Goal: Task Accomplishment & Management: Use online tool/utility

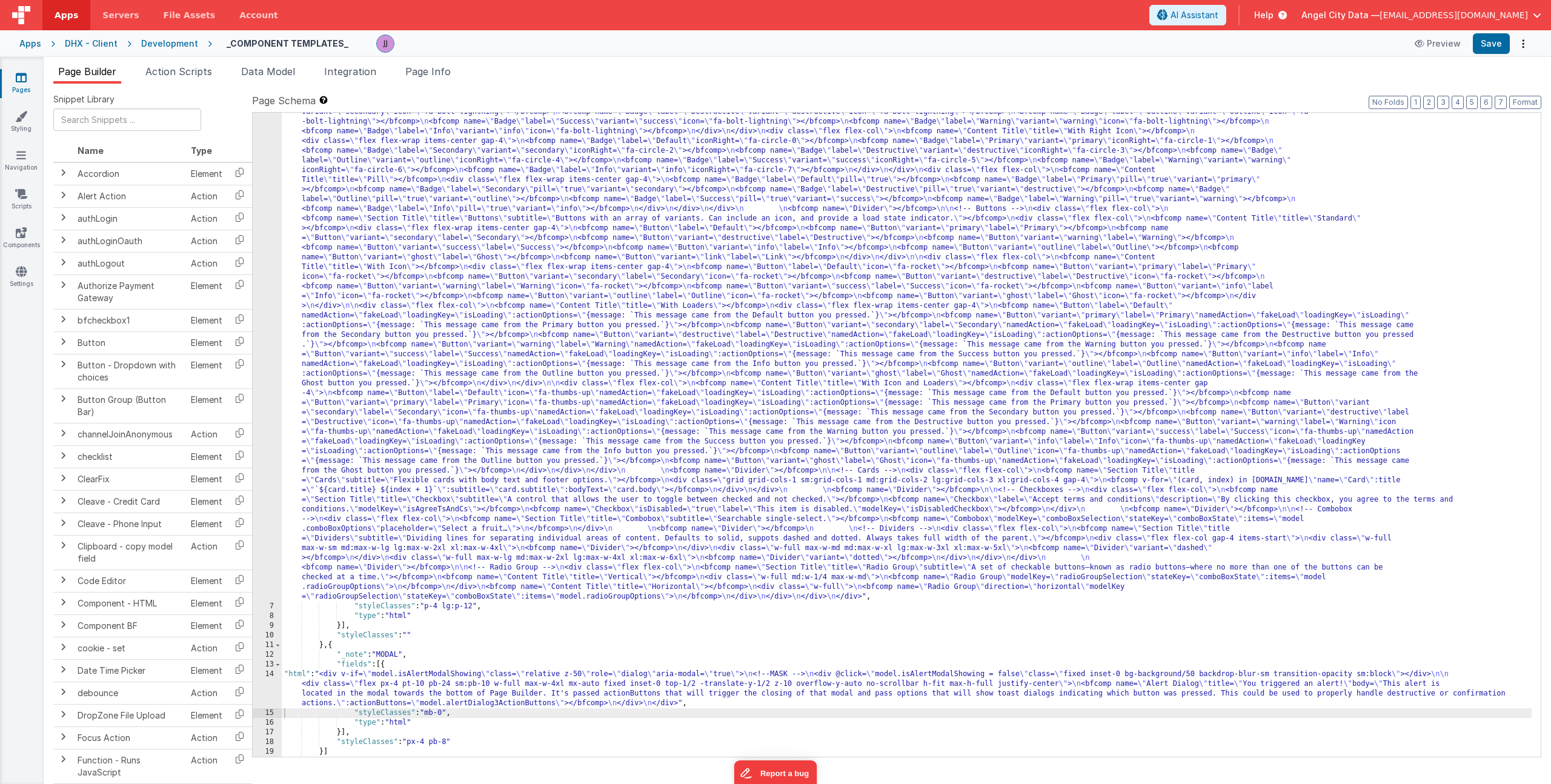
scroll to position [219, 0]
click at [22, 232] on icon at bounding box center [22, 232] width 11 height 12
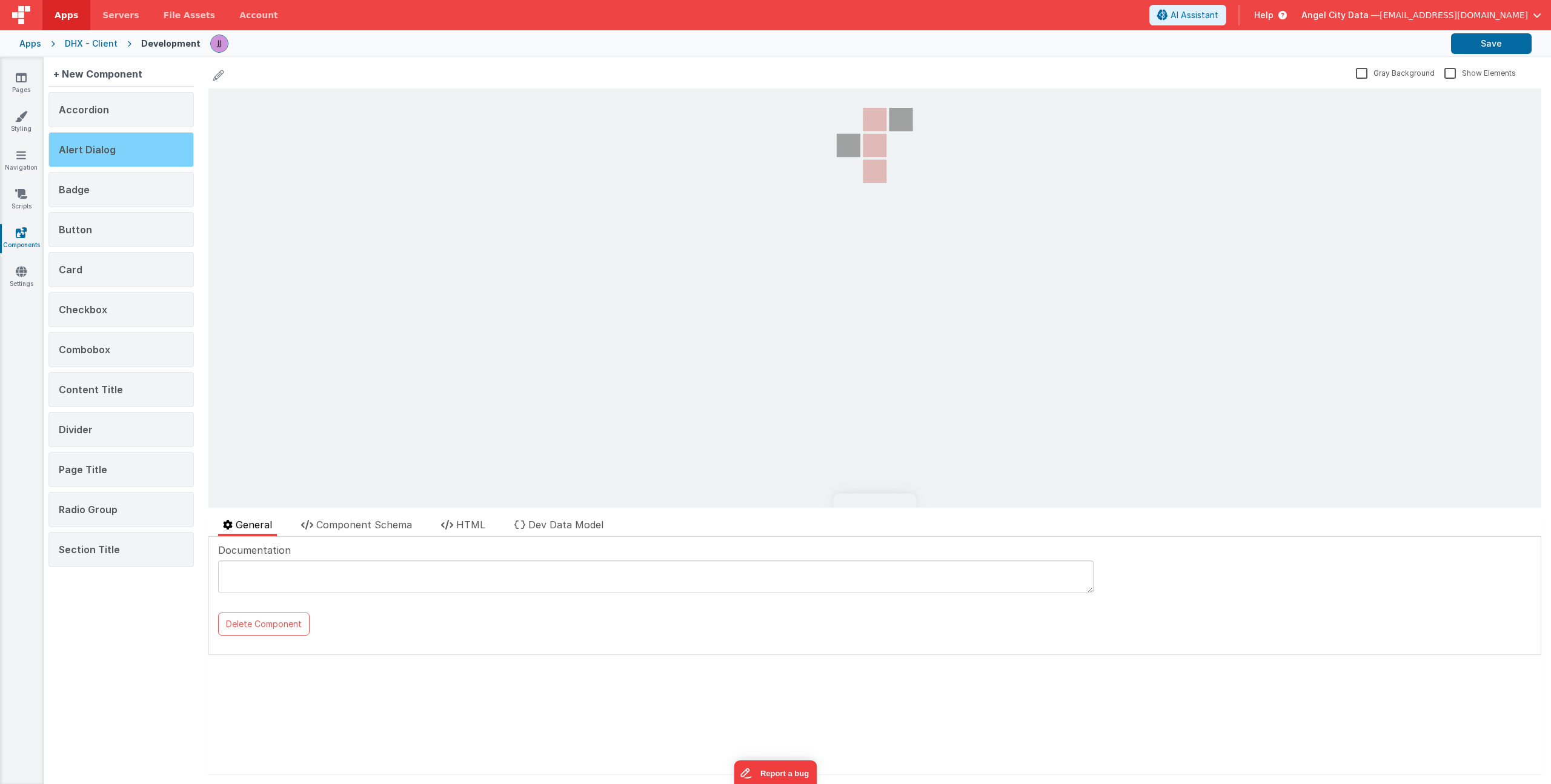
click at [113, 152] on span "Alert Dialog" at bounding box center [88, 149] width 57 height 12
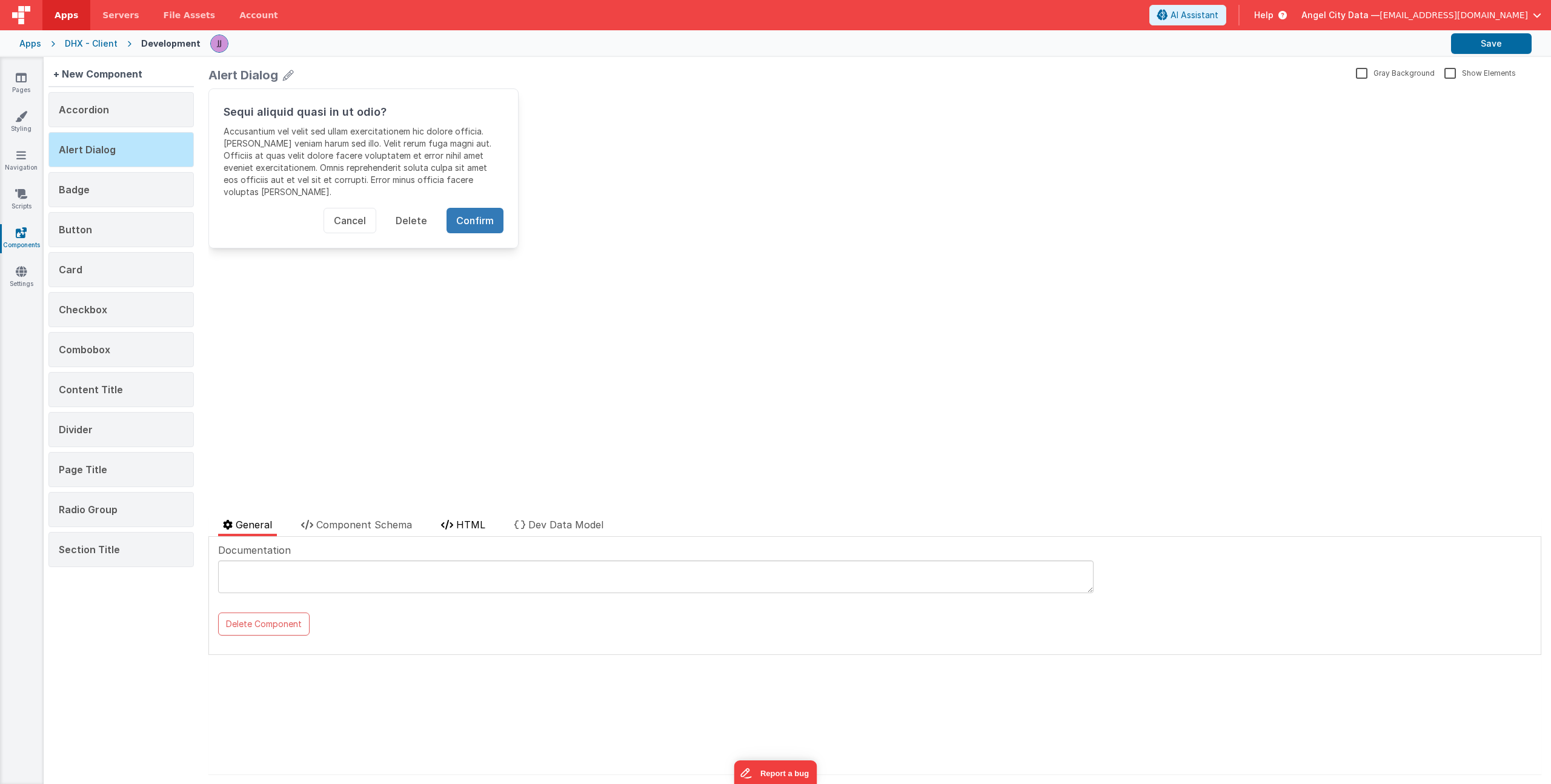
click at [482, 524] on span "HTML" at bounding box center [471, 524] width 29 height 12
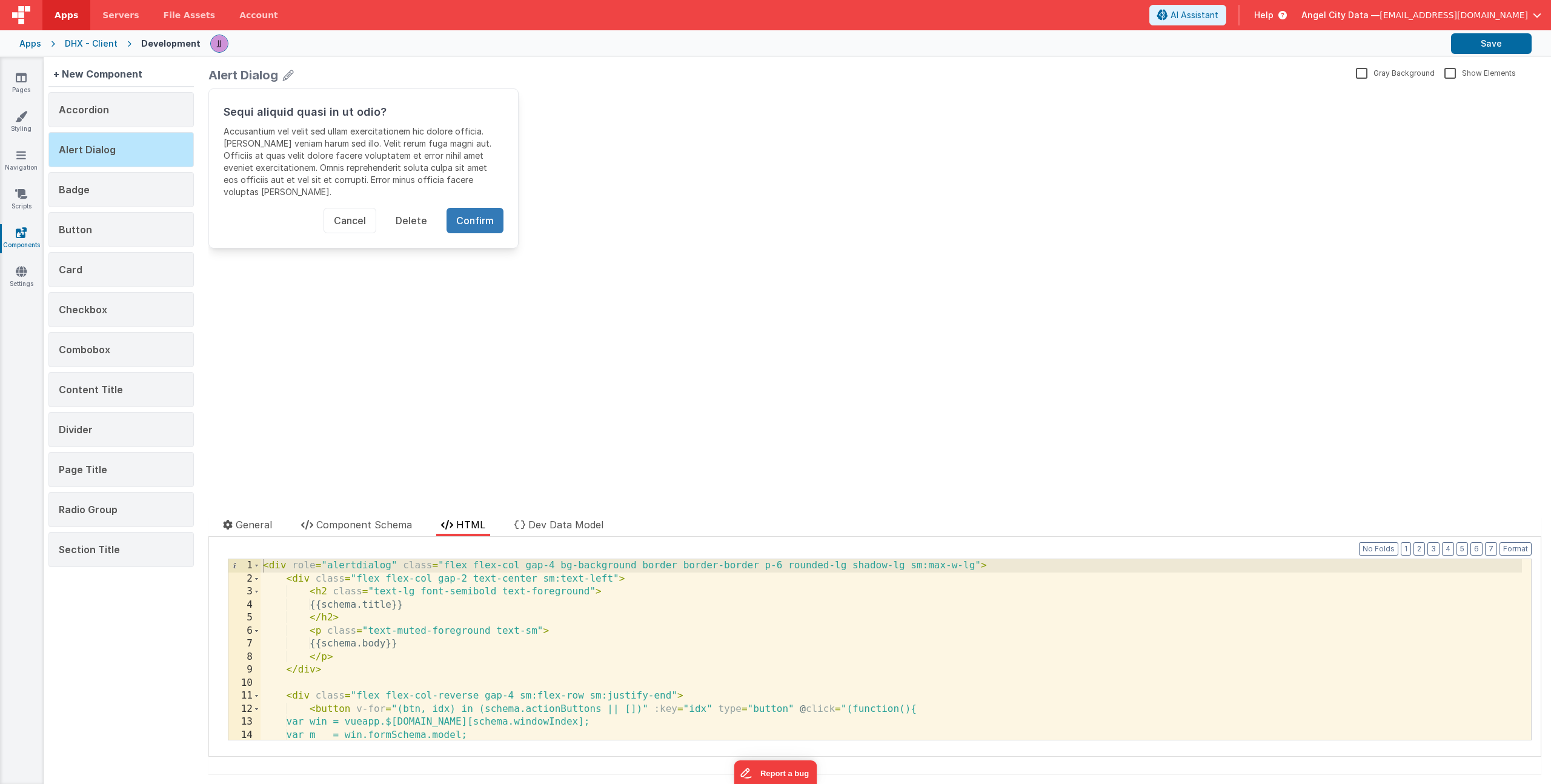
click at [969, 566] on div "< div role = "alertdialog" class = "flex flex-col gap-4 bg-background border bo…" at bounding box center [891, 662] width 1262 height 206
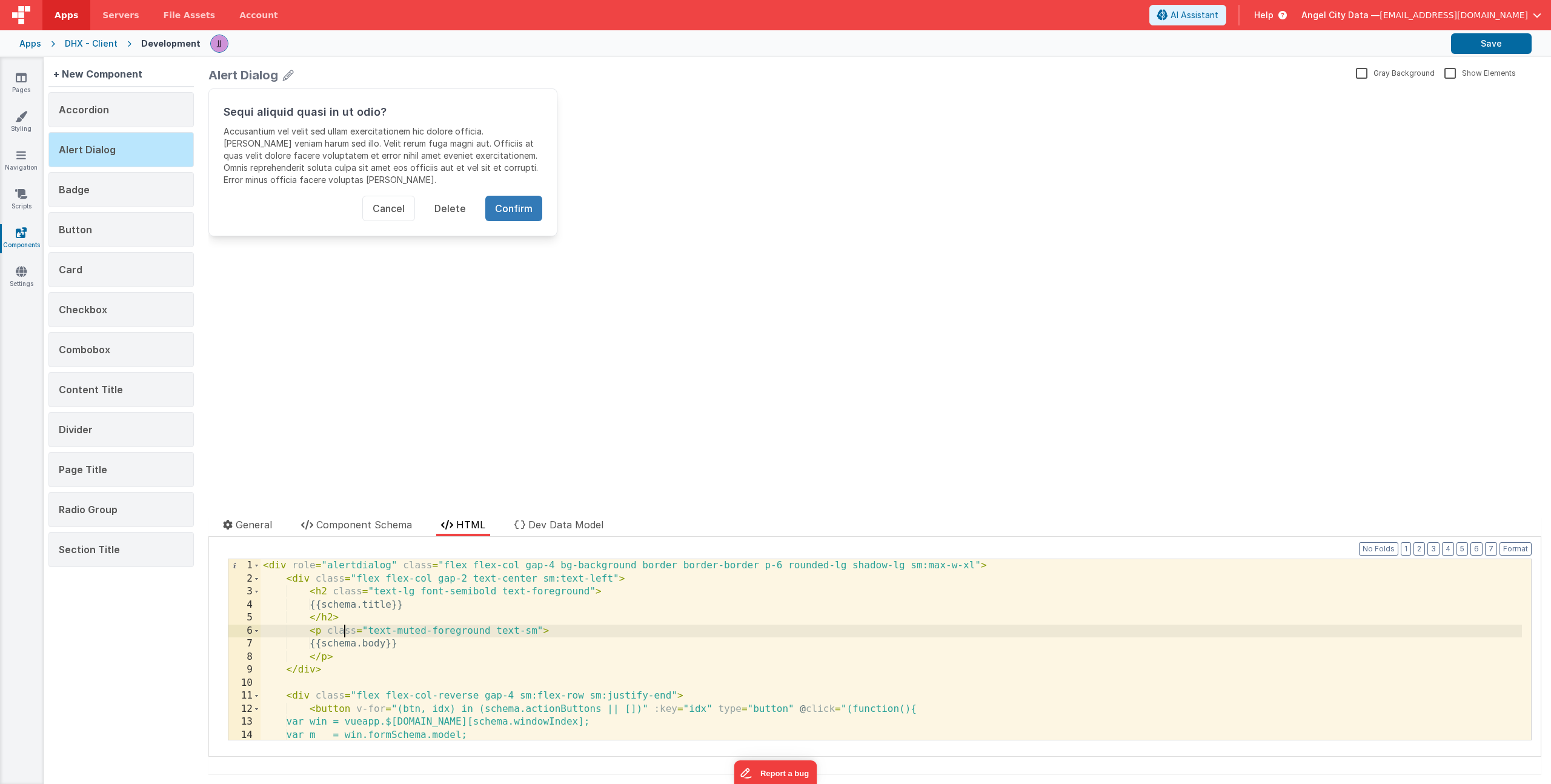
click at [343, 632] on div "< div role = "alertdialog" class = "flex flex-col gap-4 bg-background border bo…" at bounding box center [891, 662] width 1262 height 206
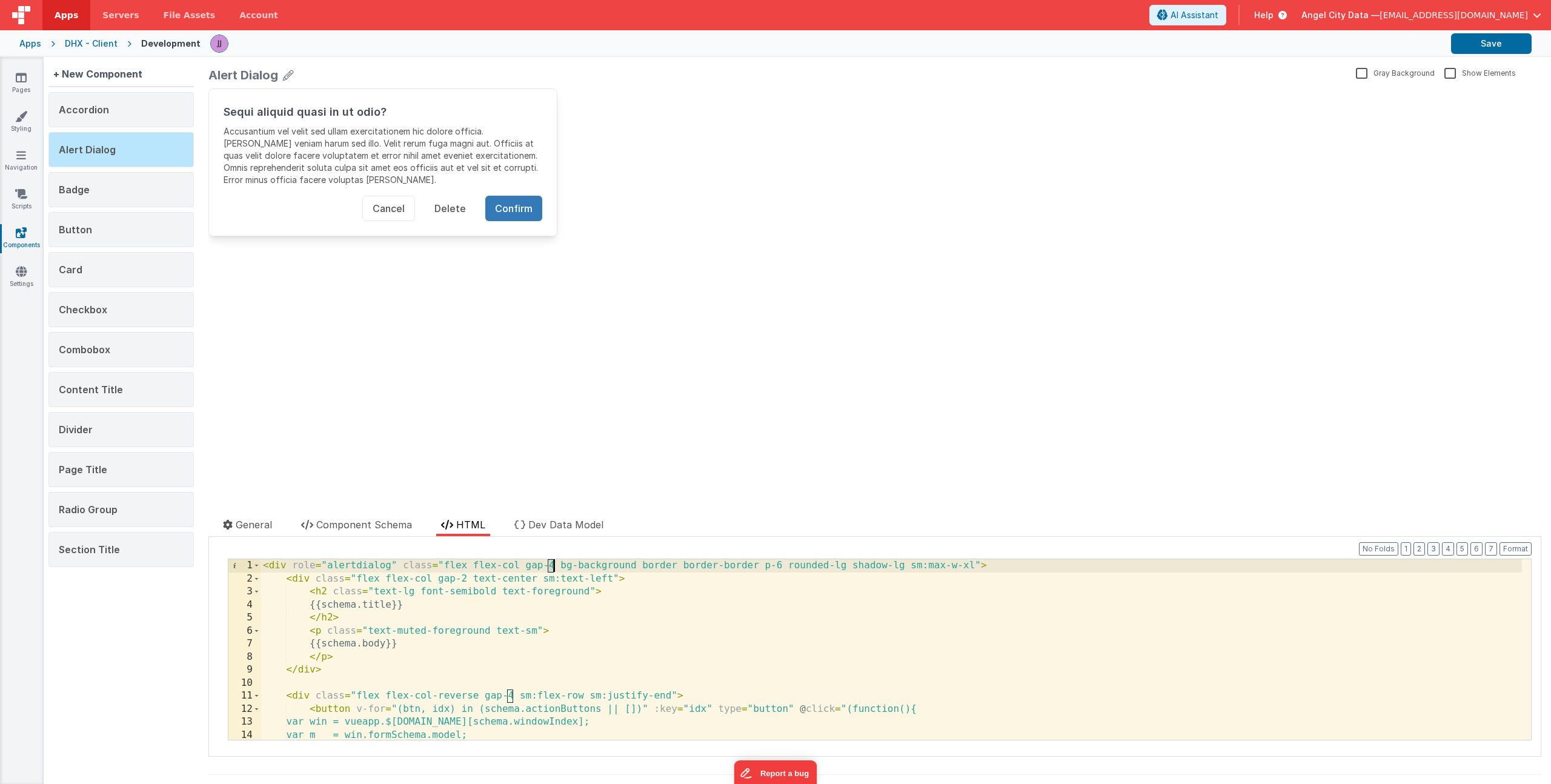
click at [551, 568] on div "< div role = "alertdialog" class = "flex flex-col gap-4 bg-background border bo…" at bounding box center [891, 662] width 1262 height 206
click at [1500, 49] on button "Save" at bounding box center [1492, 44] width 81 height 21
click at [553, 566] on div "< div role = "alertdialog" class = "flex flex-col gap-8 bg-background border bo…" at bounding box center [891, 662] width 1262 height 206
click at [106, 71] on div "+ New Component" at bounding box center [98, 74] width 99 height 24
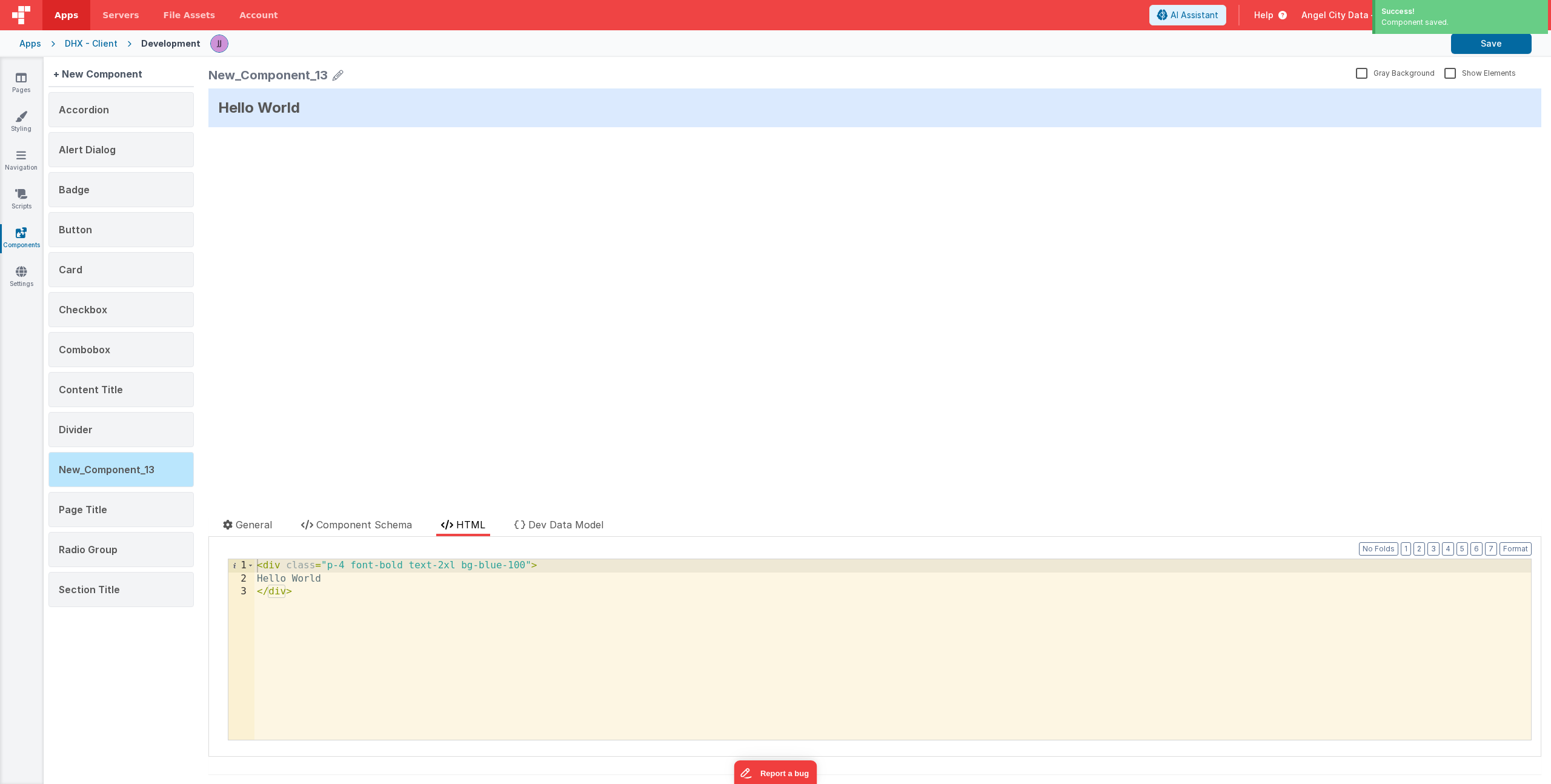
click at [335, 74] on icon at bounding box center [339, 75] width 11 height 17
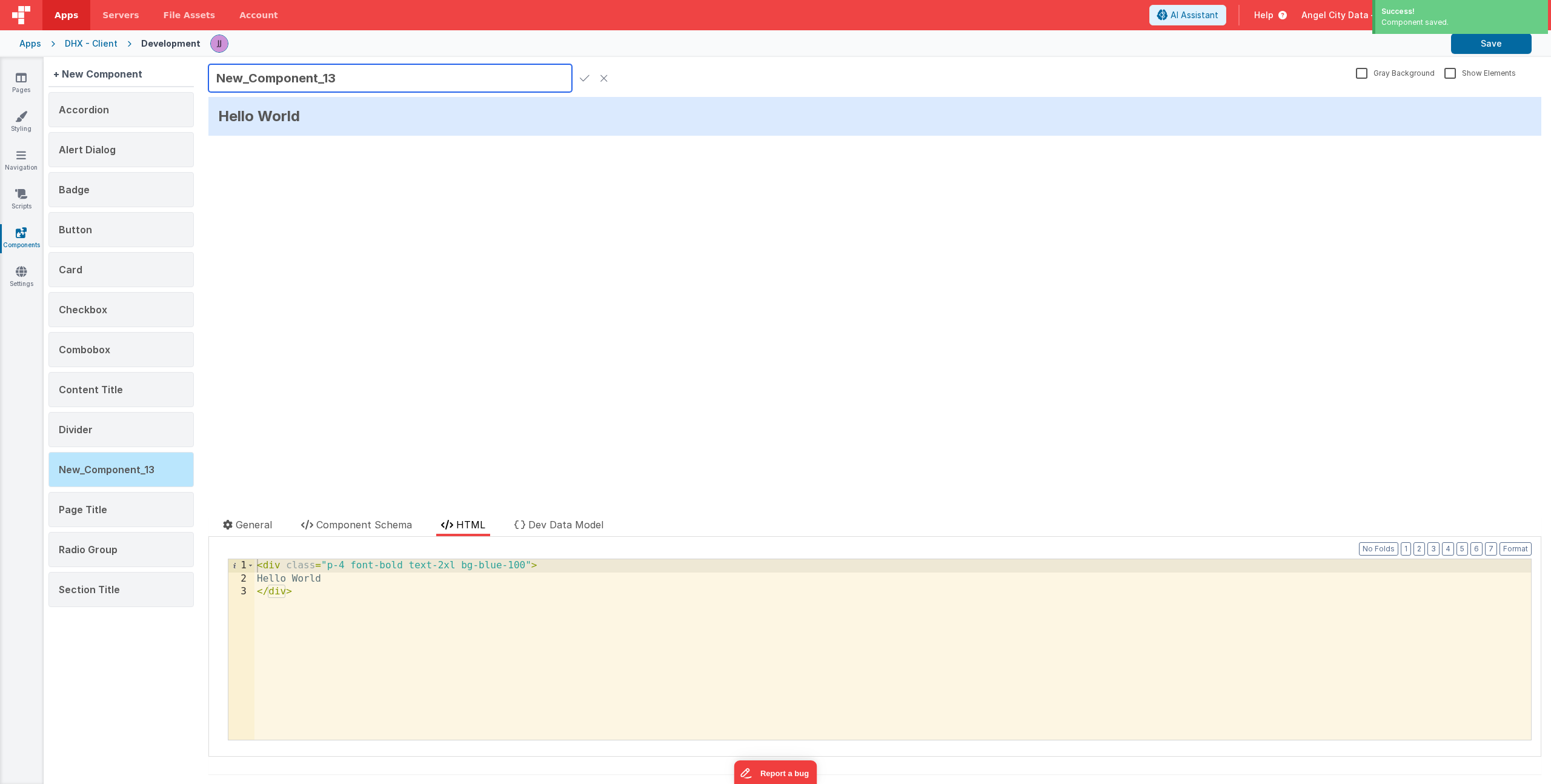
click at [304, 78] on input "New_Component_13" at bounding box center [390, 78] width 364 height 28
type input "Switch"
click at [583, 74] on icon at bounding box center [585, 78] width 10 height 17
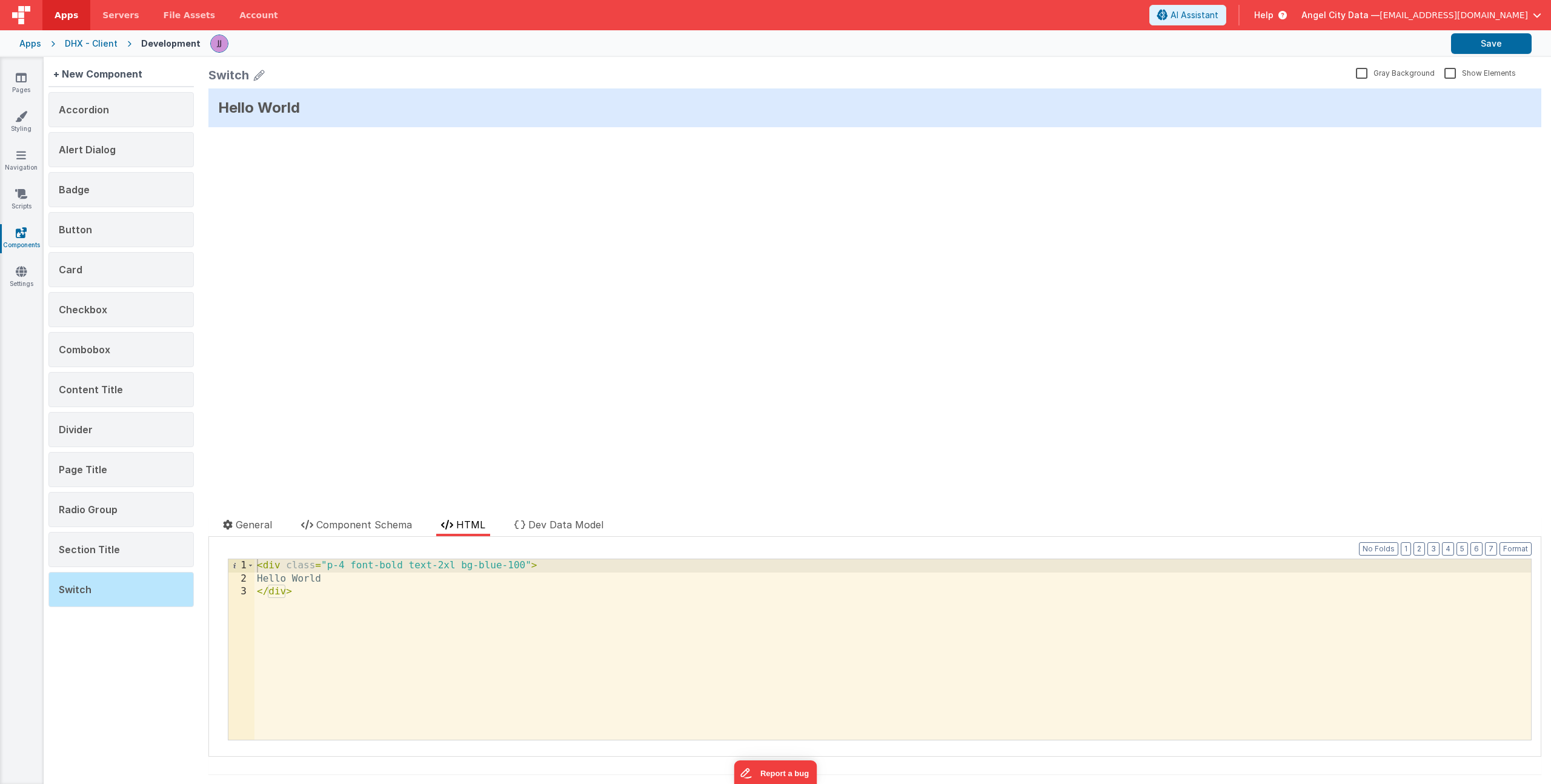
click at [334, 516] on div "Switch Gray Background Show Elements General Component Schema HTML Dev Data Mod…" at bounding box center [875, 420] width 1352 height 727
click at [364, 526] on span "Component Schema" at bounding box center [364, 524] width 96 height 12
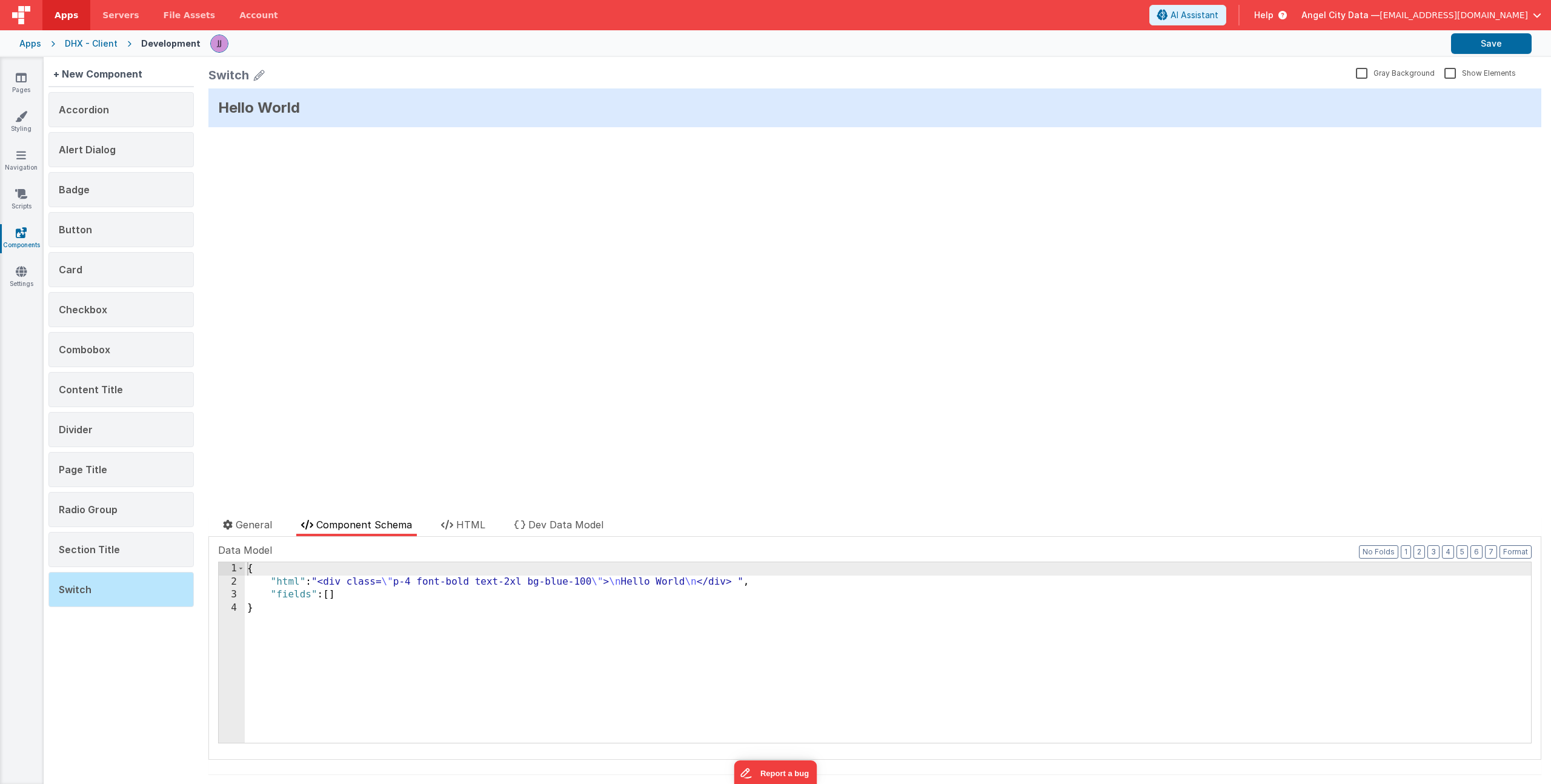
click at [363, 601] on div "{ "html" : "<div class= \" p-4 font-bold text-2xl bg-blue-100 \" > \n Hello Wor…" at bounding box center [888, 665] width 1286 height 206
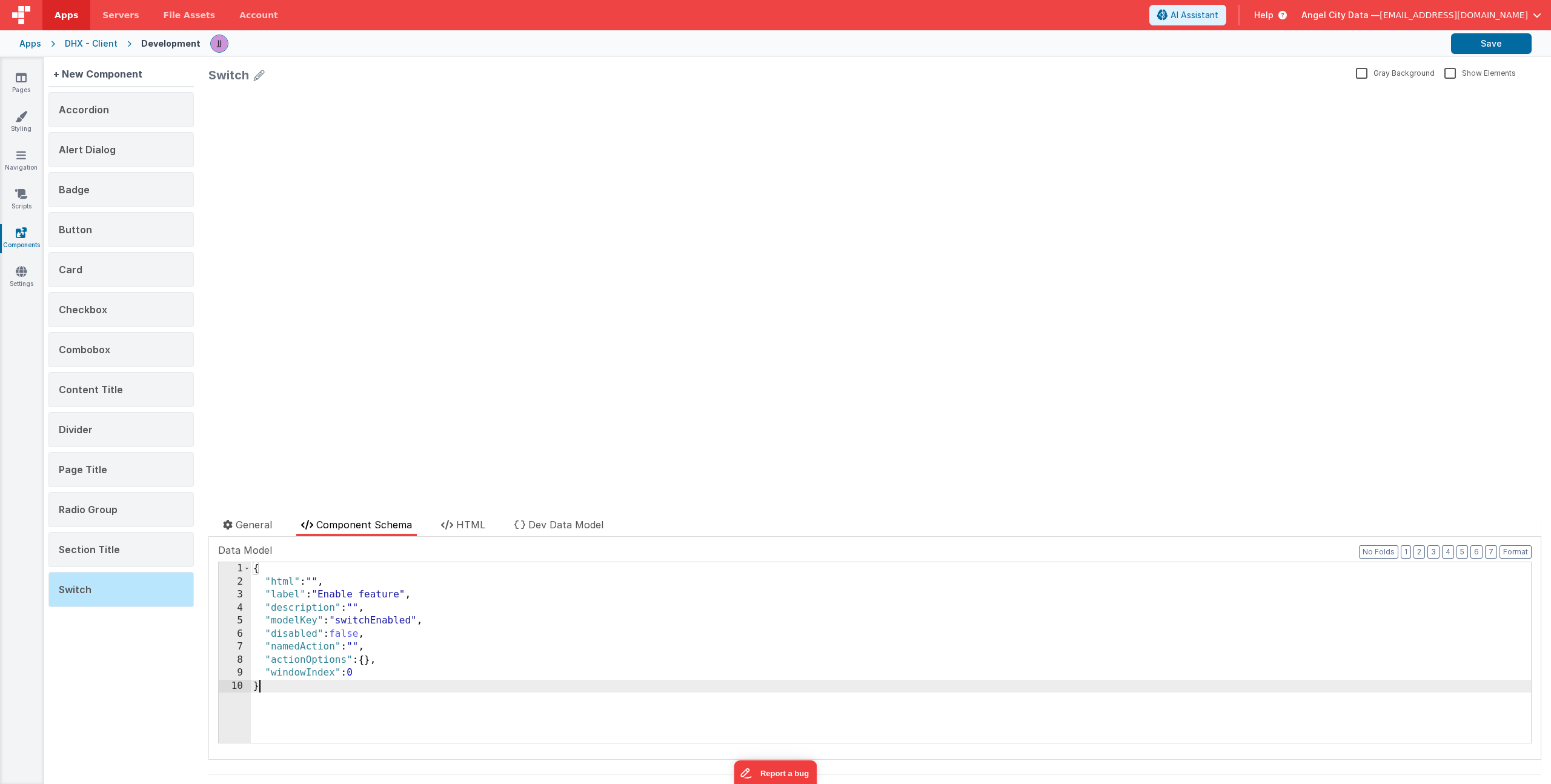
click at [386, 593] on div "{ "html" : "" , "label" : "Enable feature" , "description" : "" , "modelKey" : …" at bounding box center [891, 665] width 1281 height 206
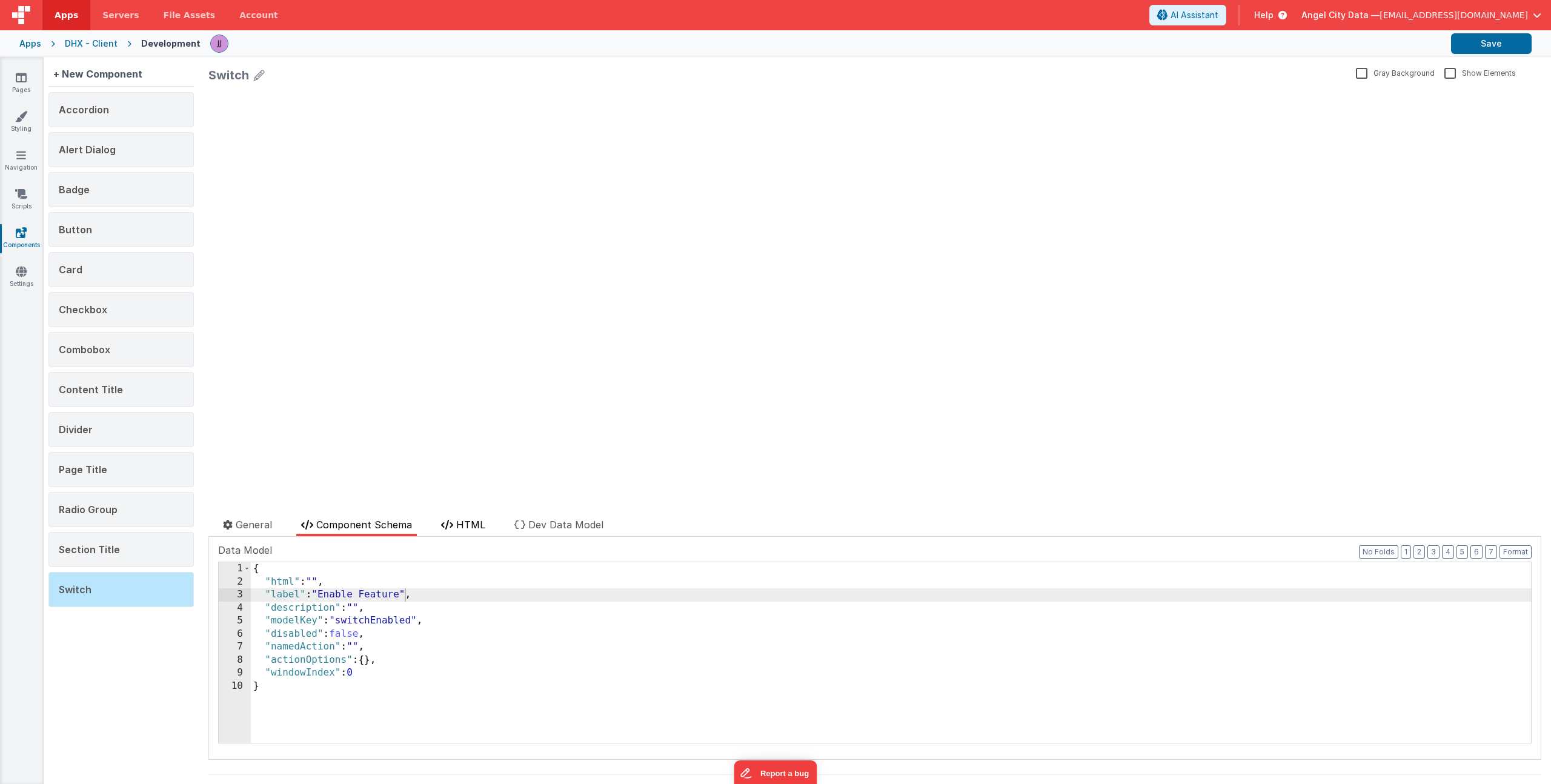
click at [470, 529] on span "HTML" at bounding box center [471, 524] width 29 height 12
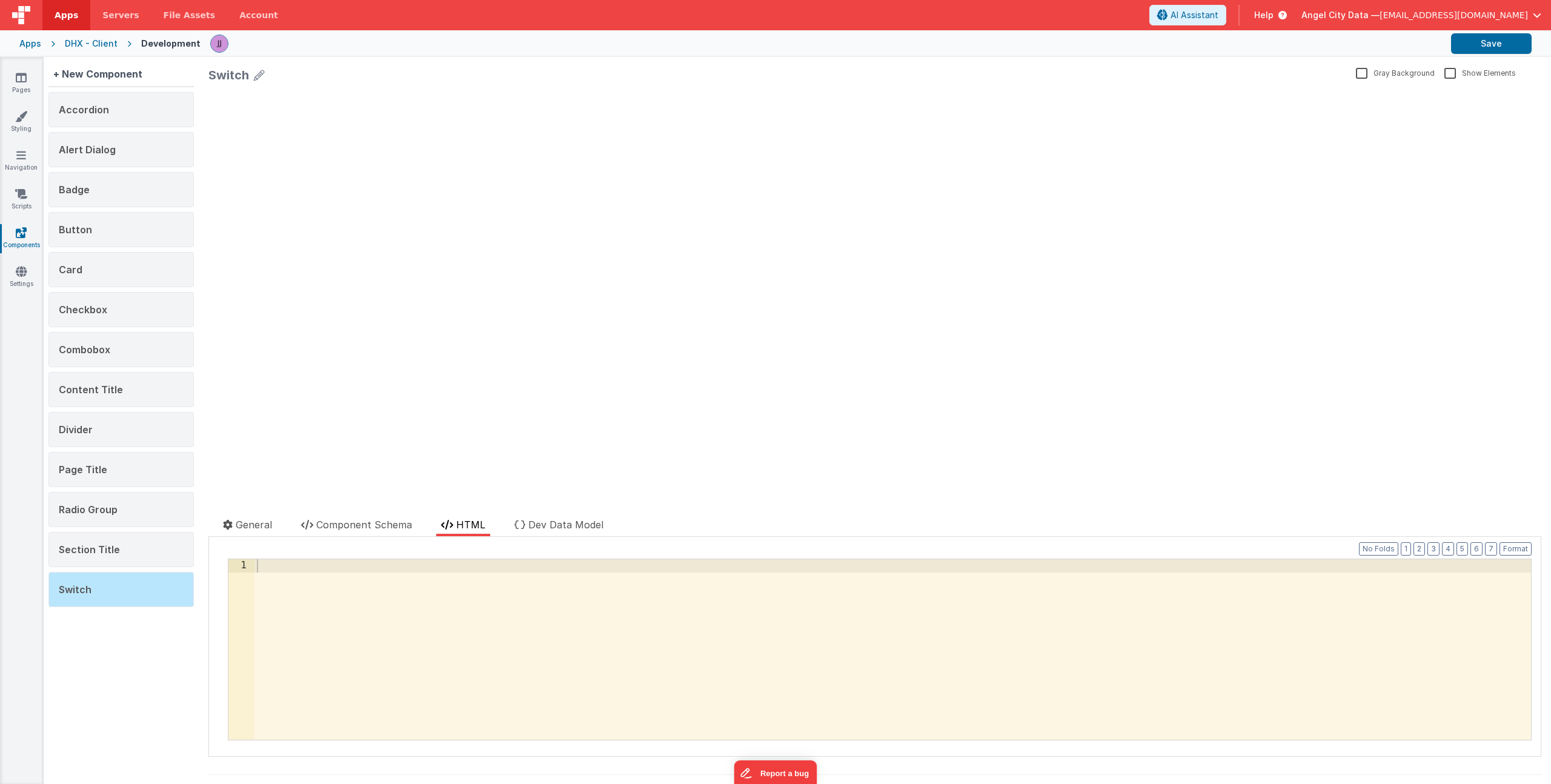
click at [421, 607] on div at bounding box center [893, 662] width 1276 height 206
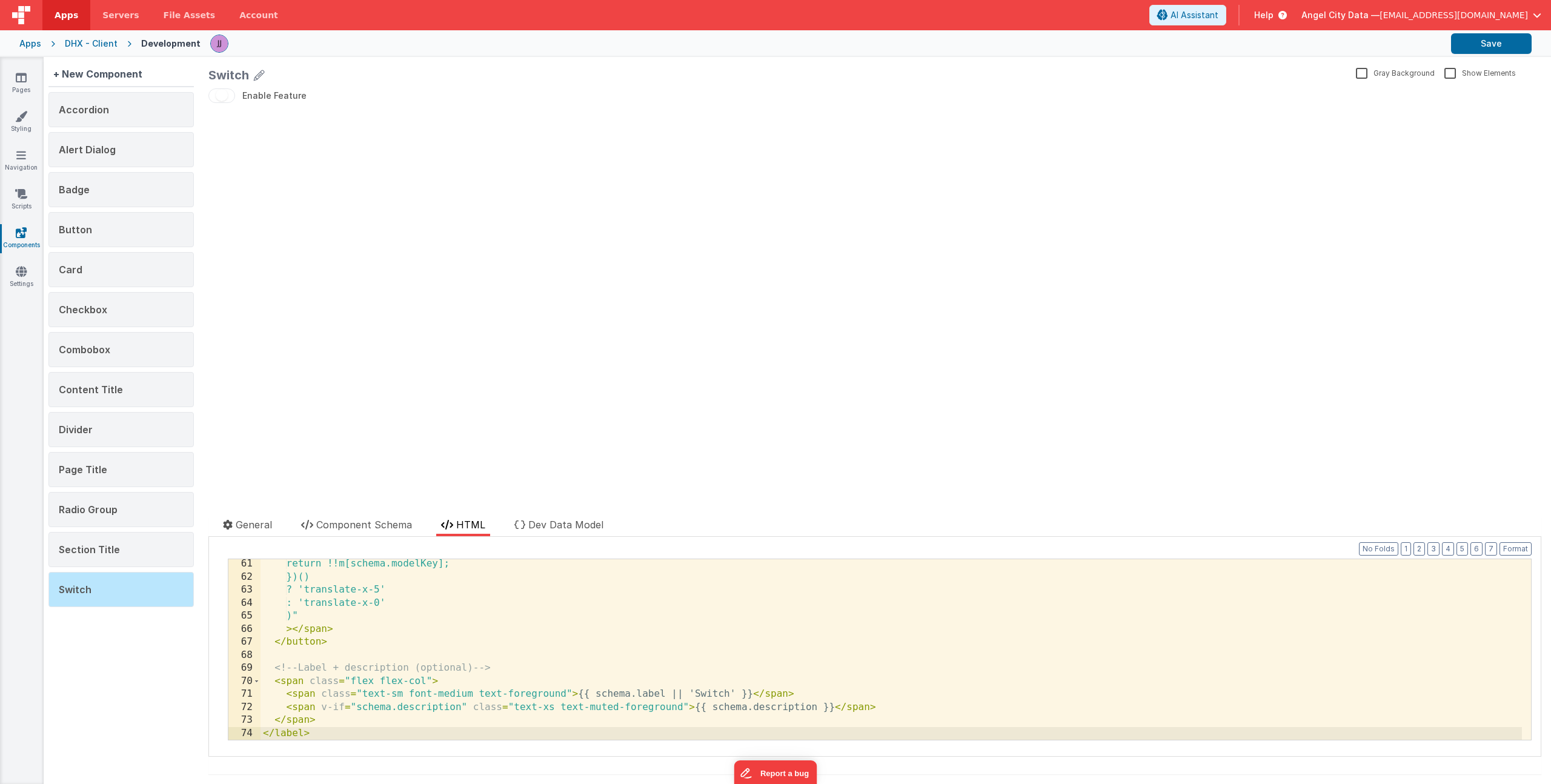
click at [285, 158] on div "Enable Feature update page model (See schema to hide after dev) showElements" at bounding box center [875, 297] width 1333 height 419
click at [225, 97] on button "Enable Feature" at bounding box center [222, 95] width 26 height 15
click at [230, 119] on div "Enable Feature update page model (See schema to hide after dev) showElements" at bounding box center [875, 297] width 1333 height 419
click at [1488, 49] on button "Save" at bounding box center [1492, 44] width 81 height 21
click at [26, 89] on link "Pages" at bounding box center [21, 83] width 44 height 24
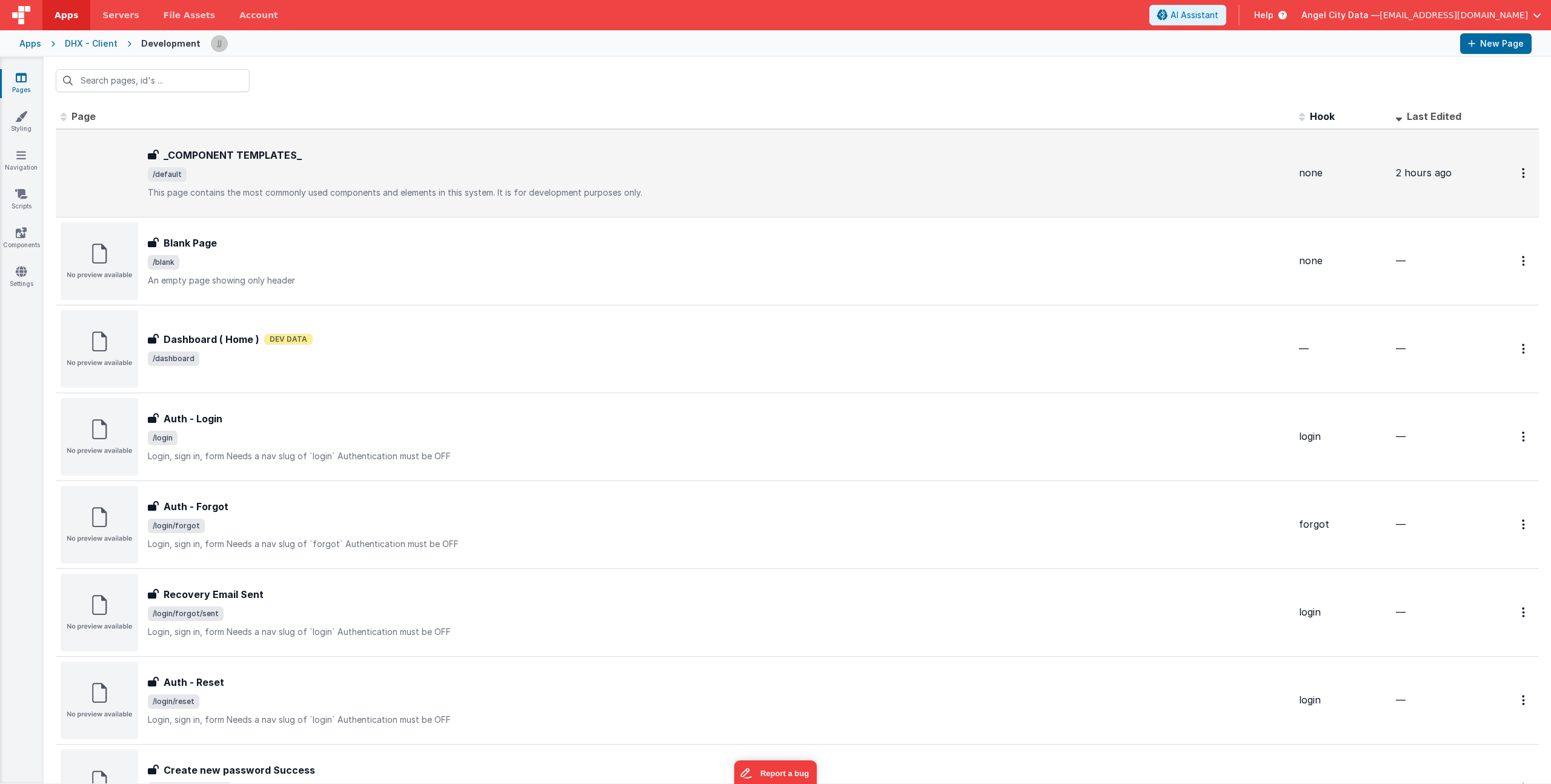
click at [246, 168] on span "/default" at bounding box center [719, 174] width 1142 height 15
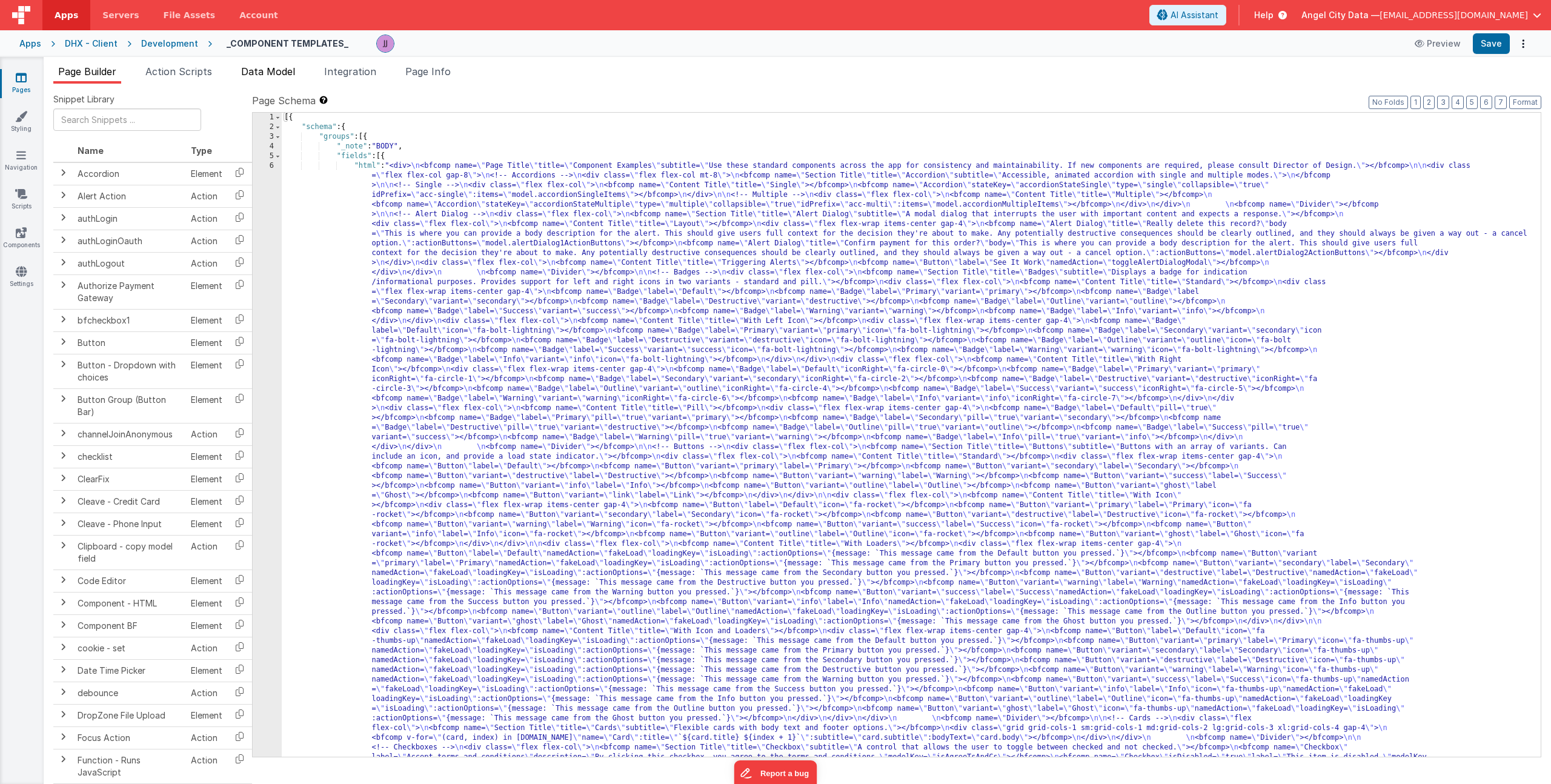
click at [286, 75] on span "Data Model" at bounding box center [268, 71] width 54 height 12
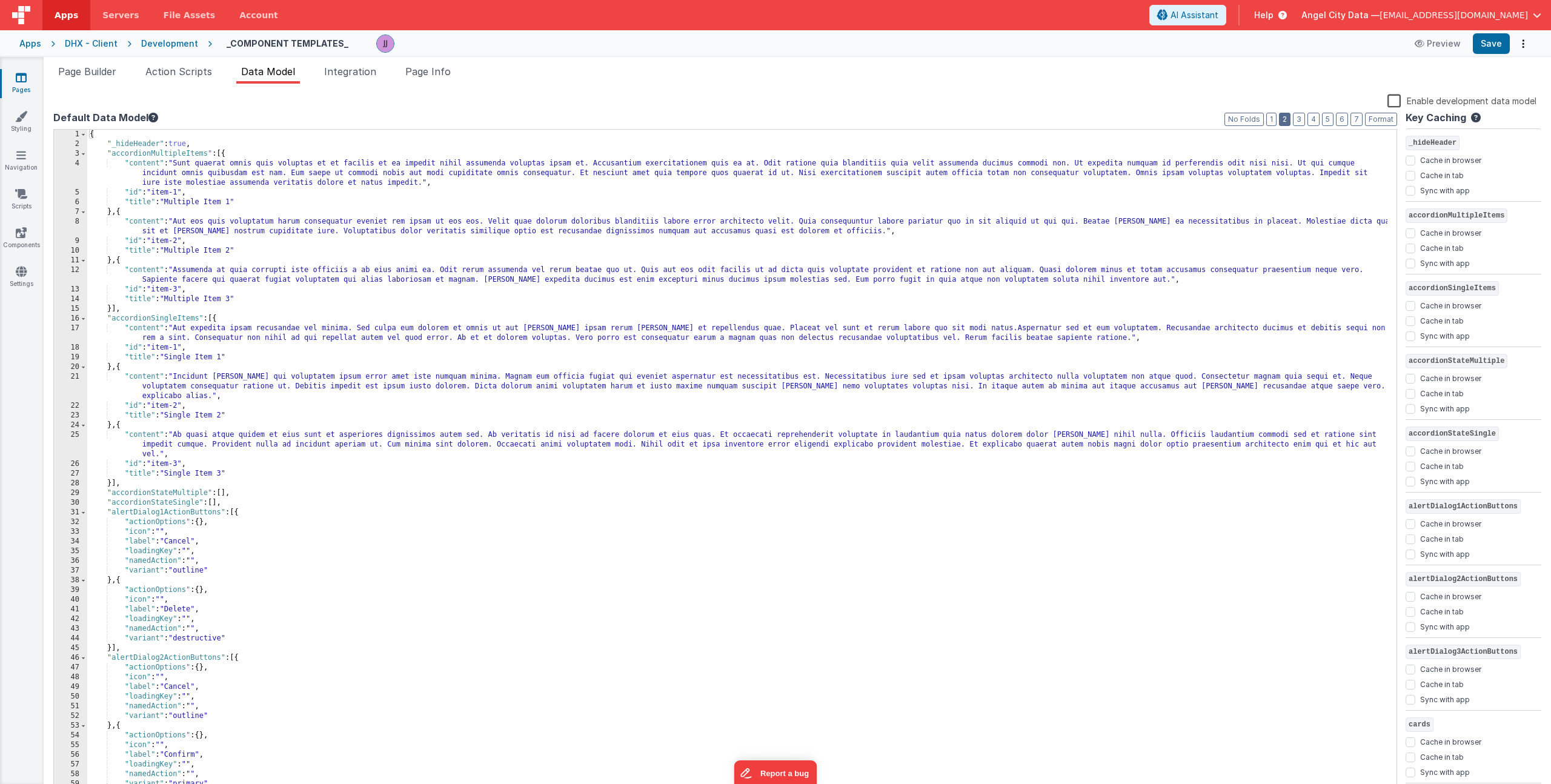
click at [1282, 117] on button "2" at bounding box center [1285, 119] width 12 height 13
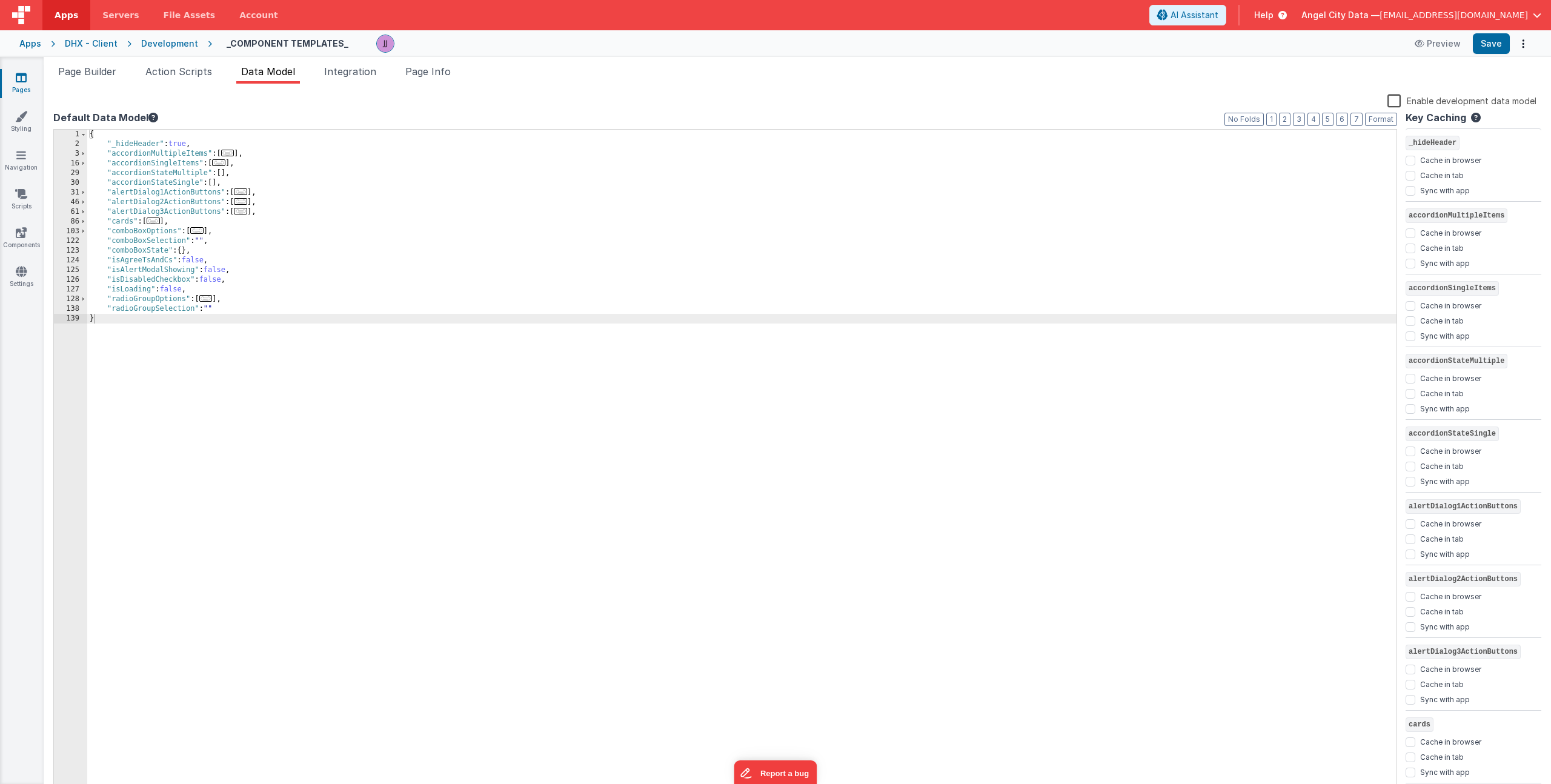
click at [225, 311] on div "{ "_hideHeader" : true , "accordionMultipleItems" : [ ... ] , "accordionSingleI…" at bounding box center [742, 472] width 1310 height 684
click at [145, 316] on div "{ "_hideHeader" : true , "accordionMultipleItems" : [ ... ] , "accordionSingleI…" at bounding box center [742, 472] width 1310 height 684
click at [147, 322] on div "{ "_hideHeader" : true , "accordionMultipleItems" : [ ... ] , "accordionSingleI…" at bounding box center [742, 472] width 1310 height 684
click at [96, 67] on span "Page Builder" at bounding box center [88, 71] width 58 height 12
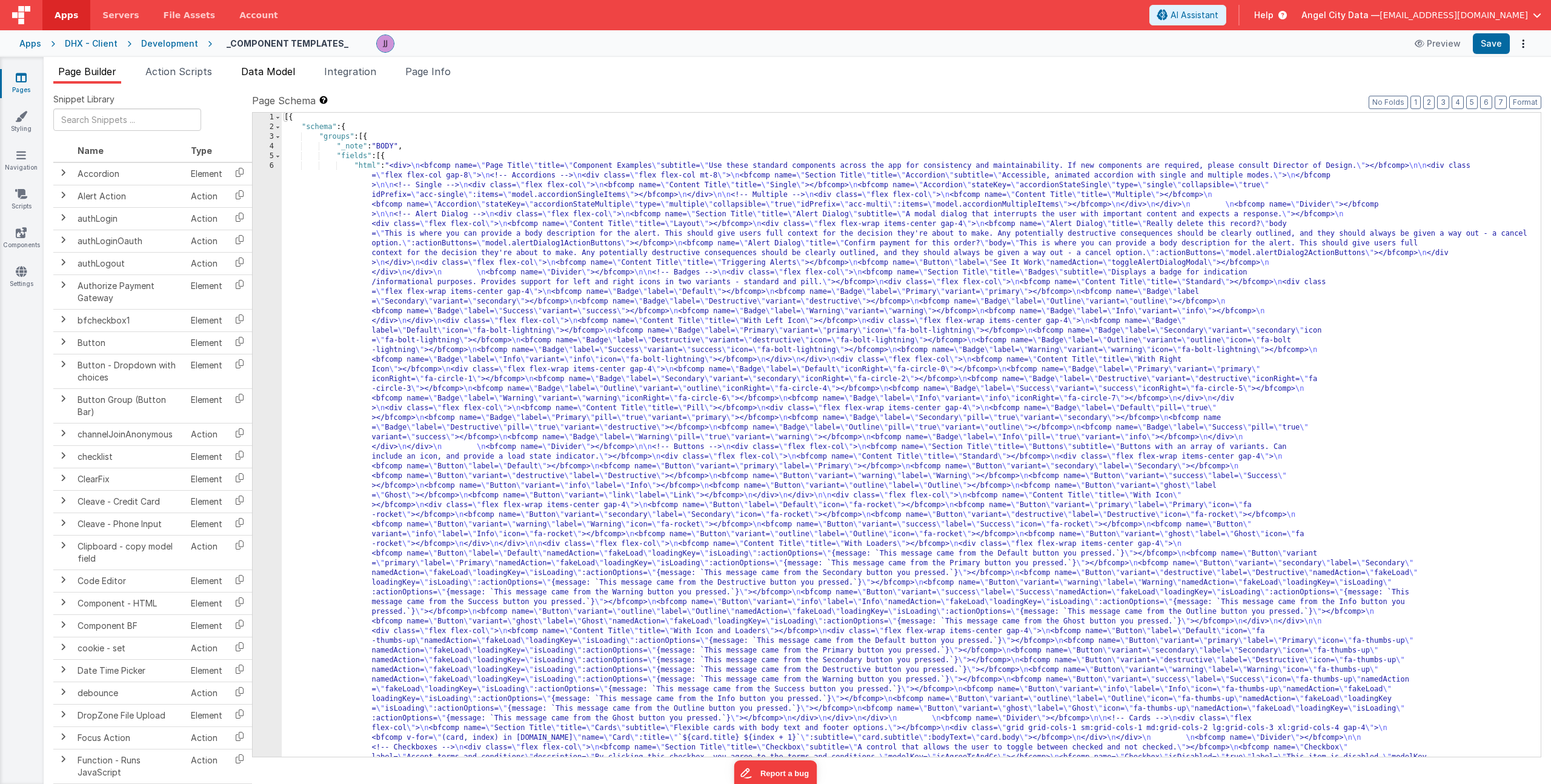
click at [266, 78] on li "Data Model" at bounding box center [268, 74] width 64 height 19
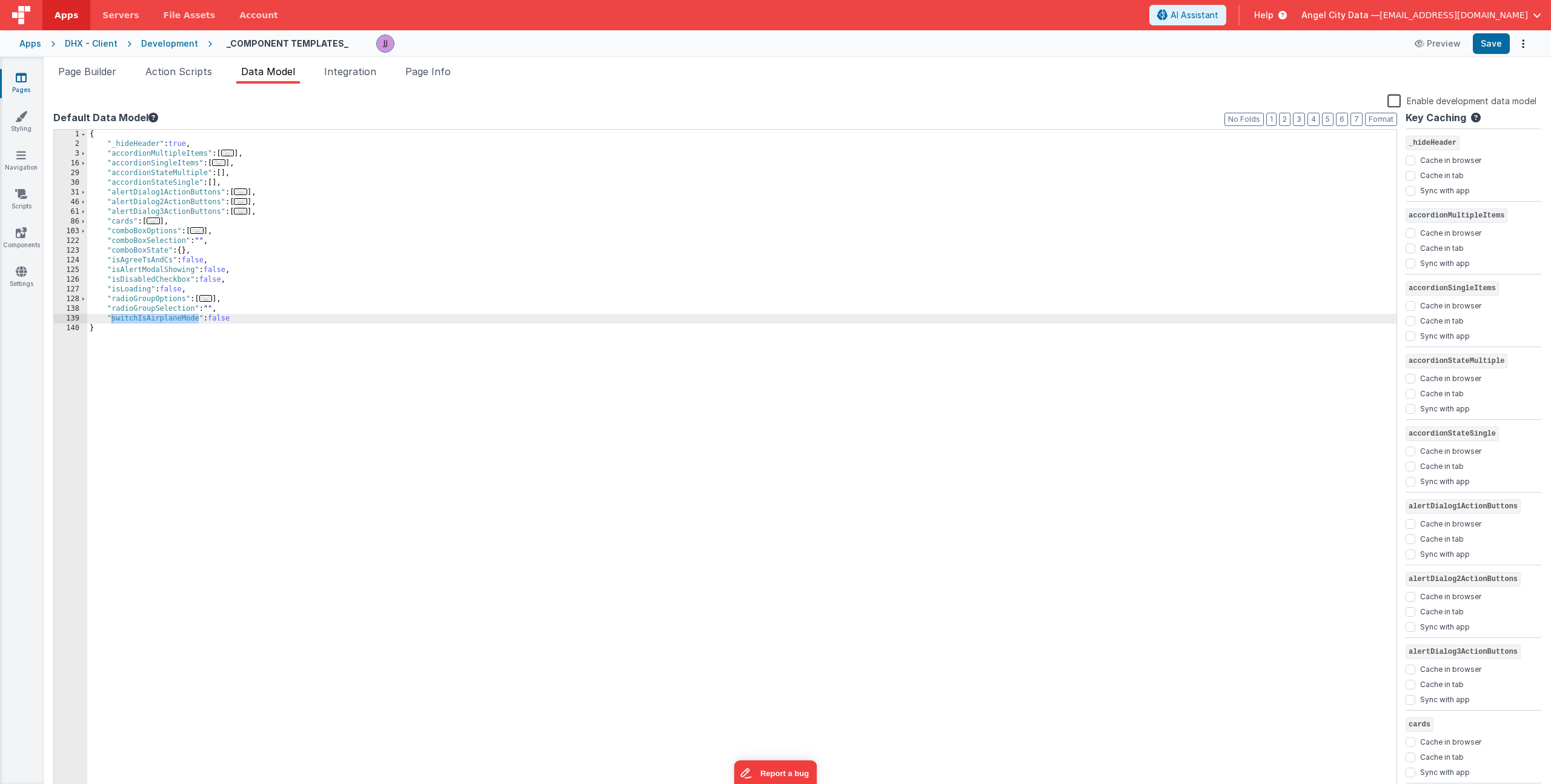
click at [161, 316] on div "{ "_hideHeader" : true , "accordionMultipleItems" : [ ... ] , "accordionSingleI…" at bounding box center [742, 472] width 1310 height 684
drag, startPoint x: 145, startPoint y: 322, endPoint x: 200, endPoint y: 318, distance: 55.1
click at [200, 318] on div "{ "_hideHeader" : true , "accordionMultipleItems" : [ ... ] , "accordionSingleI…" at bounding box center [742, 472] width 1310 height 684
click at [85, 68] on span "Page Builder" at bounding box center [88, 71] width 58 height 12
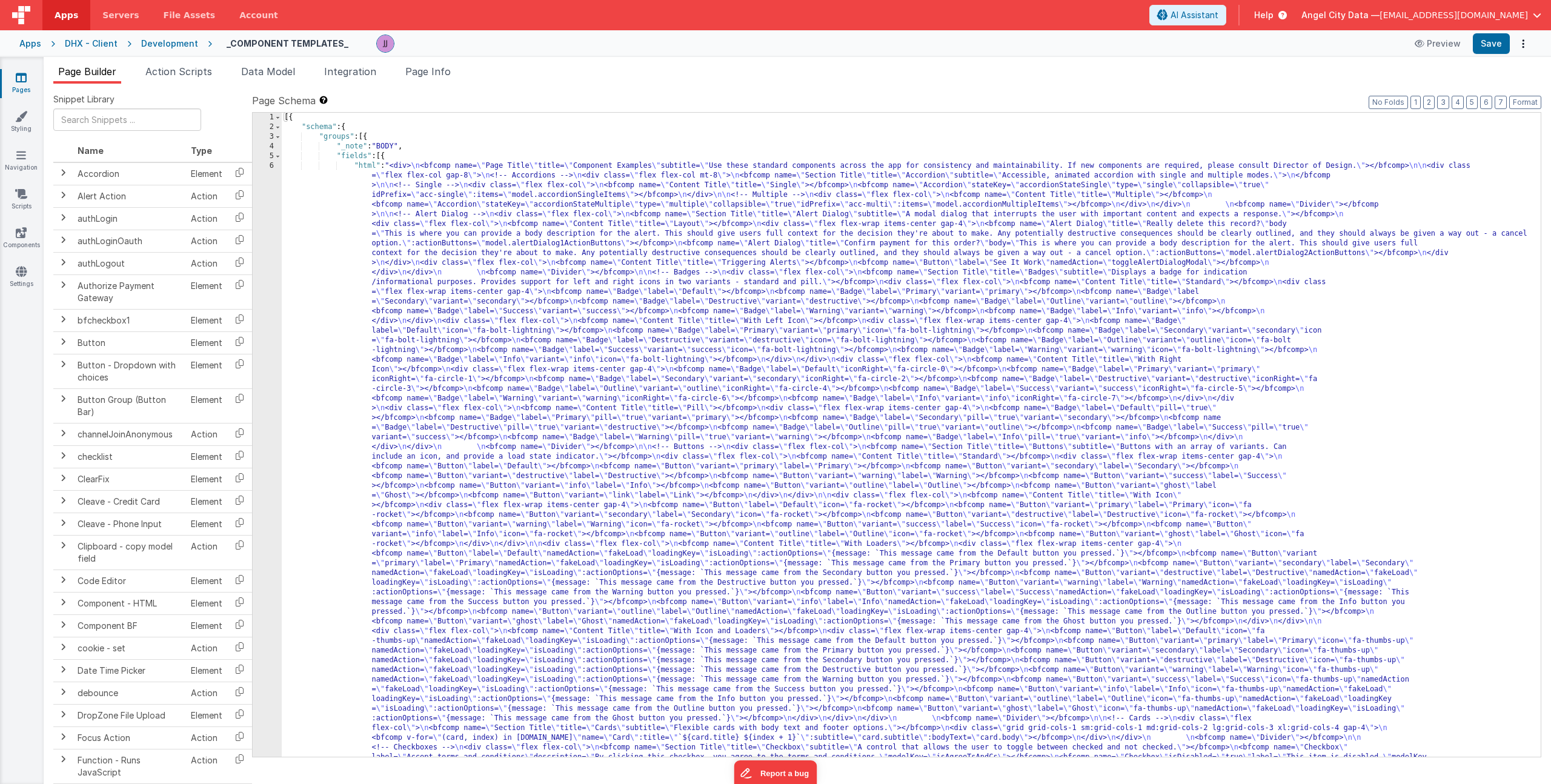
click at [492, 382] on div "[{ "schema" : { "groups" : [{ "_note" : "BODY" , "fields" : [{ "html" : "<div> …" at bounding box center [907, 788] width 1250 height 1352
click at [273, 361] on div "1 2 3 4 5 6" at bounding box center [267, 788] width 29 height 1352
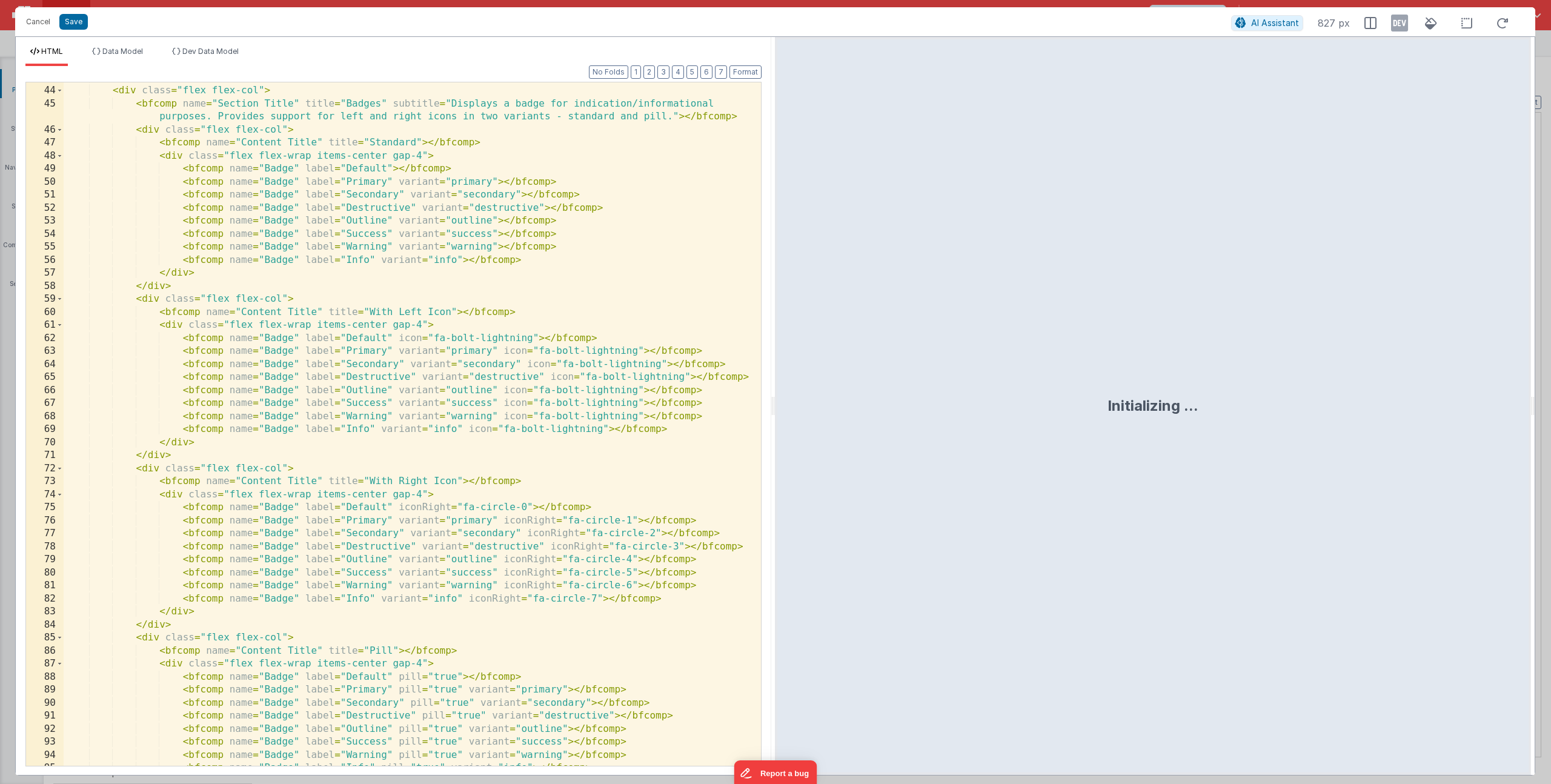
scroll to position [3107, 0]
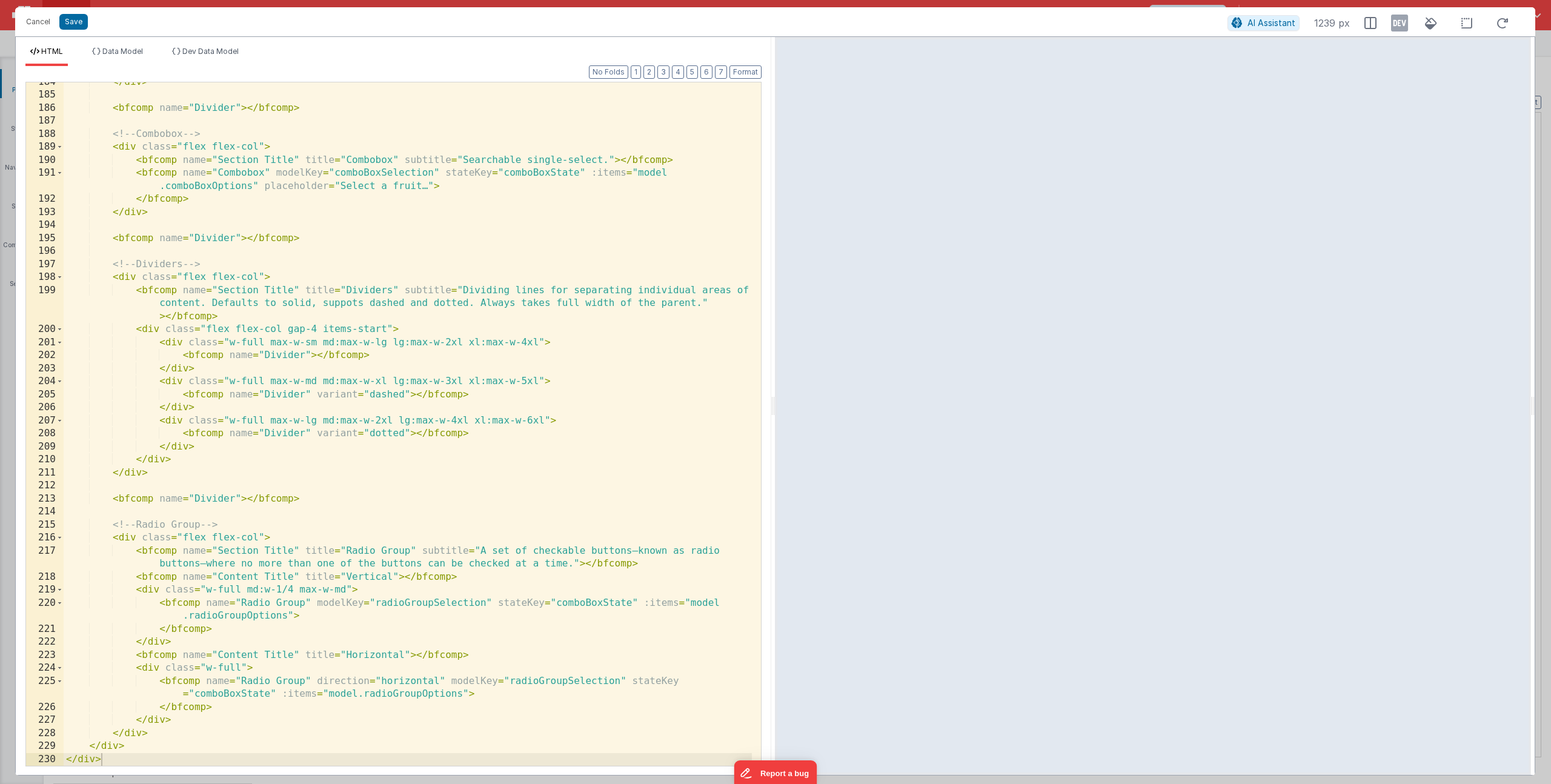
click at [120, 539] on div "</ div > < bfcomp name = "Divider" > </ bfcomp > <!-- Combobox --> < div class …" at bounding box center [408, 430] width 688 height 710
click at [154, 734] on div "</ div > < bfcomp name = "Divider" > </ bfcomp > <!-- Combobox --> < div class …" at bounding box center [408, 430] width 688 height 710
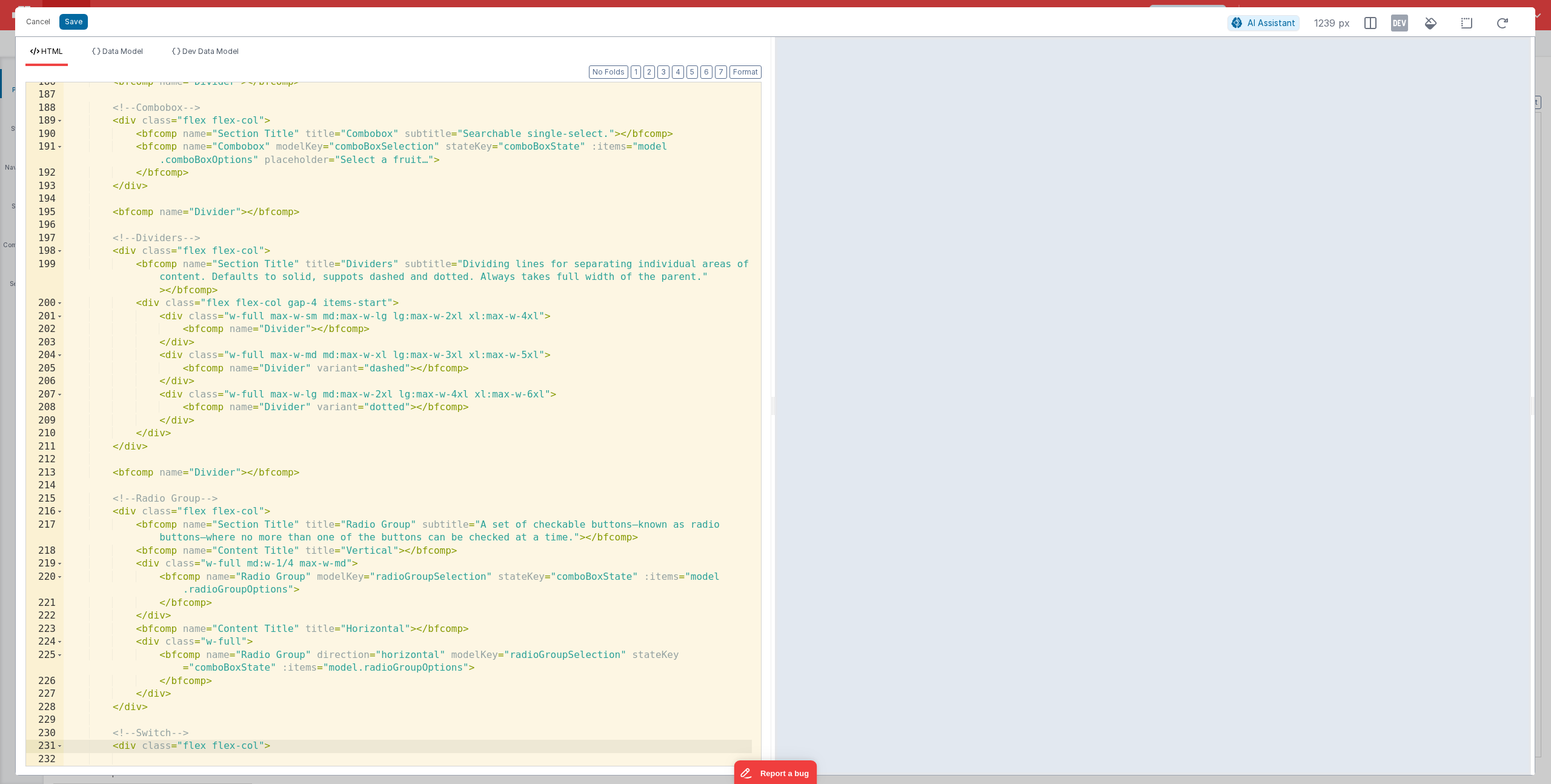
scroll to position [3172, 0]
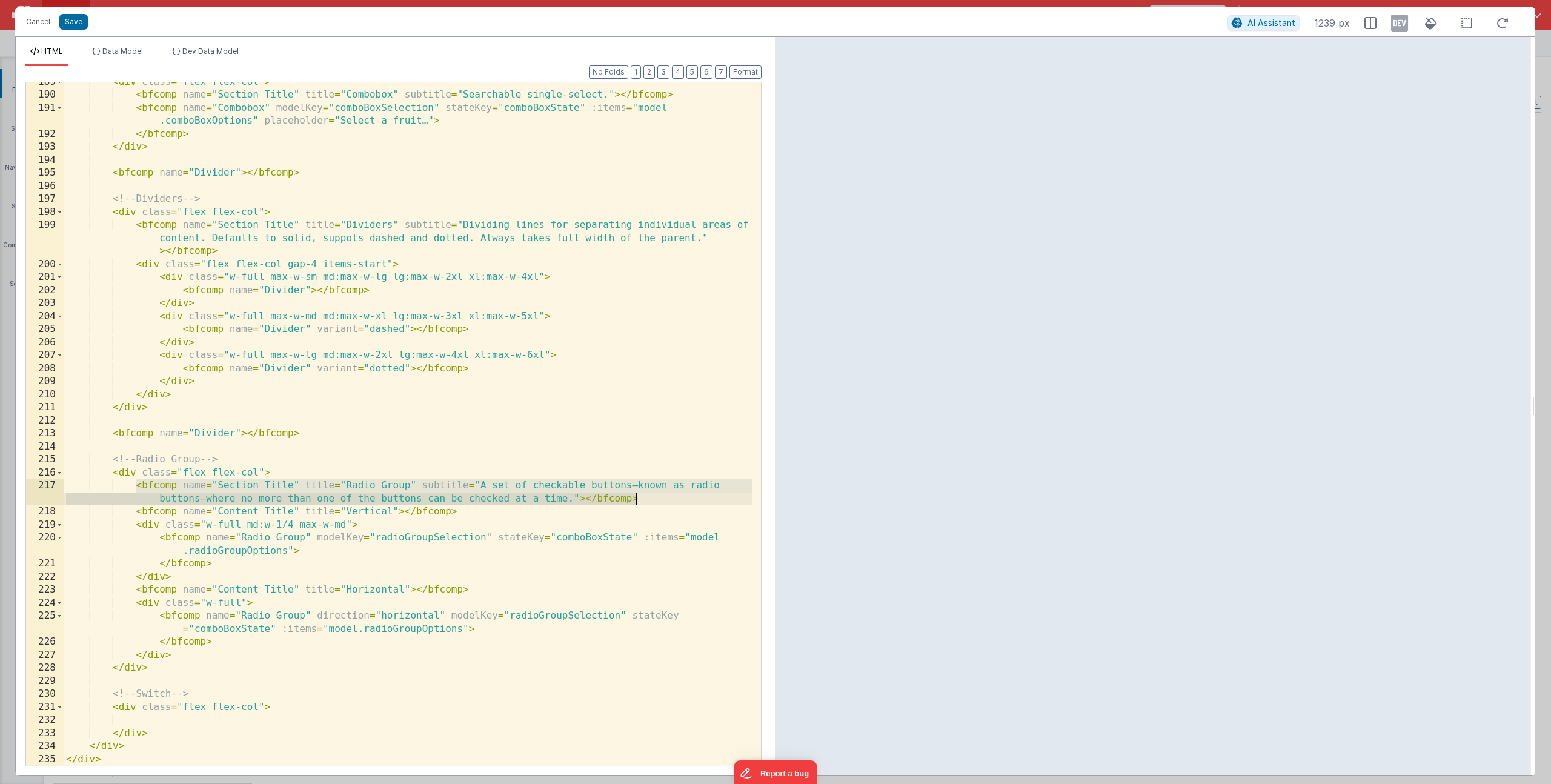
drag, startPoint x: 136, startPoint y: 487, endPoint x: 644, endPoint y: 502, distance: 508.2
click at [644, 502] on div "< div class = "flex flex-col" > < bfcomp name = "Section Title" title = "Combob…" at bounding box center [408, 430] width 688 height 710
click at [145, 718] on div "< div class = "flex flex-col" > < bfcomp name = "Section Title" title = "Combob…" at bounding box center [408, 430] width 688 height 710
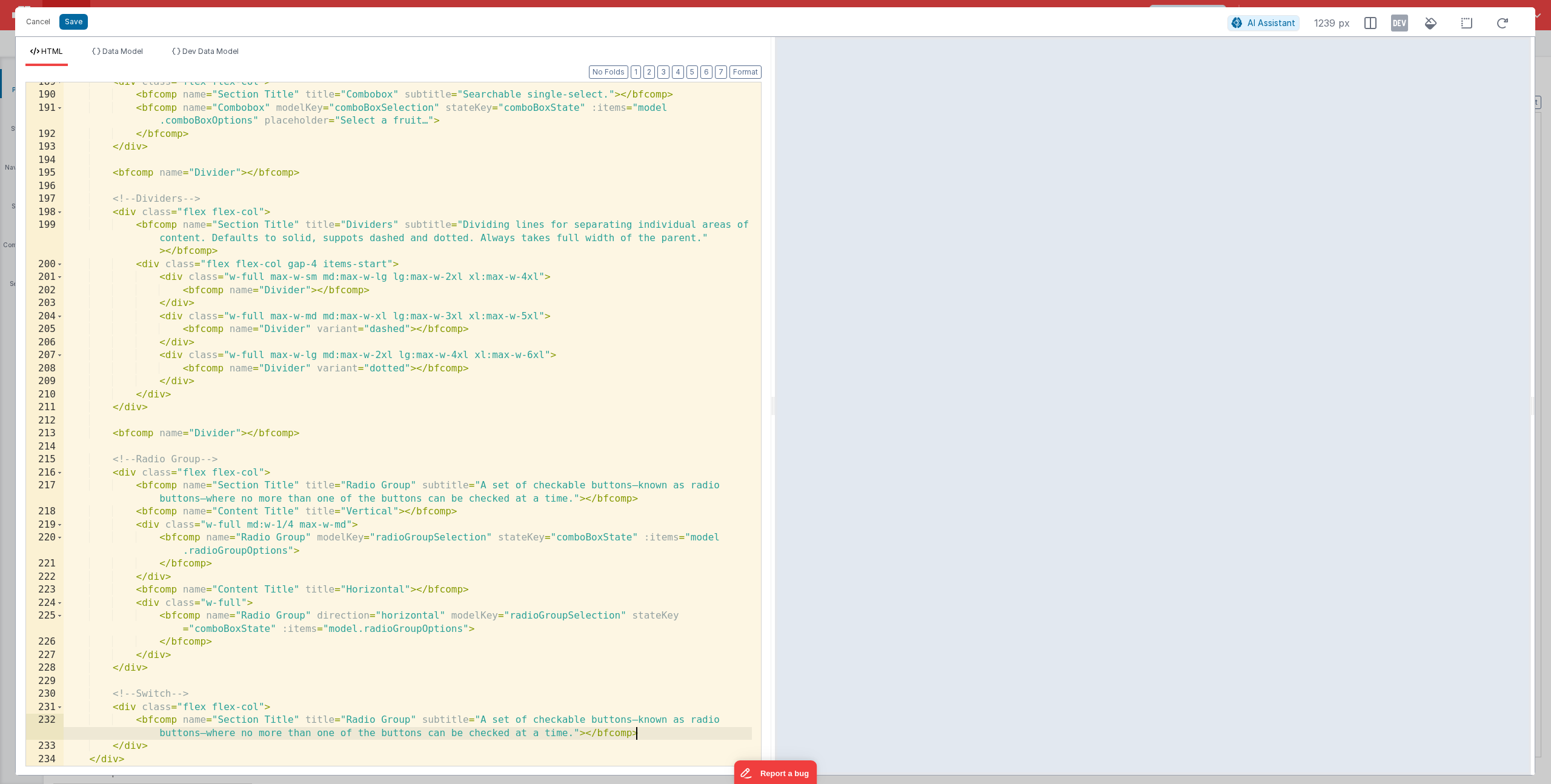
click at [517, 698] on div "< div class = "flex flex-col" > < bfcomp name = "Section Title" title = "Combob…" at bounding box center [408, 430] width 688 height 710
click at [1504, 24] on icon at bounding box center [1502, 24] width 26 height 15
click at [73, 27] on button "Save" at bounding box center [73, 22] width 29 height 16
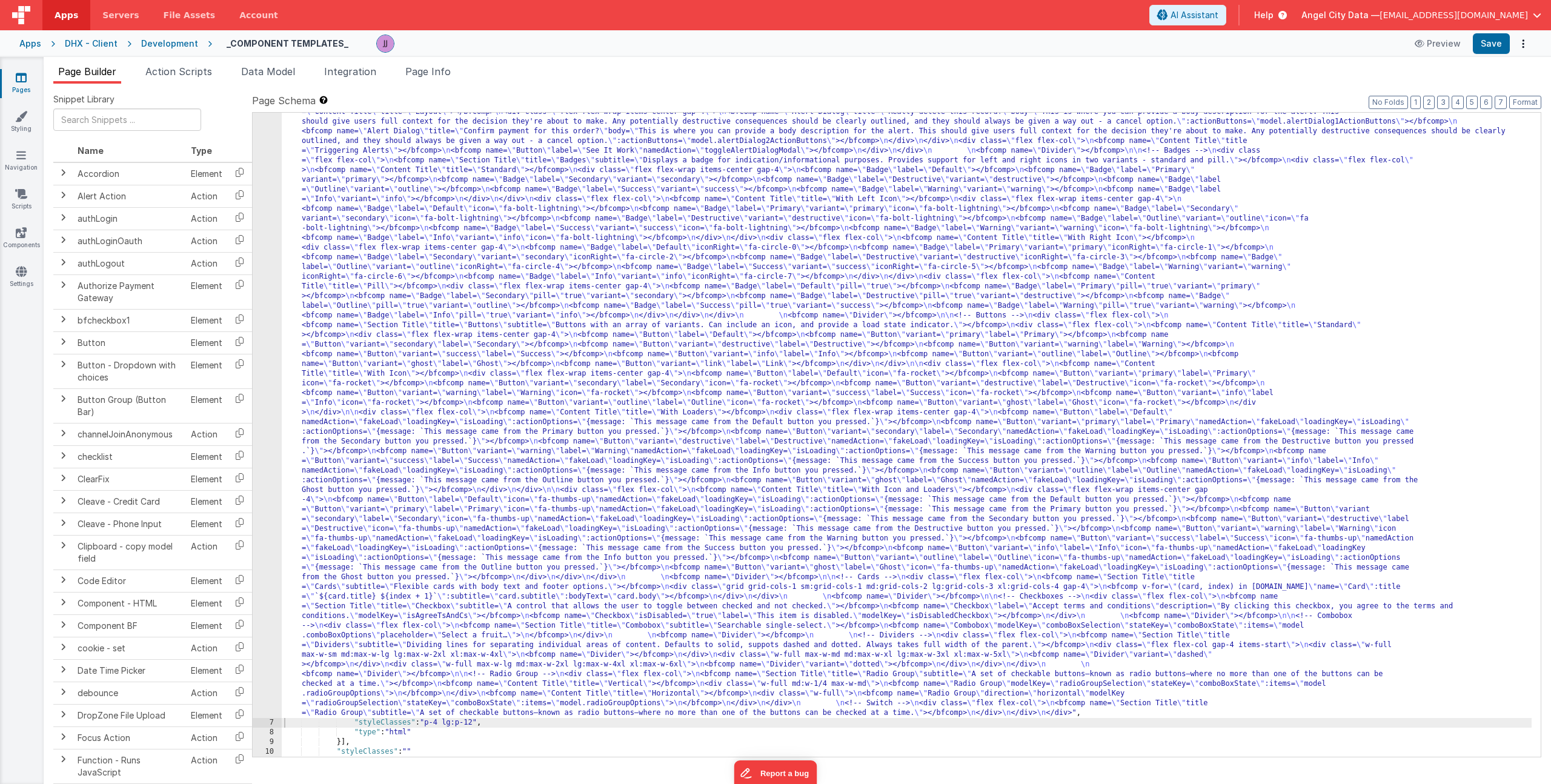
click at [404, 174] on div ""html" : "<div> \n <bfcomp name= \" Page Title \" title= \" Component Examples …" at bounding box center [907, 710] width 1250 height 1323
click at [263, 211] on div "6" at bounding box center [267, 384] width 29 height 669
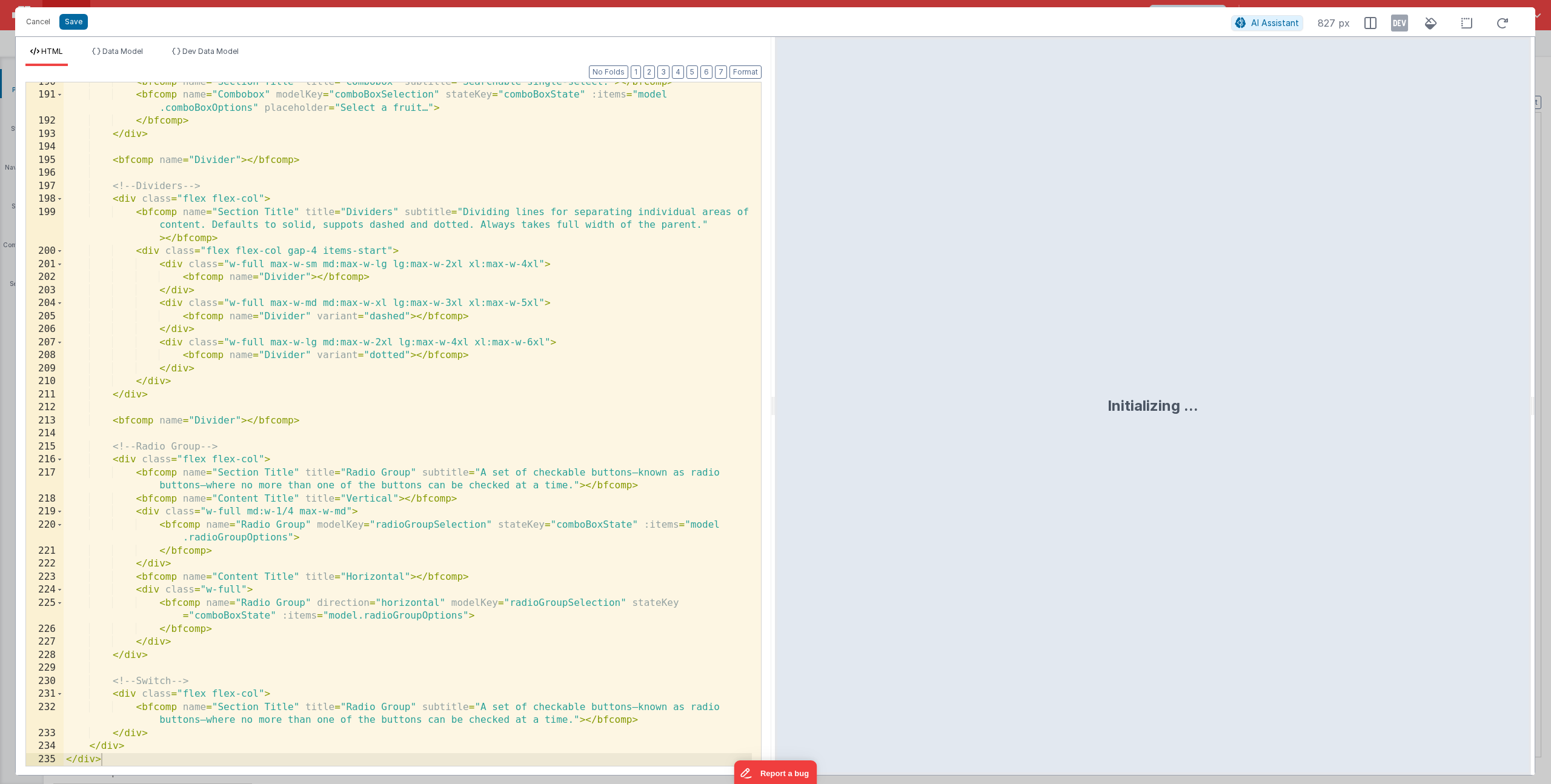
scroll to position [3185, 0]
drag, startPoint x: 346, startPoint y: 705, endPoint x: 409, endPoint y: 702, distance: 63.1
click at [409, 702] on div "< bfcomp name = "Section Title" title = "Combobox" subtitle = "Searchable singl…" at bounding box center [408, 430] width 688 height 710
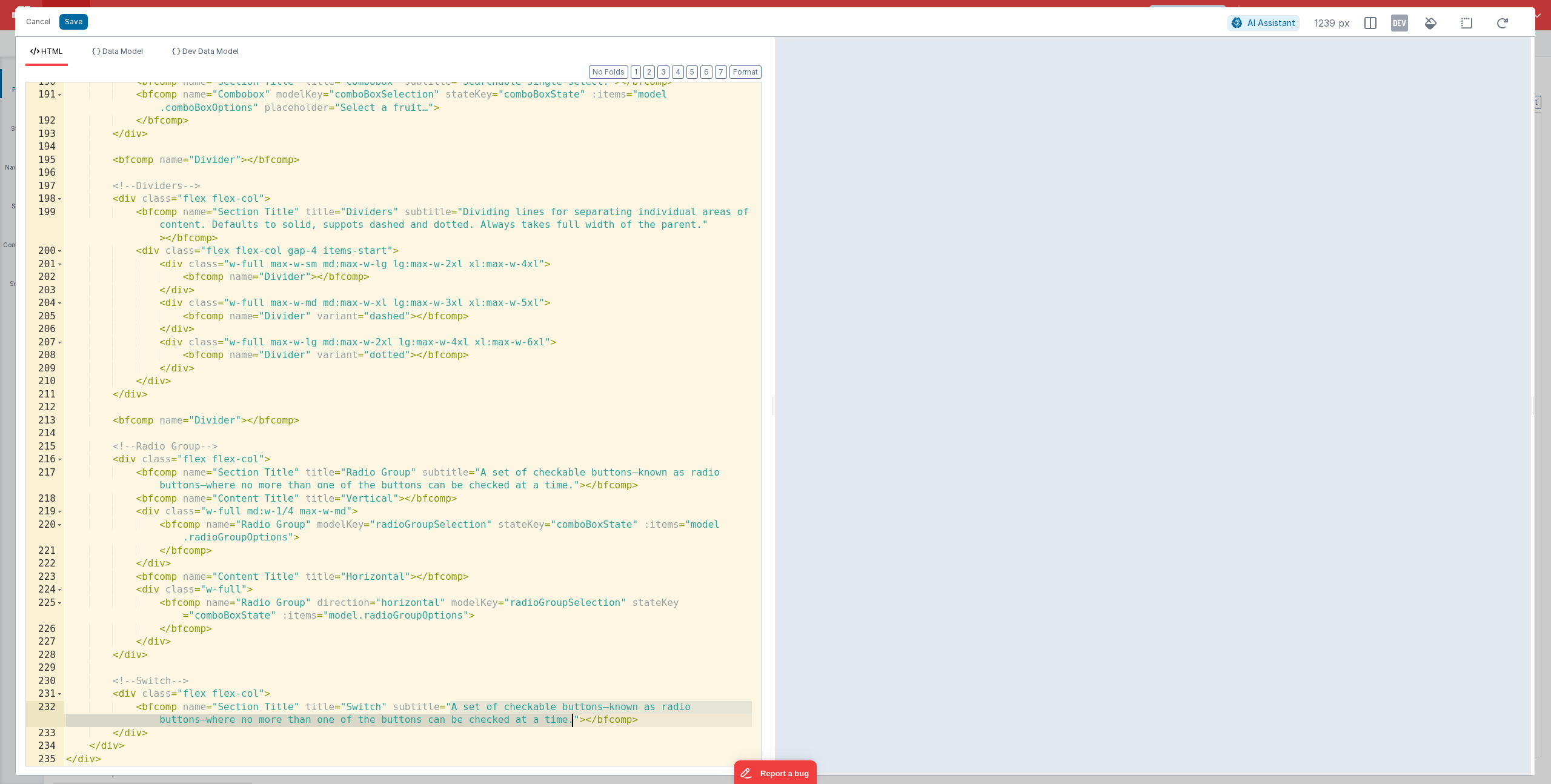
drag, startPoint x: 453, startPoint y: 705, endPoint x: 570, endPoint y: 717, distance: 117.6
click at [570, 717] on div "< bfcomp name = "Section Title" title = "Combobox" subtitle = "Searchable singl…" at bounding box center [408, 430] width 688 height 710
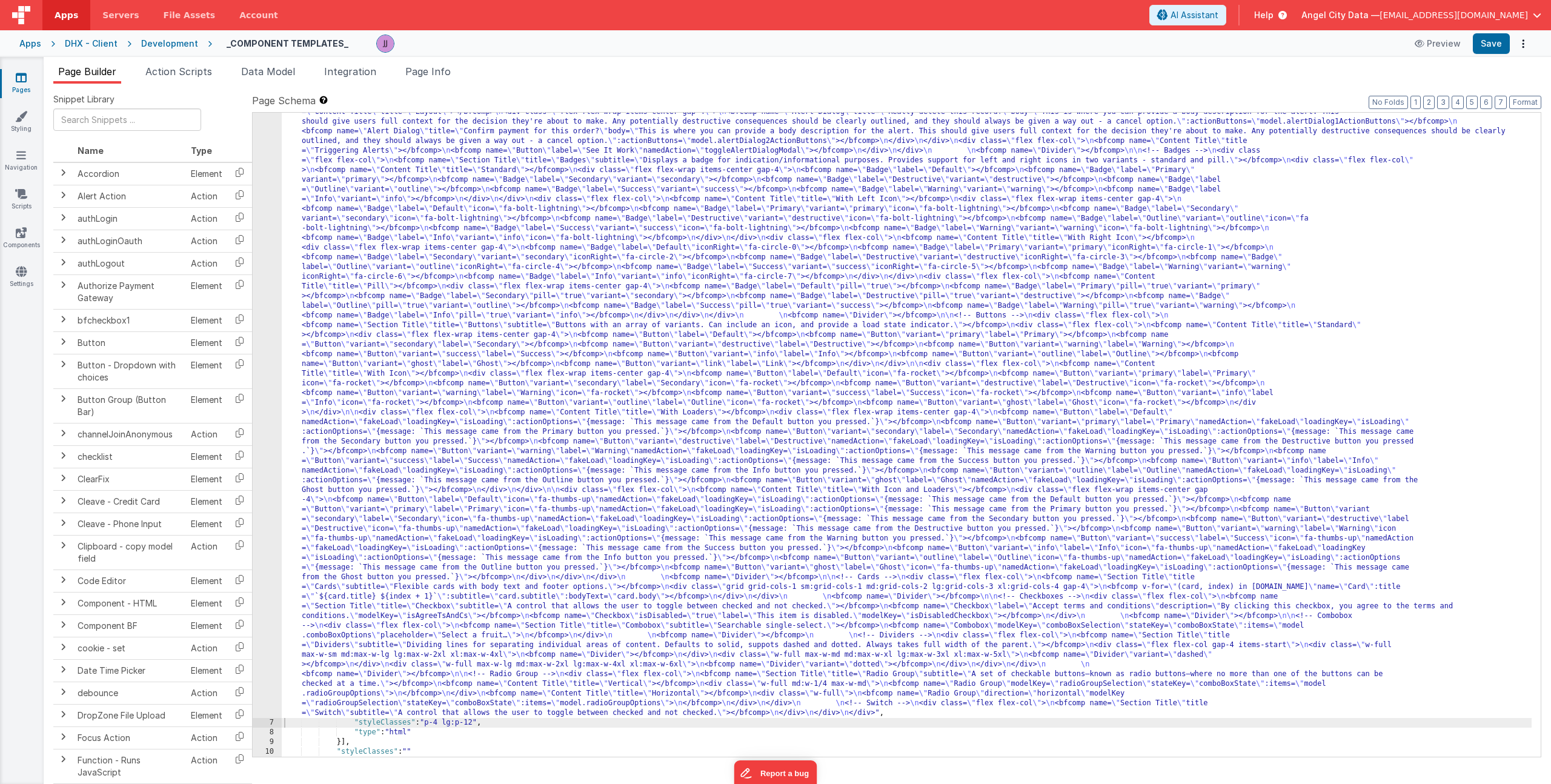
click at [544, 525] on div ""html" : "<div> \n <bfcomp name= \" Page Title \" title= \" Component Examples …" at bounding box center [907, 710] width 1250 height 1323
click at [274, 439] on div "6" at bounding box center [267, 384] width 29 height 669
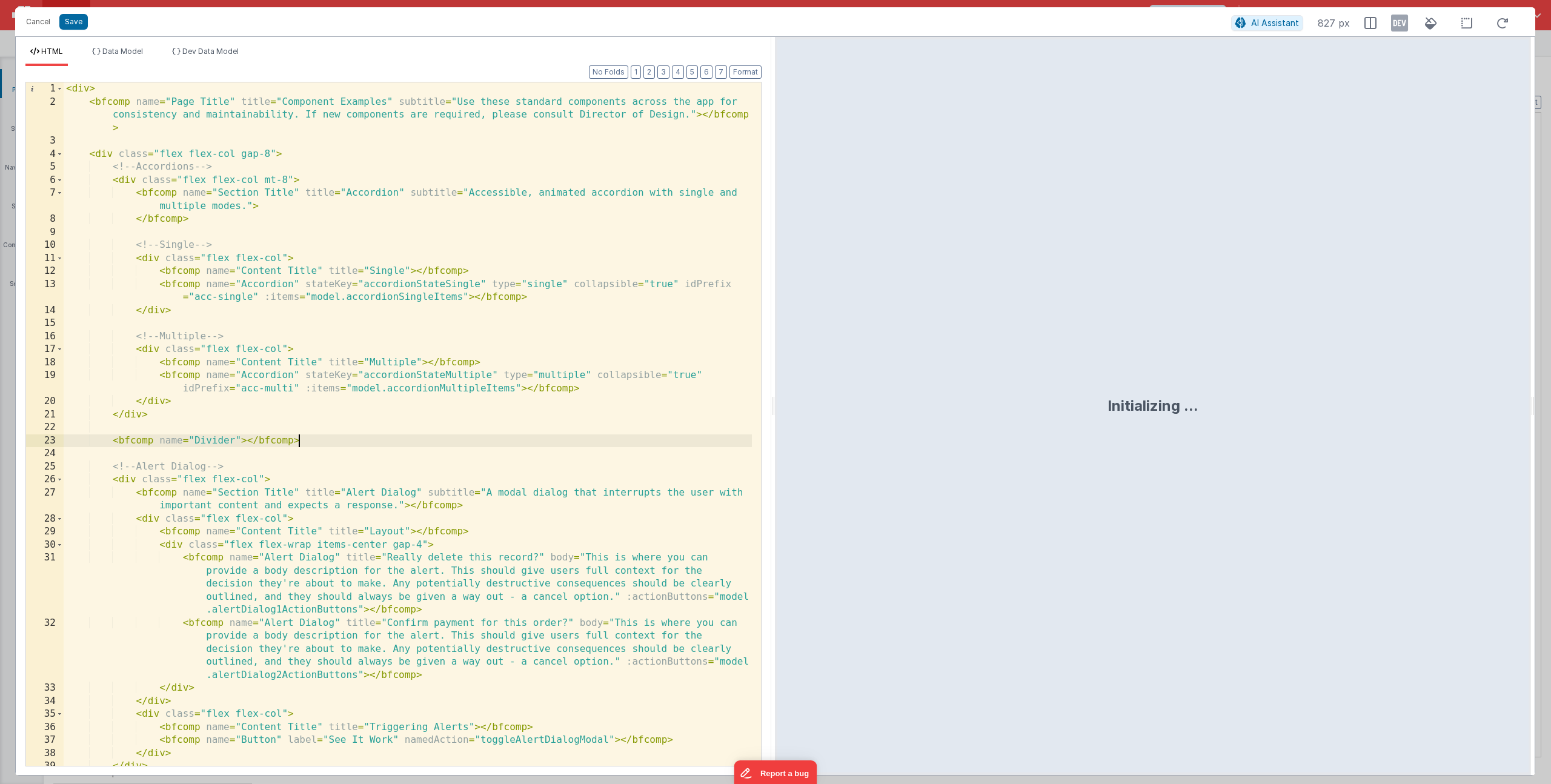
click at [304, 443] on div "< div > < bfcomp name = "Page Title" title = "Component Examples" subtitle = "U…" at bounding box center [408, 437] width 688 height 710
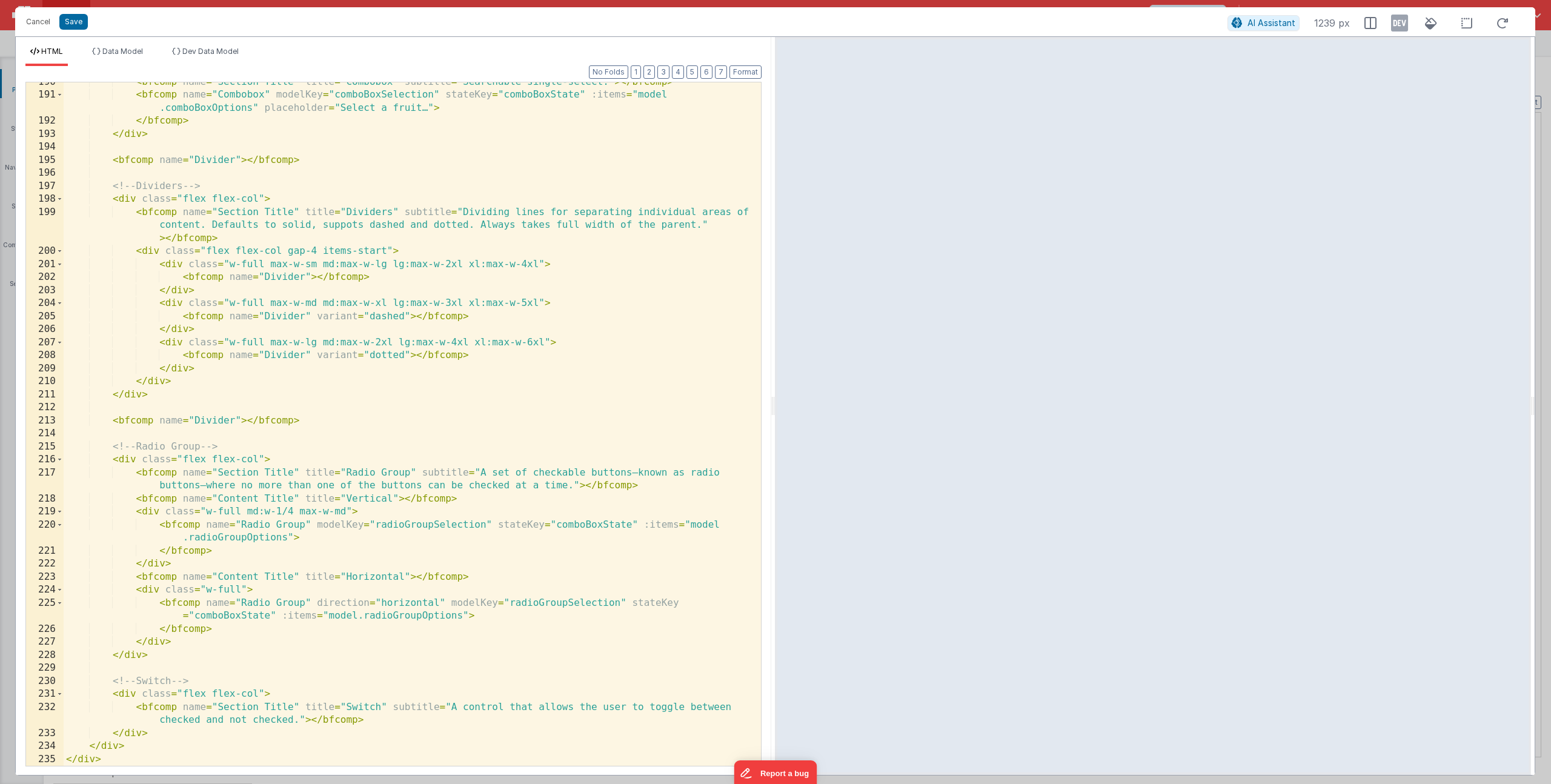
click at [191, 653] on div "< bfcomp name = "Section Title" title = "Combobox" subtitle = "Searchable singl…" at bounding box center [408, 430] width 688 height 710
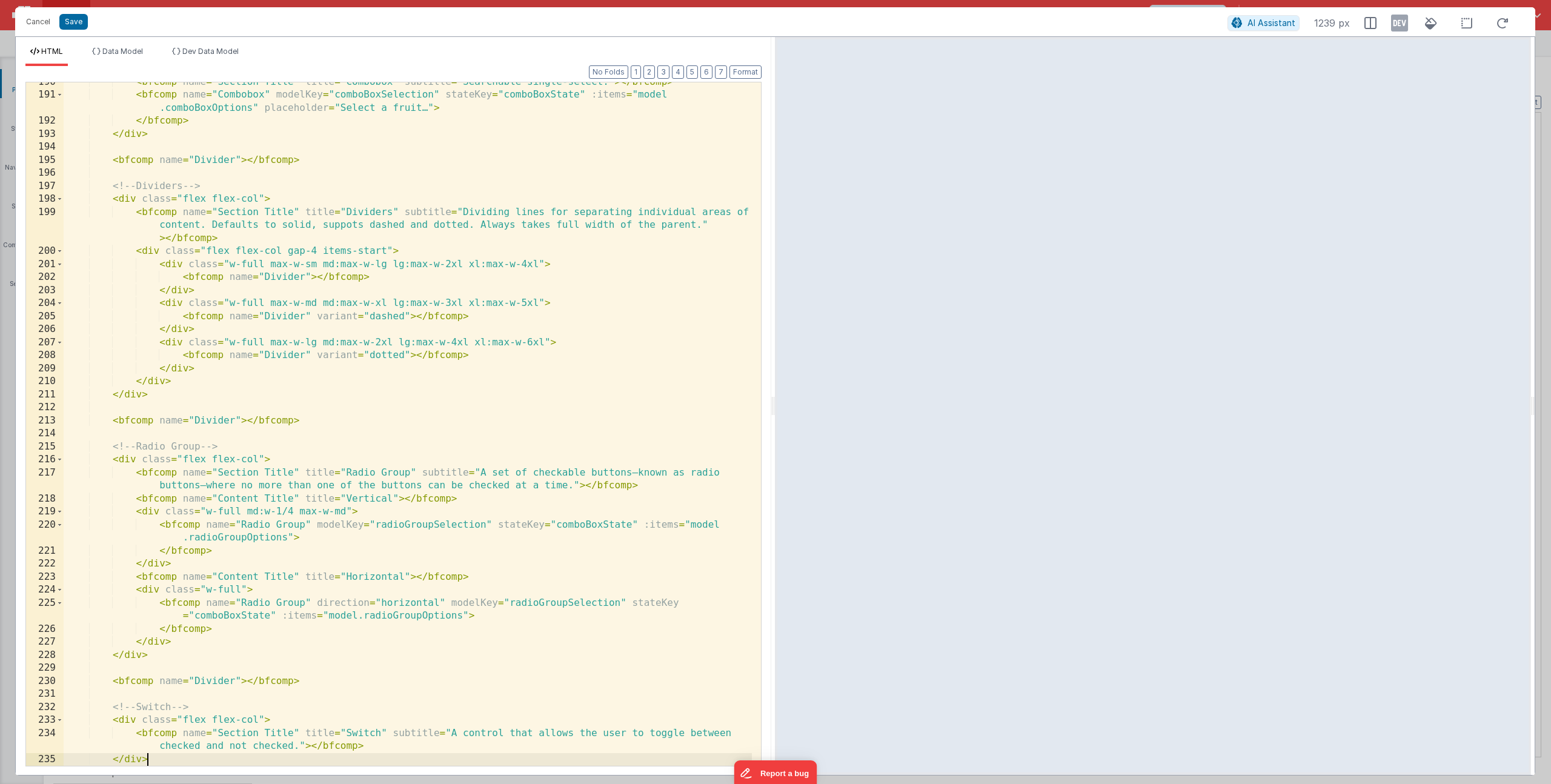
click at [177, 758] on div "< bfcomp name = "Section Title" title = "Combobox" subtitle = "Searchable singl…" at bounding box center [408, 430] width 688 height 710
click at [105, 49] on span "Data Model" at bounding box center [122, 51] width 40 height 9
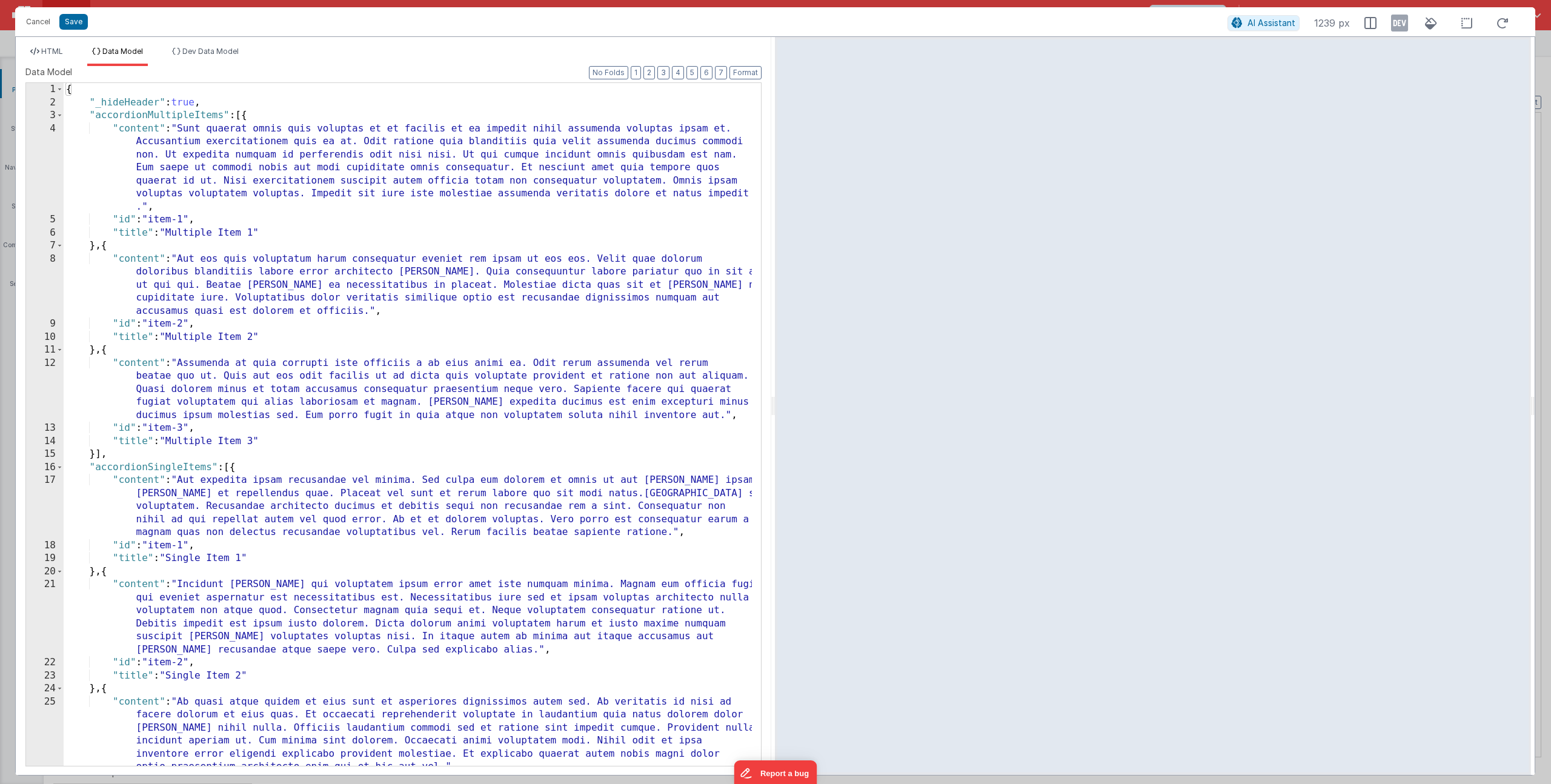
scroll to position [1558, 0]
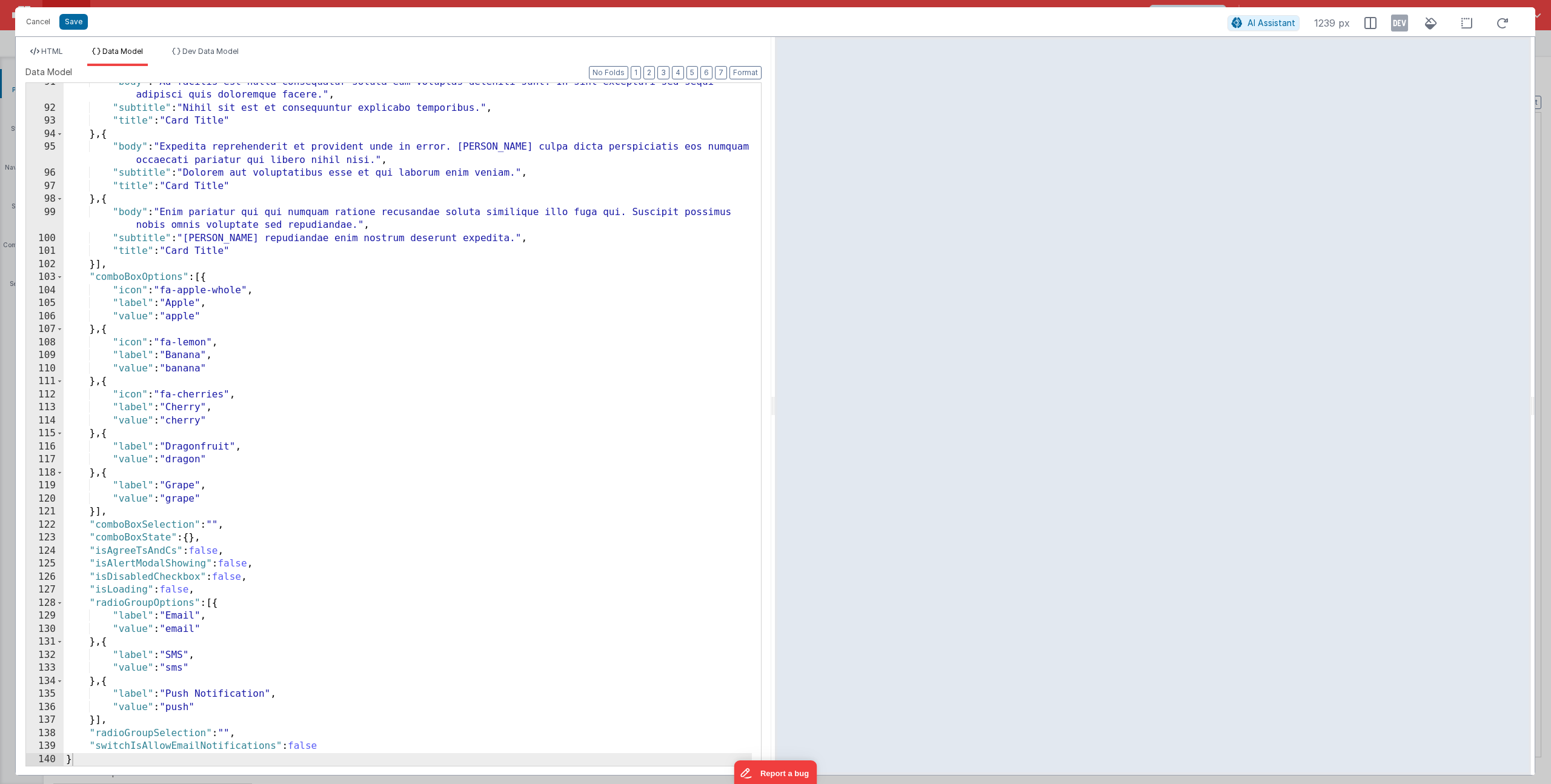
click at [155, 743] on div ""body" : "Ad facilis est nulla consequatur soluta eum voluptas deleniti sunt. I…" at bounding box center [408, 436] width 688 height 722
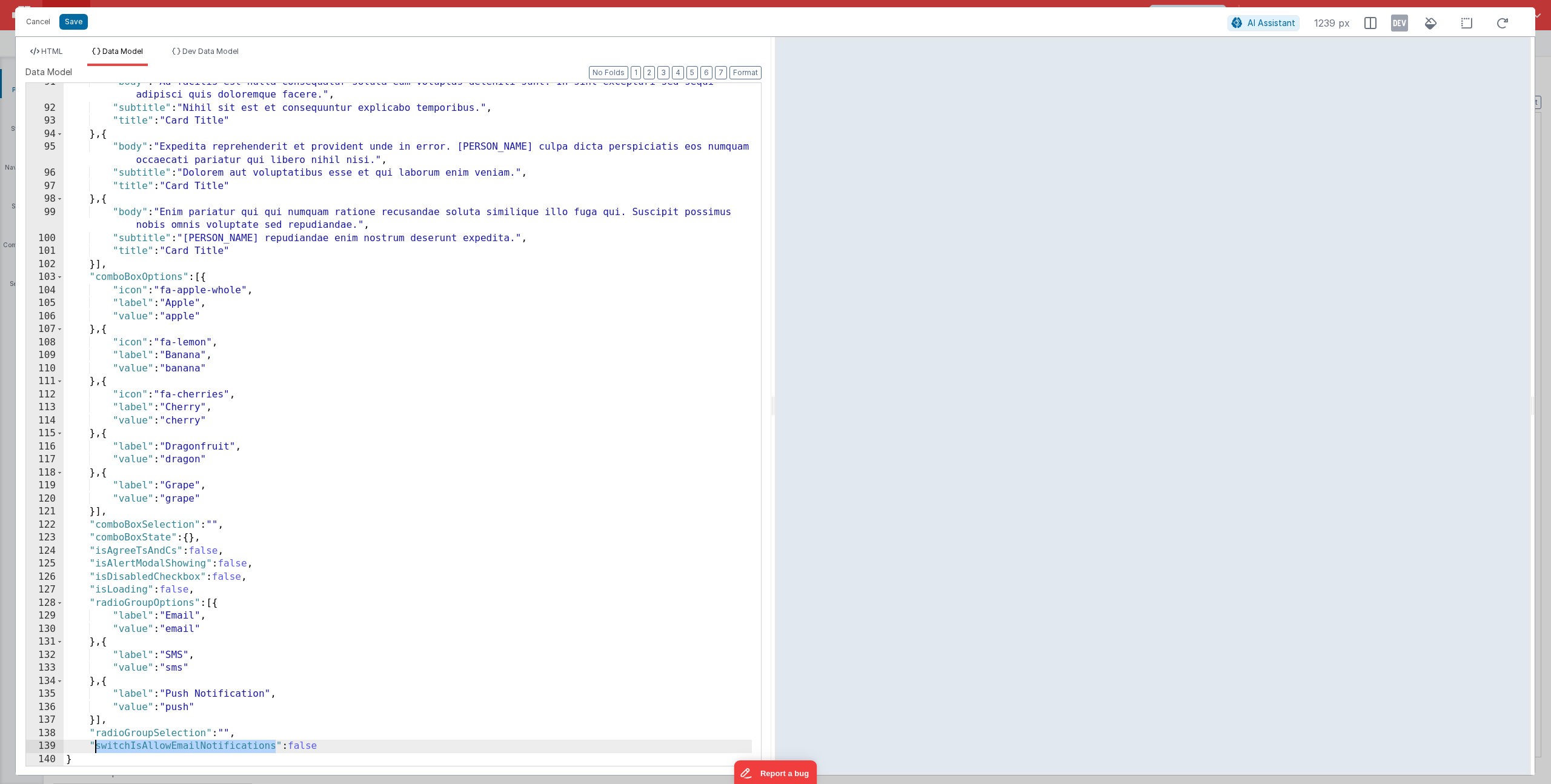
click at [51, 46] on div "HTML Data Model Dev Data Model Format 7 6 5 4 3 2 1 No Folds 190 191 192 193 19…" at bounding box center [393, 406] width 756 height 738
click at [49, 50] on span "HTML" at bounding box center [51, 51] width 22 height 9
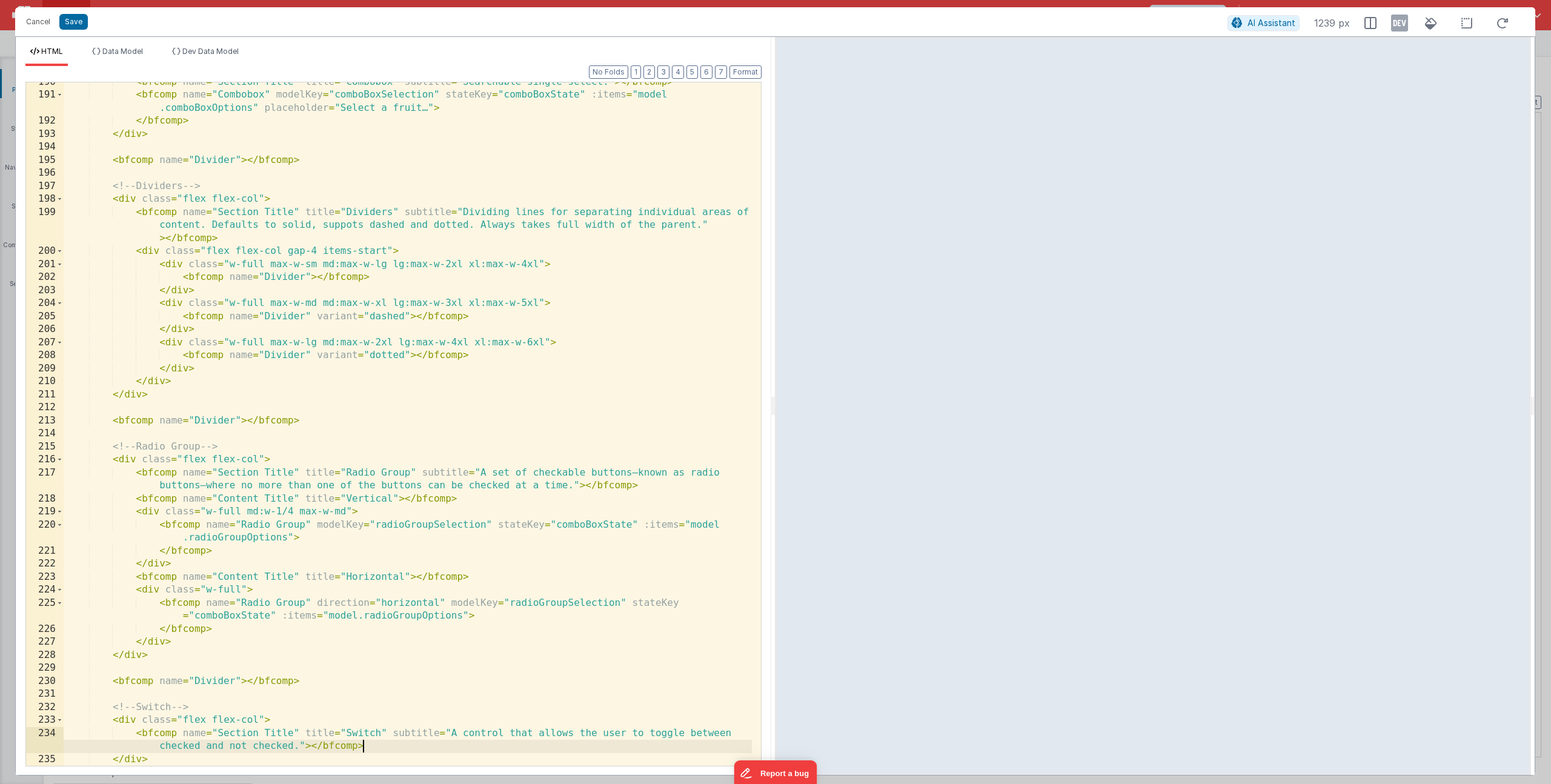
click at [374, 746] on div "< bfcomp name = "Section Title" title = "Combobox" subtitle = "Searchable singl…" at bounding box center [408, 430] width 688 height 710
click at [146, 49] on li "Data Model" at bounding box center [117, 56] width 60 height 19
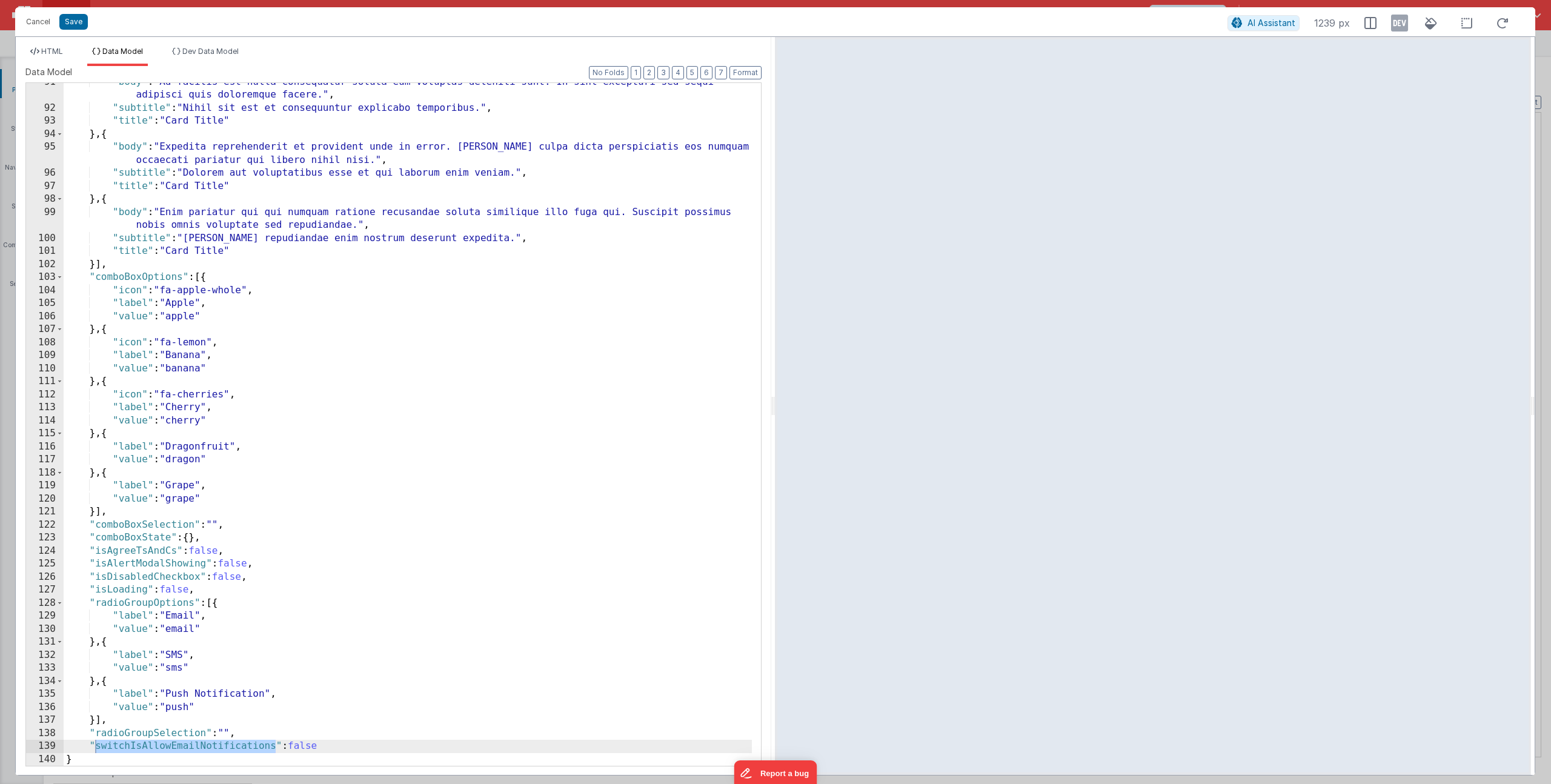
click at [195, 746] on div ""body" : "Ad facilis est nulla consequatur soluta eum voluptas deleniti sunt. I…" at bounding box center [408, 436] width 688 height 722
click at [48, 51] on span "HTML" at bounding box center [51, 51] width 22 height 9
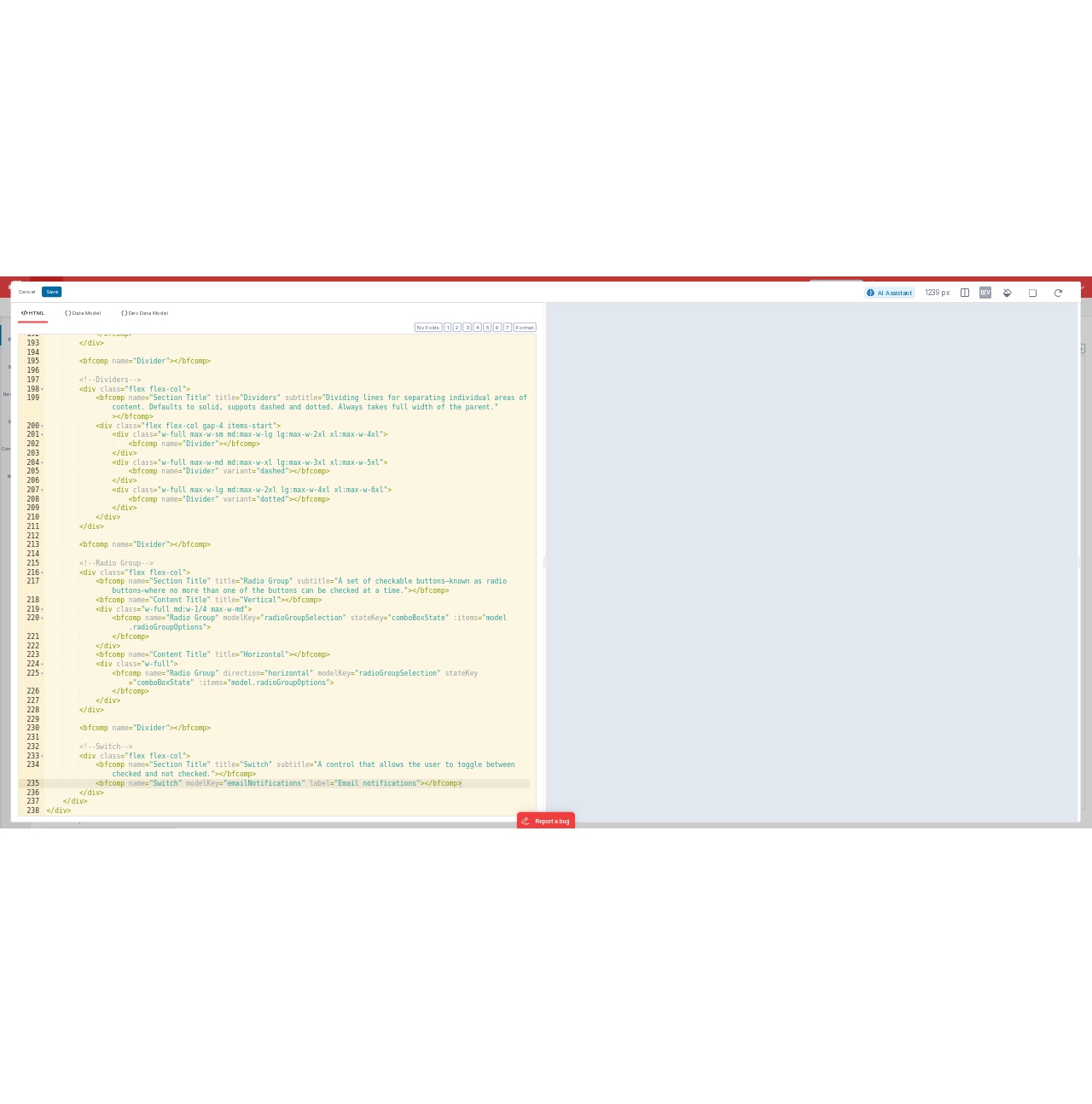
scroll to position [4540, 0]
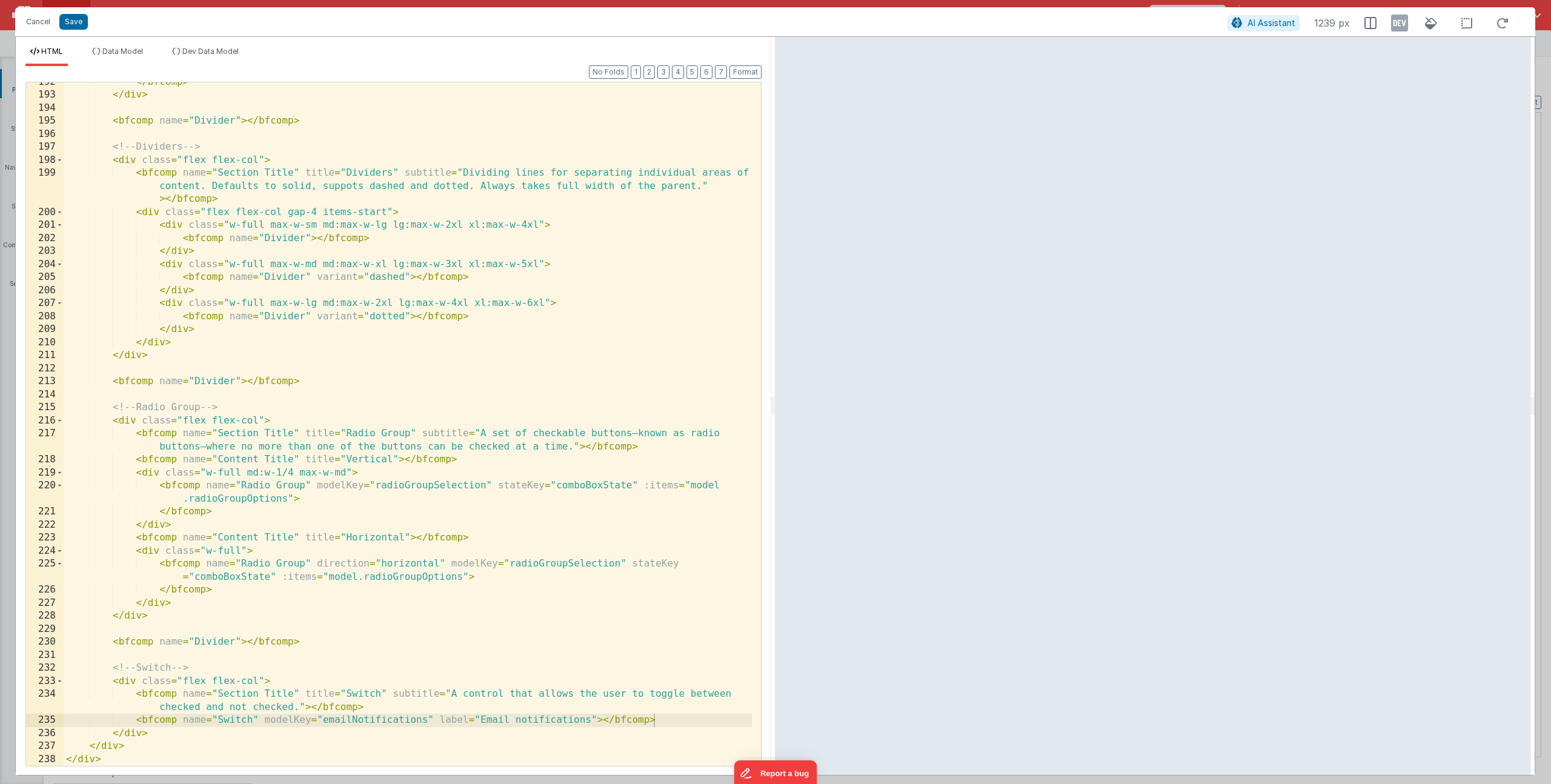
click at [347, 719] on div "</ bfcomp > </ div > < bfcomp name = "Divider" > </ bfcomp > <!-- Dividers --> …" at bounding box center [408, 430] width 688 height 710
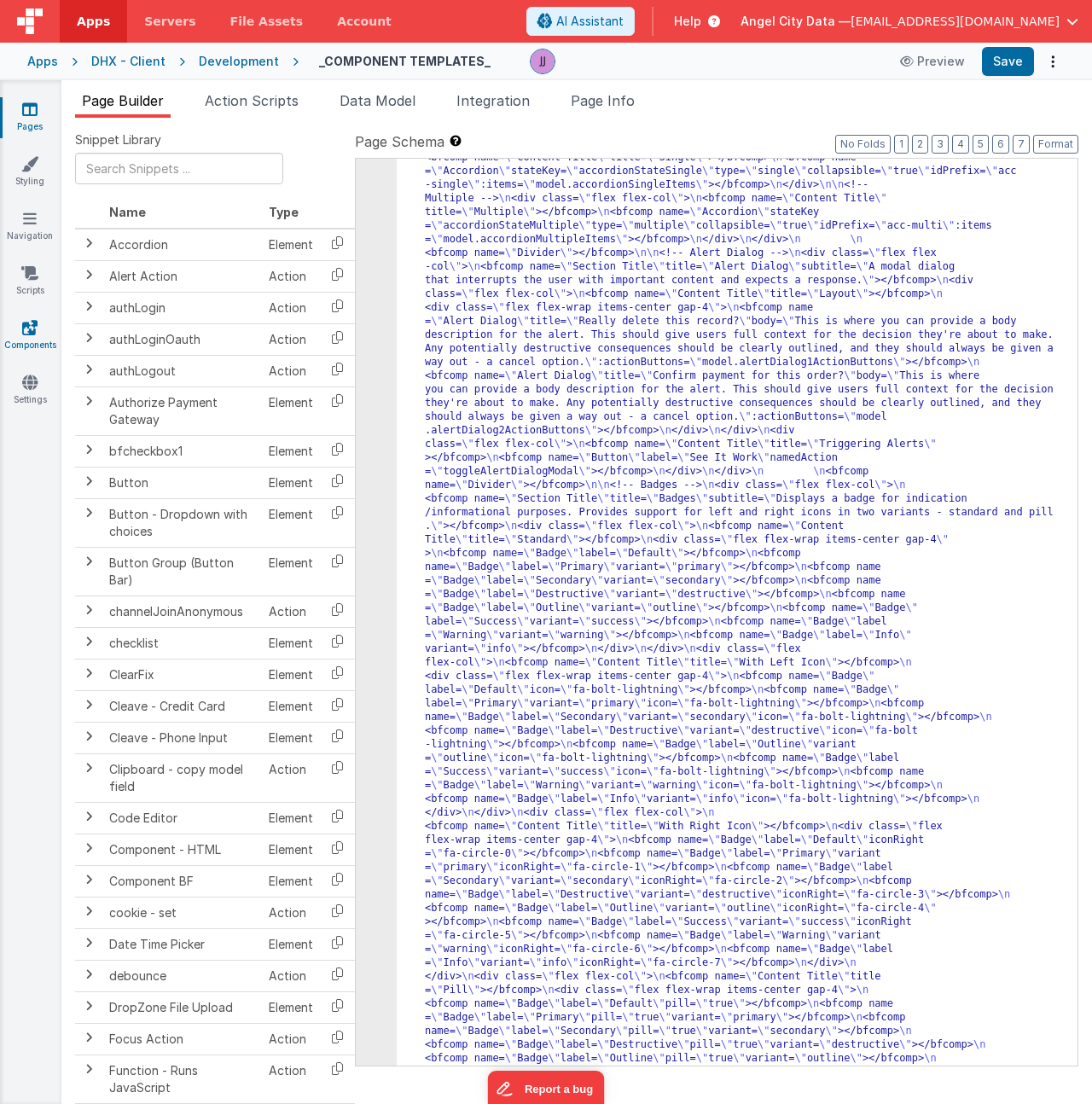
click at [27, 336] on link "Components" at bounding box center [29, 336] width 62 height 34
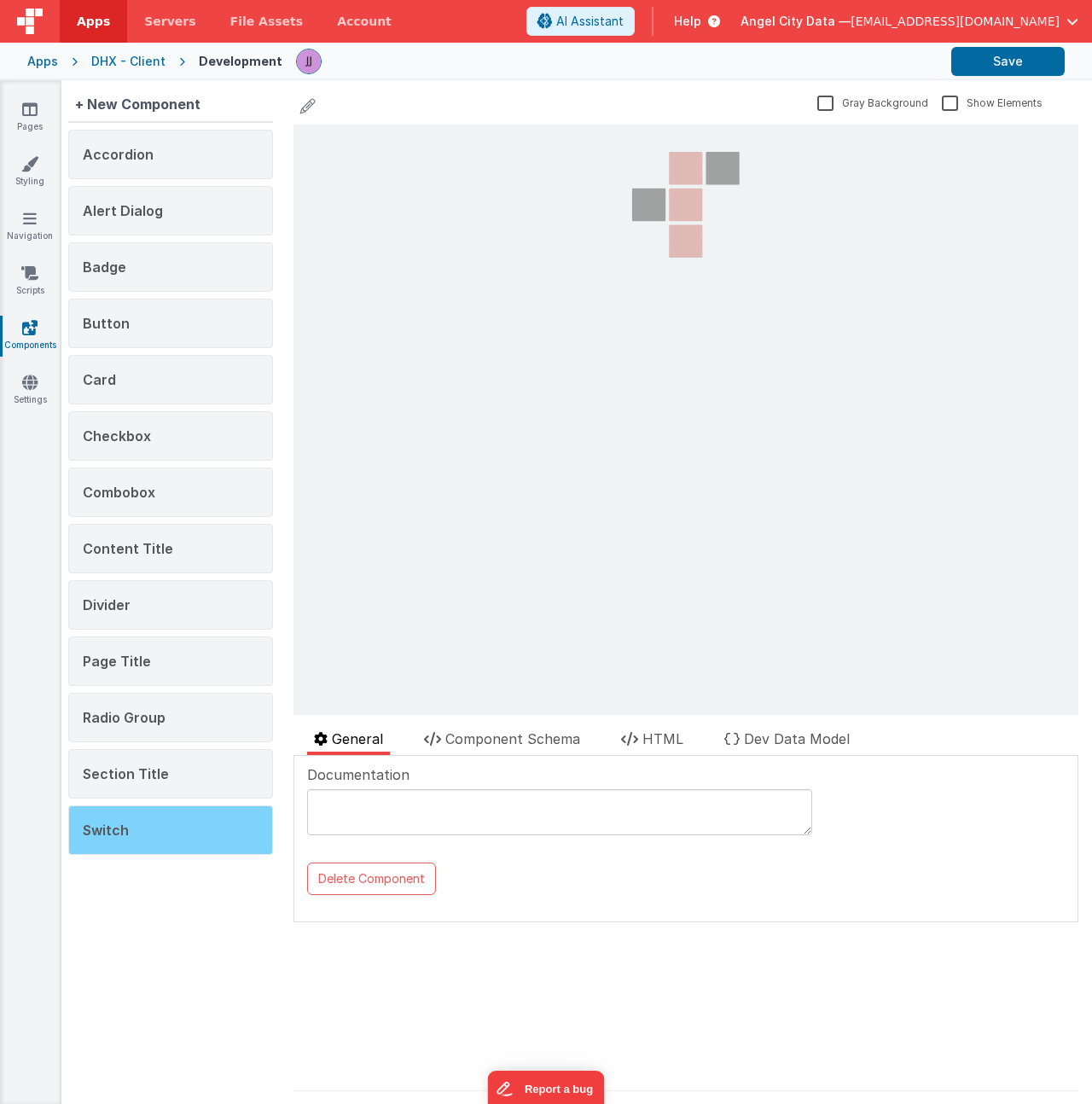
click at [155, 824] on div "Switch" at bounding box center [170, 830] width 205 height 50
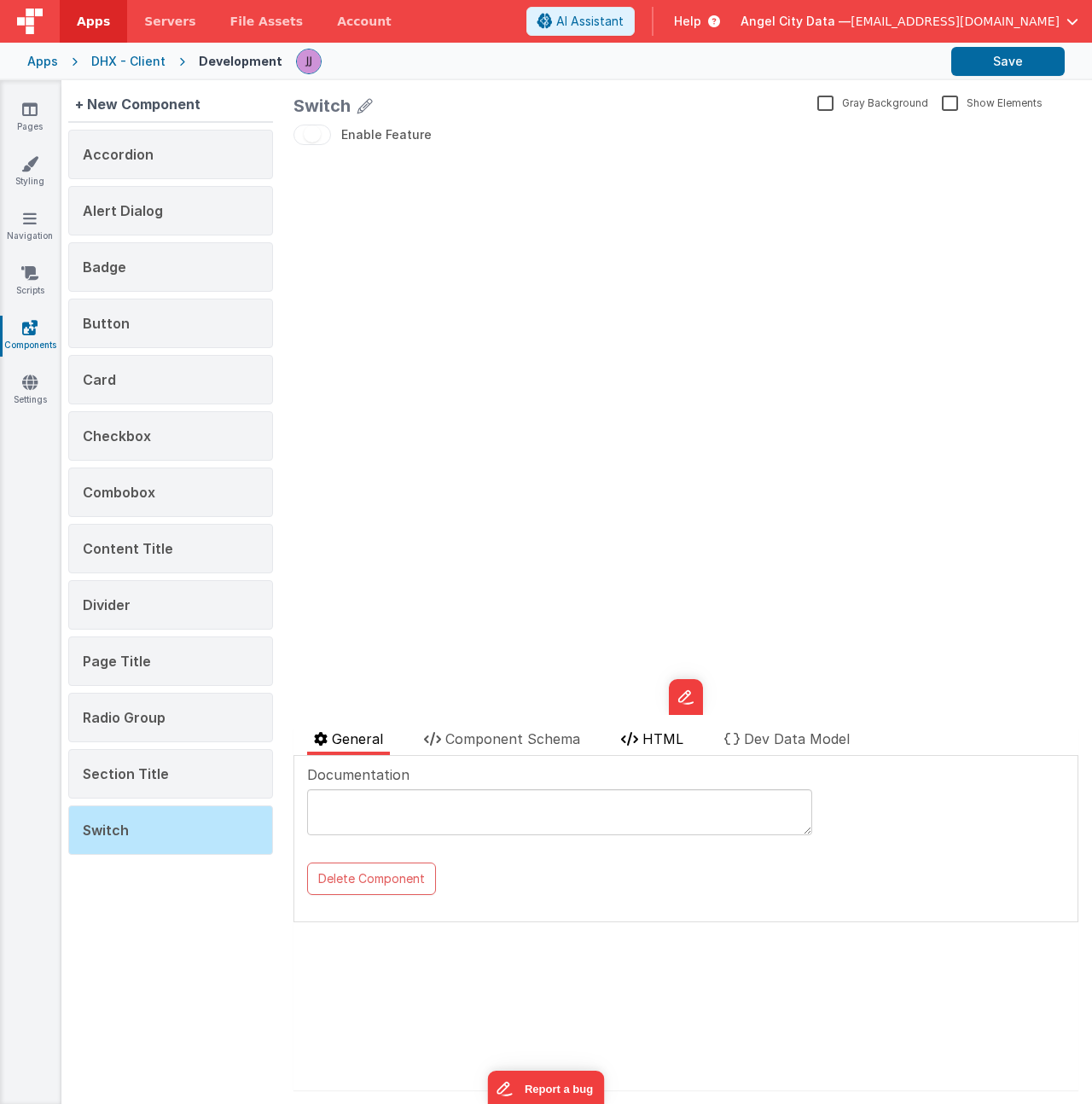
click at [656, 741] on span "HTML" at bounding box center [662, 738] width 41 height 17
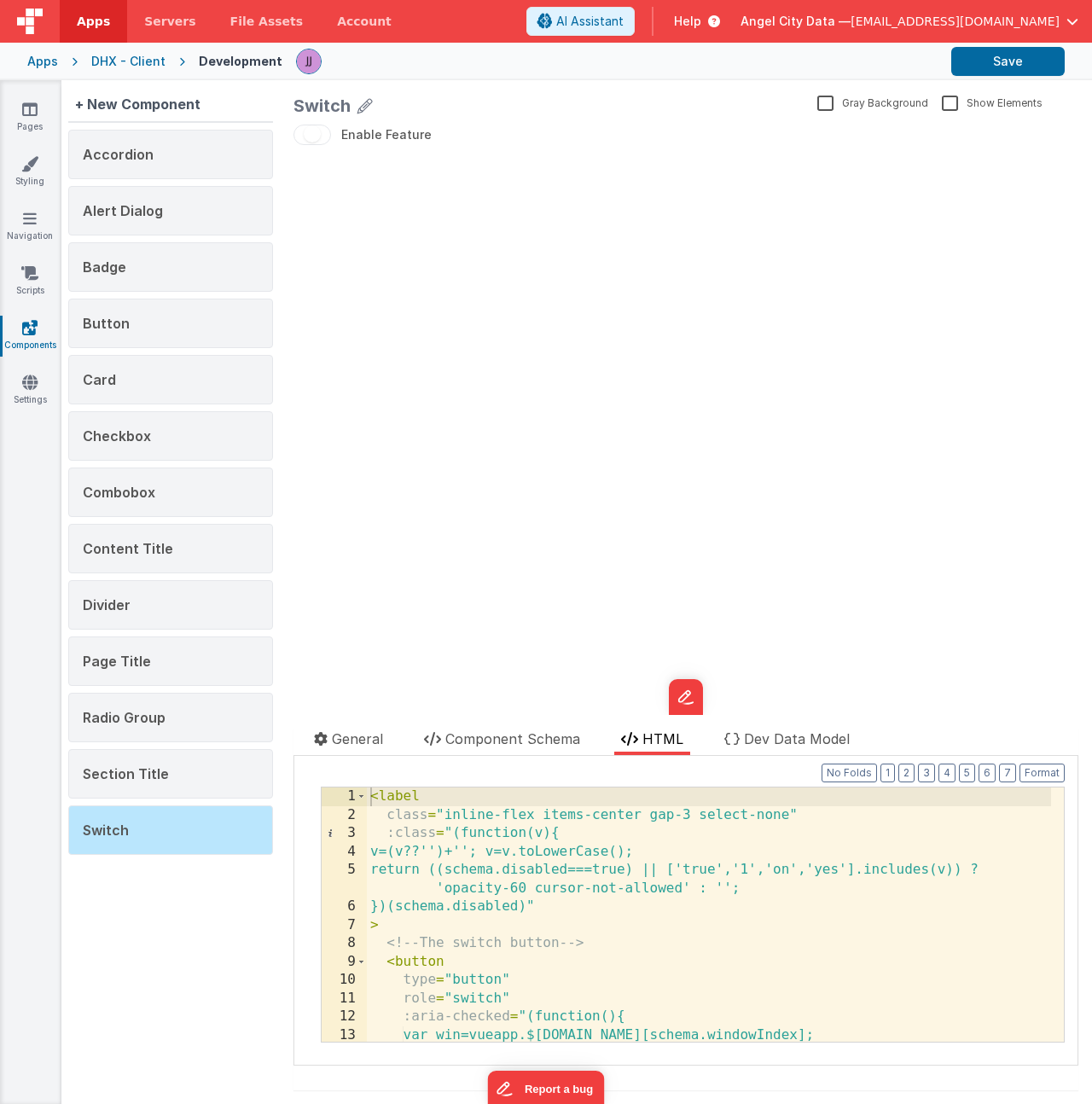
click at [811, 913] on div "< label class = "inline-flex items-center gap-3 select-none" :class = "(functio…" at bounding box center [708, 932] width 684 height 291
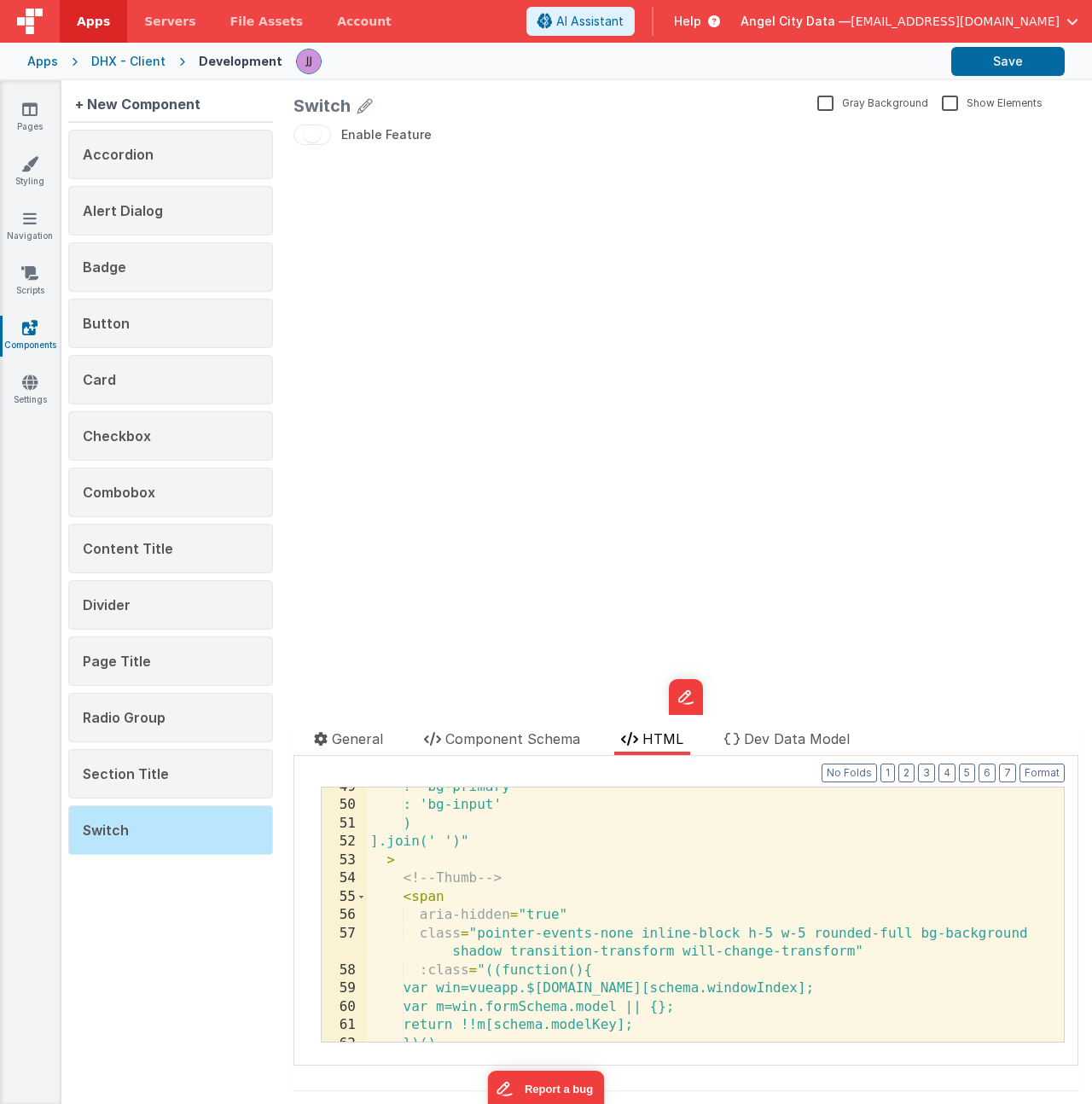
scroll to position [1090, 0]
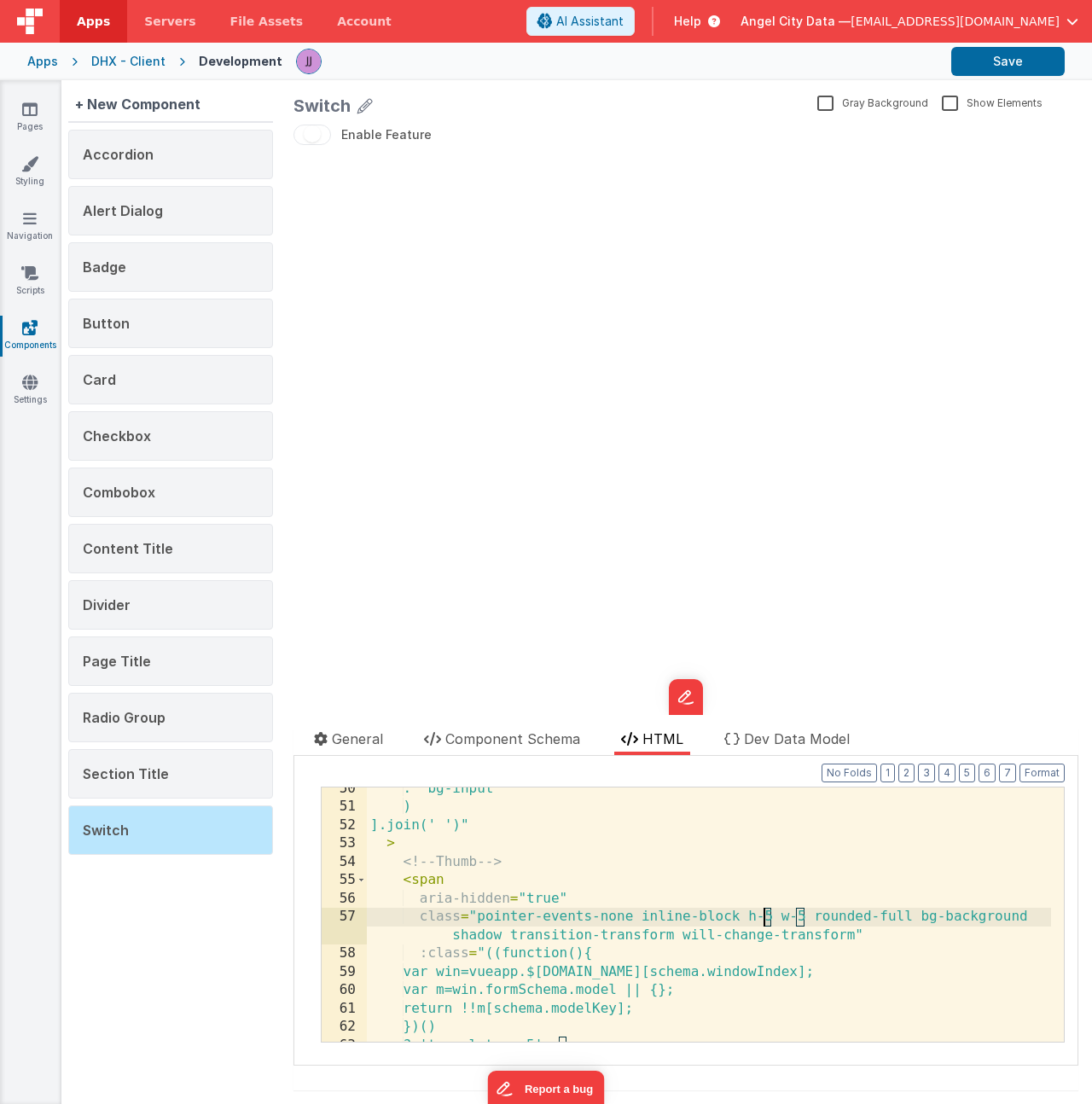
click at [767, 916] on div ": 'bg-input' ) ].join(' ')" > <!-- Thumb --> < span aria-hidden = "true" class …" at bounding box center [708, 925] width 684 height 291
click at [802, 917] on div ": 'bg-input' ) ].join(' ')" > <!-- Thumb --> < span aria-hidden = "true" class …" at bounding box center [708, 925] width 684 height 291
click at [847, 918] on div ": 'bg-input' ) ].join(' ')" > <!-- Thumb --> < span aria-hidden = "true" class …" at bounding box center [708, 925] width 684 height 291
click at [859, 919] on div ": 'bg-input' ) ].join(' ')" > <!-- Thumb --> < span aria-hidden = "true" class …" at bounding box center [708, 925] width 684 height 291
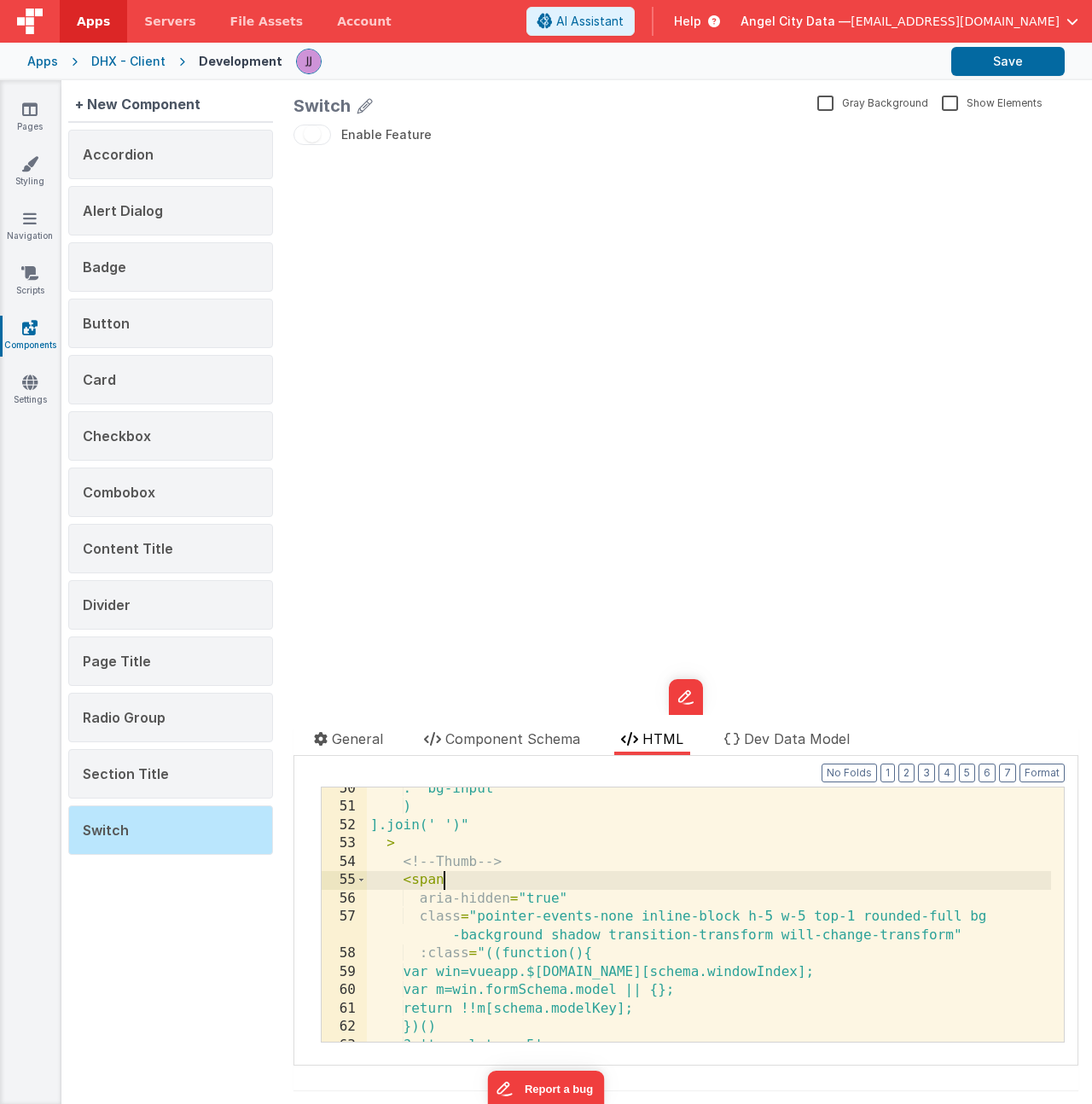
click at [870, 881] on div ": 'bg-input' ) ].join(' ')" > <!-- Thumb --> < span aria-hidden = "true" class …" at bounding box center [708, 925] width 684 height 291
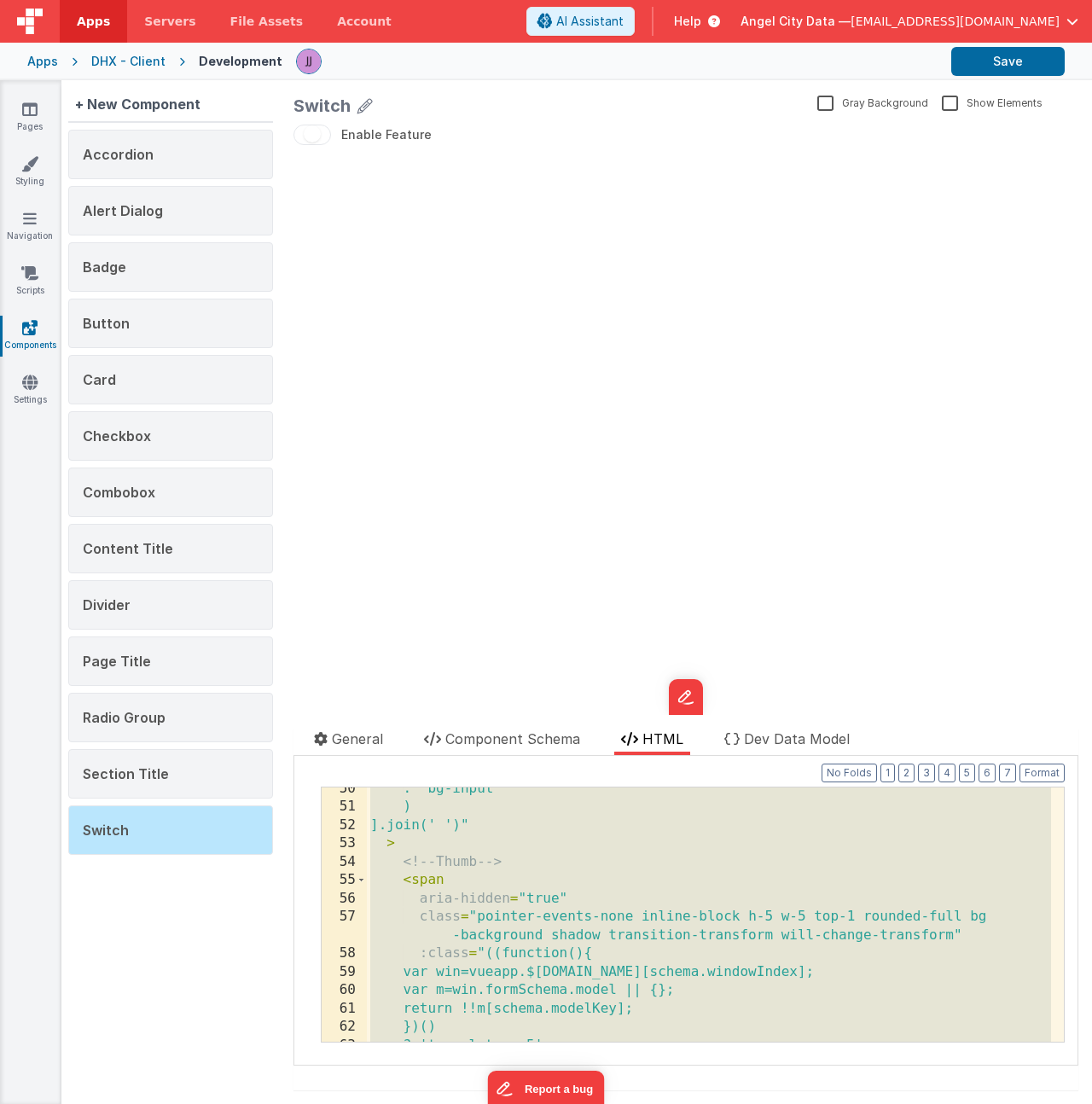
click at [656, 930] on div ": 'bg-input' ) ].join(' ')" > <!-- Thumb --> < span aria-hidden = "true" class …" at bounding box center [708, 925] width 684 height 291
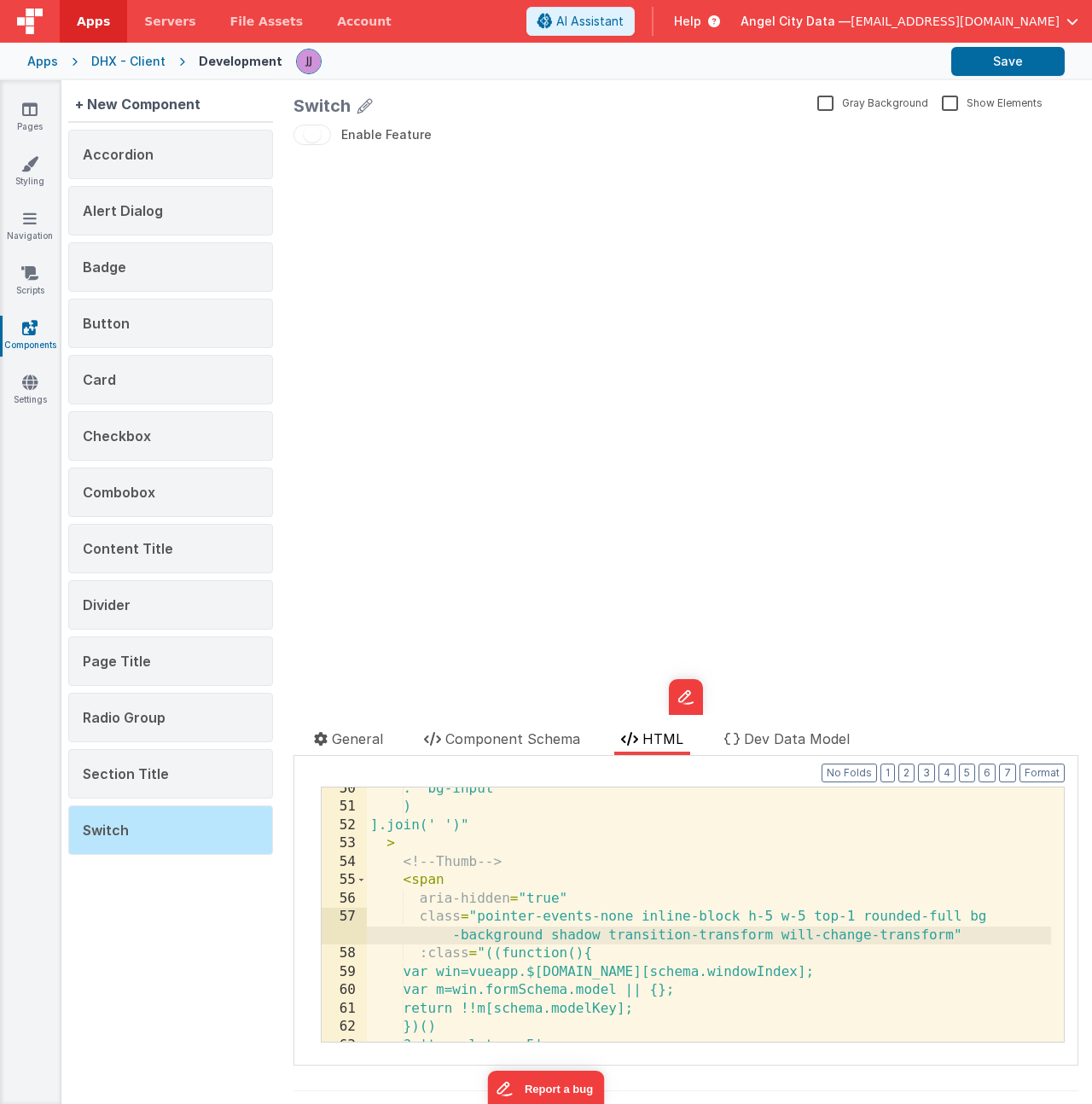
click at [508, 871] on div ": 'bg-input' ) ].join(' ')" > <!-- Thumb --> < span aria-hidden = "true" class …" at bounding box center [708, 925] width 684 height 291
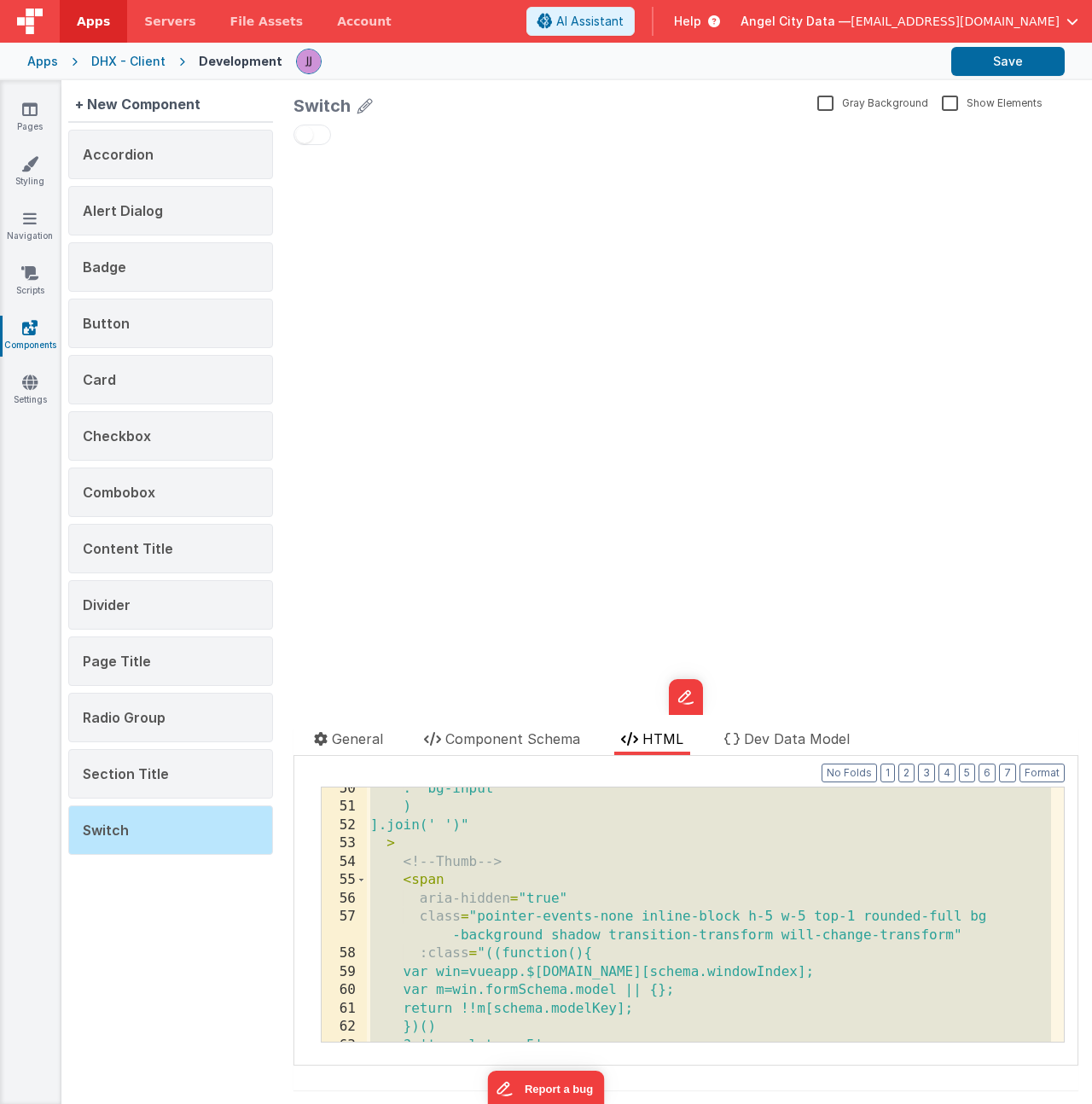
scroll to position [516, 0]
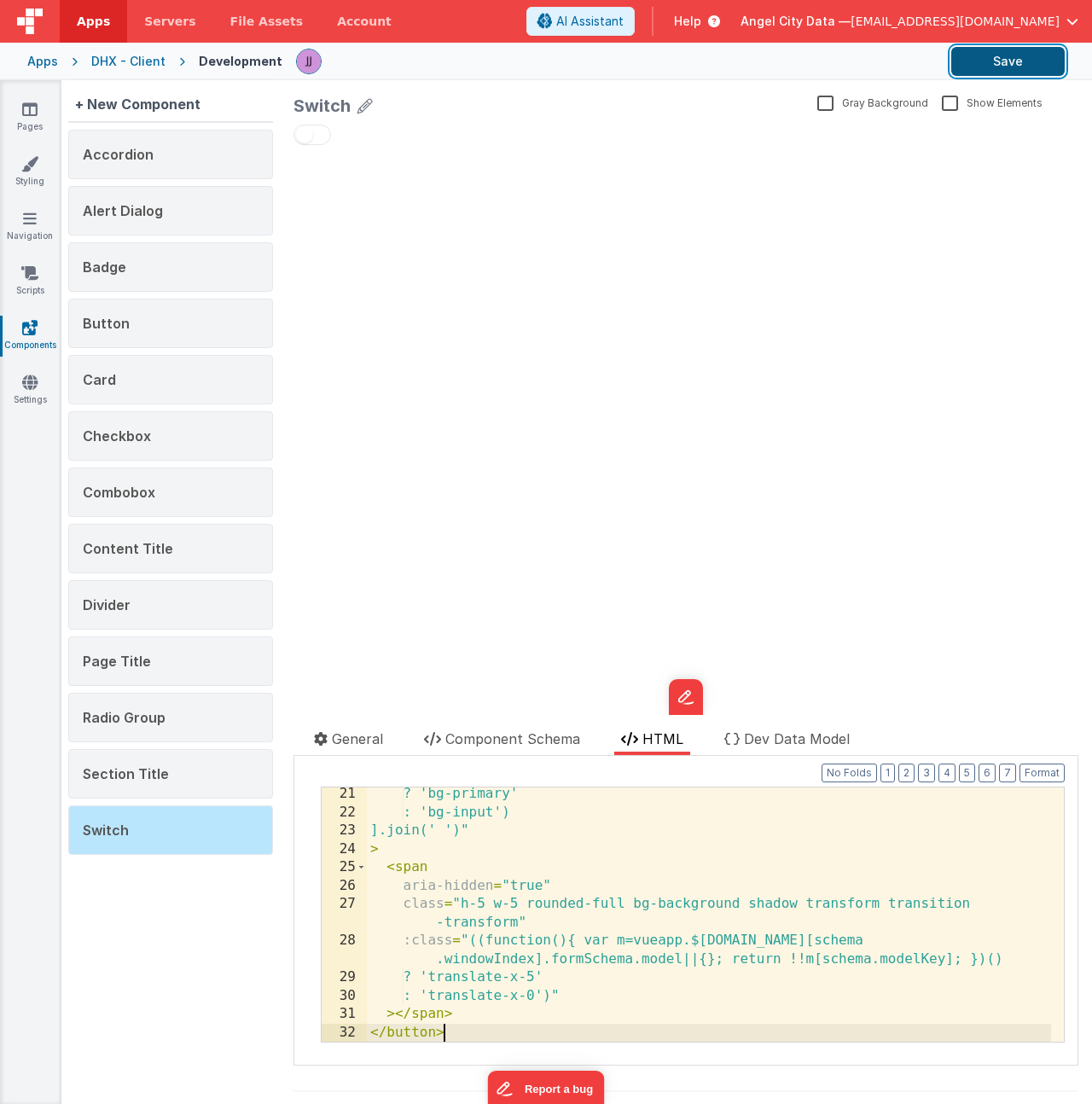
click at [1012, 47] on button "Save" at bounding box center [1008, 62] width 114 height 29
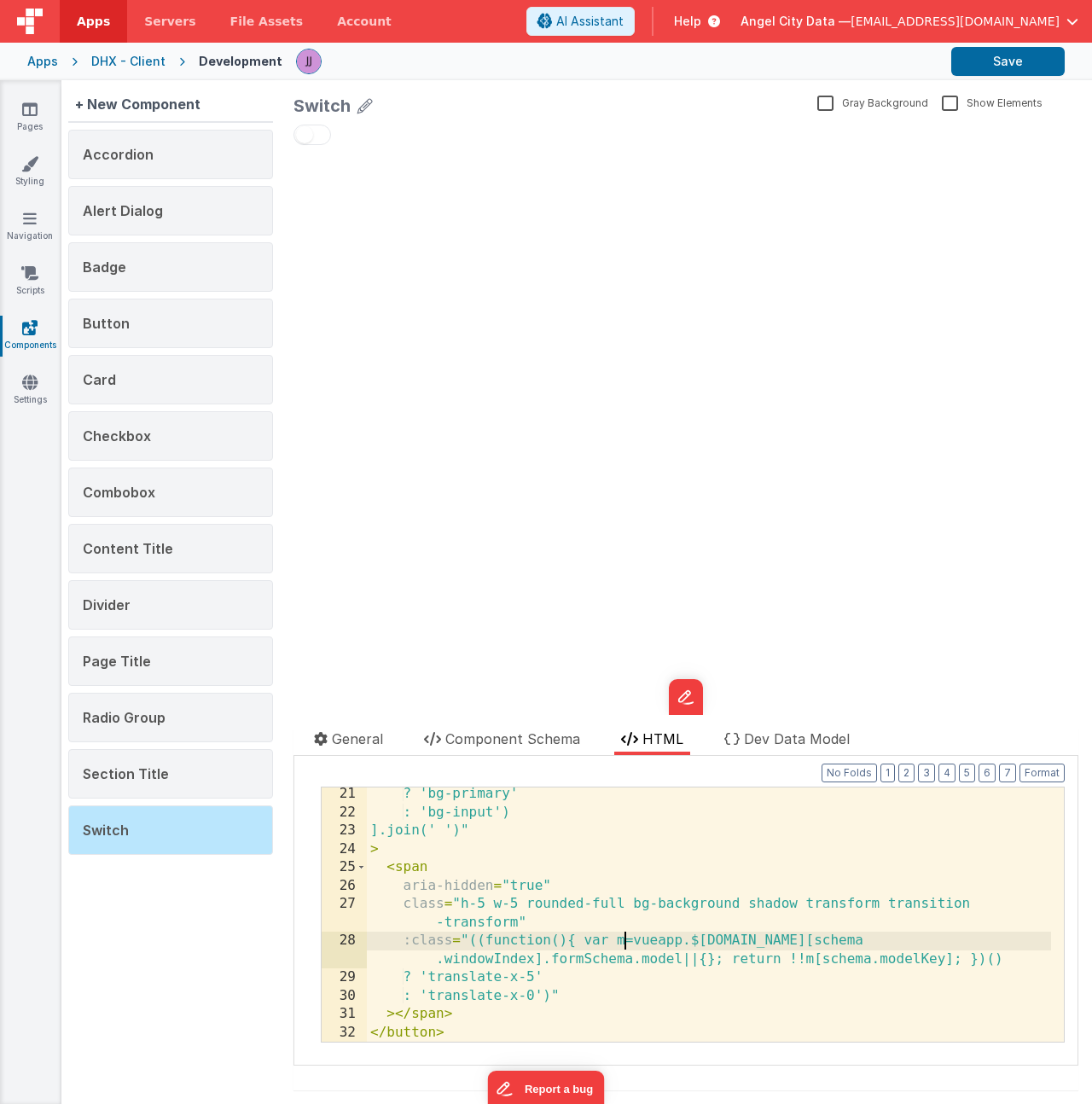
click at [628, 945] on div "? 'bg-primary' : 'bg-input') ].join(' ')" > < span aria-hidden = "true" class =…" at bounding box center [708, 930] width 684 height 291
click at [842, 953] on div "? 'bg-primary' : 'bg-input') ].join(' ')" > < span aria-hidden = "true" class =…" at bounding box center [708, 930] width 684 height 291
click at [445, 1036] on div "? 'bg-primary' : 'bg-input') ].join(' ')" > < span aria-hidden = "true" class =…" at bounding box center [708, 930] width 684 height 291
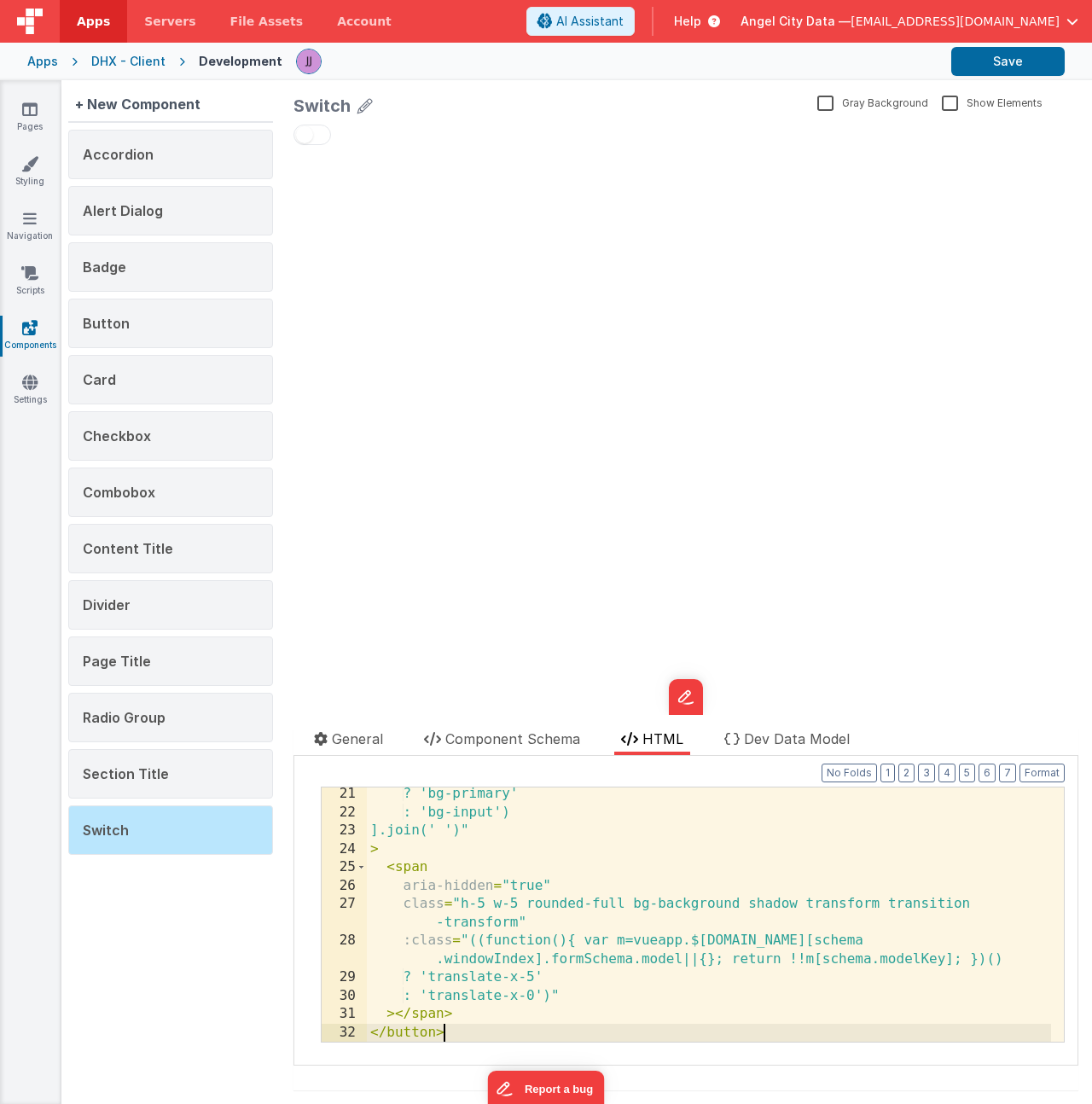
click at [551, 899] on div "? 'bg-primary' : 'bg-input') ].join(' ')" > < span aria-hidden = "true" class =…" at bounding box center [708, 930] width 684 height 291
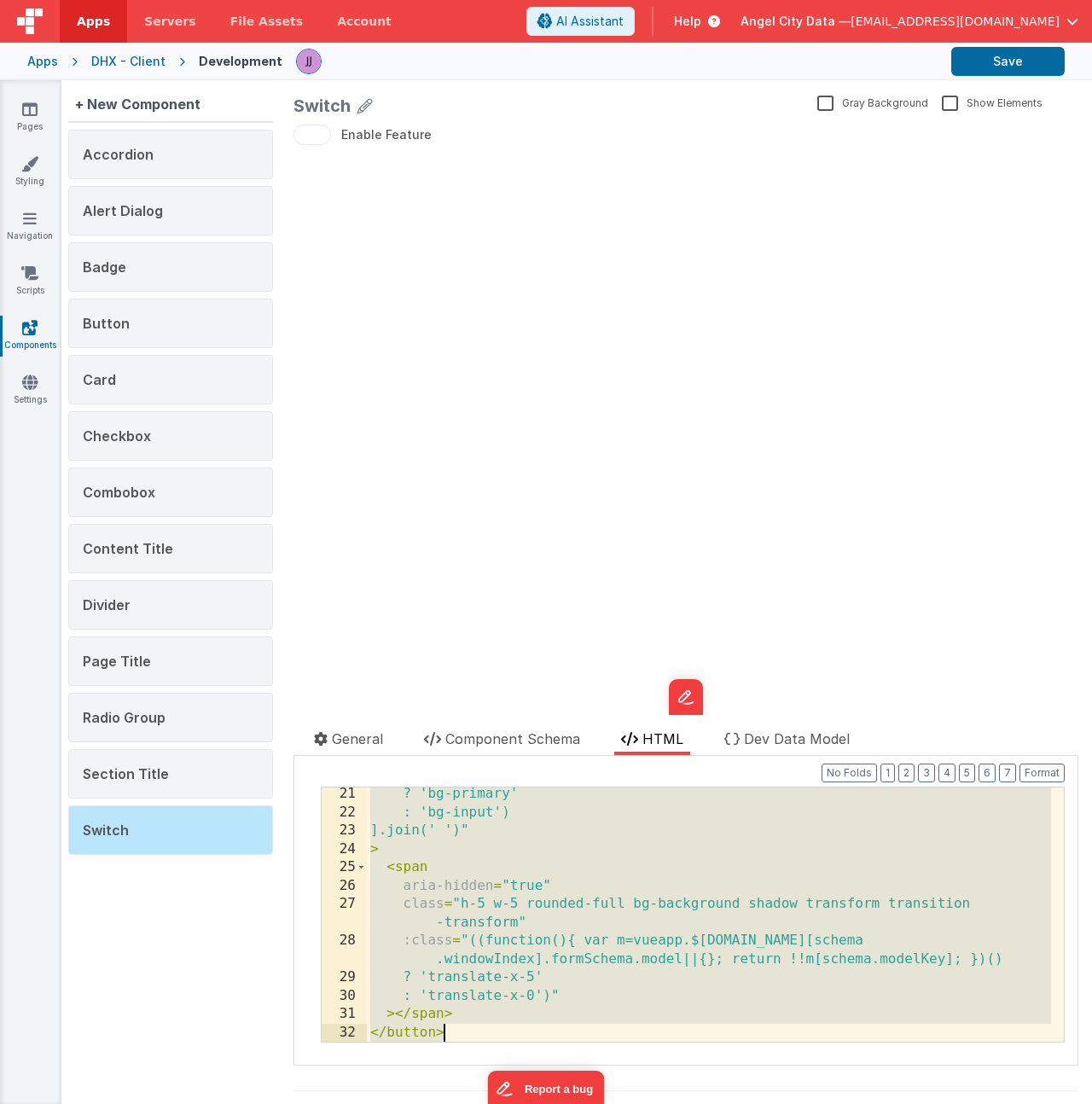
scroll to position [1305, 0]
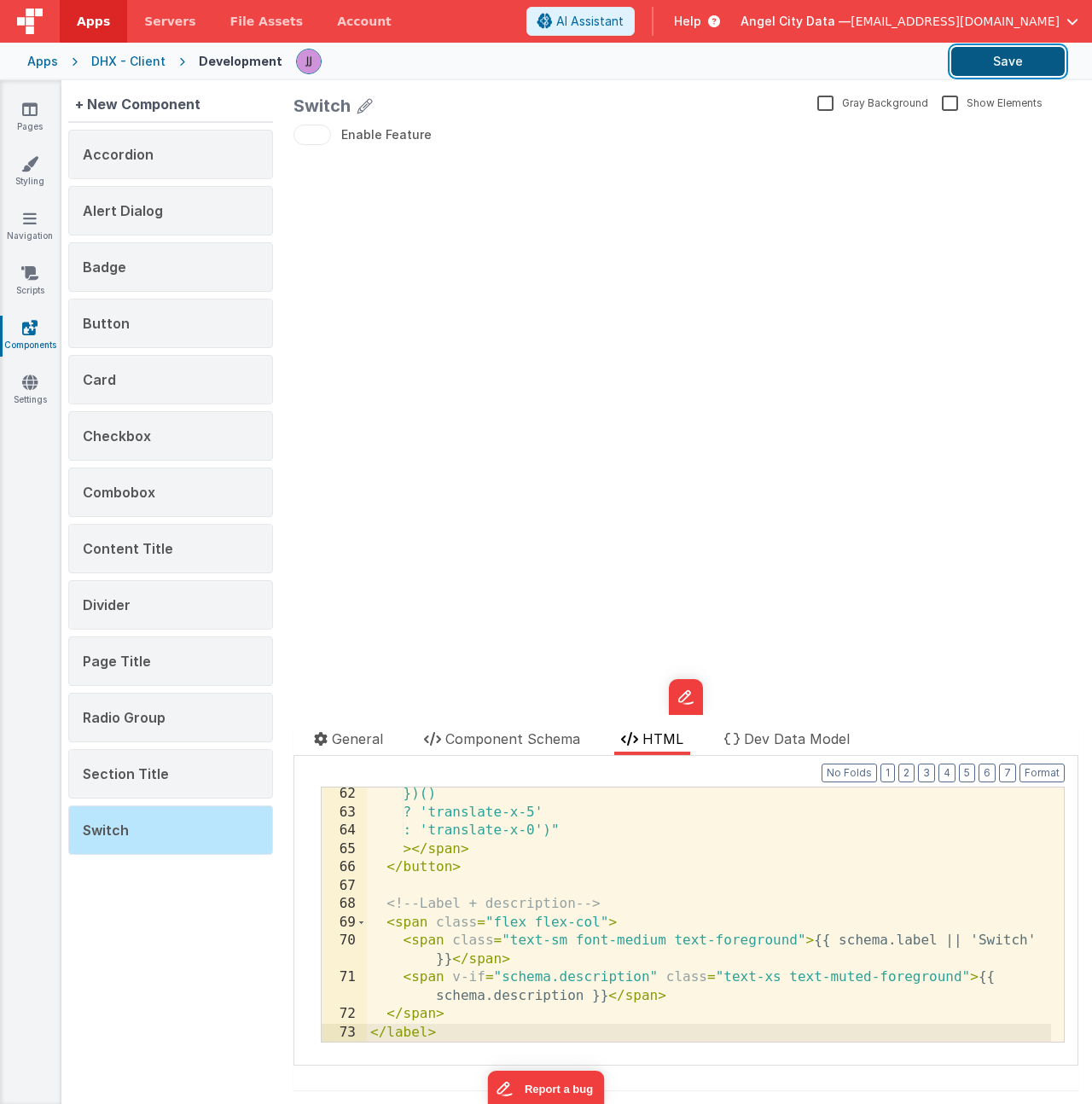
click at [1012, 52] on button "Save" at bounding box center [1008, 62] width 114 height 29
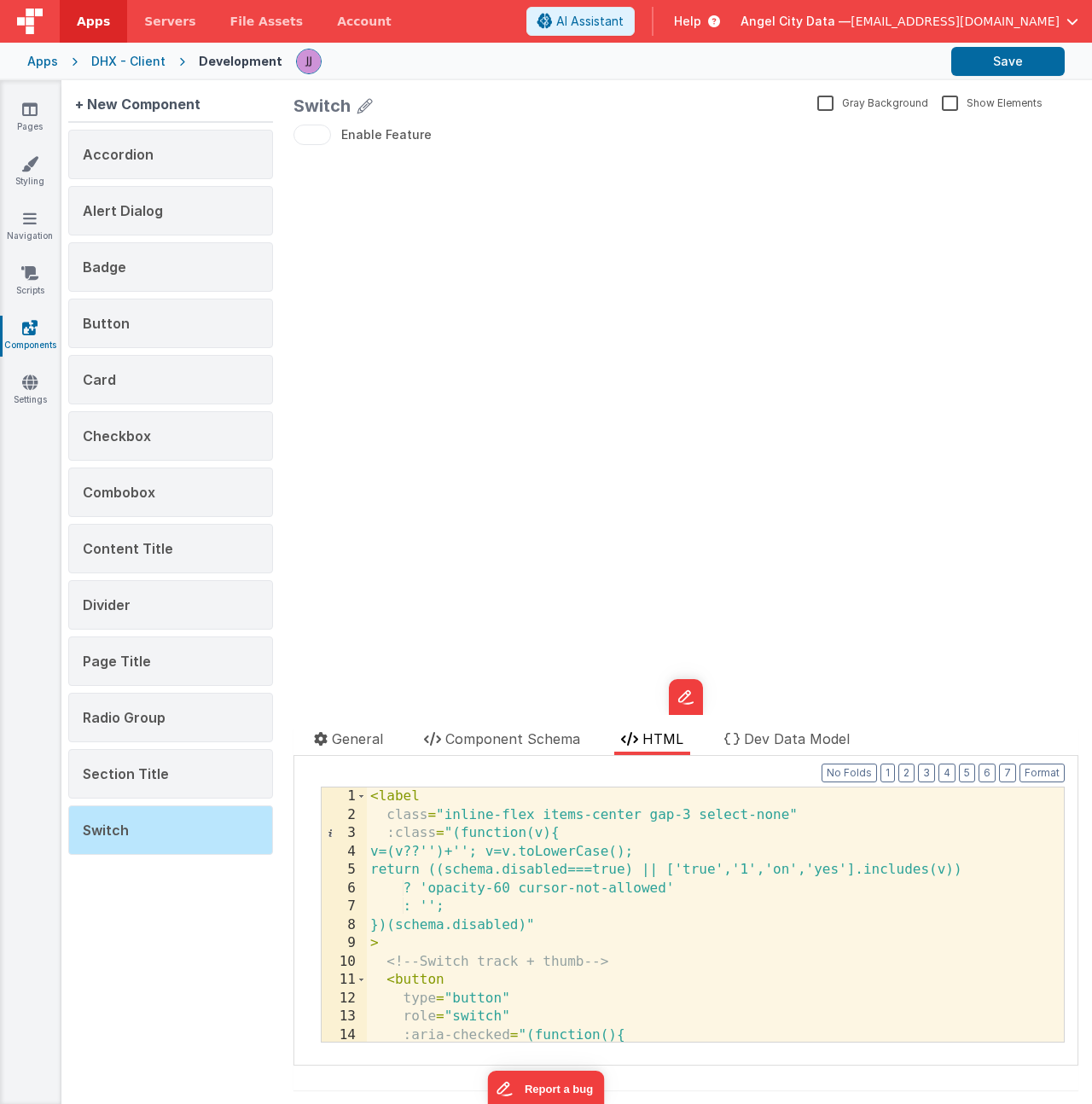
click at [787, 814] on div "< label class = "inline-flex items-center gap-3 select-none" :class = "(functio…" at bounding box center [708, 942] width 684 height 309
click at [29, 116] on link "Pages" at bounding box center [29, 117] width 62 height 34
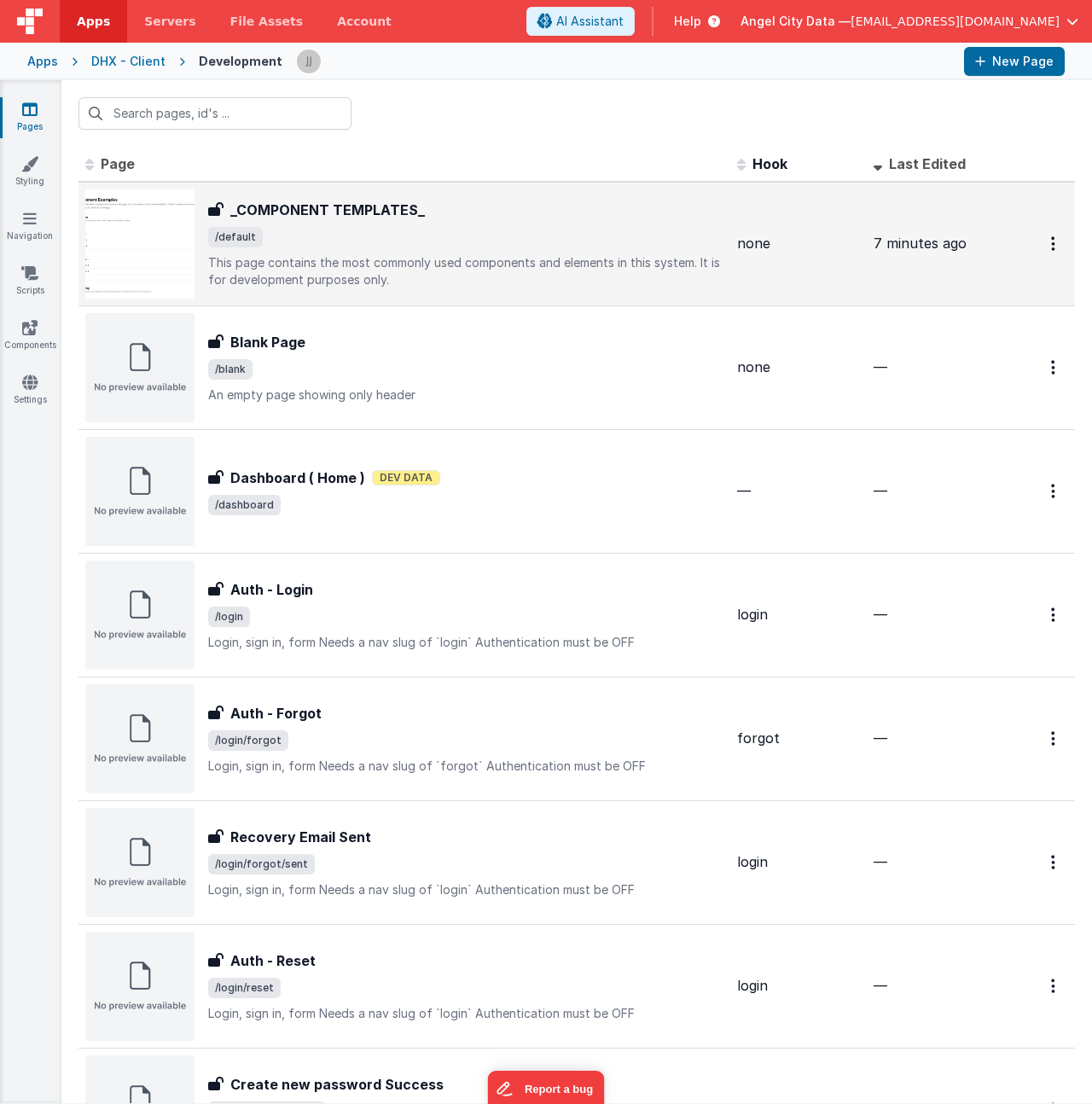
click at [427, 267] on p "This page contains the most commonly used components and elements in this syste…" at bounding box center [466, 271] width 515 height 34
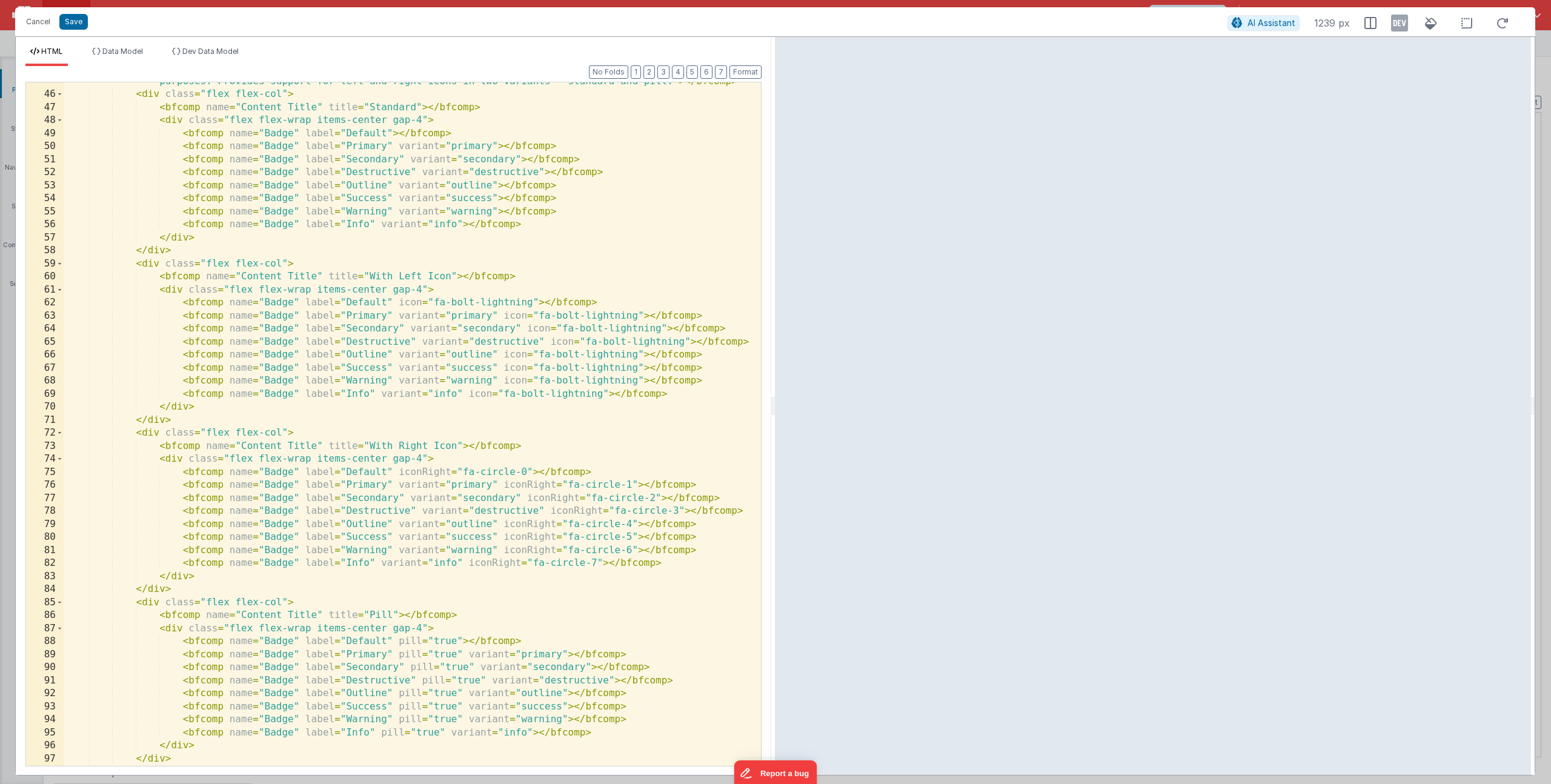
scroll to position [3224, 0]
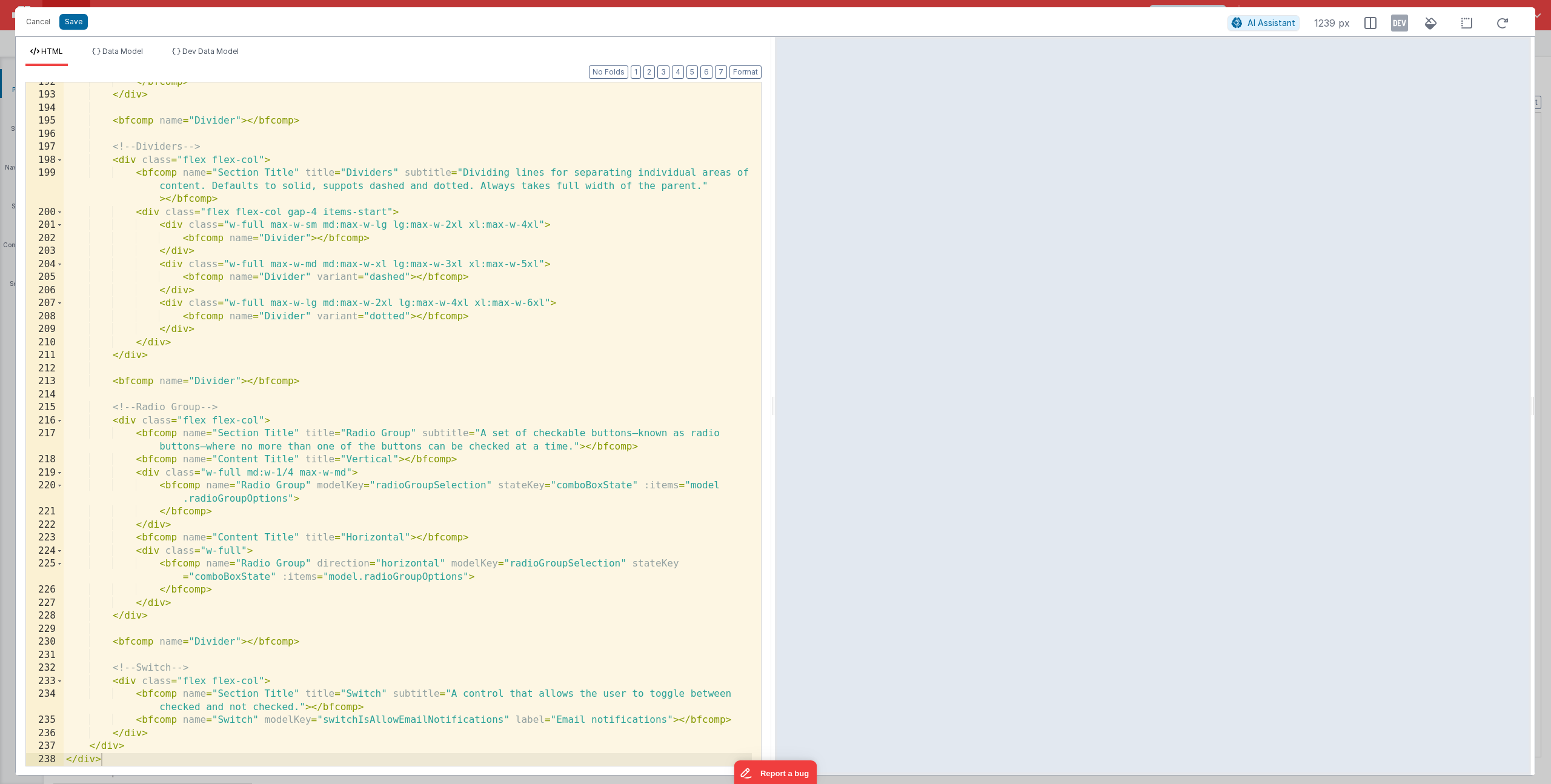
click at [261, 704] on div "</ bfcomp > </ div > < bfcomp name = "Divider" > </ bfcomp > <!-- Dividers --> …" at bounding box center [408, 430] width 688 height 710
click at [387, 705] on div "</ bfcomp > </ div > < bfcomp name = "Divider" > </ bfcomp > <!-- Dividers --> …" at bounding box center [408, 430] width 688 height 710
drag, startPoint x: 399, startPoint y: 462, endPoint x: 138, endPoint y: 455, distance: 261.1
click at [138, 455] on div "</ bfcomp > </ div > < bfcomp name = "Divider" > </ bfcomp > <!-- Dividers --> …" at bounding box center [408, 430] width 688 height 710
click at [360, 708] on div "</ bfcomp > </ div > < bfcomp name = "Divider" > </ bfcomp > <!-- Dividers --> …" at bounding box center [408, 430] width 688 height 710
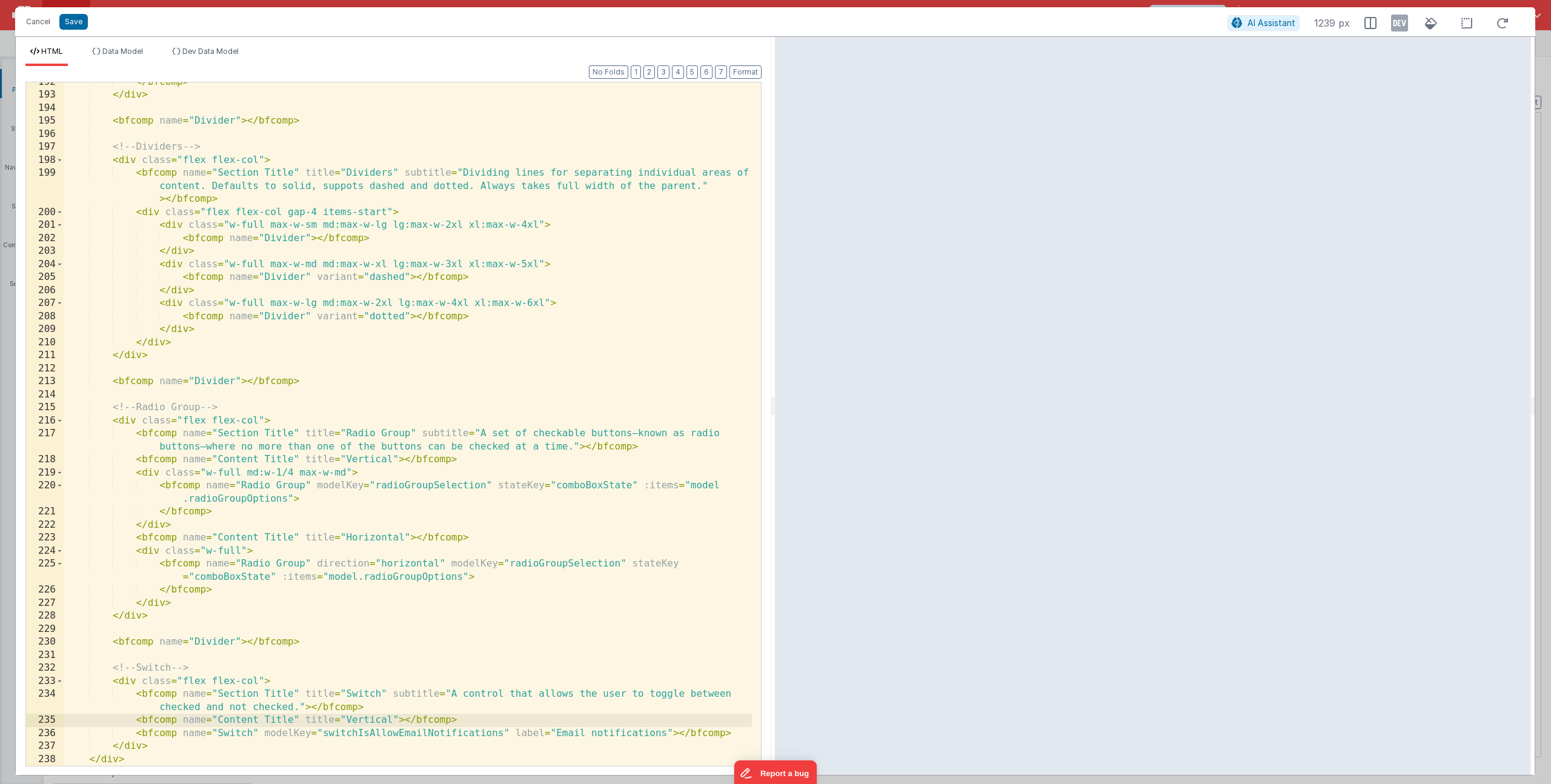
click at [367, 717] on div "</ bfcomp > </ div > < bfcomp name = "Divider" > </ bfcomp > <!-- Dividers --> …" at bounding box center [408, 430] width 688 height 710
drag, startPoint x: 669, startPoint y: 733, endPoint x: 513, endPoint y: 728, distance: 156.1
click at [513, 728] on div "</ bfcomp > </ div > < bfcomp name = "Divider" > </ bfcomp > <!-- Dividers --> …" at bounding box center [408, 430] width 688 height 710
click at [67, 24] on button "Save" at bounding box center [73, 22] width 29 height 16
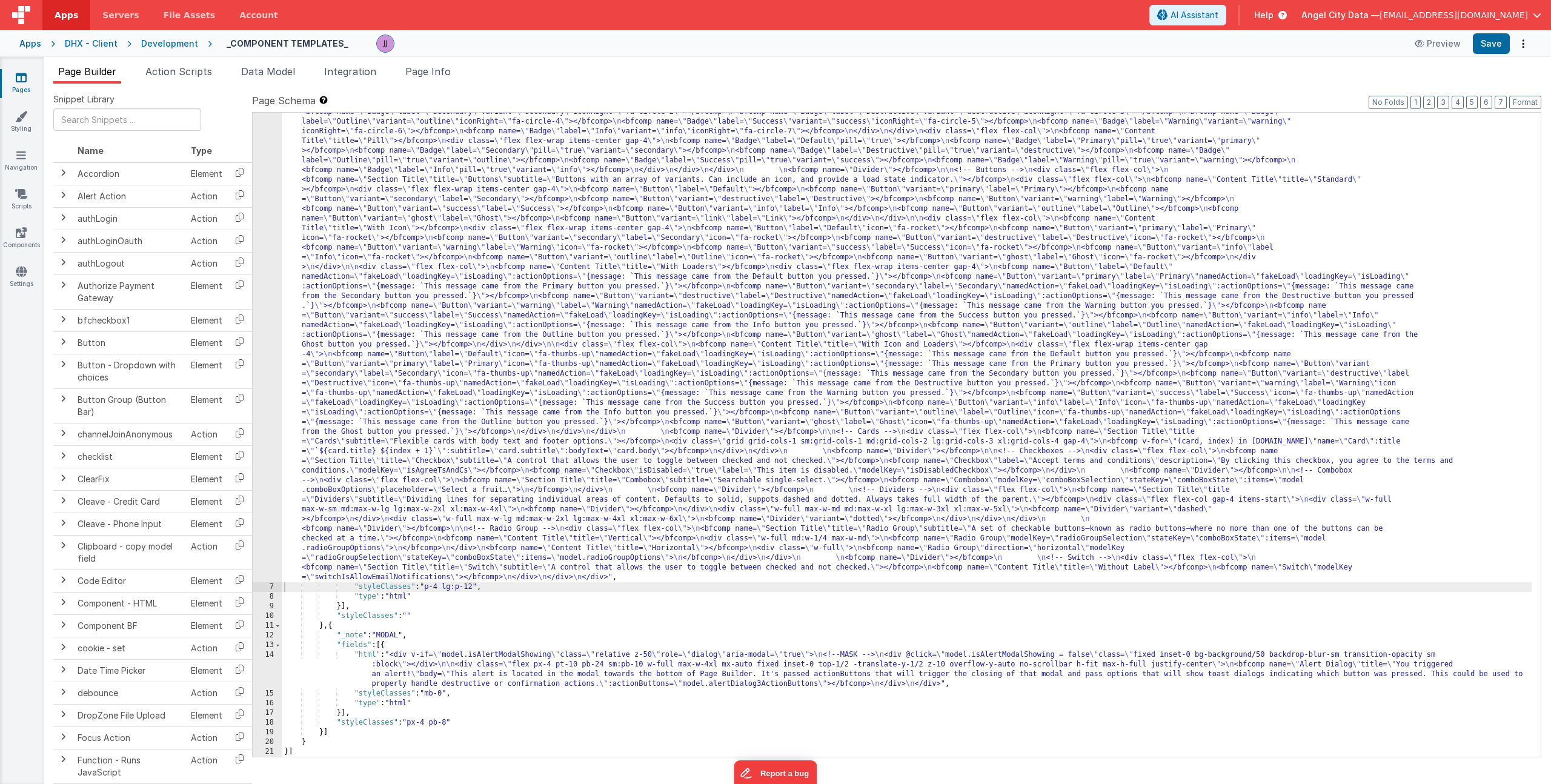
scroll to position [257, 0]
click at [1497, 42] on button "Save" at bounding box center [1491, 44] width 37 height 21
click at [25, 238] on link "Components" at bounding box center [21, 238] width 44 height 24
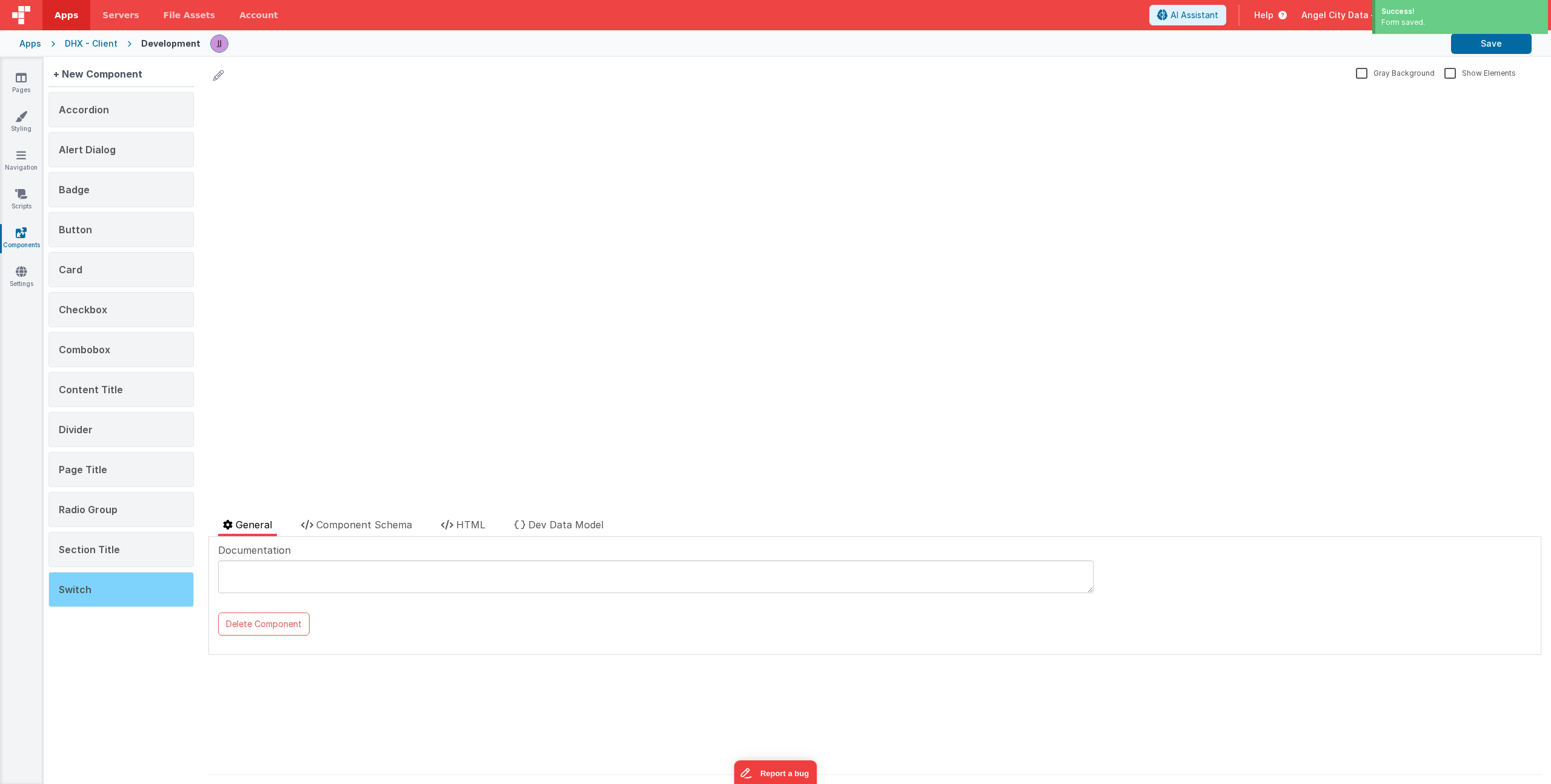
click at [97, 587] on div "Switch" at bounding box center [121, 589] width 145 height 35
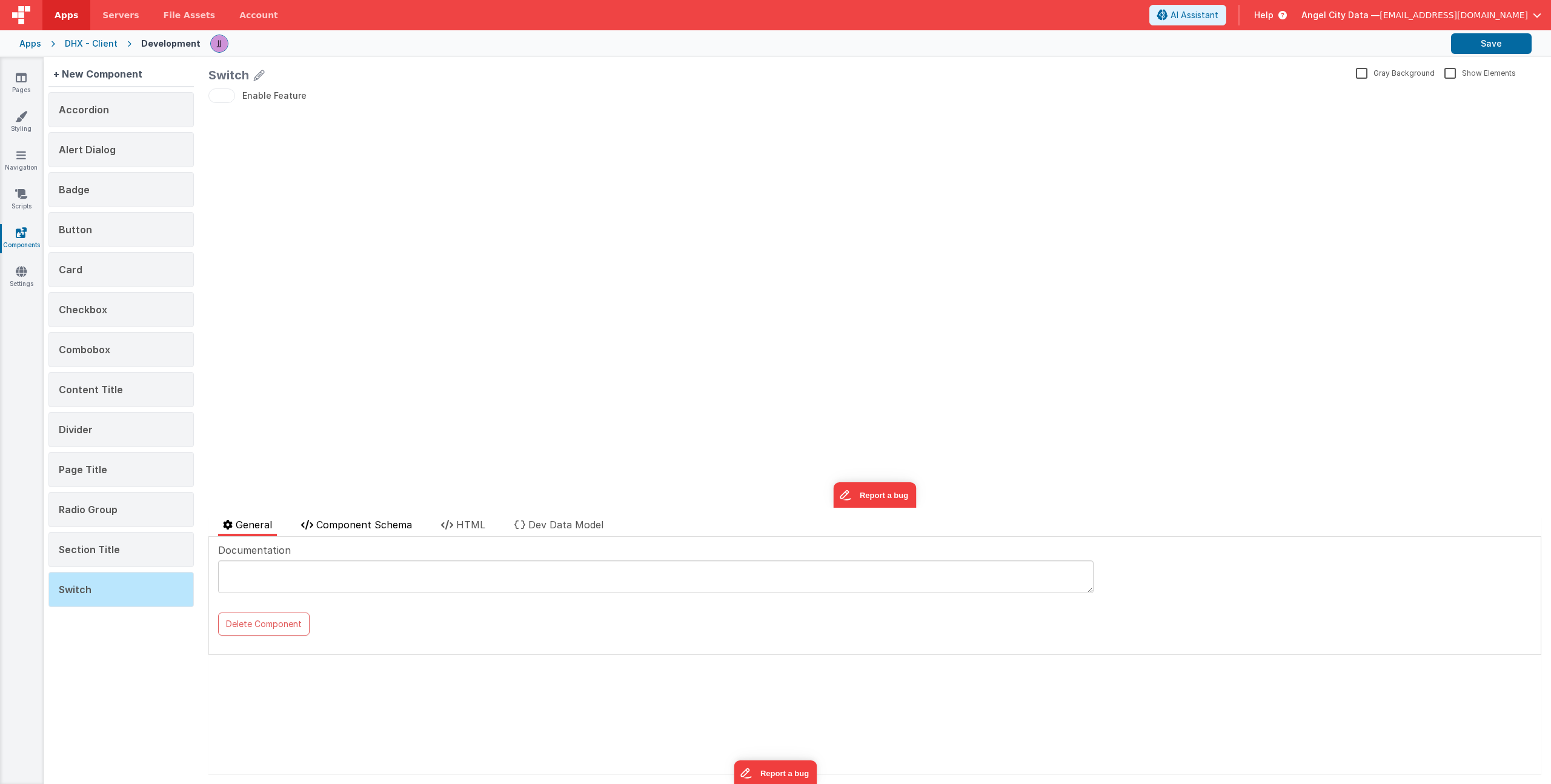
click at [368, 521] on span "Component Schema" at bounding box center [364, 524] width 96 height 12
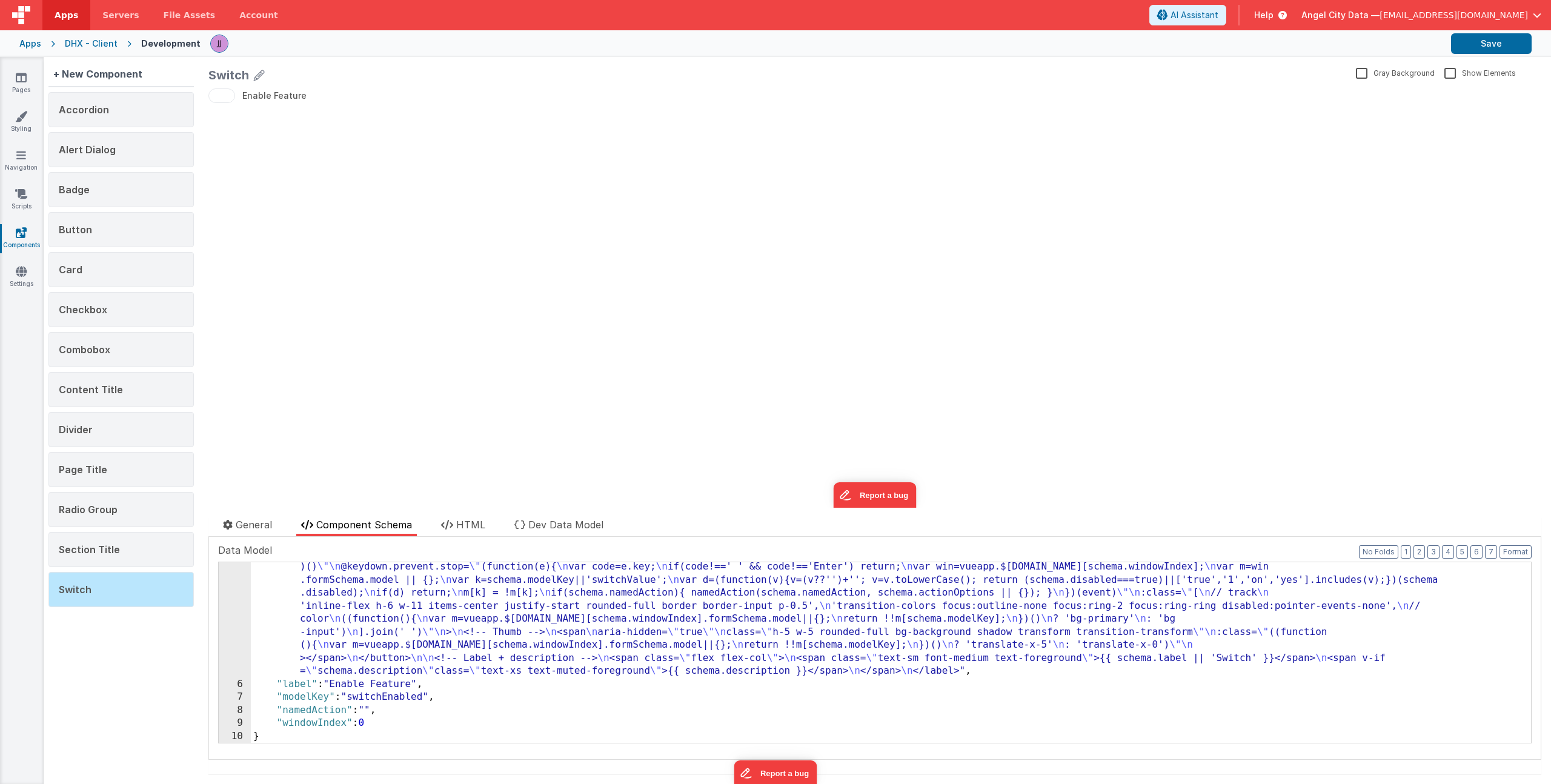
scroll to position [132, 0]
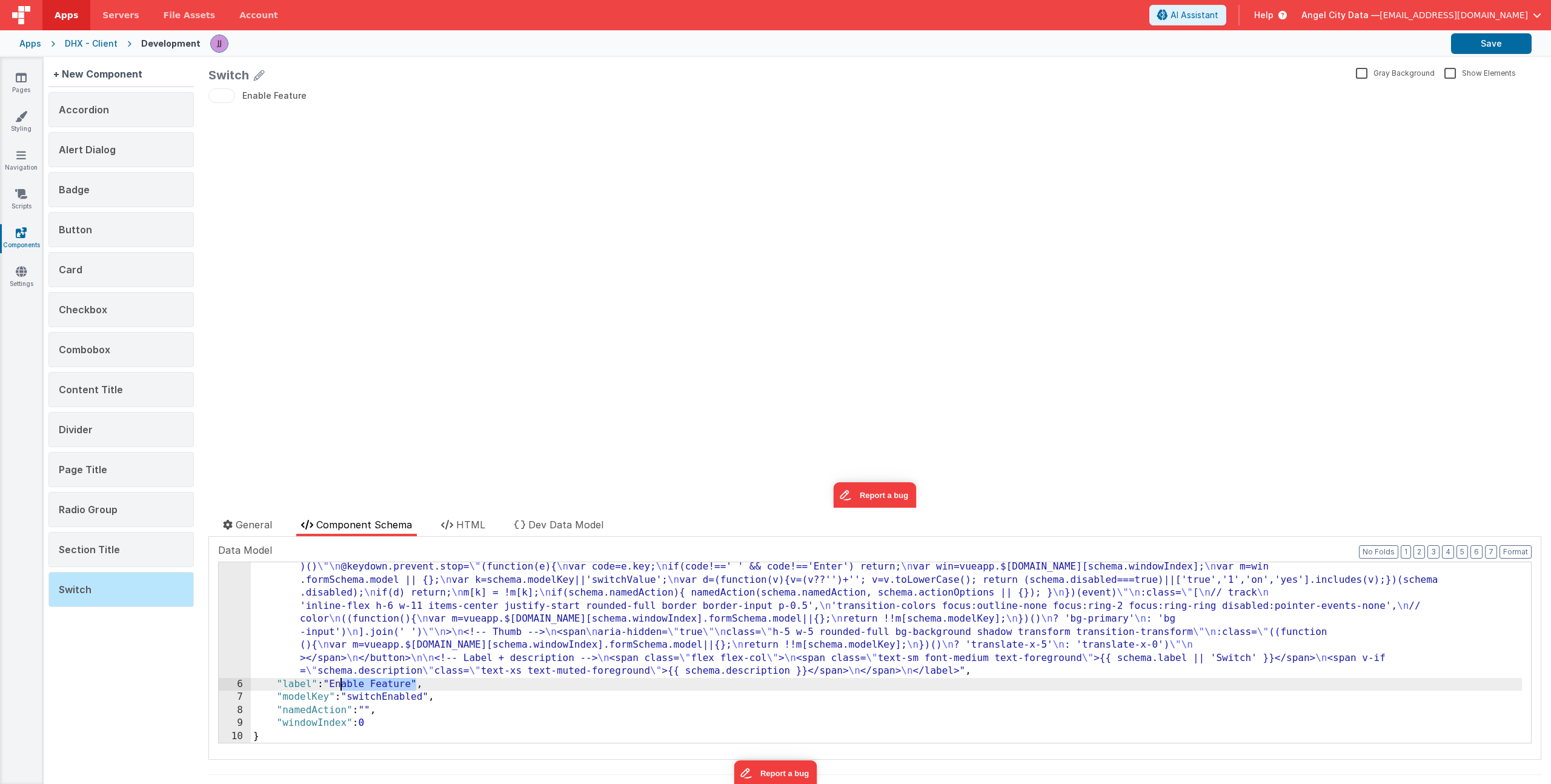
drag, startPoint x: 416, startPoint y: 683, endPoint x: 339, endPoint y: 681, distance: 77.0
click at [339, 681] on div ""html" : "<label \n class= \" inline-flex items-center gap-3 select-none w-fit …" at bounding box center [886, 677] width 1272 height 389
click at [23, 88] on link "Pages" at bounding box center [21, 83] width 44 height 24
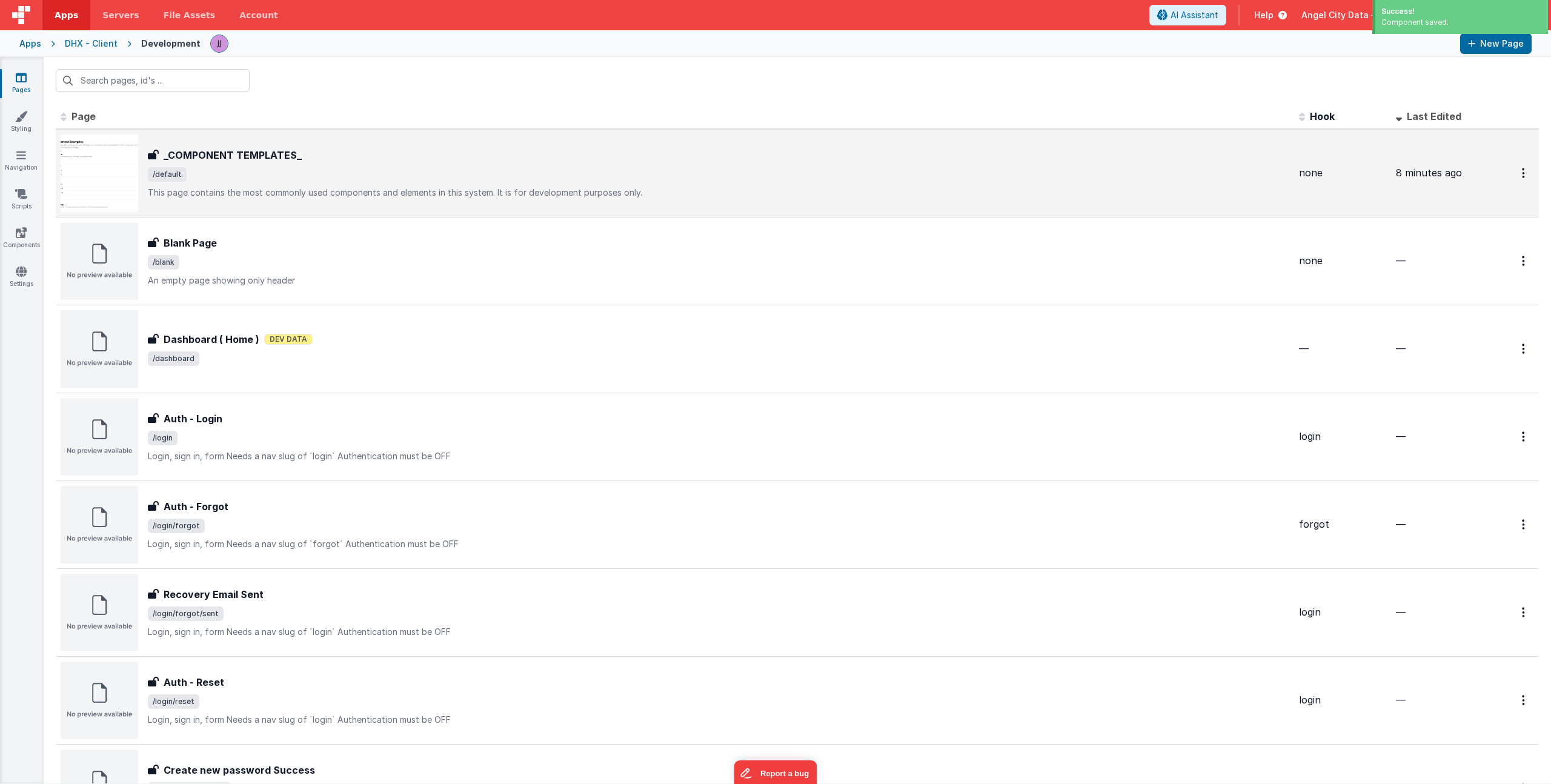
click at [361, 182] on div "_COMPONENT TEMPLATES_ _COMPONENT TEMPLATES_ /default This page contains the mos…" at bounding box center [719, 173] width 1142 height 51
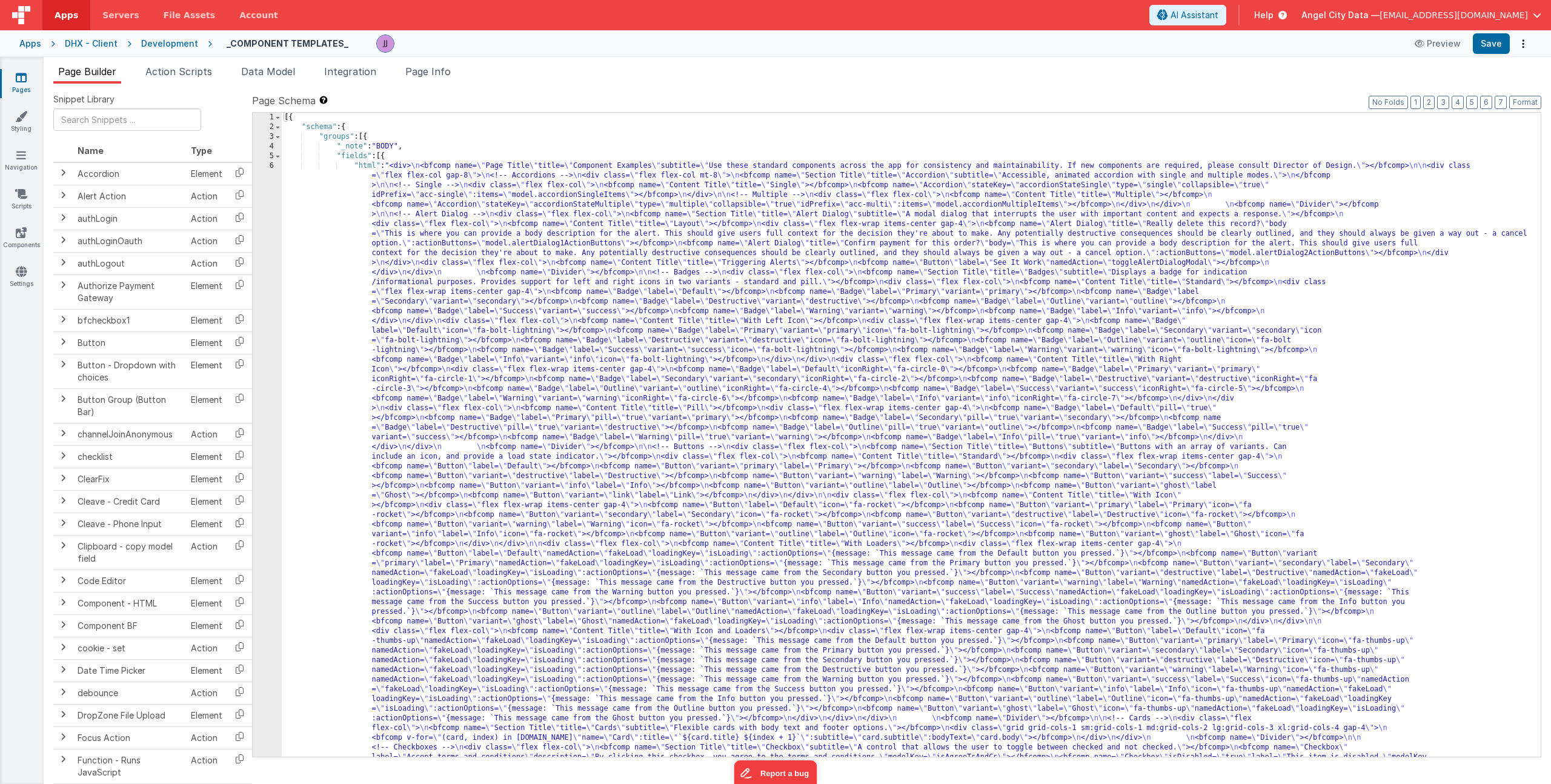
click at [565, 564] on div "[{ "schema" : { "groups" : [{ "_note" : "BODY" , "fields" : [{ "html" : "<div> …" at bounding box center [907, 798] width 1250 height 1371
click at [271, 419] on div "1 2 3 4 5 6" at bounding box center [267, 798] width 29 height 1371
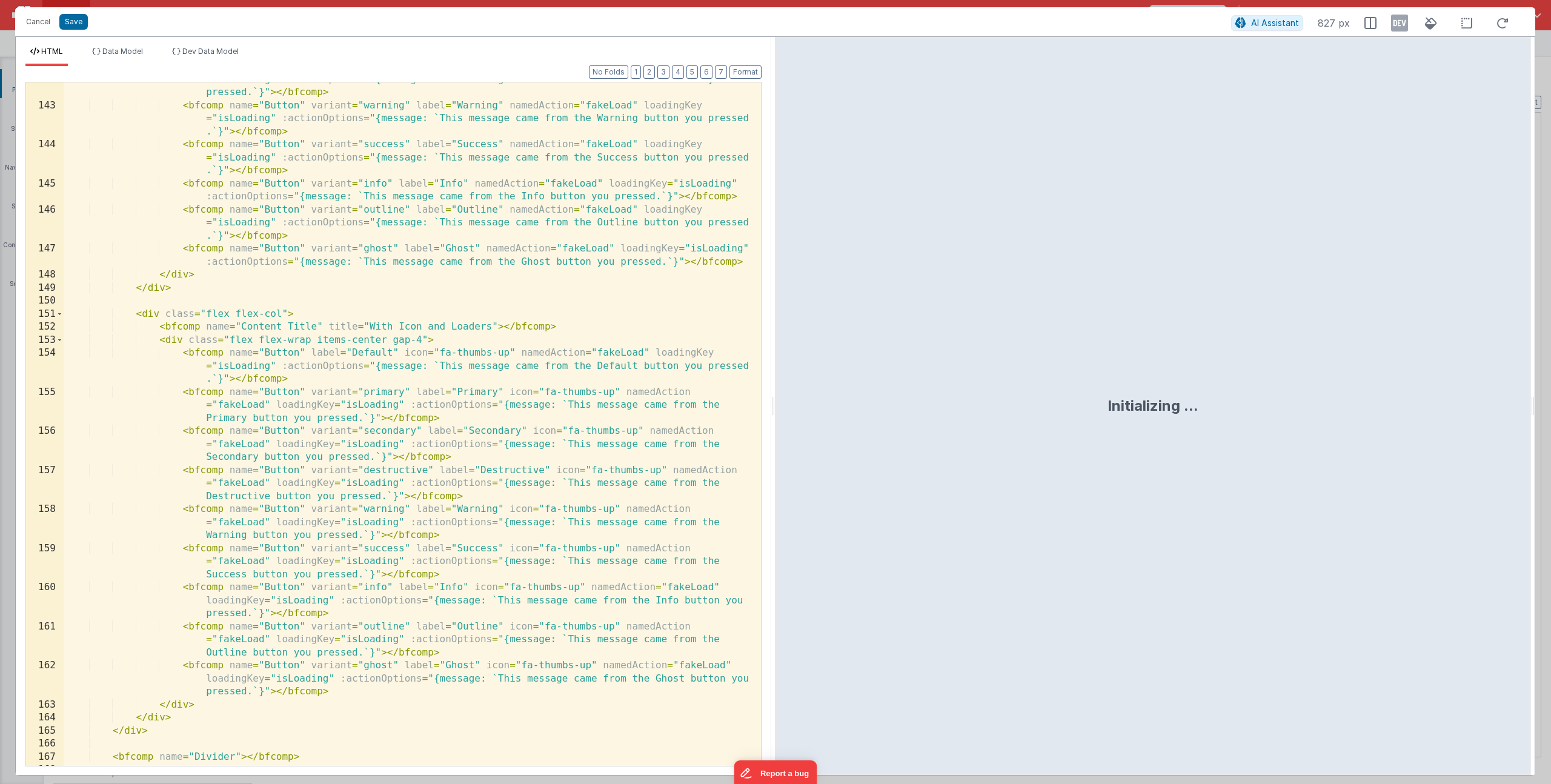
scroll to position [3237, 0]
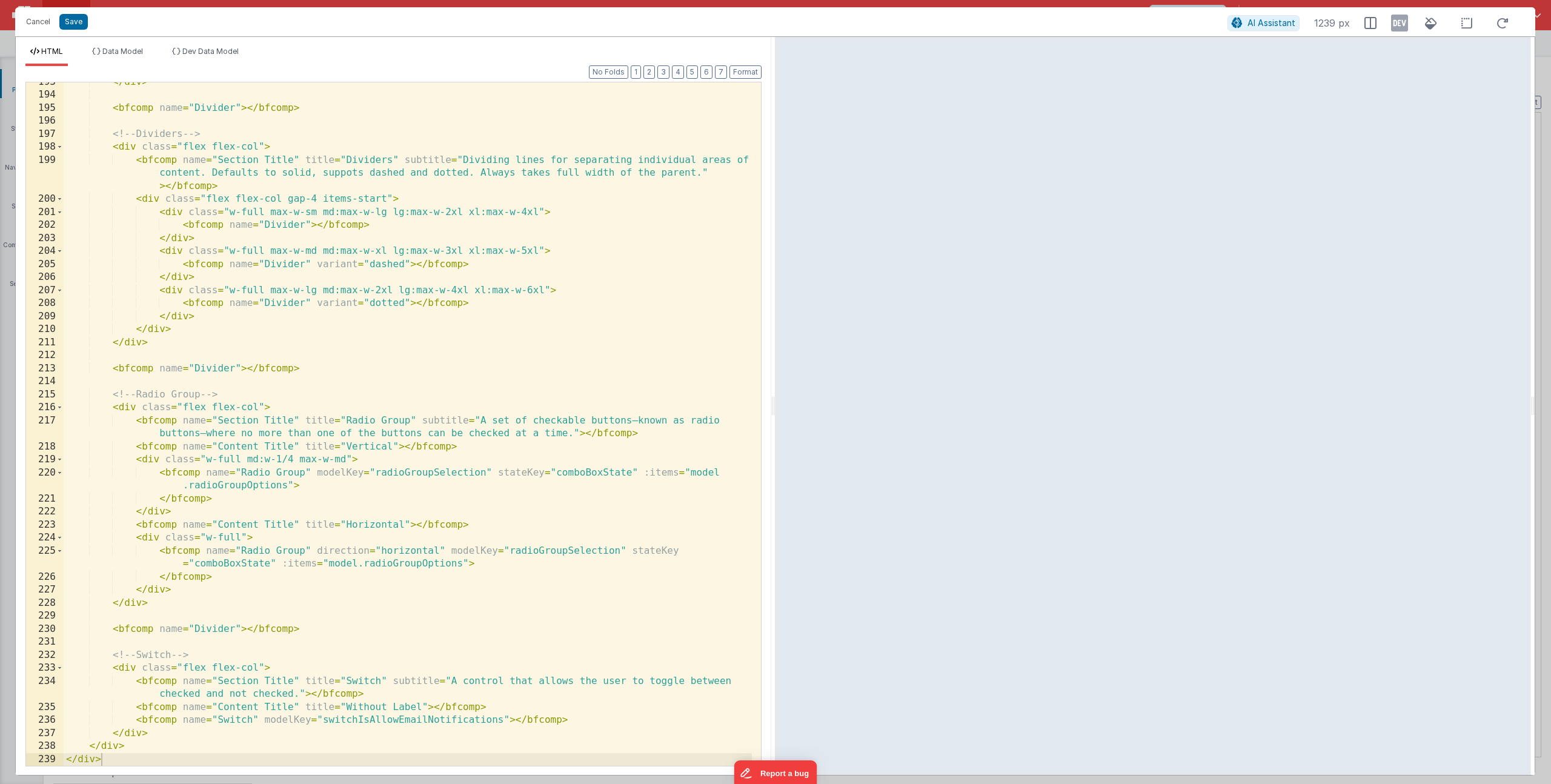
click at [502, 707] on div "</ div > < bfcomp name = "Divider" > </ bfcomp > <!-- Dividers --> < div class …" at bounding box center [408, 430] width 688 height 710
paste textarea
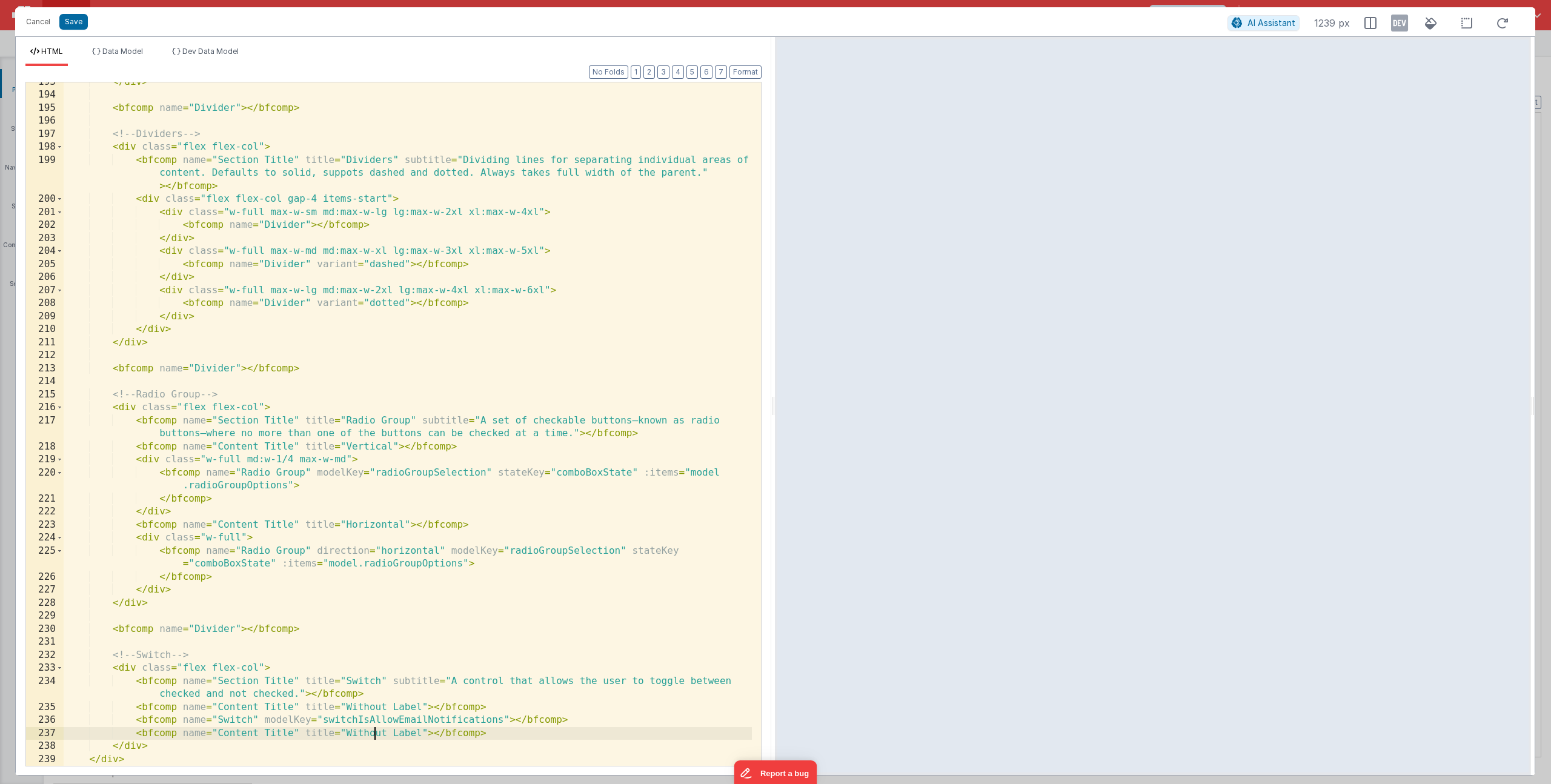
click at [375, 734] on div "</ div > < bfcomp name = "Divider" > </ bfcomp > <!-- Dividers --> < div class …" at bounding box center [408, 430] width 688 height 710
paste textarea
click at [510, 746] on div "</ div > < bfcomp name = "Divider" > </ bfcomp > <!-- Dividers --> < div class …" at bounding box center [408, 430] width 688 height 710
click at [68, 24] on button "Save" at bounding box center [73, 22] width 29 height 16
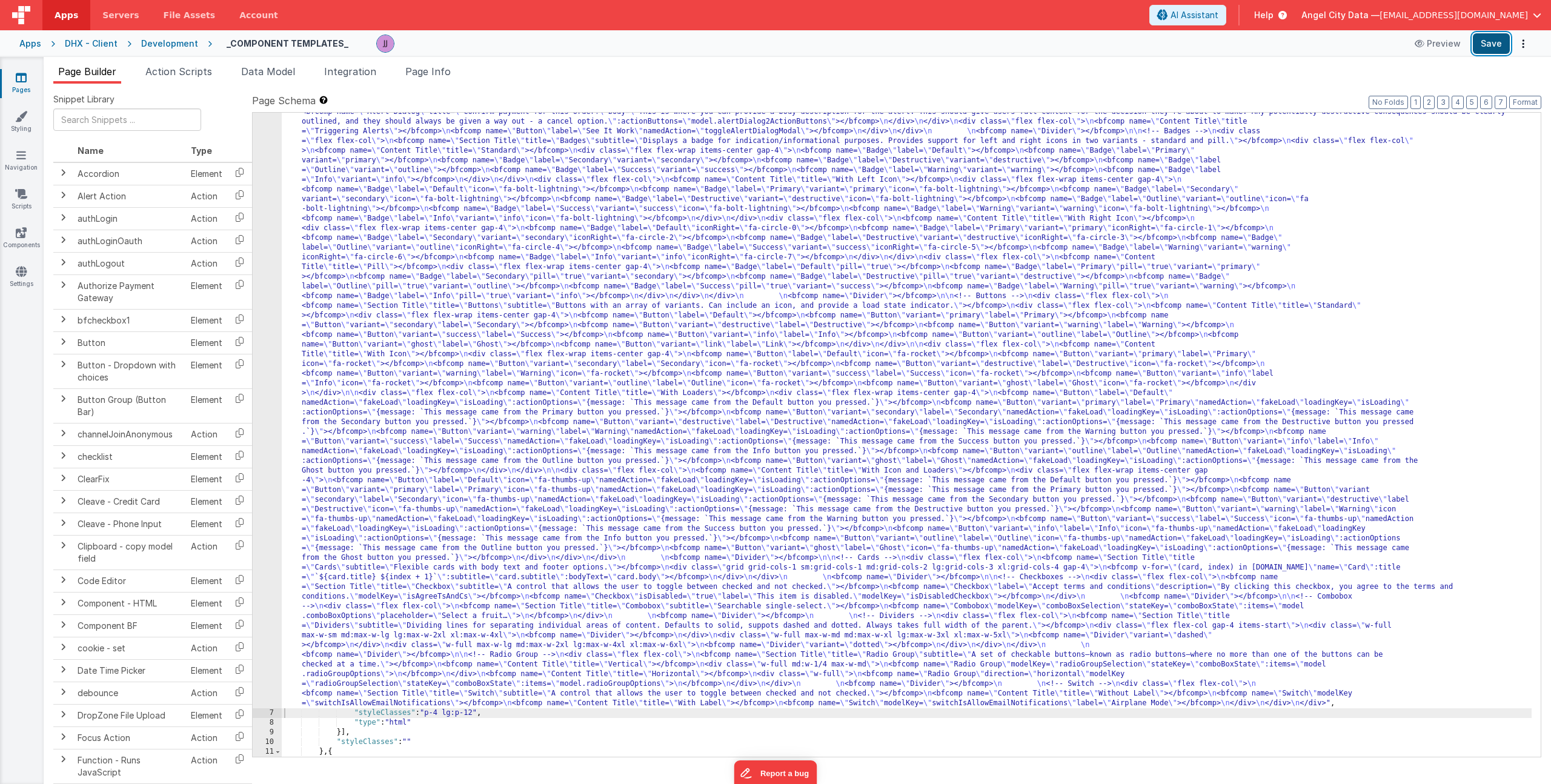
click at [1488, 43] on button "Save" at bounding box center [1491, 44] width 37 height 21
click at [31, 240] on link "Components" at bounding box center [21, 238] width 44 height 24
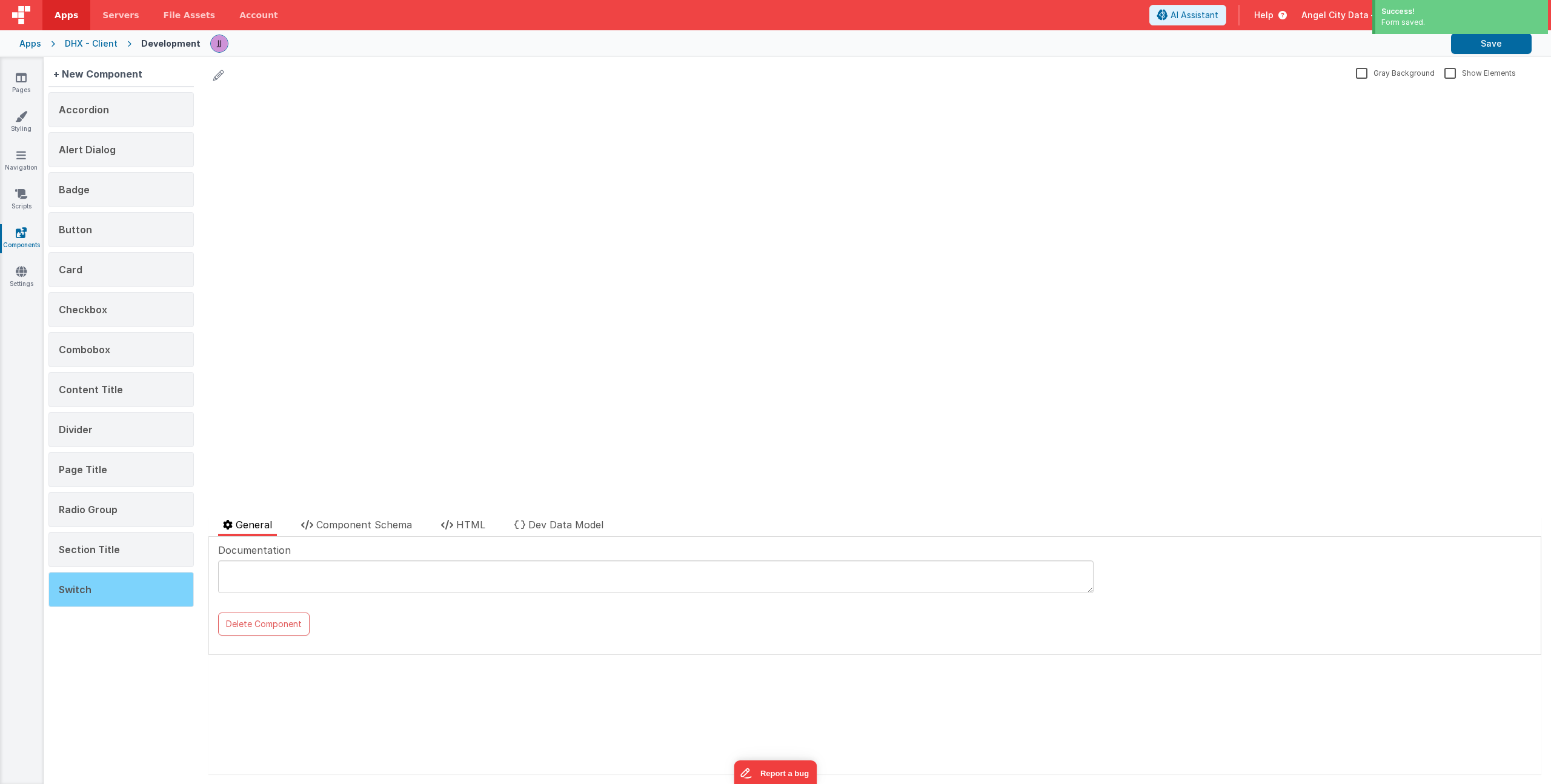
click at [96, 589] on div "Switch" at bounding box center [121, 589] width 145 height 35
click at [357, 527] on span "Component Schema" at bounding box center [364, 524] width 96 height 12
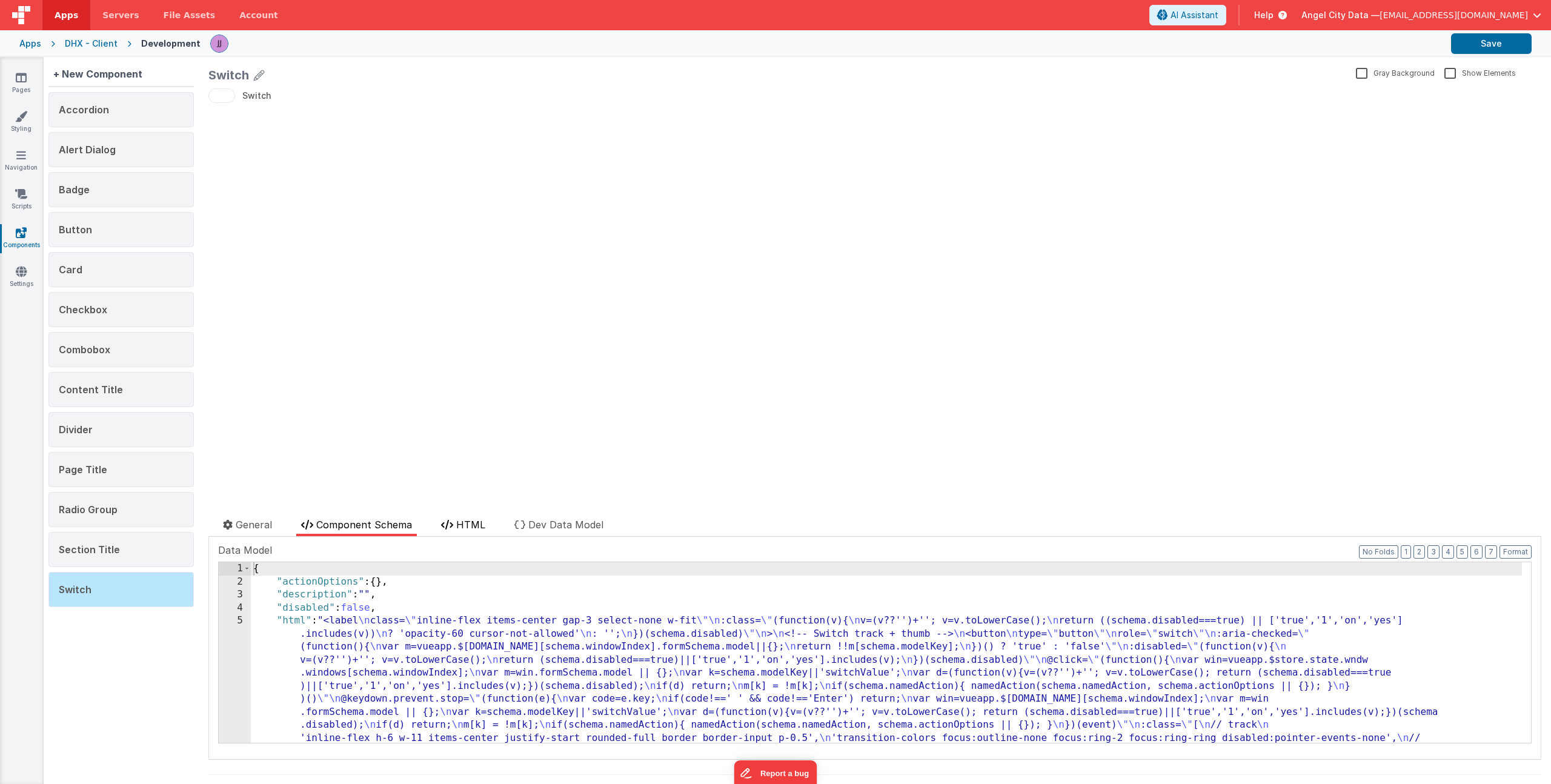
click at [482, 528] on span "HTML" at bounding box center [471, 524] width 29 height 12
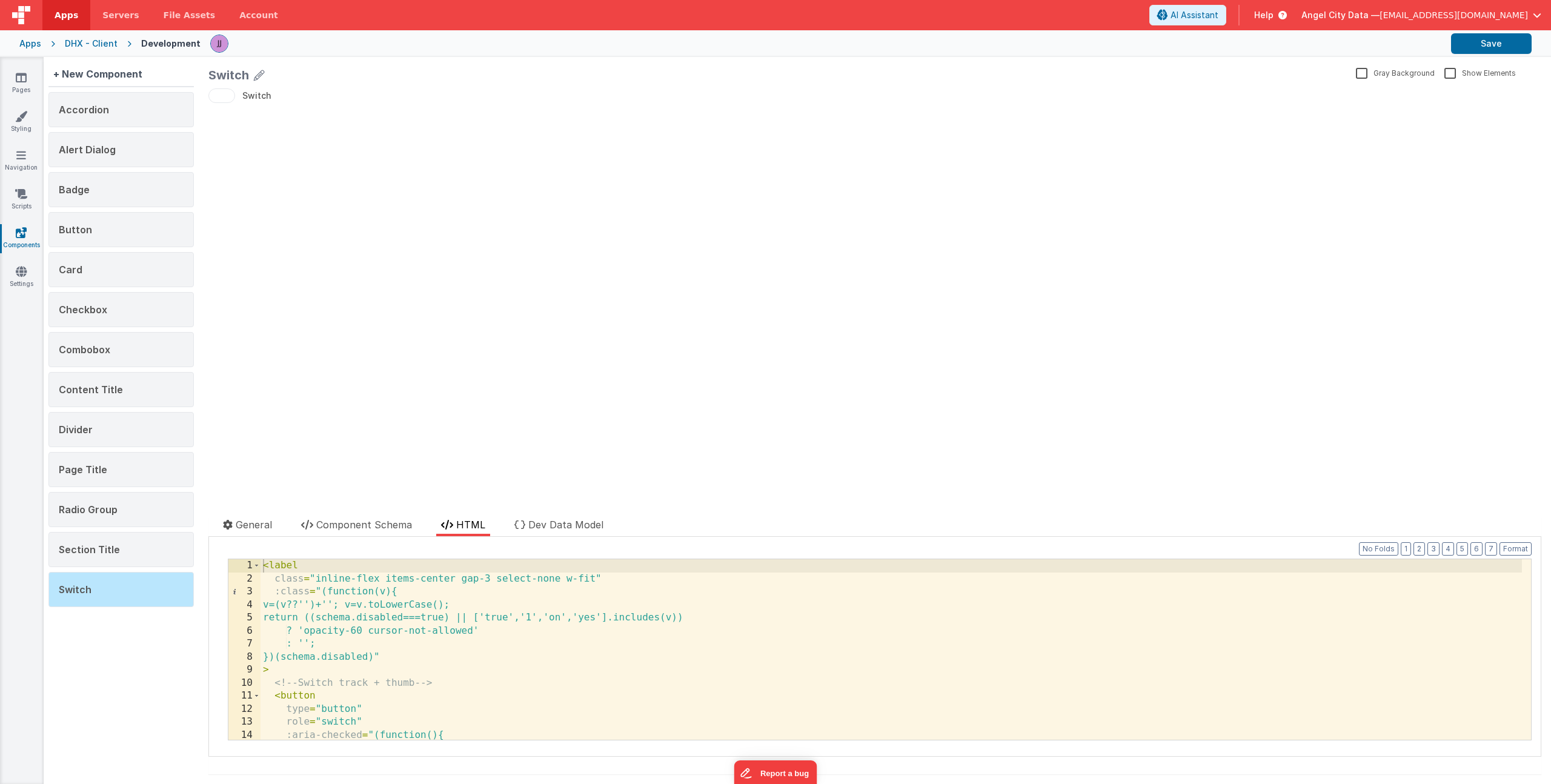
scroll to position [770, 0]
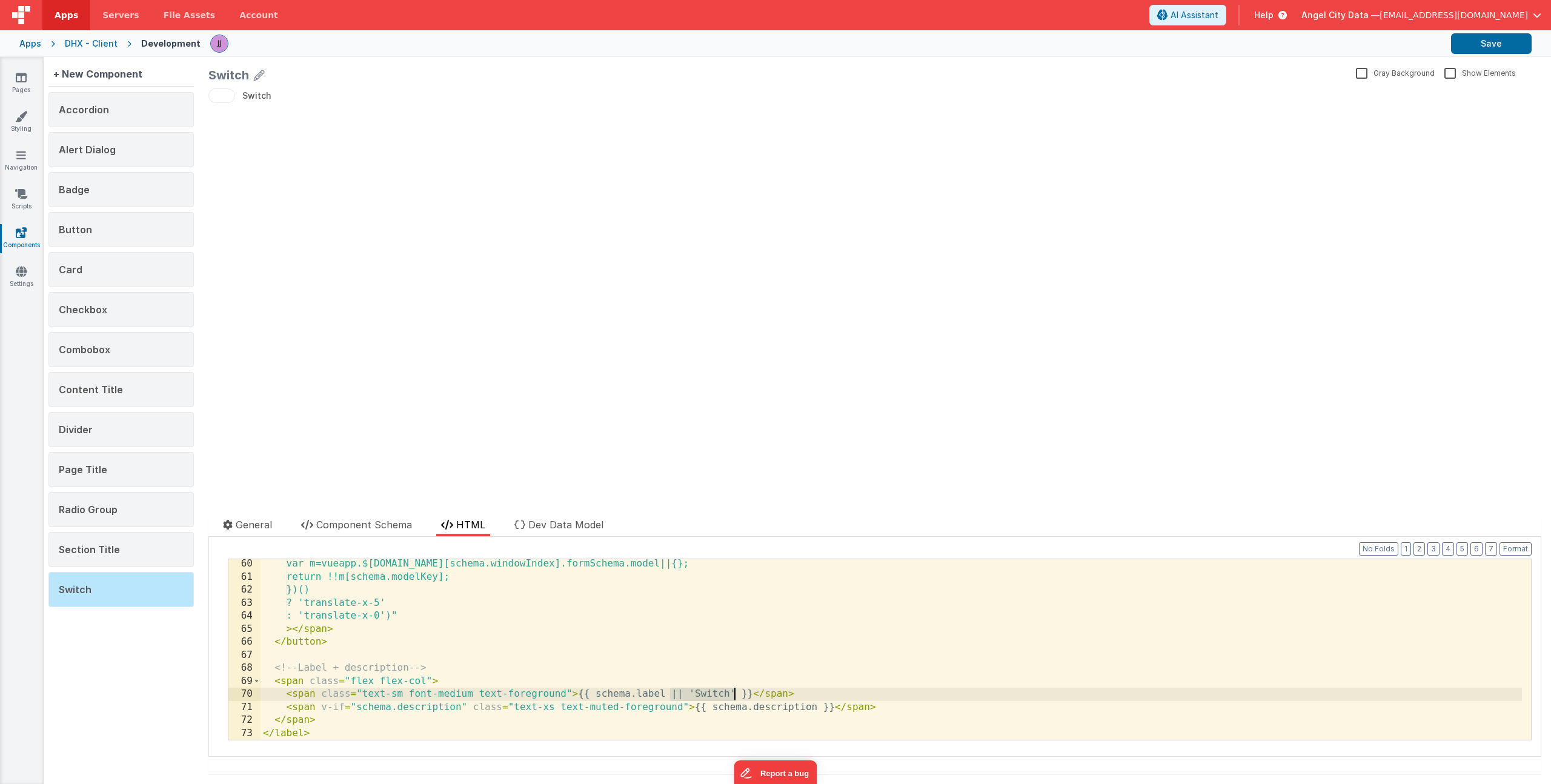
drag, startPoint x: 669, startPoint y: 692, endPoint x: 736, endPoint y: 687, distance: 67.2
click at [735, 690] on div "var m=vueapp.$store.state.wndw.windows[schema.windowIndex].formSchema.model||{}…" at bounding box center [891, 660] width 1262 height 206
click at [304, 680] on div "var m=vueapp.$store.state.wndw.windows[schema.windowIndex].formSchema.model||{}…" at bounding box center [891, 660] width 1262 height 206
click at [220, 99] on button "button" at bounding box center [222, 95] width 26 height 15
click at [279, 118] on div "update page model (See schema to hide after dev) showElements" at bounding box center [875, 297] width 1333 height 419
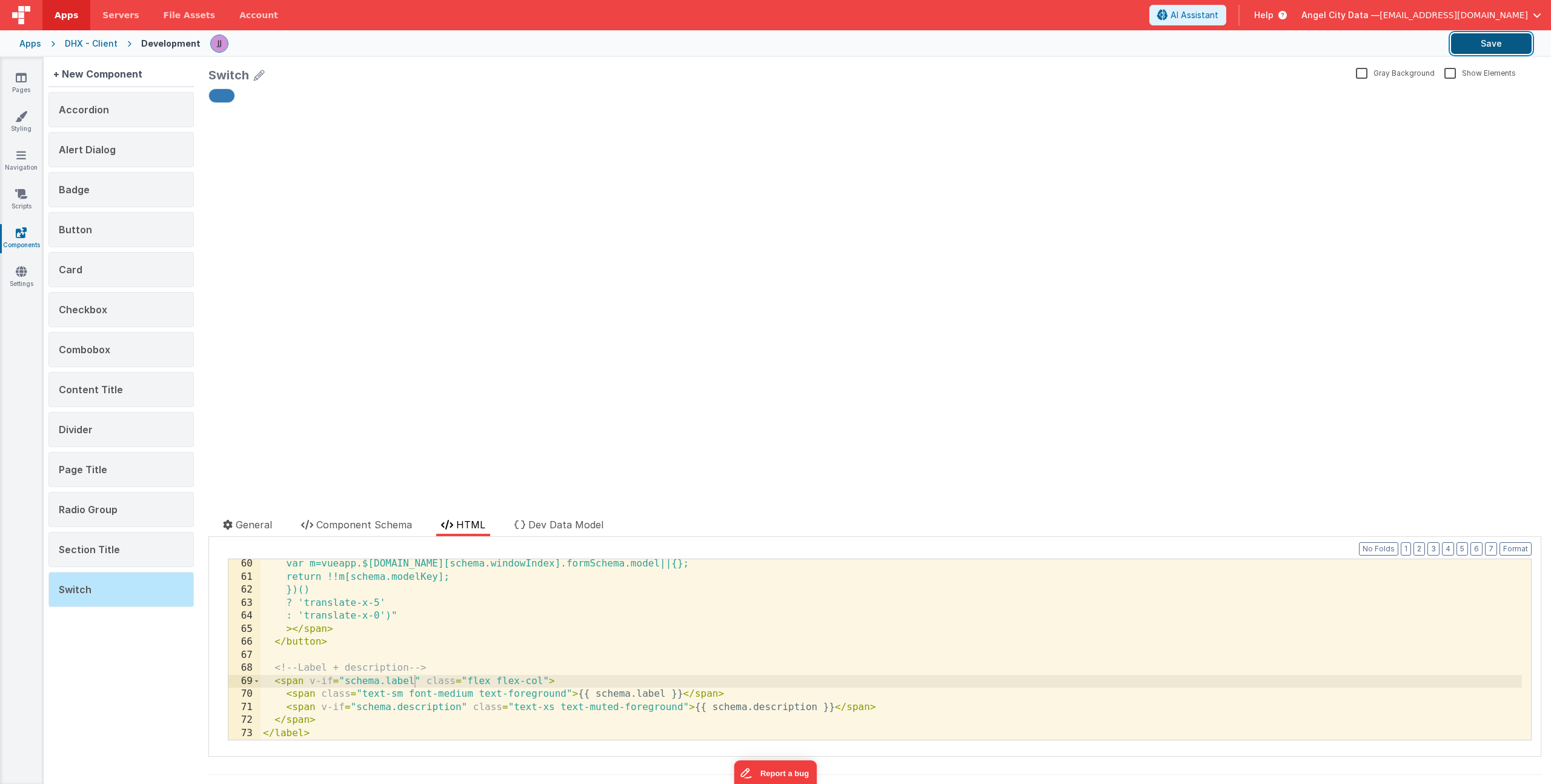
click at [1484, 39] on button "Save" at bounding box center [1492, 44] width 81 height 21
click at [20, 79] on icon at bounding box center [22, 77] width 11 height 12
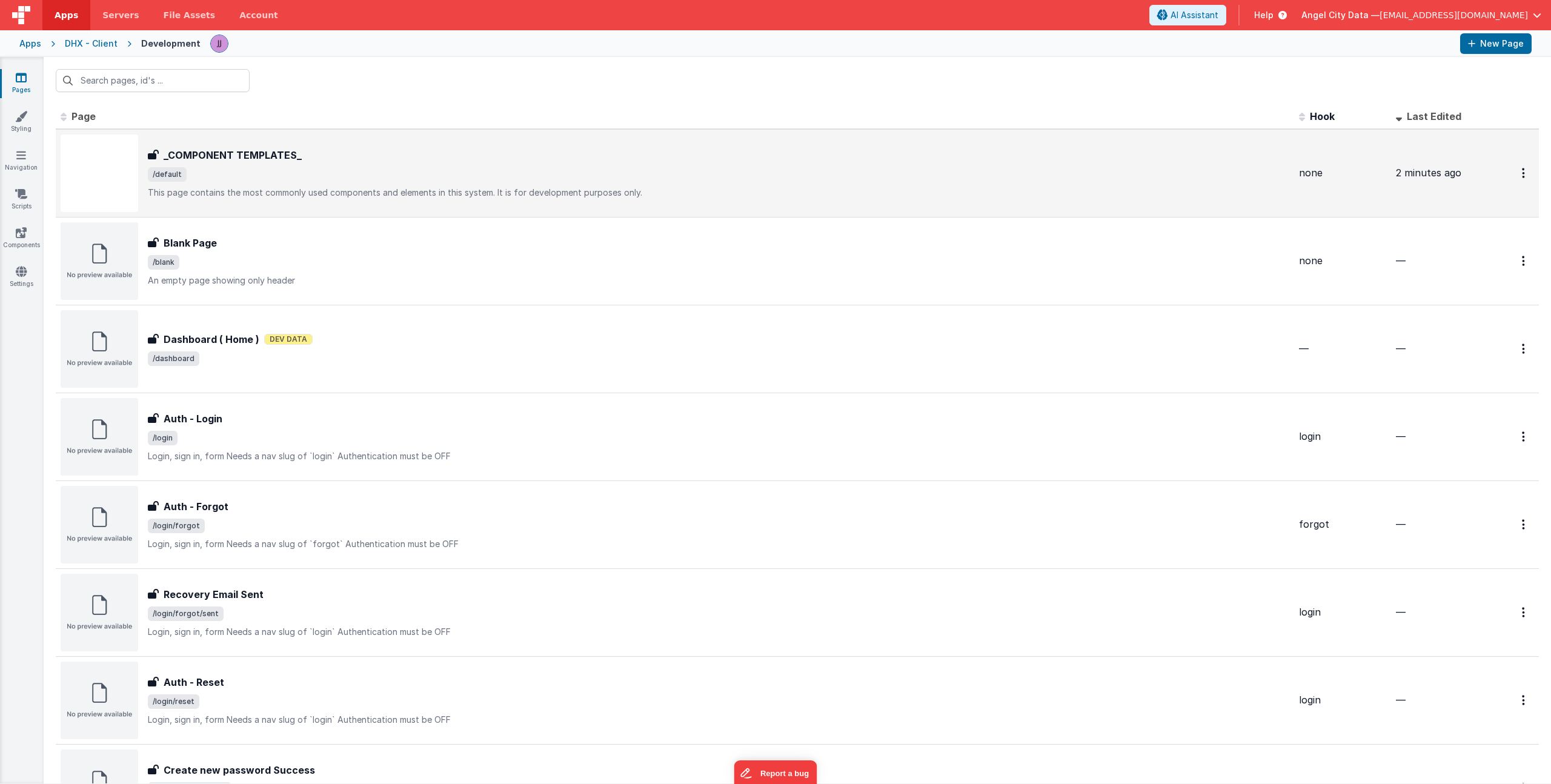
click at [268, 168] on span "/default" at bounding box center [719, 174] width 1142 height 15
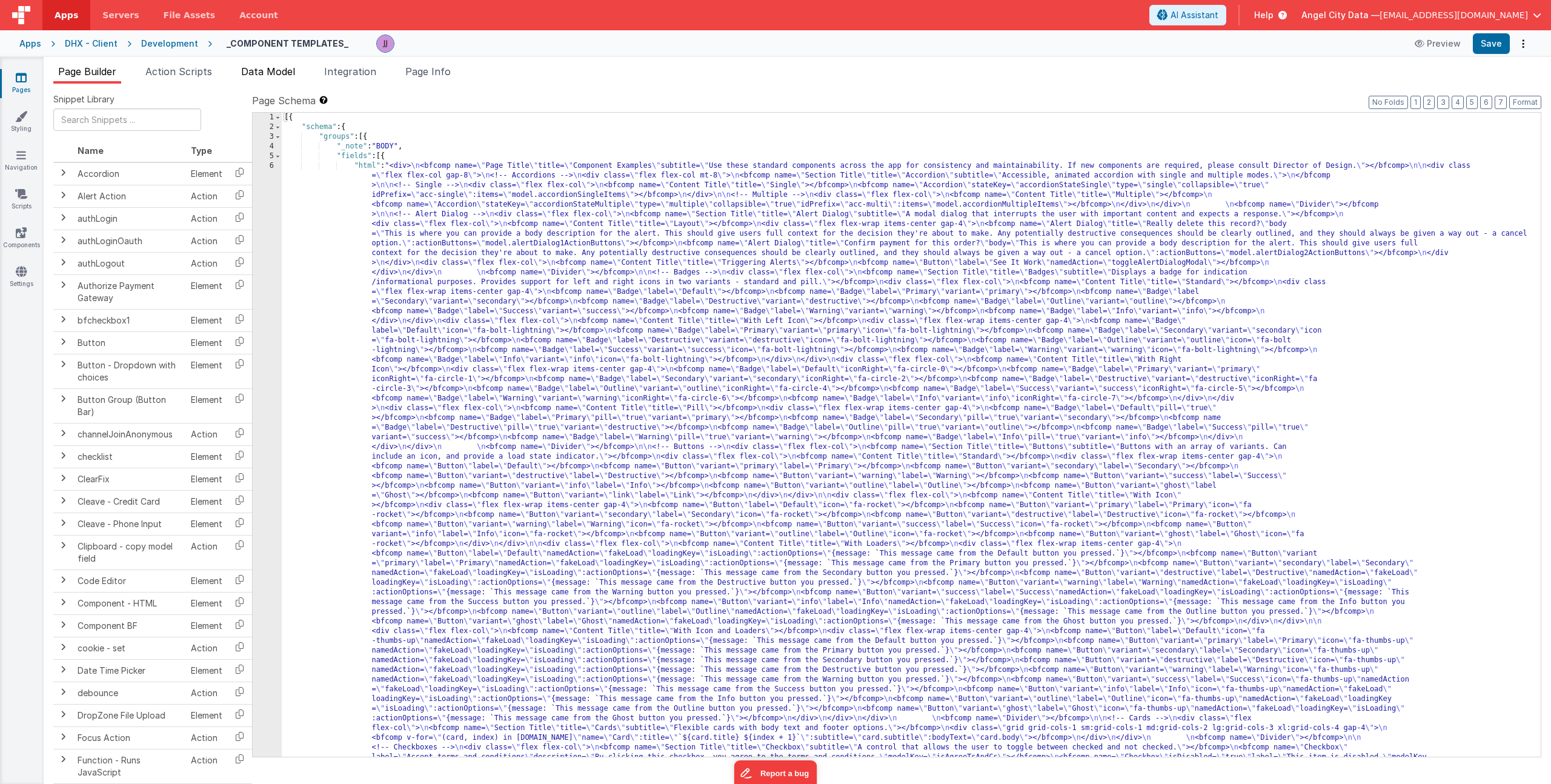
click at [262, 78] on li "Data Model" at bounding box center [268, 74] width 64 height 19
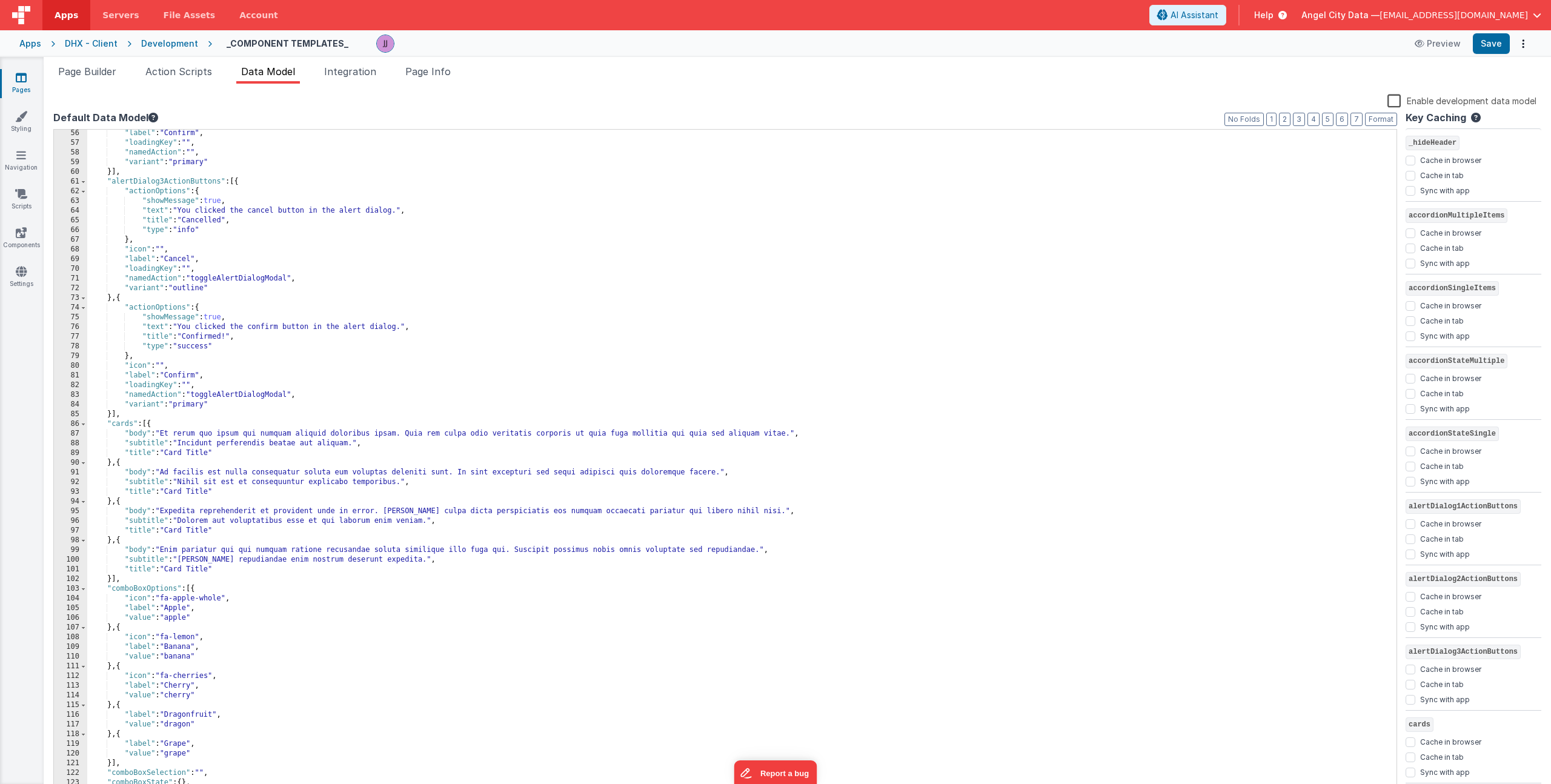
scroll to position [780, 0]
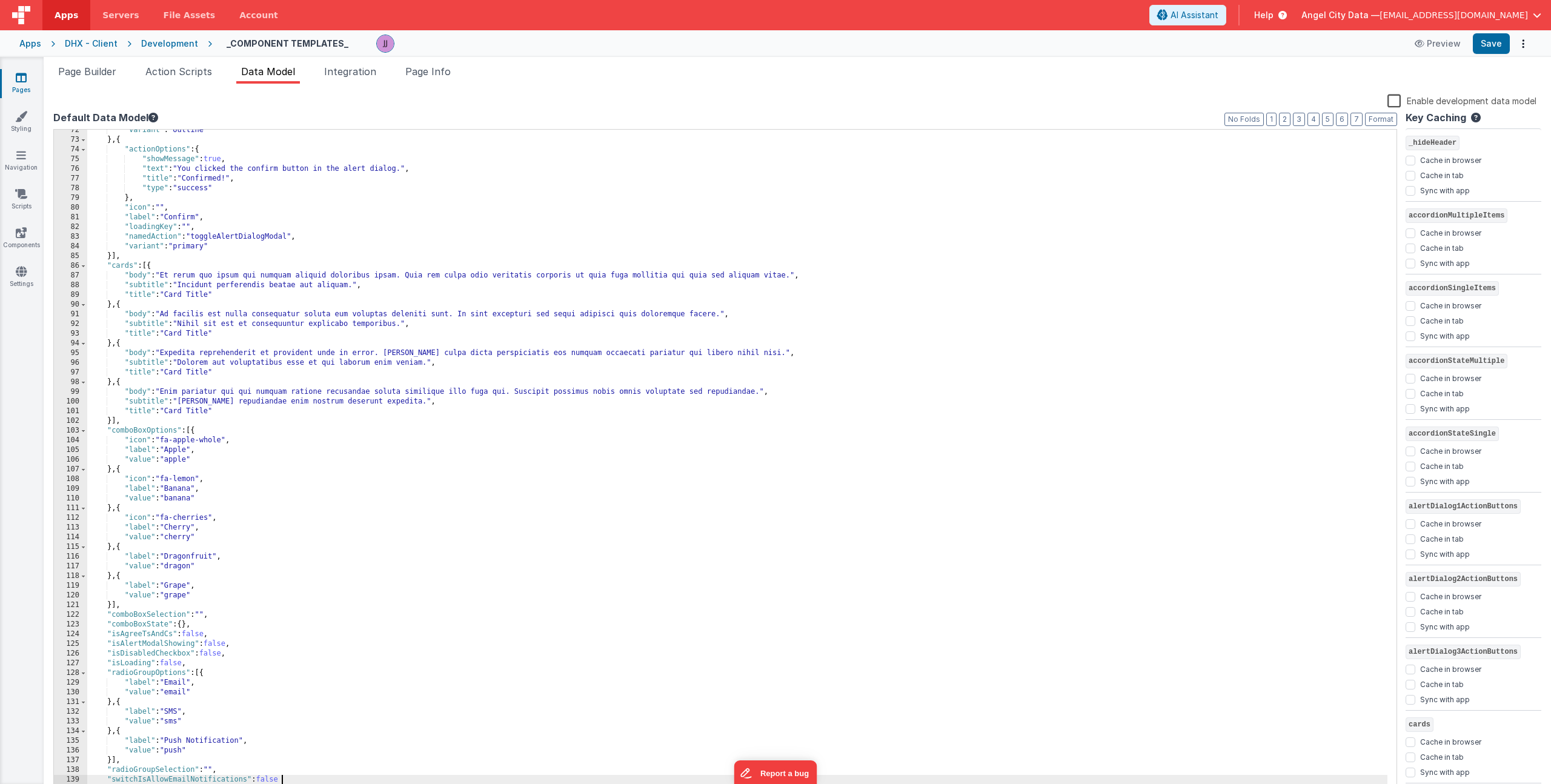
click at [295, 777] on div ""variant" : "outline" } , { "actionOptions" : { "showMessage" : true , "text" :…" at bounding box center [738, 467] width 1300 height 684
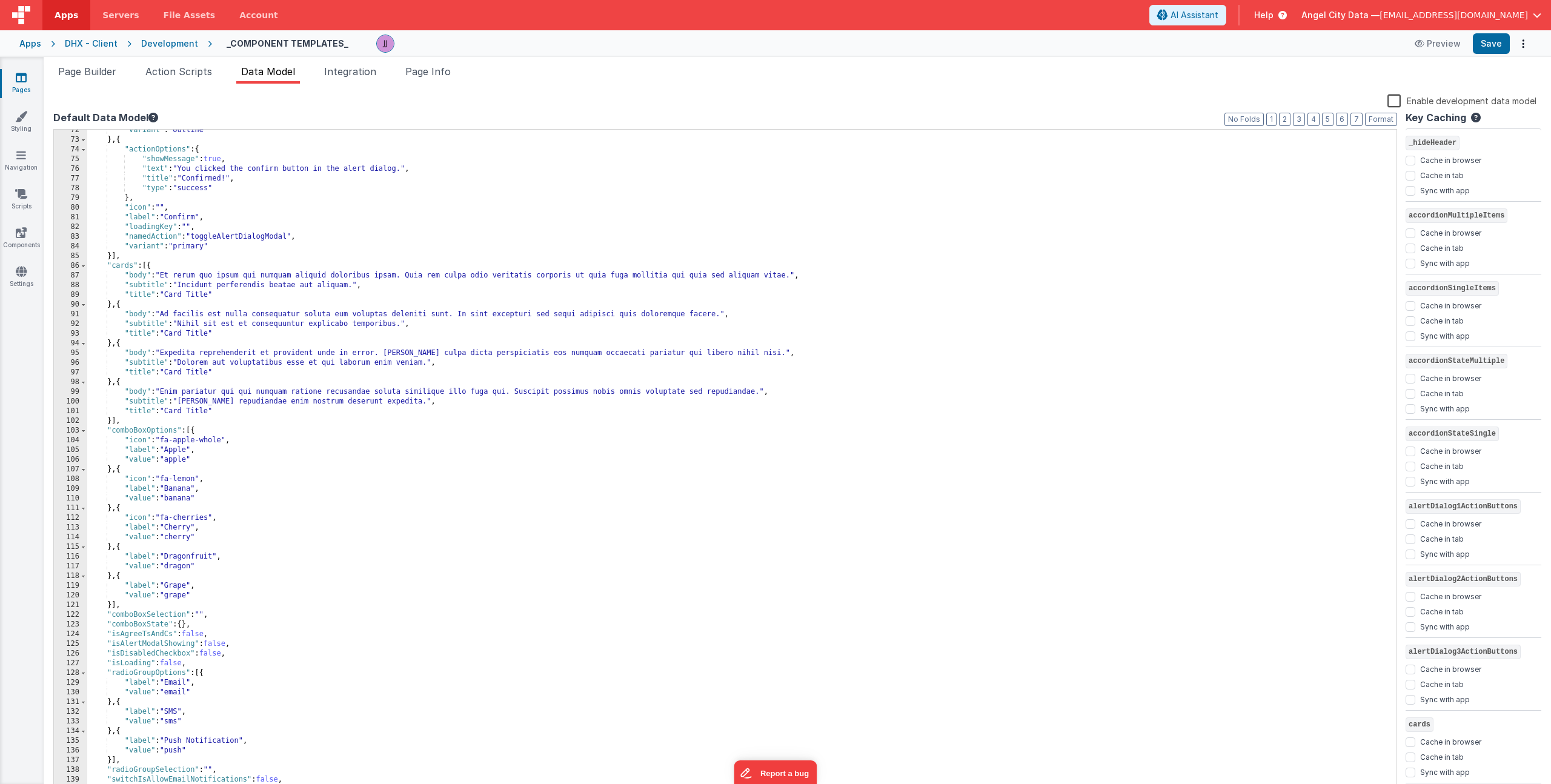
scroll to position [10, 0]
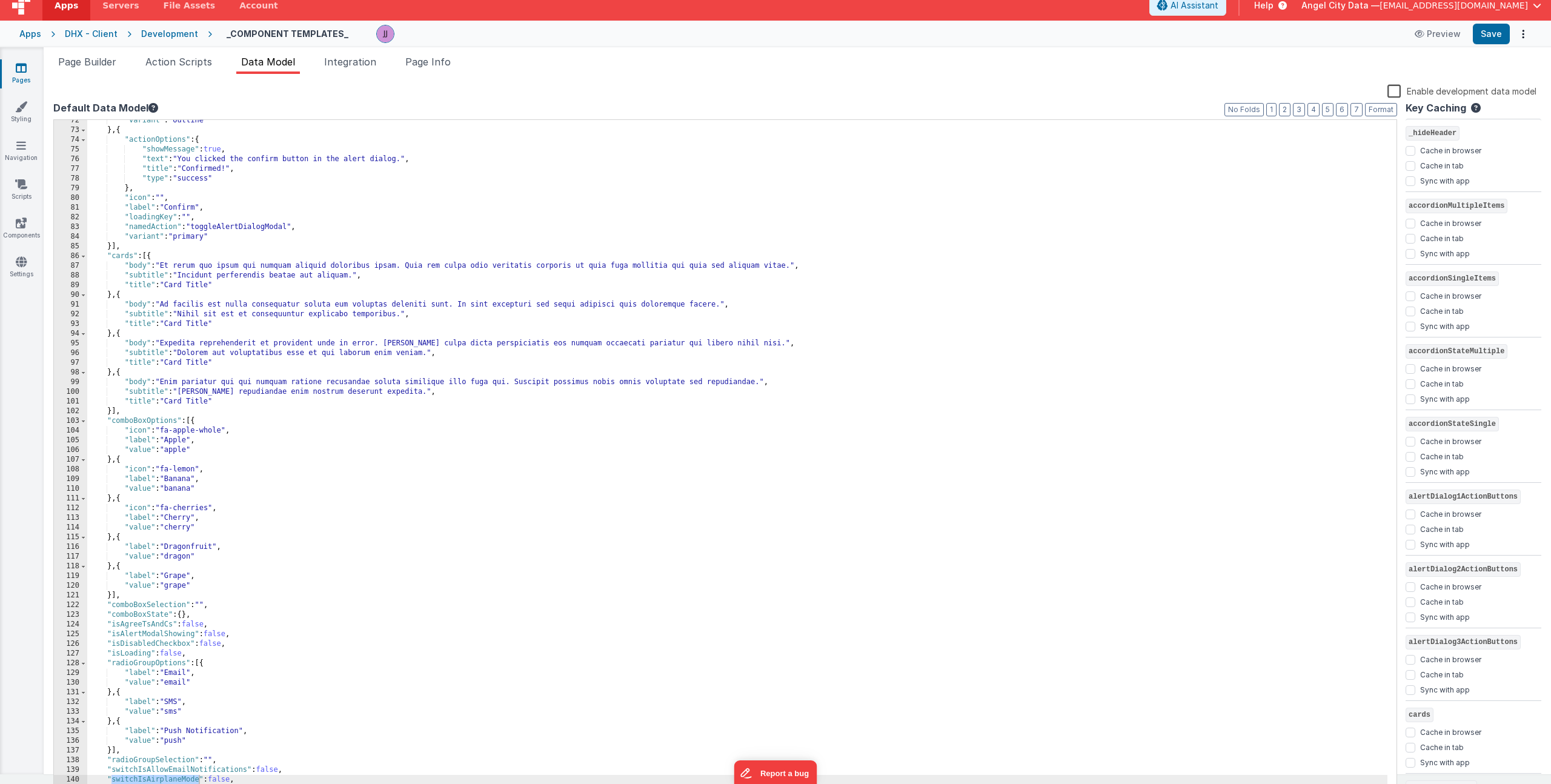
drag, startPoint x: 117, startPoint y: 58, endPoint x: 124, endPoint y: 67, distance: 11.4
click at [116, 58] on span "Page Builder" at bounding box center [88, 61] width 58 height 12
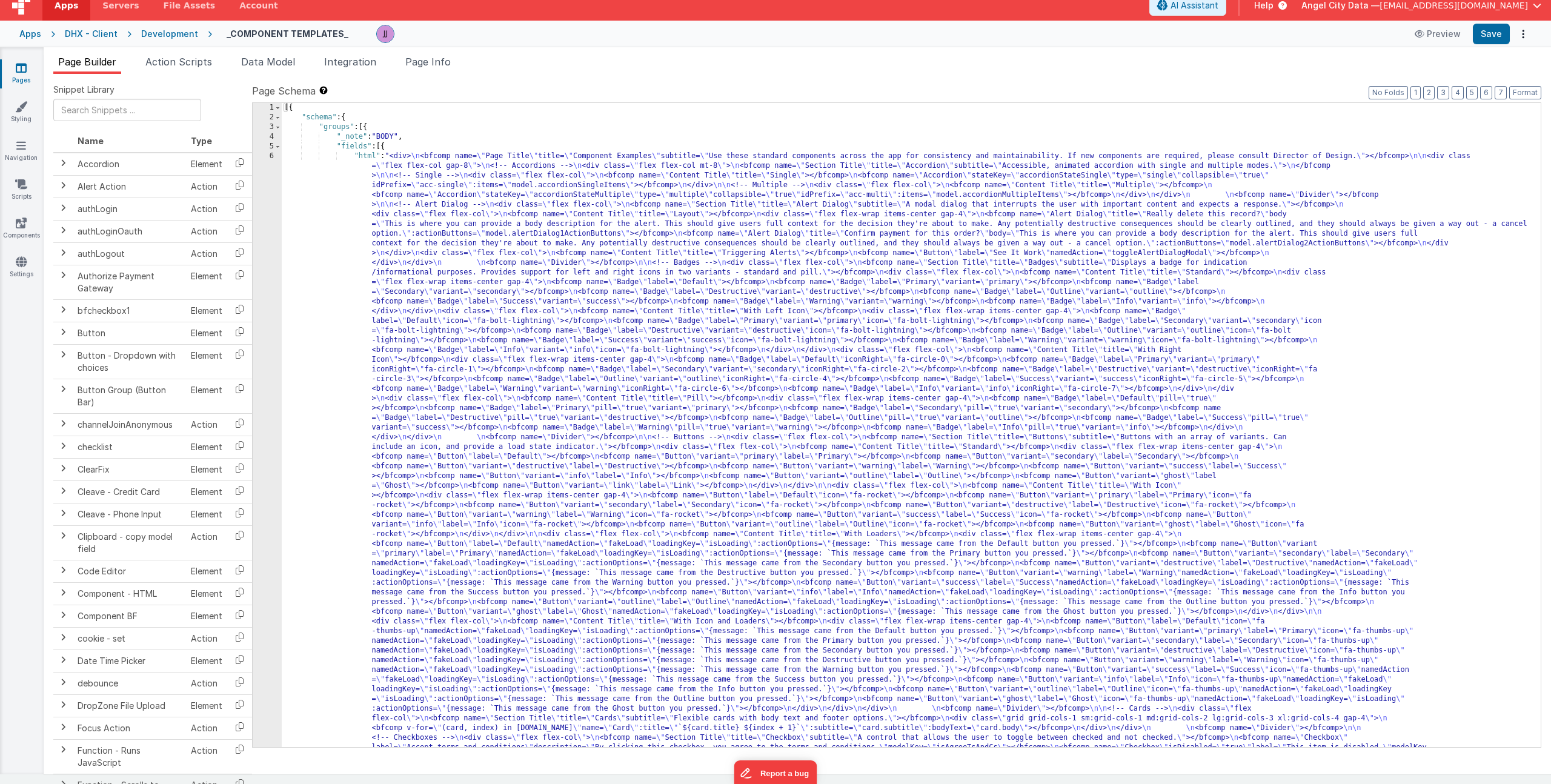
click at [497, 317] on div "[{ "schema" : { "groups" : [{ "_note" : "BODY" , "fields" : [{ "html" : "<div> …" at bounding box center [907, 793] width 1250 height 1380
click at [257, 300] on div "1 2 3 4 5 6" at bounding box center [267, 793] width 29 height 1380
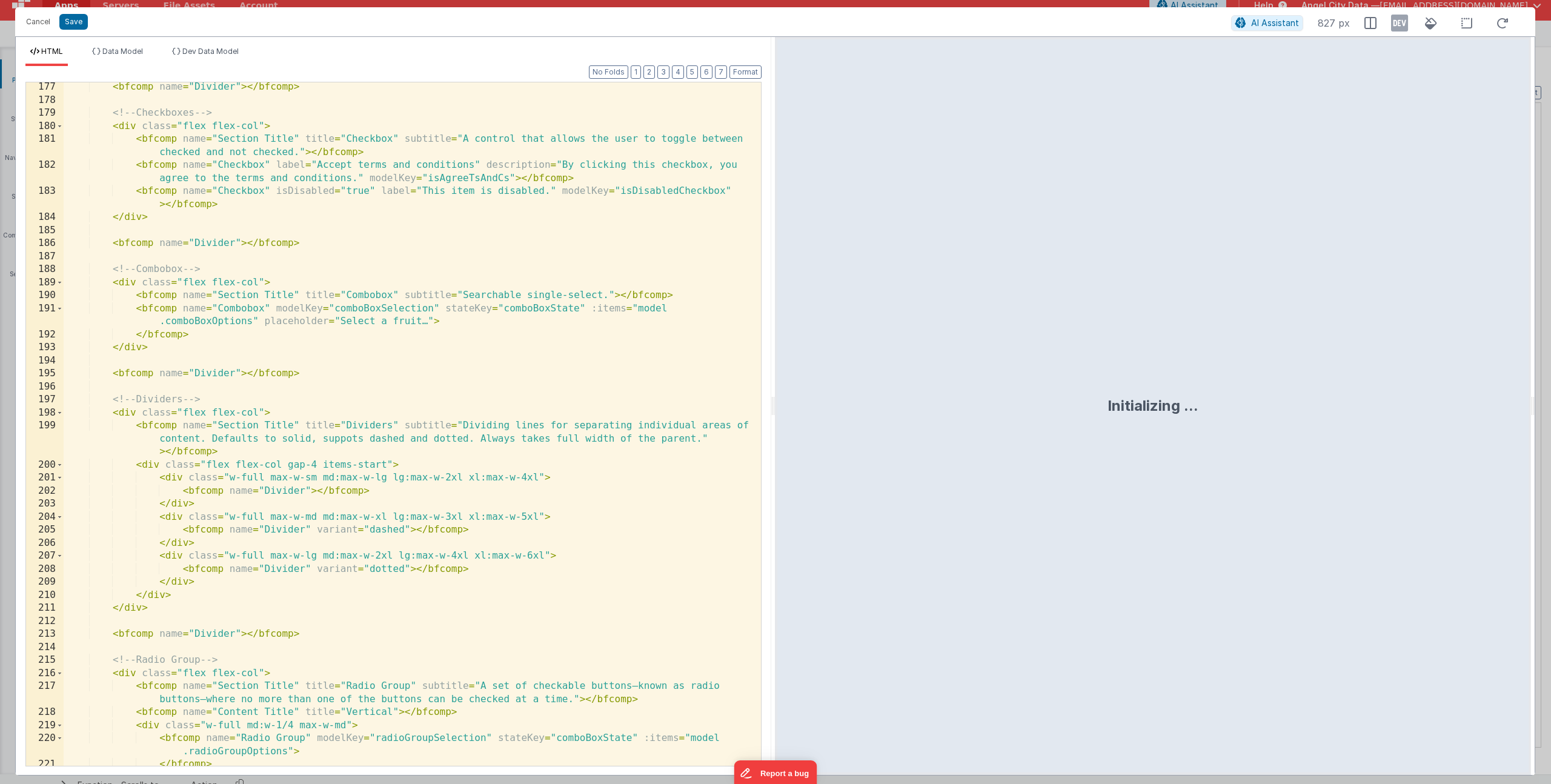
scroll to position [3262, 0]
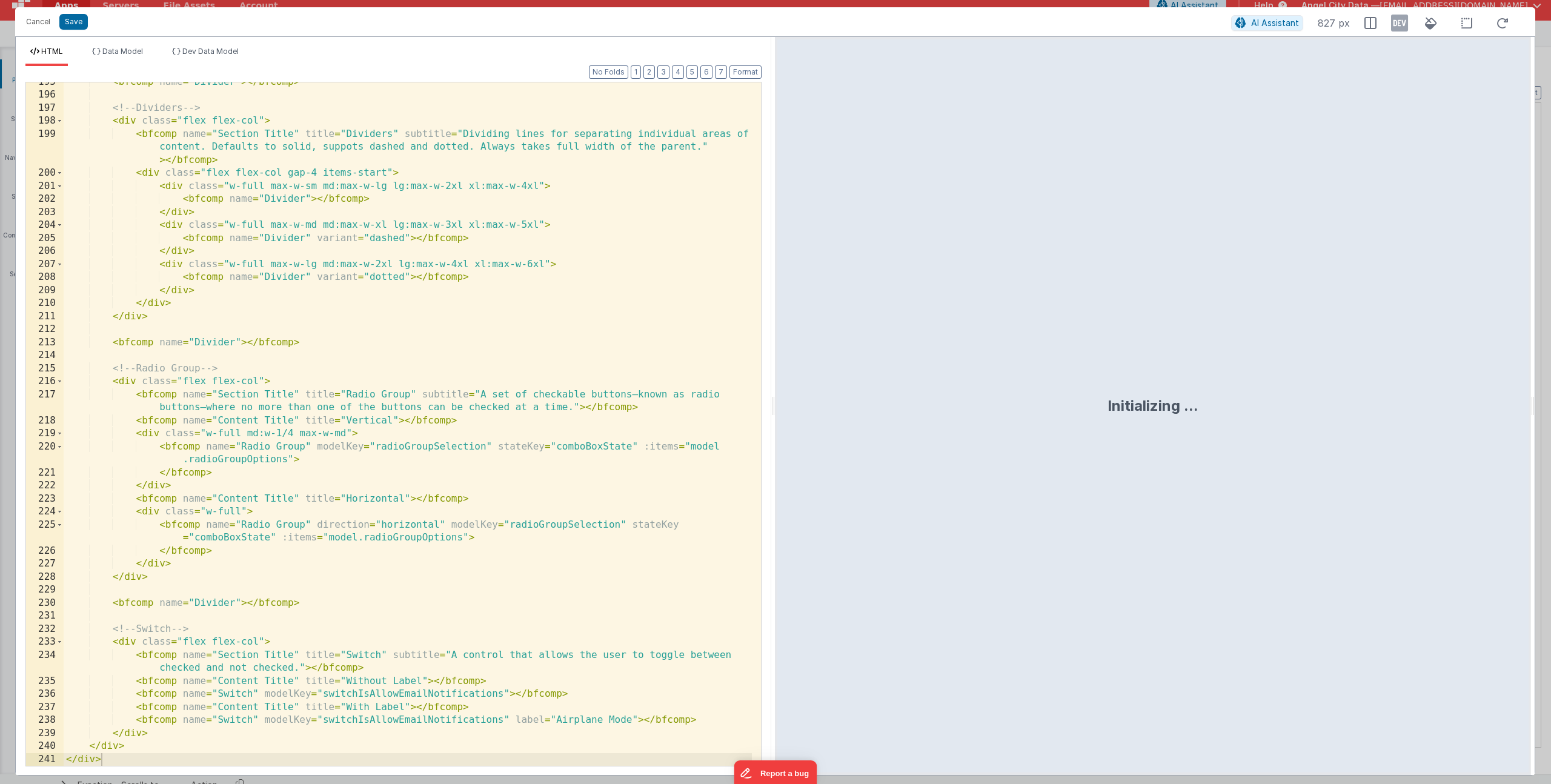
click at [418, 720] on div "< bfcomp name = "Divider" > </ bfcomp > <!-- Dividers --> < div class = "flex f…" at bounding box center [408, 430] width 688 height 710
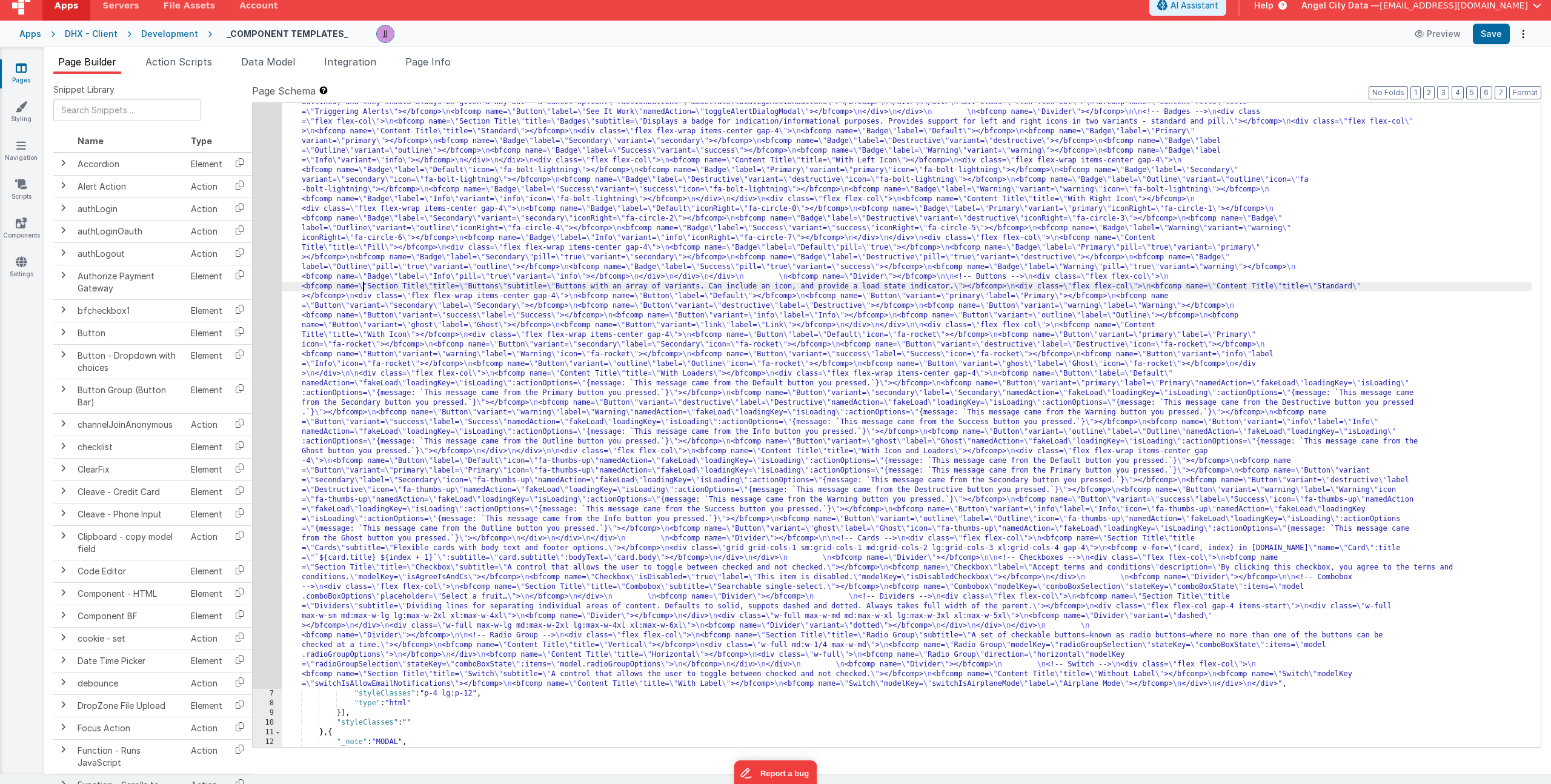
click at [362, 288] on div ""html" : "<div> \n <bfcomp name= \" Page Title \" title= \" Component Examples …" at bounding box center [907, 676] width 1250 height 1332
click at [27, 263] on link "Settings" at bounding box center [21, 268] width 44 height 24
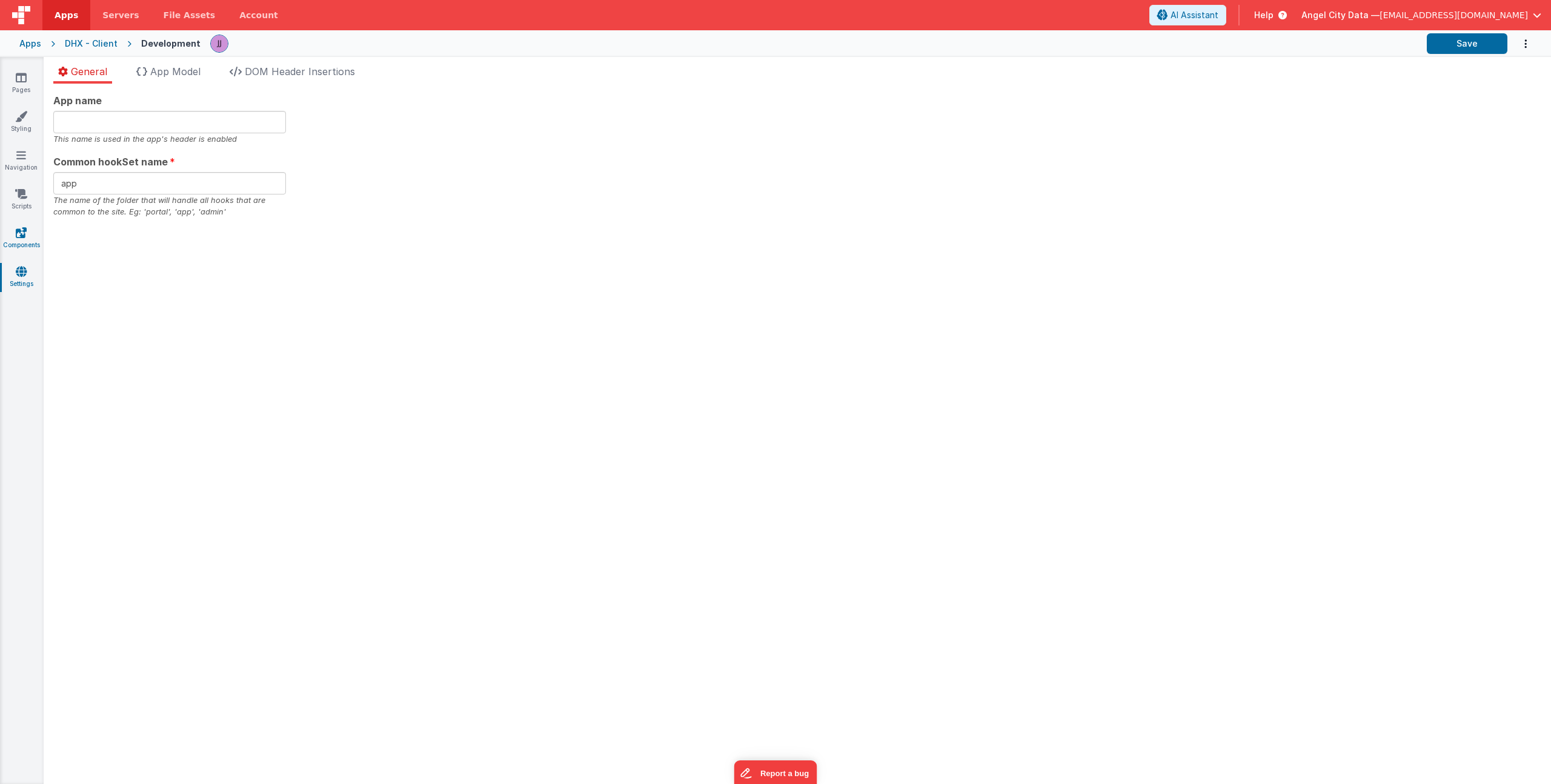
click at [24, 238] on icon at bounding box center [22, 232] width 11 height 12
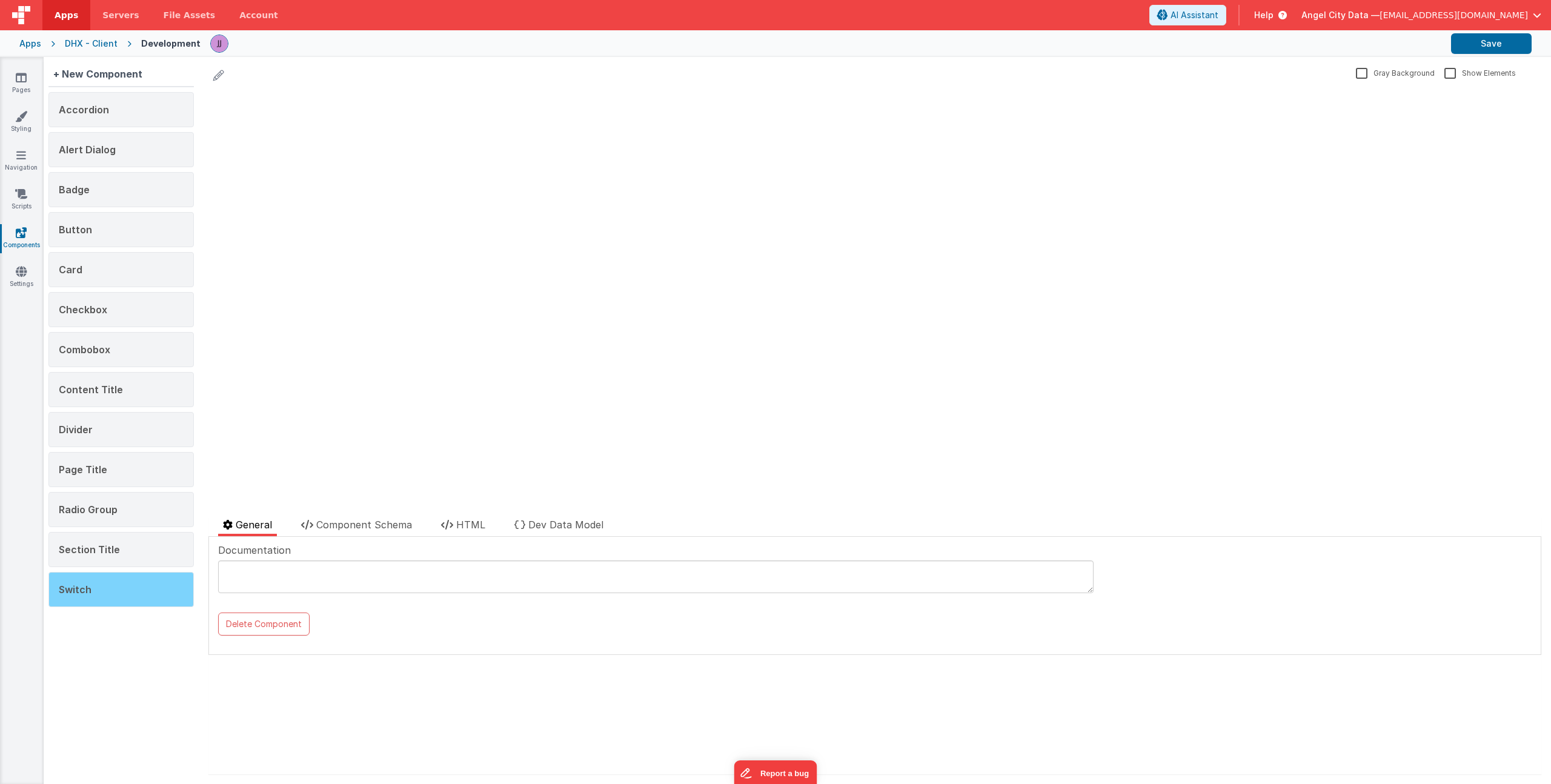
click at [96, 593] on div "Switch" at bounding box center [121, 589] width 145 height 35
click at [391, 525] on span "Component Schema" at bounding box center [364, 524] width 96 height 12
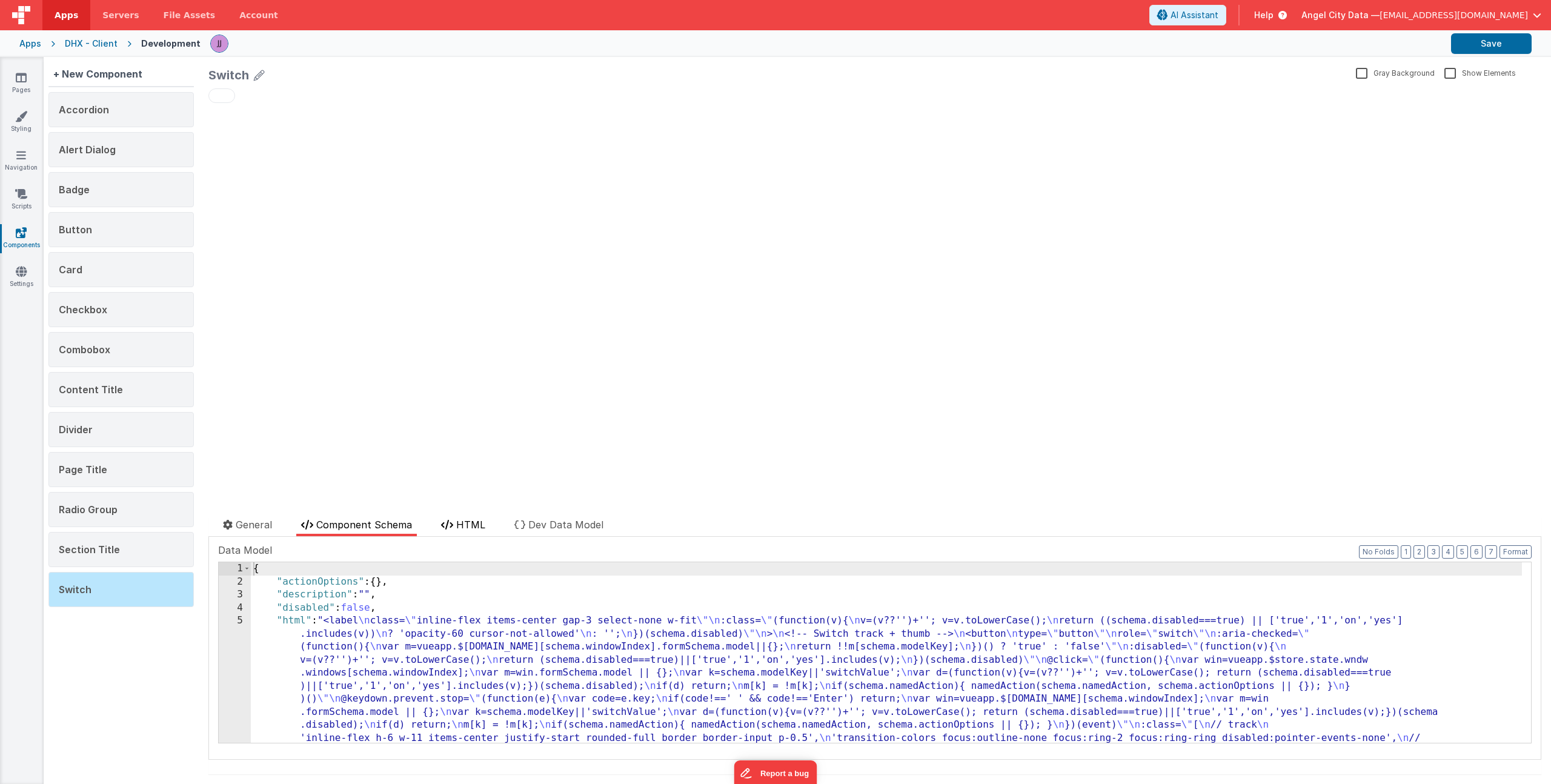
click at [469, 526] on span "HTML" at bounding box center [471, 524] width 29 height 12
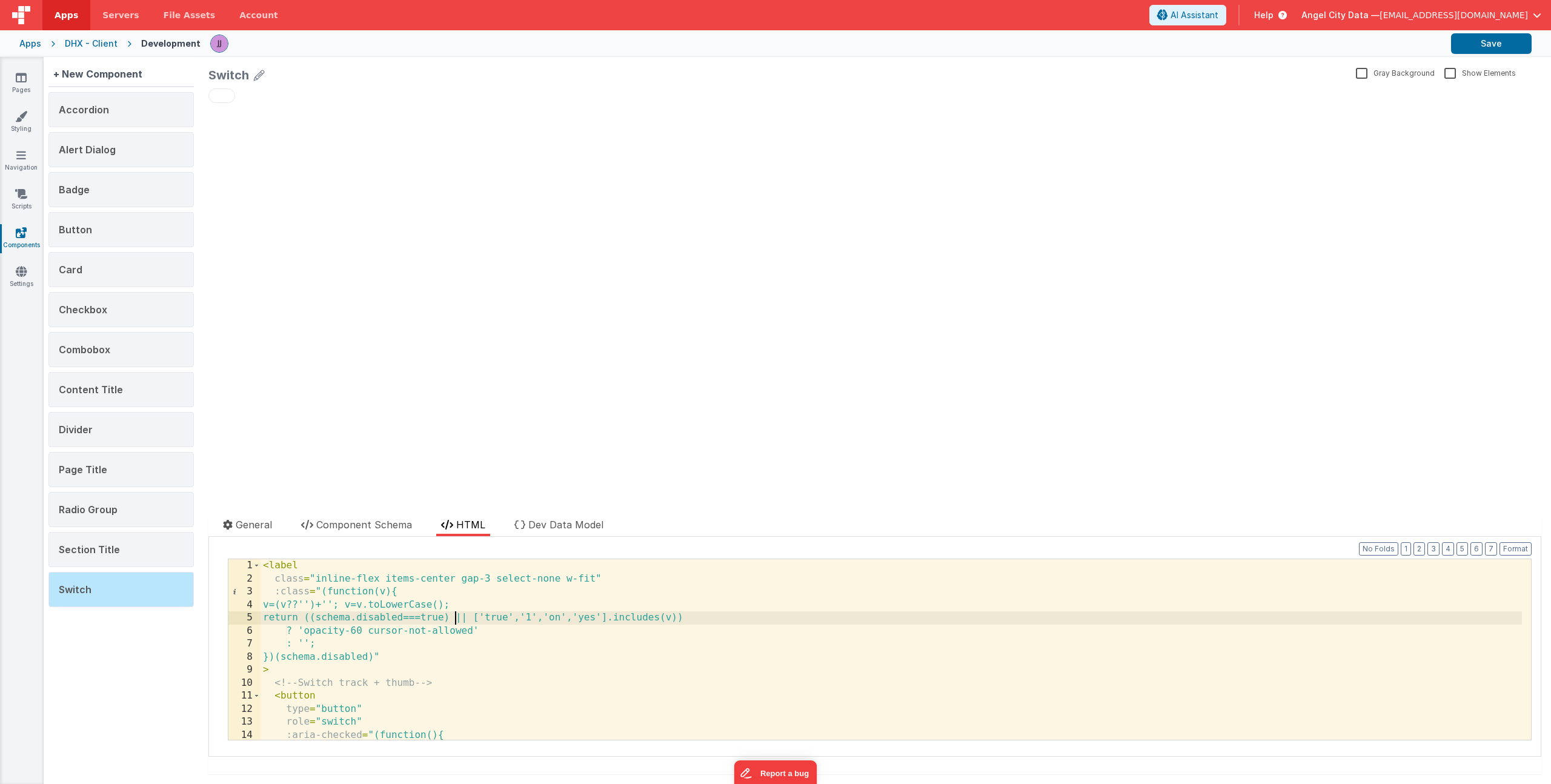
click at [456, 616] on div "< label class = "inline-flex items-center gap-3 select-none w-fit" :class = "(f…" at bounding box center [891, 662] width 1262 height 206
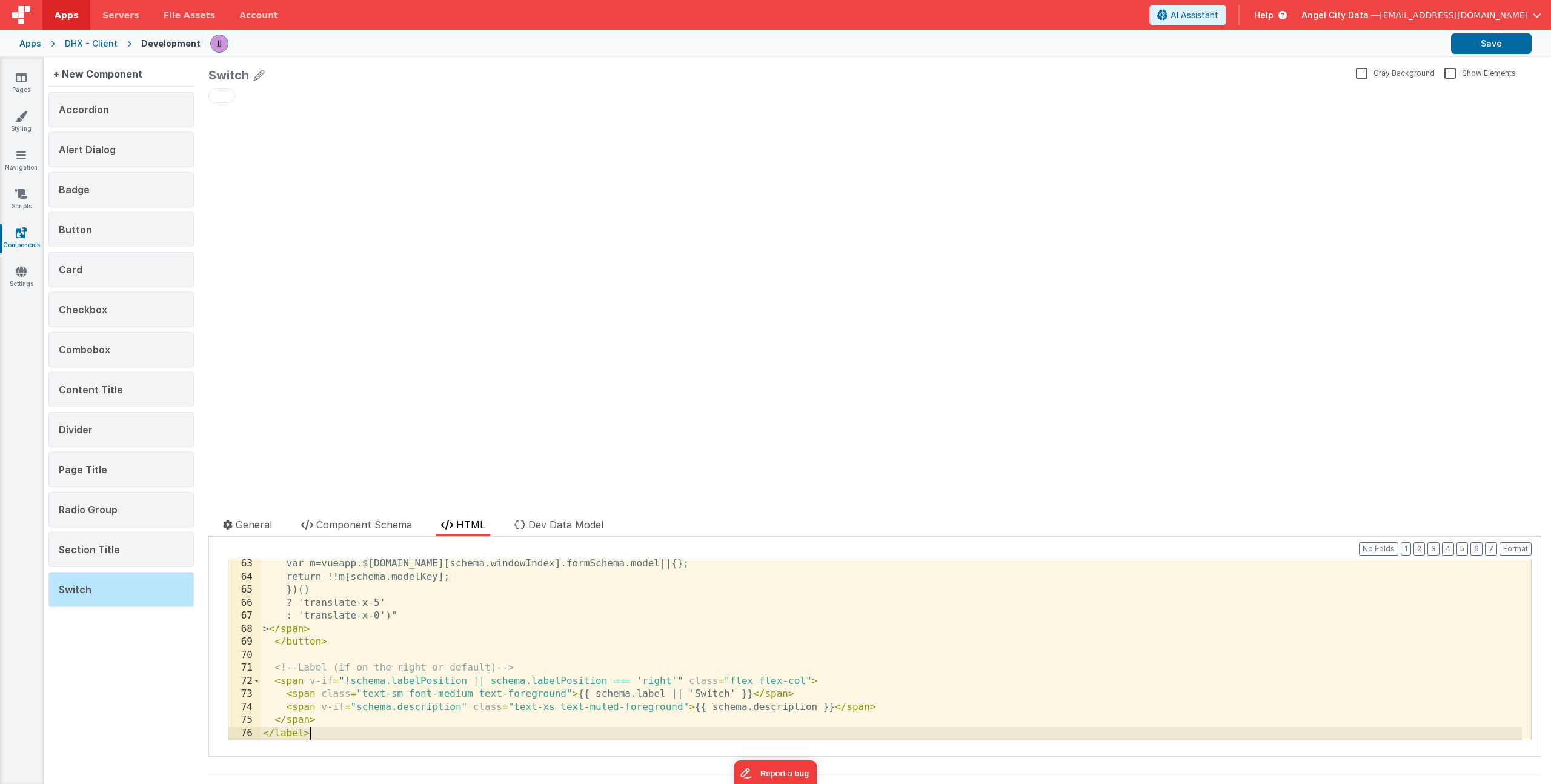
scroll to position [809, 0]
click at [345, 679] on div "var m=vueapp.$store.state.wndw.windows[schema.windowIndex].formSchema.model||{}…" at bounding box center [891, 660] width 1262 height 206
click at [738, 680] on div "var m=vueapp.$store.state.wndw.windows[schema.windowIndex].formSchema.model||{}…" at bounding box center [891, 660] width 1262 height 206
click at [348, 685] on div "var m=vueapp.$store.state.wndw.windows[schema.windowIndex].formSchema.model||{}…" at bounding box center [891, 660] width 1262 height 206
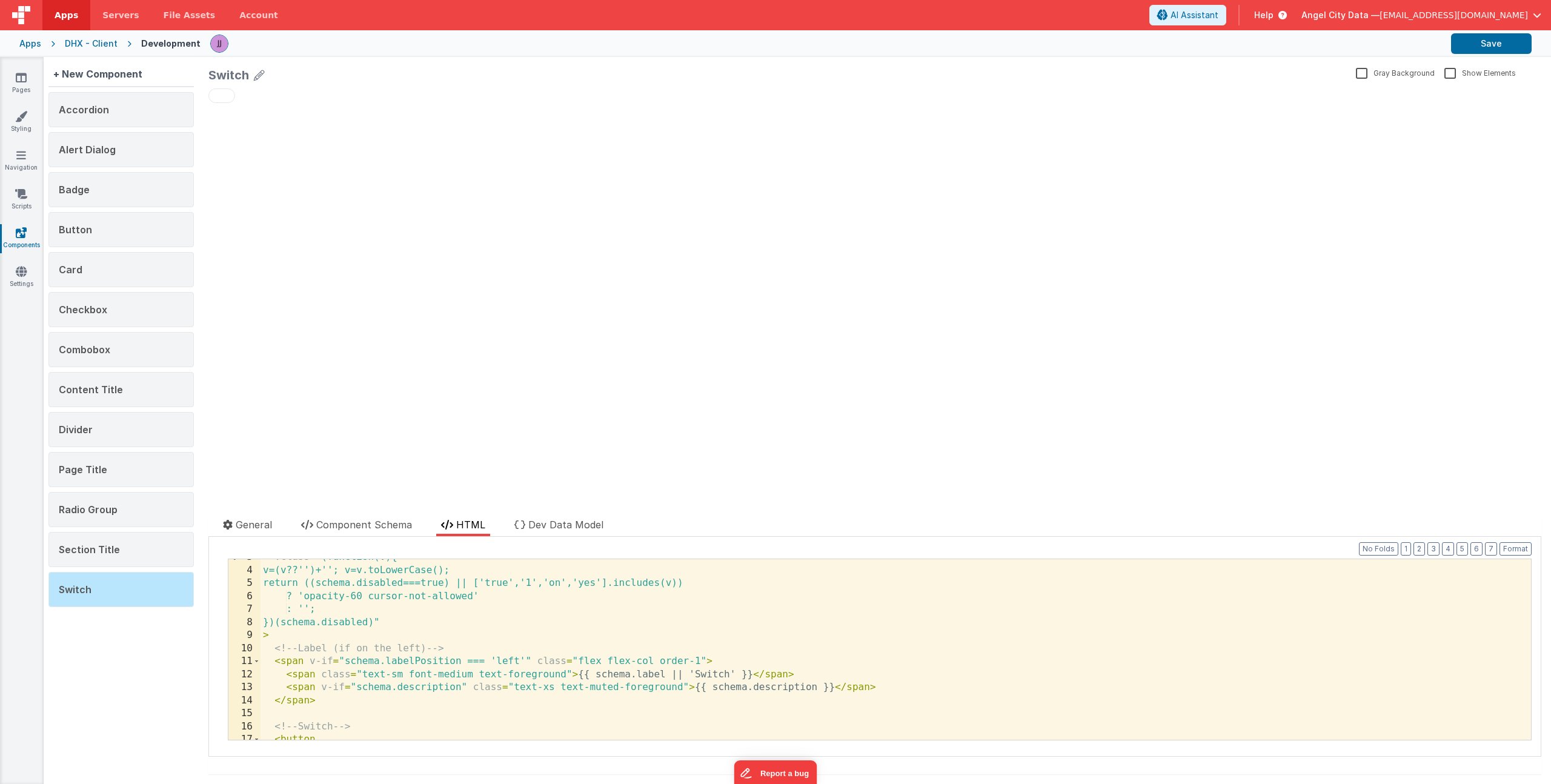
scroll to position [35, 0]
click at [343, 660] on div ":class = "(function(v){ v=(v??'')+''; v=v.toLowerCase(); return ((schema.disabl…" at bounding box center [891, 653] width 1262 height 206
click at [623, 660] on div ":class = "(function(v){ v=(v??'')+''; v=v.toLowerCase(); return ((schema.disabl…" at bounding box center [891, 653] width 1262 height 206
drag, startPoint x: 733, startPoint y: 672, endPoint x: 669, endPoint y: 669, distance: 64.1
click at [669, 669] on div ":class = "(function(v){ v=(v??'')+''; v=v.toLowerCase(); return ((schema.disabl…" at bounding box center [891, 653] width 1262 height 206
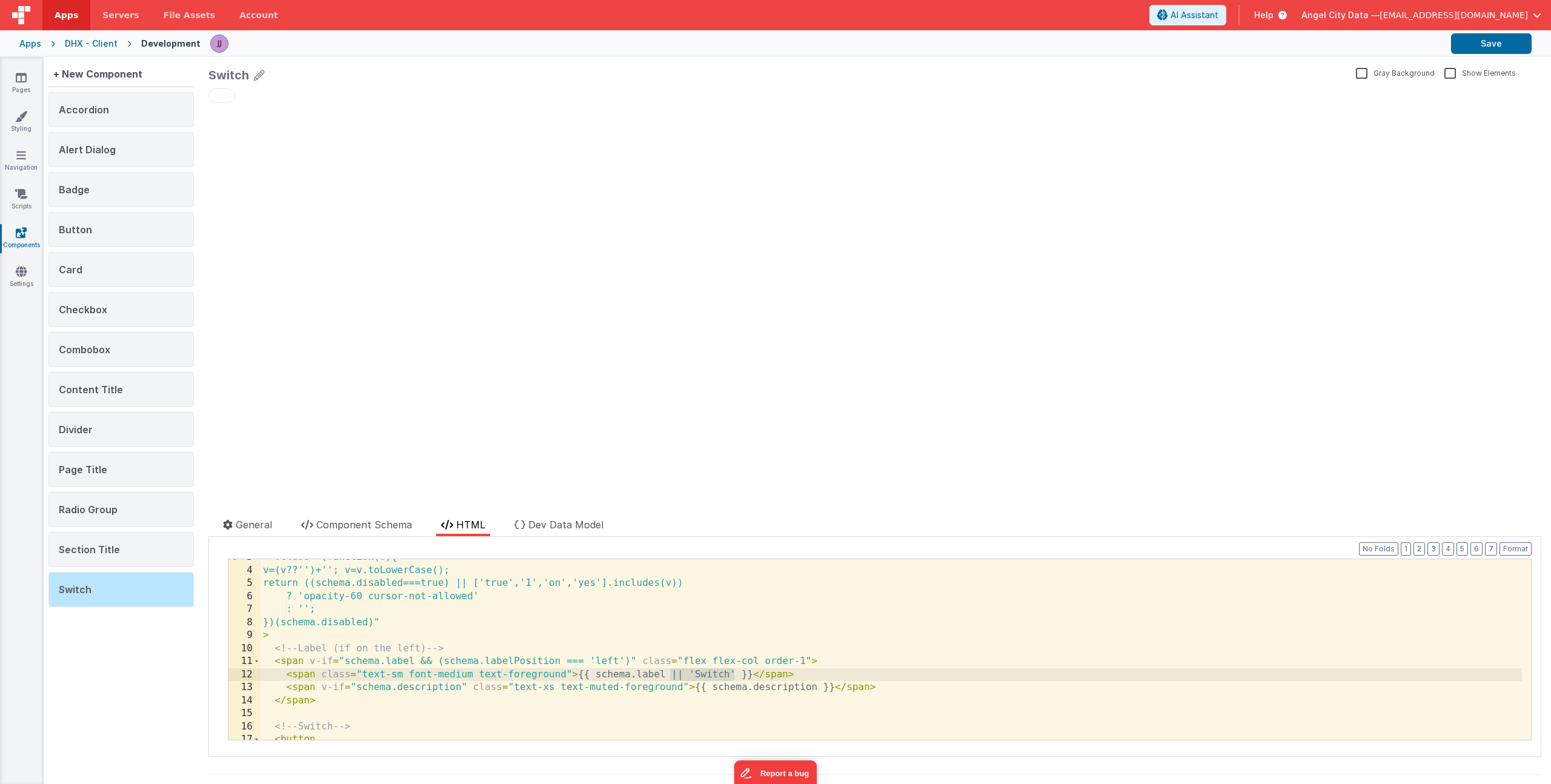
click at [699, 664] on div ":class = "(function(v){ v=(v??'')+''; v=v.toLowerCase(); return ((schema.disabl…" at bounding box center [891, 653] width 1262 height 206
click at [1497, 59] on div "Switch Gray Background Show Elements General Component Schema HTML Dev Data Mod…" at bounding box center [875, 420] width 1352 height 727
click at [1500, 43] on button "Save" at bounding box center [1492, 44] width 81 height 21
click at [358, 526] on span "Component Schema" at bounding box center [364, 524] width 96 height 12
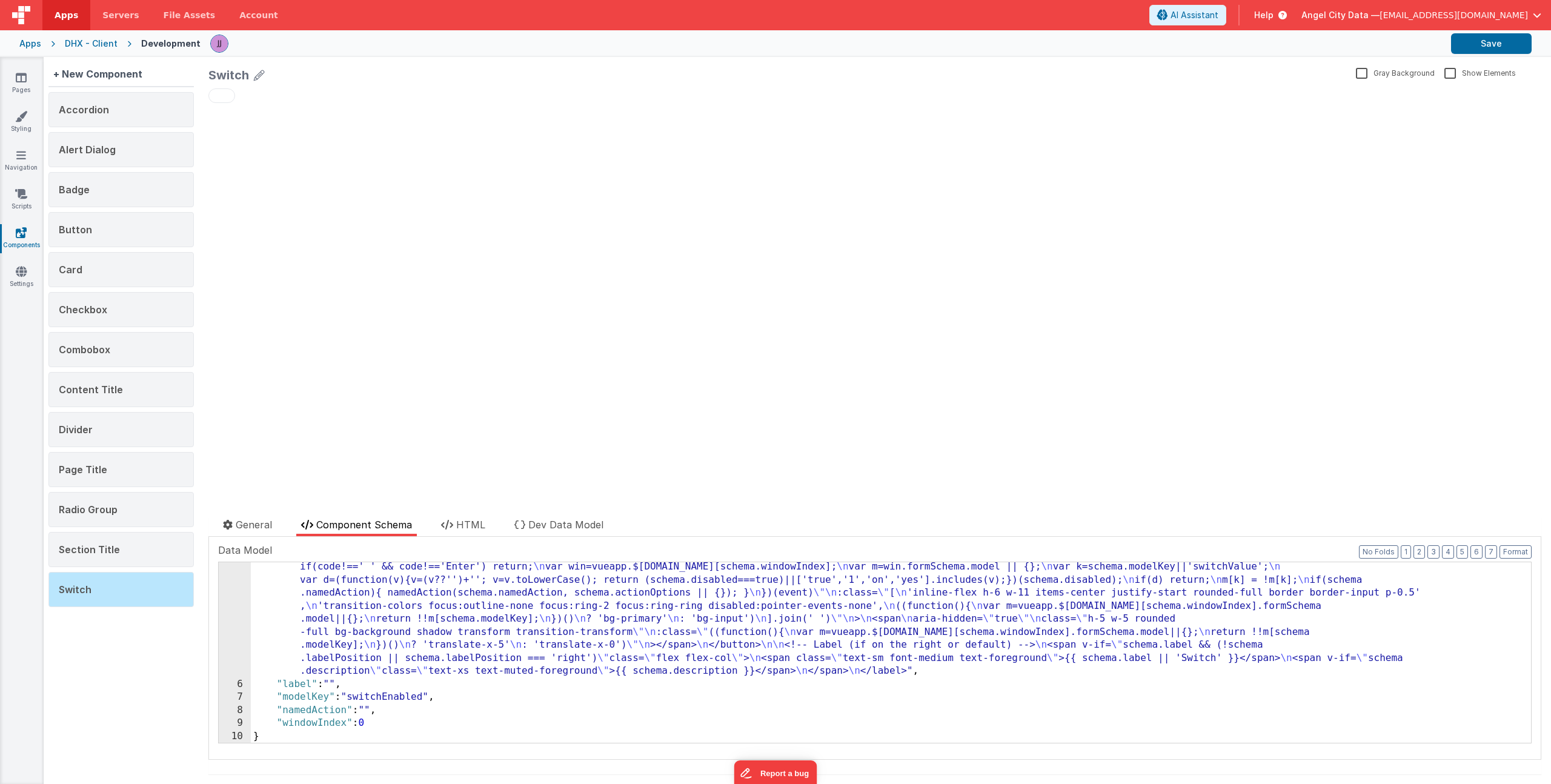
scroll to position [135, 0]
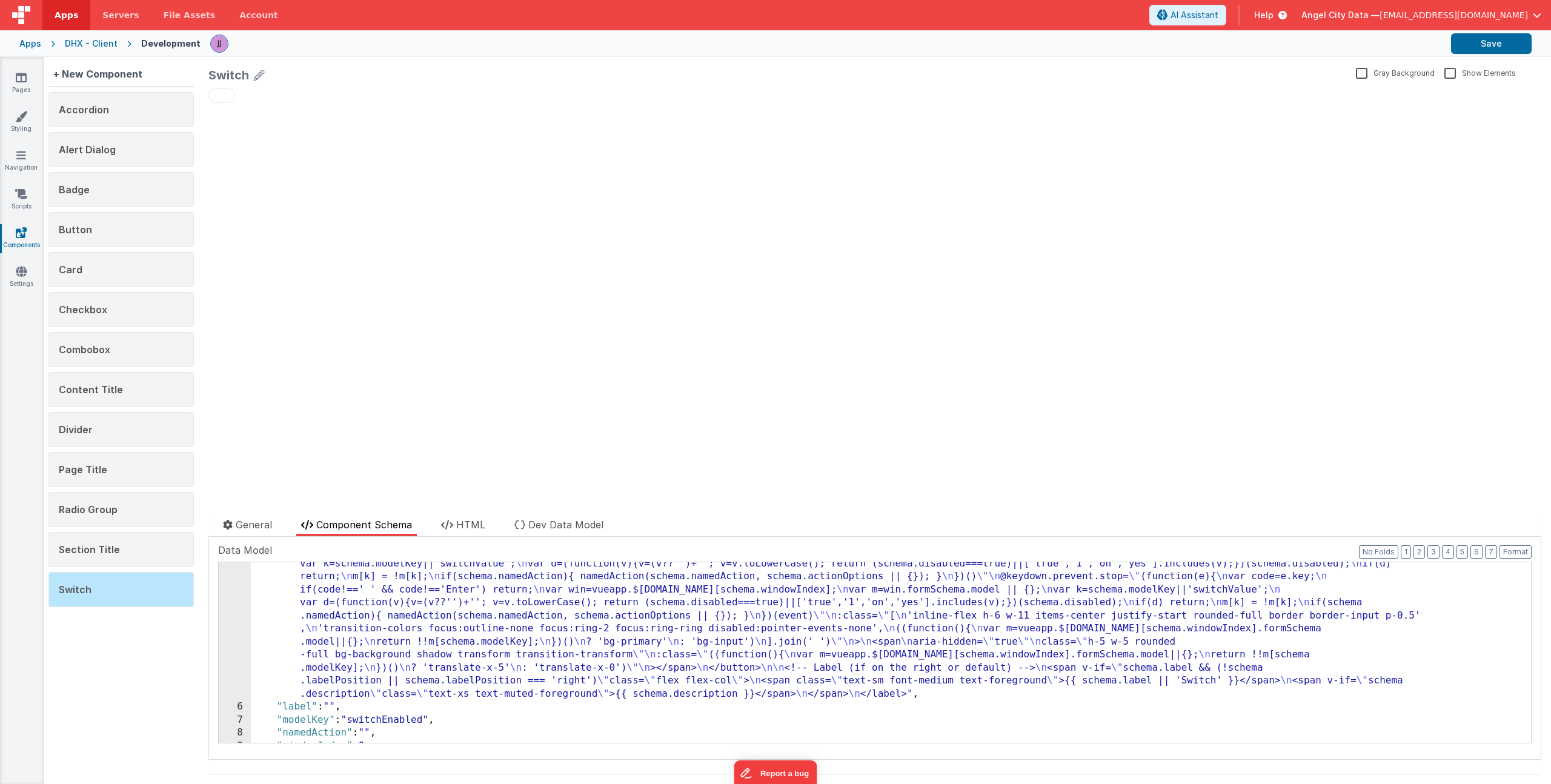
click at [415, 717] on div ""html" : "<label \n class= \" inline-flex items-center gap-3 select-none \"\n :…" at bounding box center [886, 686] width 1272 height 415
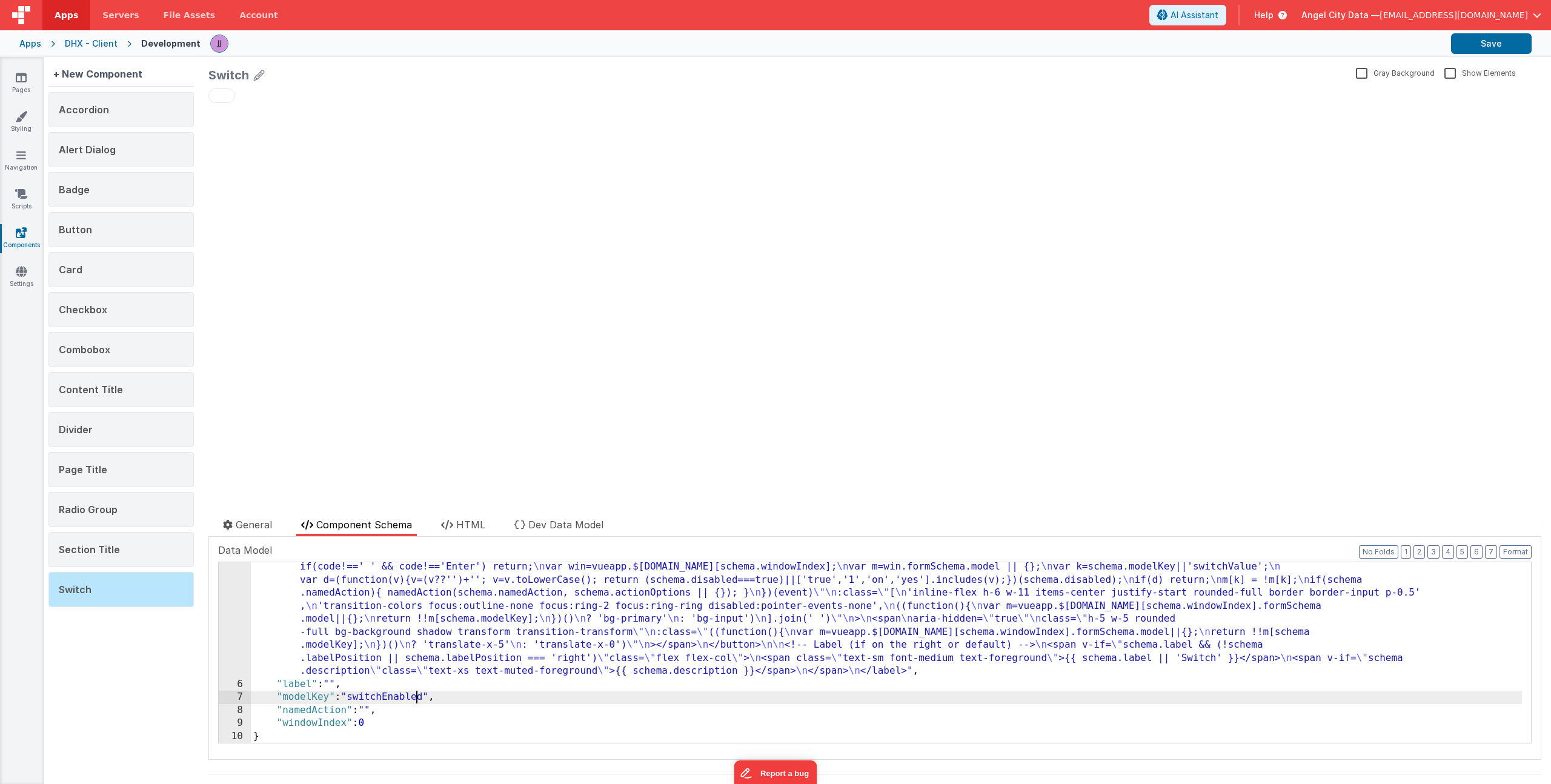
scroll to position [158, 0]
click at [368, 686] on div ""html" : "<label \n class= \" inline-flex items-center gap-3 select-none \"\n :…" at bounding box center [886, 663] width 1272 height 415
click at [461, 521] on span "HTML" at bounding box center [471, 524] width 29 height 12
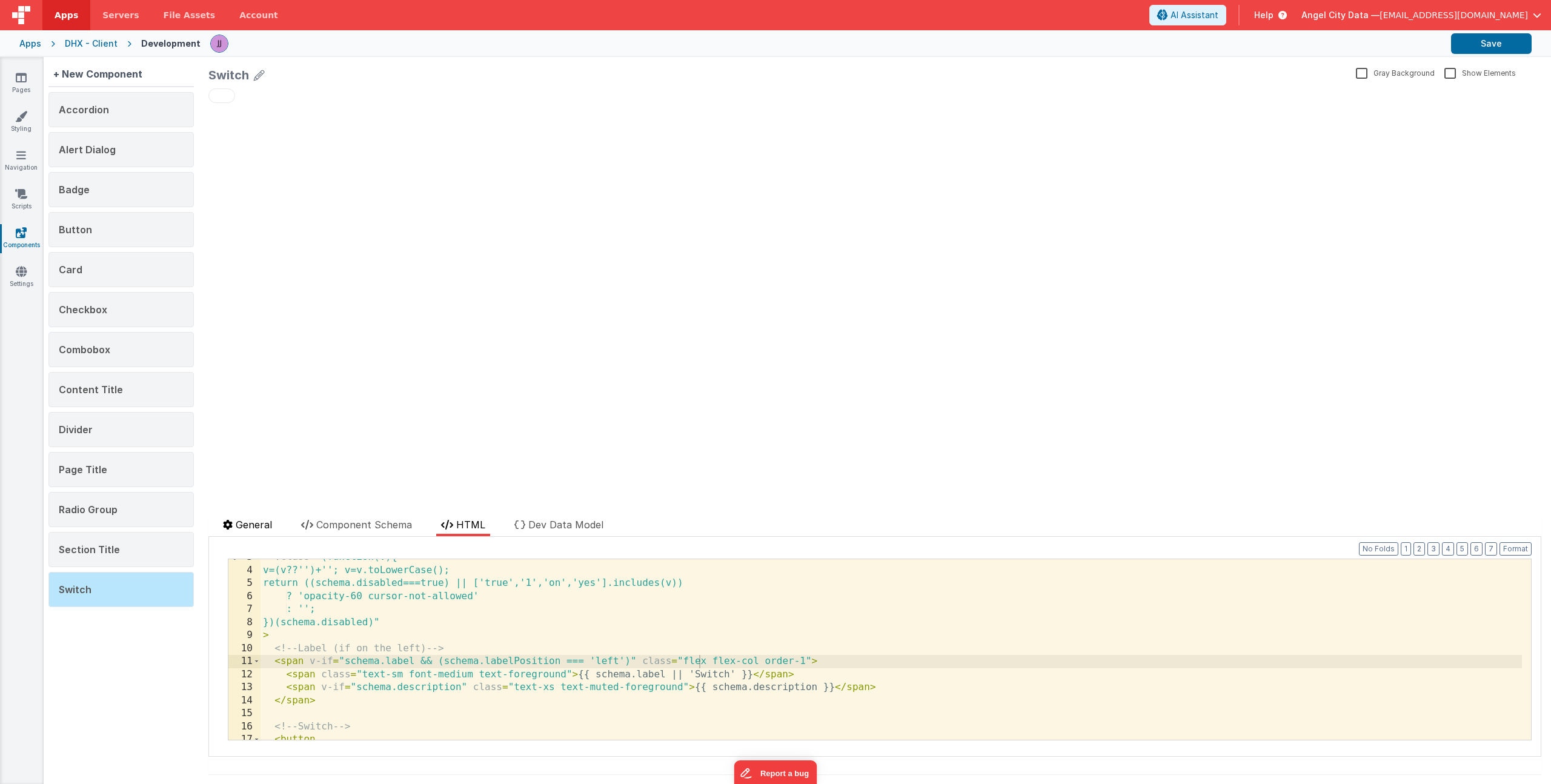
click at [268, 533] on li "General" at bounding box center [247, 526] width 59 height 19
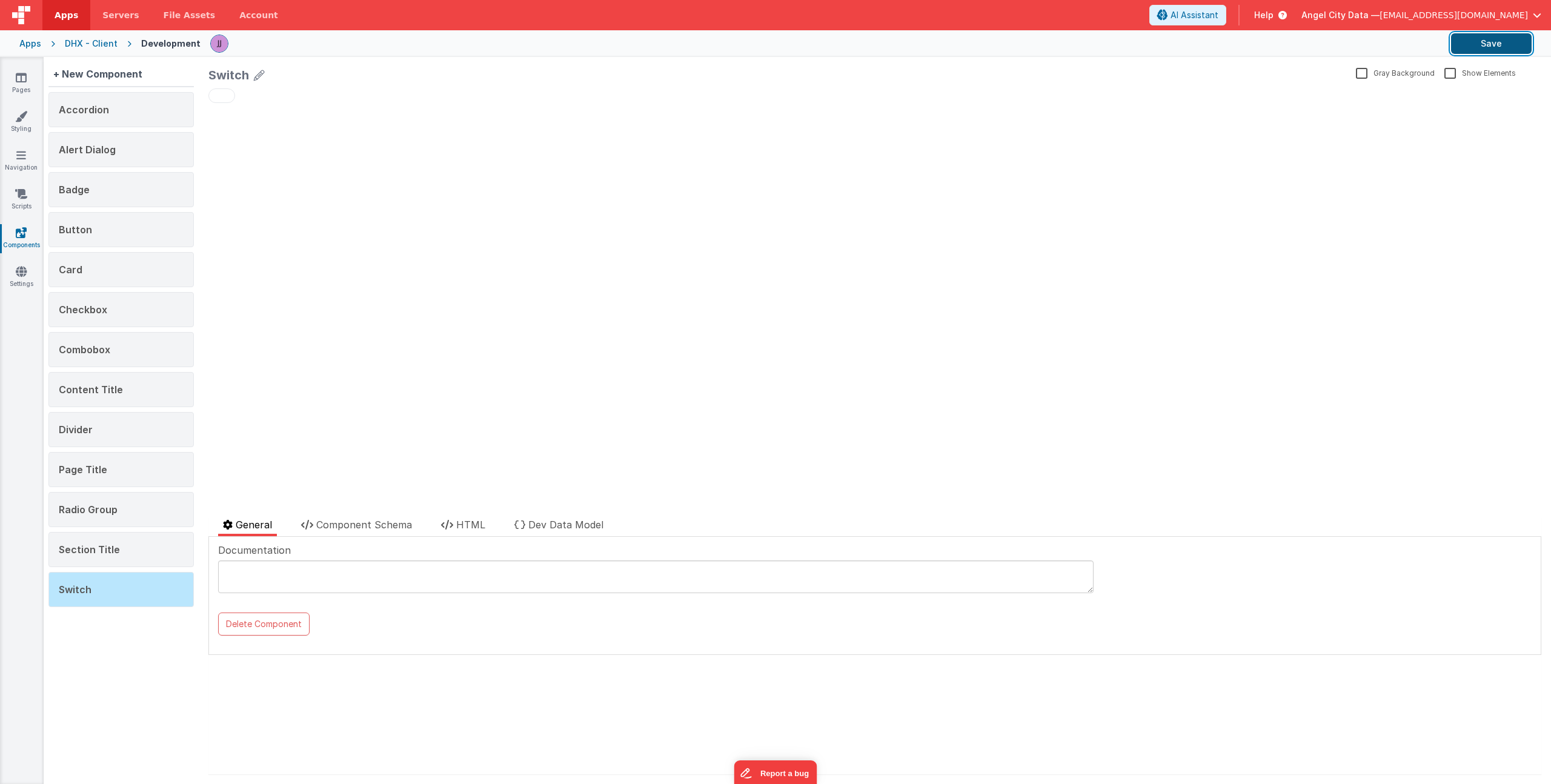
click at [1493, 49] on button "Save" at bounding box center [1492, 44] width 81 height 21
click at [12, 80] on link "Pages" at bounding box center [21, 83] width 44 height 24
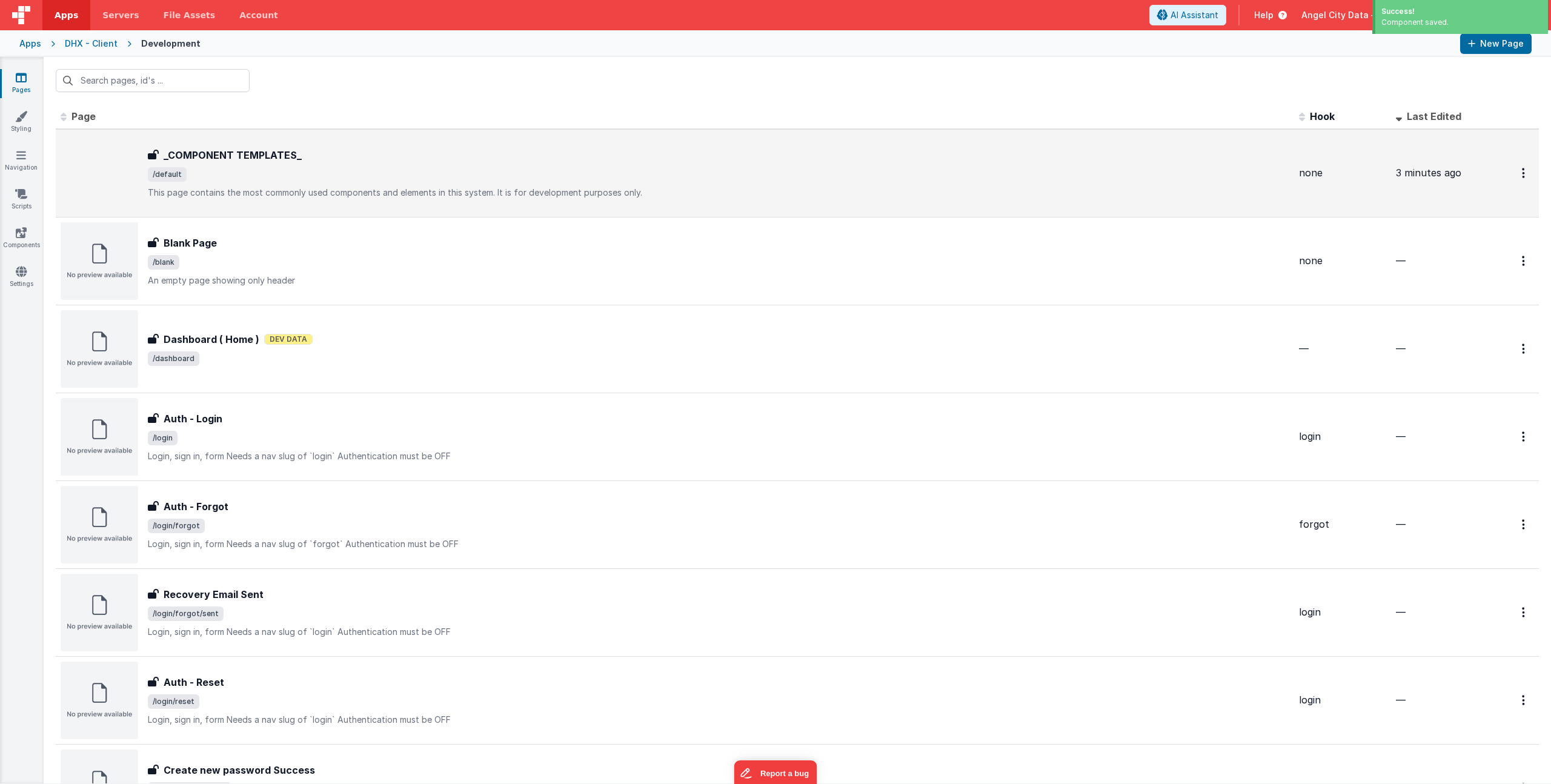
click at [229, 158] on h3 "_COMPONENT TEMPLATES_" at bounding box center [232, 155] width 138 height 15
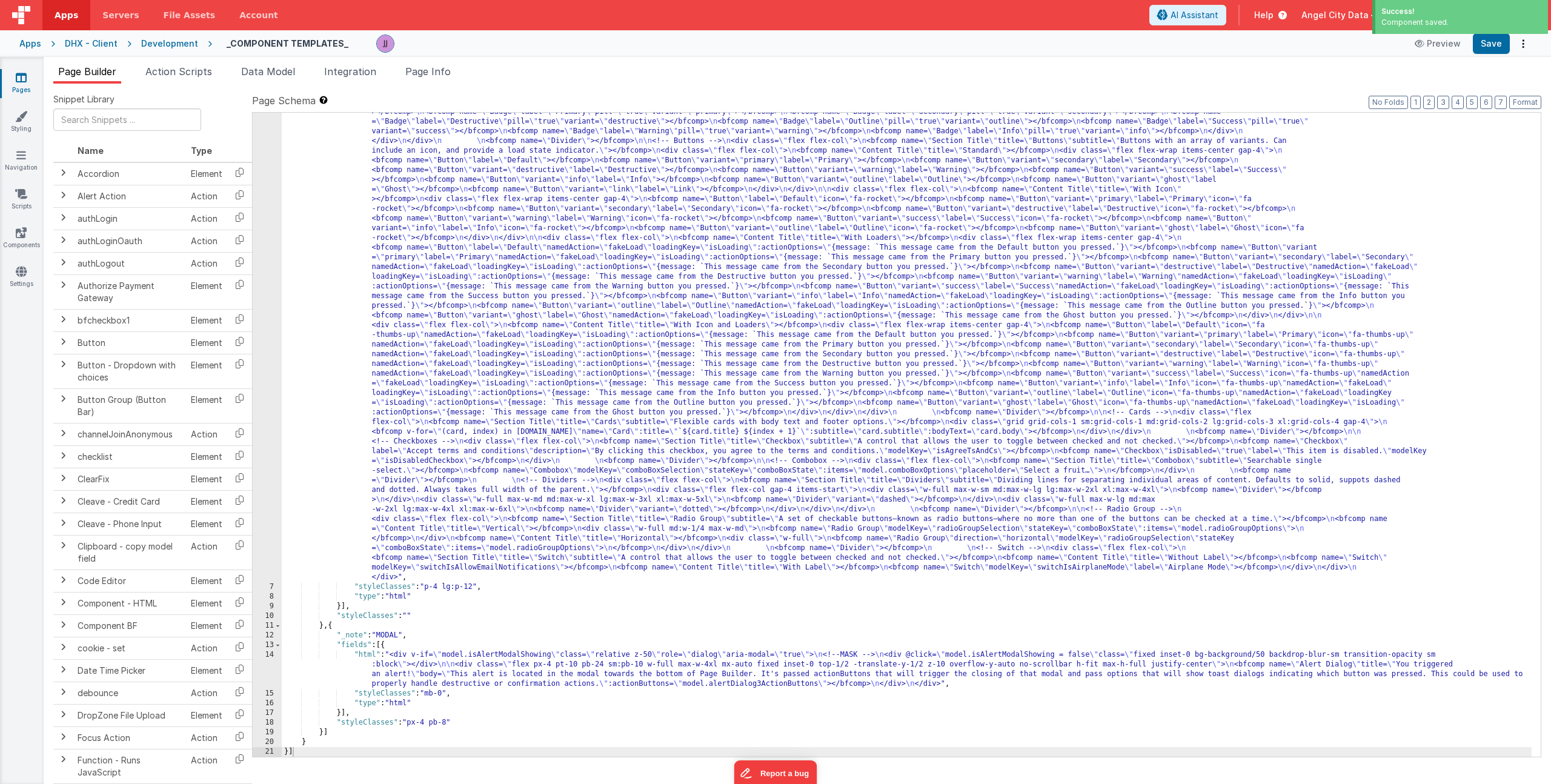
scroll to position [306, 0]
click at [416, 510] on div ""html" : "<div> \n <bfcomp name= \" Page Title \" title= \" Component Examples …" at bounding box center [907, 546] width 1250 height 1380
click at [266, 479] on div "6" at bounding box center [267, 219] width 29 height 727
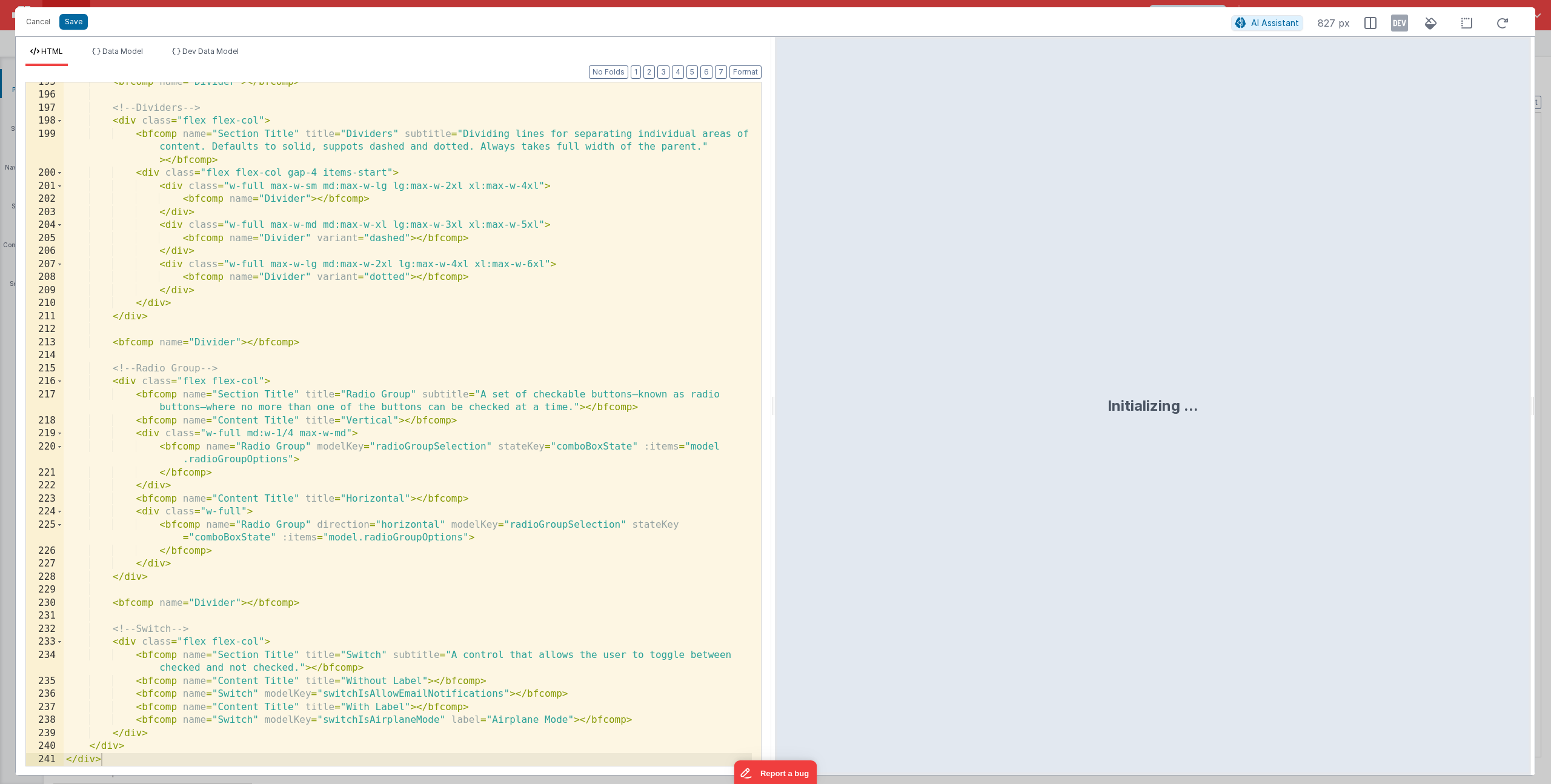
scroll to position [3262, 0]
click at [403, 706] on div "< bfcomp name = "Divider" > </ bfcomp > <!-- Dividers --> < div class = "flex f…" at bounding box center [408, 430] width 688 height 710
click at [382, 646] on div "< bfcomp name = "Divider" > </ bfcomp > <!-- Dividers --> < div class = "flex f…" at bounding box center [408, 430] width 688 height 710
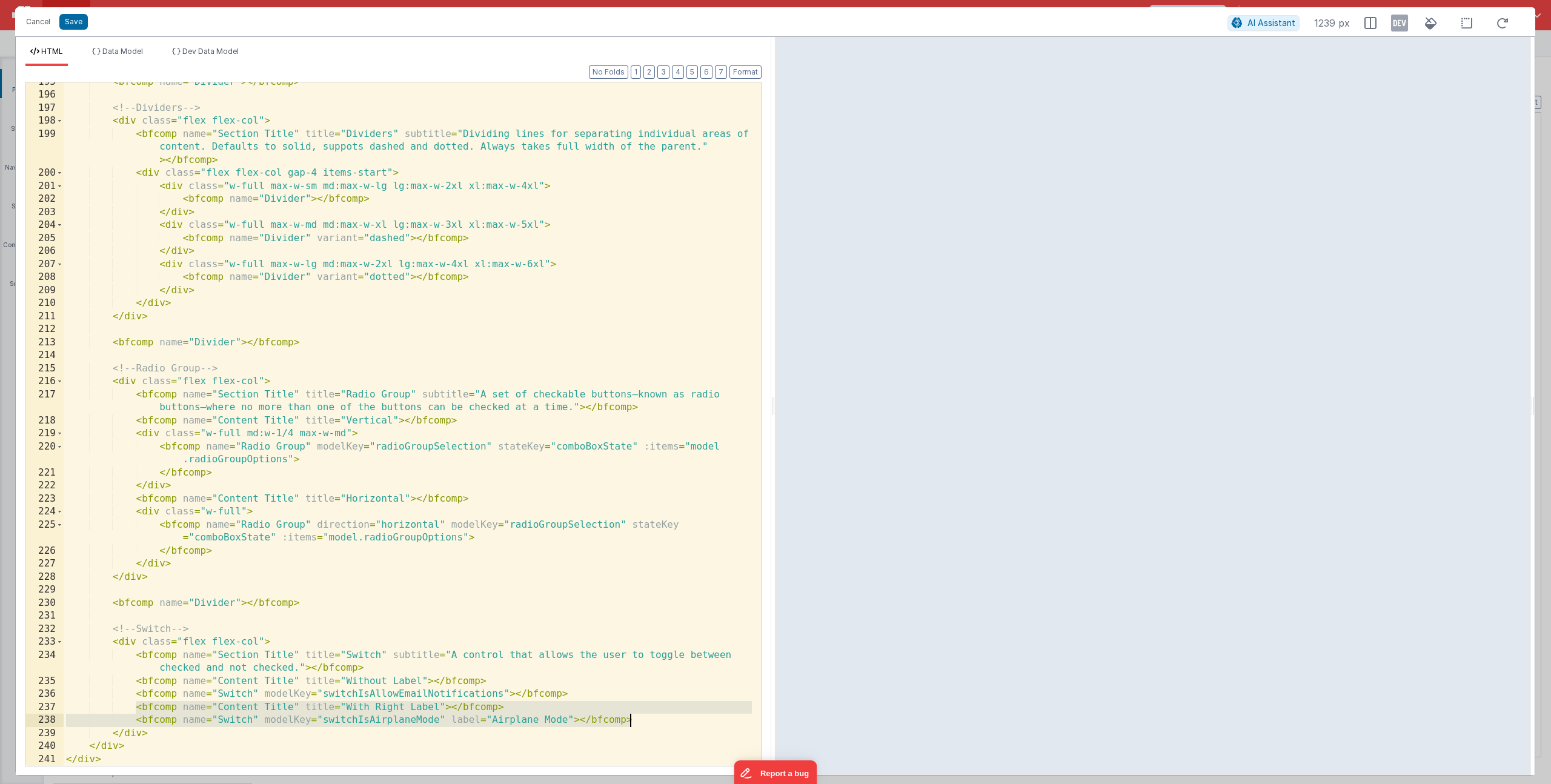
drag, startPoint x: 137, startPoint y: 707, endPoint x: 665, endPoint y: 720, distance: 528.2
click at [665, 720] on div "< bfcomp name = "Divider" > </ bfcomp > <!-- Dividers --> < div class = "flex f…" at bounding box center [408, 430] width 688 height 710
paste textarea
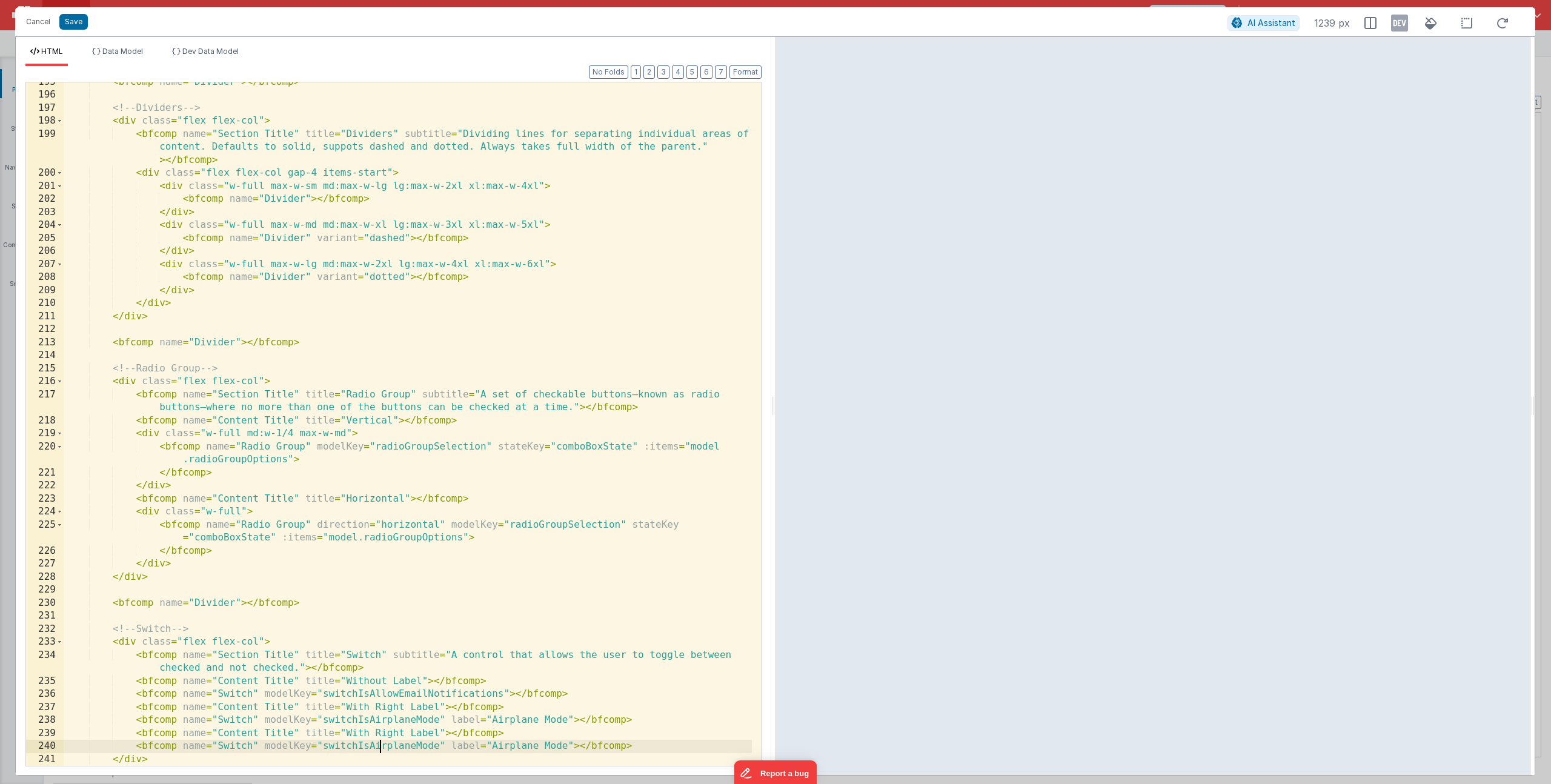
click at [377, 740] on div "< bfcomp name = "Divider" > </ bfcomp > <!-- Dividers --> < div class = "flex f…" at bounding box center [408, 430] width 688 height 710
click at [387, 733] on div "< bfcomp name = "Divider" > </ bfcomp > <!-- Dividers --> < div class = "flex f…" at bounding box center [408, 430] width 688 height 710
click at [122, 47] on span "Data Model" at bounding box center [122, 51] width 40 height 9
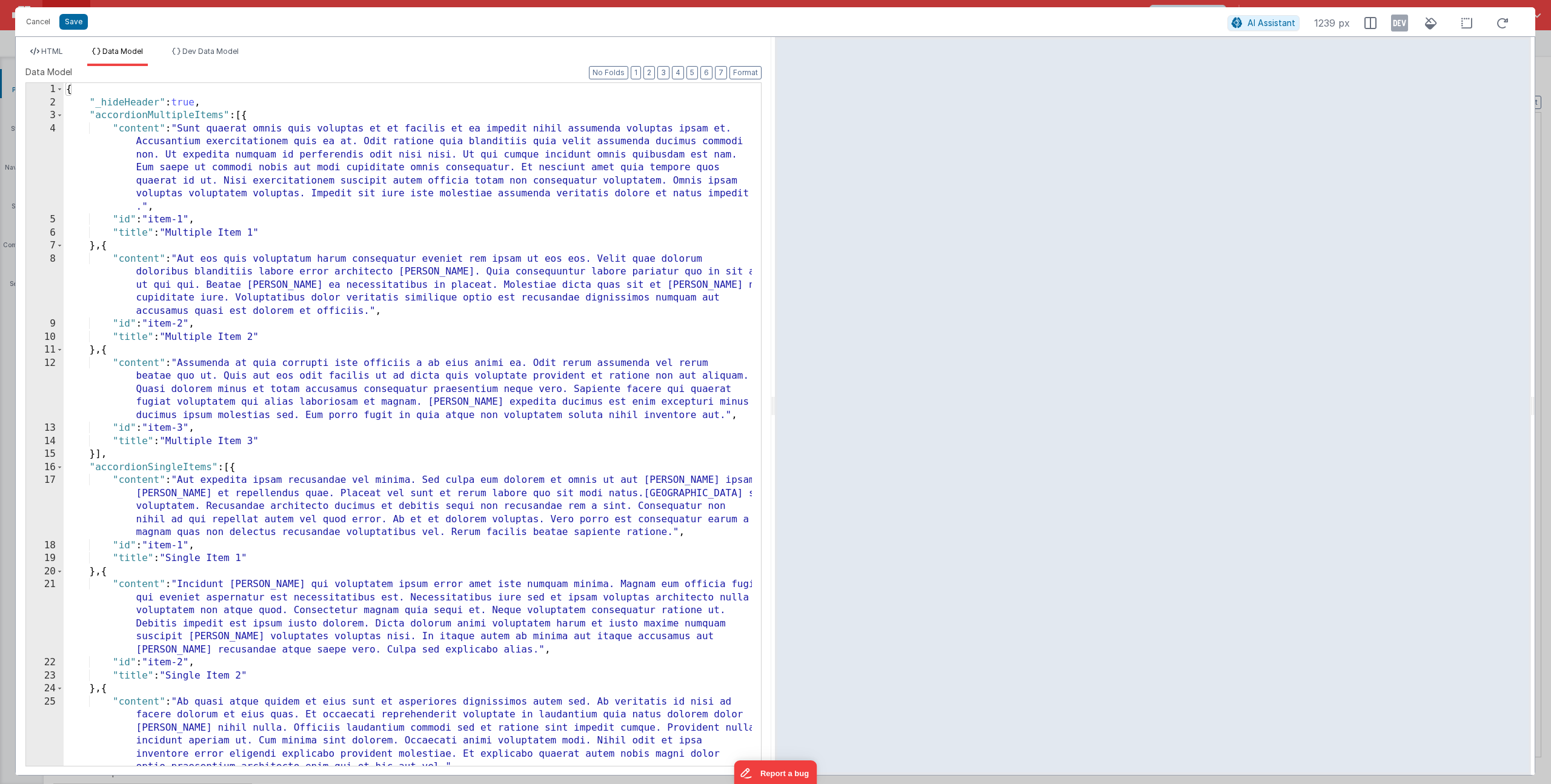
scroll to position [1570, 0]
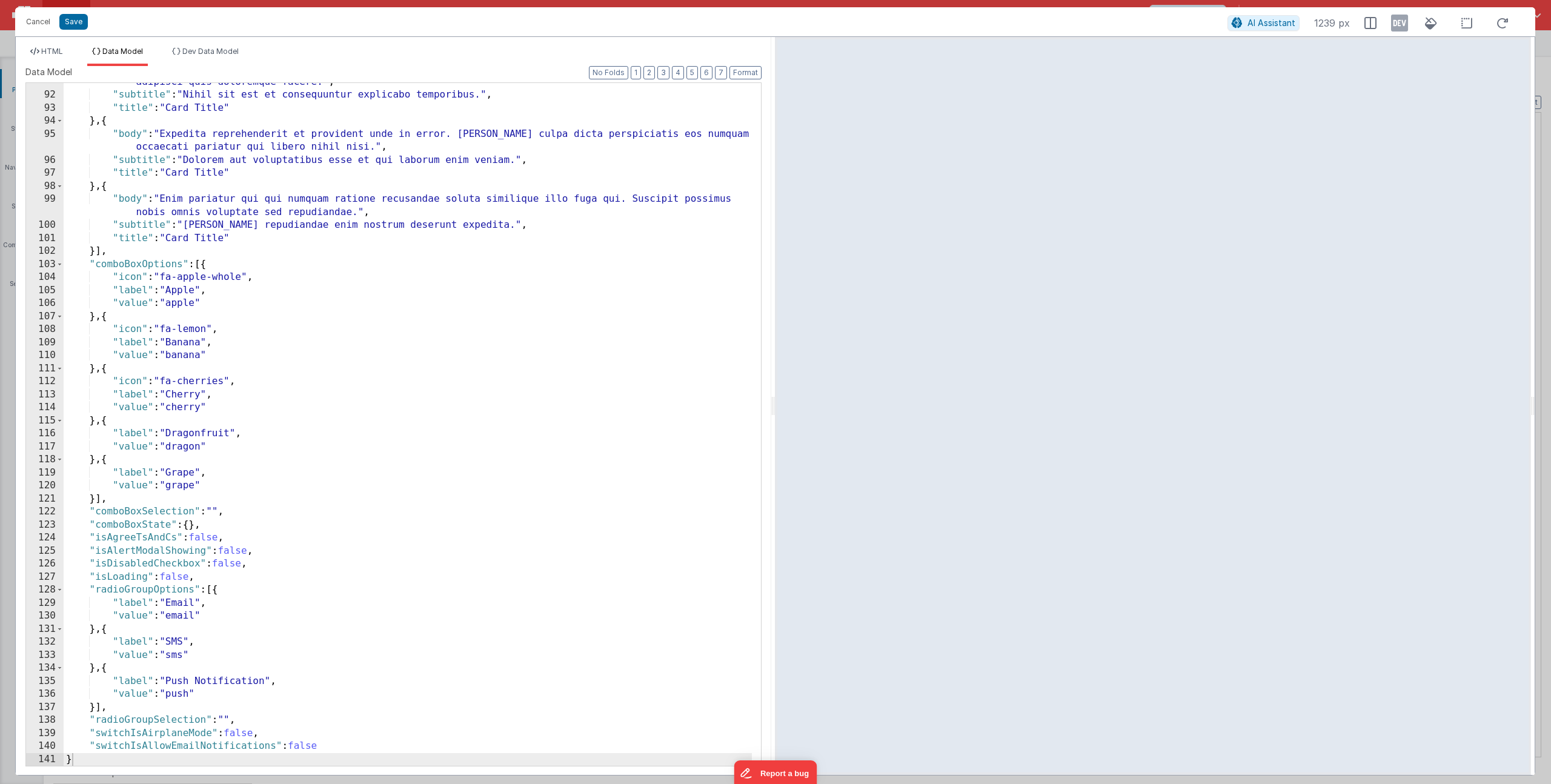
scroll to position [306, 0]
click at [339, 744] on div ""body" : "Ad facilis est nulla consequatur soluta eum voluptas deleniti sunt. I…" at bounding box center [408, 423] width 688 height 722
click at [140, 758] on div ""body" : "Ad facilis est nulla consequatur soluta eum voluptas deleniti sunt. I…" at bounding box center [408, 423] width 688 height 722
click at [48, 50] on span "HTML" at bounding box center [51, 51] width 22 height 9
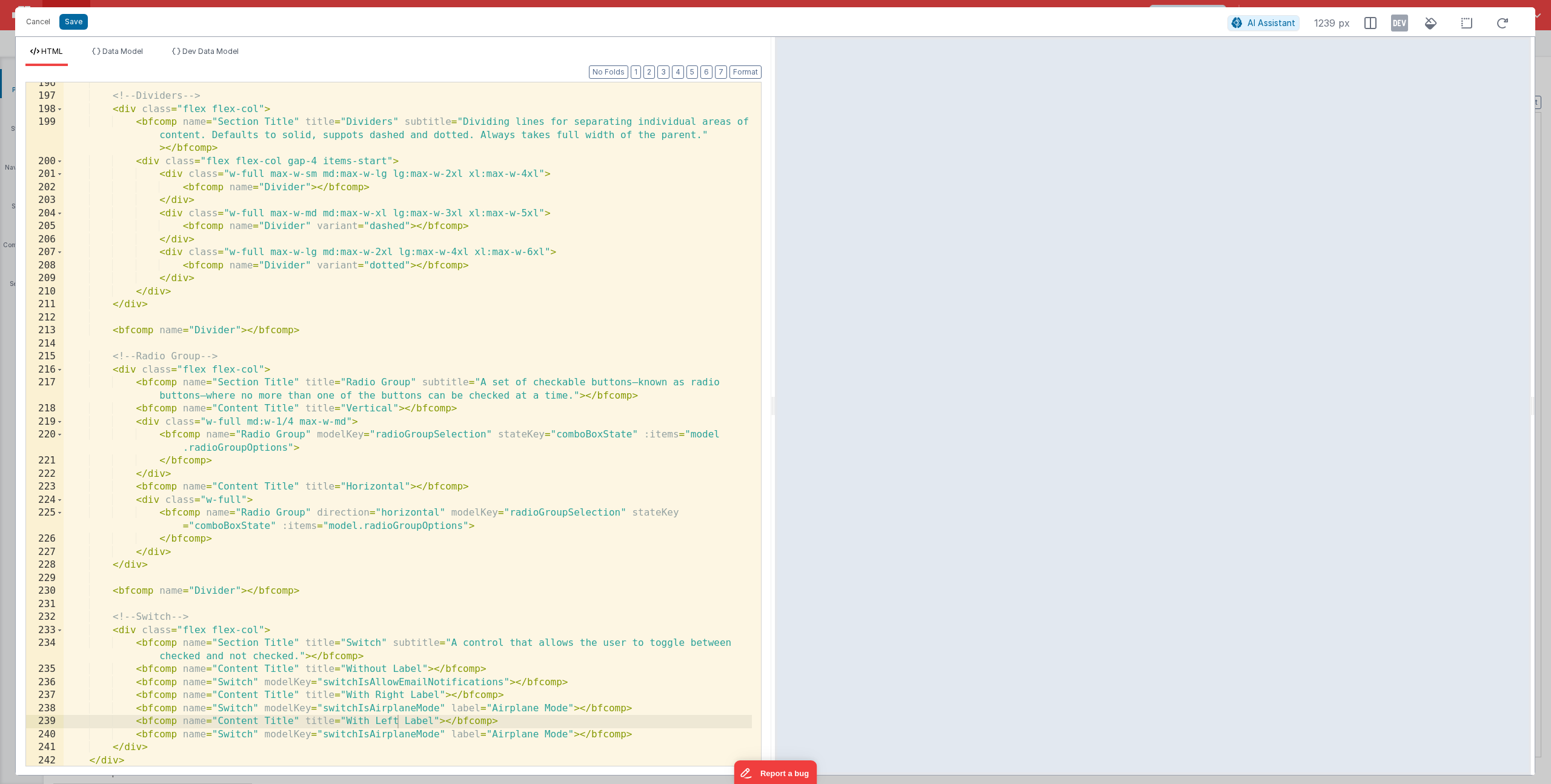
scroll to position [3289, 0]
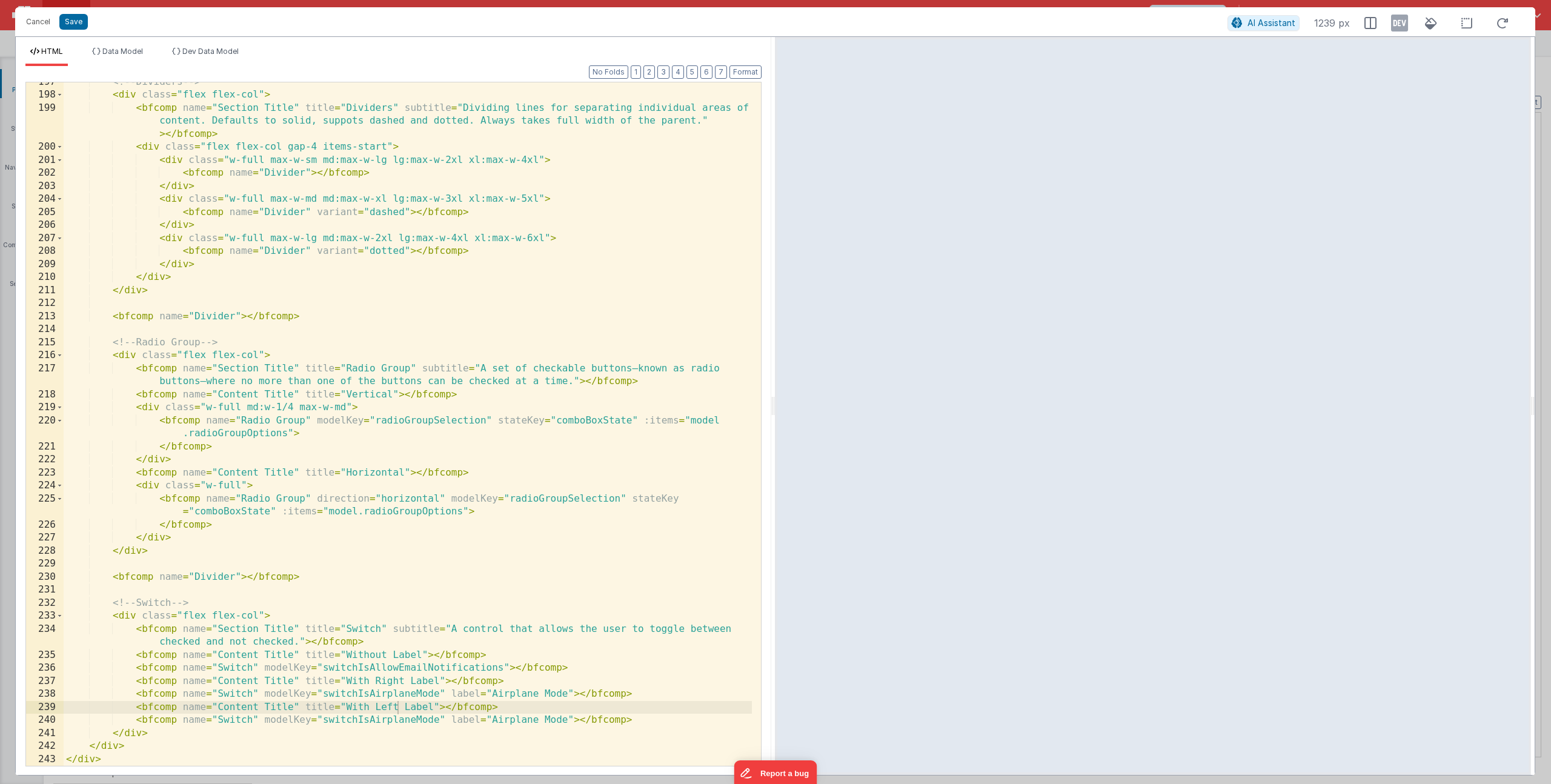
click at [370, 721] on div "<!-- Dividers --> < div class = "flex flex-col" > < bfcomp name = "Section Titl…" at bounding box center [408, 430] width 688 height 710
drag, startPoint x: 533, startPoint y: 721, endPoint x: 453, endPoint y: 721, distance: 80.0
click at [453, 721] on div "<!-- Dividers --> < div class = "flex flex-col" > < bfcomp name = "Section Titl…" at bounding box center [408, 430] width 688 height 710
click at [455, 719] on div "<!-- Dividers --> < div class = "flex flex-col" > < bfcomp name = "Section Titl…" at bounding box center [408, 430] width 688 height 710
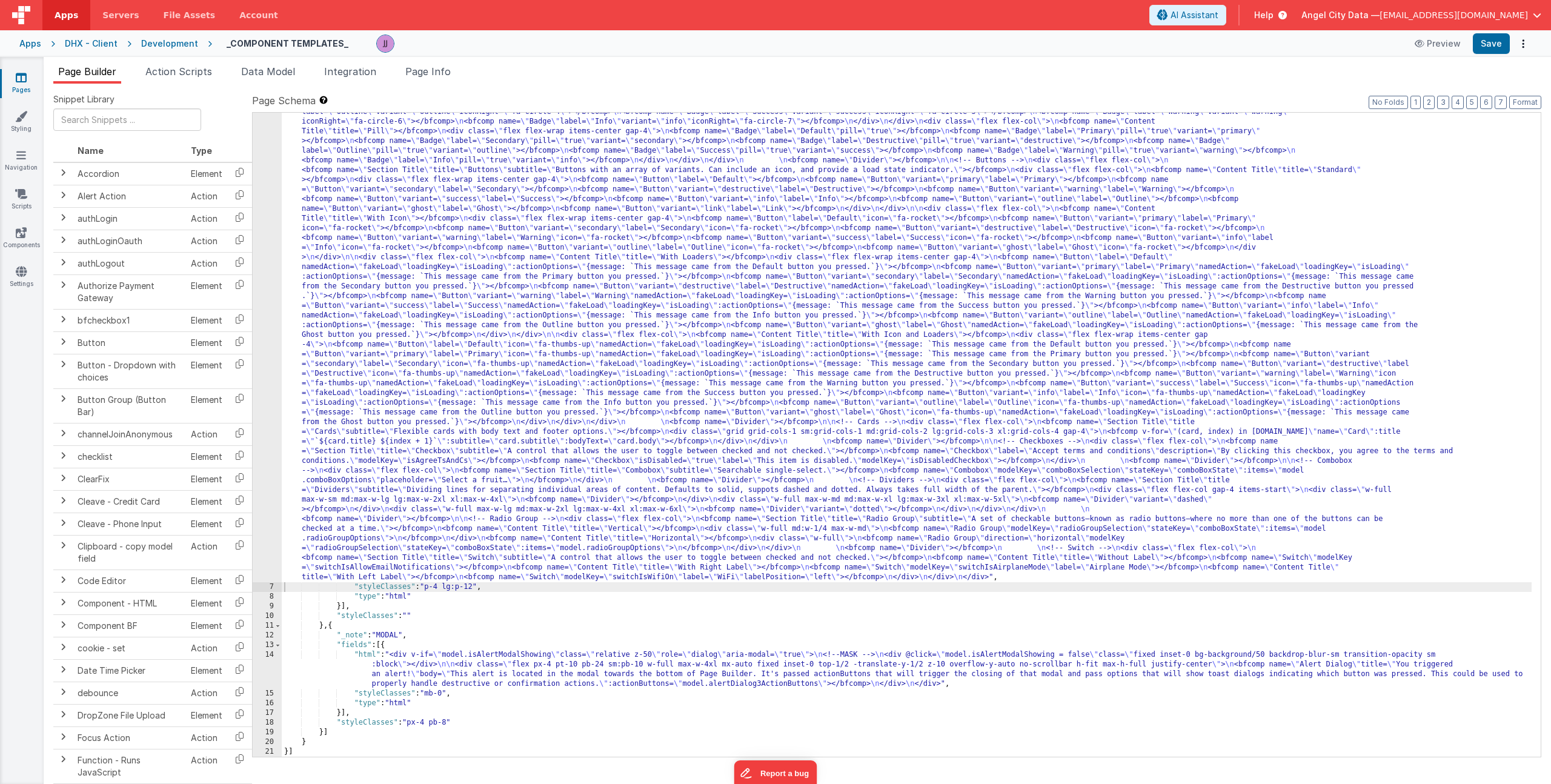
scroll to position [267, 0]
click at [471, 507] on div ""html" : "<div> \n <bfcomp name= \" Page Title \" title= \" Component Examples …" at bounding box center [907, 564] width 1250 height 1342
click at [266, 351] on div "6" at bounding box center [267, 238] width 29 height 688
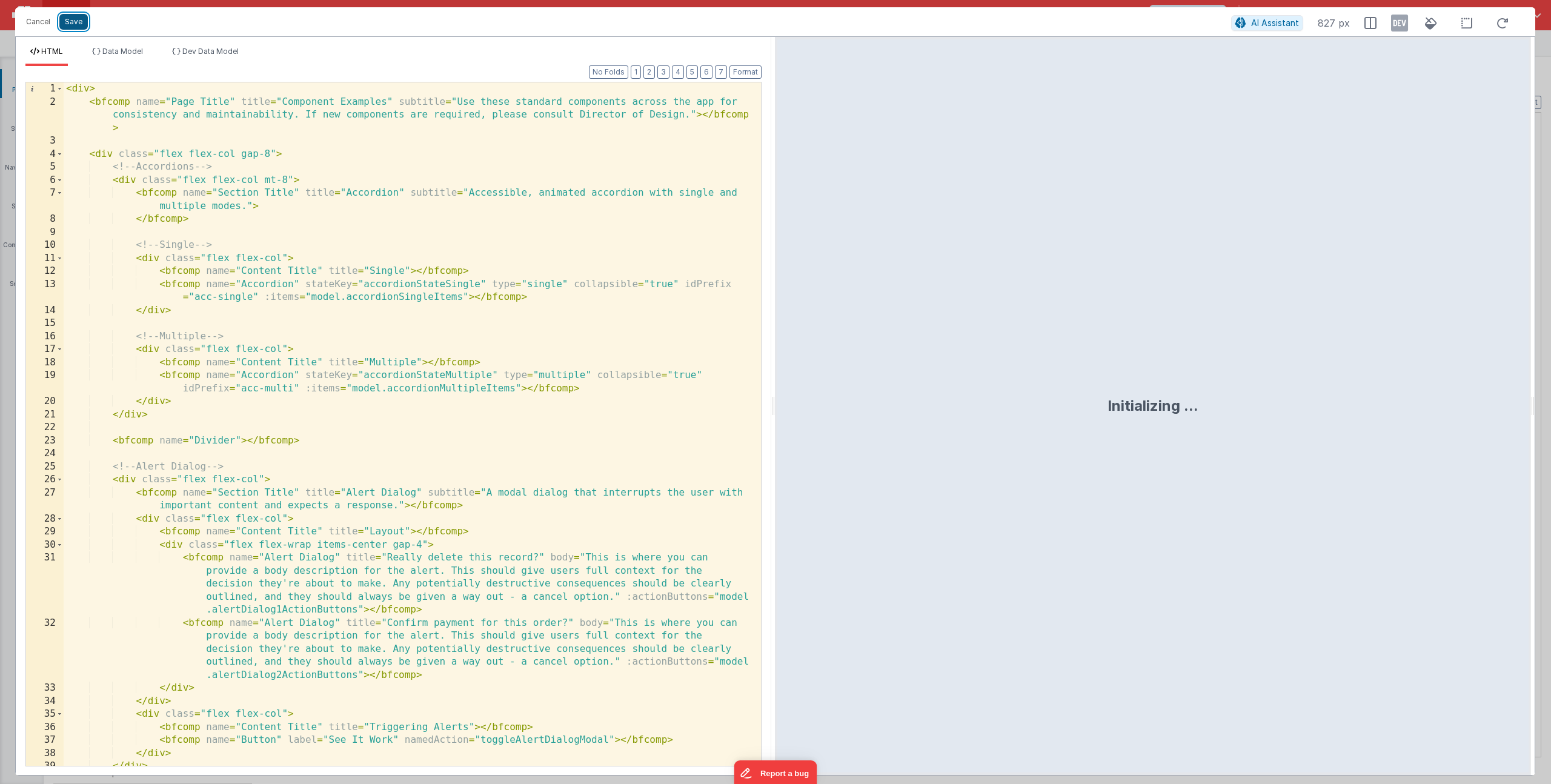
click at [67, 23] on button "Save" at bounding box center [73, 22] width 29 height 16
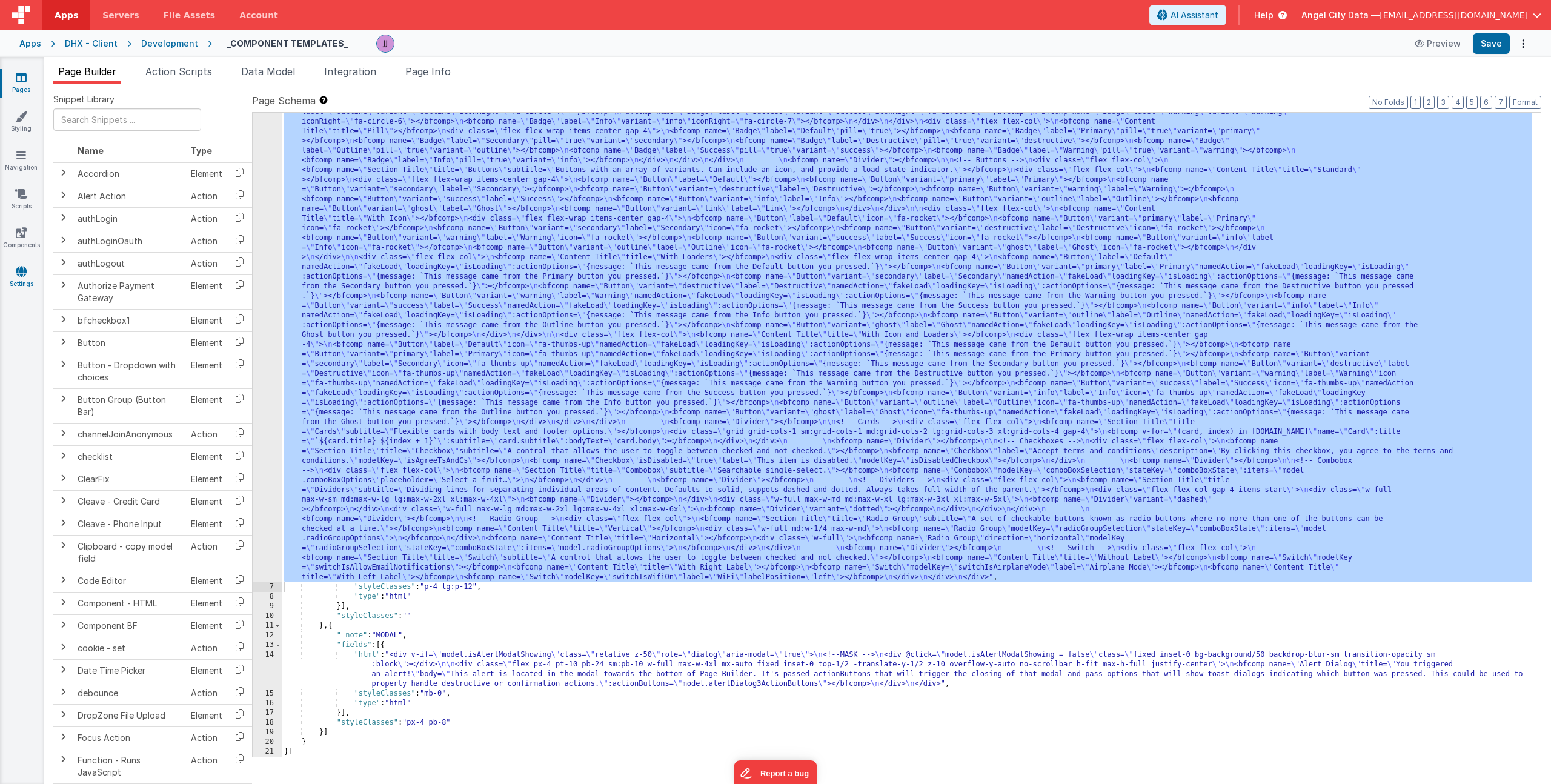
click at [16, 275] on icon at bounding box center [22, 271] width 11 height 12
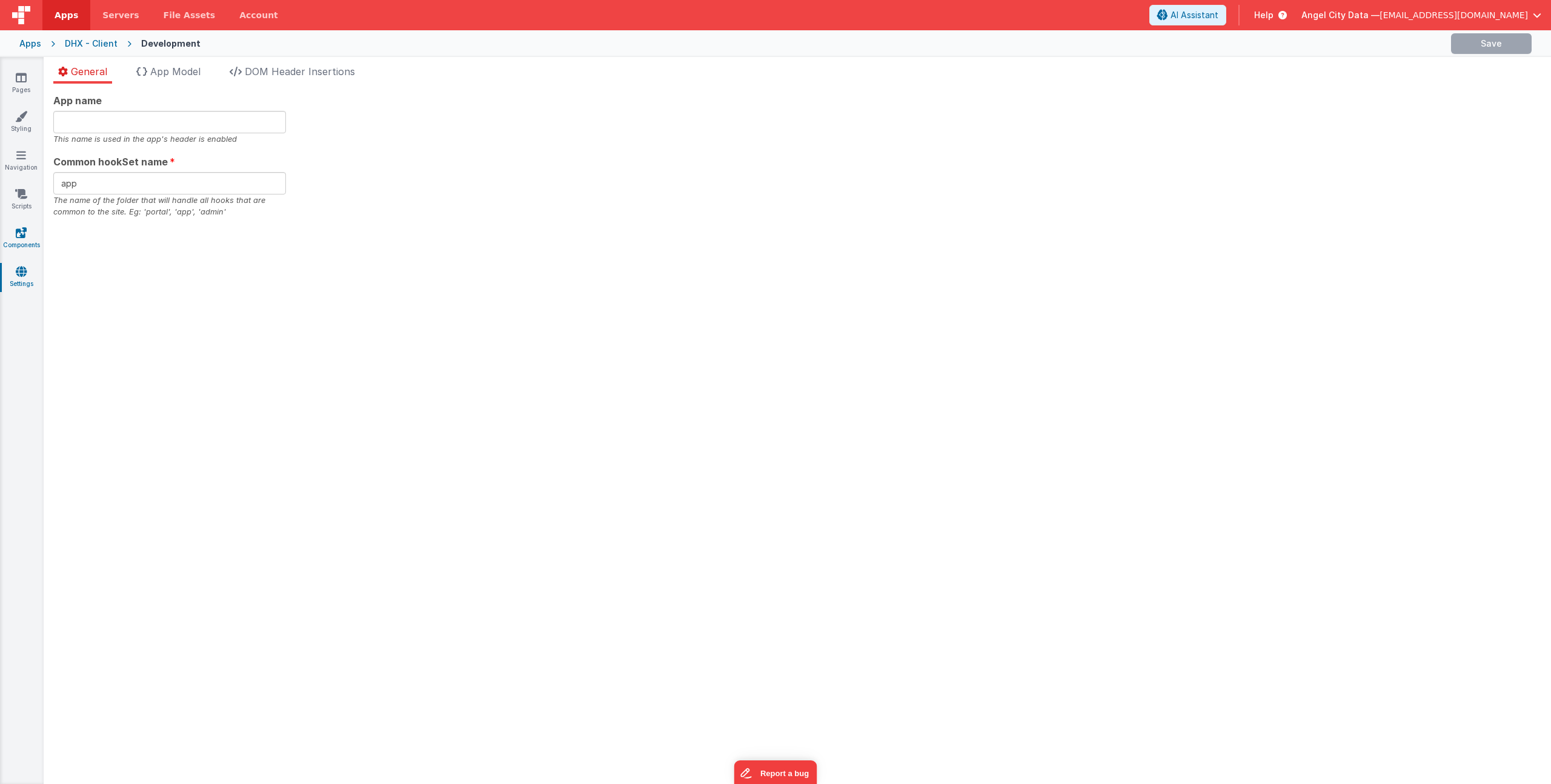
click at [24, 240] on link "Components" at bounding box center [21, 238] width 44 height 24
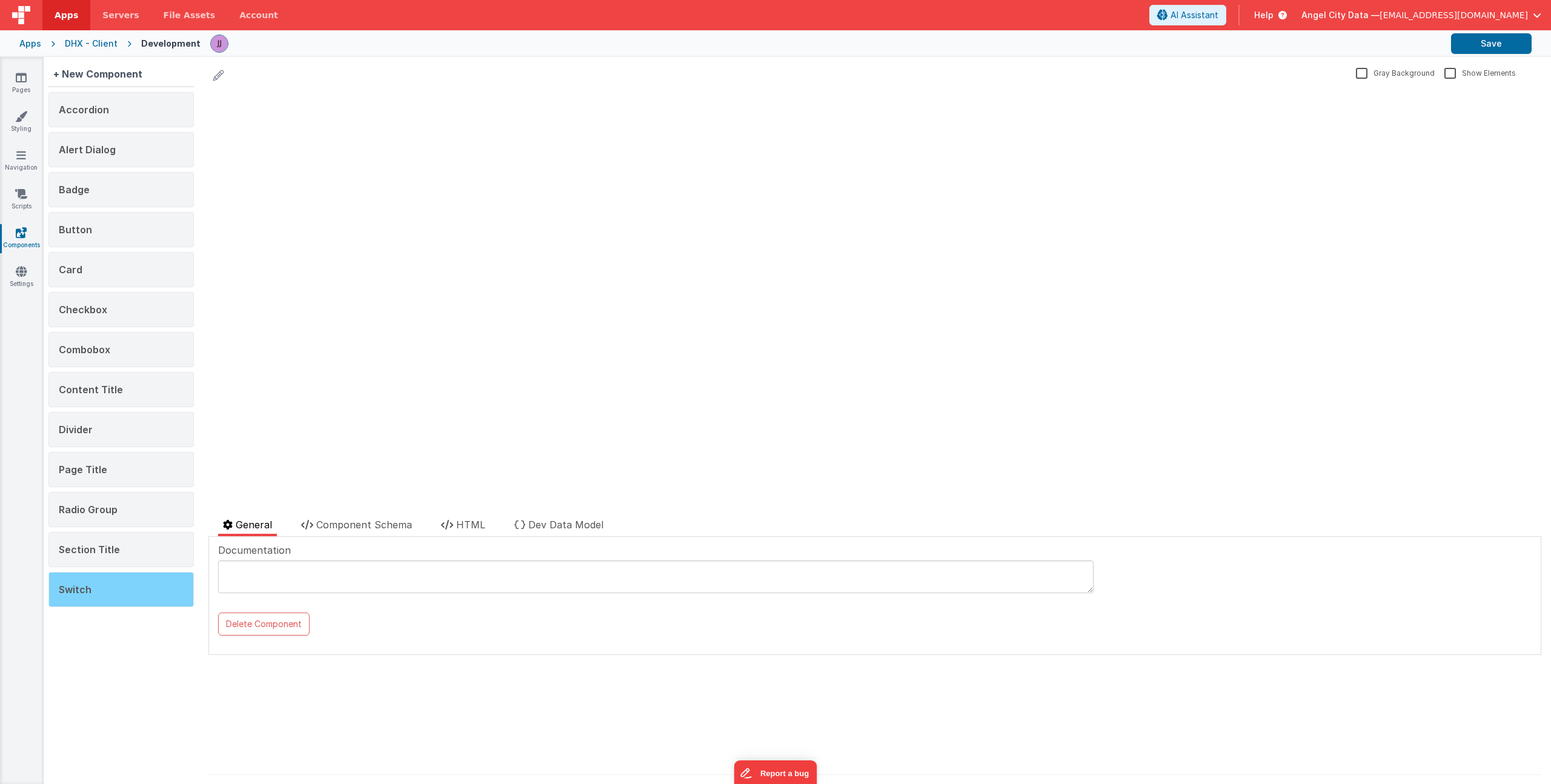
click at [120, 587] on div "Switch" at bounding box center [121, 589] width 145 height 35
click at [332, 518] on li "Component Schema" at bounding box center [356, 526] width 120 height 19
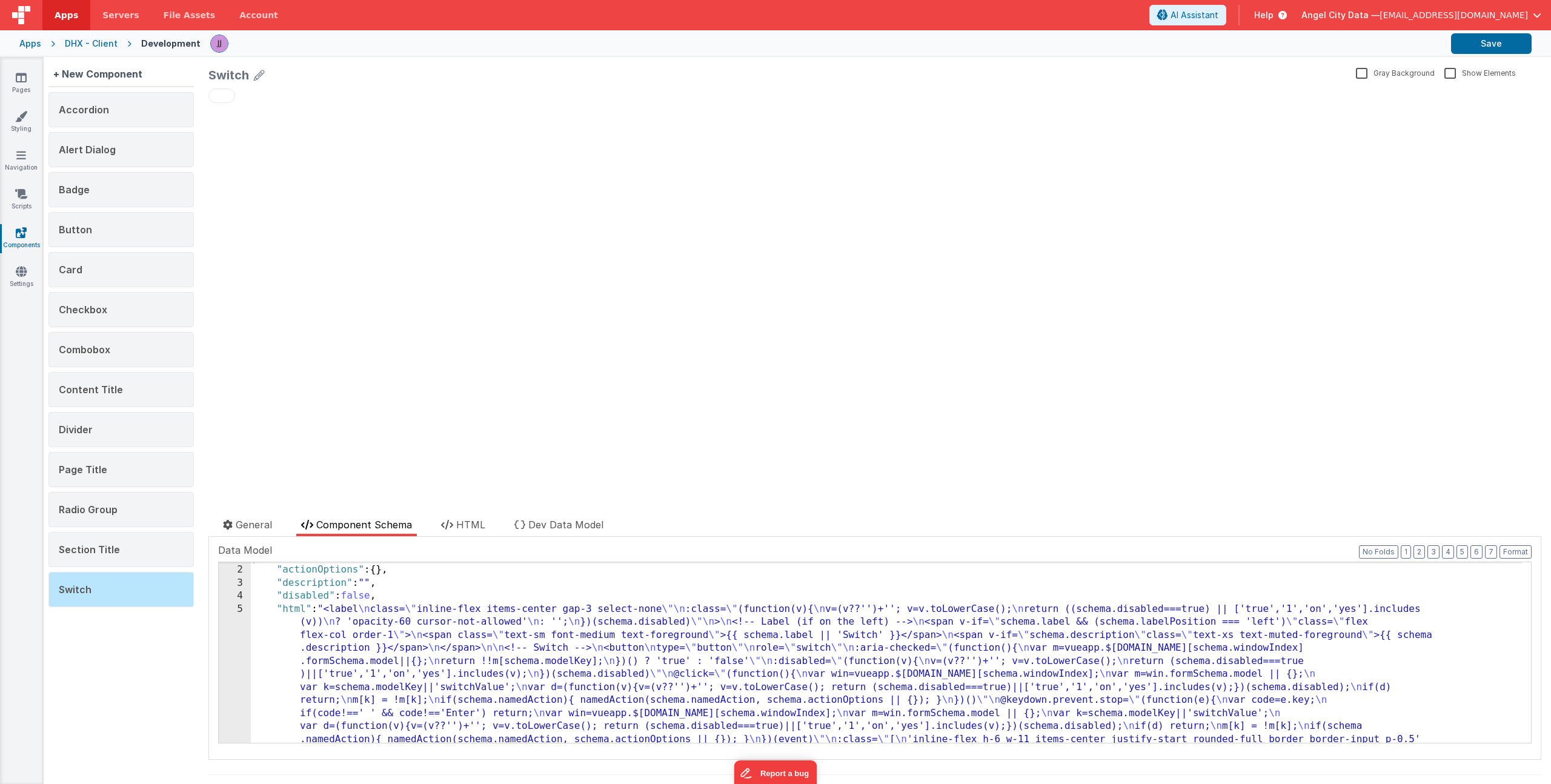
scroll to position [171, 0]
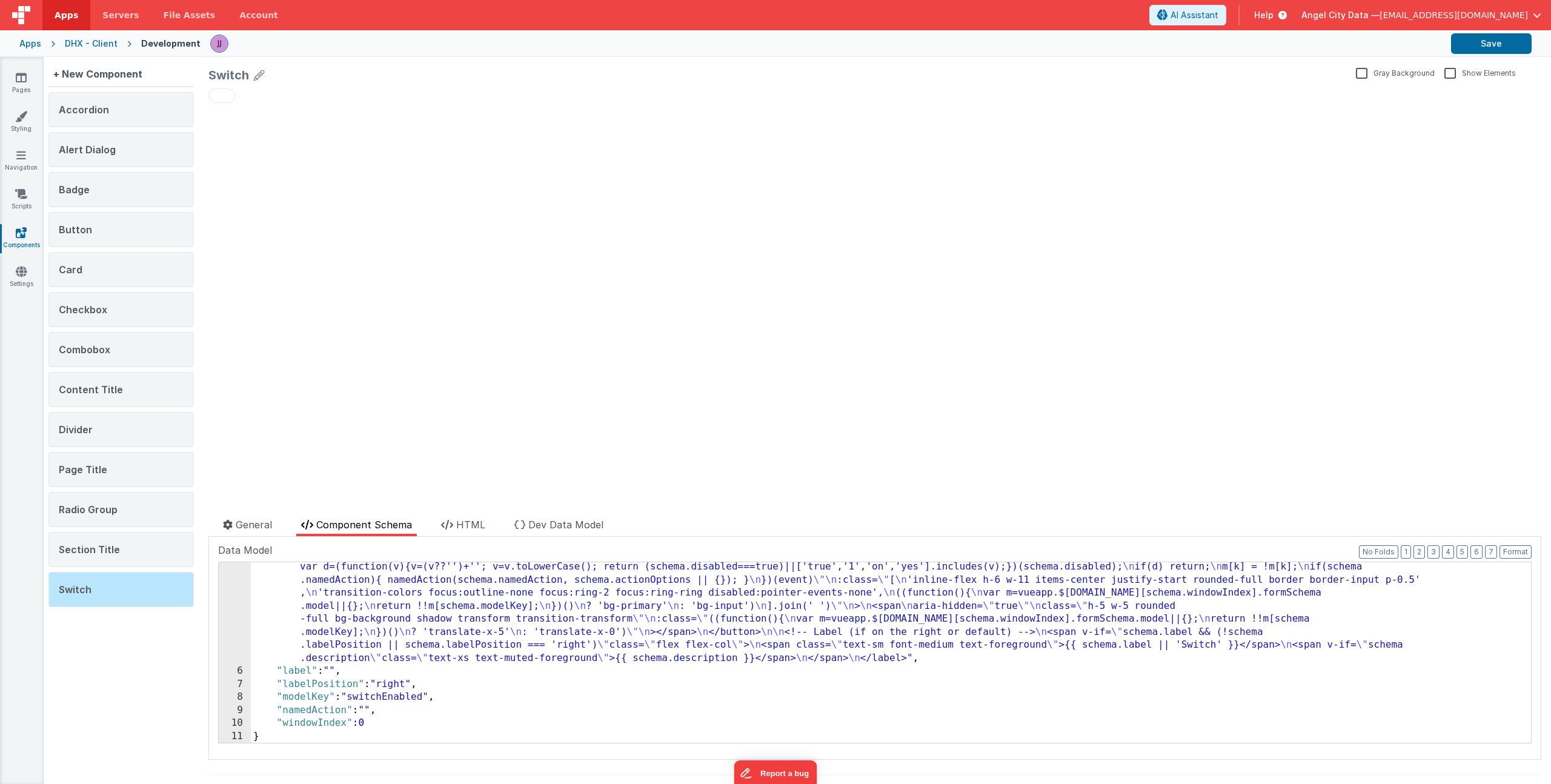
click at [398, 684] on div ""html" : "<label \n class= \" inline-flex items-center gap-3 select-none \"\n :…" at bounding box center [886, 651] width 1272 height 415
click at [333, 668] on div ""html" : "<label \n class= \" inline-flex items-center gap-3 select-none \"\n :…" at bounding box center [886, 651] width 1272 height 415
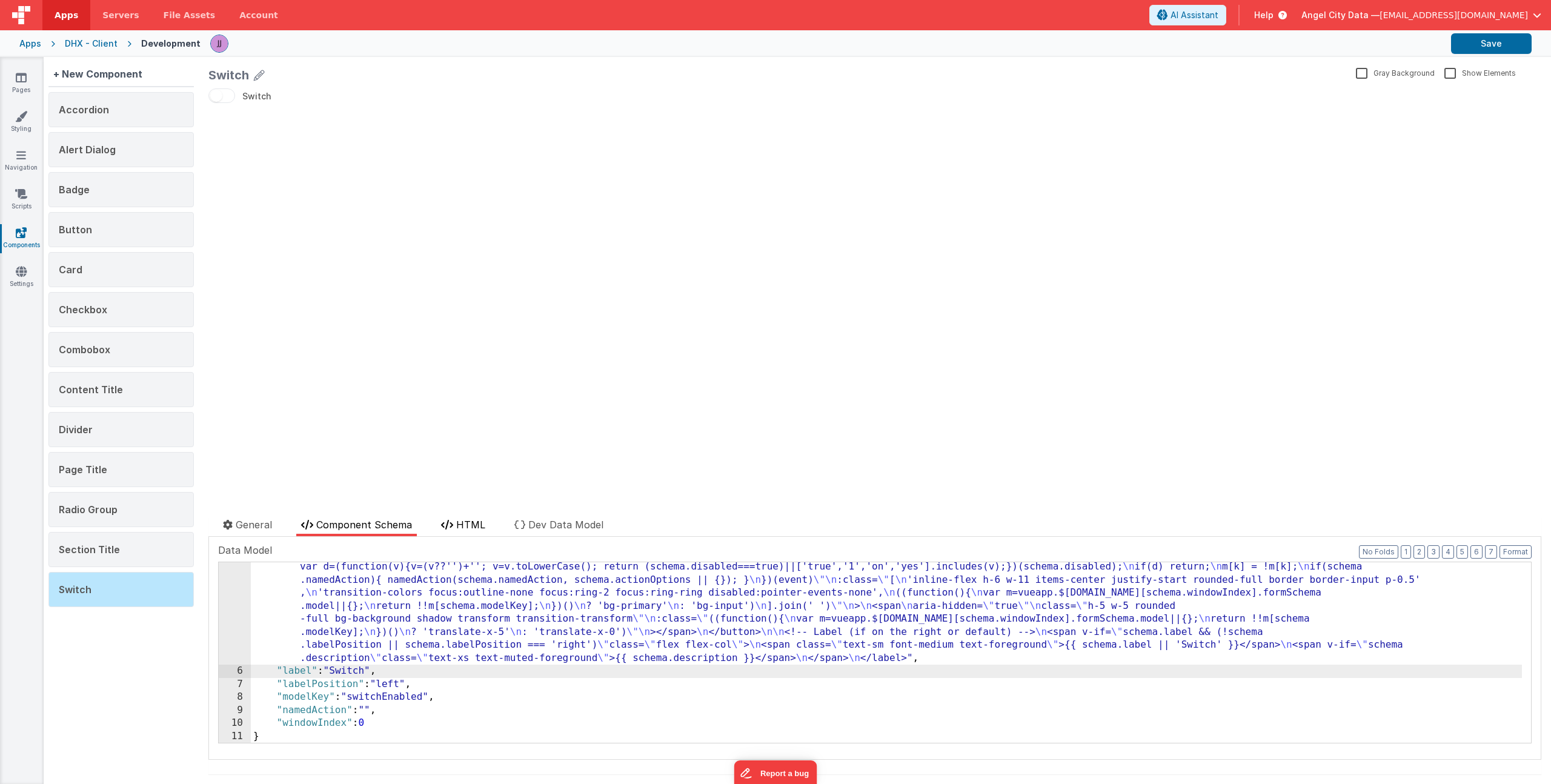
click at [462, 521] on span "HTML" at bounding box center [471, 524] width 29 height 12
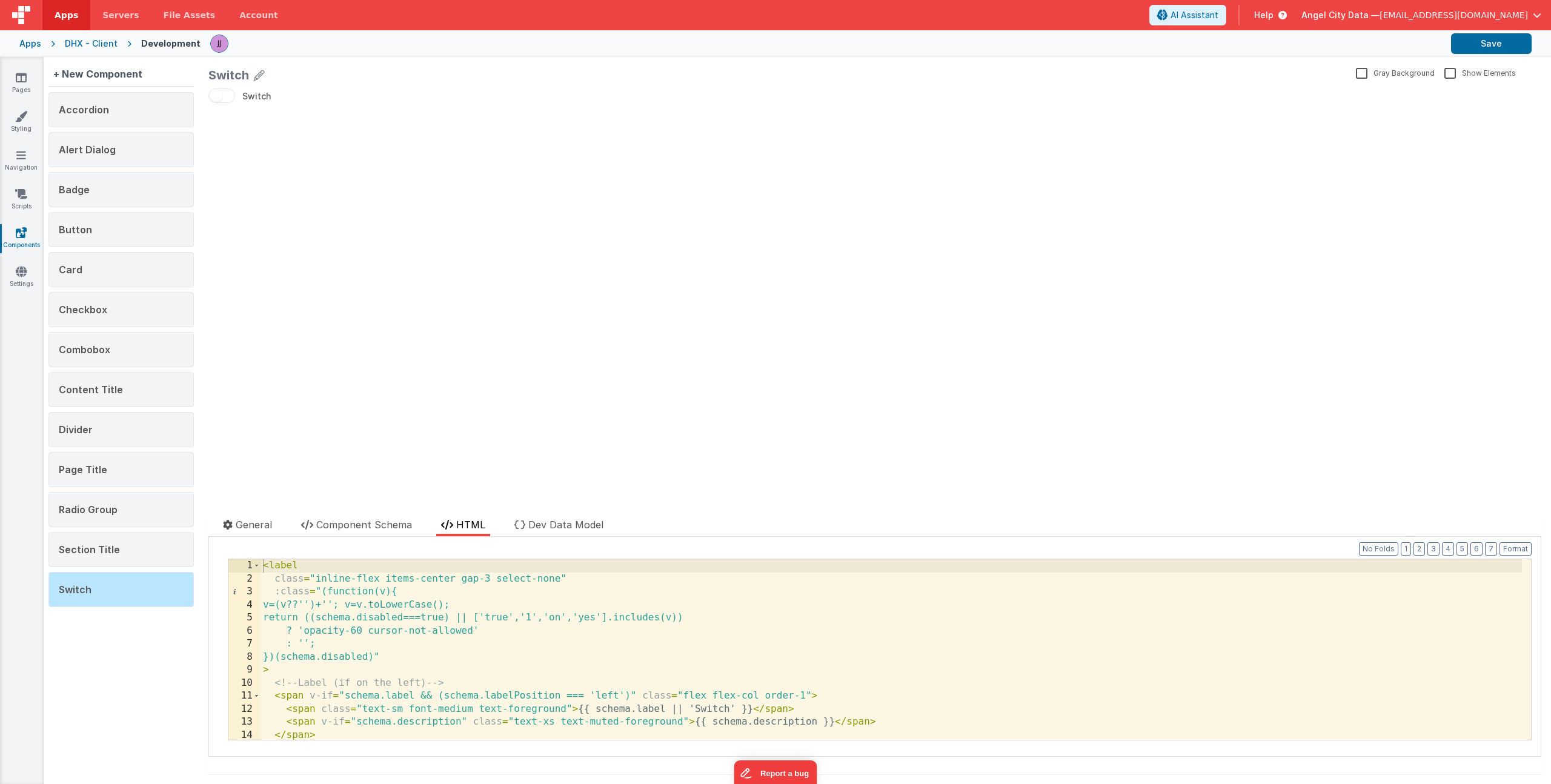
click at [515, 633] on div "< label class = "inline-flex items-center gap-3 select-none" :class = "(functio…" at bounding box center [891, 662] width 1262 height 206
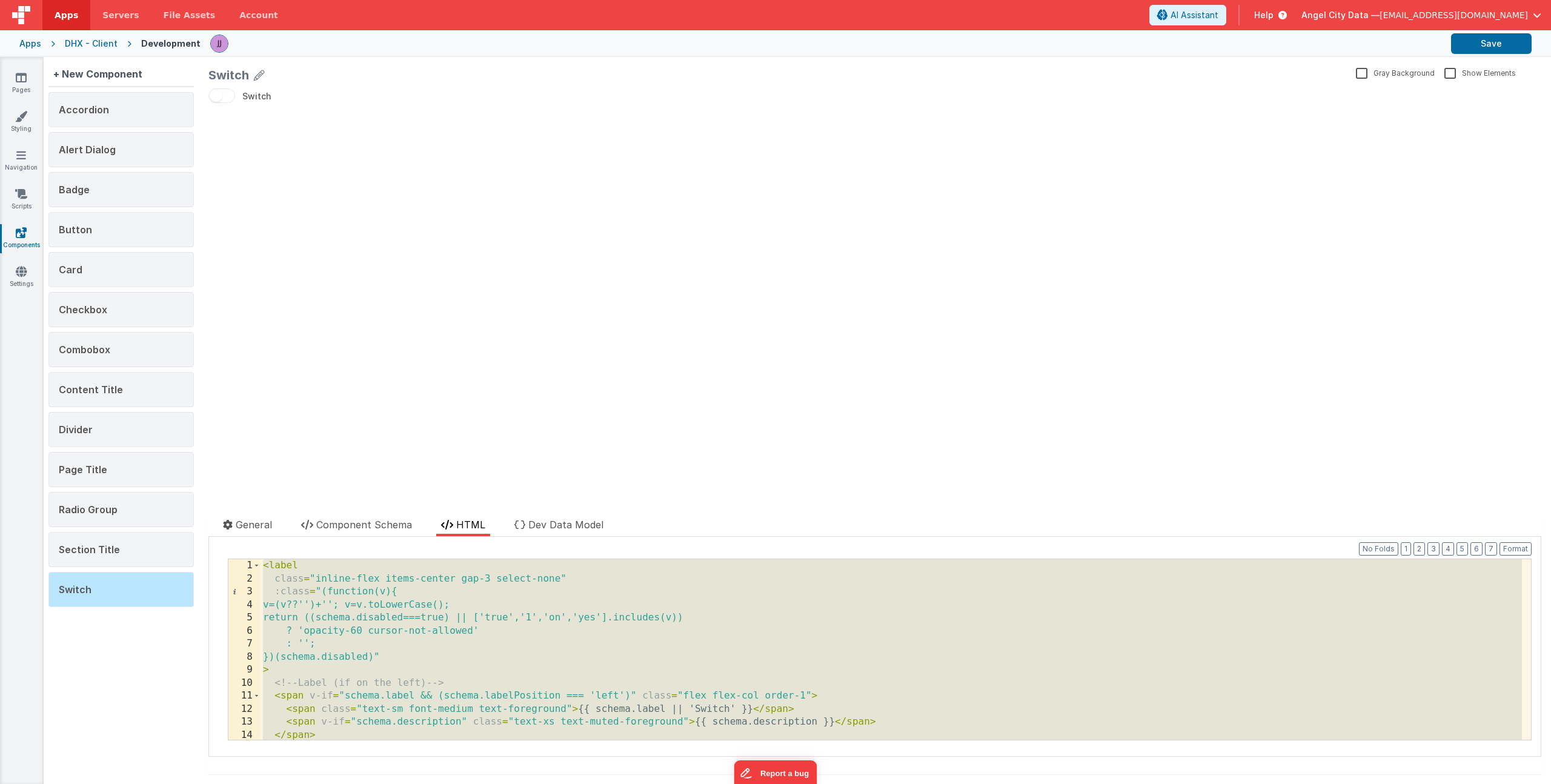
click at [405, 653] on div "< label class = "inline-flex items-center gap-3 select-none" :class = "(functio…" at bounding box center [891, 662] width 1262 height 206
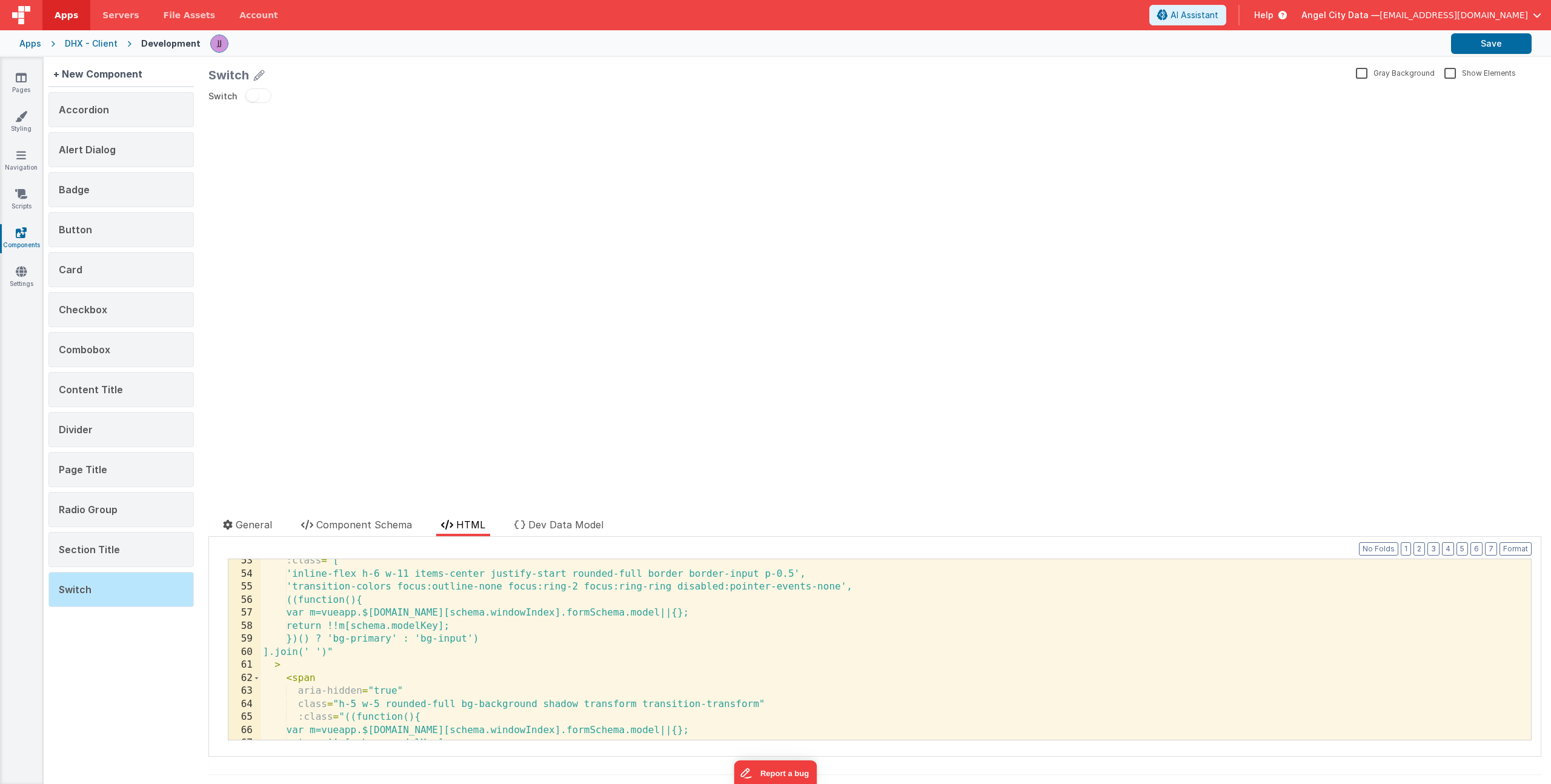
scroll to position [658, 0]
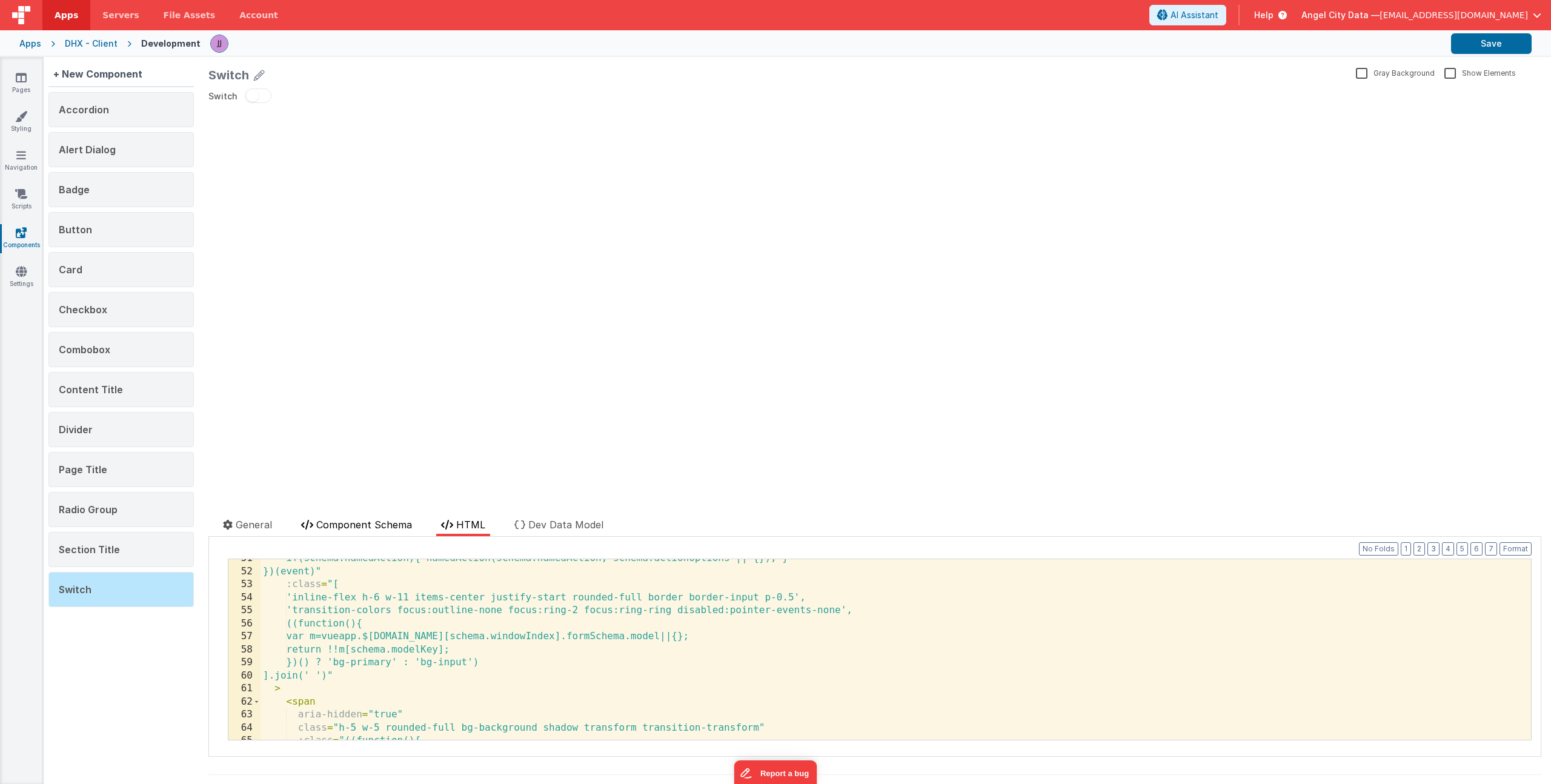
click at [318, 527] on span "Component Schema" at bounding box center [364, 524] width 96 height 12
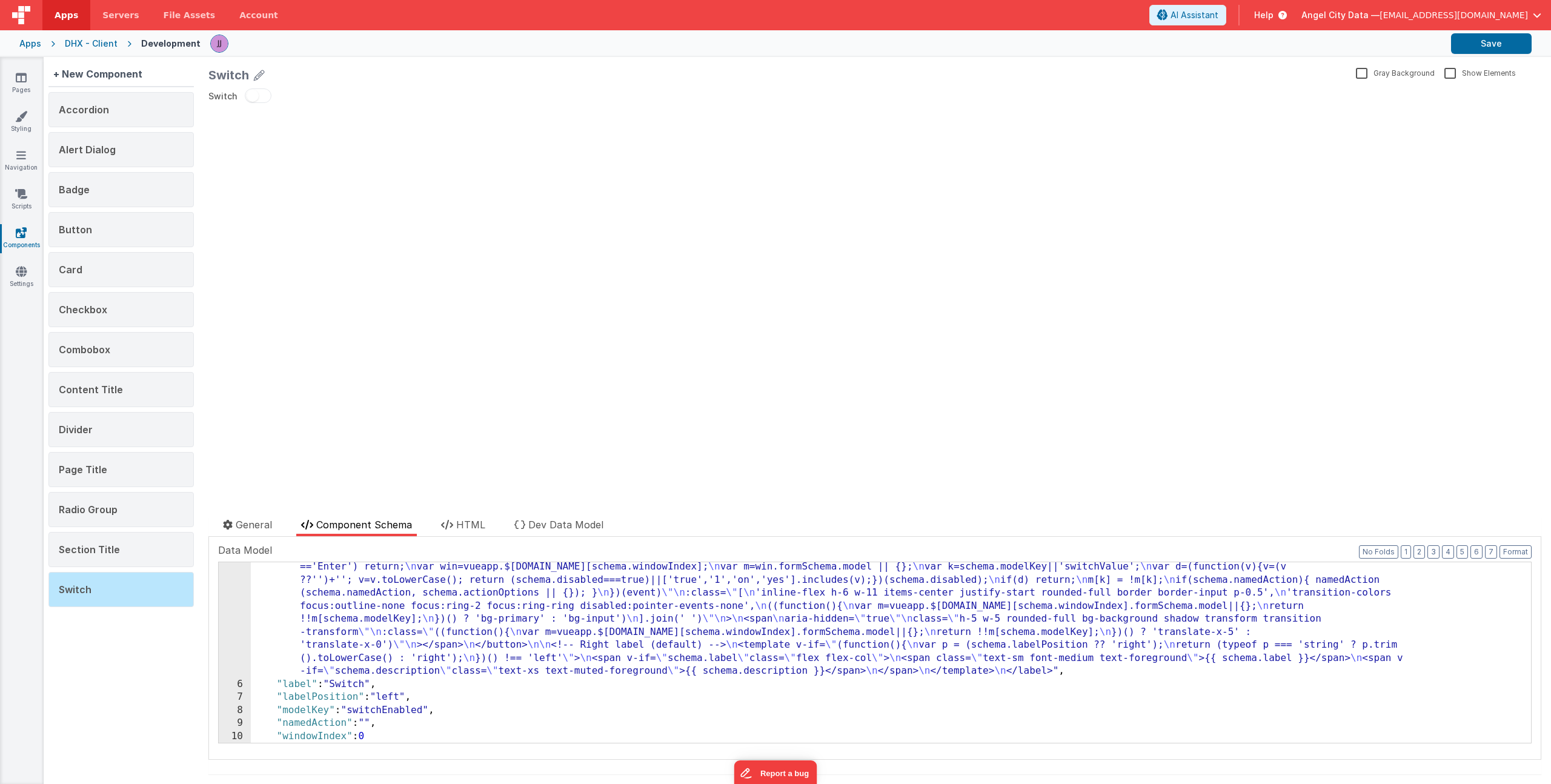
click at [395, 699] on div ""html" : "<label \n class= \" inline-flex items-center gap-3 select-none \"\n :…" at bounding box center [886, 658] width 1272 height 428
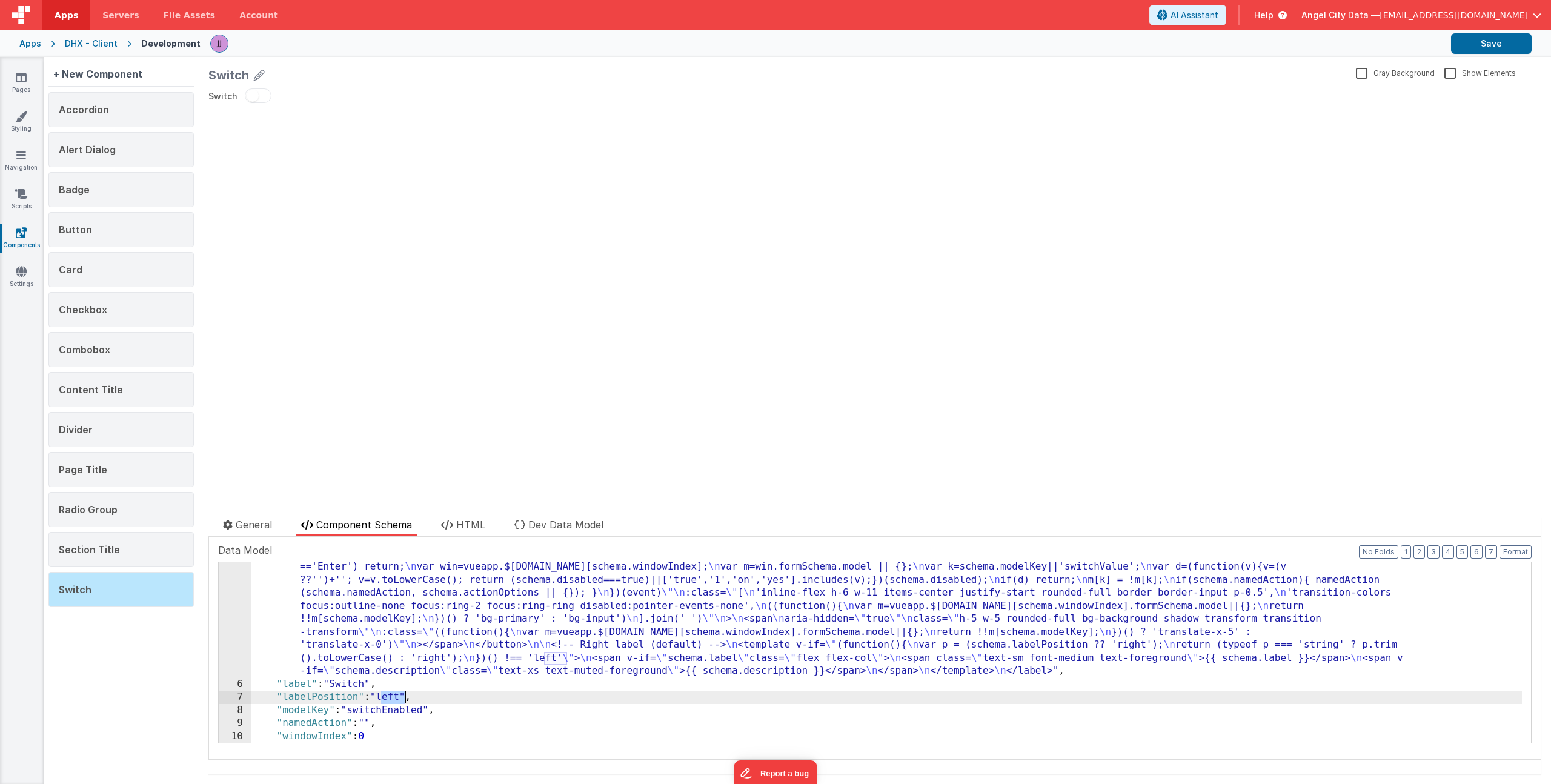
click at [395, 699] on div ""html" : "<label \n class= \" inline-flex items-center gap-3 select-none \"\n :…" at bounding box center [886, 658] width 1272 height 428
click at [466, 520] on span "HTML" at bounding box center [471, 524] width 29 height 12
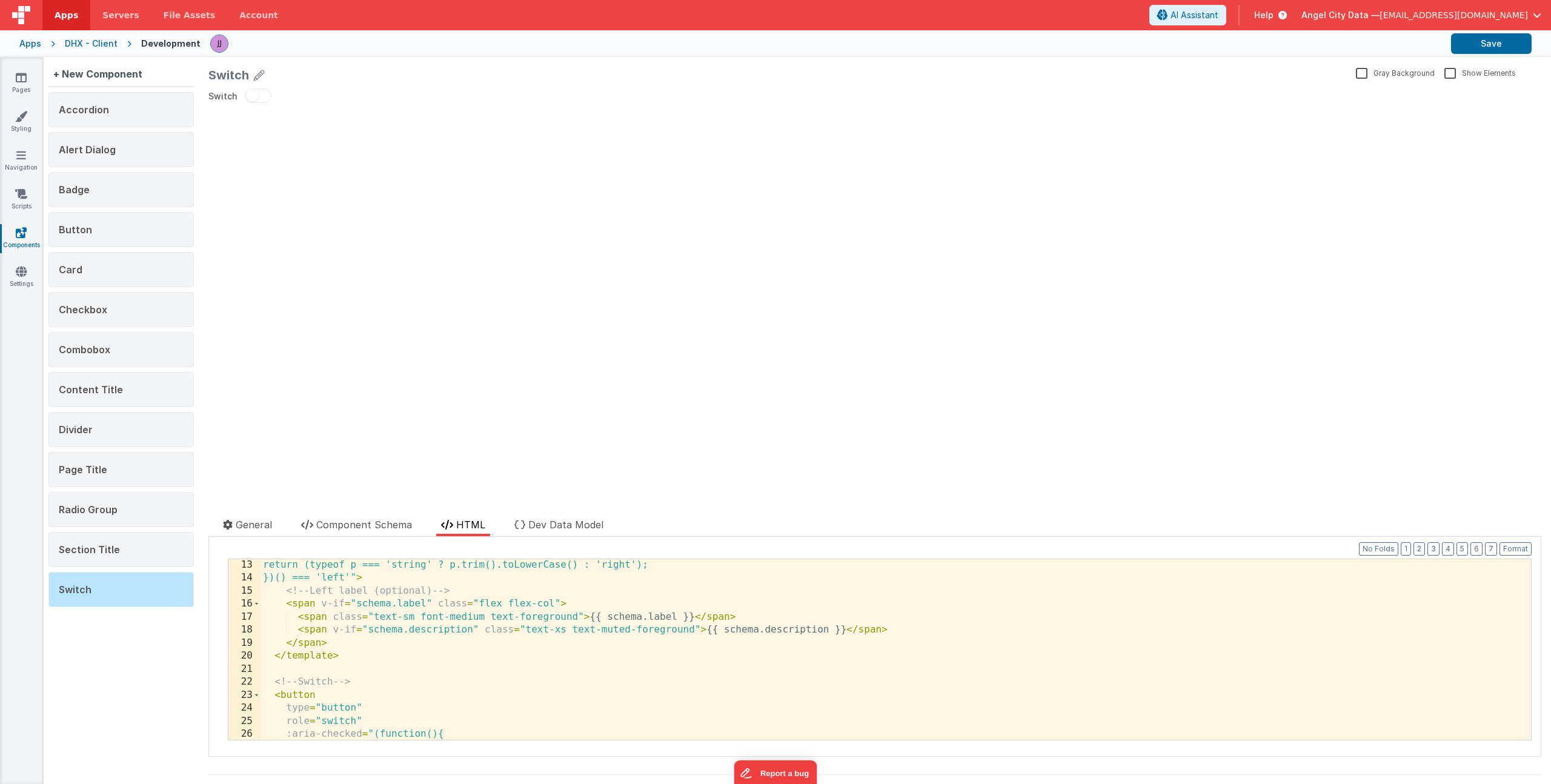
scroll to position [157, 0]
click at [459, 660] on div "return (typeof p === 'string' ? p.trim().toLowerCase() : 'right'); })() === 'le…" at bounding box center [891, 662] width 1262 height 206
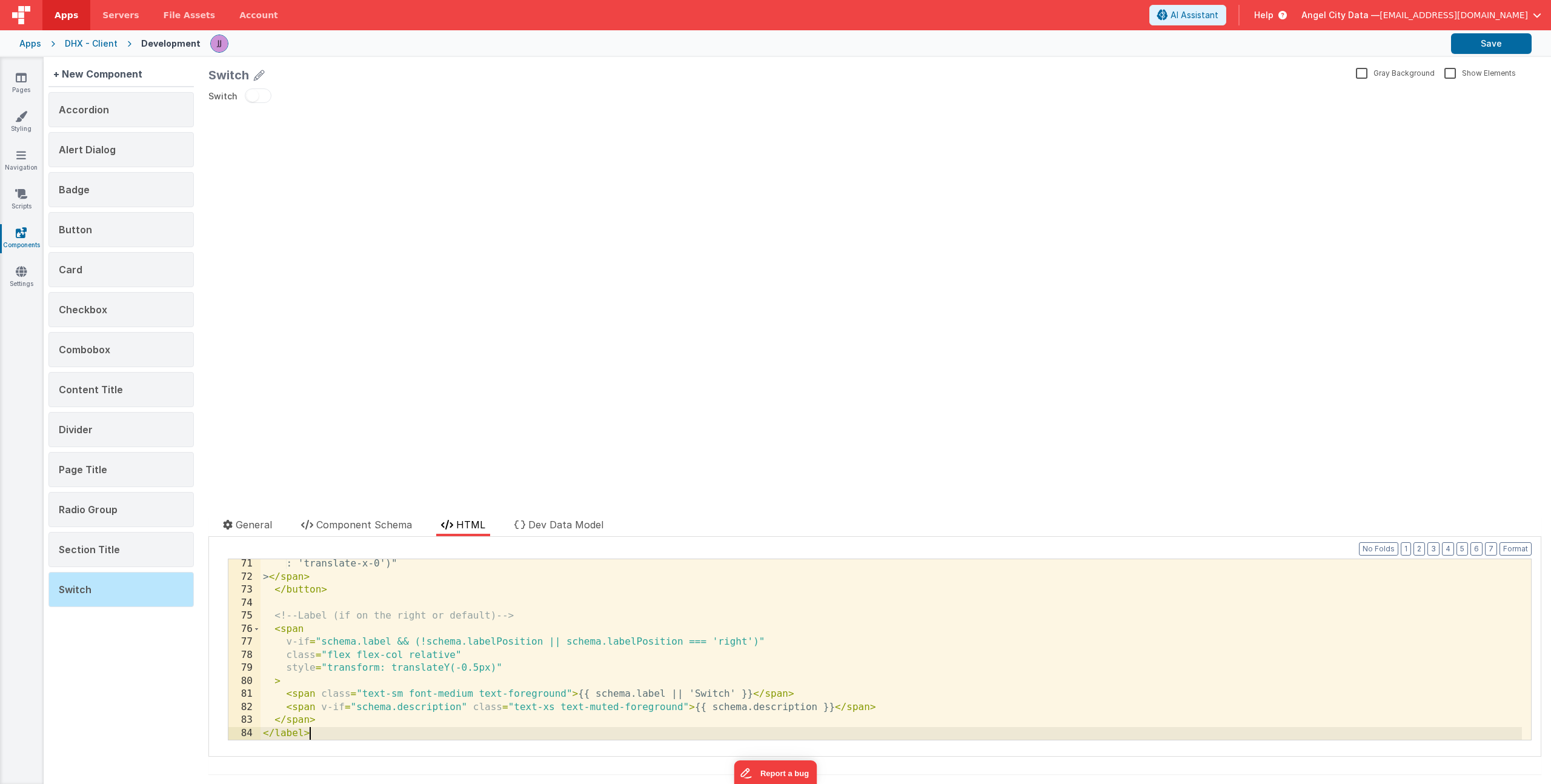
scroll to position [913, 0]
click at [366, 521] on span "Component Schema" at bounding box center [364, 524] width 96 height 12
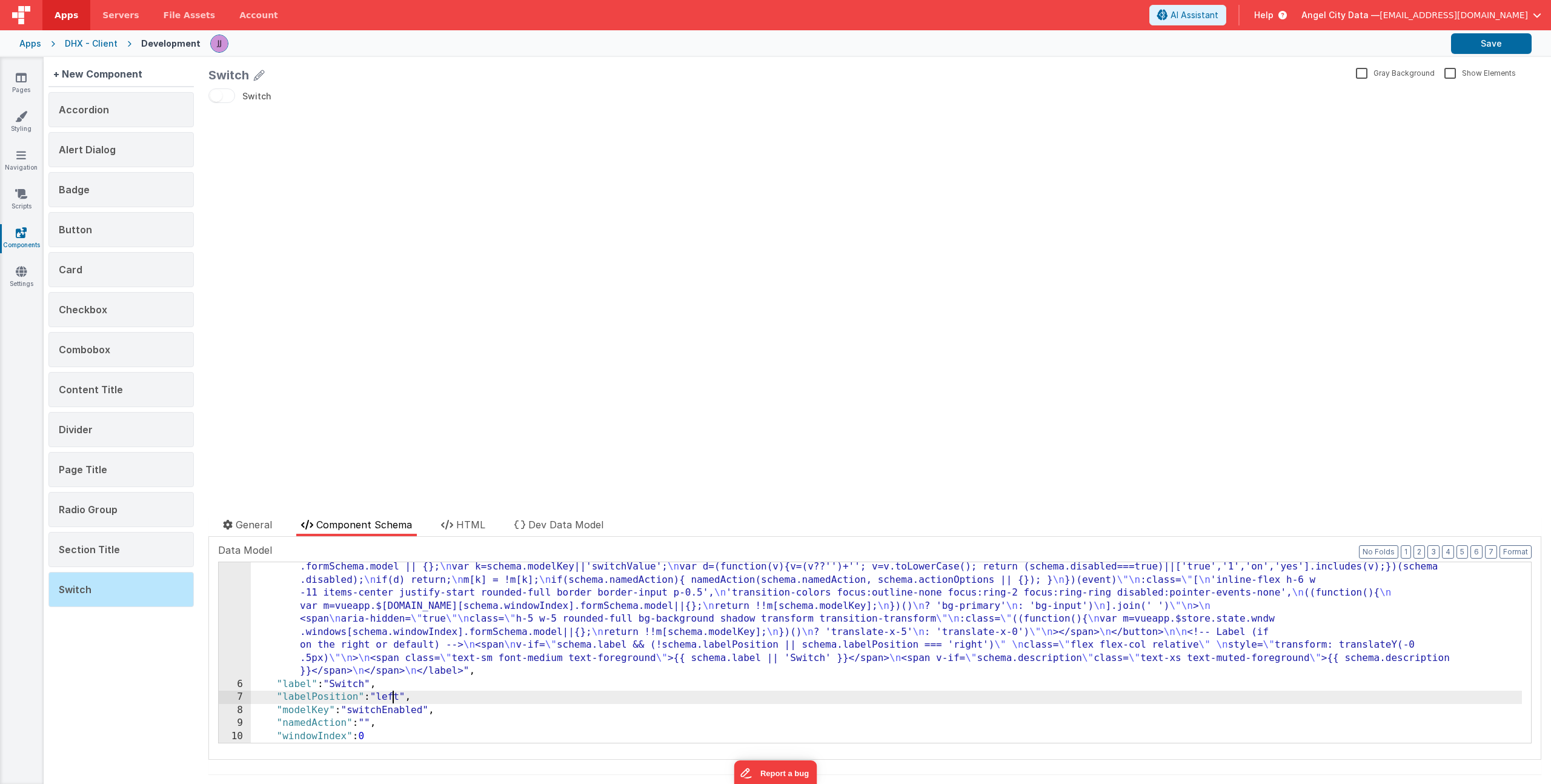
click at [390, 694] on div ""html" : "<label \n class= \" inline-flex items-center gap-3 select-none \"\n :…" at bounding box center [886, 658] width 1272 height 428
click at [450, 694] on div ""html" : "<label \n class= \" inline-flex items-center gap-3 select-none \"\n :…" at bounding box center [886, 658] width 1272 height 428
click at [398, 699] on div ""html" : "<label \n class= \" inline-flex items-center gap-3 select-none \"\n :…" at bounding box center [886, 658] width 1272 height 428
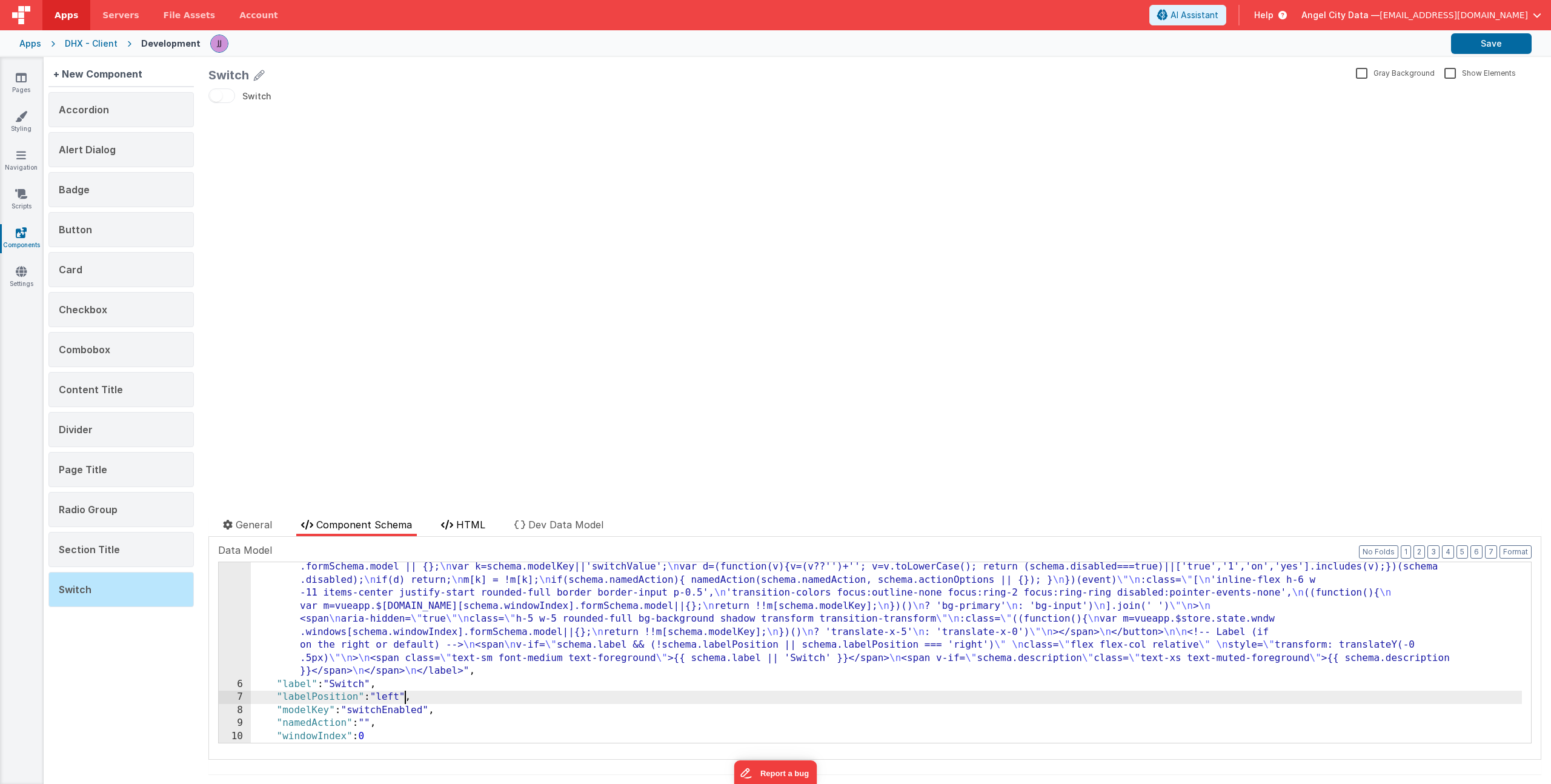
click at [459, 530] on span "HTML" at bounding box center [471, 524] width 29 height 12
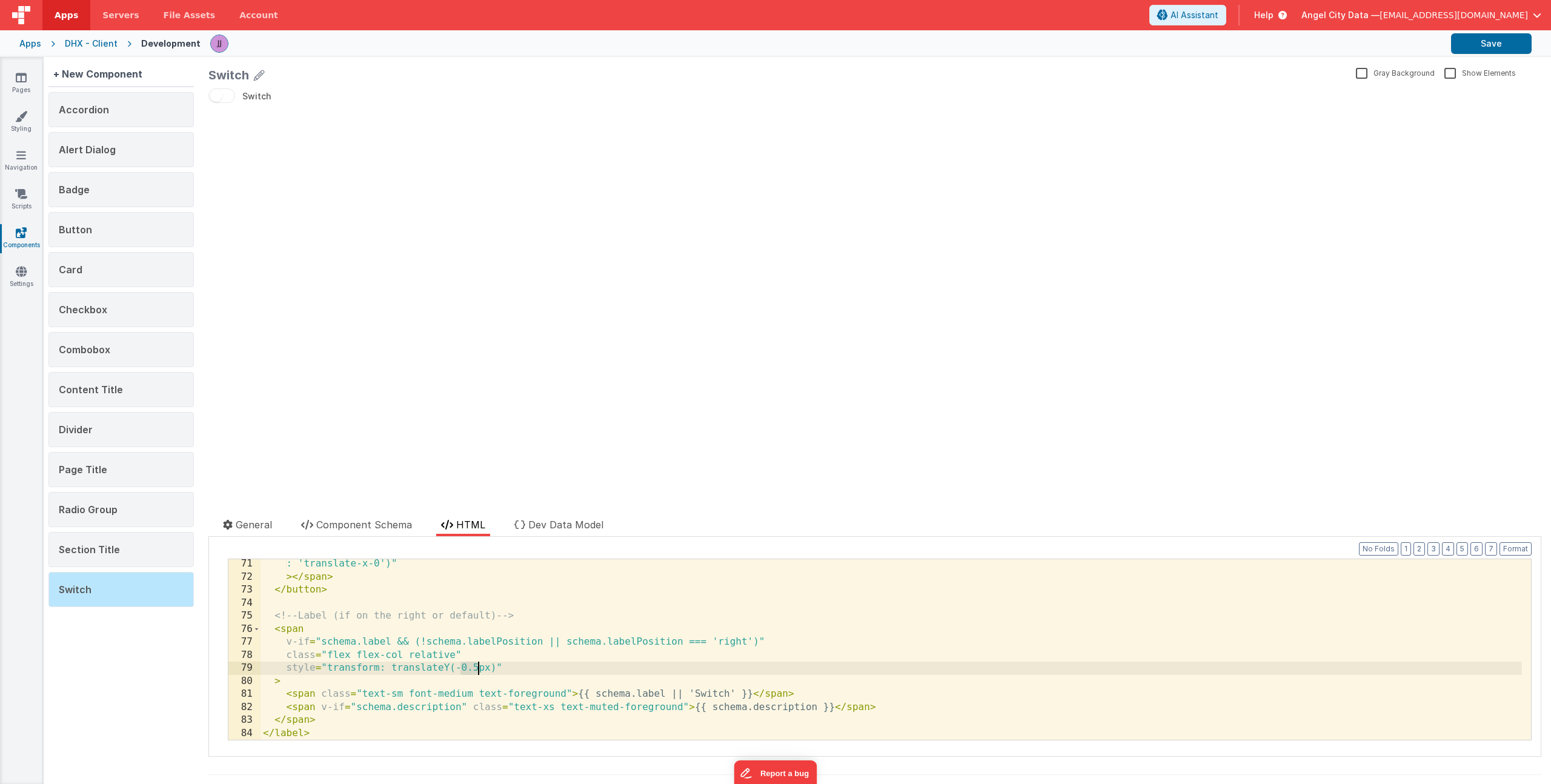
drag, startPoint x: 460, startPoint y: 669, endPoint x: 476, endPoint y: 669, distance: 16.0
click at [476, 669] on div ": 'translate-x-0')" > </ span > </ button > <!-- Label (if on the right or defa…" at bounding box center [891, 660] width 1262 height 206
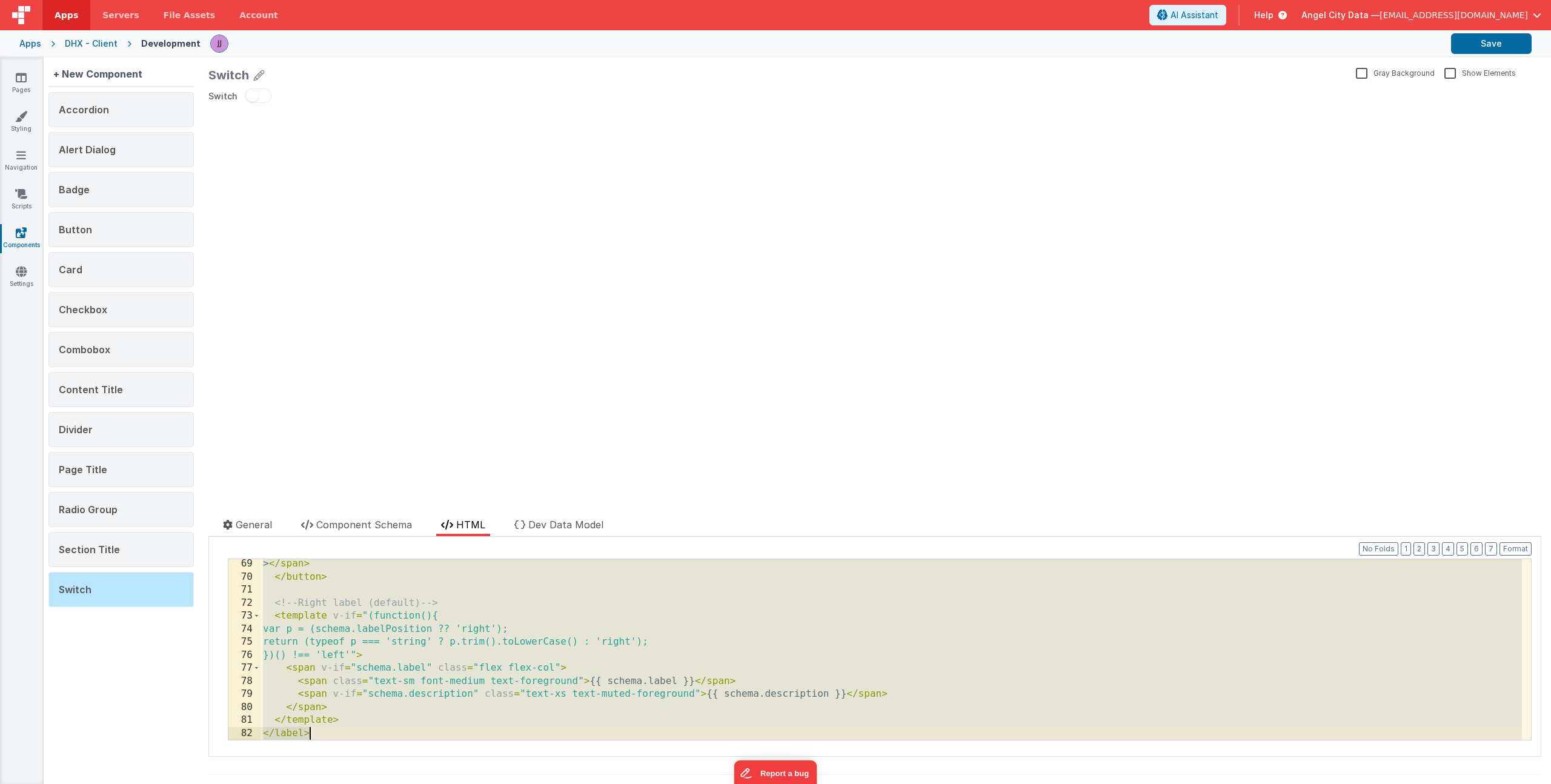
scroll to position [888, 0]
click at [463, 681] on div "> </ span > </ button > <!-- Right label (default) --> < template v-if = "(func…" at bounding box center [891, 660] width 1262 height 206
click at [540, 653] on div "> </ span > </ button > <!-- Right label (default) --> < template v-if = "(func…" at bounding box center [891, 660] width 1262 height 206
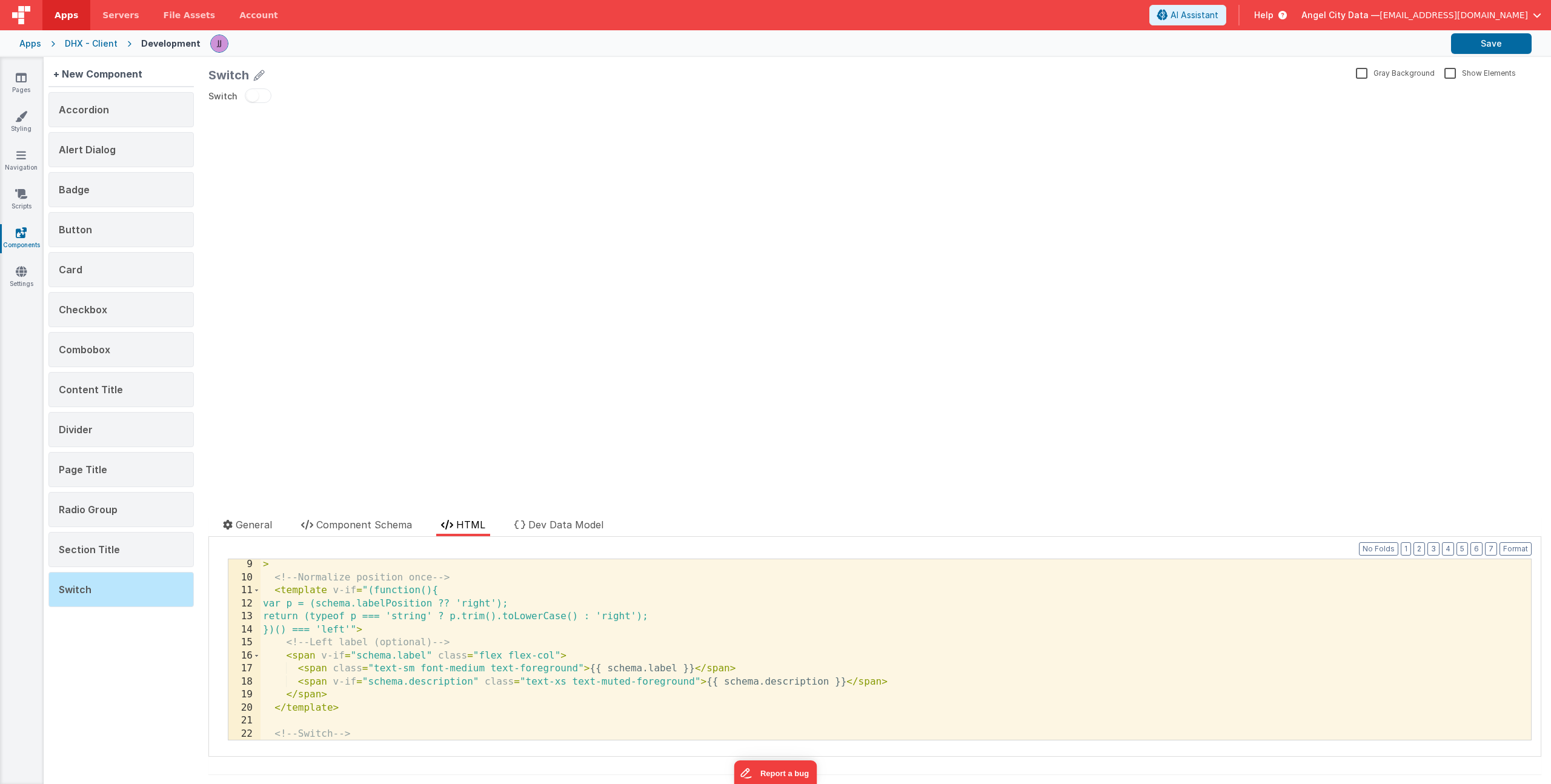
scroll to position [106, 0]
click at [552, 653] on div "> <!-- Normalize position once --> < template v-if = "(function(){ var p = (sch…" at bounding box center [891, 661] width 1262 height 206
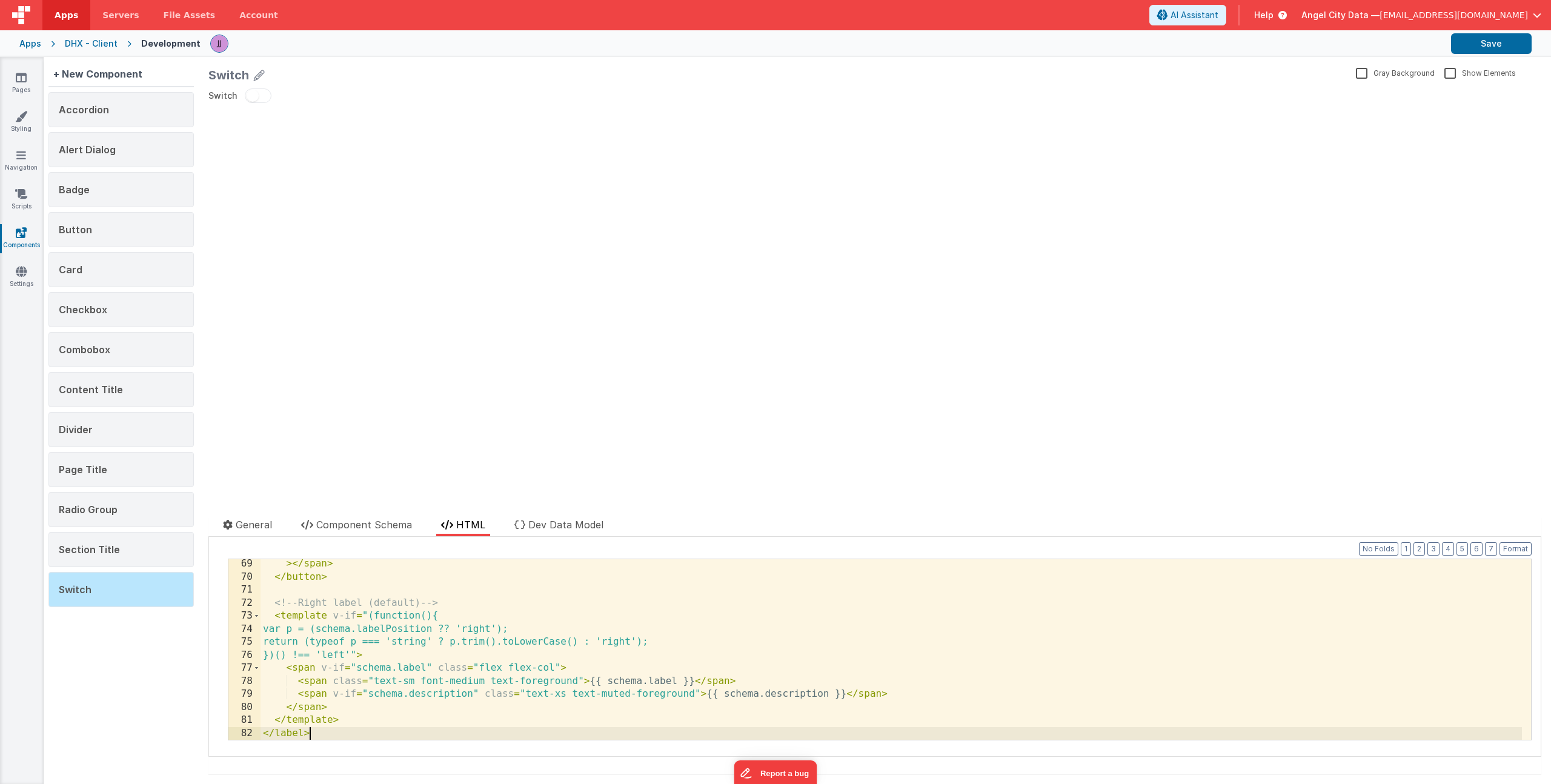
scroll to position [888, 0]
click at [555, 667] on div "> </ span > </ button > <!-- Right label (default) --> < template v-if = "(func…" at bounding box center [891, 660] width 1262 height 206
click at [348, 522] on span "Component Schema" at bounding box center [364, 524] width 96 height 12
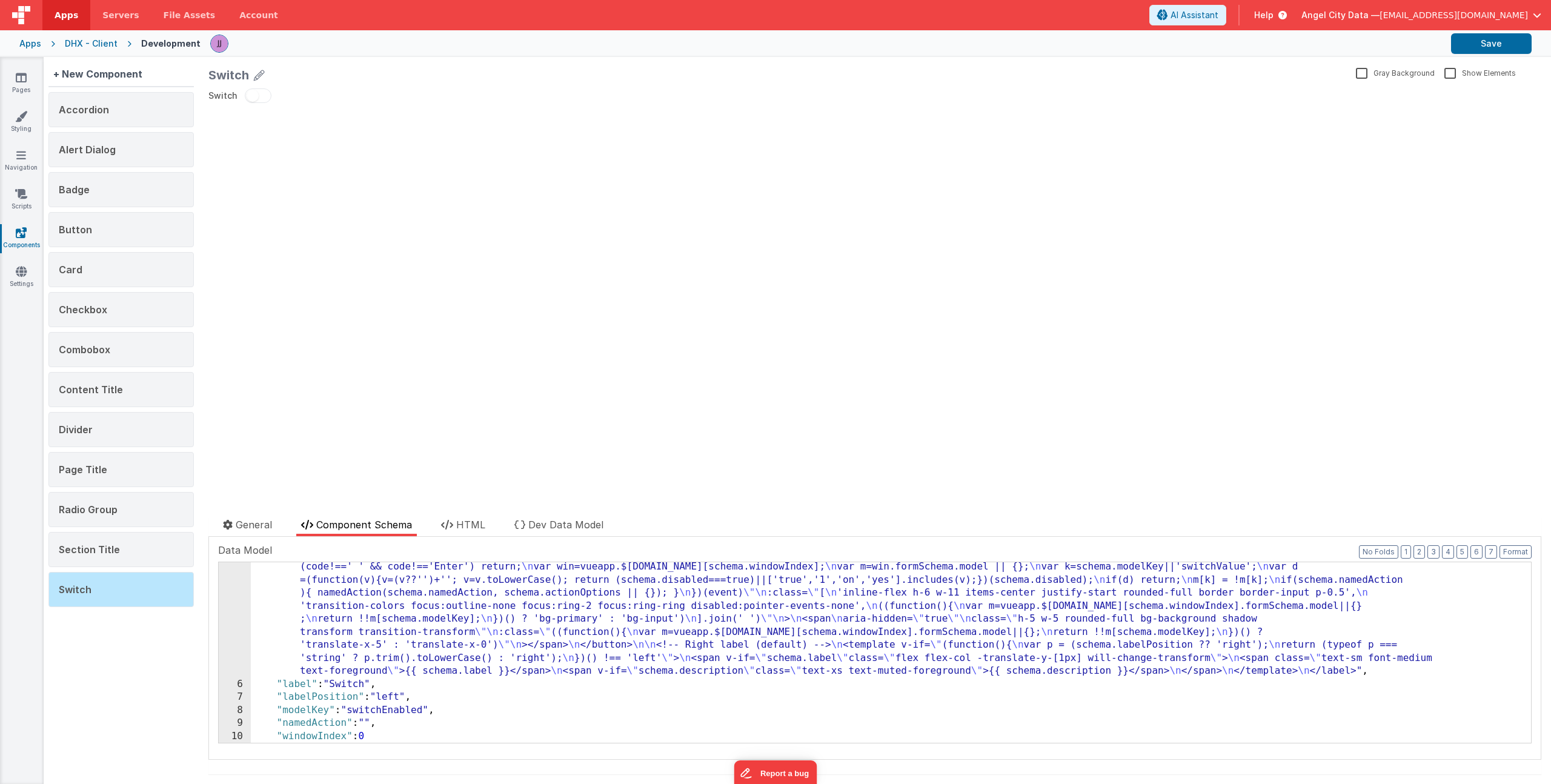
click at [393, 698] on div ""html" : "<label \n class= \" inline-flex items-center gap-3 select-none \"\n :…" at bounding box center [886, 658] width 1272 height 428
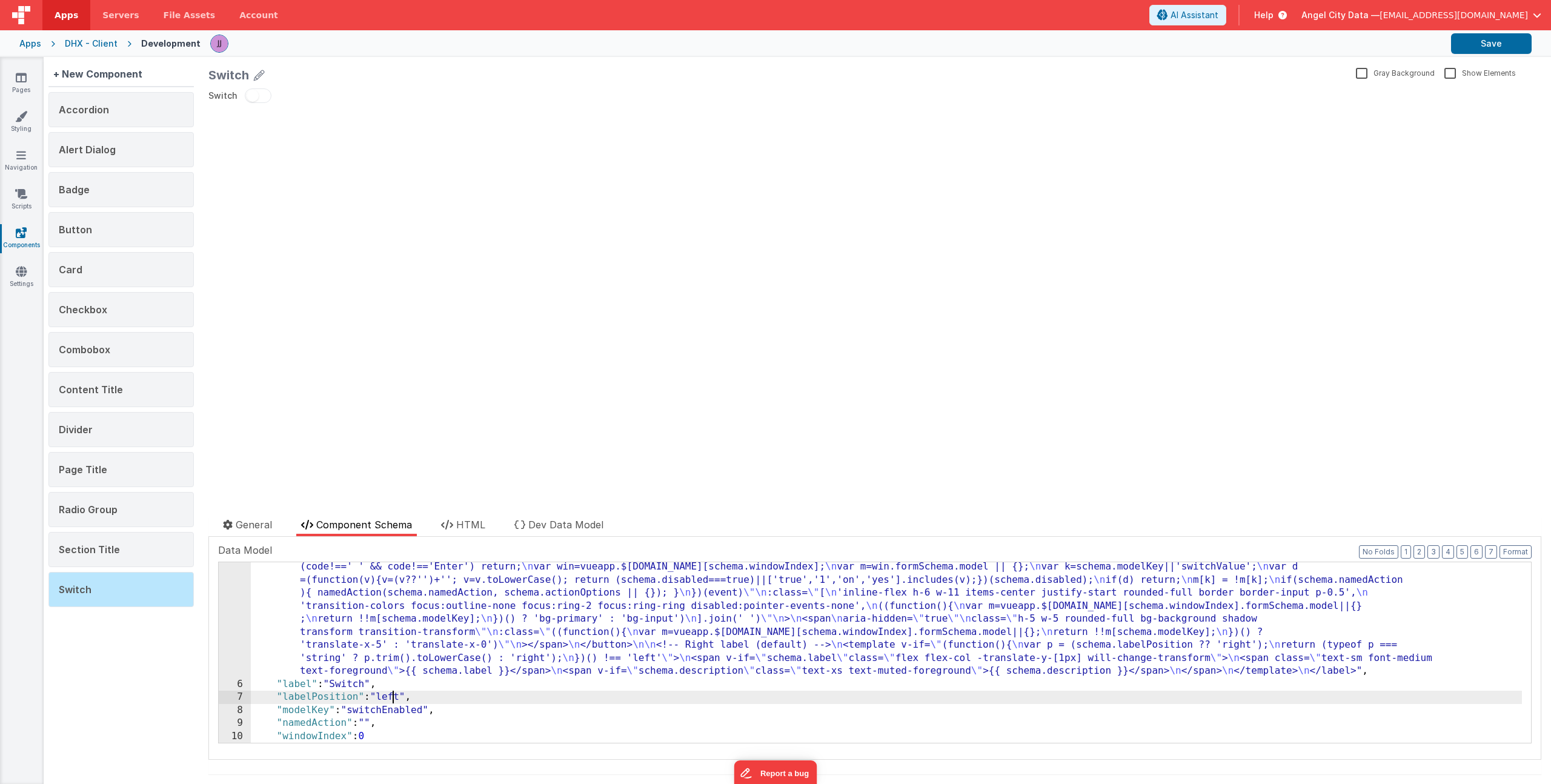
click at [393, 698] on div ""html" : "<label \n class= \" inline-flex items-center gap-3 select-none \"\n :…" at bounding box center [886, 658] width 1272 height 428
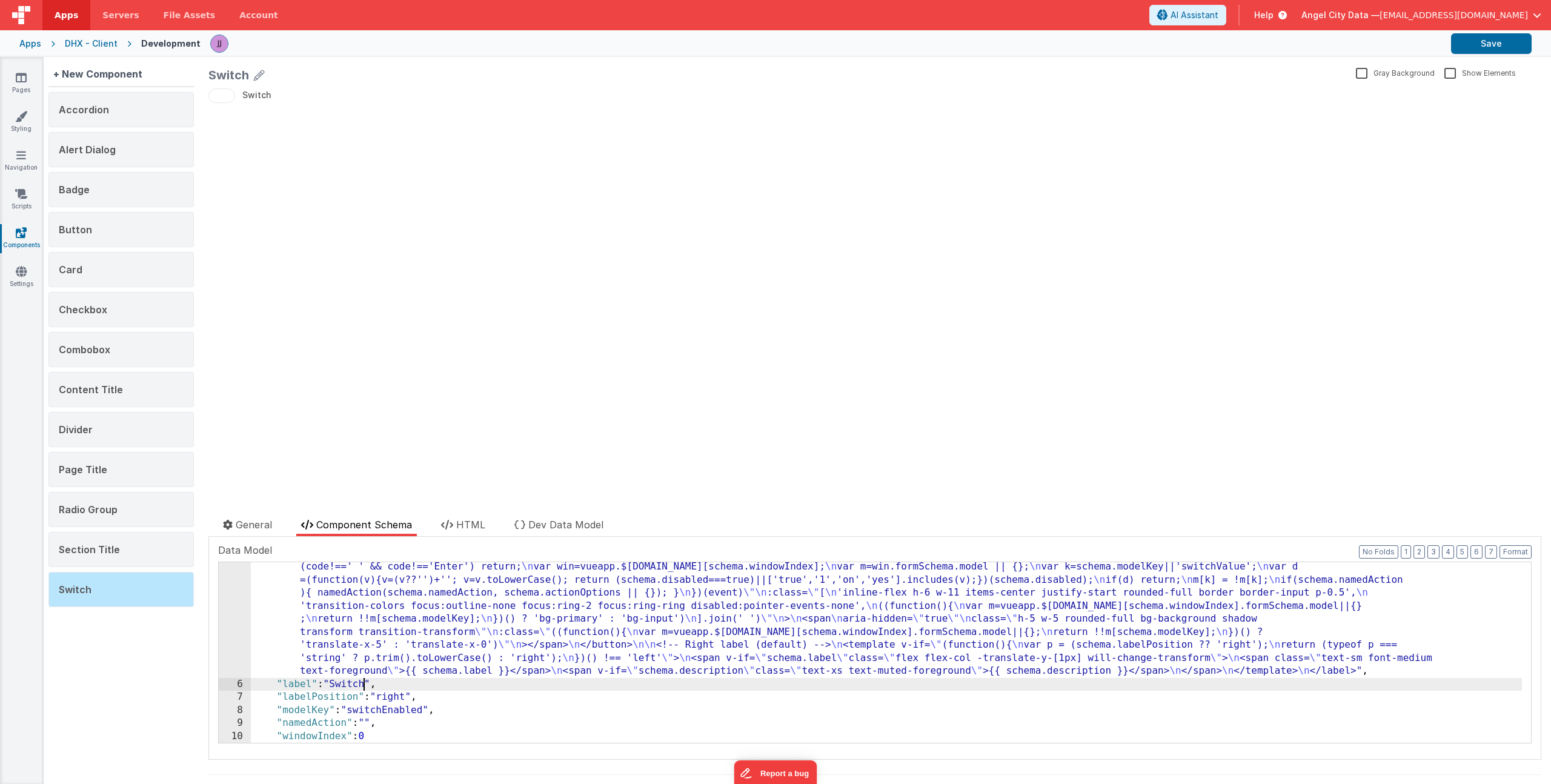
click at [361, 688] on div ""html" : "<label \n class= \" inline-flex items-center gap-3 select-none \"\n :…" at bounding box center [886, 658] width 1272 height 428
click at [113, 78] on div "+ New Component" at bounding box center [98, 74] width 99 height 24
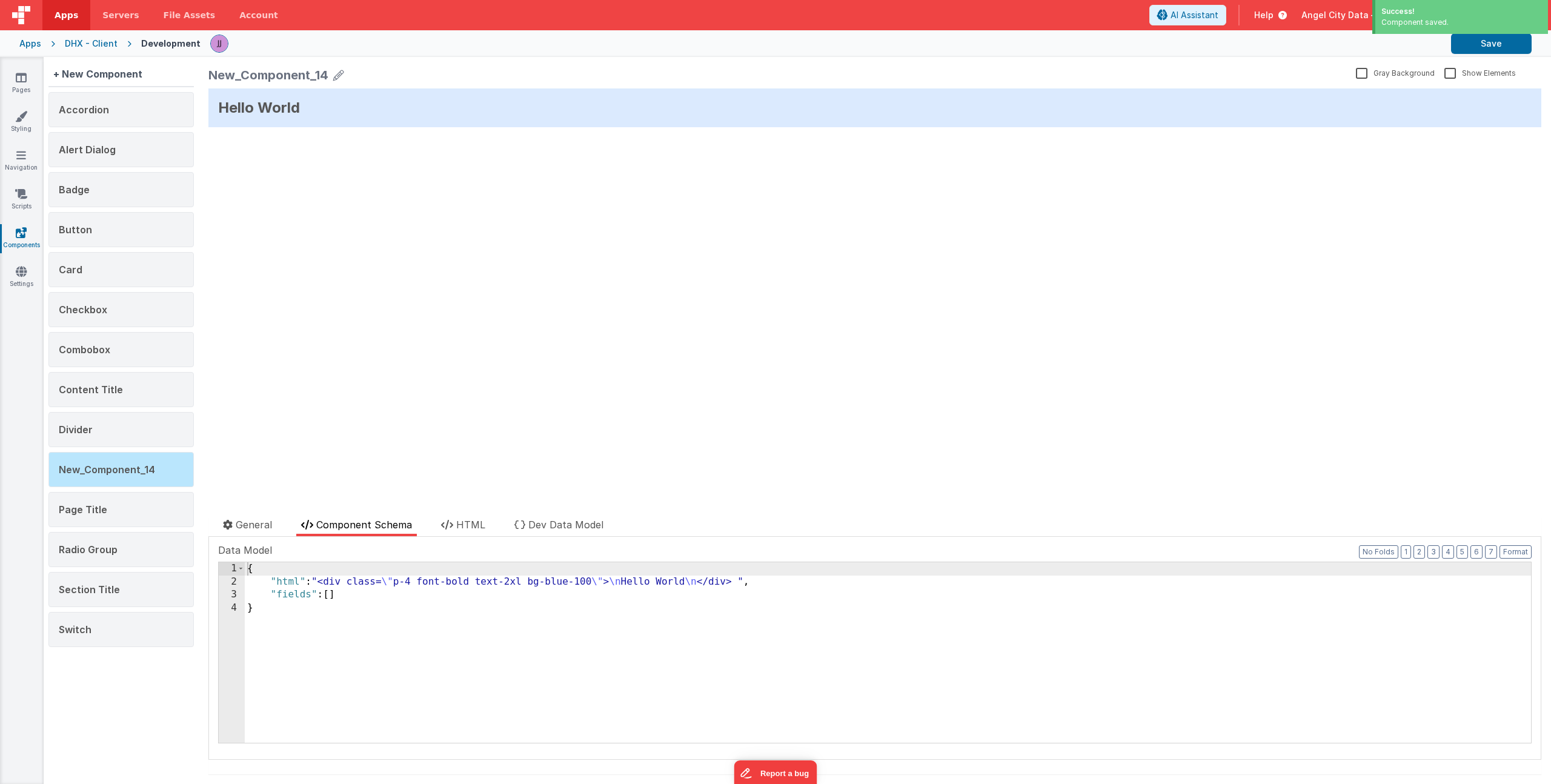
click at [339, 74] on icon at bounding box center [339, 75] width 11 height 17
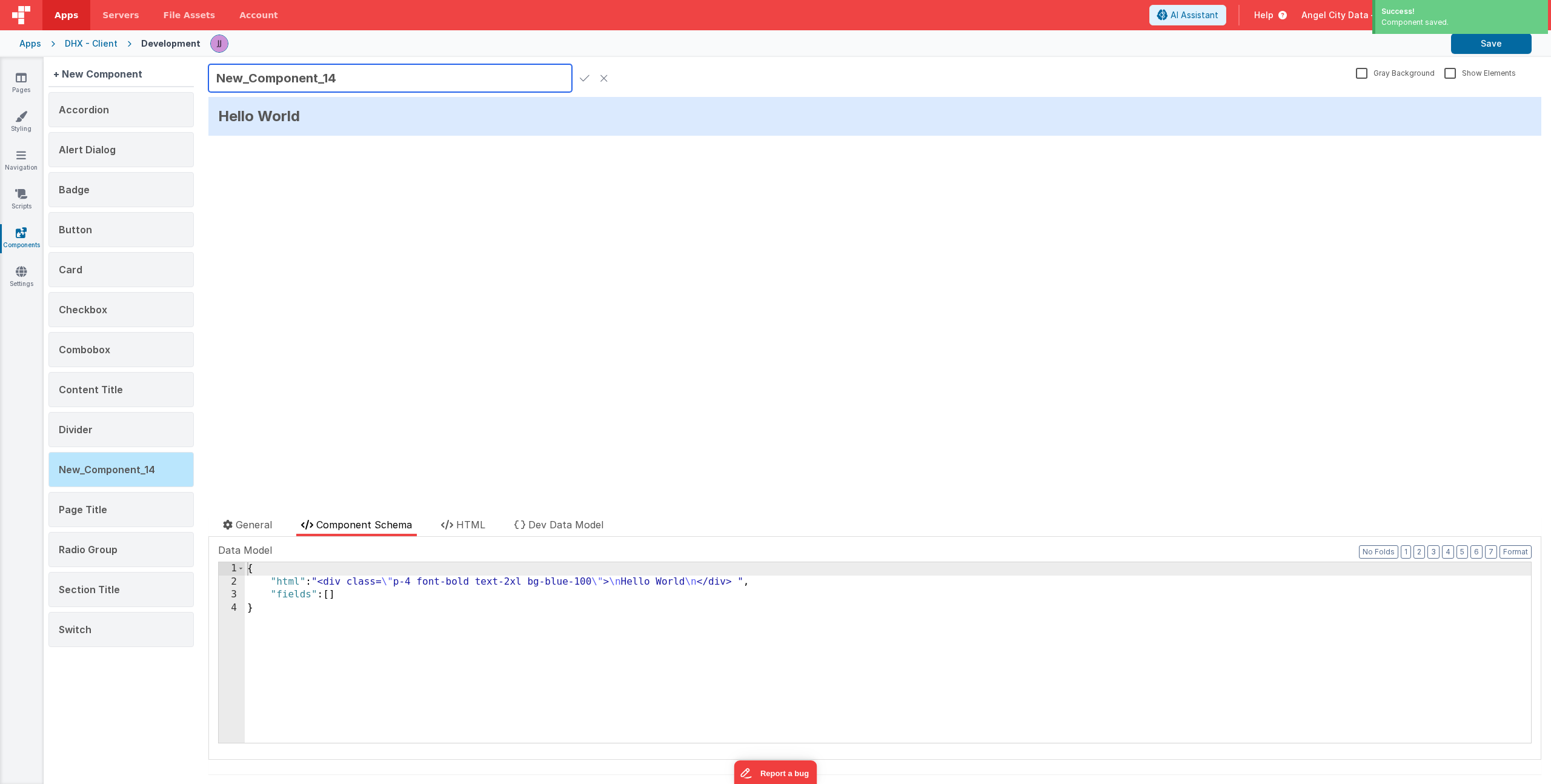
drag, startPoint x: 336, startPoint y: 80, endPoint x: 187, endPoint y: 60, distance: 150.3
click at [187, 60] on div "+ New Component Accordion Alert Dialog Badge Button Card Checkbox Combobox Cont…" at bounding box center [797, 420] width 1508 height 727
type input "Tabs"
click at [587, 81] on icon at bounding box center [585, 78] width 10 height 17
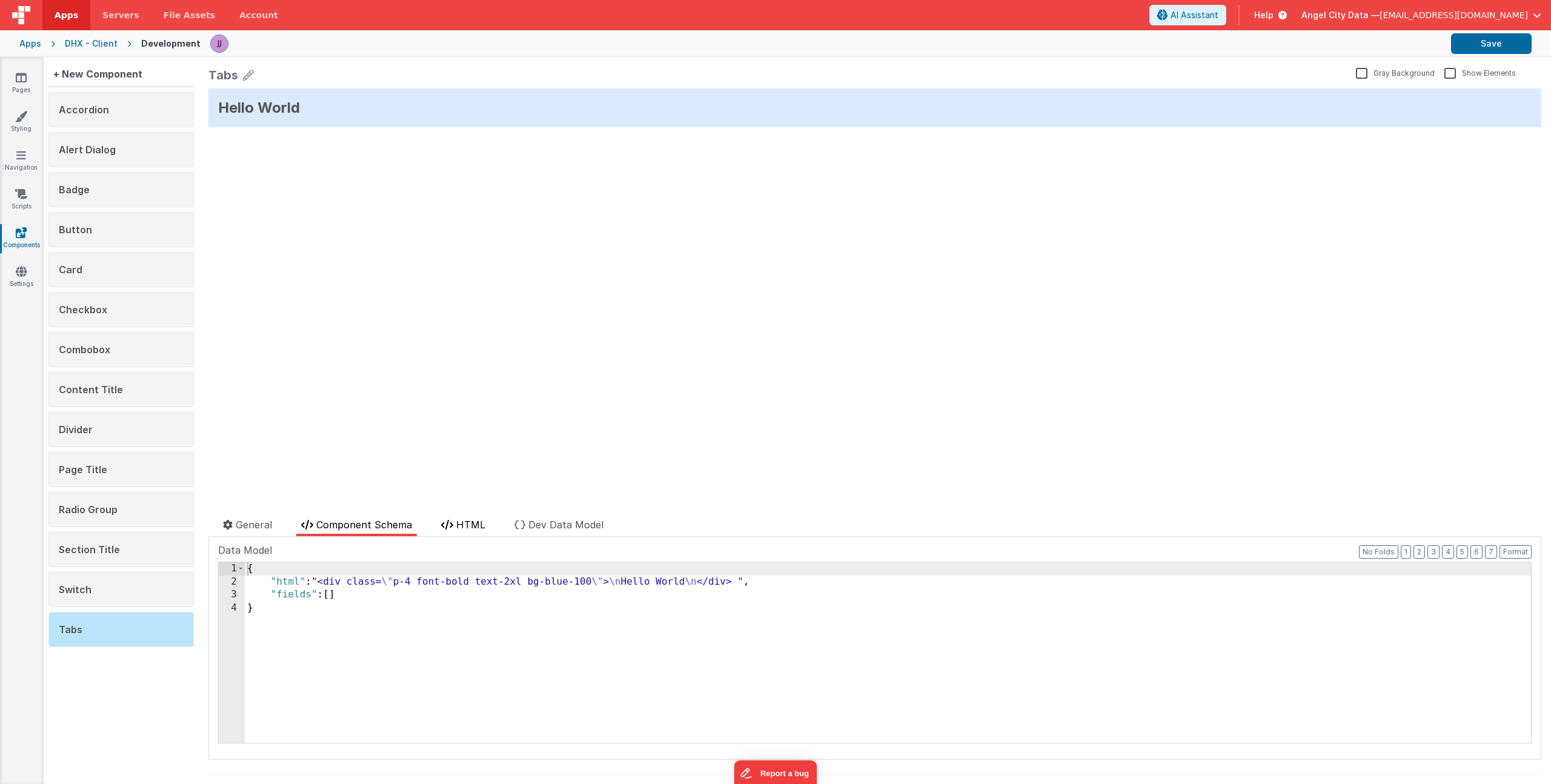
click at [444, 528] on icon at bounding box center [447, 525] width 12 height 10
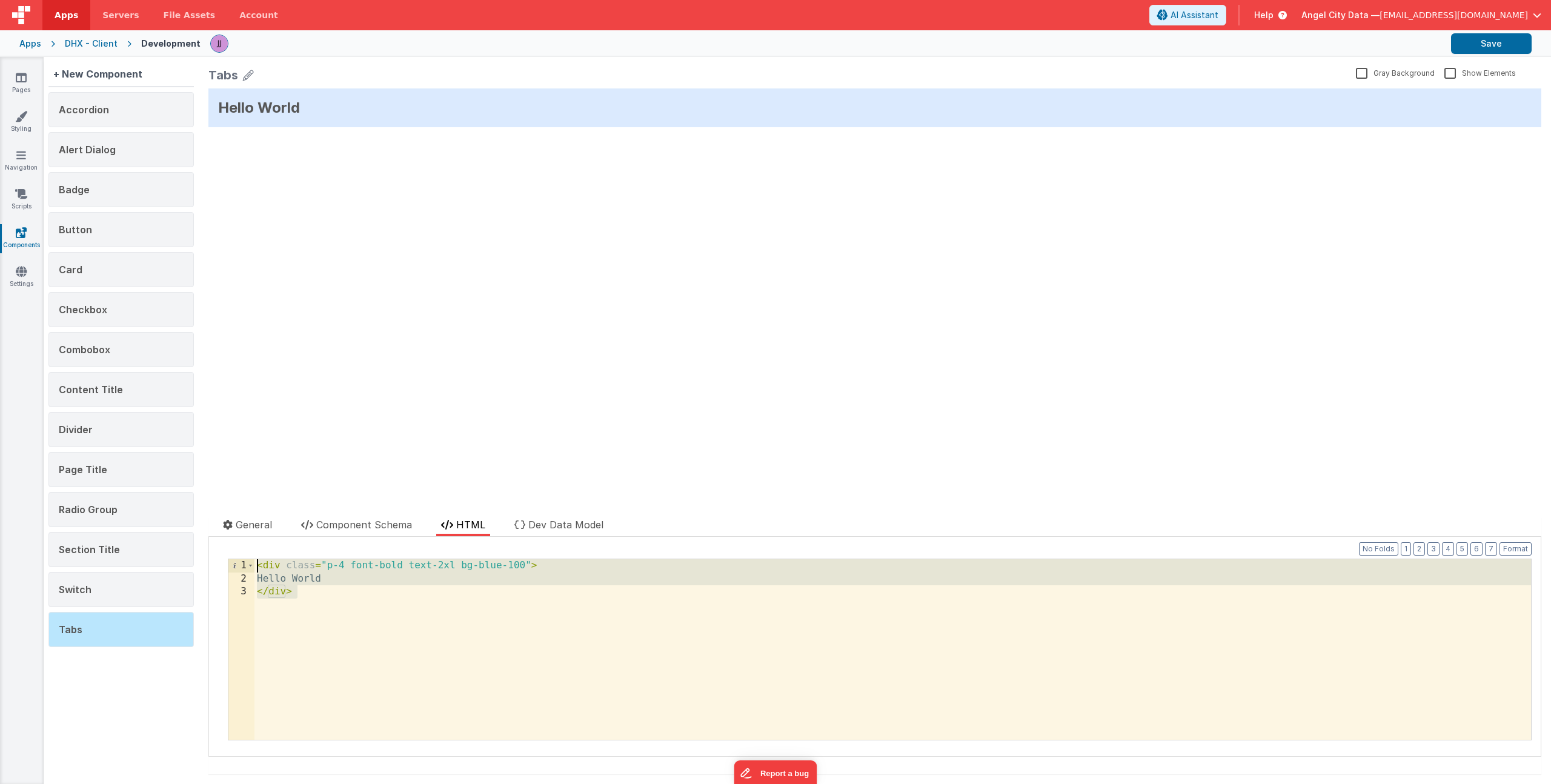
drag, startPoint x: 432, startPoint y: 598, endPoint x: 26, endPoint y: 470, distance: 425.7
click at [26, 469] on section "Pages Styling Navigation Scripts Components Settings + New Component Accordion …" at bounding box center [775, 420] width 1551 height 727
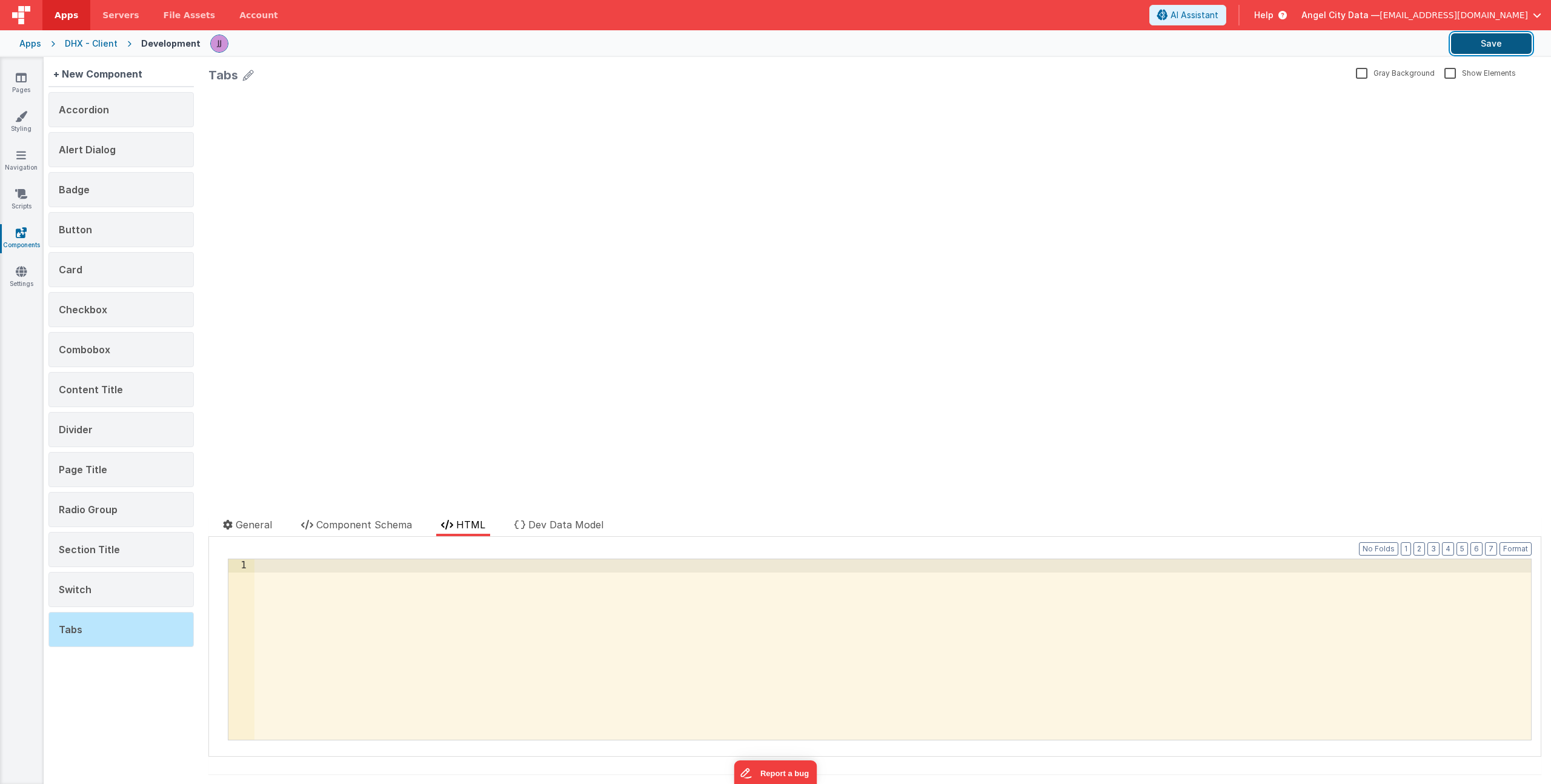
click at [1502, 42] on button "Save" at bounding box center [1492, 44] width 81 height 21
click at [351, 523] on span "Component Schema" at bounding box center [364, 524] width 96 height 12
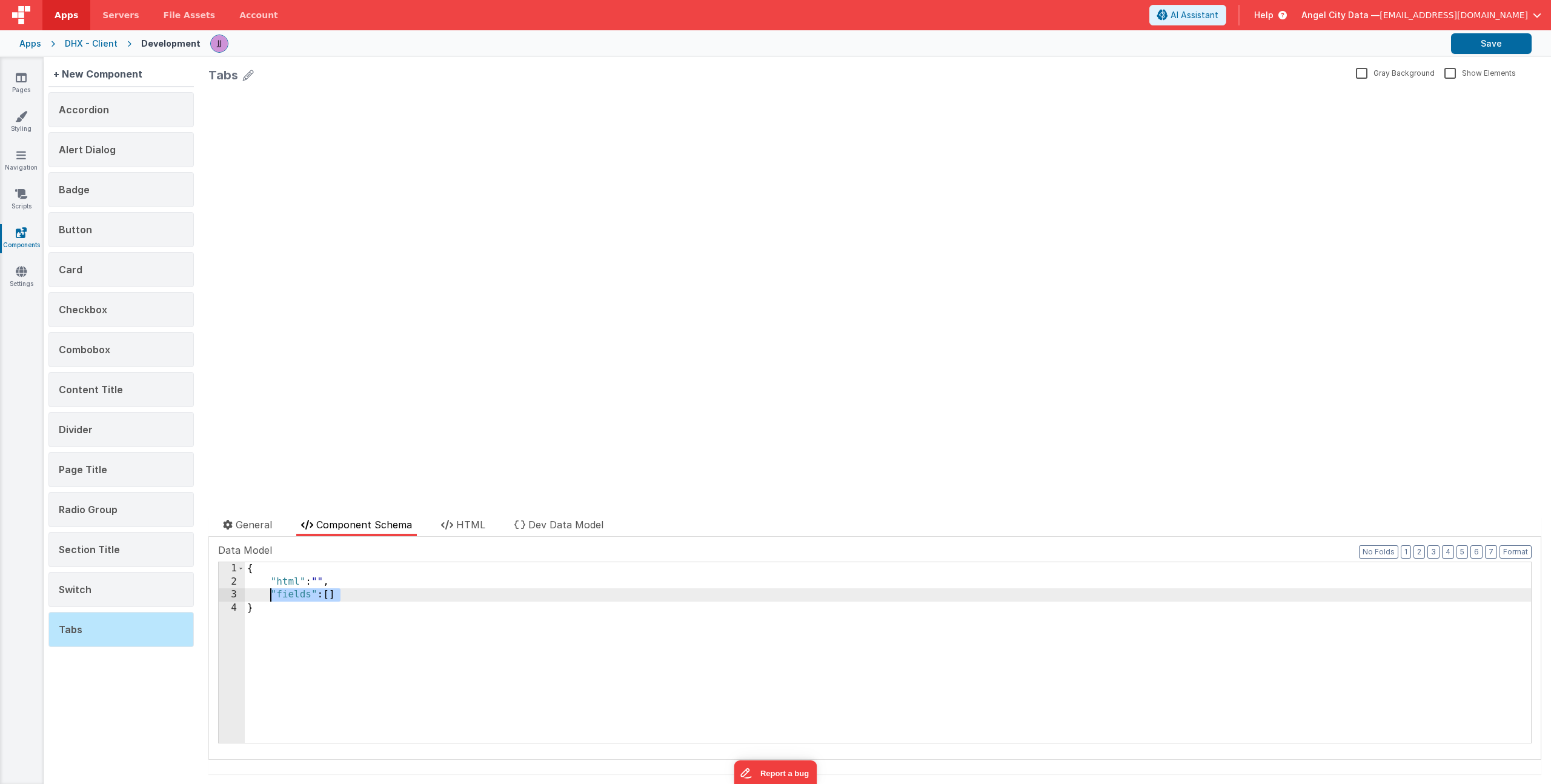
drag, startPoint x: 317, startPoint y: 594, endPoint x: 268, endPoint y: 595, distance: 49.0
click at [268, 596] on div "{ "html" : "" , "fields" : [ ] }" at bounding box center [888, 665] width 1286 height 206
click at [290, 594] on div "{ "html" : "" , "modelKey" : "" , "windowIndex" : 0 }" at bounding box center [888, 665] width 1286 height 206
click at [457, 528] on span "HTML" at bounding box center [471, 524] width 29 height 12
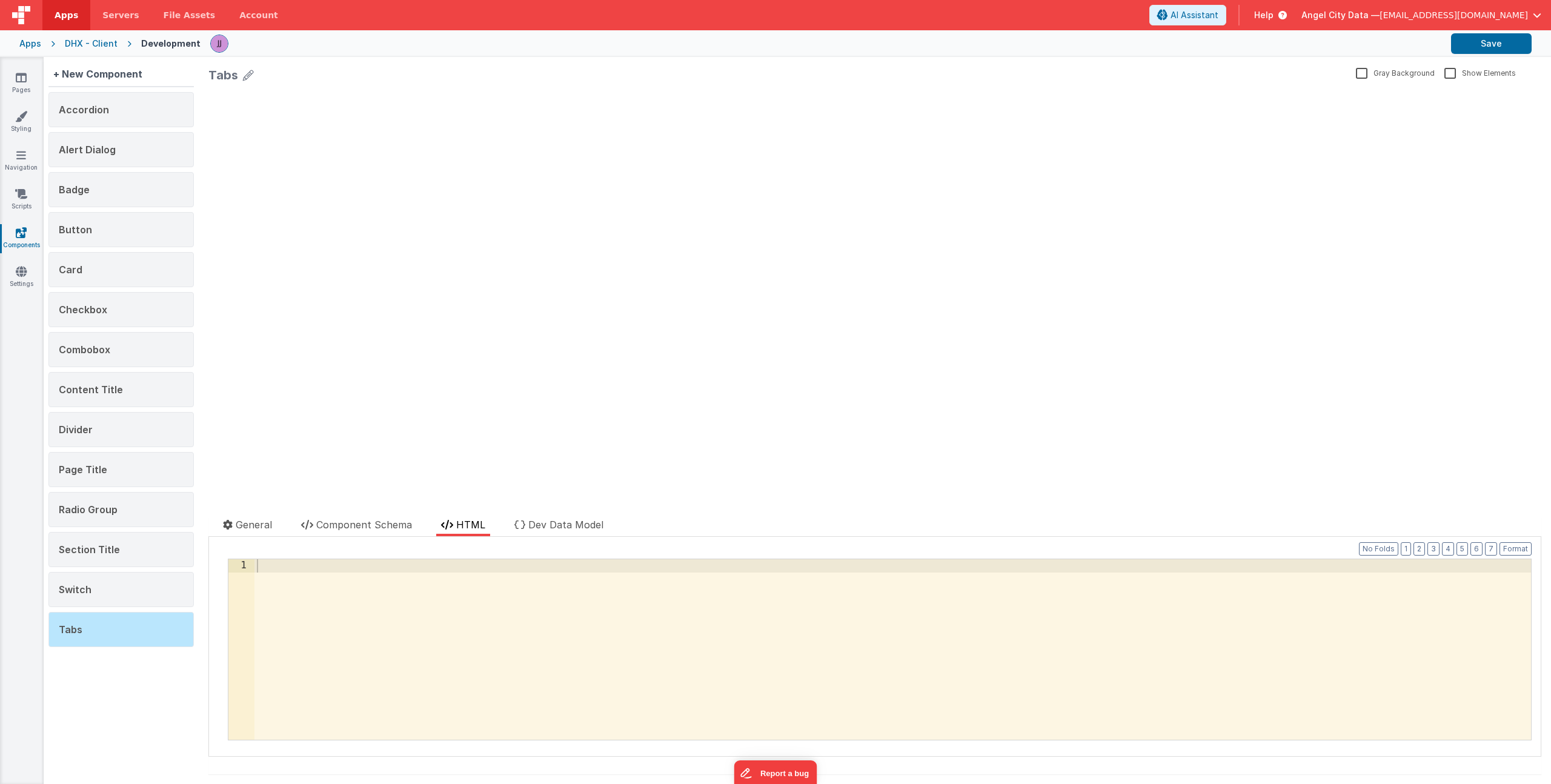
click at [438, 602] on div at bounding box center [893, 662] width 1276 height 206
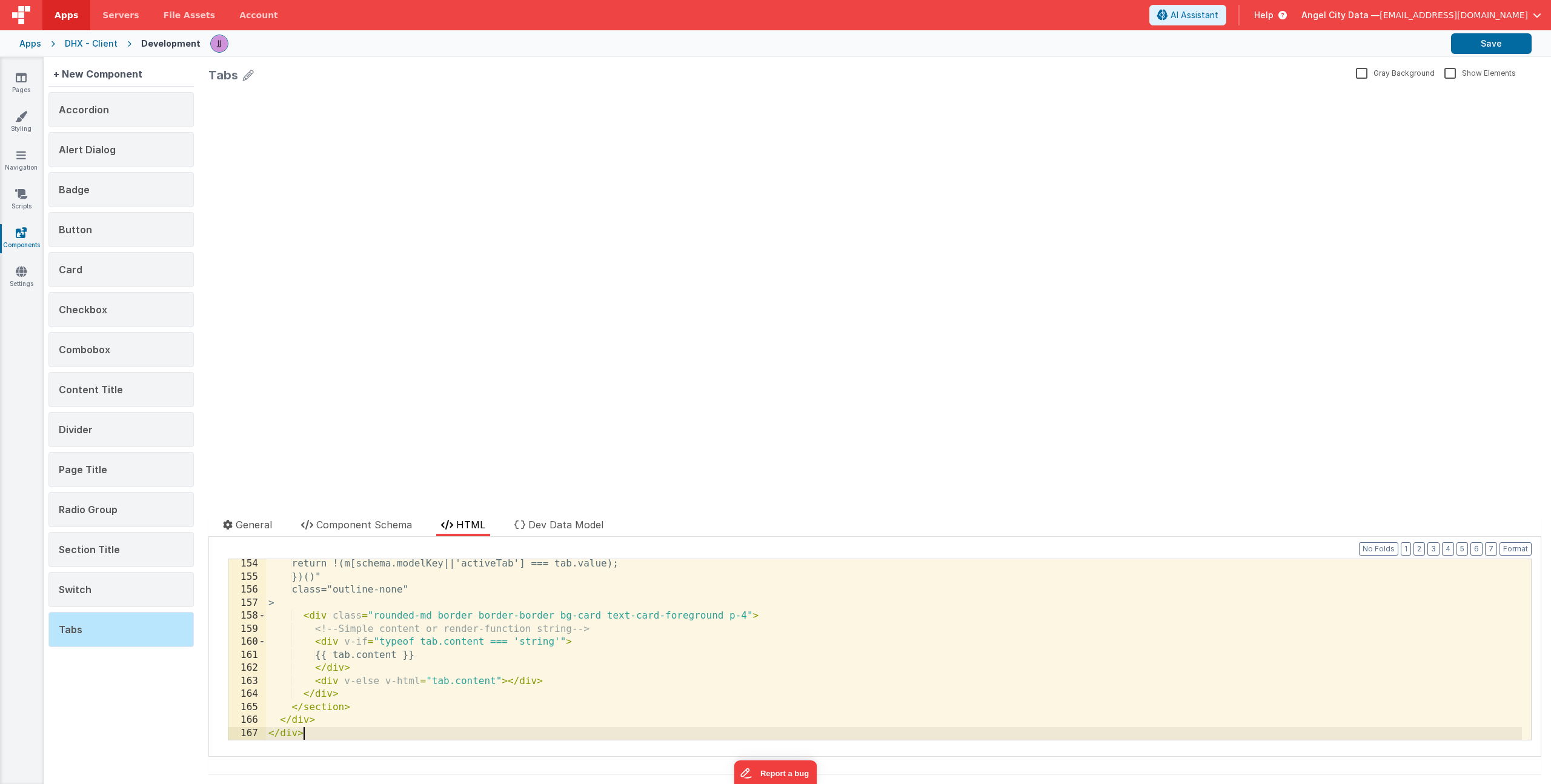
scroll to position [1994, 0]
click at [941, 652] on div "return !(m[schema.modelKey||'activeTab'] === tab.value); })()" class = "outline…" at bounding box center [894, 660] width 1256 height 206
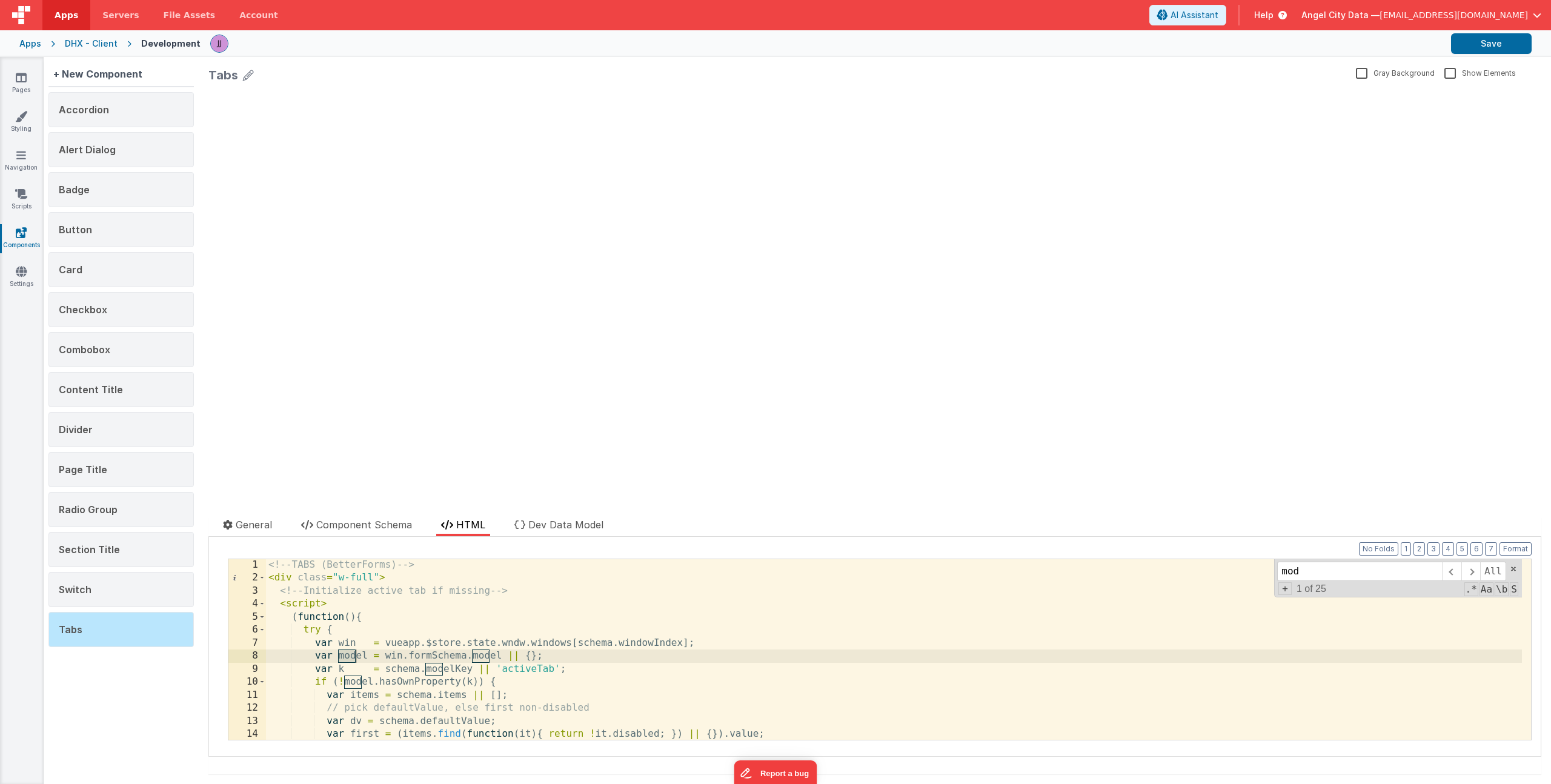
scroll to position [1, 0]
type input "modelKey"
click at [1278, 587] on span "+" at bounding box center [1285, 589] width 13 height 13
click at [1297, 596] on input at bounding box center [1359, 593] width 165 height 19
type input "activeTab"
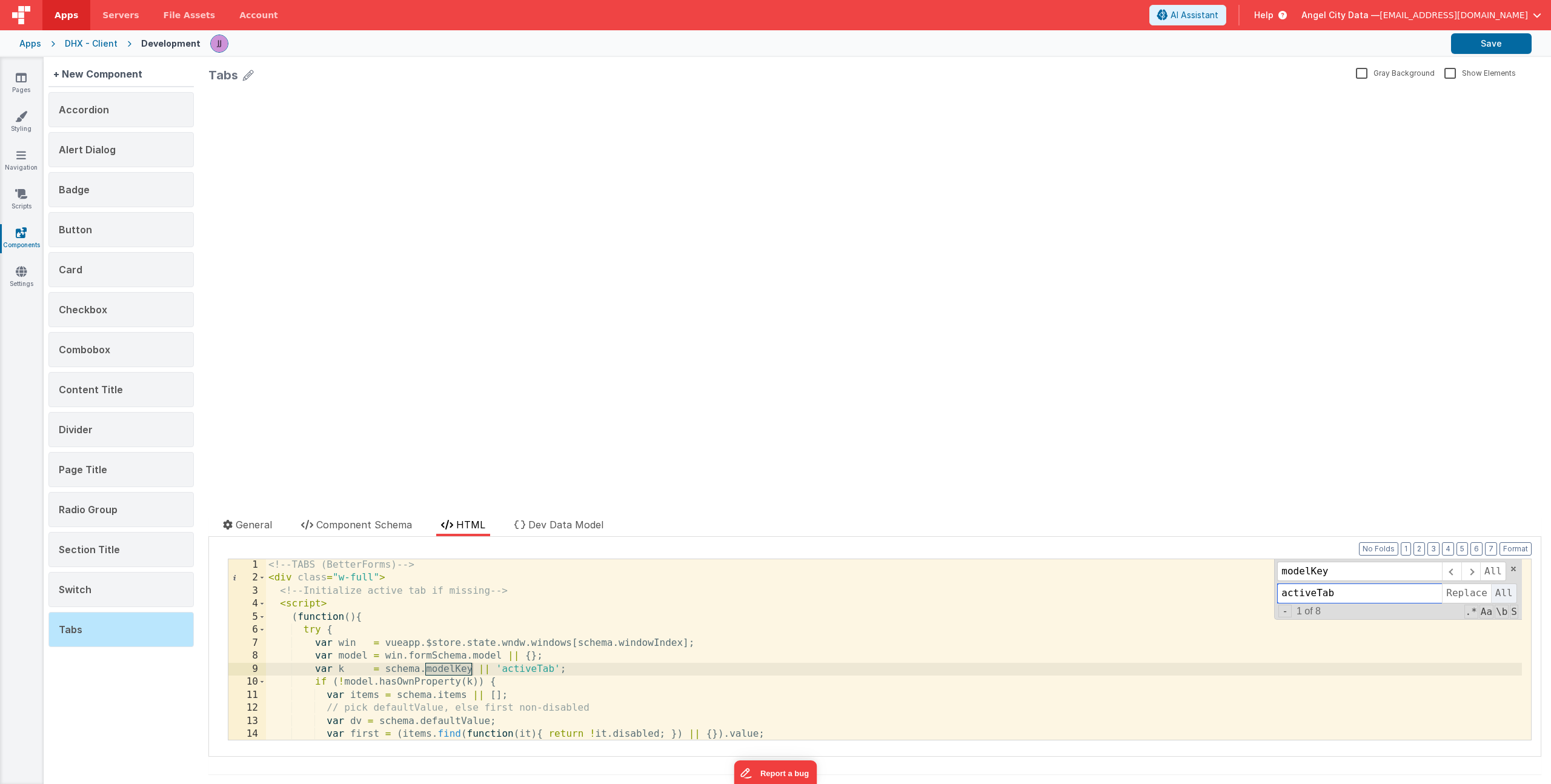
click at [1491, 591] on span "All" at bounding box center [1504, 593] width 26 height 19
click at [708, 663] on div "<!-- TABS (BetterForms) --> < div class = "w-full" > <!-- Initialize active tab…" at bounding box center [894, 662] width 1256 height 206
click at [352, 526] on span "Component Schema" at bounding box center [364, 524] width 96 height 12
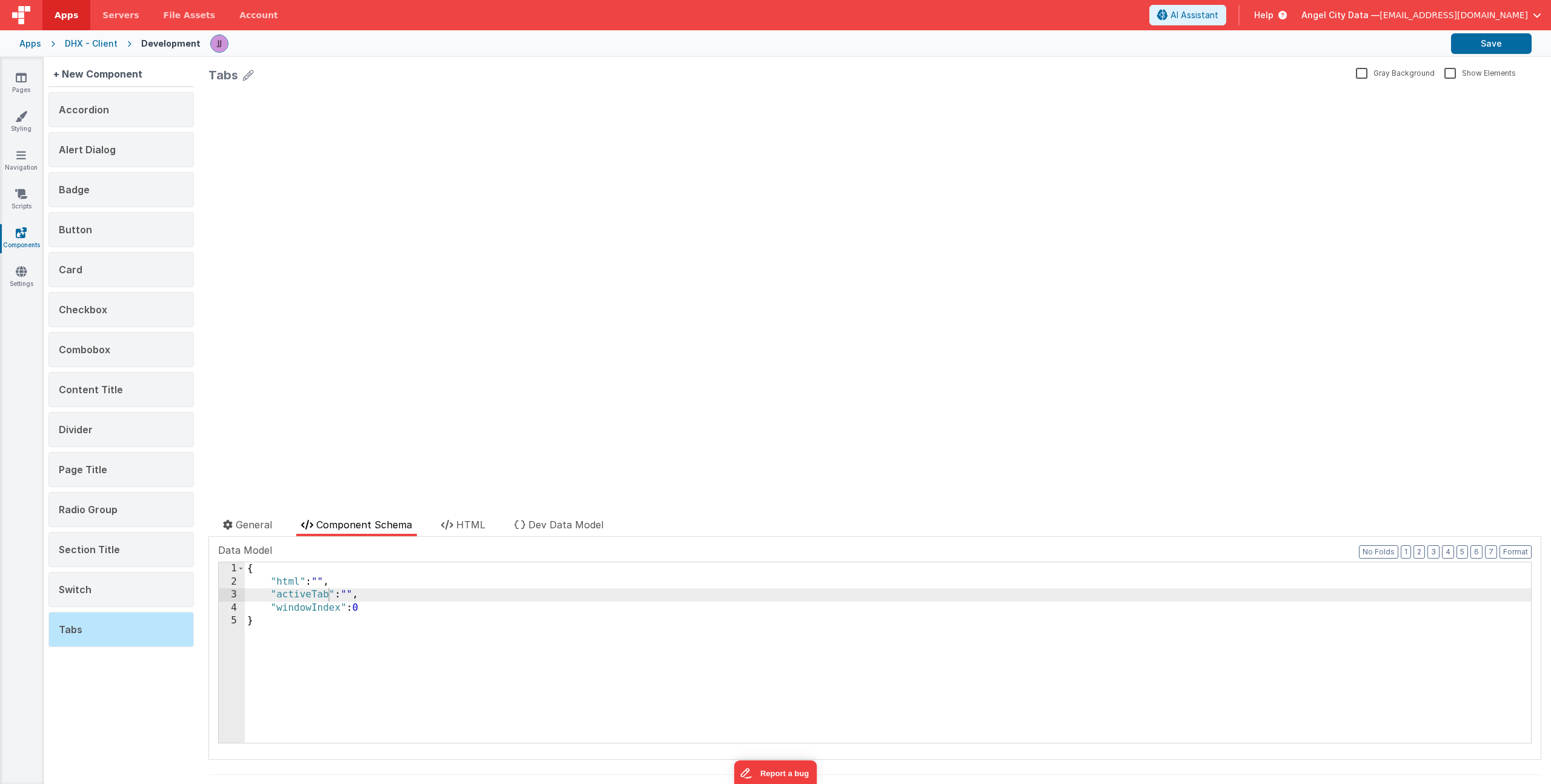
click at [365, 592] on div "{ "html" : "" , "activeTab" : "" , "windowIndex" : 0 }" at bounding box center [888, 665] width 1286 height 206
drag, startPoint x: 320, startPoint y: 607, endPoint x: 270, endPoint y: 605, distance: 50.0
click at [270, 605] on div "{ "html" : "" , "activeTab" : "" , "items" : "windowIndex" : 0 }" at bounding box center [888, 665] width 1286 height 206
paste textarea
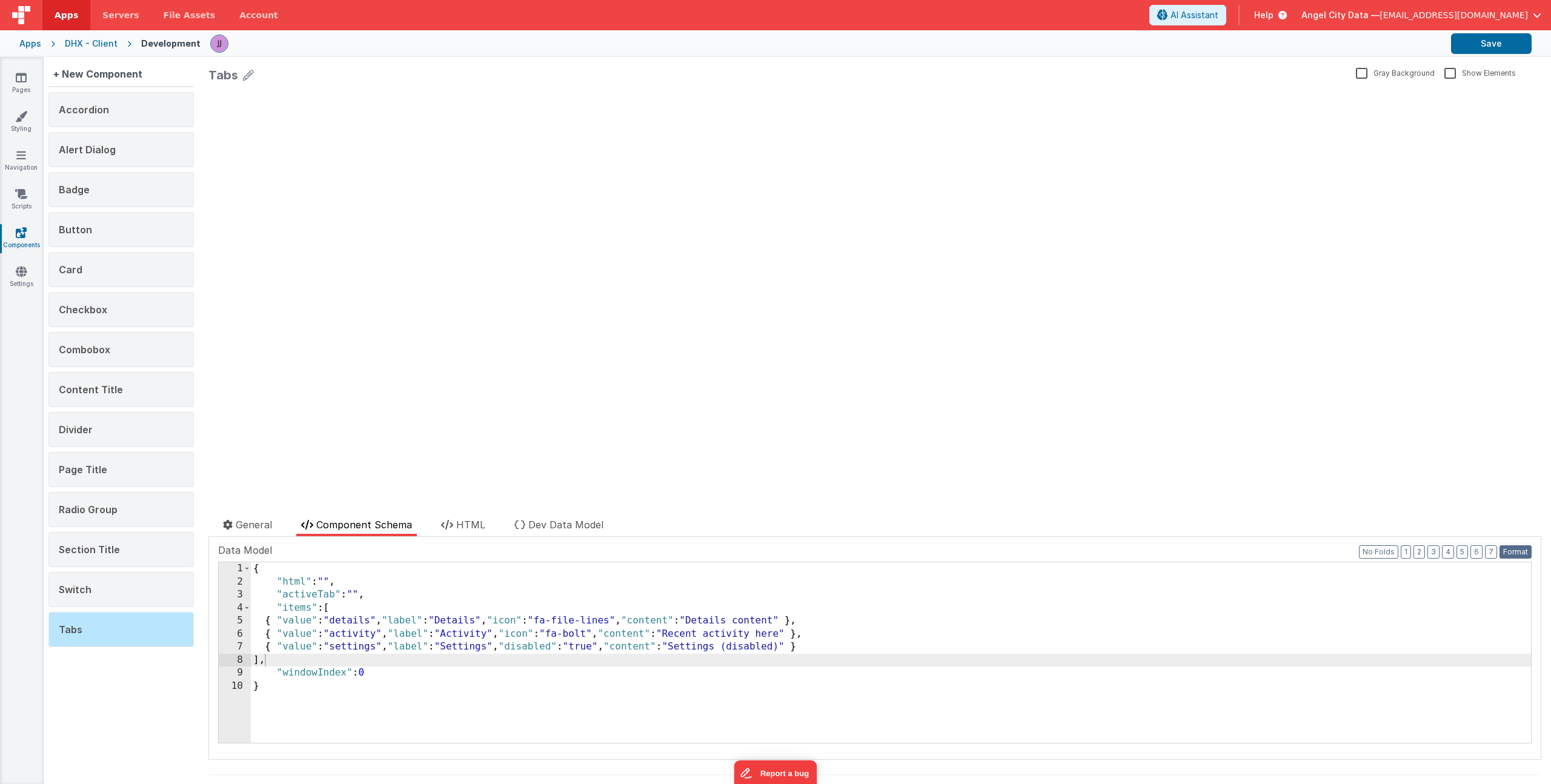
click at [1514, 549] on button "Format" at bounding box center [1516, 551] width 32 height 13
click at [539, 671] on div "{ "html" : "" , "activeTab" : "" , "items" : [ { "value" : "details" , "label" …" at bounding box center [891, 665] width 1281 height 206
click at [377, 653] on div "{ "html" : "" , "activeTab" : "" , "items" : [ { "value" : "details" , "label" …" at bounding box center [891, 665] width 1281 height 206
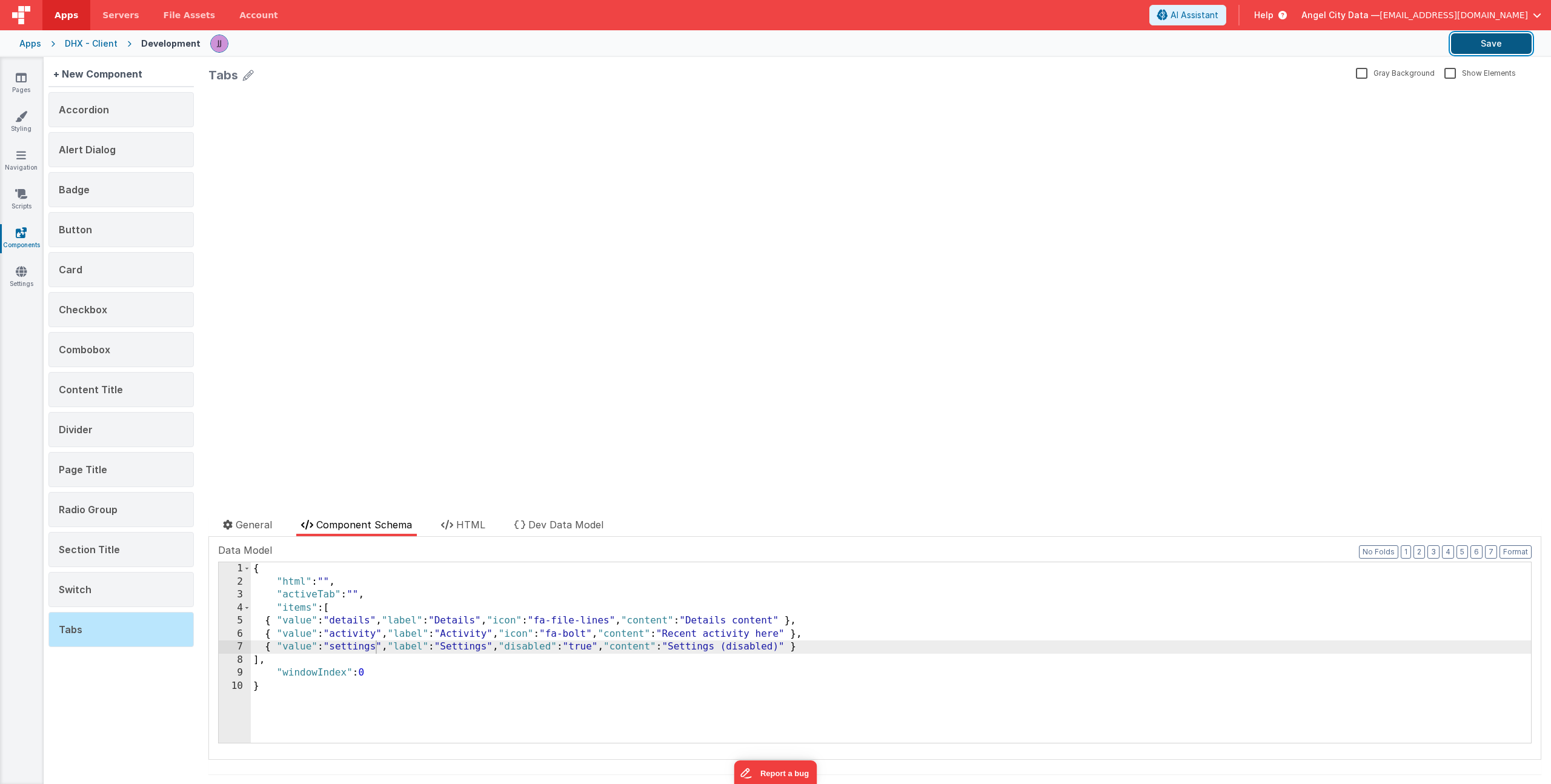
click at [1475, 44] on button "Save" at bounding box center [1492, 44] width 81 height 21
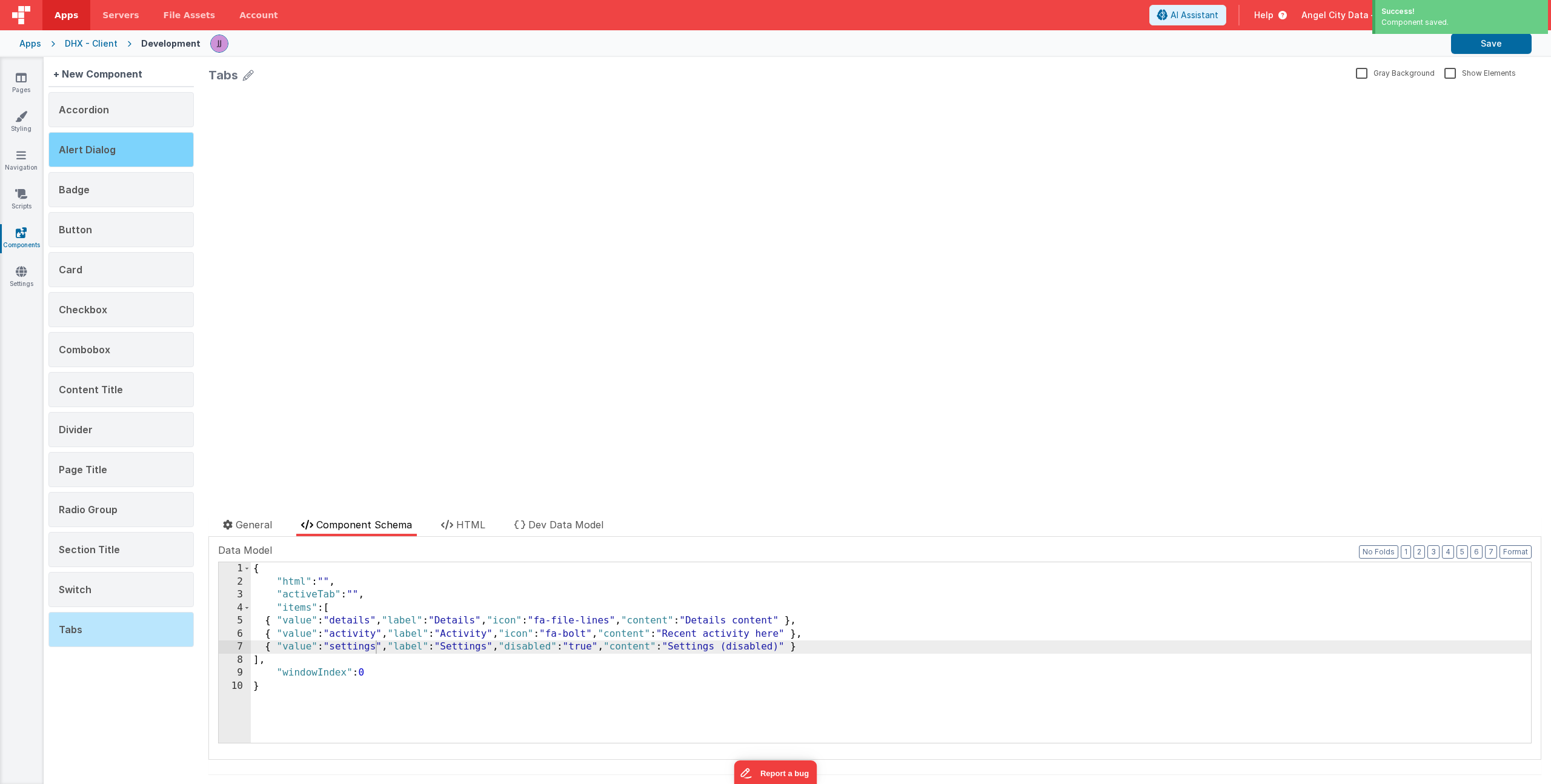
click at [138, 146] on div "Alert Dialog" at bounding box center [121, 149] width 145 height 35
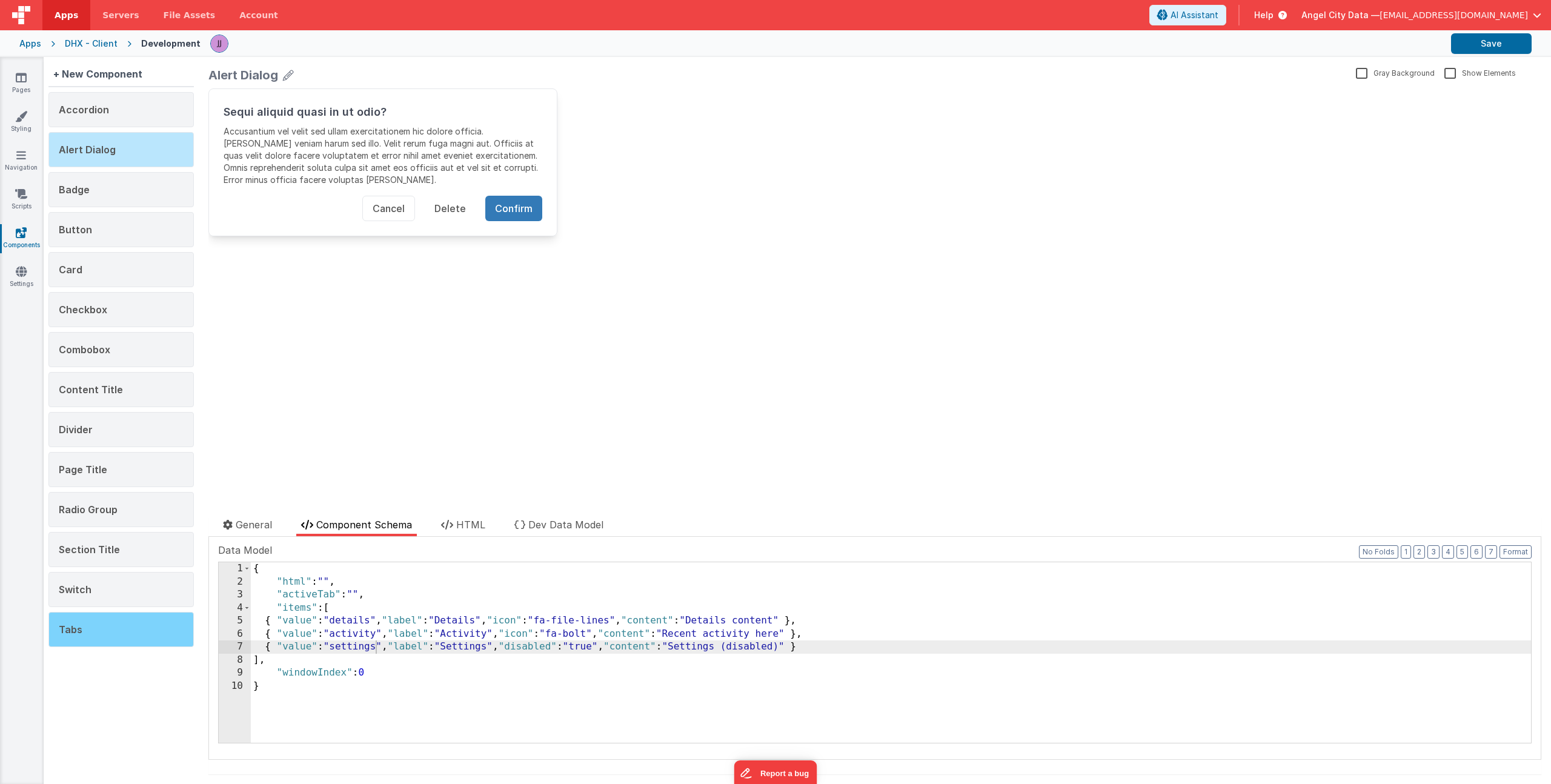
click at [94, 623] on div "Tabs" at bounding box center [121, 629] width 145 height 35
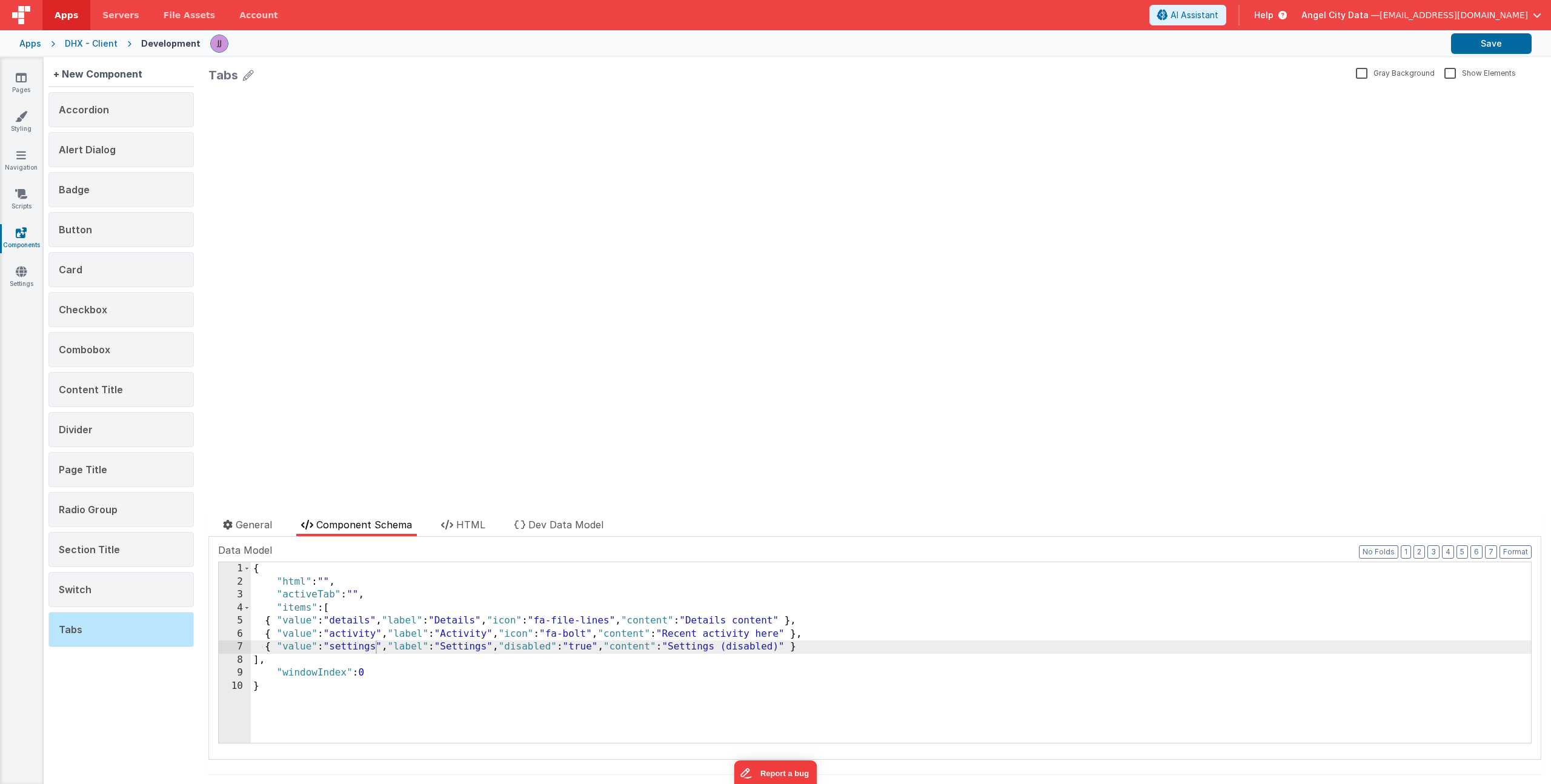
click at [387, 642] on div "{ "html" : "" , "activeTab" : "" , "items" : [ { "value" : "details" , "label" …" at bounding box center [891, 665] width 1281 height 206
click at [469, 521] on span "HTML" at bounding box center [471, 524] width 29 height 12
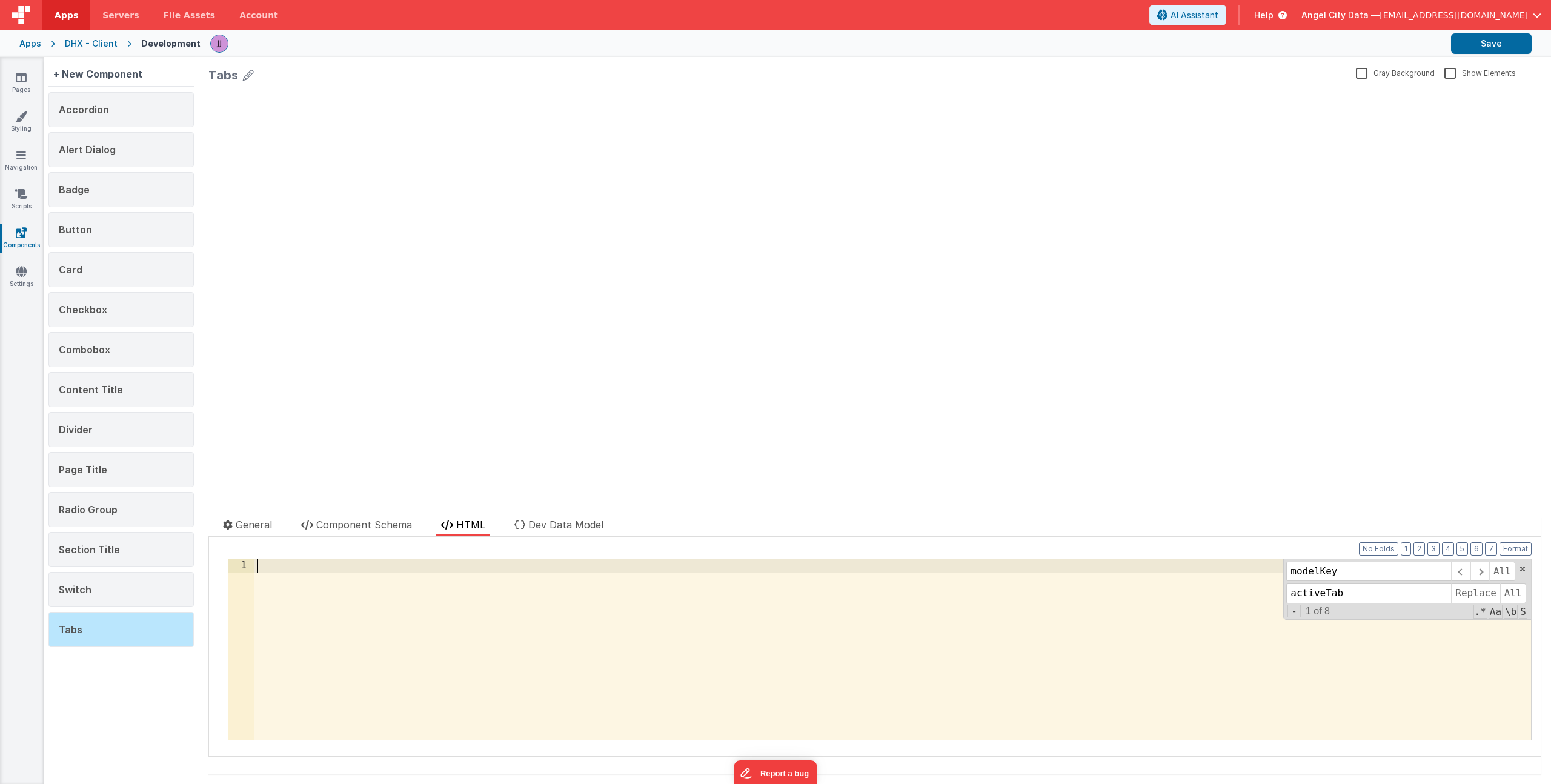
click at [1018, 616] on div at bounding box center [893, 662] width 1276 height 206
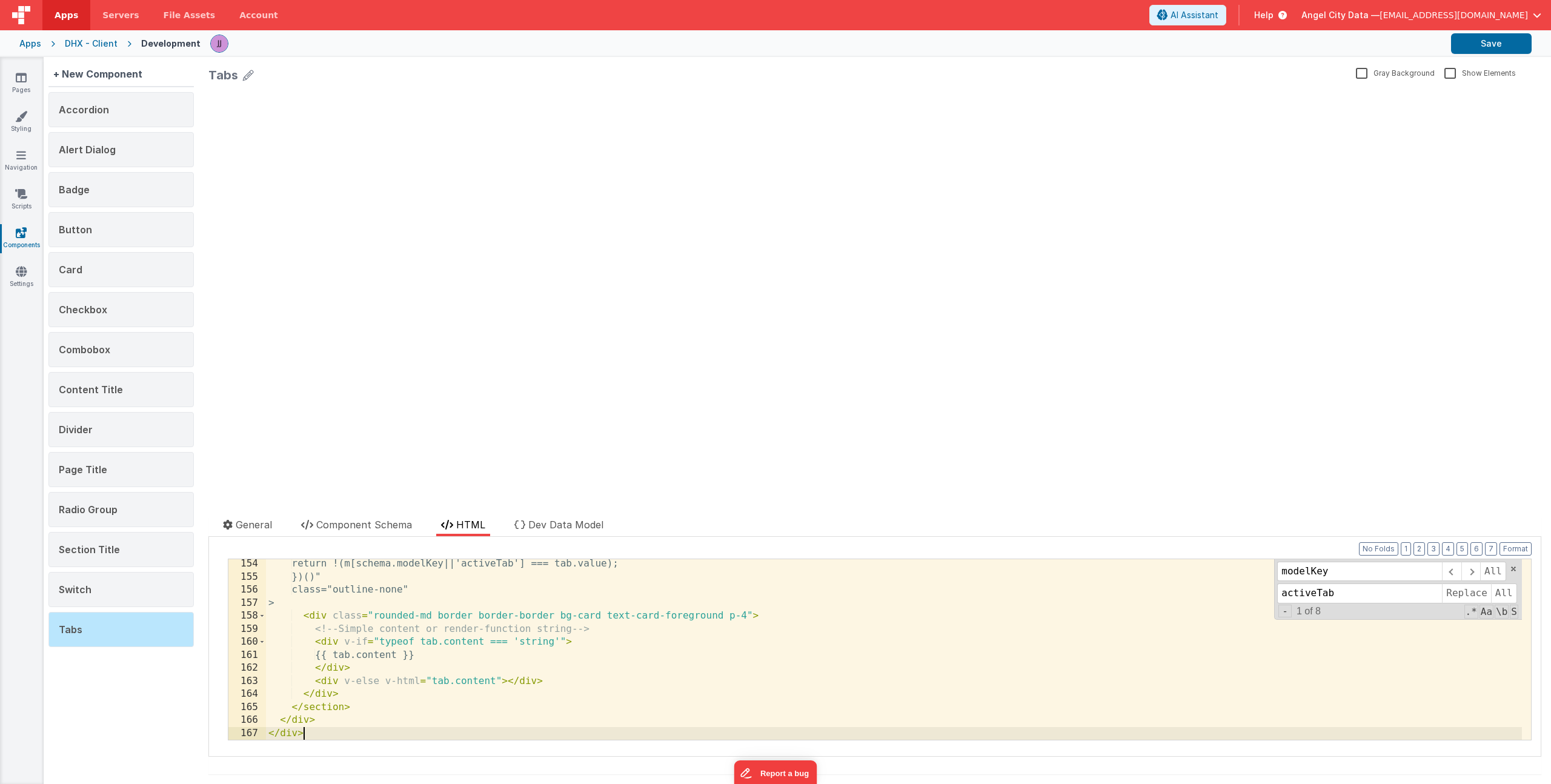
scroll to position [1994, 0]
click at [515, 609] on div "return !(m[schema.modelKey||'activeTab'] === tab.value); })()" class = "outline…" at bounding box center [894, 660] width 1256 height 206
click at [614, 658] on div "return !(m[schema.modelKey||'activeTab'] === tab.value); })()" class = "outline…" at bounding box center [894, 660] width 1256 height 206
click at [1278, 589] on span "+" at bounding box center [1285, 589] width 13 height 13
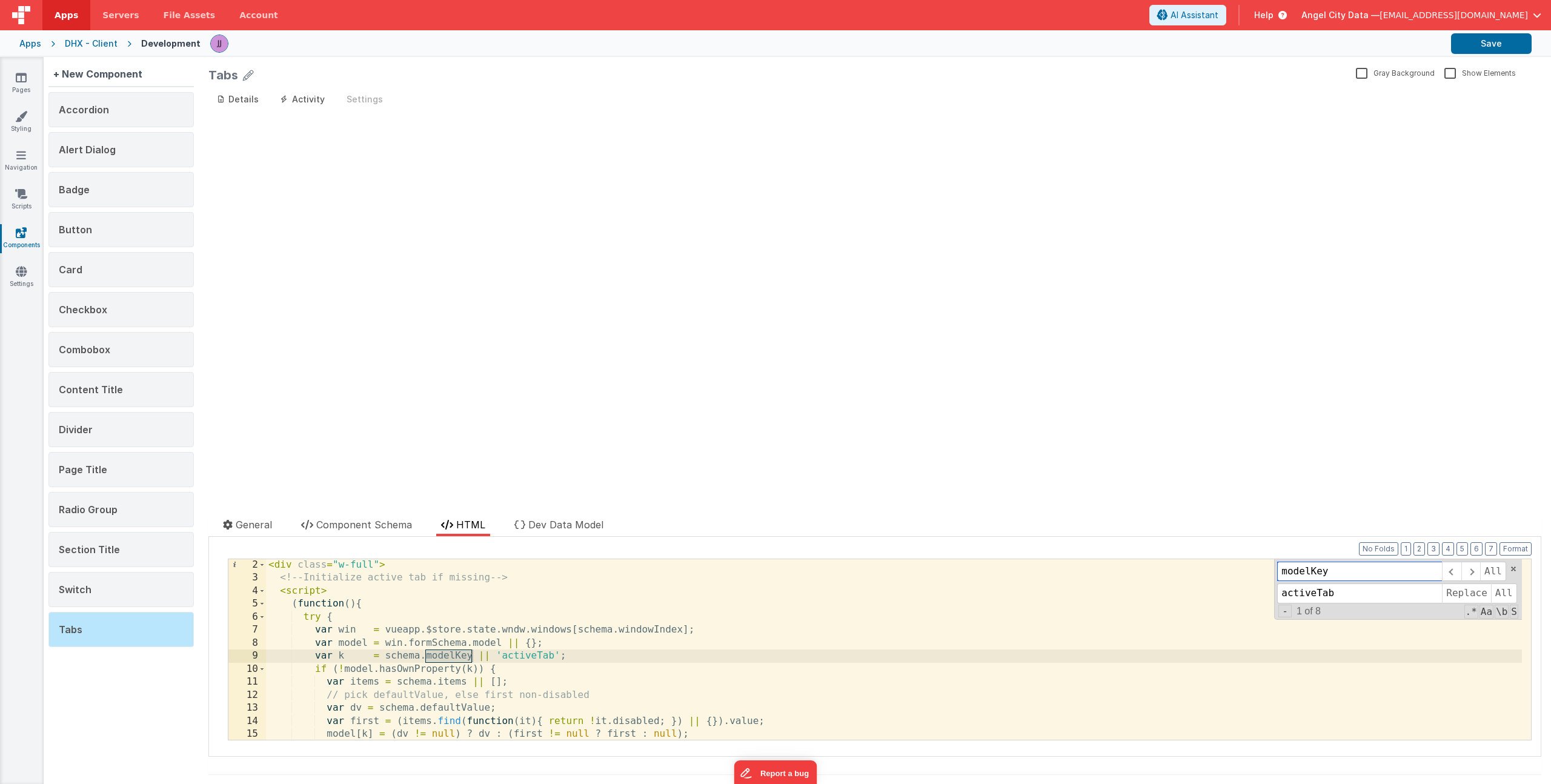
scroll to position [14, 0]
click at [1500, 596] on span "All" at bounding box center [1504, 593] width 26 height 19
click at [797, 658] on div "< div class = "w-full" > <!-- Initialize active tab if missing --> < script > (…" at bounding box center [894, 662] width 1256 height 206
click at [337, 528] on span "Component Schema" at bounding box center [364, 524] width 96 height 12
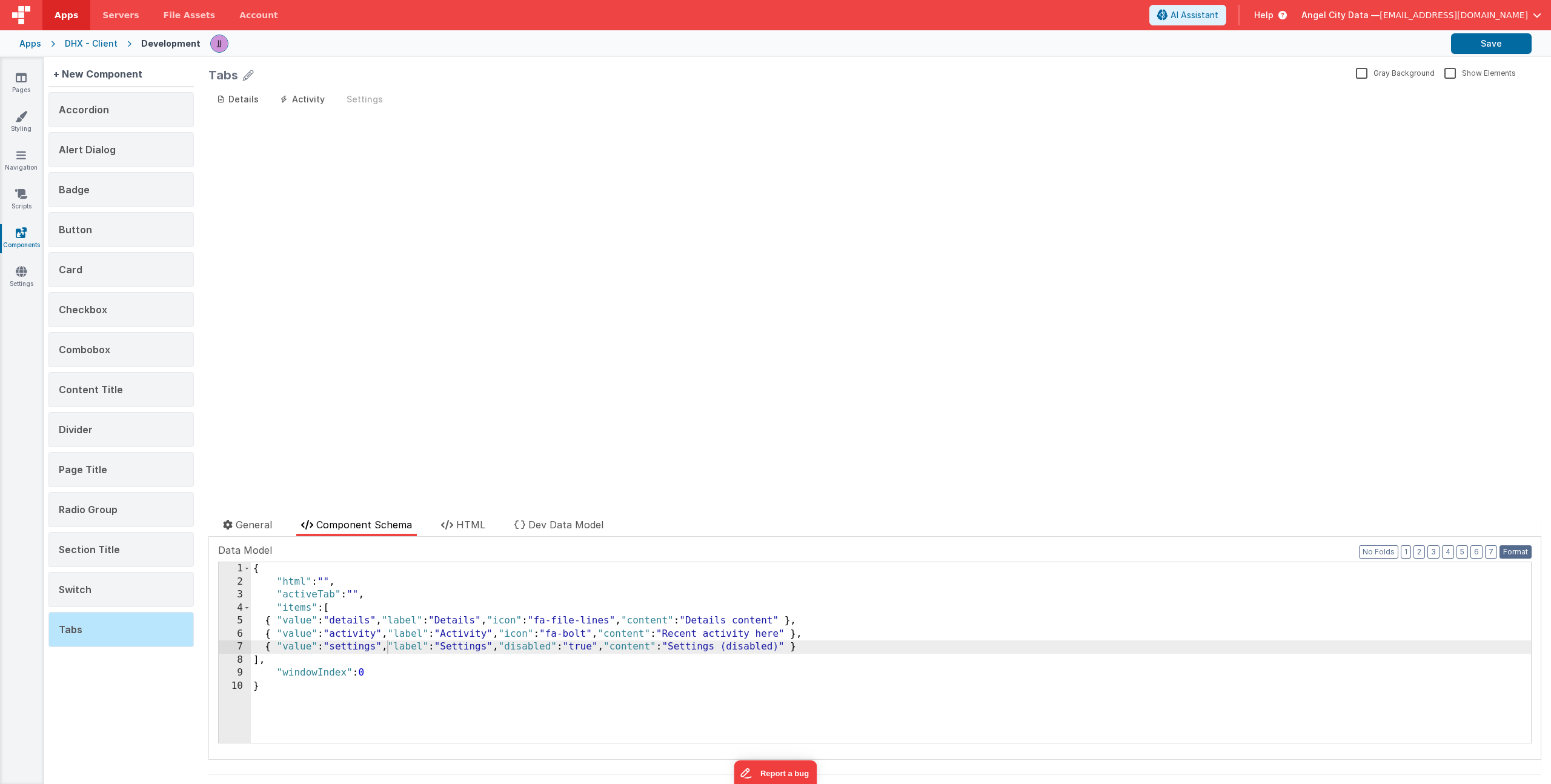
click at [1513, 553] on button "Format" at bounding box center [1516, 551] width 32 height 13
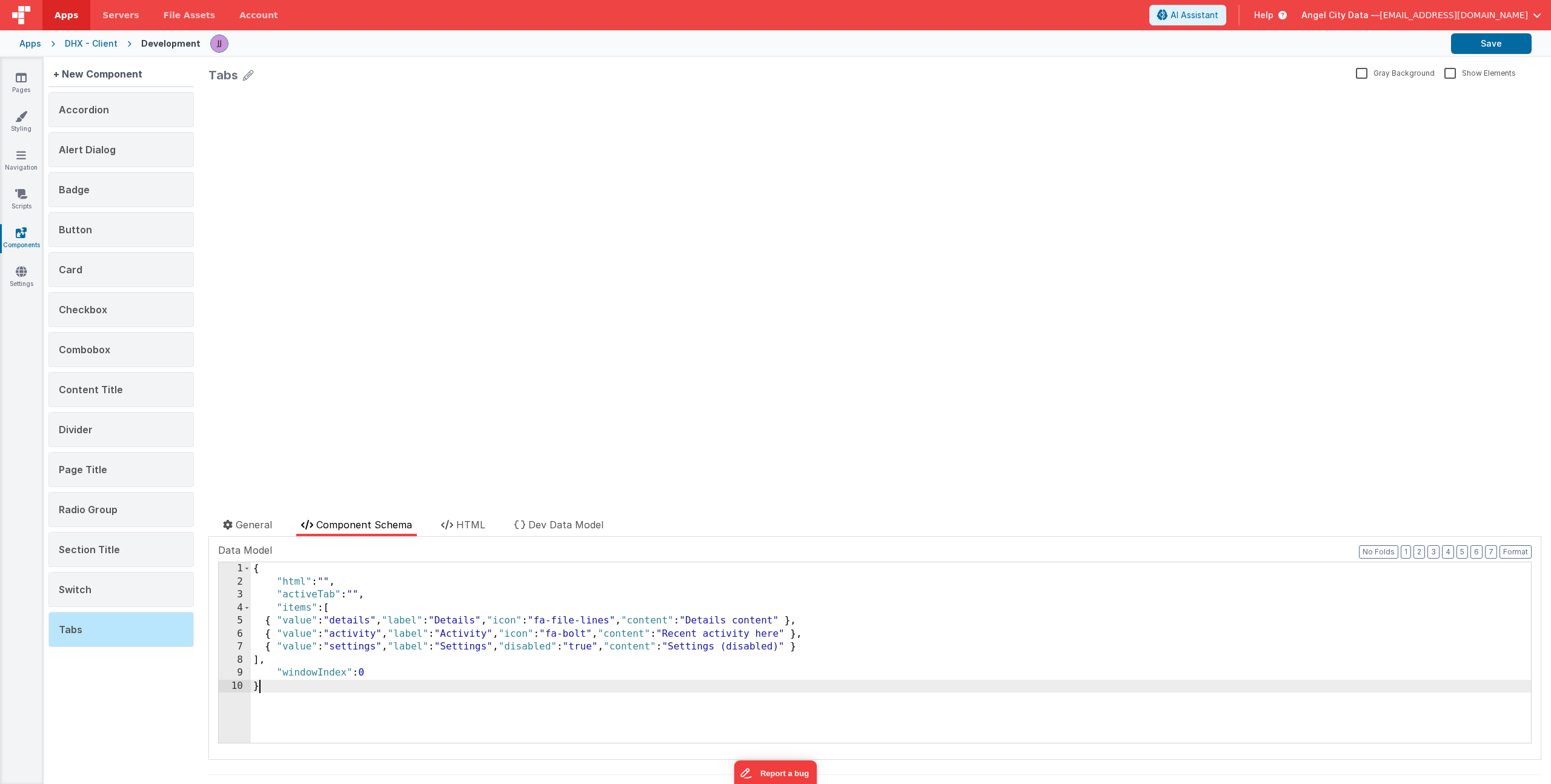
click at [597, 690] on div "{ "html" : "" , "activeTab" : "" , "items" : [ { "value" : "details" , "label" …" at bounding box center [891, 665] width 1281 height 206
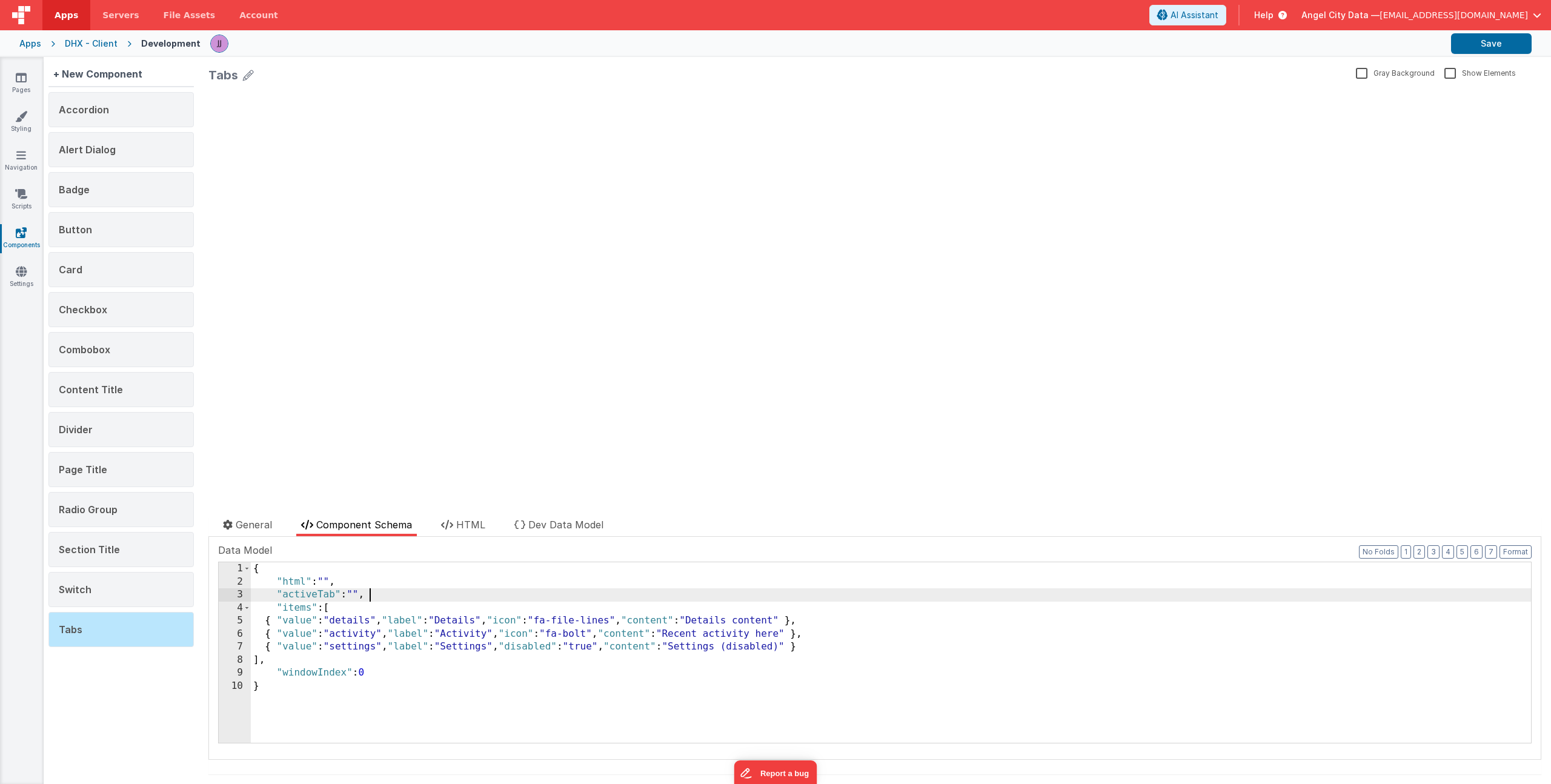
click at [484, 590] on div "{ "html" : "" , "activeTab" : "" , "items" : [ { "value" : "details" , "label" …" at bounding box center [891, 665] width 1281 height 206
click at [477, 521] on span "HTML" at bounding box center [471, 524] width 29 height 12
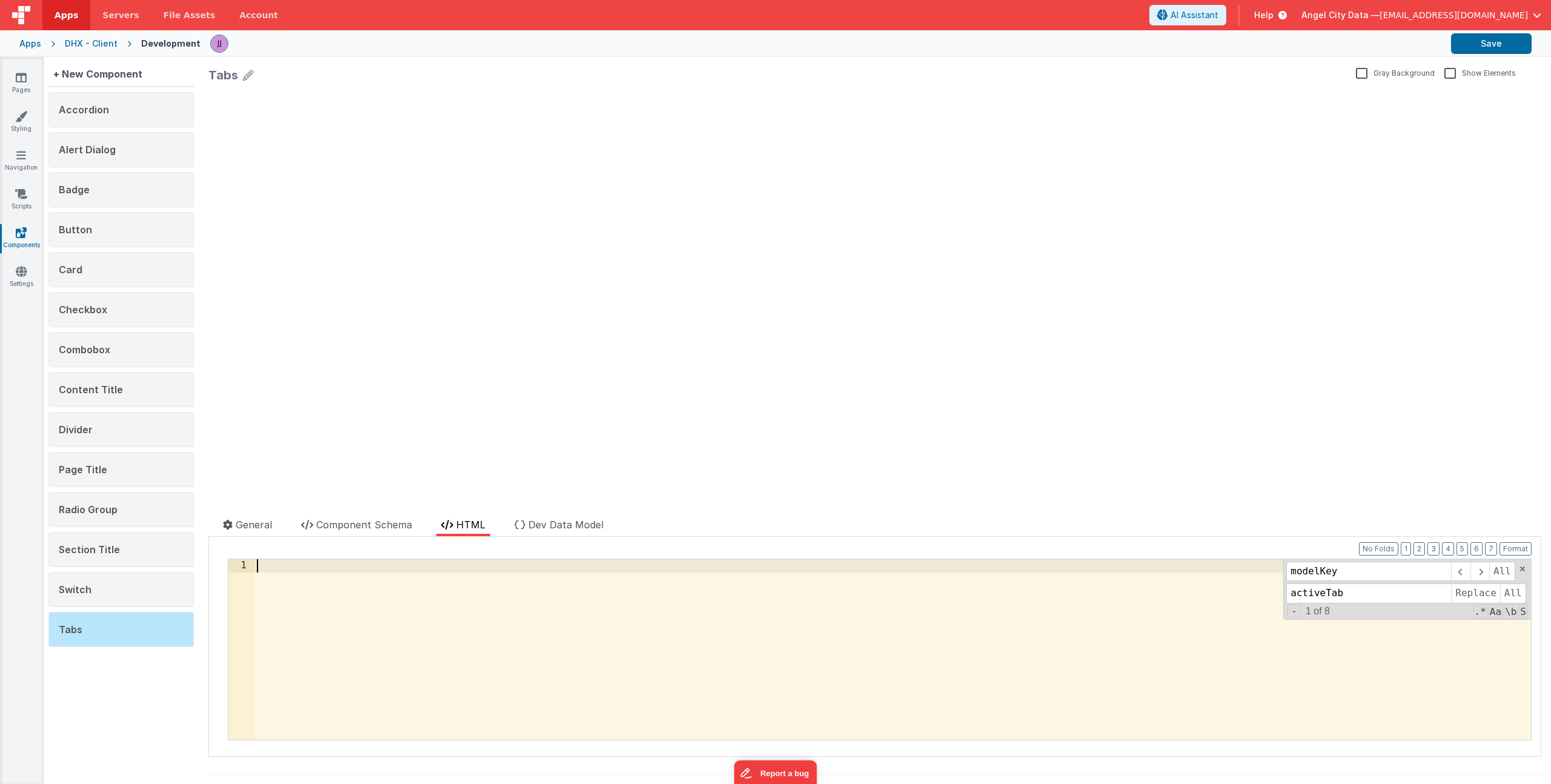
click at [414, 621] on div at bounding box center [893, 662] width 1276 height 206
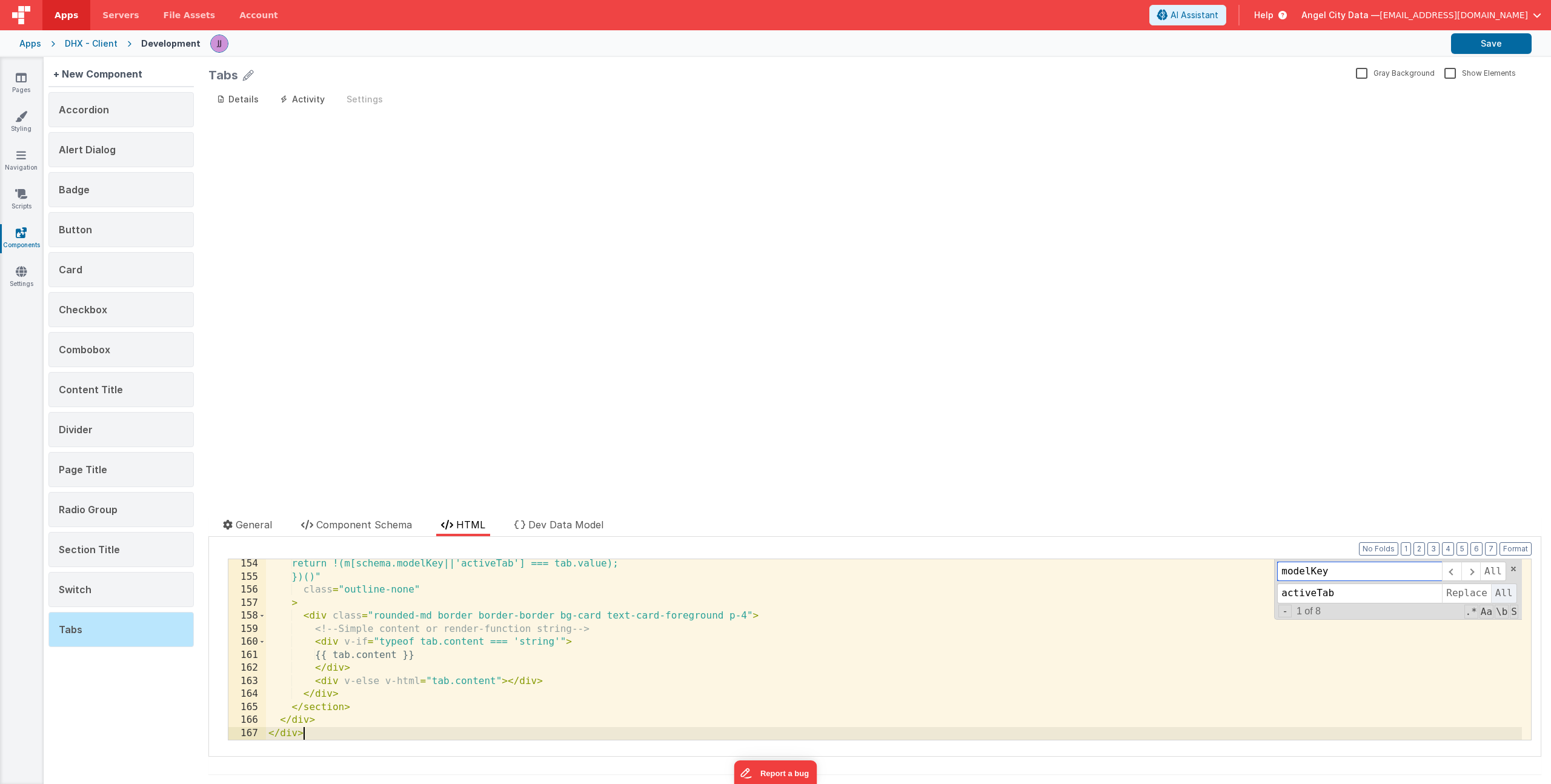
click at [1498, 598] on span "All" at bounding box center [1504, 593] width 26 height 19
click at [1479, 37] on button "Save" at bounding box center [1492, 44] width 81 height 21
click at [583, 678] on div "return !(m[schema.activeTab||'activeTab'] === tab.value); })()" class = "outlin…" at bounding box center [894, 660] width 1256 height 206
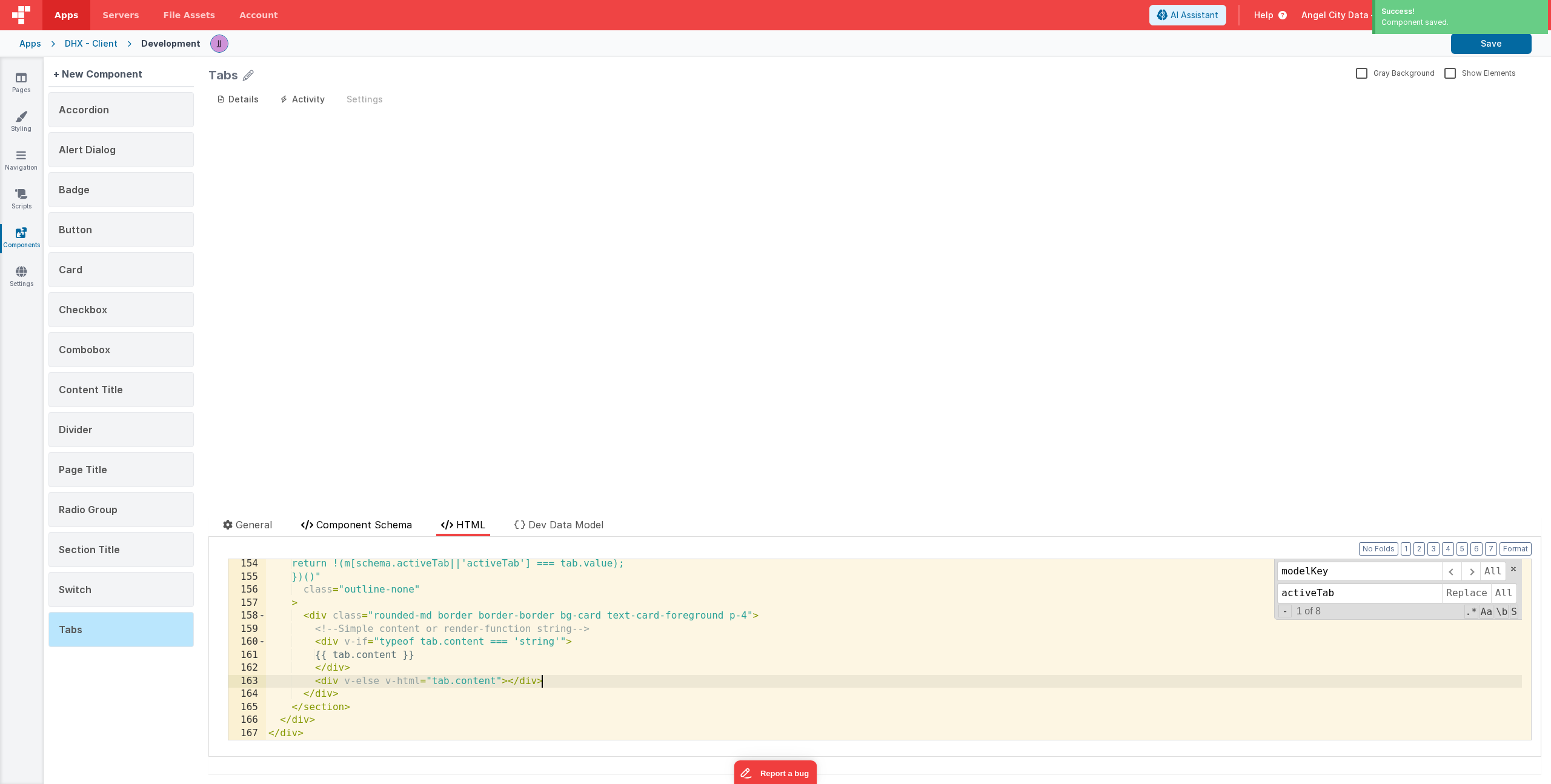
click at [369, 530] on li "Component Schema" at bounding box center [356, 526] width 120 height 19
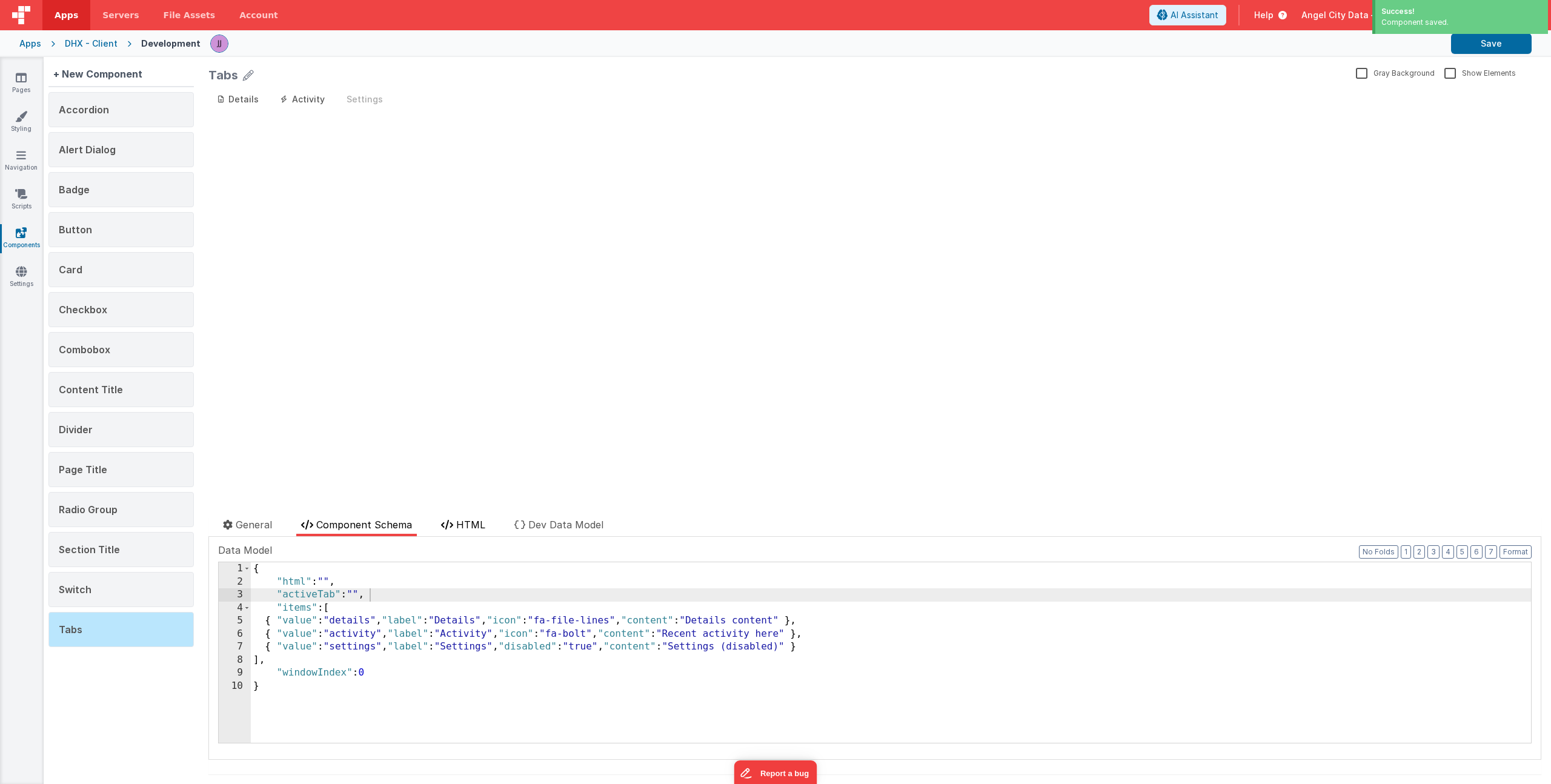
click at [453, 534] on li "HTML" at bounding box center [464, 526] width 54 height 19
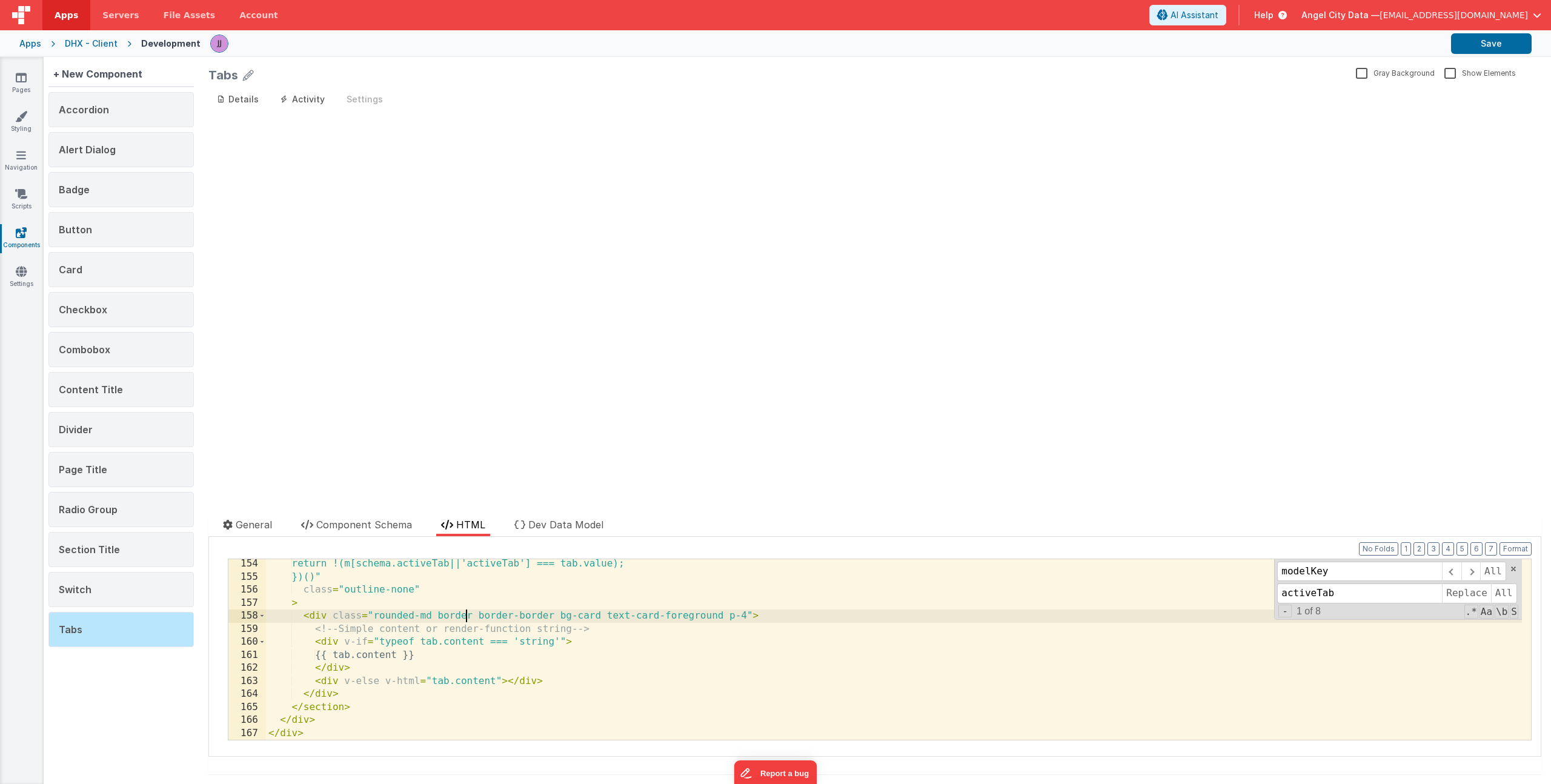
click at [467, 611] on div "return !(m[schema.activeTab||'activeTab'] === tab.value); })()" class = "outlin…" at bounding box center [894, 660] width 1256 height 206
click at [136, 474] on div "Page Title" at bounding box center [121, 469] width 145 height 35
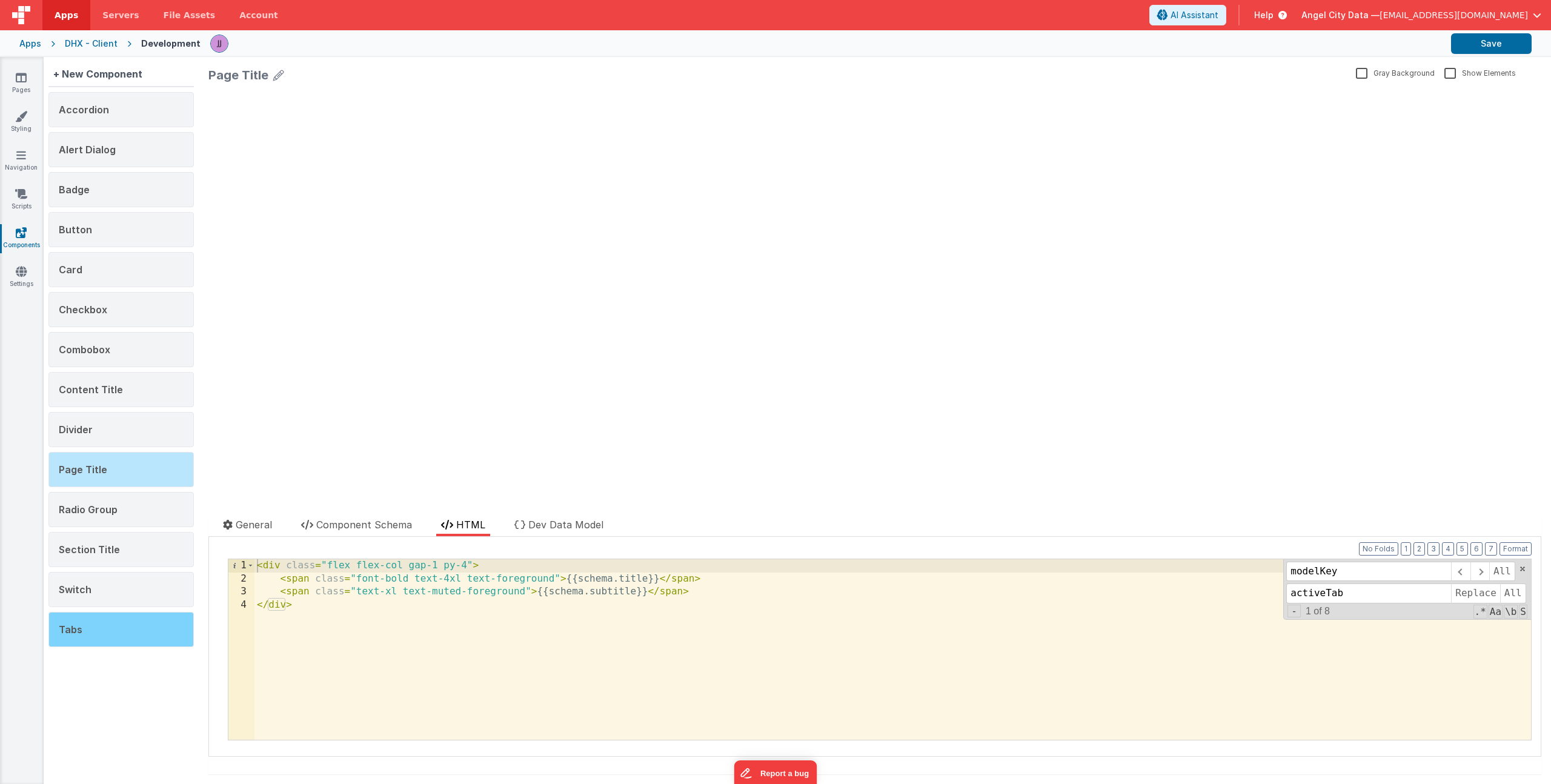
click at [99, 625] on div "Tabs" at bounding box center [121, 629] width 145 height 35
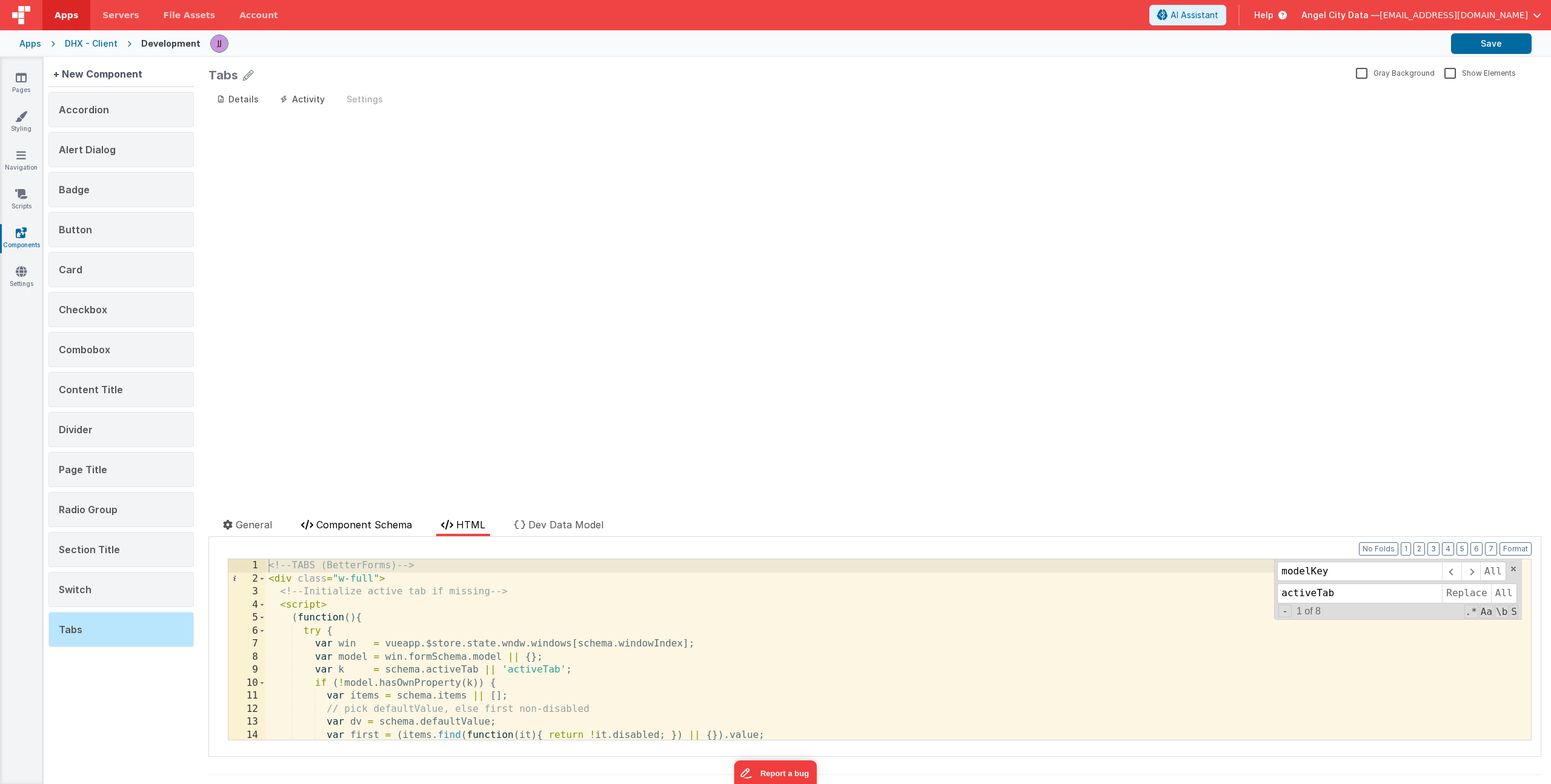
click at [344, 526] on span "Component Schema" at bounding box center [364, 524] width 96 height 12
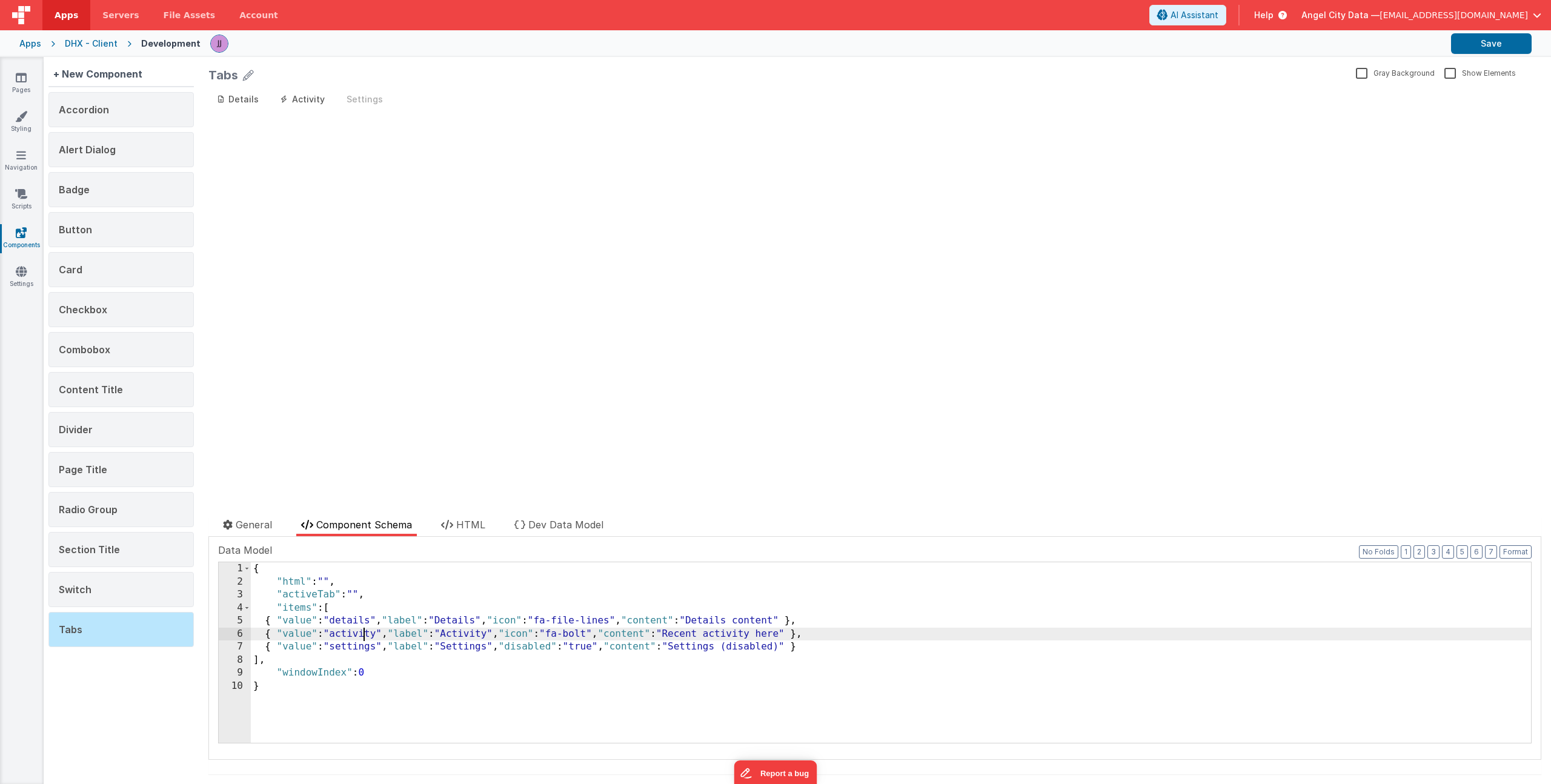
click at [366, 631] on div "{ "html" : "" , "activeTab" : "" , "items" : [ { "value" : "details" , "label" …" at bounding box center [891, 665] width 1281 height 206
click at [471, 517] on li "HTML" at bounding box center [464, 526] width 54 height 19
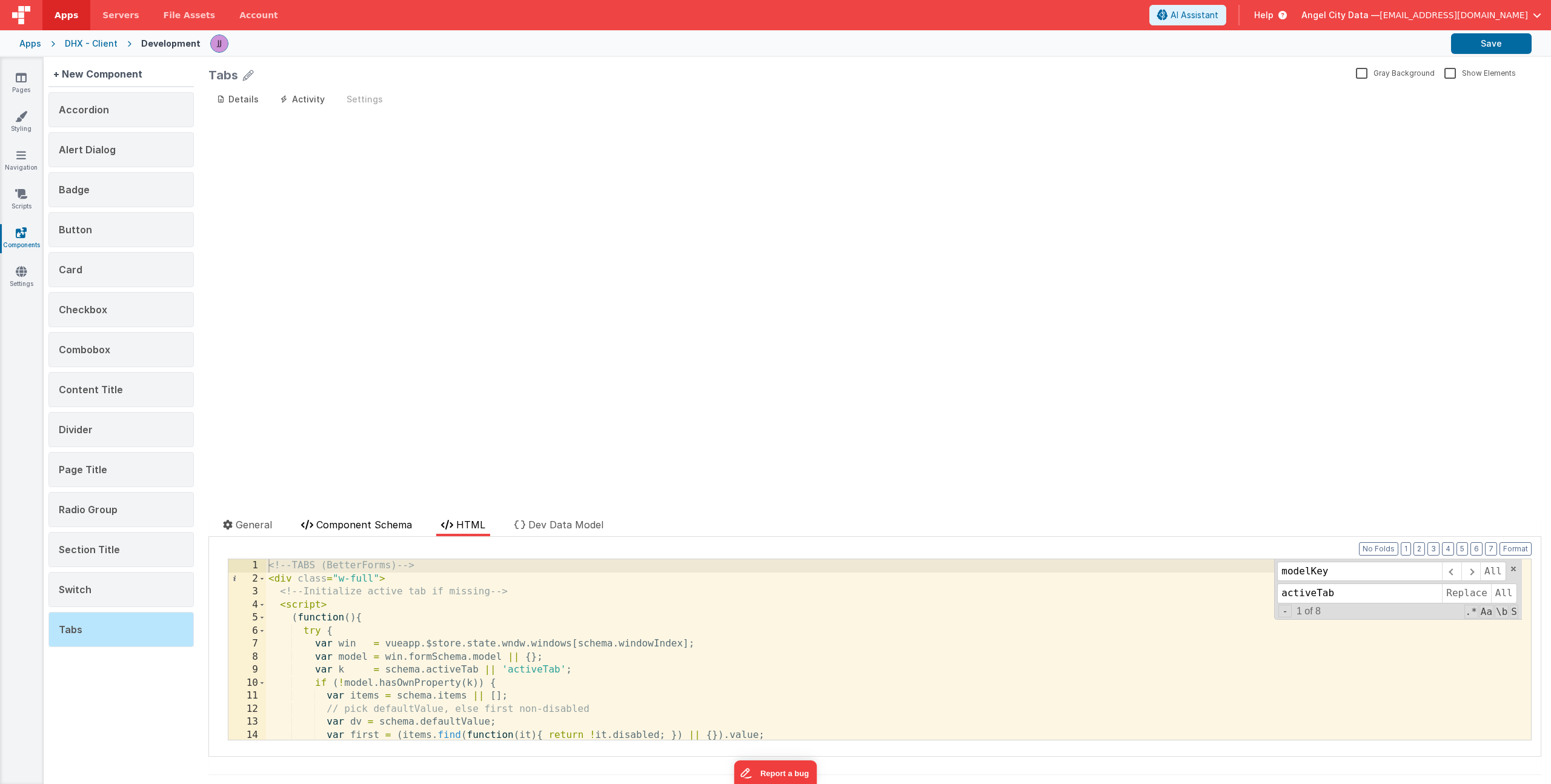
click at [344, 528] on span "Component Schema" at bounding box center [364, 524] width 96 height 12
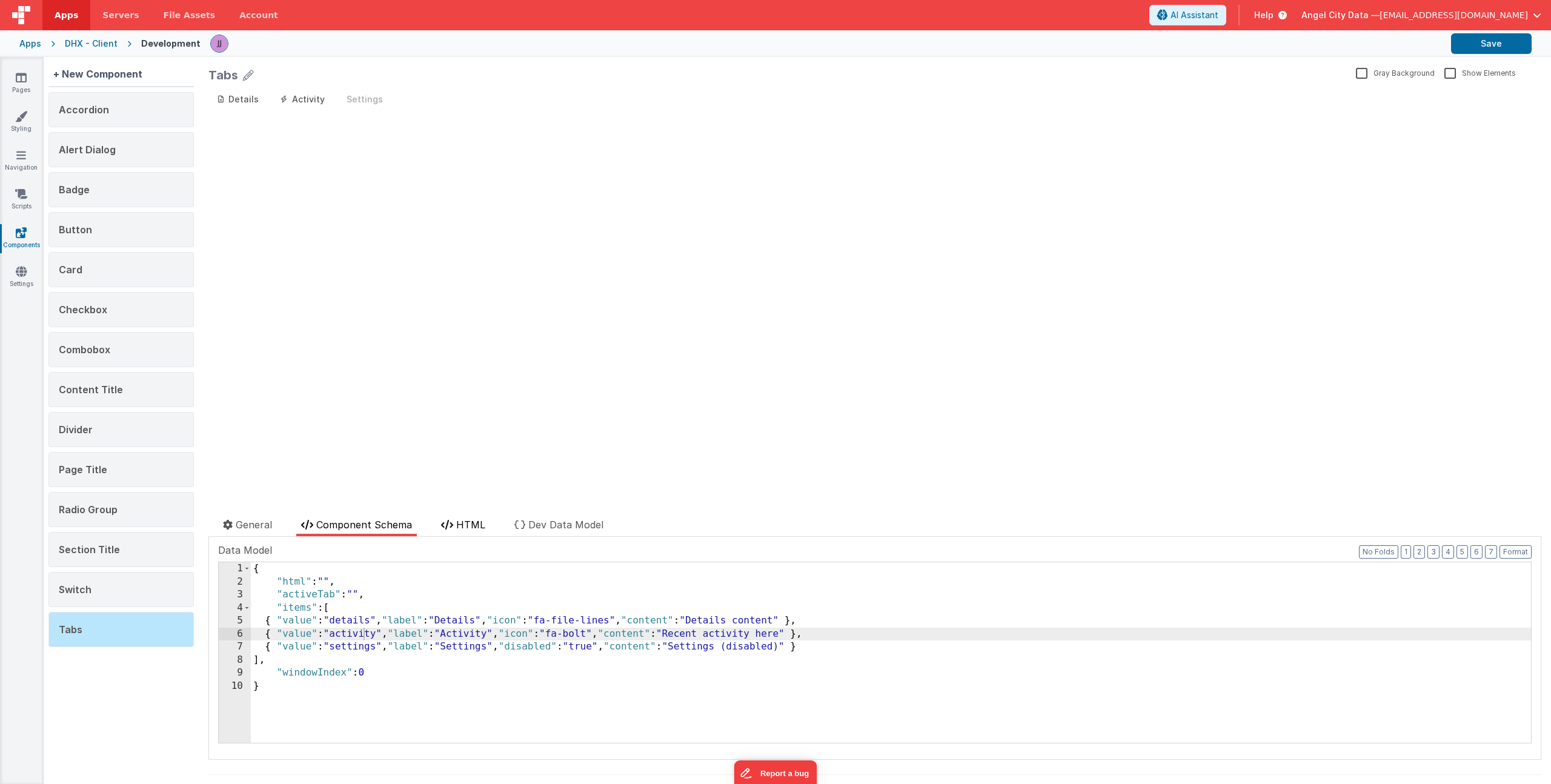
click at [479, 526] on span "HTML" at bounding box center [471, 524] width 29 height 12
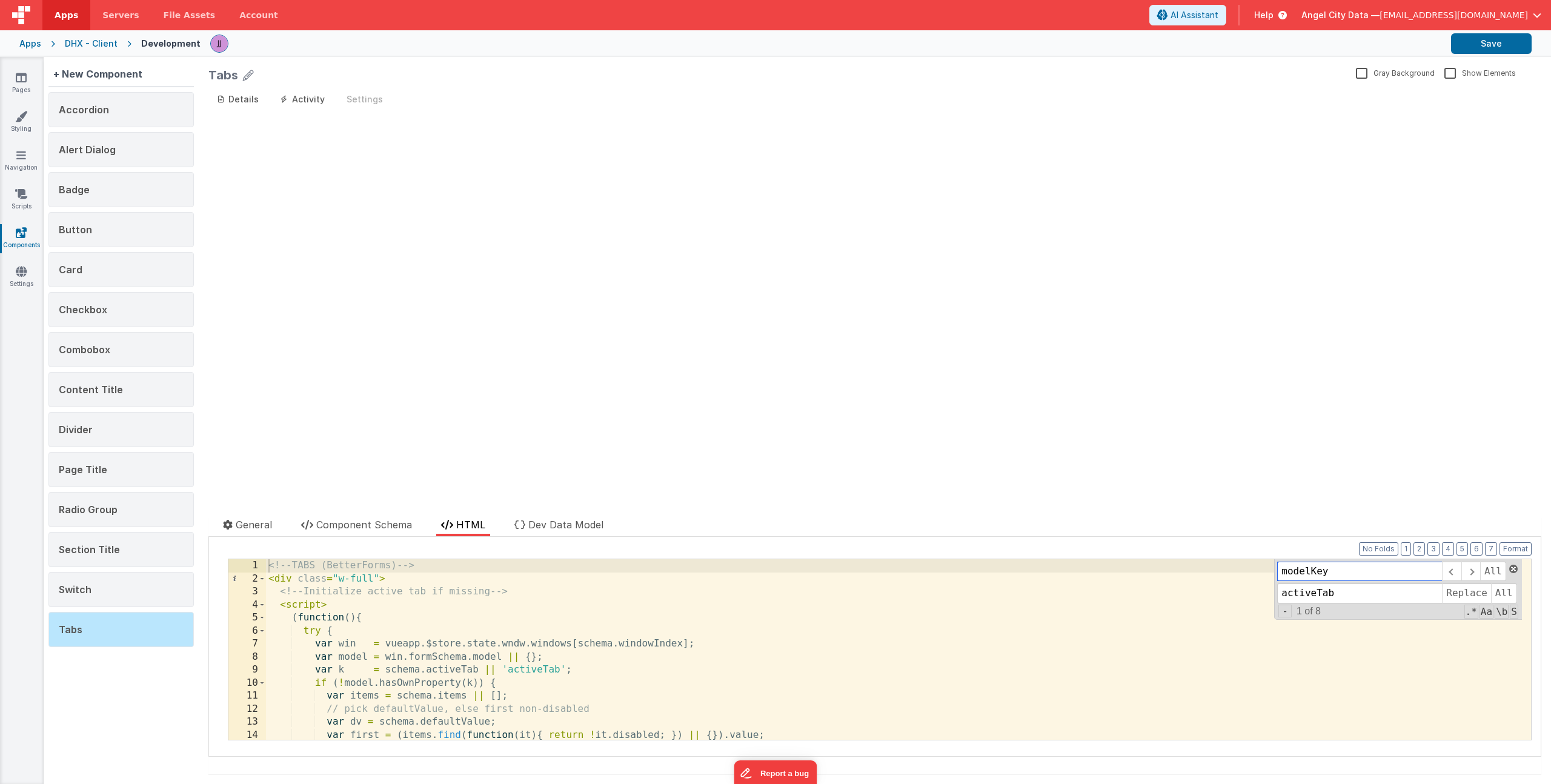
click at [1509, 573] on span at bounding box center [1513, 569] width 8 height 8
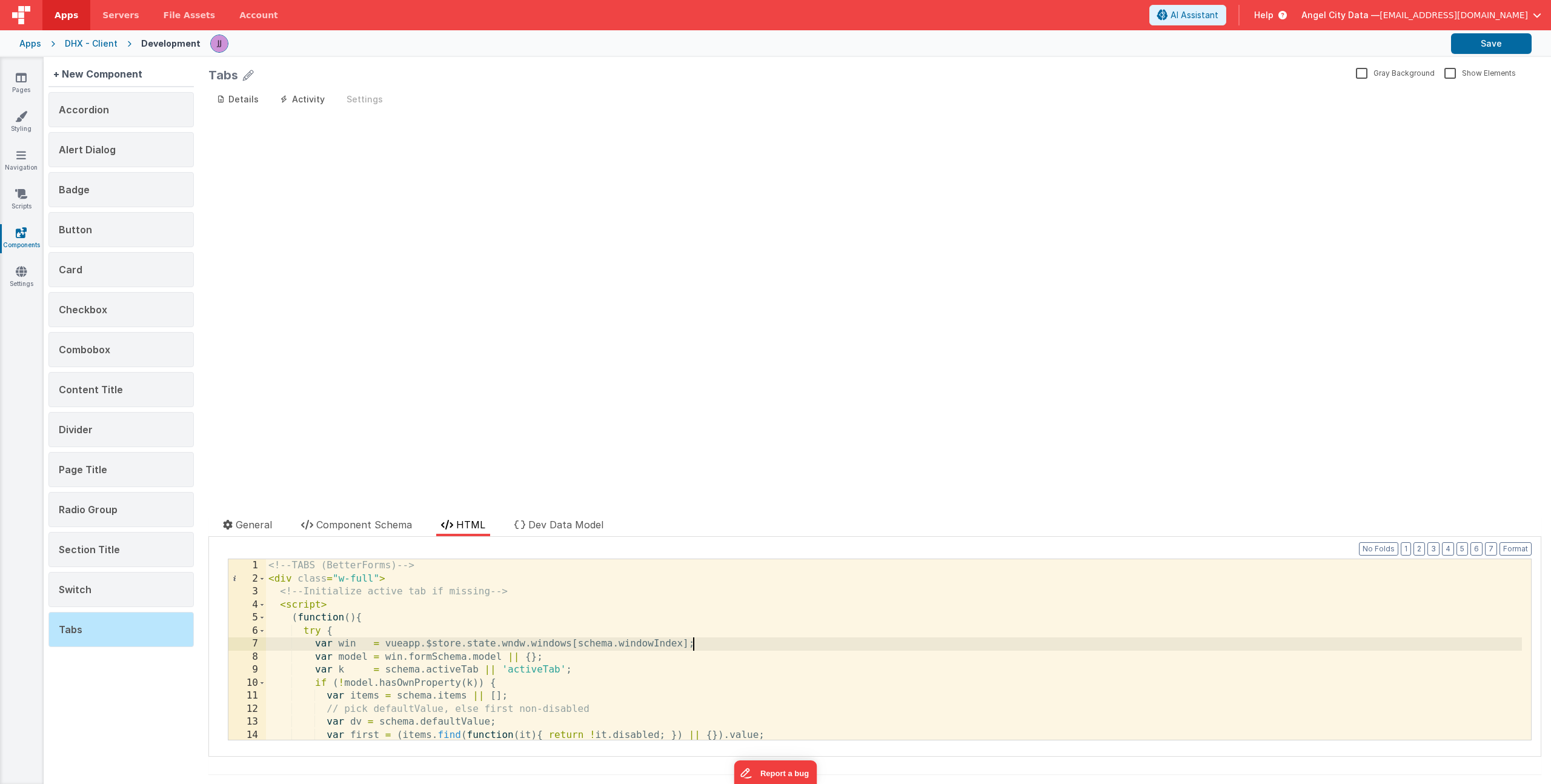
click at [971, 650] on div "<!-- TABS (BetterForms) --> < div class = "w-full" > <!-- Initialize active tab…" at bounding box center [894, 662] width 1256 height 206
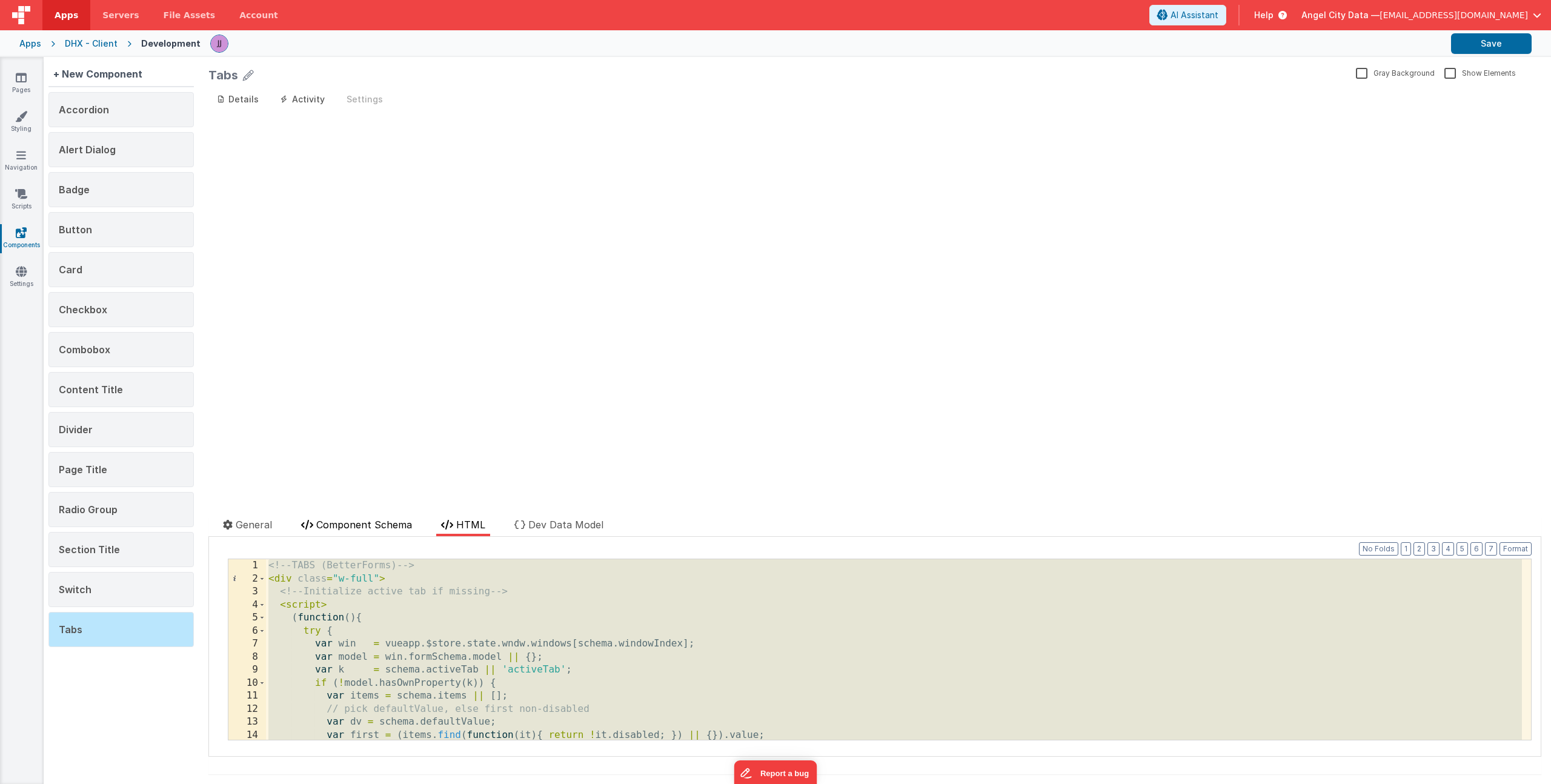
click at [354, 520] on span "Component Schema" at bounding box center [364, 524] width 96 height 12
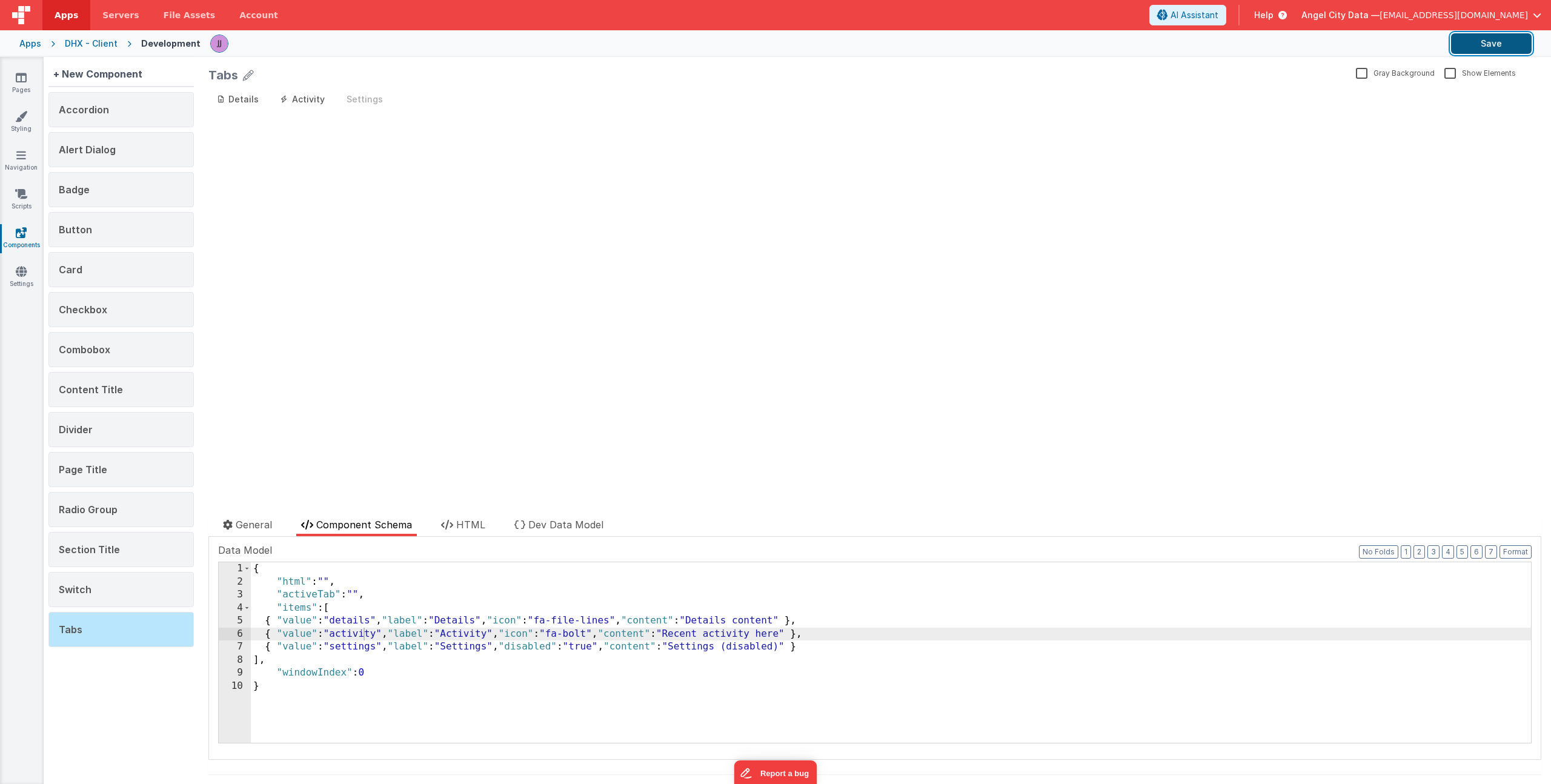
click at [1508, 44] on button "Save" at bounding box center [1492, 44] width 81 height 21
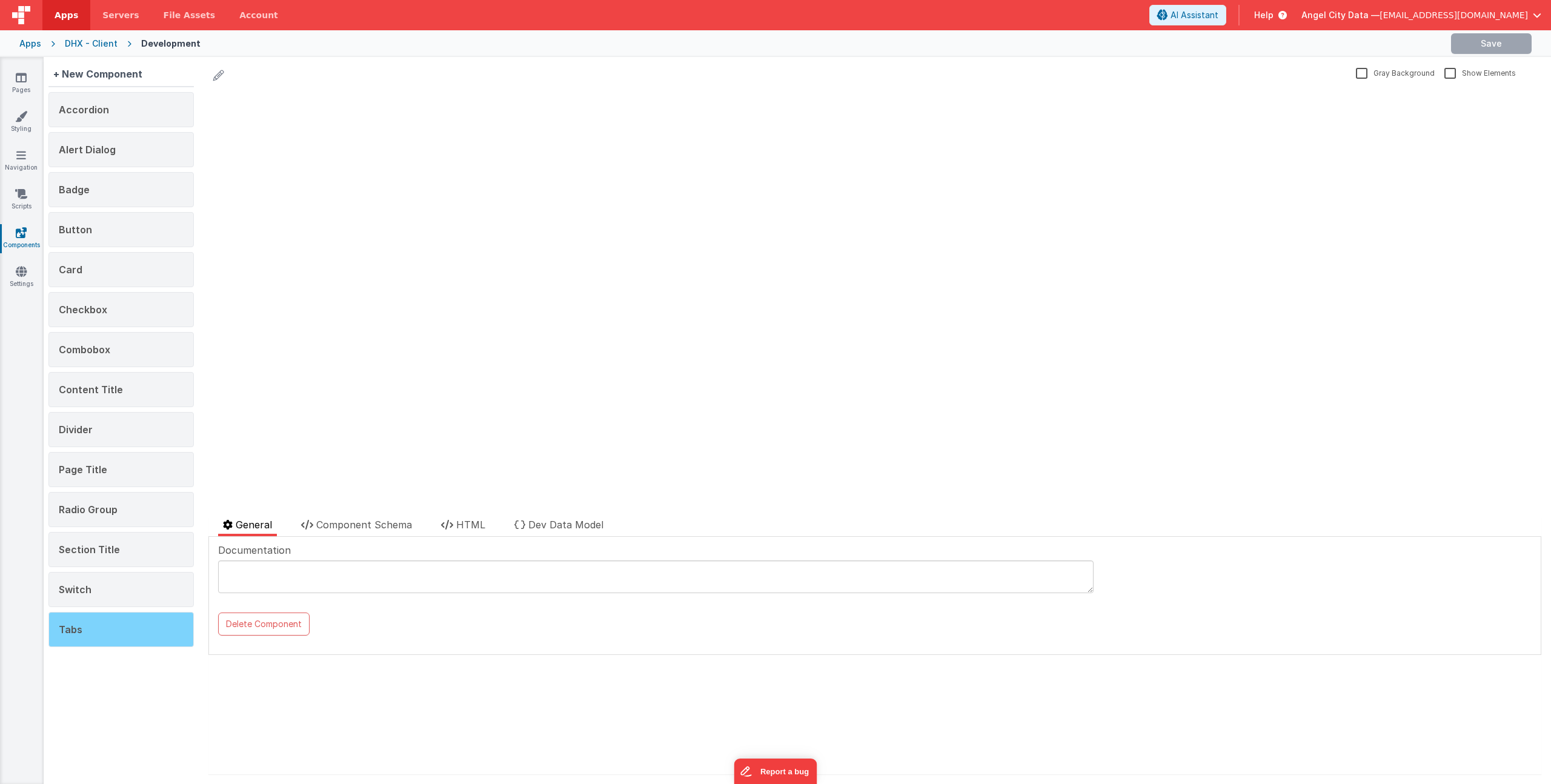
click at [90, 622] on div "Tabs" at bounding box center [121, 629] width 145 height 35
click at [375, 520] on span "Component Schema" at bounding box center [364, 524] width 96 height 12
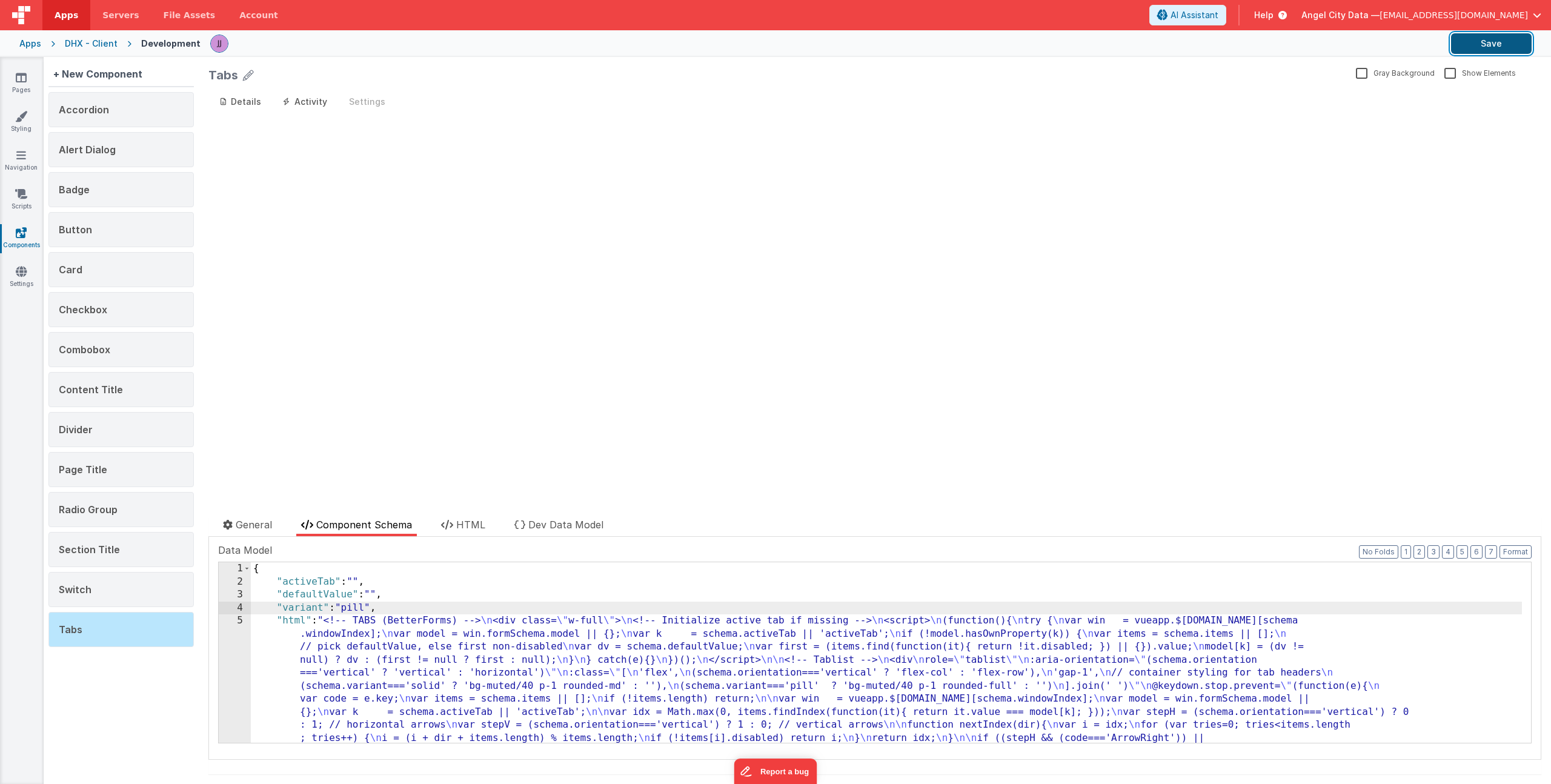
click at [1479, 41] on button "Save" at bounding box center [1492, 44] width 81 height 21
click at [31, 74] on link "Pages" at bounding box center [21, 83] width 44 height 24
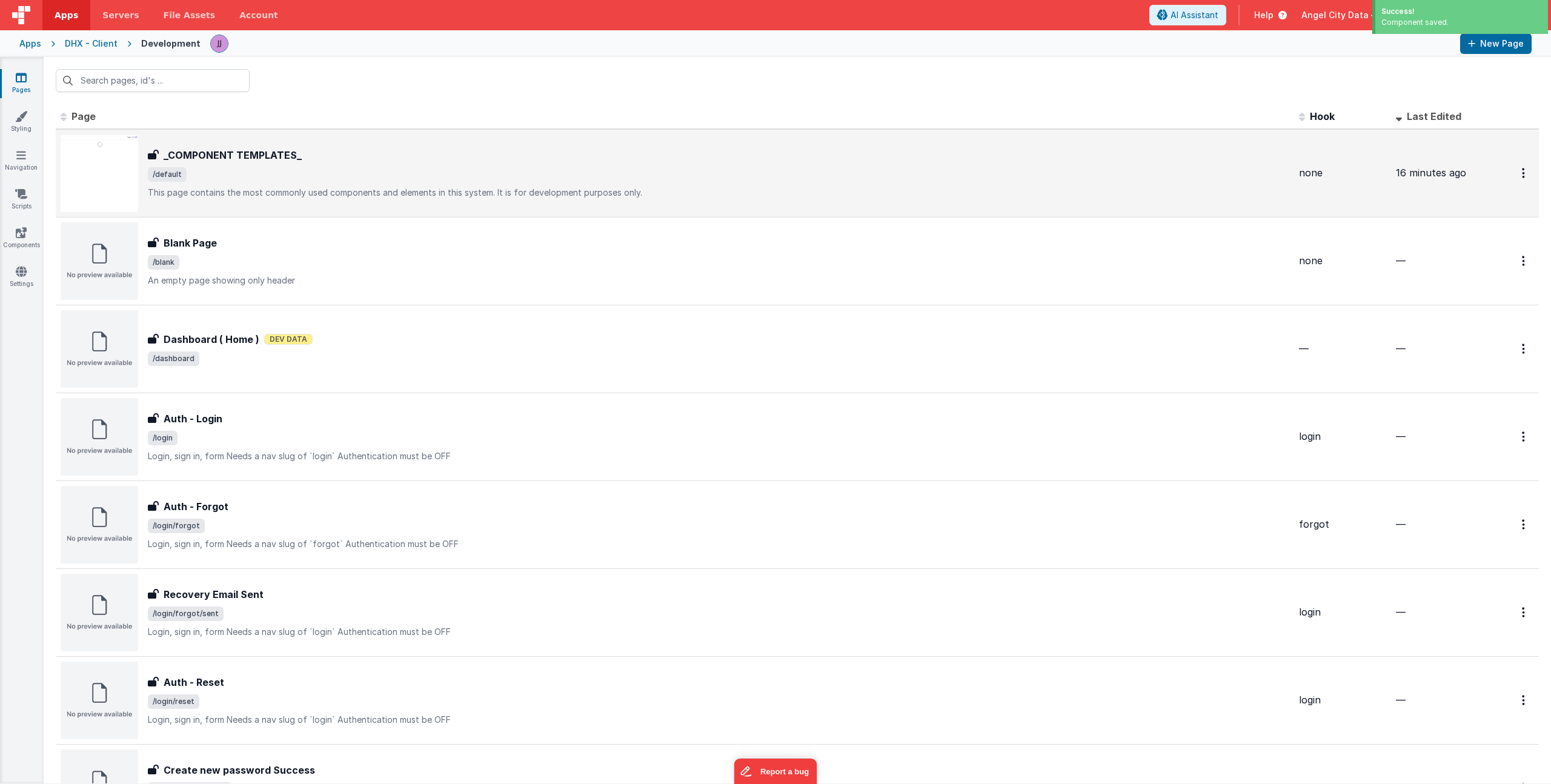
click at [320, 161] on div "_COMPONENT TEMPLATES_" at bounding box center [719, 155] width 1142 height 15
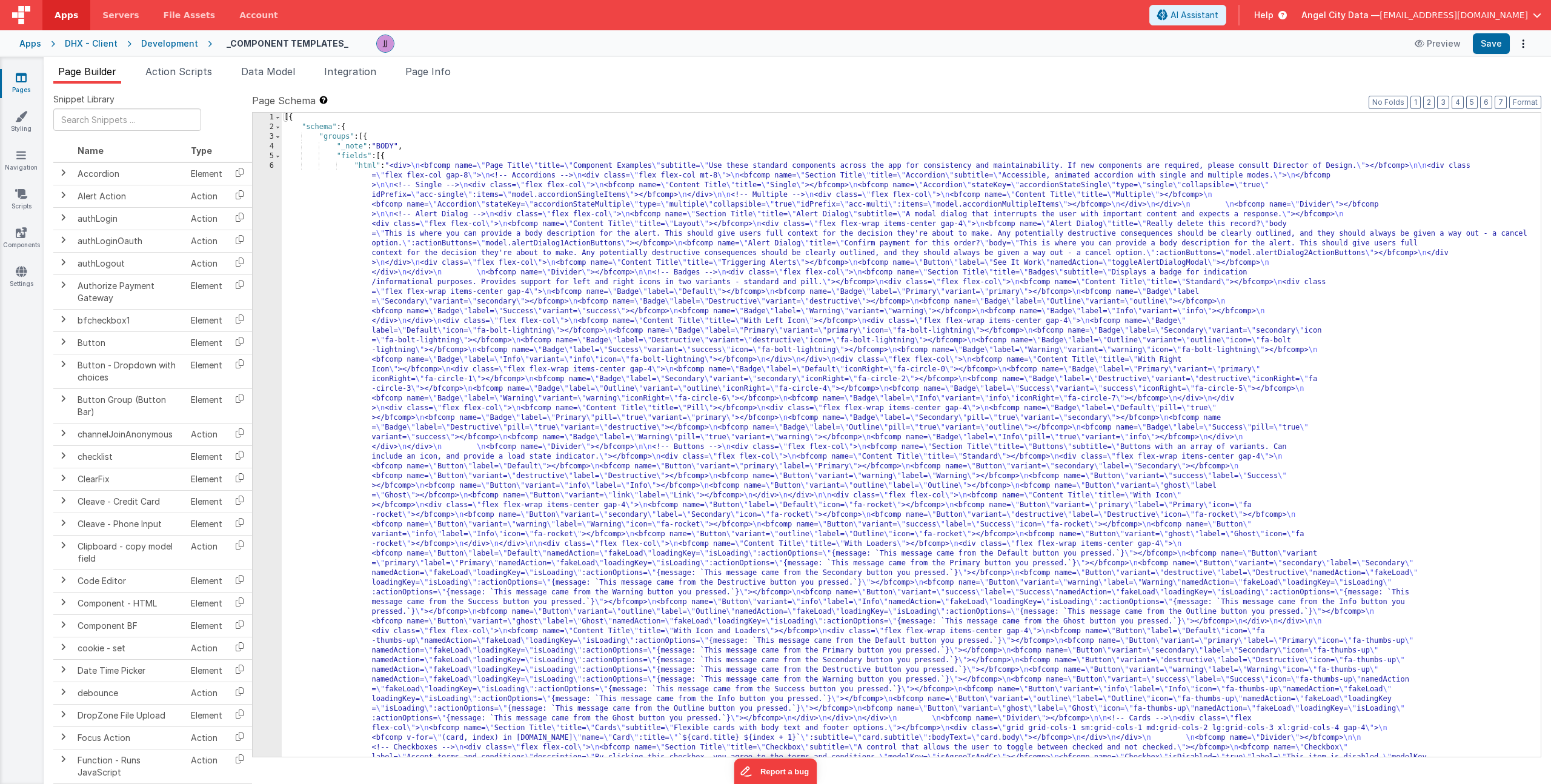
click at [272, 70] on span "Data Model" at bounding box center [268, 71] width 54 height 12
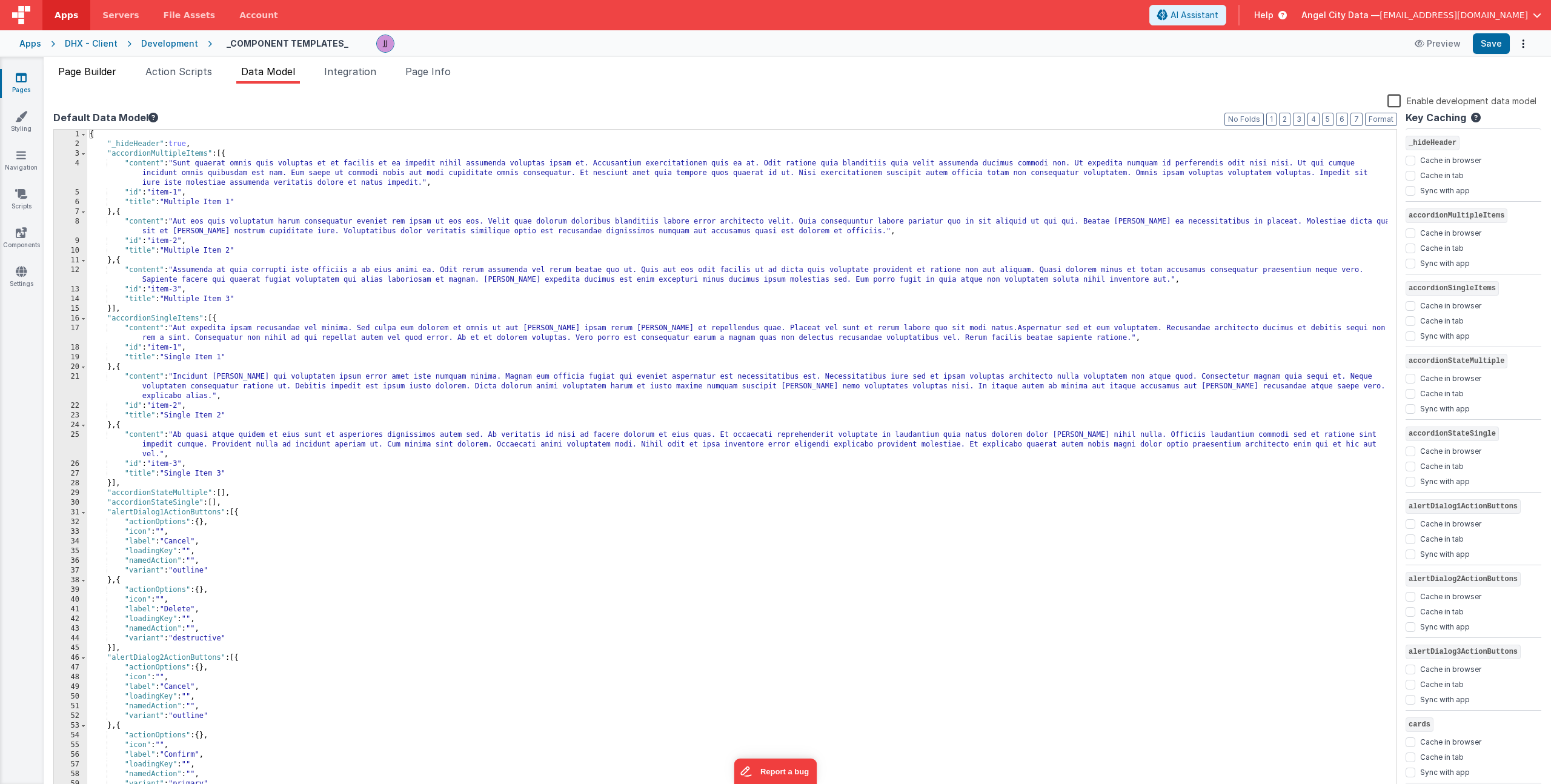
click at [98, 67] on span "Page Builder" at bounding box center [88, 71] width 58 height 12
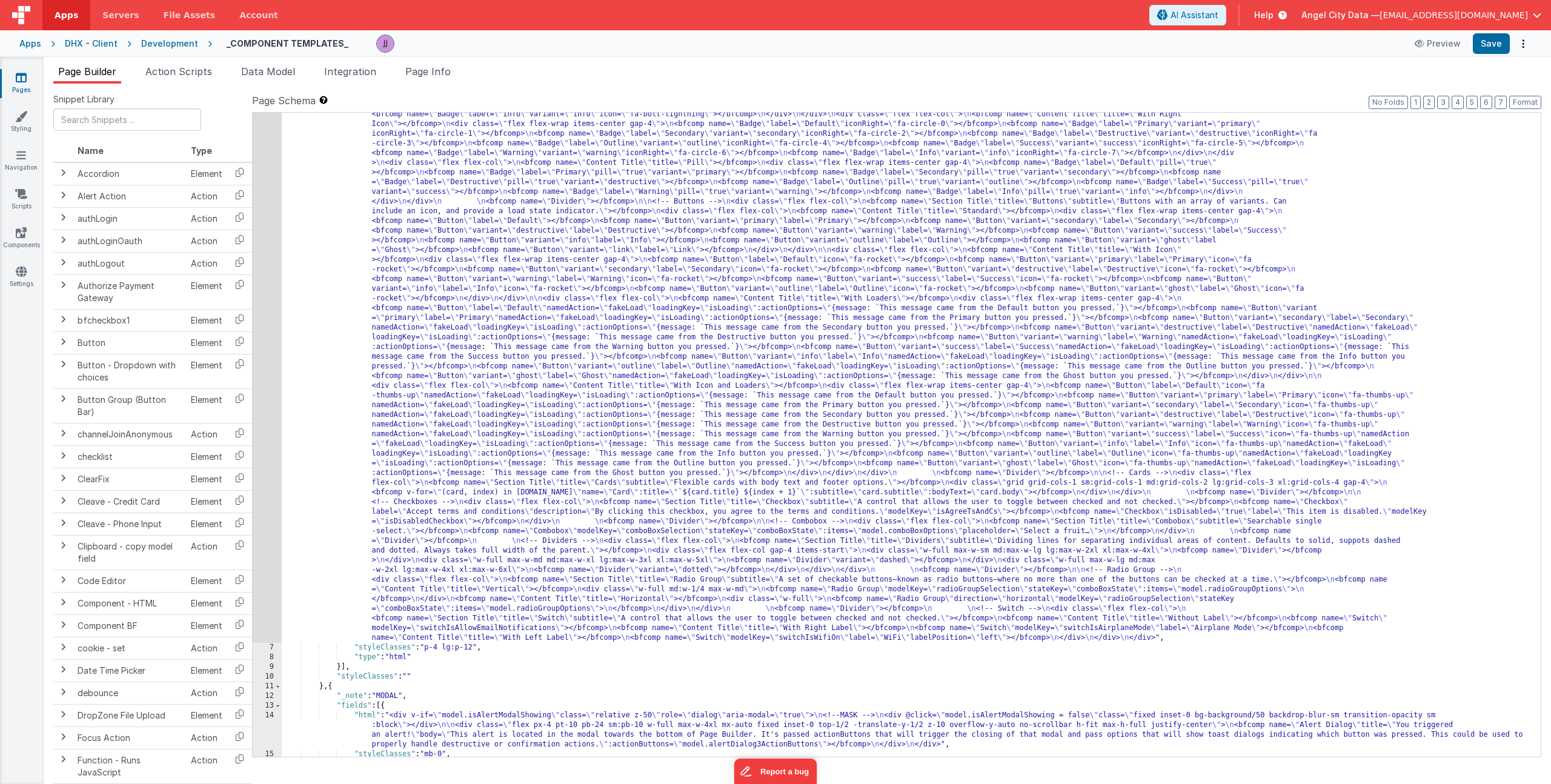
scroll to position [245, 0]
click at [508, 409] on div ""html" : "<div> \n <bfcomp name= \" Page Title \" title= \" Component Examples …" at bounding box center [907, 606] width 1250 height 1380
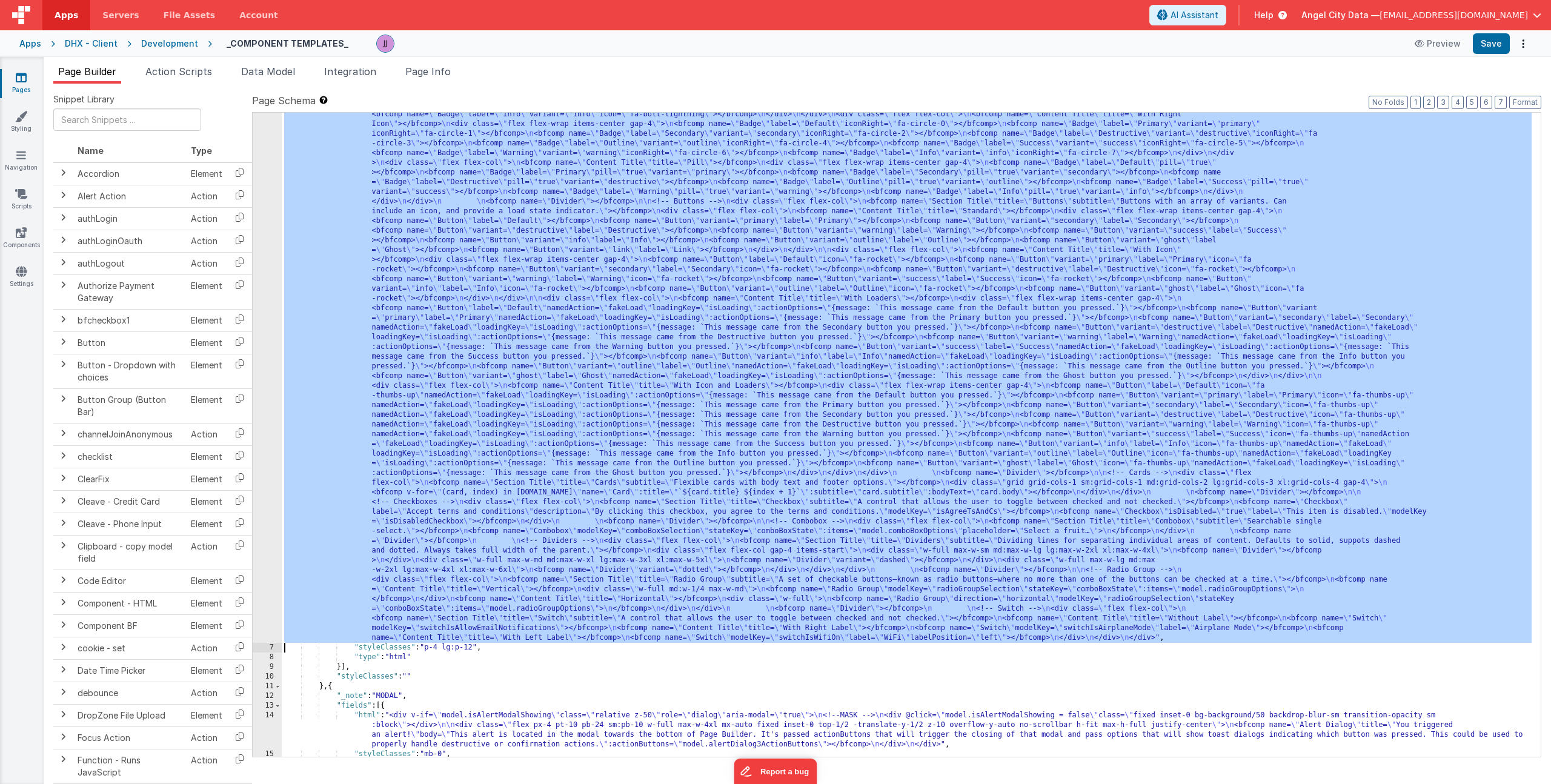
click at [266, 367] on div "6" at bounding box center [267, 279] width 29 height 727
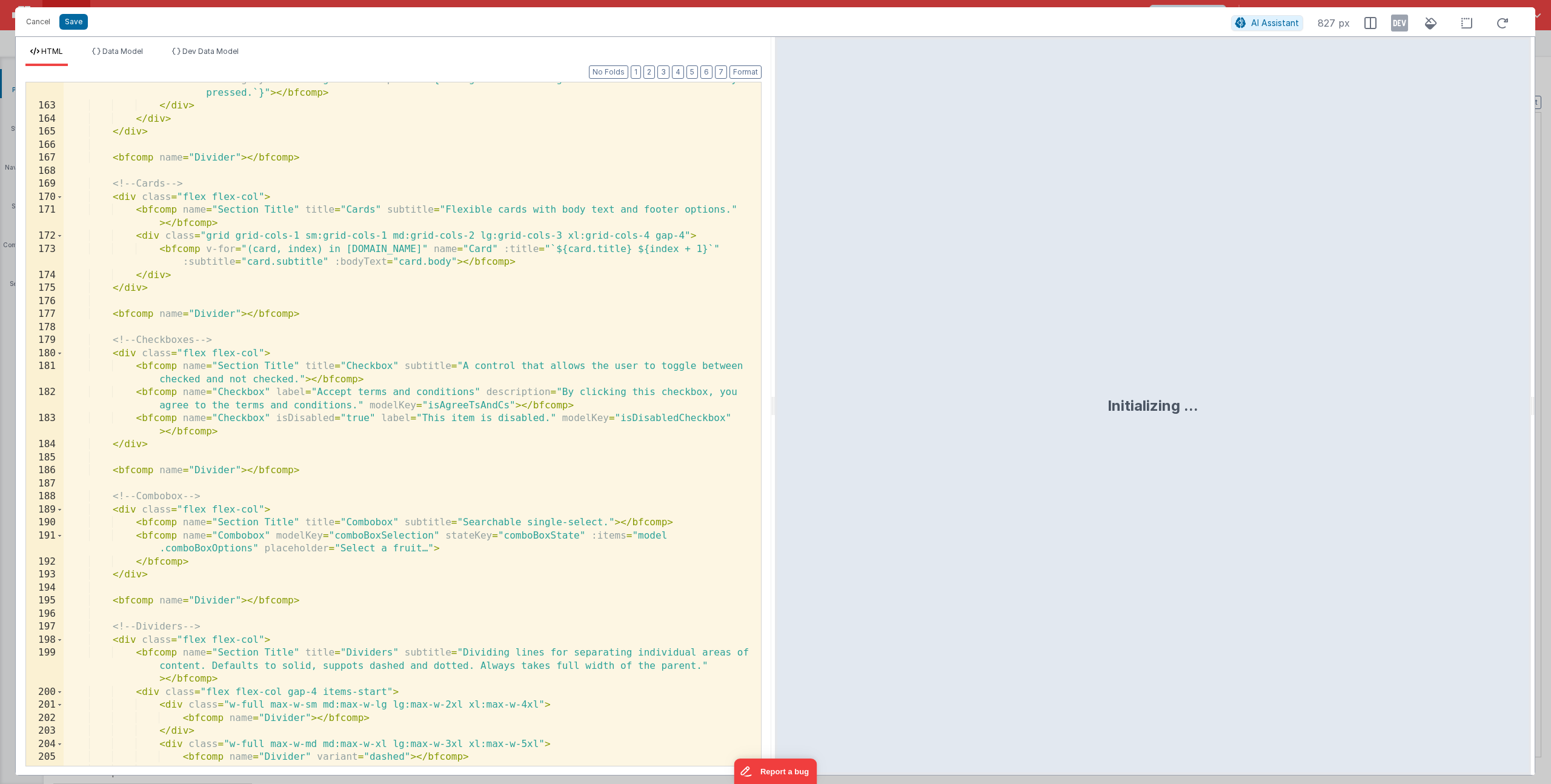
scroll to position [3289, 0]
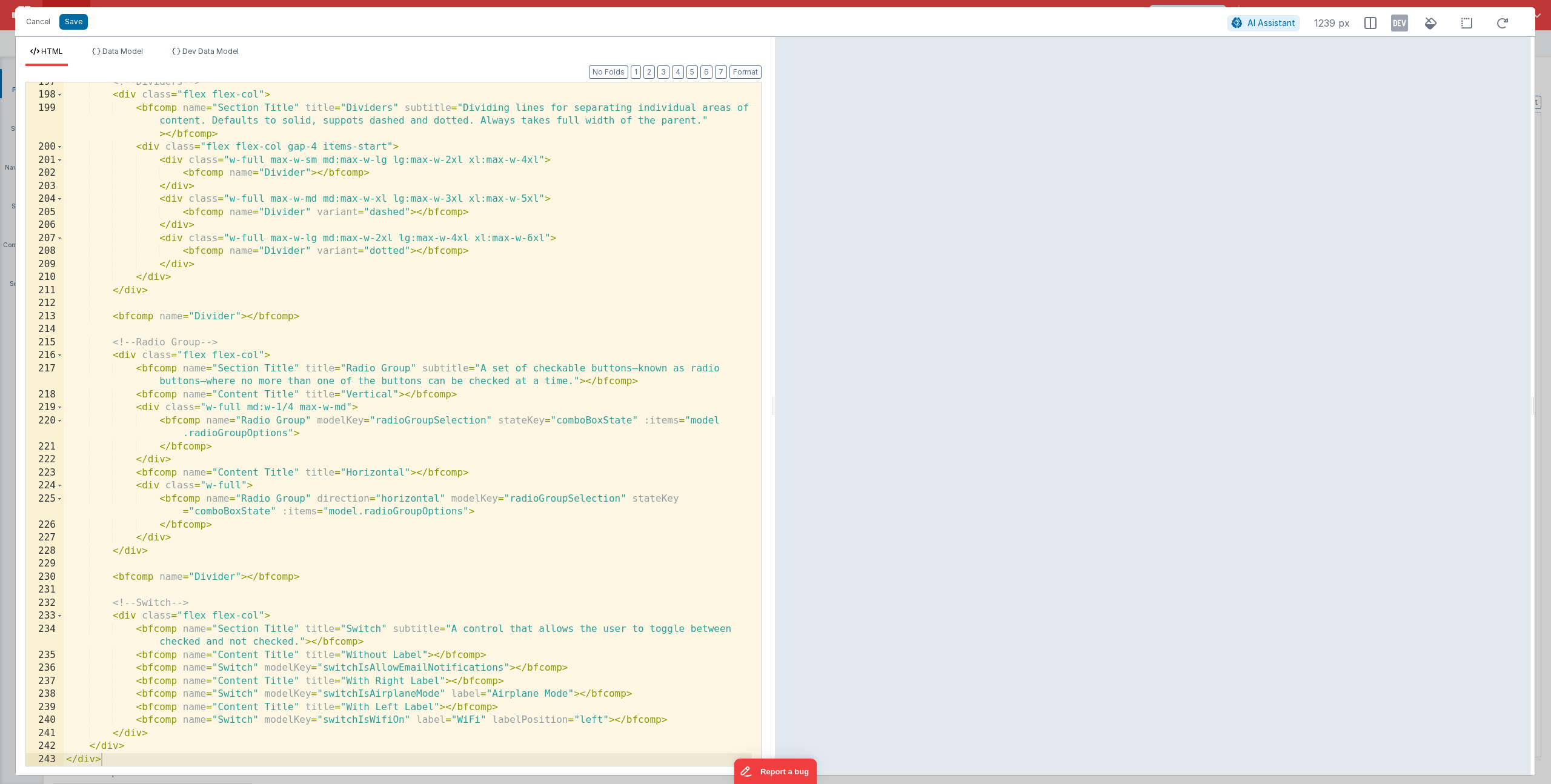
click at [149, 738] on div "<!-- Dividers --> < div class = "flex flex-col" > < bfcomp name = "Section Titl…" at bounding box center [408, 430] width 688 height 710
click at [141, 734] on div "<!-- Dividers --> < div class = "flex flex-col" > < bfcomp name = "Section Titl…" at bounding box center [408, 430] width 688 height 710
click at [158, 735] on div "<!-- Dividers --> < div class = "flex flex-col" > < bfcomp name = "Section Titl…" at bounding box center [408, 430] width 688 height 710
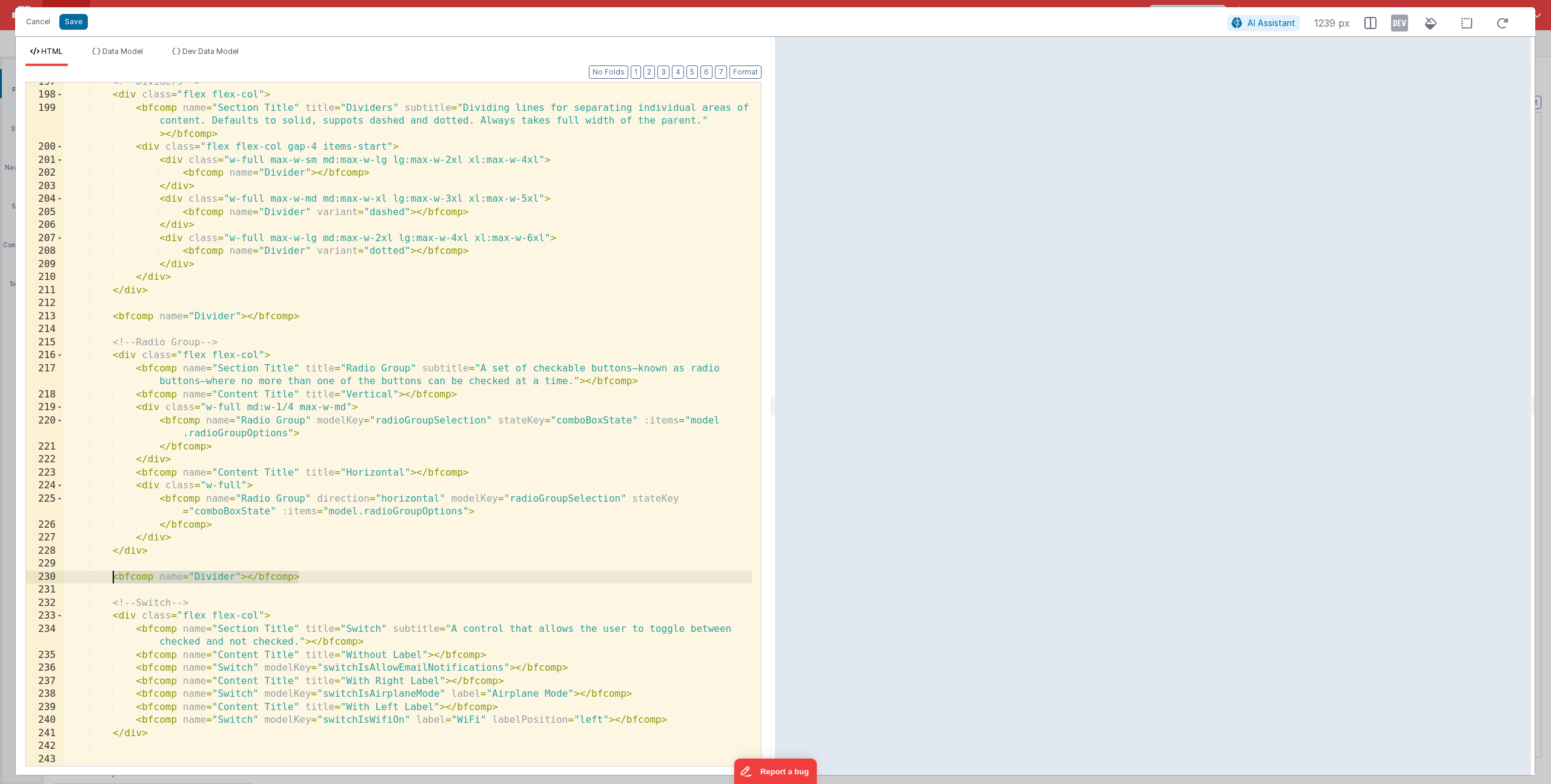
drag, startPoint x: 286, startPoint y: 574, endPoint x: 113, endPoint y: 575, distance: 173.0
click at [113, 575] on div "<!-- Dividers --> < div class = "flex flex-col" > < bfcomp name = "Section Titl…" at bounding box center [408, 430] width 688 height 710
click at [129, 758] on div "<!-- Dividers --> < div class = "flex flex-col" > < bfcomp name = "Section Titl…" at bounding box center [408, 430] width 688 height 710
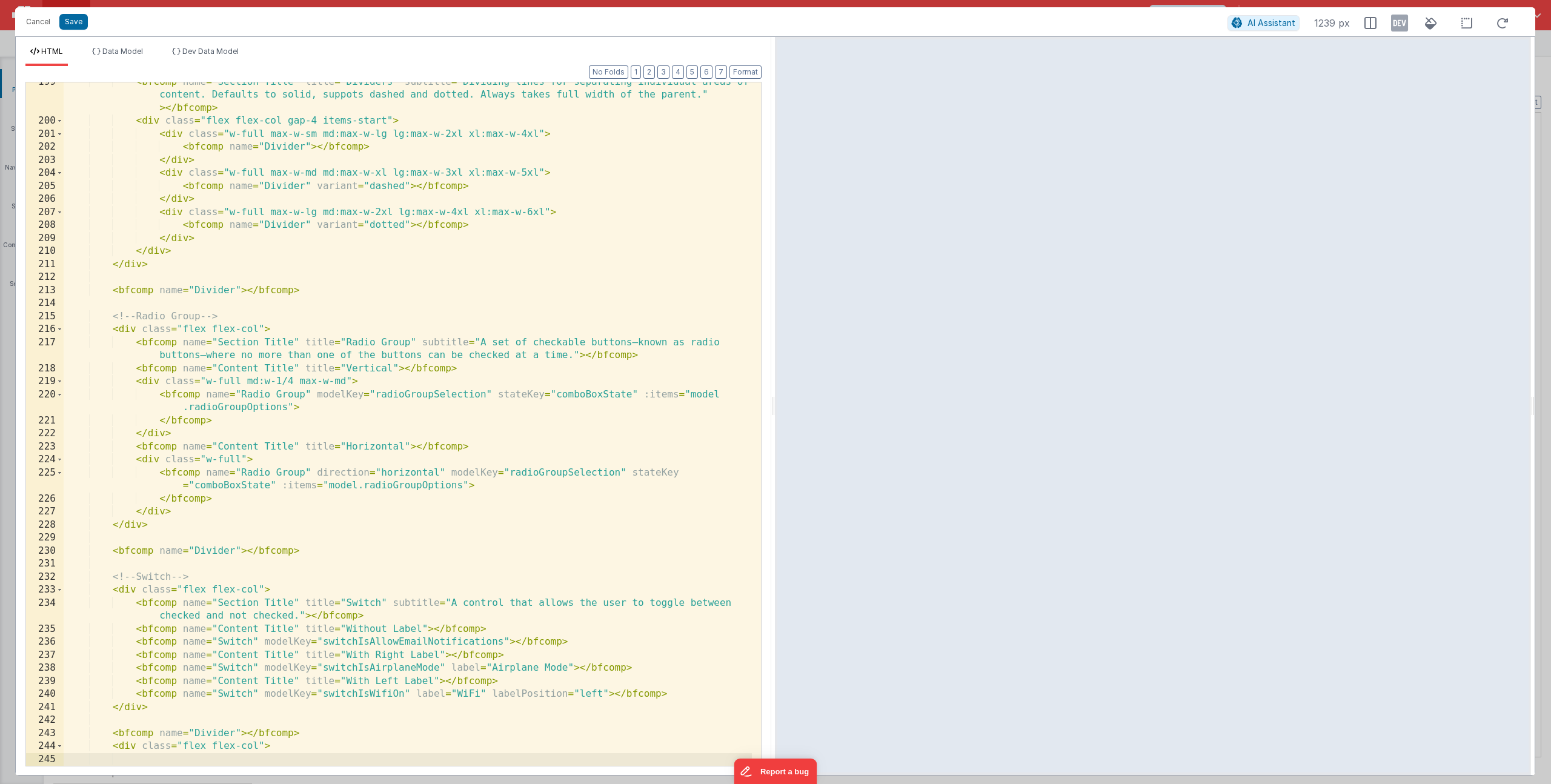
scroll to position [3354, 0]
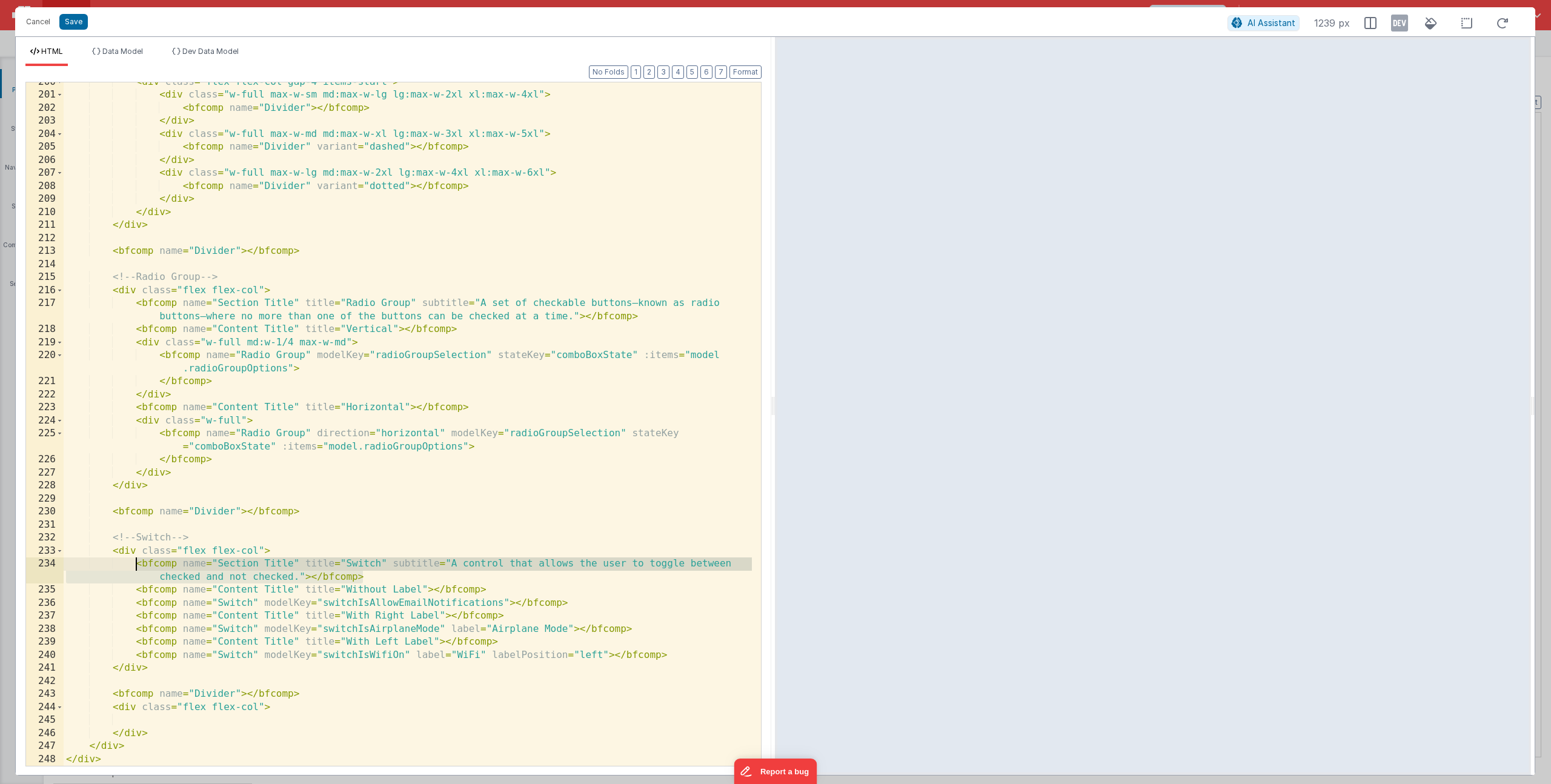
drag, startPoint x: 361, startPoint y: 575, endPoint x: 134, endPoint y: 563, distance: 227.3
click at [134, 563] on div "< div class = "flex flex-col gap-4 items-start" > < div class = "w-full max-w-s…" at bounding box center [408, 430] width 688 height 710
click at [153, 718] on div "< div class = "flex flex-col gap-4 items-start" > < div class = "w-full max-w-s…" at bounding box center [408, 430] width 688 height 710
paste textarea
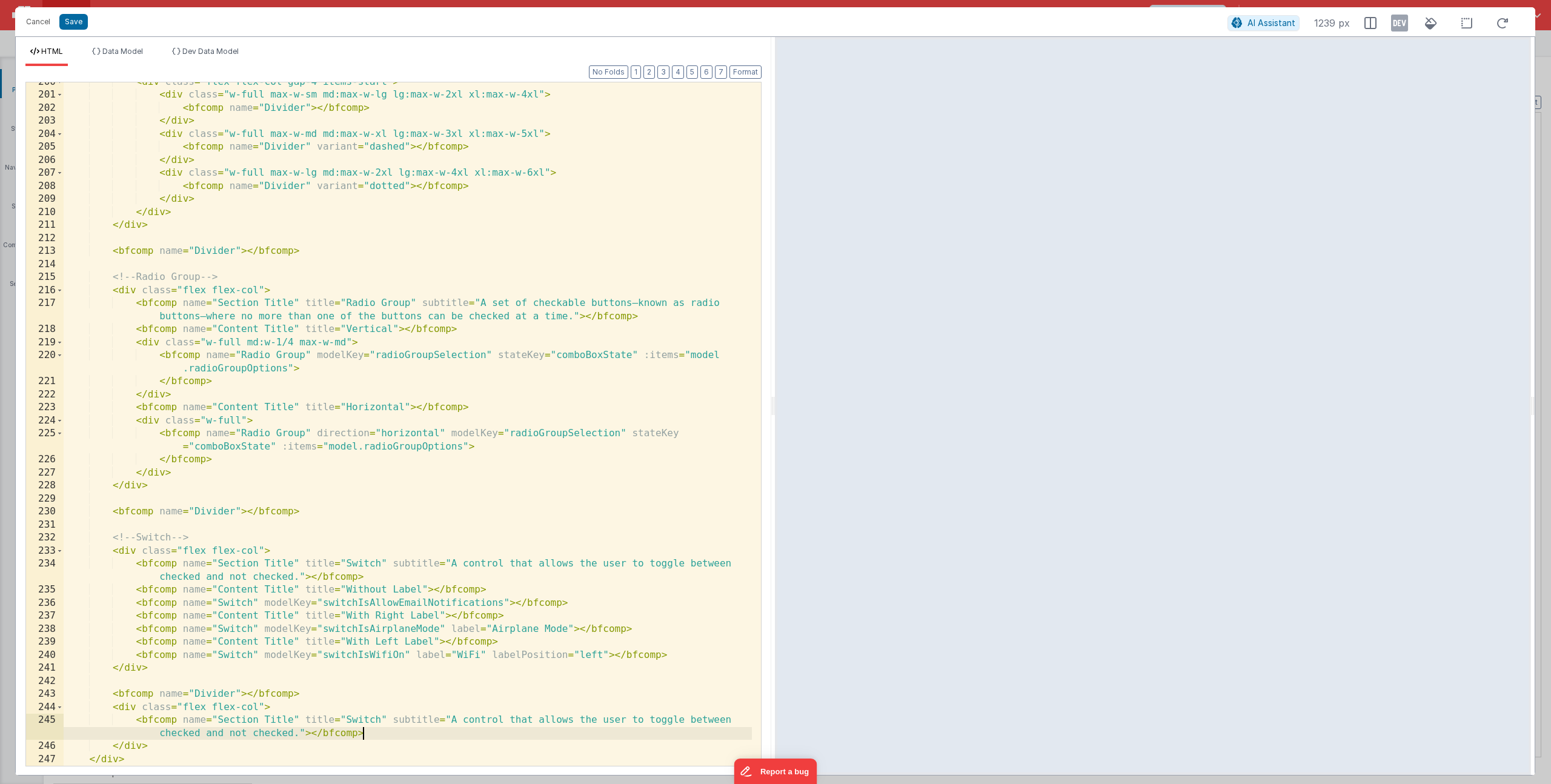
click at [364, 719] on div "< div class = "flex flex-col gap-4 items-start" > < div class = "w-full max-w-s…" at bounding box center [408, 430] width 688 height 710
drag, startPoint x: 440, startPoint y: 719, endPoint x: 298, endPoint y: 729, distance: 142.4
click at [298, 729] on div "< div class = "flex flex-col gap-4 items-start" > < div class = "w-full max-w-s…" at bounding box center [408, 430] width 688 height 710
paste textarea
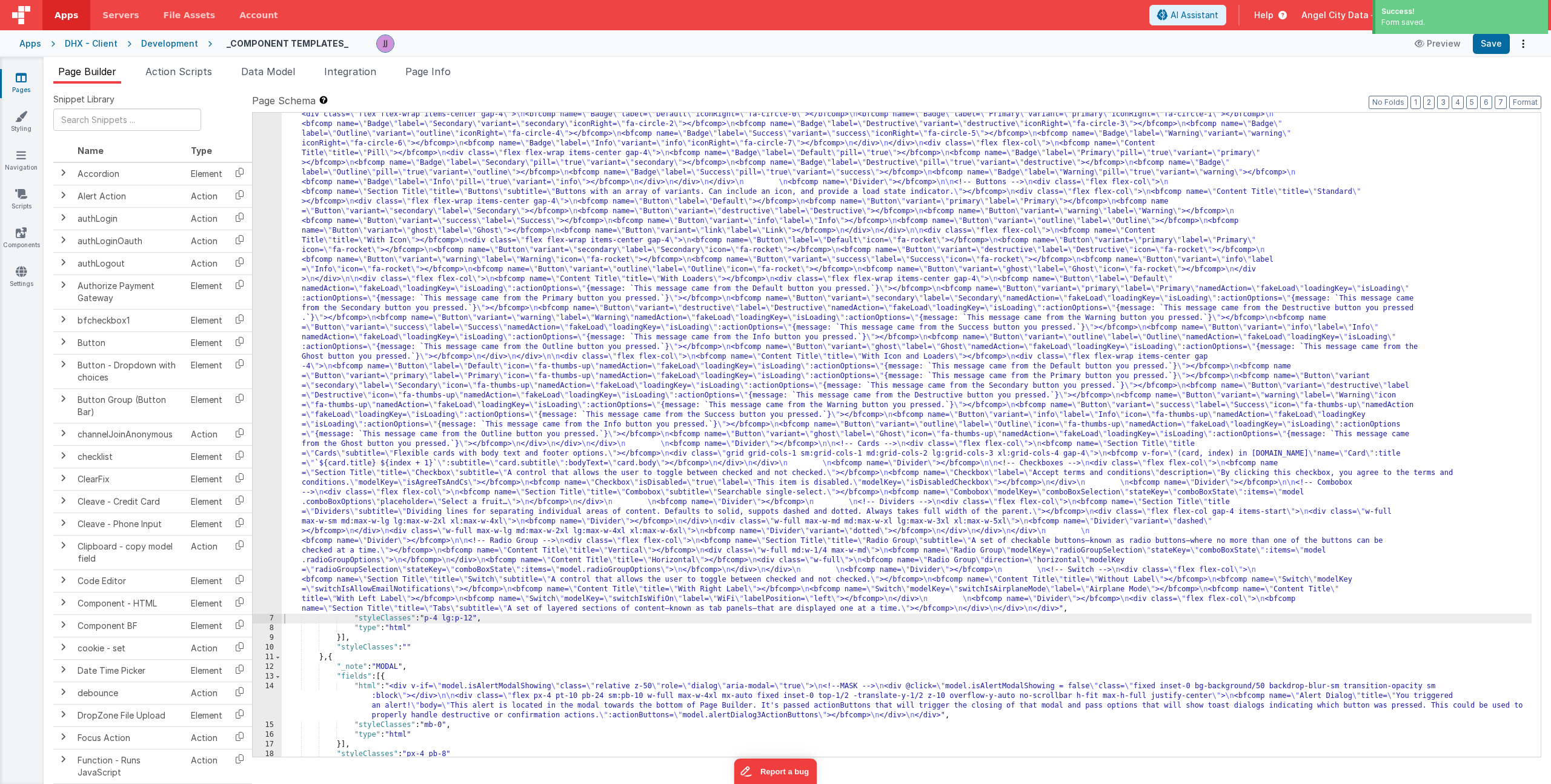
click at [269, 218] on div "6" at bounding box center [267, 265] width 29 height 698
click at [266, 224] on div "6" at bounding box center [267, 265] width 29 height 698
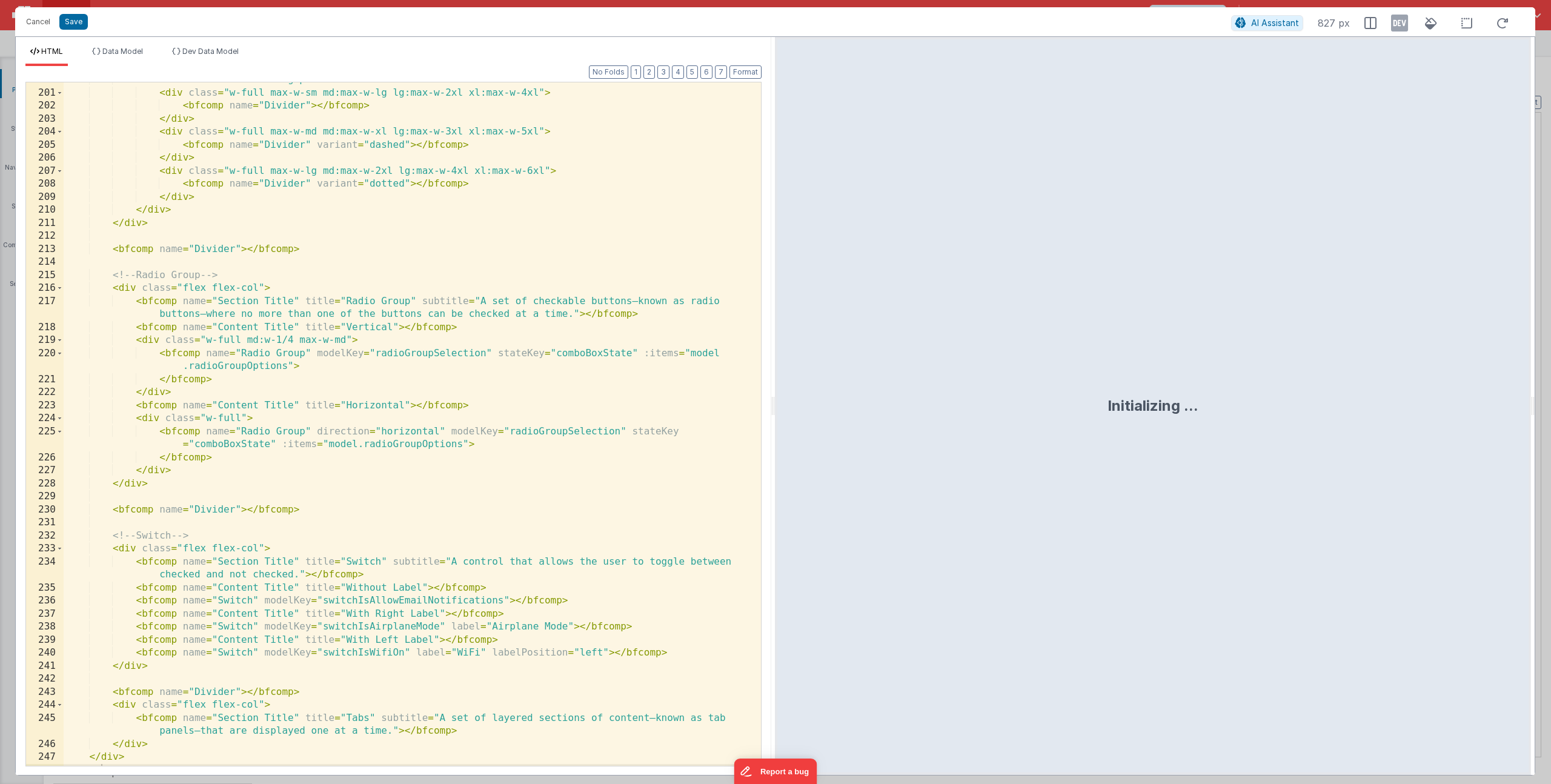
scroll to position [3356, 0]
click at [512, 593] on div "< div class = "flex flex-col gap-4 items-start" > < div class = "w-full max-w-s…" at bounding box center [408, 427] width 688 height 710
click at [473, 730] on div "< div class = "flex flex-col gap-4 items-start" > < div class = "w-full max-w-s…" at bounding box center [408, 427] width 688 height 710
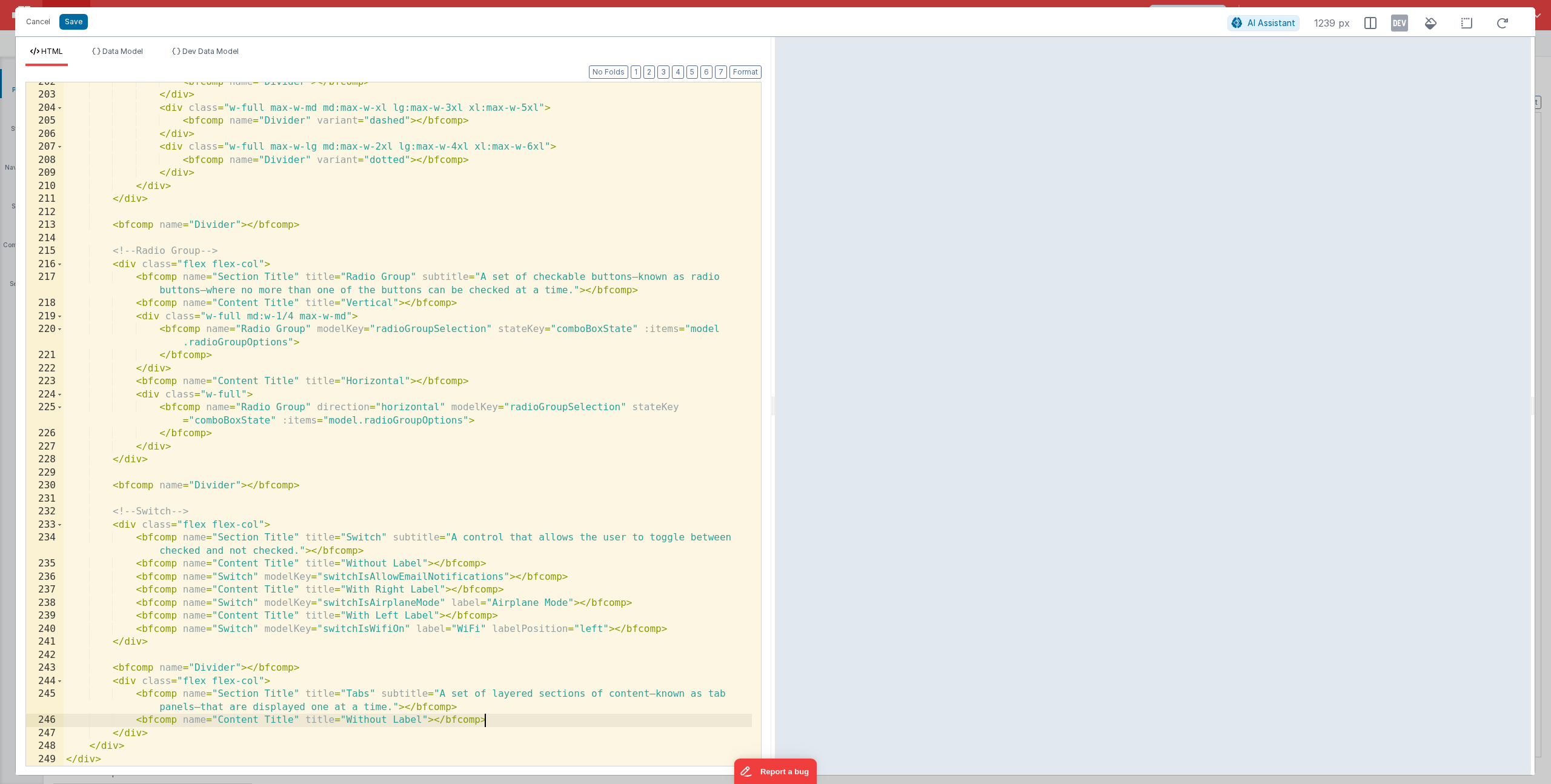
scroll to position [3381, 0]
drag, startPoint x: 347, startPoint y: 720, endPoint x: 424, endPoint y: 714, distance: 77.2
click at [424, 714] on div "< bfcomp name = "Divider" > </ bfcomp > </ div > < div class = "w-full max-w-md…" at bounding box center [408, 430] width 688 height 710
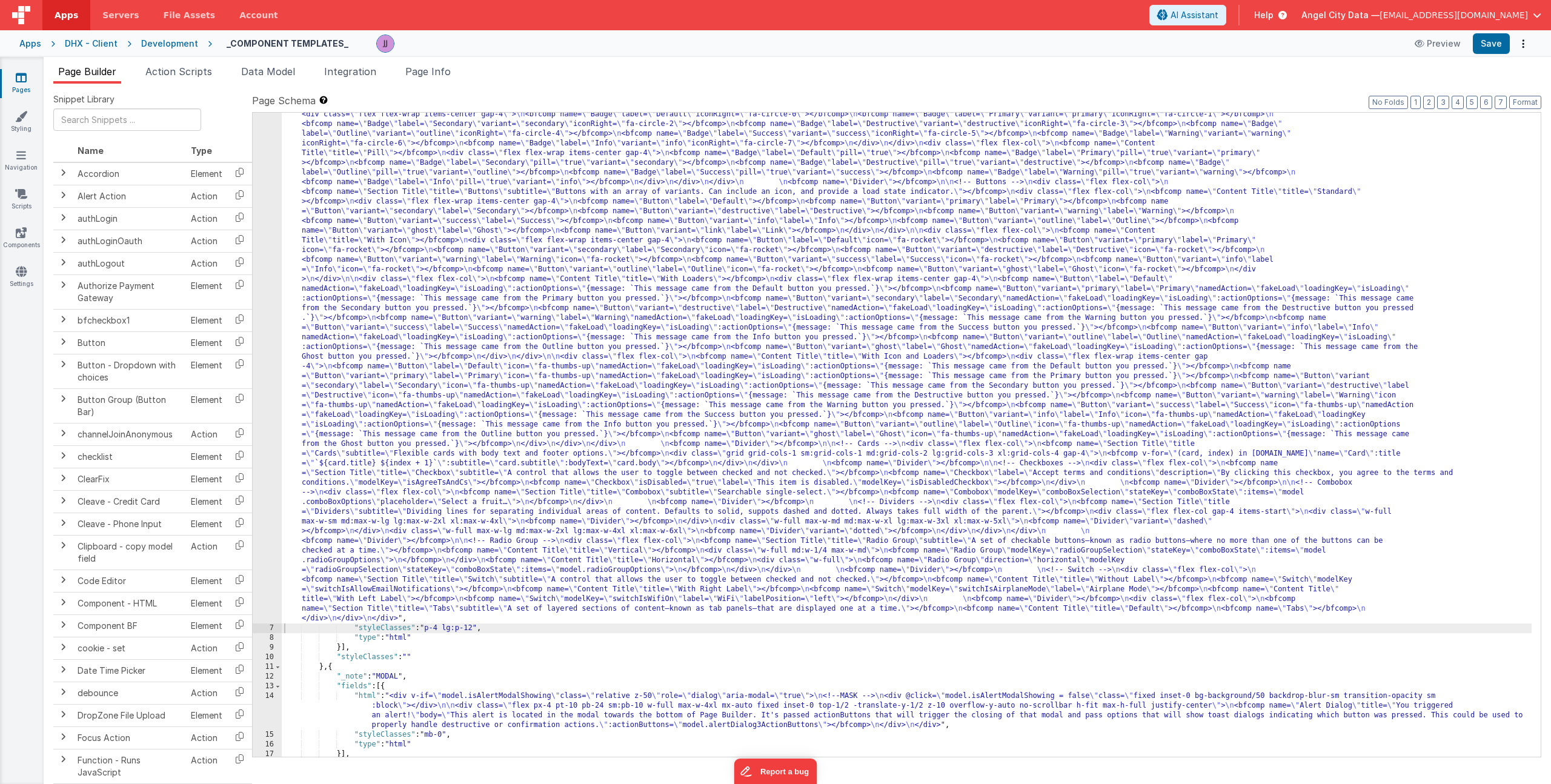
click at [643, 719] on div ""html" : "<div> \n <bfcomp name= \" Page Title \" title= \" Component Examples …" at bounding box center [907, 596] width 1250 height 1362
click at [275, 708] on div "14" at bounding box center [267, 711] width 29 height 39
click at [261, 710] on div "14" at bounding box center [267, 711] width 29 height 39
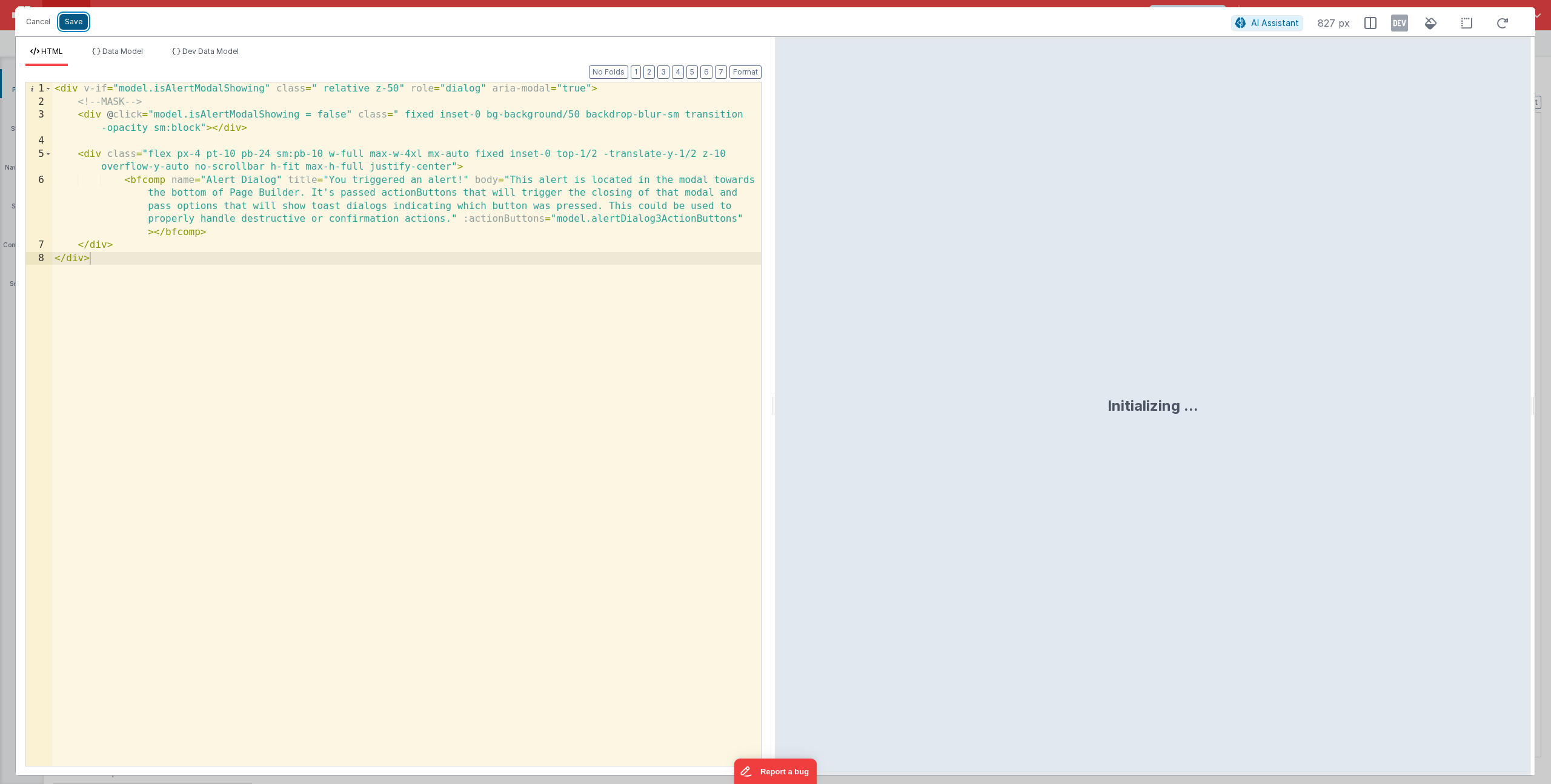
click at [78, 22] on button "Save" at bounding box center [73, 22] width 29 height 16
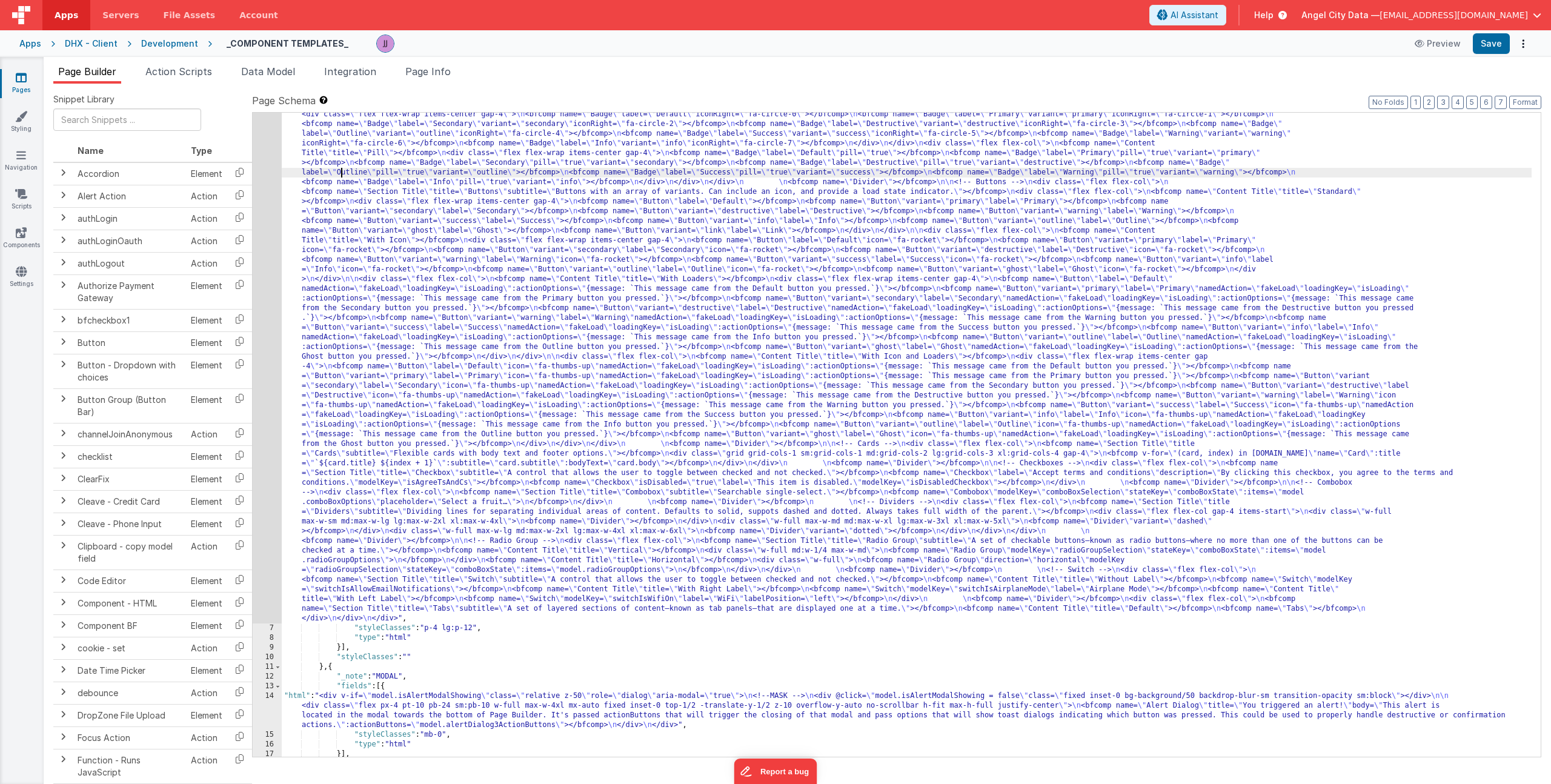
click at [340, 170] on div ""html" : "<div> \n <bfcomp name= \" Page Title \" title= \" Component Examples …" at bounding box center [907, 596] width 1250 height 1362
click at [21, 245] on link "Components" at bounding box center [21, 238] width 44 height 24
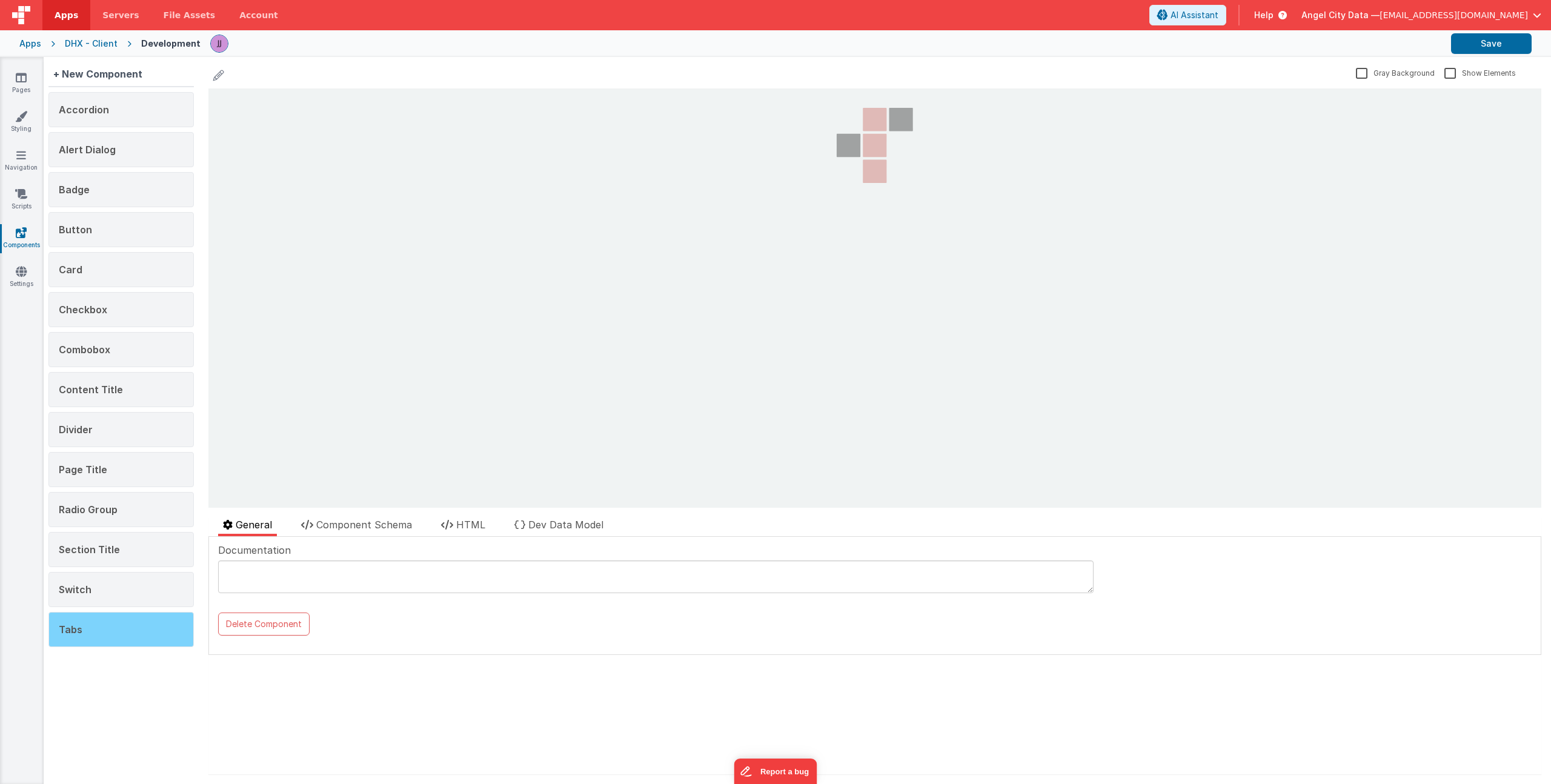
click at [92, 619] on div "Tabs" at bounding box center [121, 629] width 145 height 35
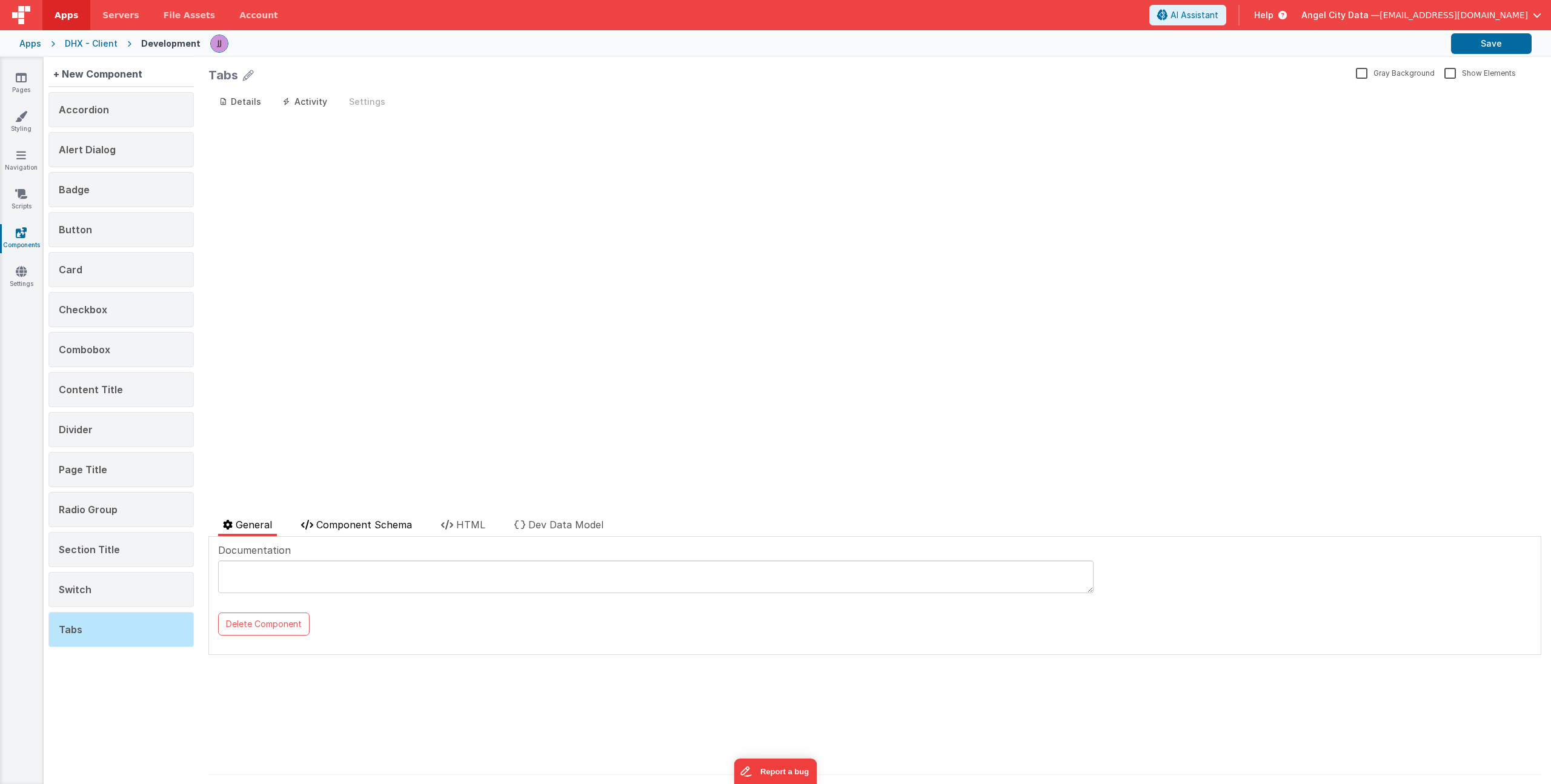
click at [362, 527] on span "Component Schema" at bounding box center [364, 524] width 96 height 12
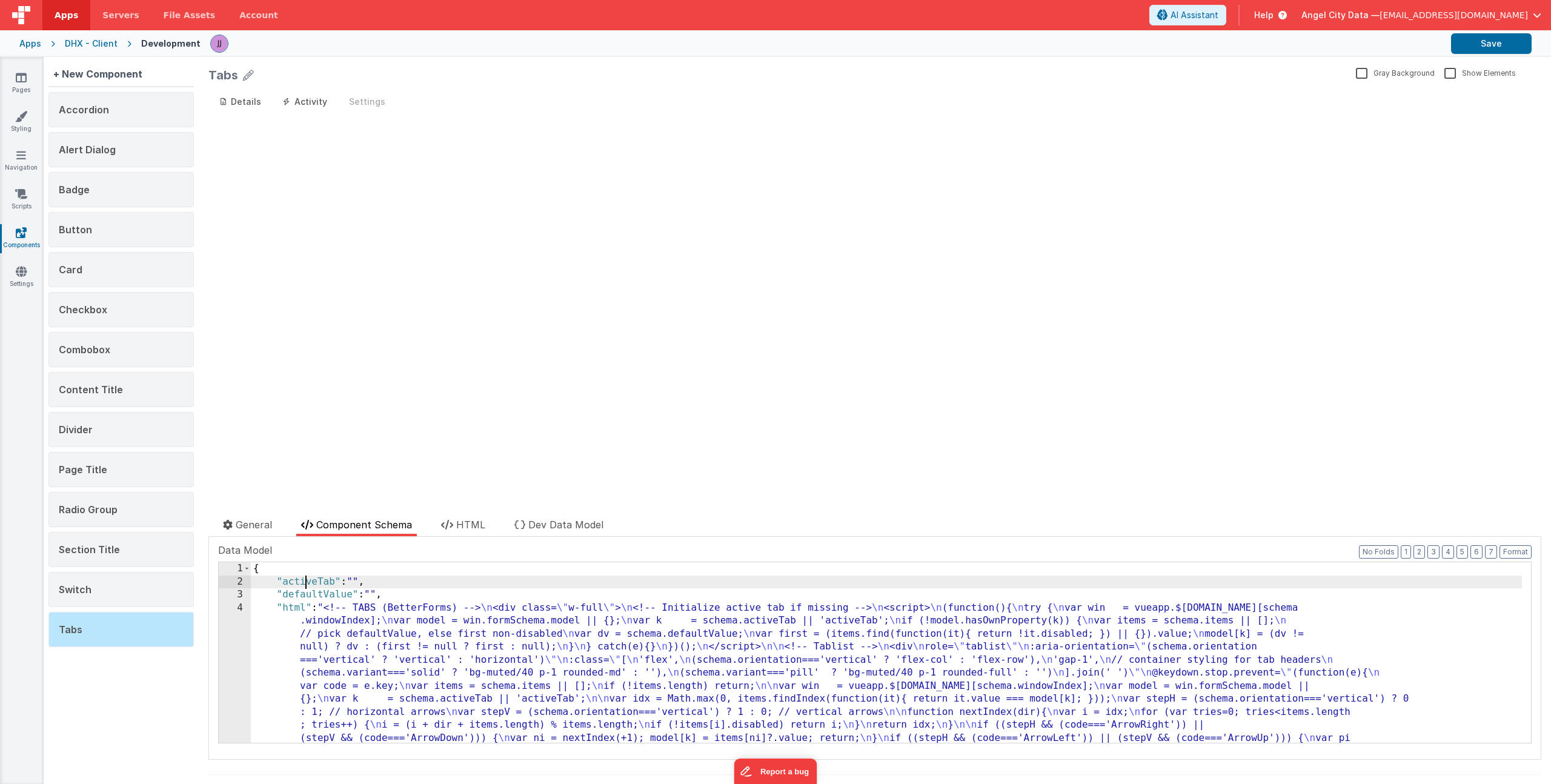
click at [476, 524] on span "HTML" at bounding box center [471, 524] width 29 height 12
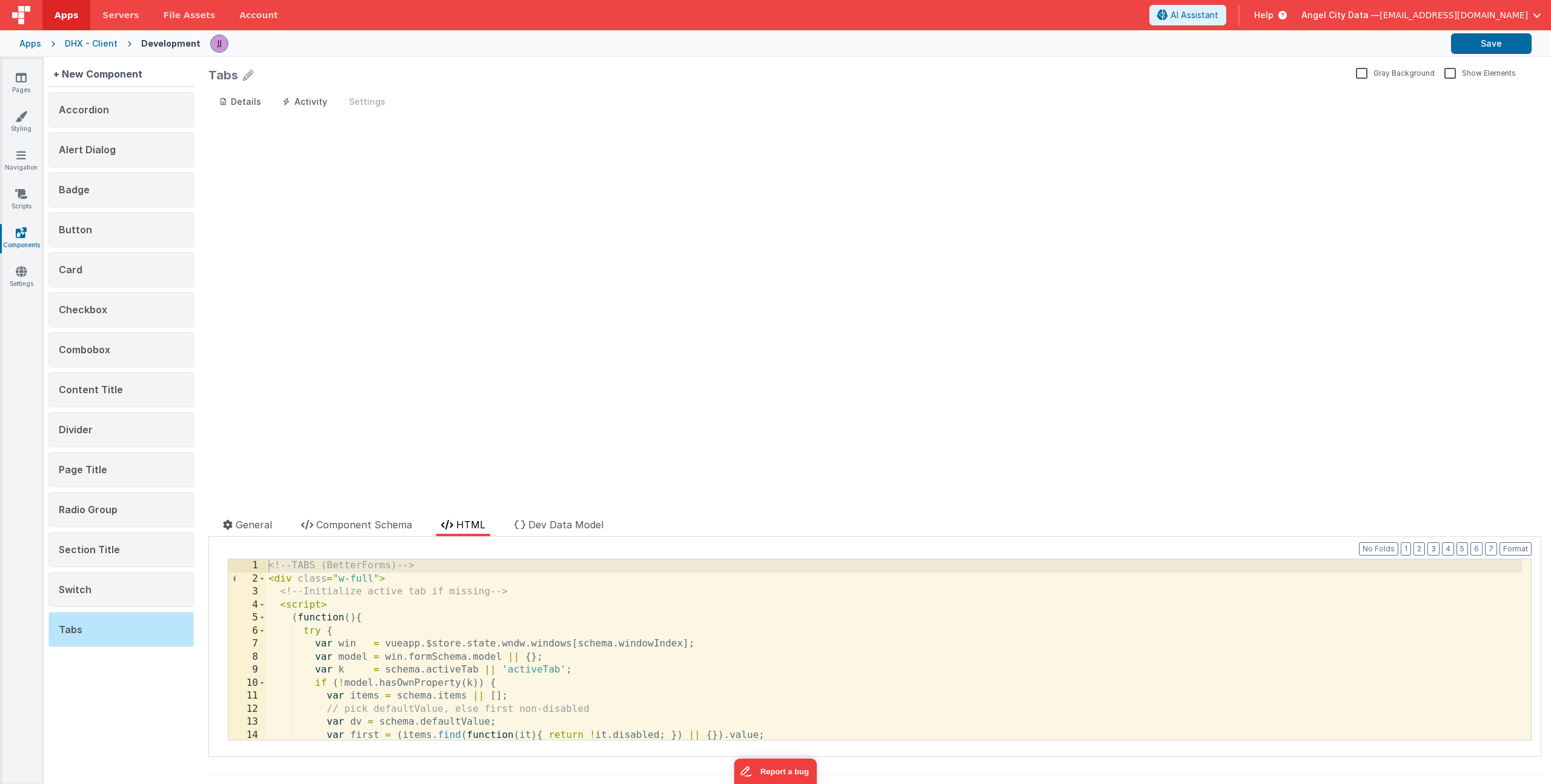
click at [525, 619] on div "<!-- TABS (BetterForms) --> < div class = "w-full" > <!-- Initialize active tab…" at bounding box center [894, 662] width 1256 height 206
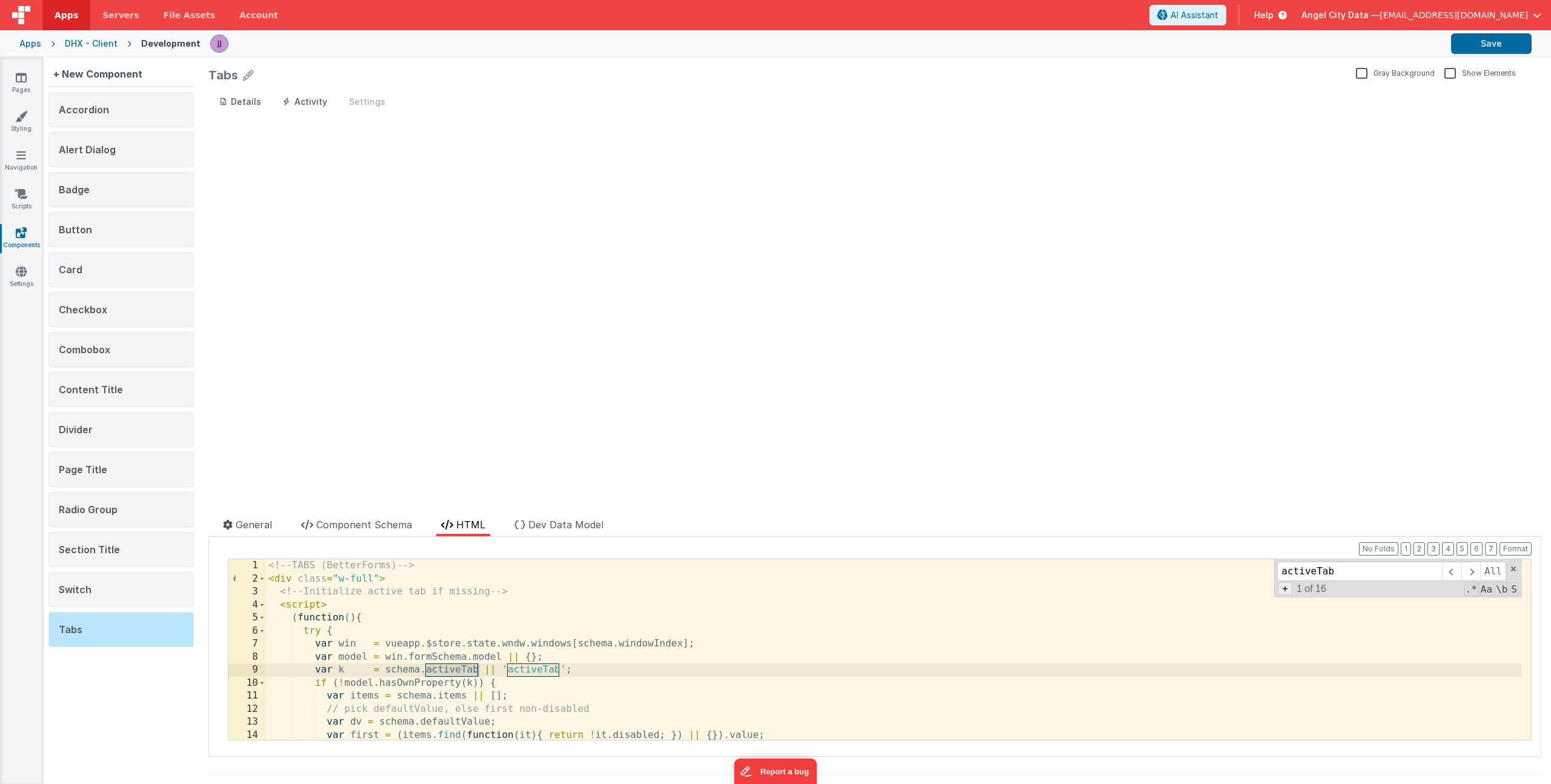
type input "activeTab"
click at [1278, 591] on span "+" at bounding box center [1285, 589] width 13 height 13
click at [1291, 600] on input at bounding box center [1359, 593] width 165 height 19
type input "modelKey"
click at [907, 625] on div "<!-- TABS (BetterForms) --> < div class = "w-full" > <!-- Initialize active tab…" at bounding box center [894, 662] width 1256 height 206
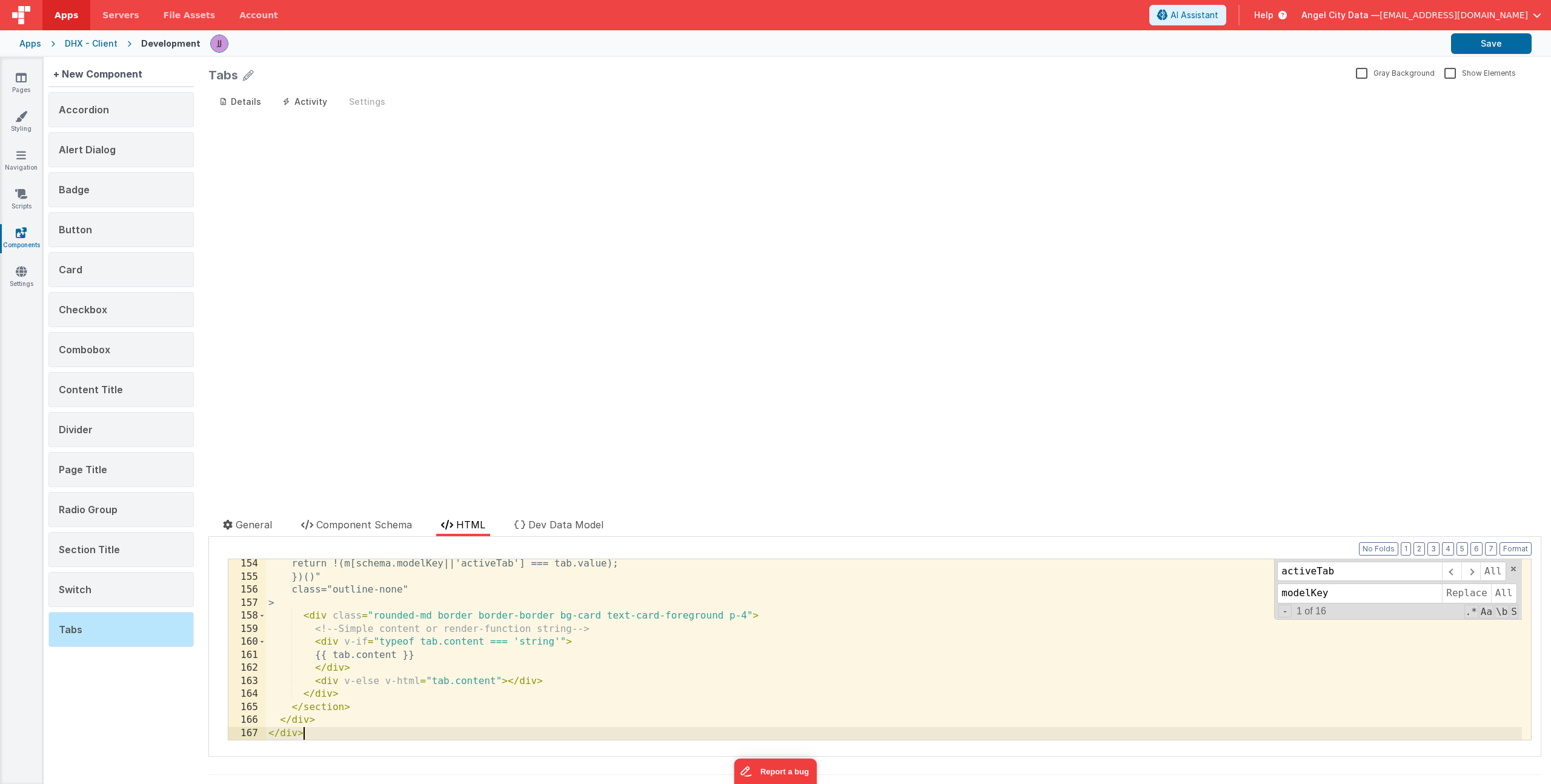
scroll to position [1994, 0]
click at [1471, 47] on button "Save" at bounding box center [1492, 44] width 81 height 21
click at [22, 76] on icon at bounding box center [22, 77] width 11 height 12
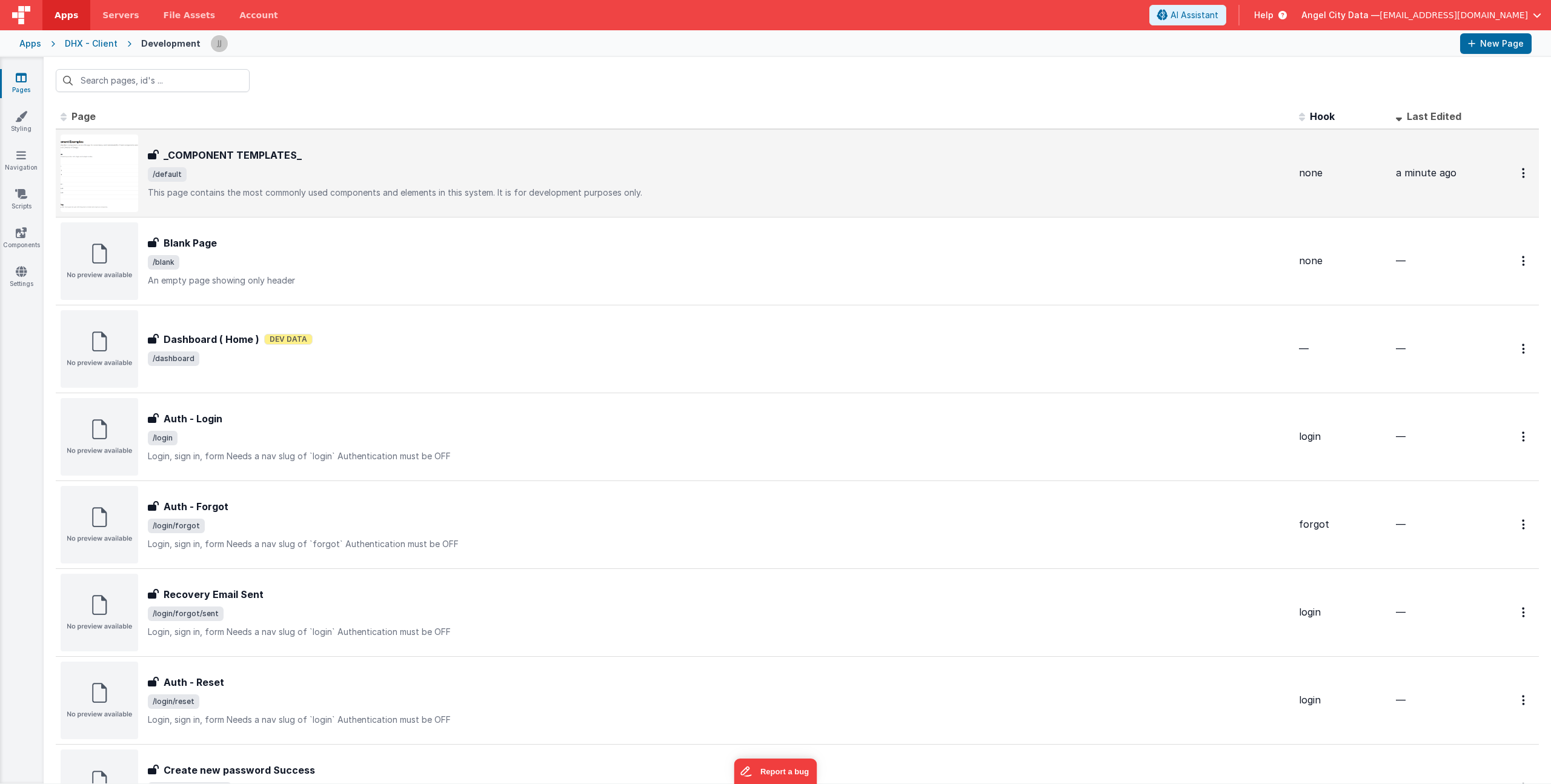
click at [323, 177] on span "/default" at bounding box center [719, 174] width 1142 height 15
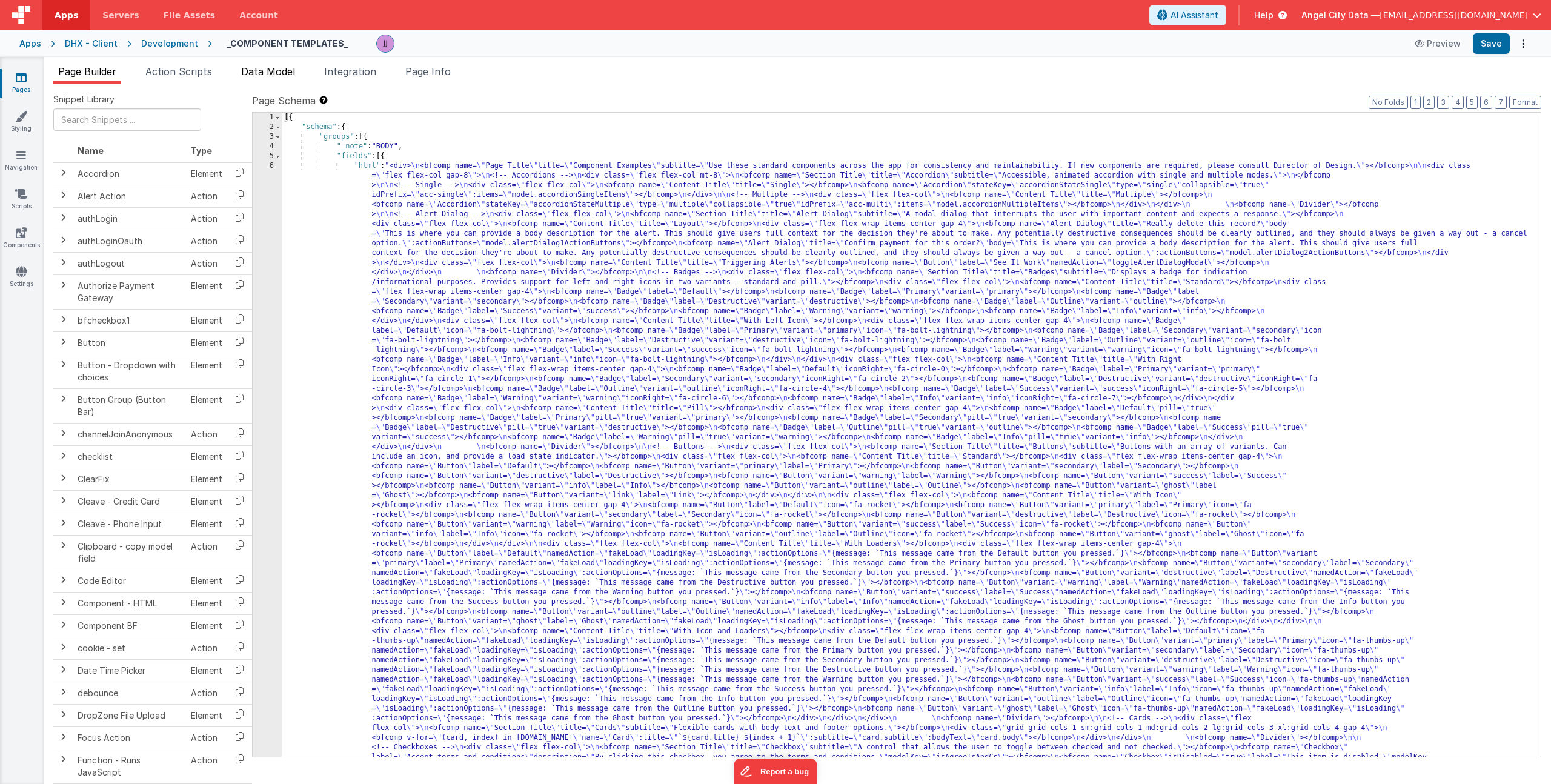
click at [276, 79] on li "Data Model" at bounding box center [268, 74] width 64 height 19
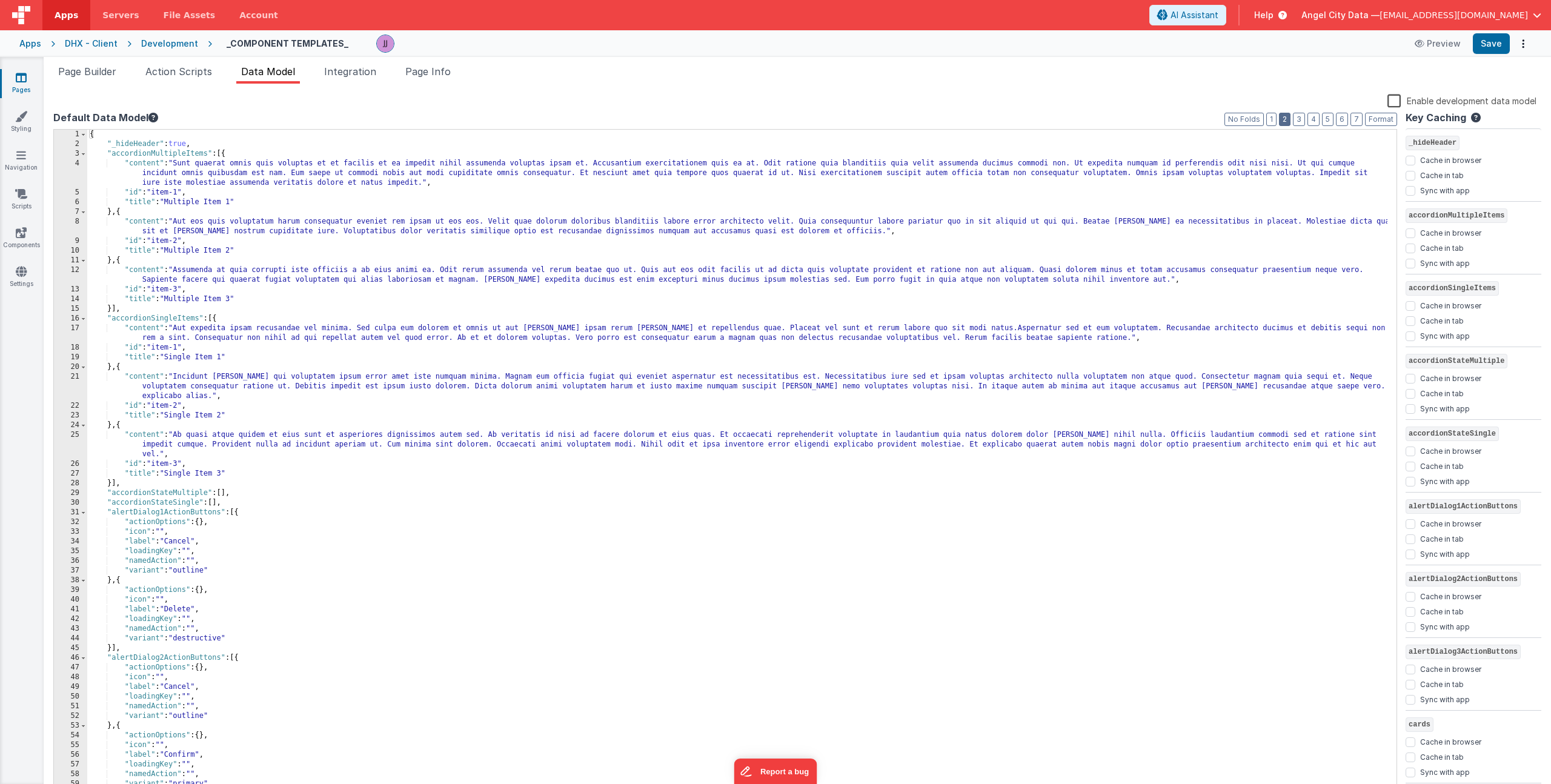
click at [1288, 119] on button "2" at bounding box center [1285, 119] width 12 height 13
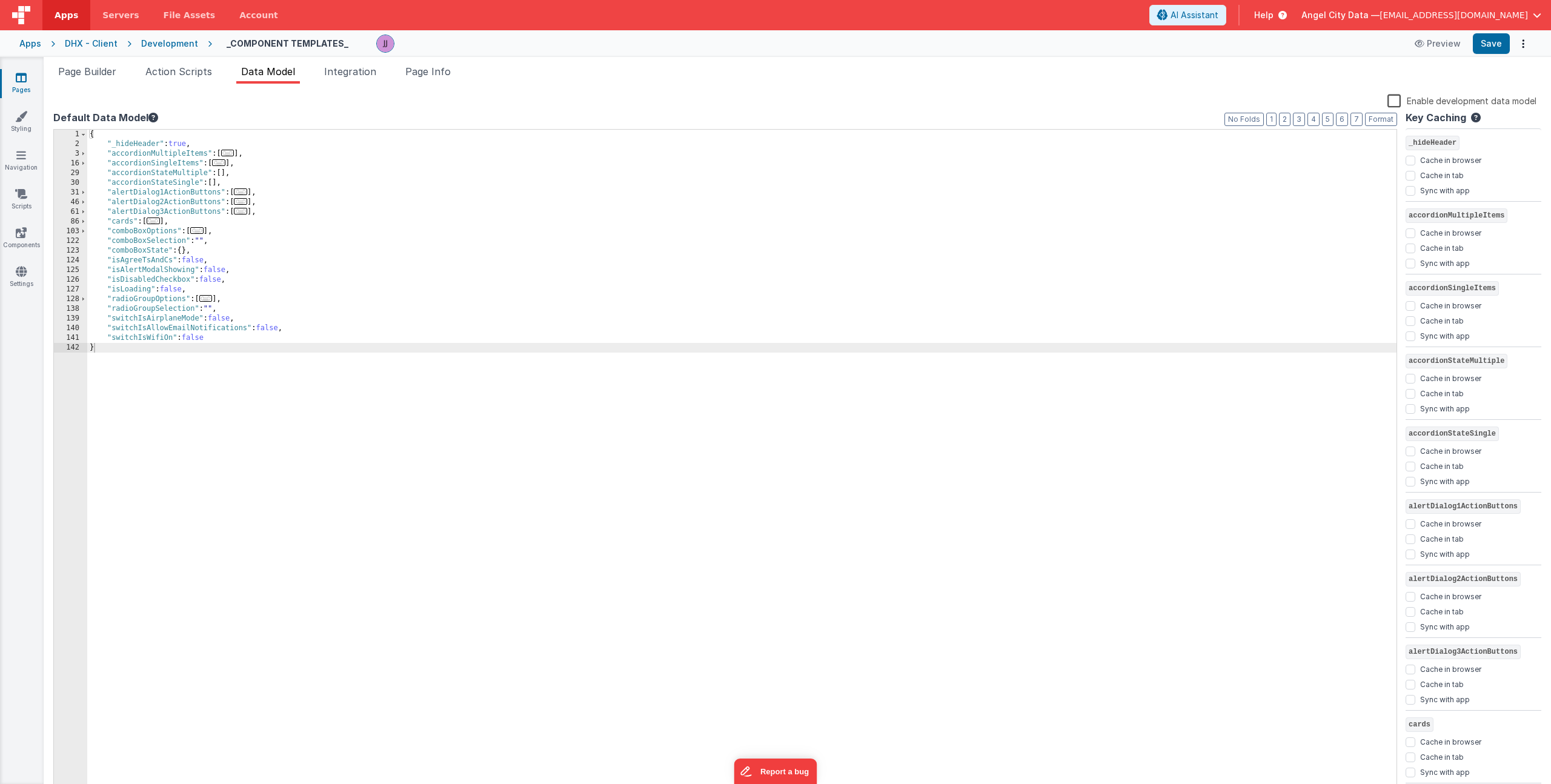
click at [232, 343] on div "{ "_hideHeader" : true , "accordionMultipleItems" : [ ... ] , "accordionSingleI…" at bounding box center [742, 472] width 1310 height 684
click at [237, 337] on div "{ "_hideHeader" : true , "accordionMultipleItems" : [ ... ] , "accordionSingleI…" at bounding box center [742, 472] width 1310 height 684
click at [92, 78] on li "Page Builder" at bounding box center [88, 74] width 68 height 19
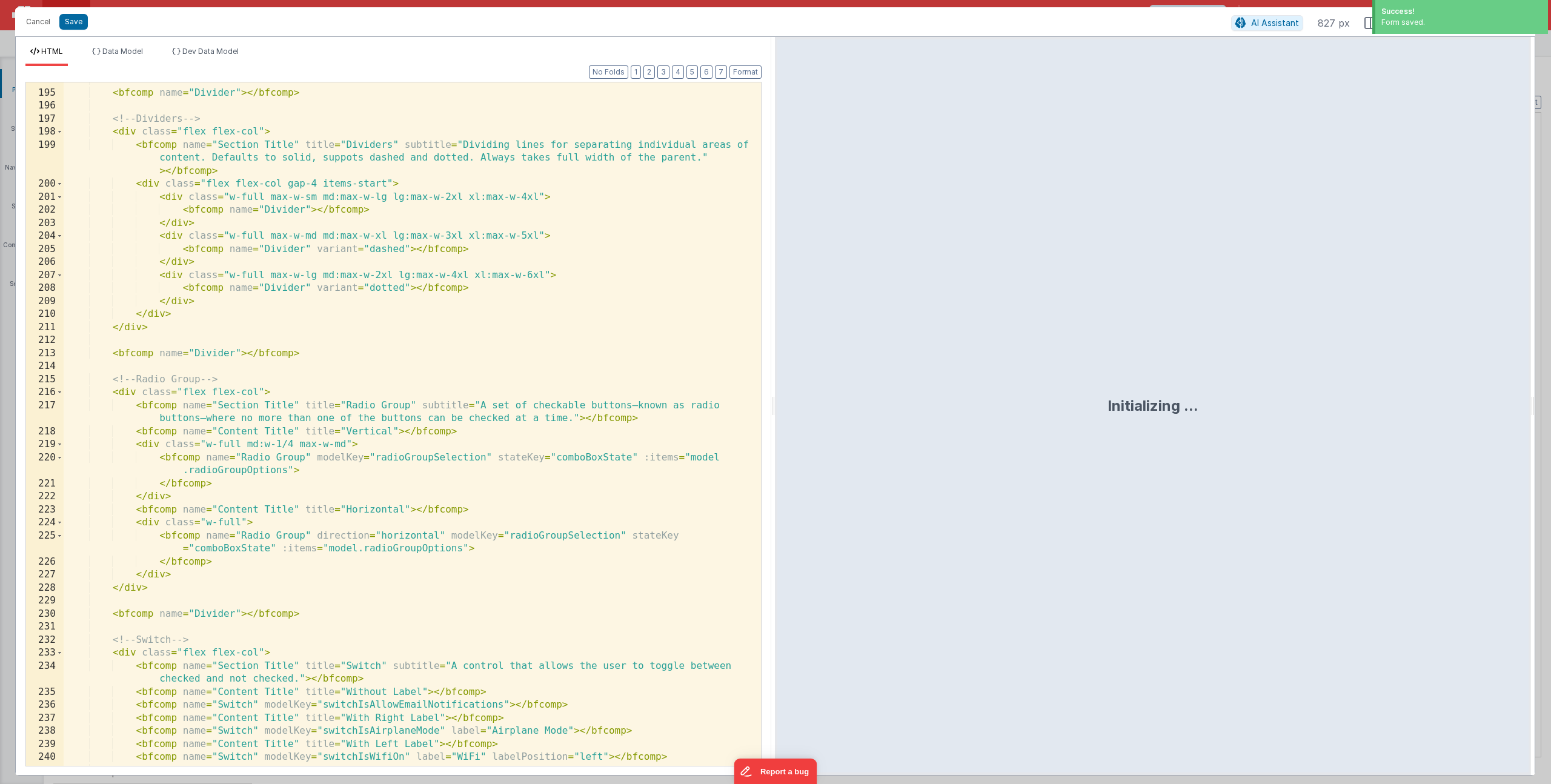
scroll to position [3393, 0]
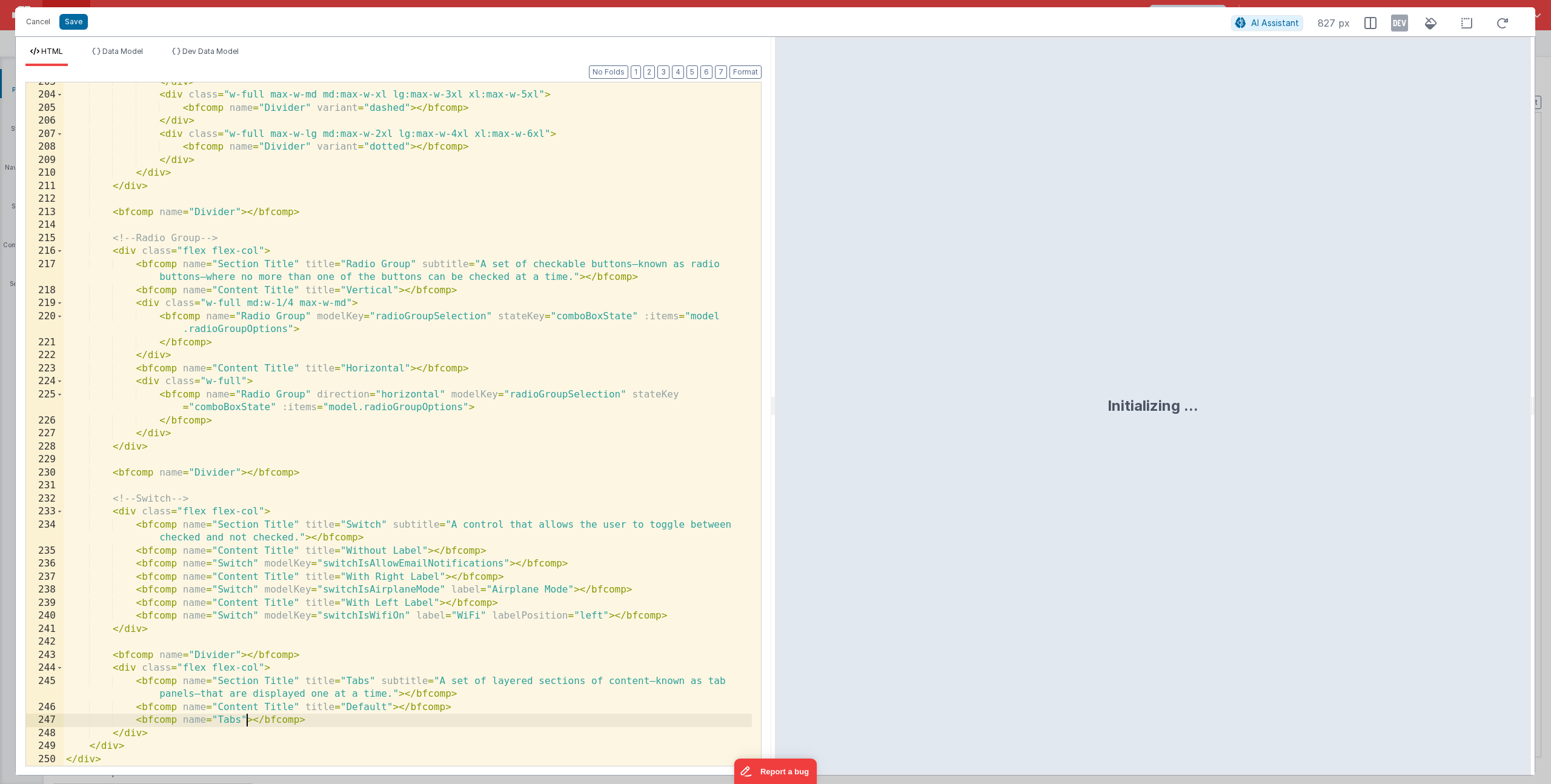
click at [244, 717] on div "</ div > < div class = "w-full max-w-md md:max-w-xl lg:max-w-3xl xl:max-w-5xl" …" at bounding box center [408, 430] width 688 height 710
paste textarea
click at [111, 56] on li "Data Model" at bounding box center [117, 56] width 60 height 19
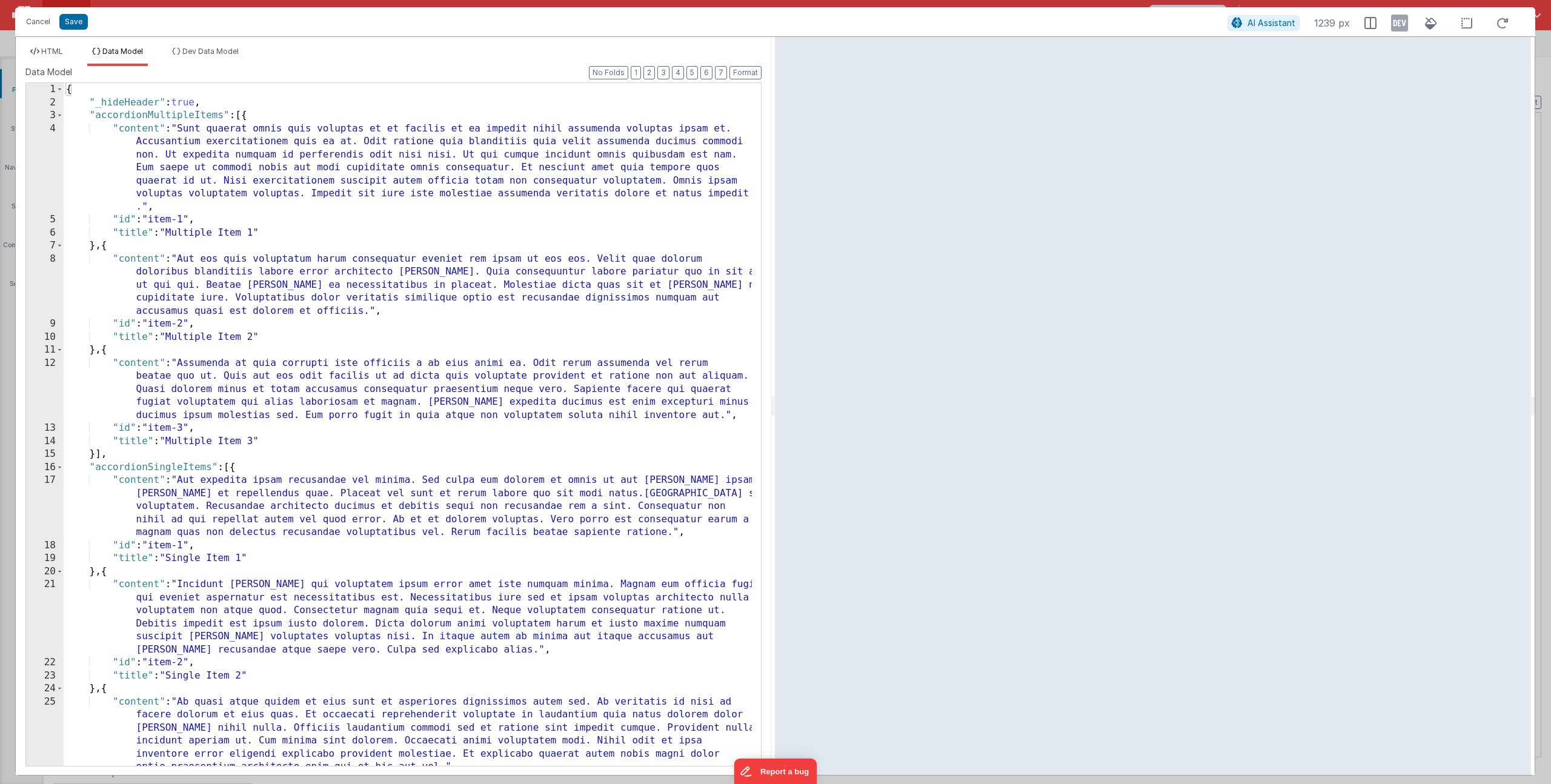
scroll to position [1596, 0]
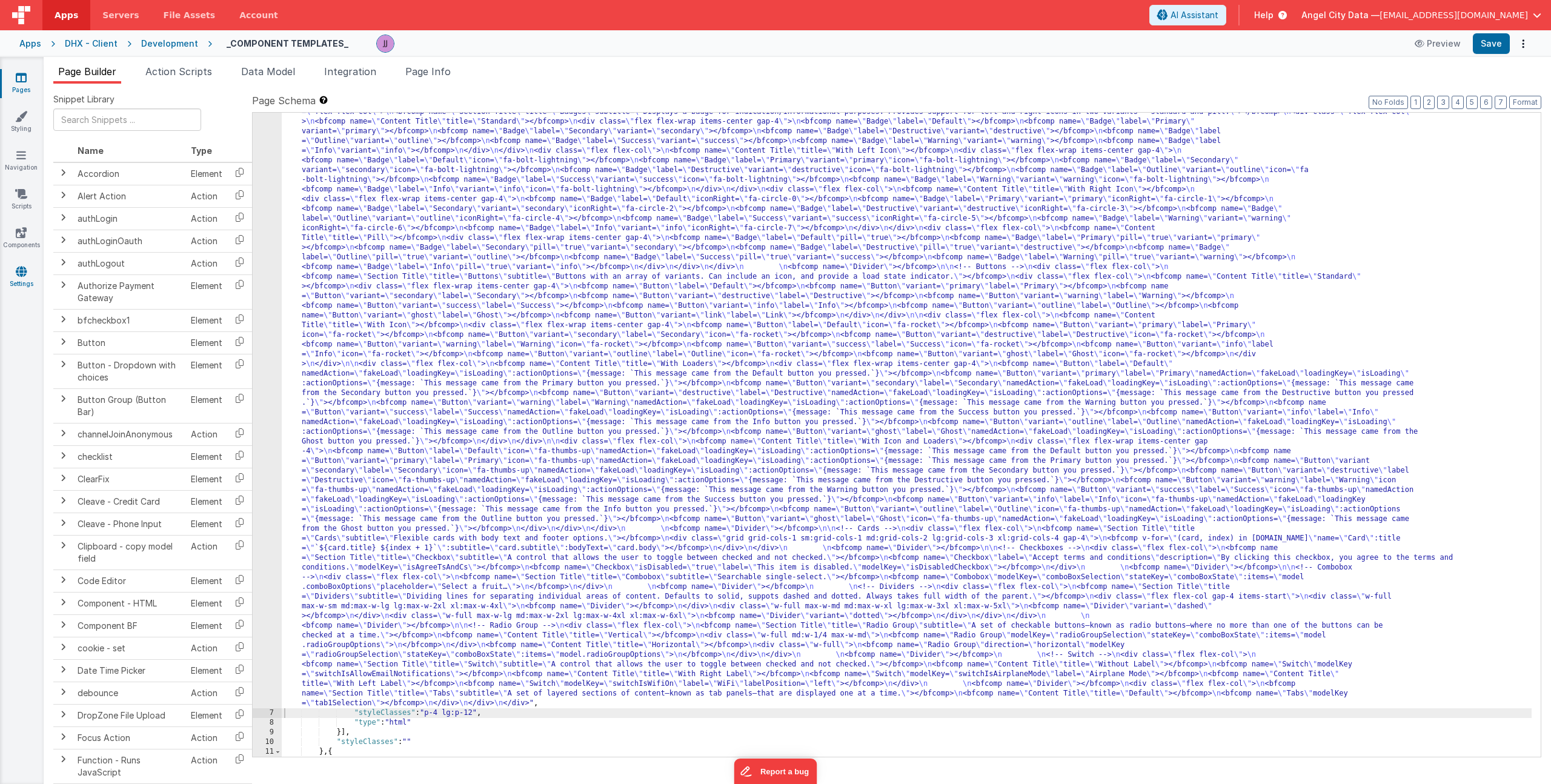
click at [24, 272] on icon at bounding box center [22, 271] width 11 height 12
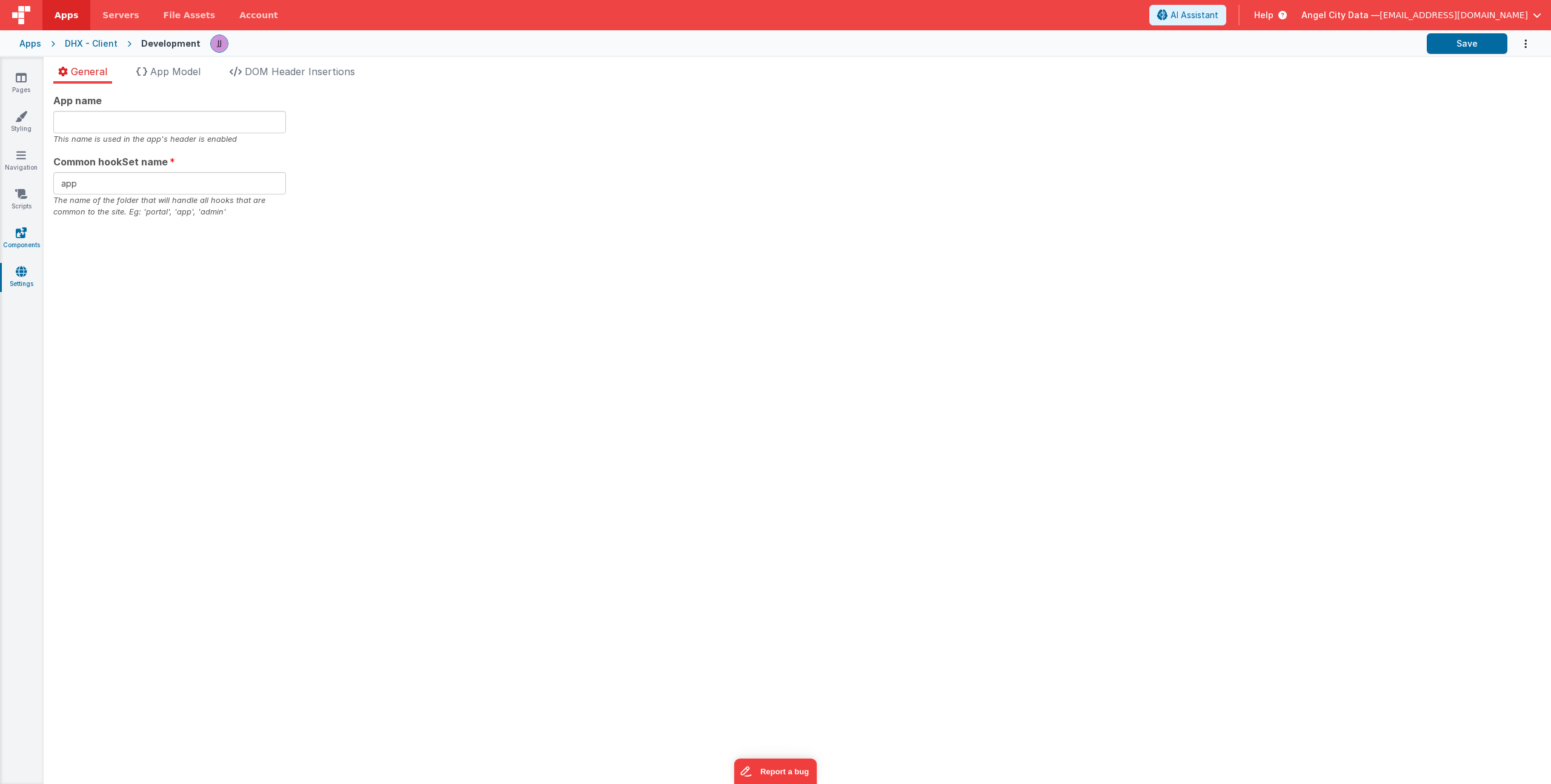
click at [25, 235] on icon at bounding box center [22, 232] width 11 height 12
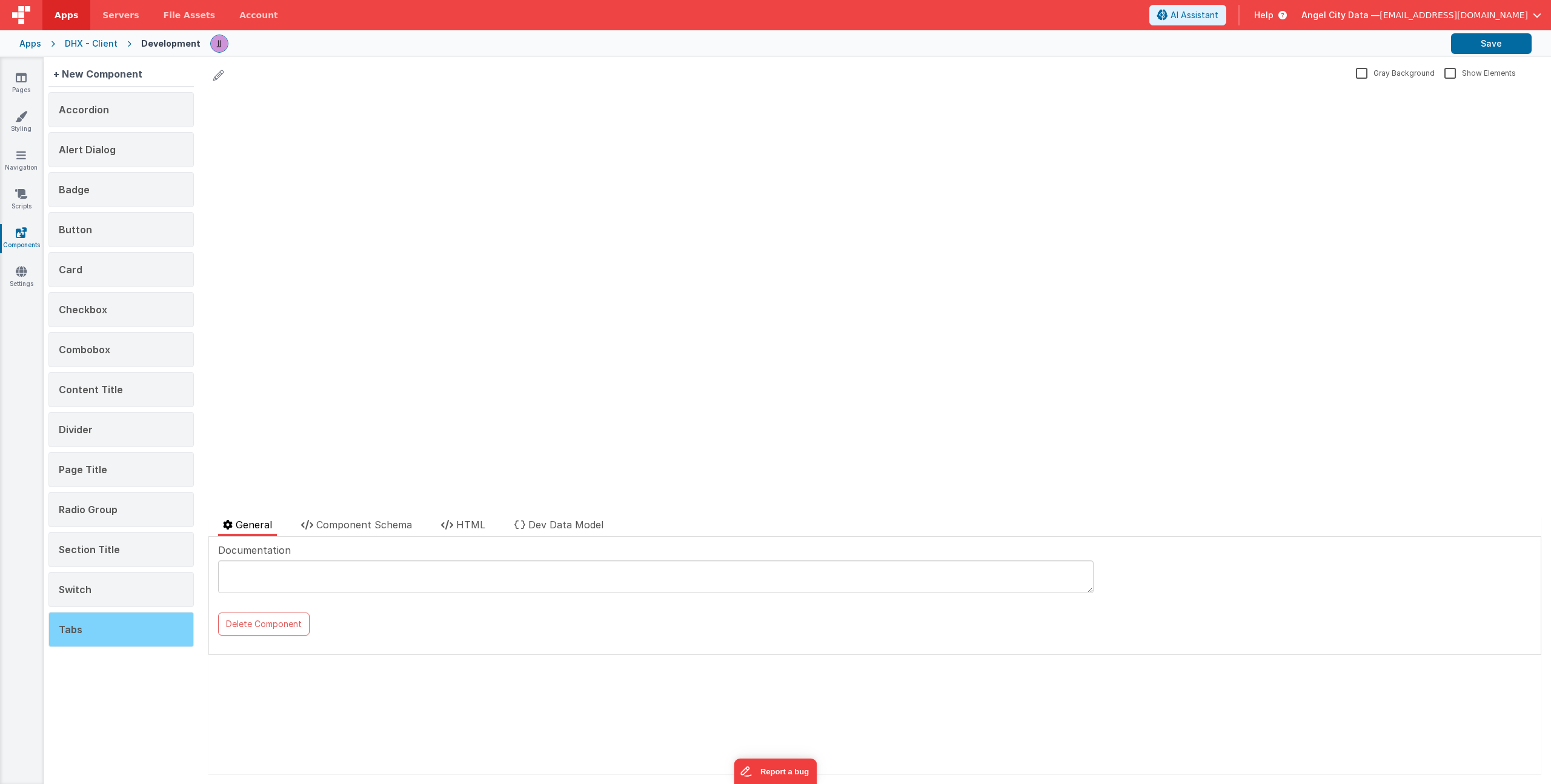
click at [108, 621] on div "Tabs" at bounding box center [121, 629] width 145 height 35
click at [362, 521] on span "Component Schema" at bounding box center [364, 524] width 96 height 12
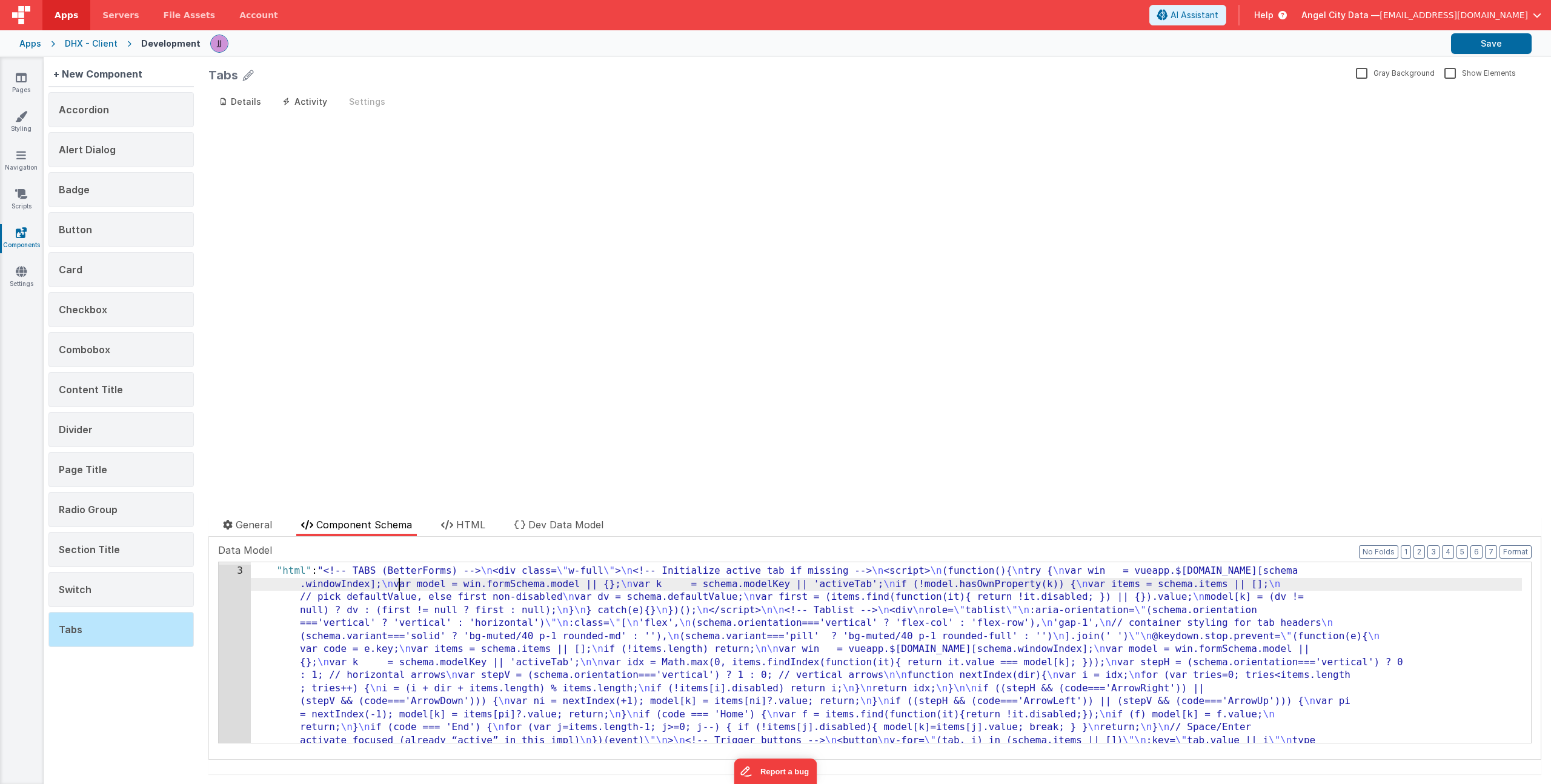
scroll to position [549, 0]
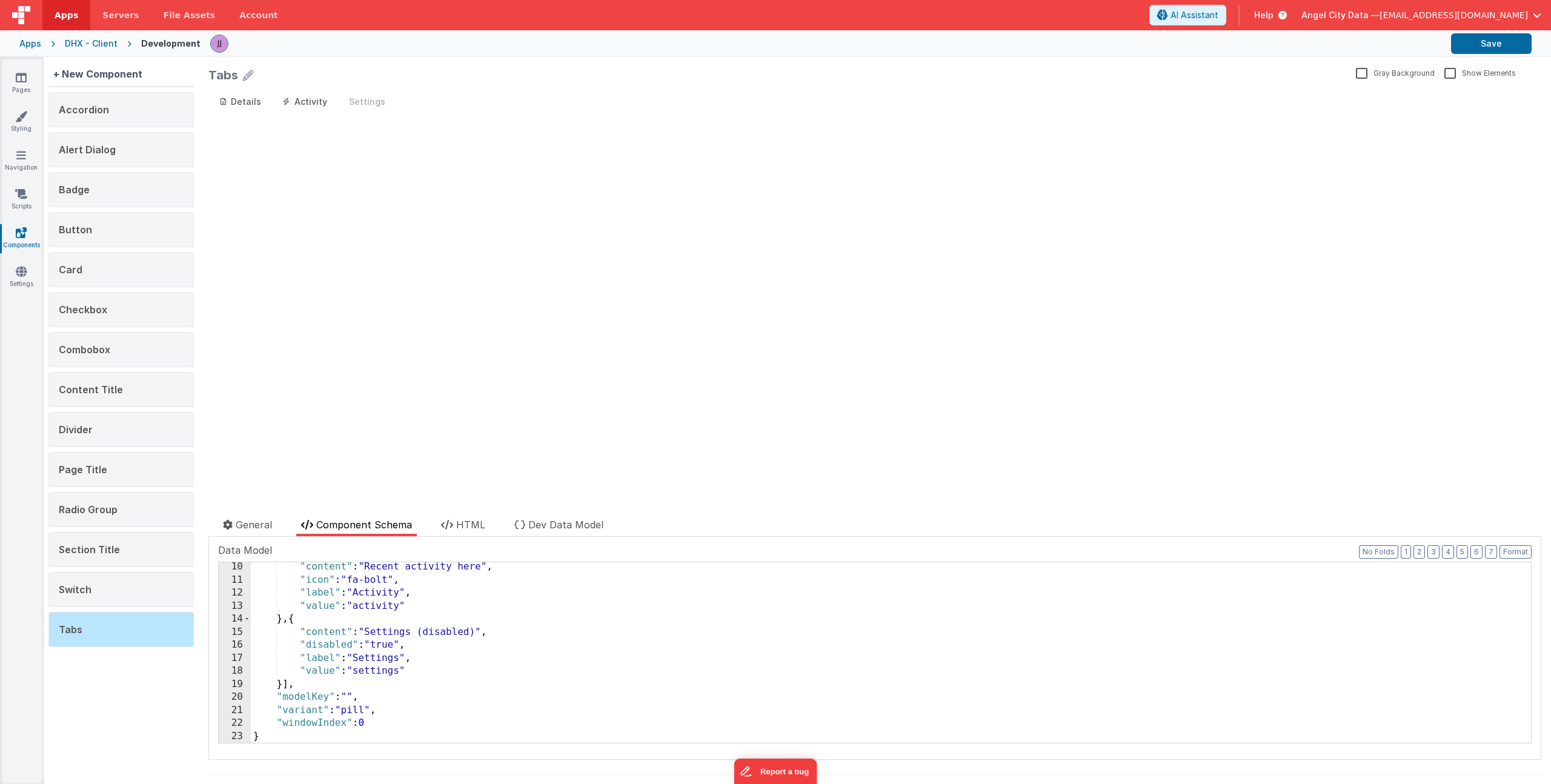
click at [355, 707] on div ""content" : "Recent activity here" , "icon" : "fa-bolt" , "label" : "Activity" …" at bounding box center [886, 663] width 1272 height 206
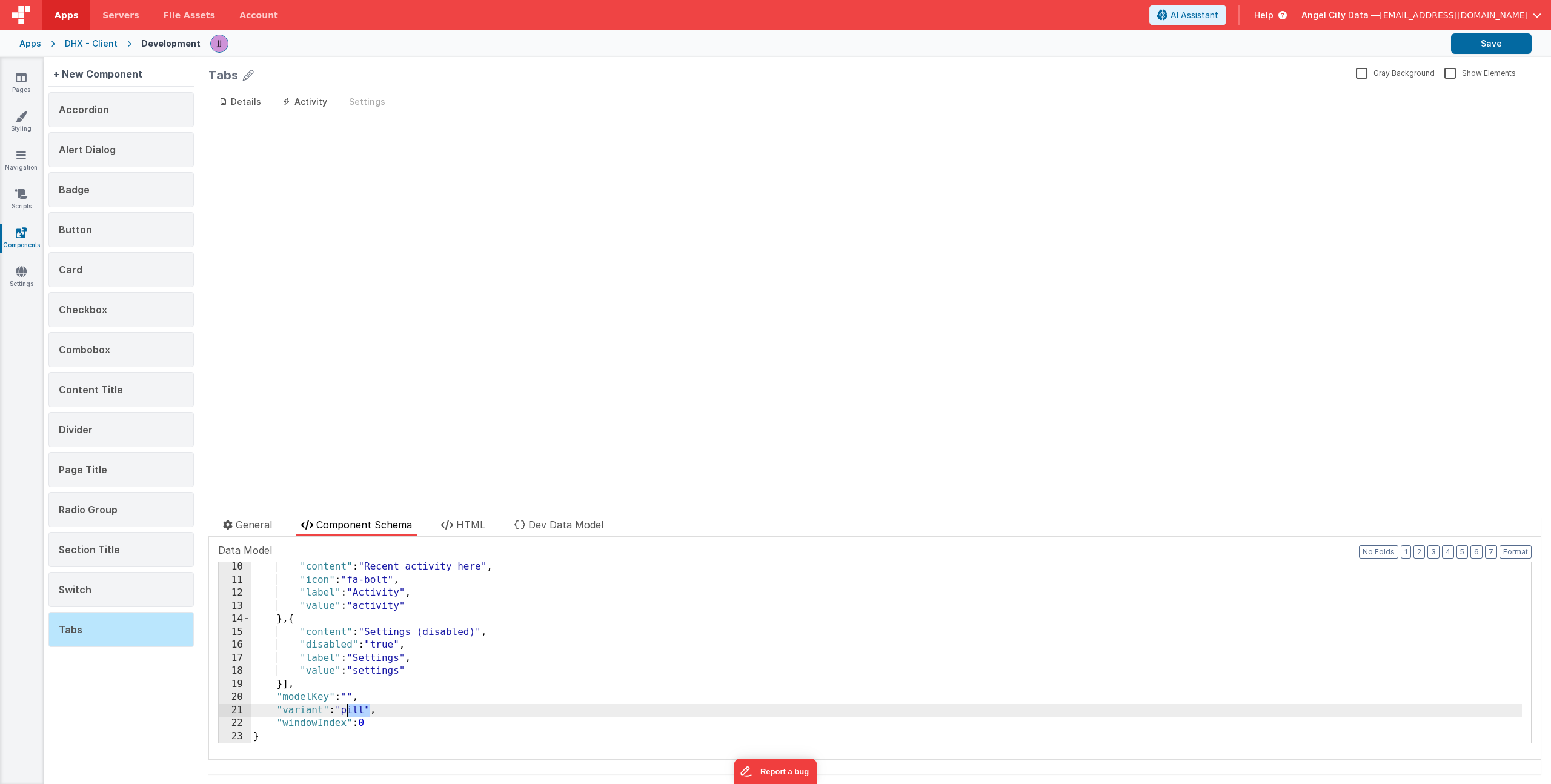
click at [355, 707] on div ""content" : "Recent activity here" , "icon" : "fa-bolt" , "label" : "Activity" …" at bounding box center [886, 663] width 1272 height 206
click at [450, 531] on li "HTML" at bounding box center [464, 526] width 54 height 19
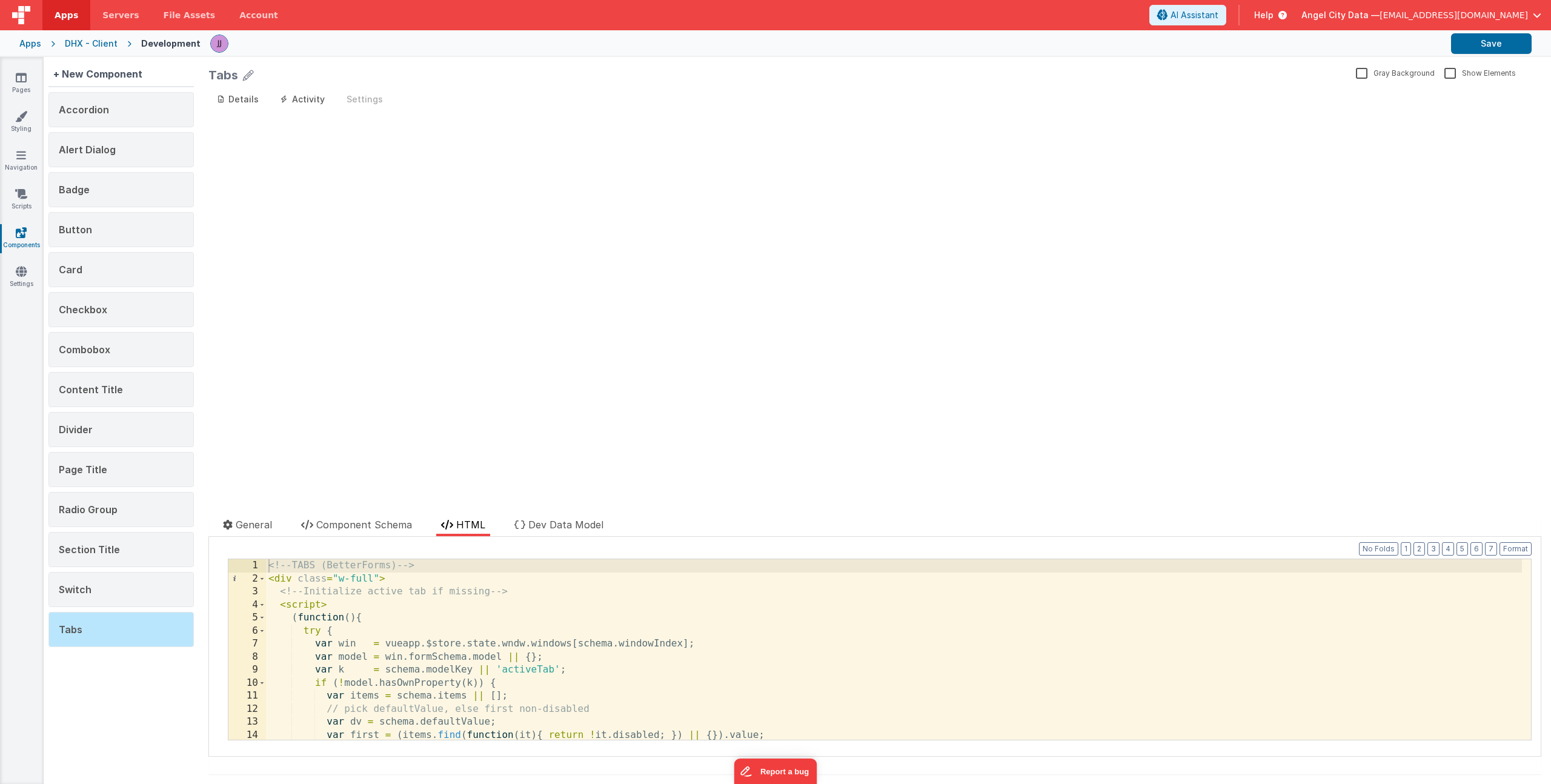
click at [501, 603] on div "<!-- TABS (BetterForms) --> < div class = "w-full" > <!-- Initialize active tab…" at bounding box center [894, 662] width 1256 height 206
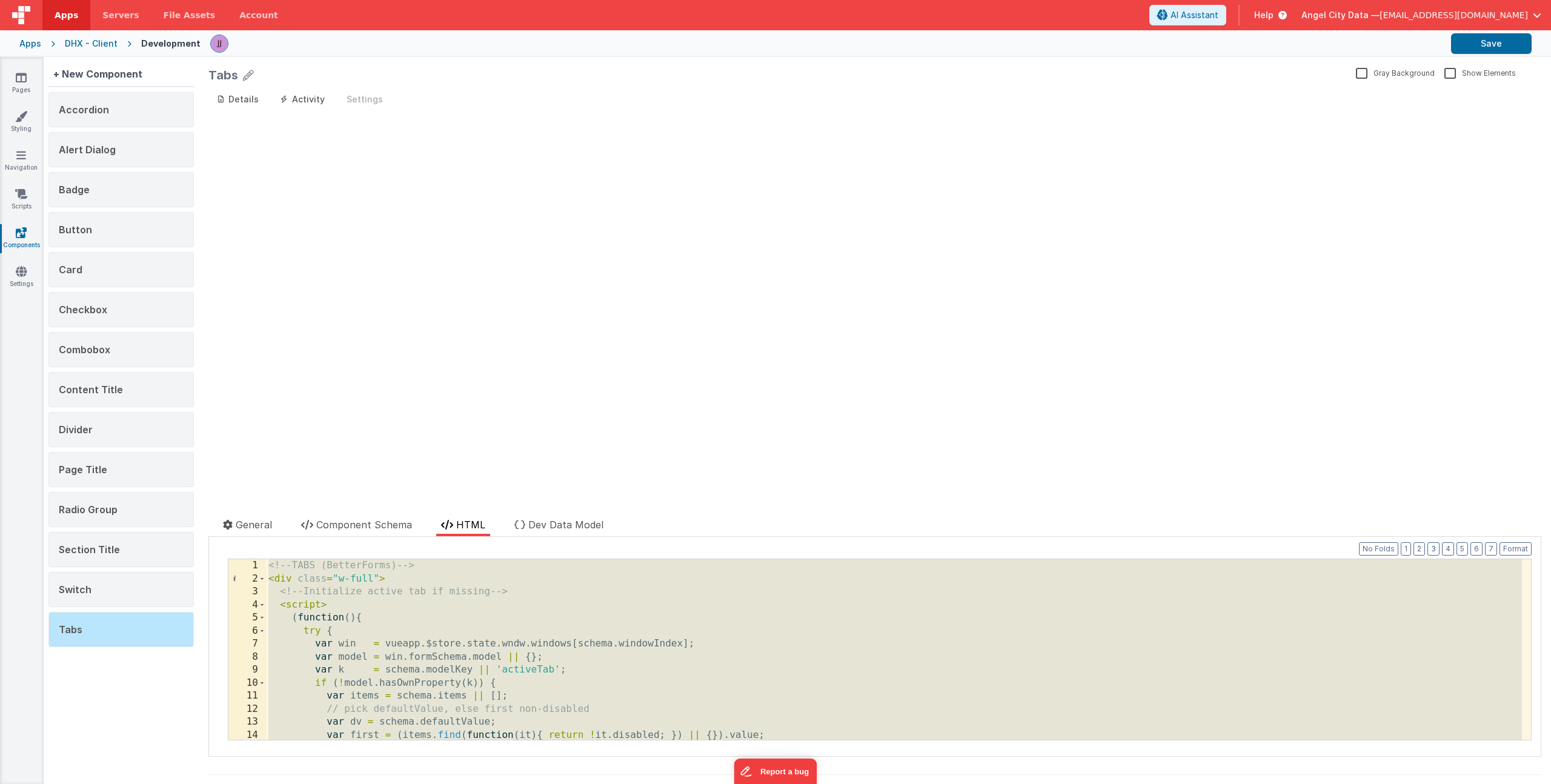
click at [479, 639] on div "<!-- TABS (BetterForms) --> < div class = "w-full" > <!-- Initialize active tab…" at bounding box center [894, 662] width 1256 height 206
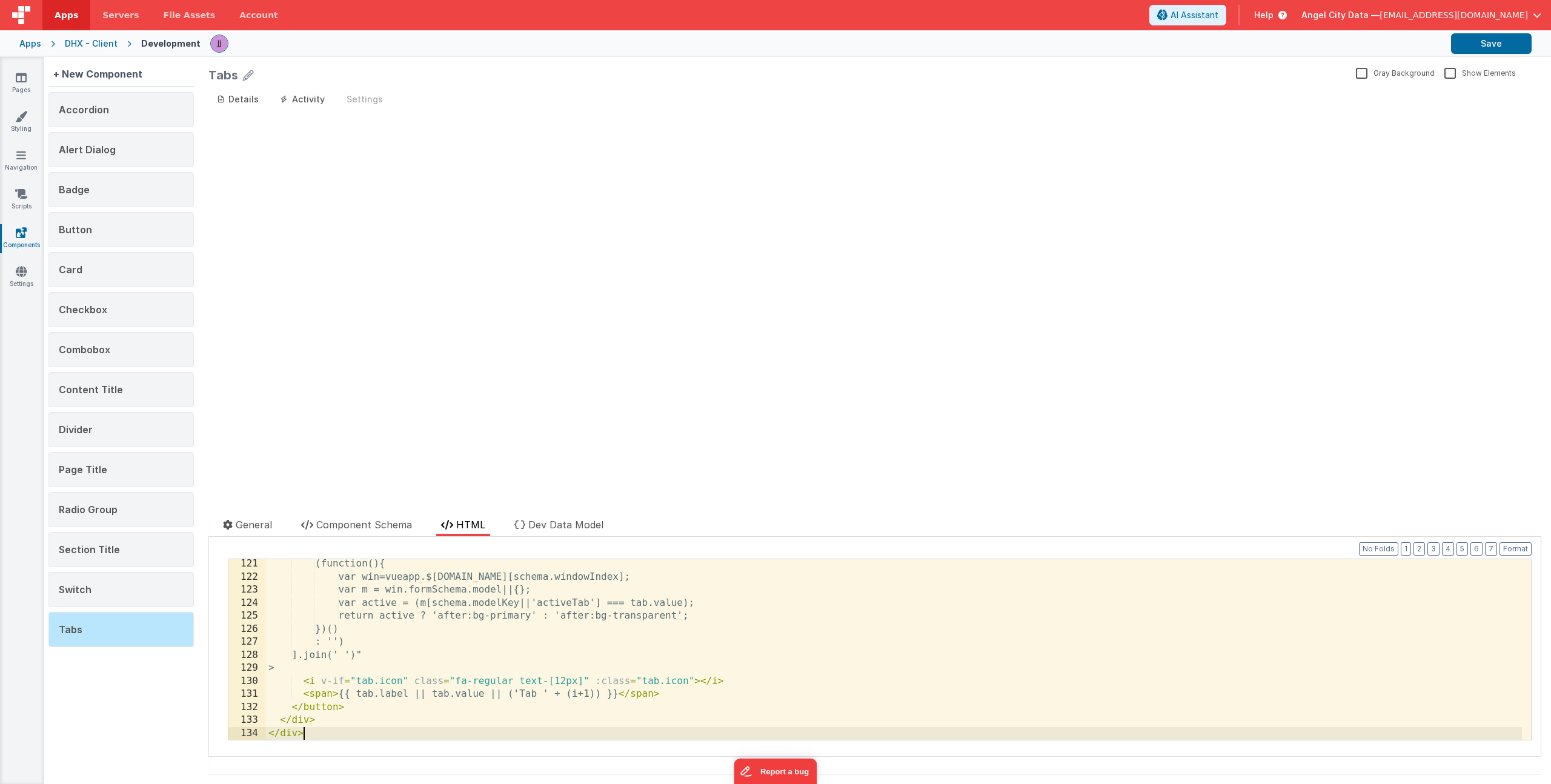
scroll to position [1565, 0]
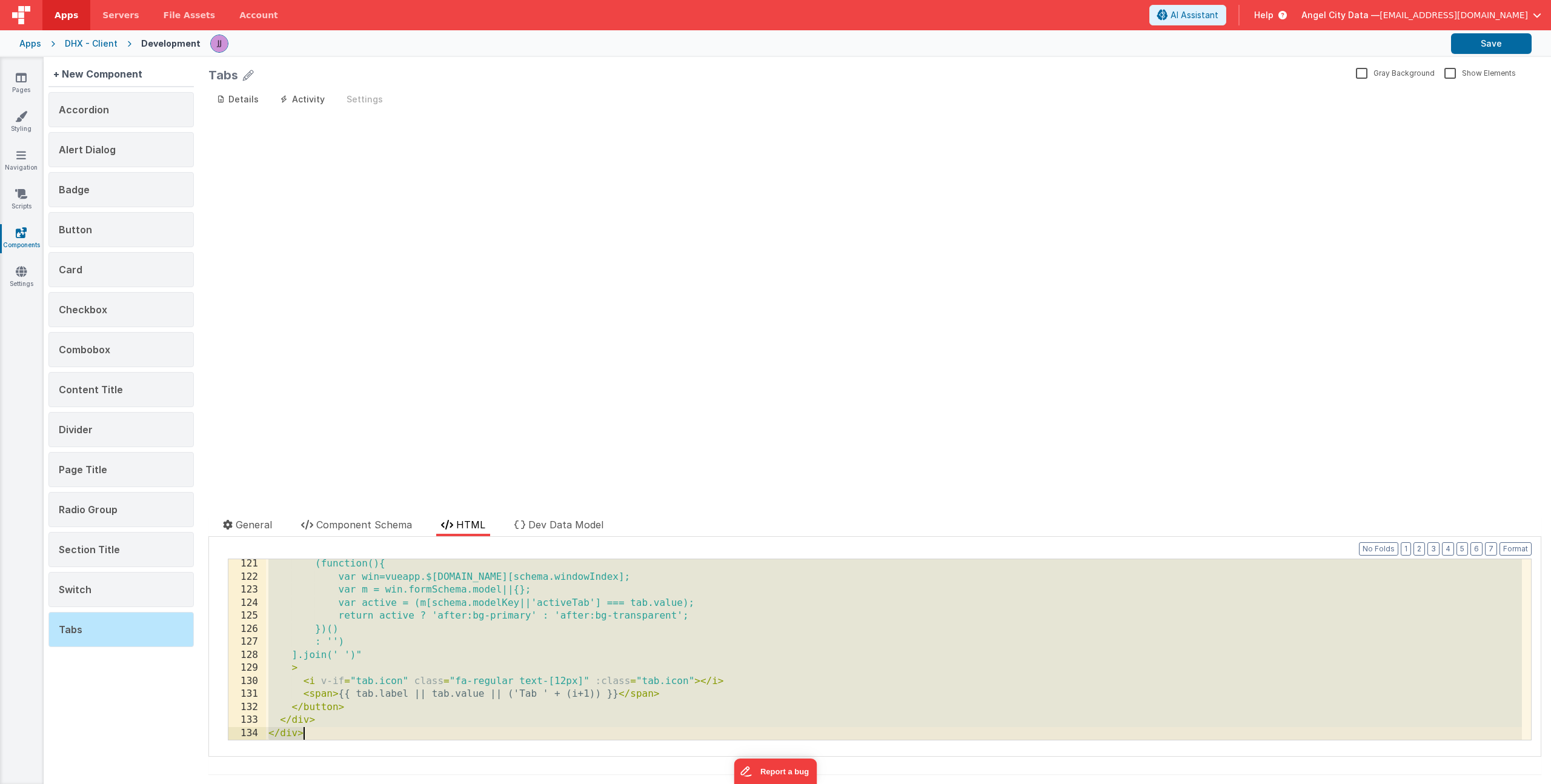
click at [428, 639] on div "(function(){ var win=vueapp.$store.state.wndw.windows[schema.windowIndex]; var …" at bounding box center [894, 660] width 1256 height 206
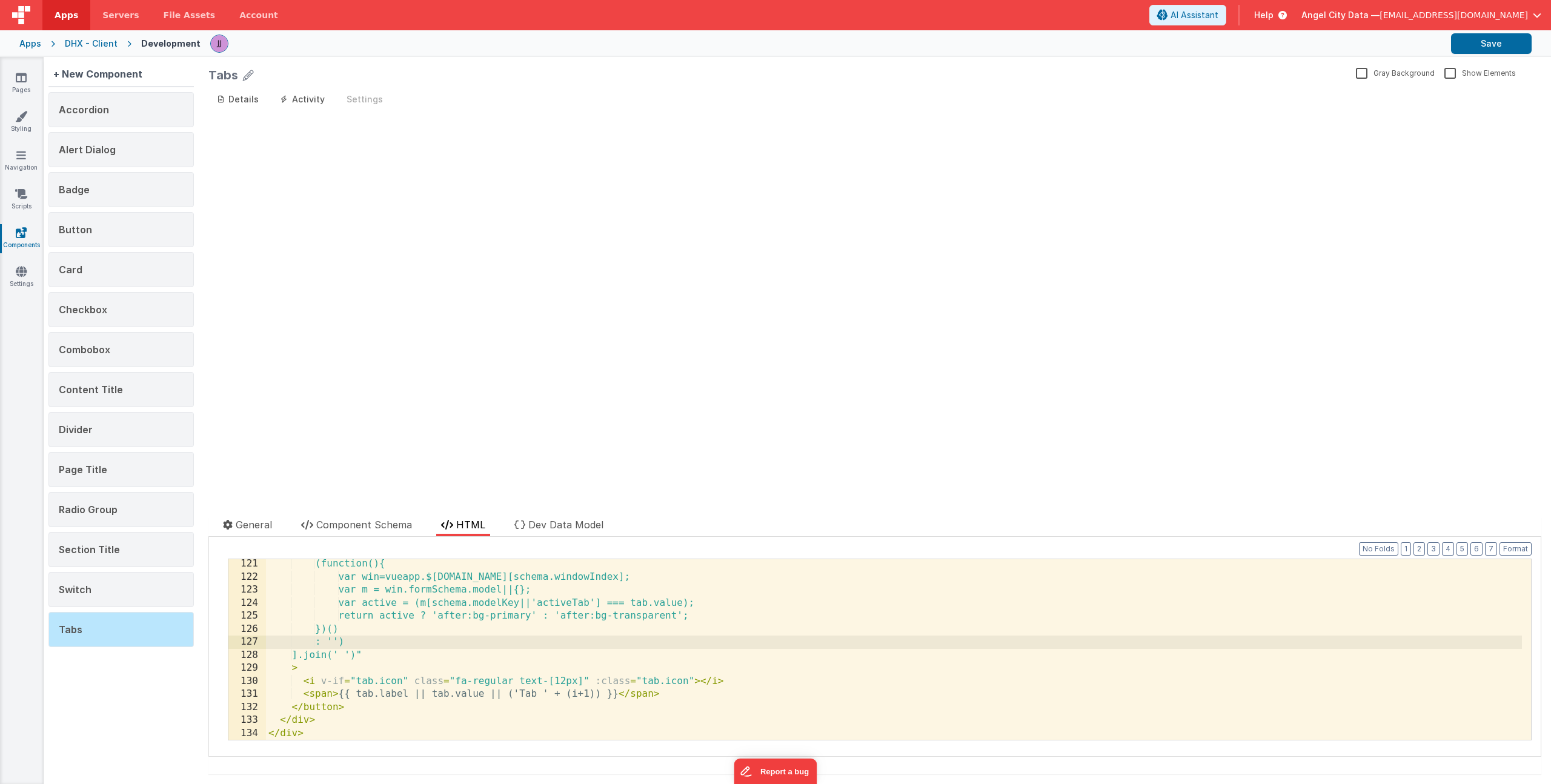
click at [381, 620] on div "(function(){ var win=vueapp.$store.state.wndw.windows[schema.windowIndex]; var …" at bounding box center [894, 660] width 1256 height 206
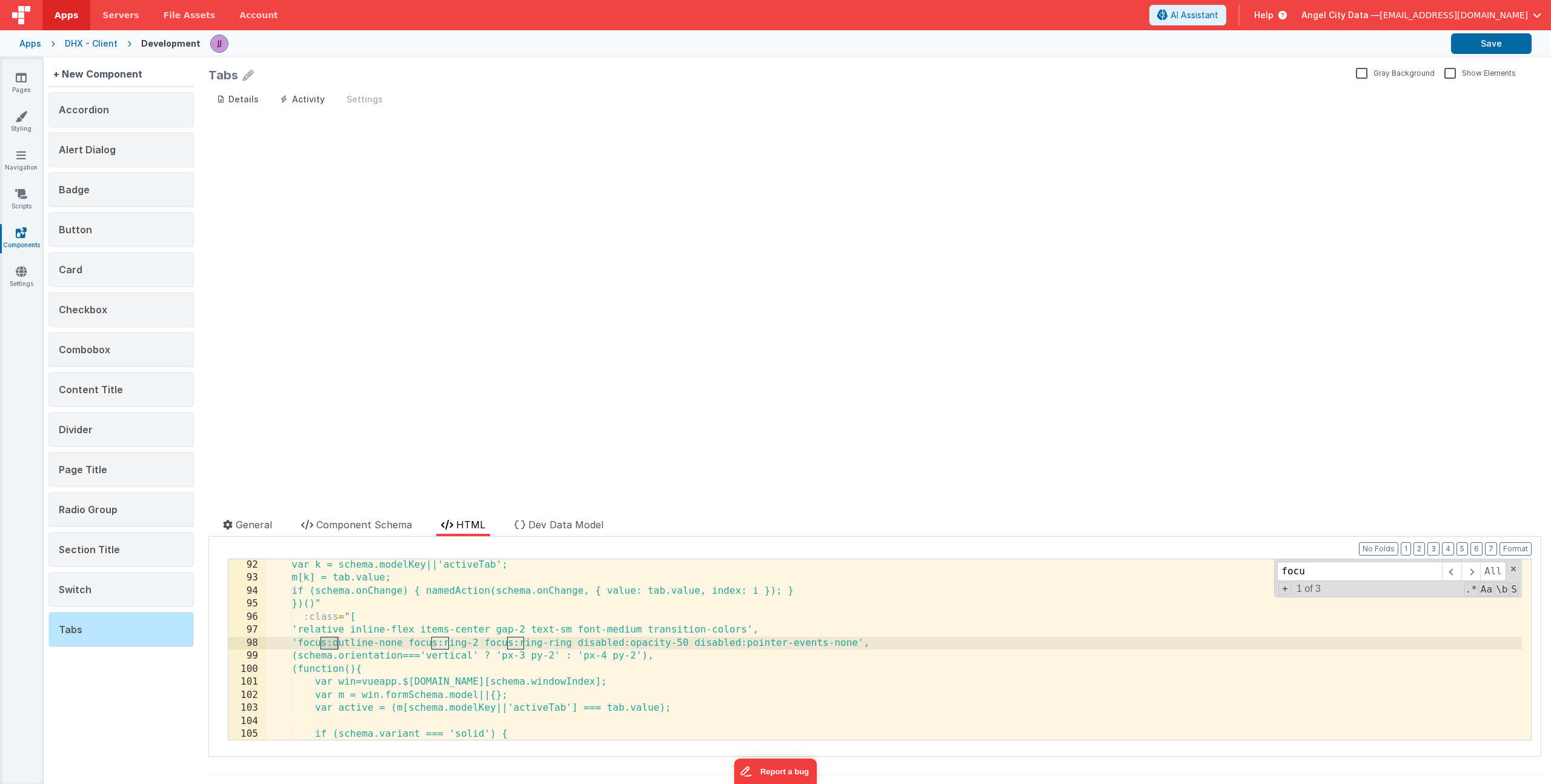
scroll to position [1186, 0]
type input "focus:ring"
click at [460, 641] on div "var k = schema.modelKey||'activeTab'; m[k] = tab.value; if (schema.onChange) { …" at bounding box center [894, 662] width 1256 height 206
drag, startPoint x: 433, startPoint y: 642, endPoint x: 596, endPoint y: 639, distance: 163.0
click at [596, 639] on div "var k = schema.modelKey||'activeTab'; m[k] = tab.value; if (schema.onChange) { …" at bounding box center [894, 662] width 1256 height 206
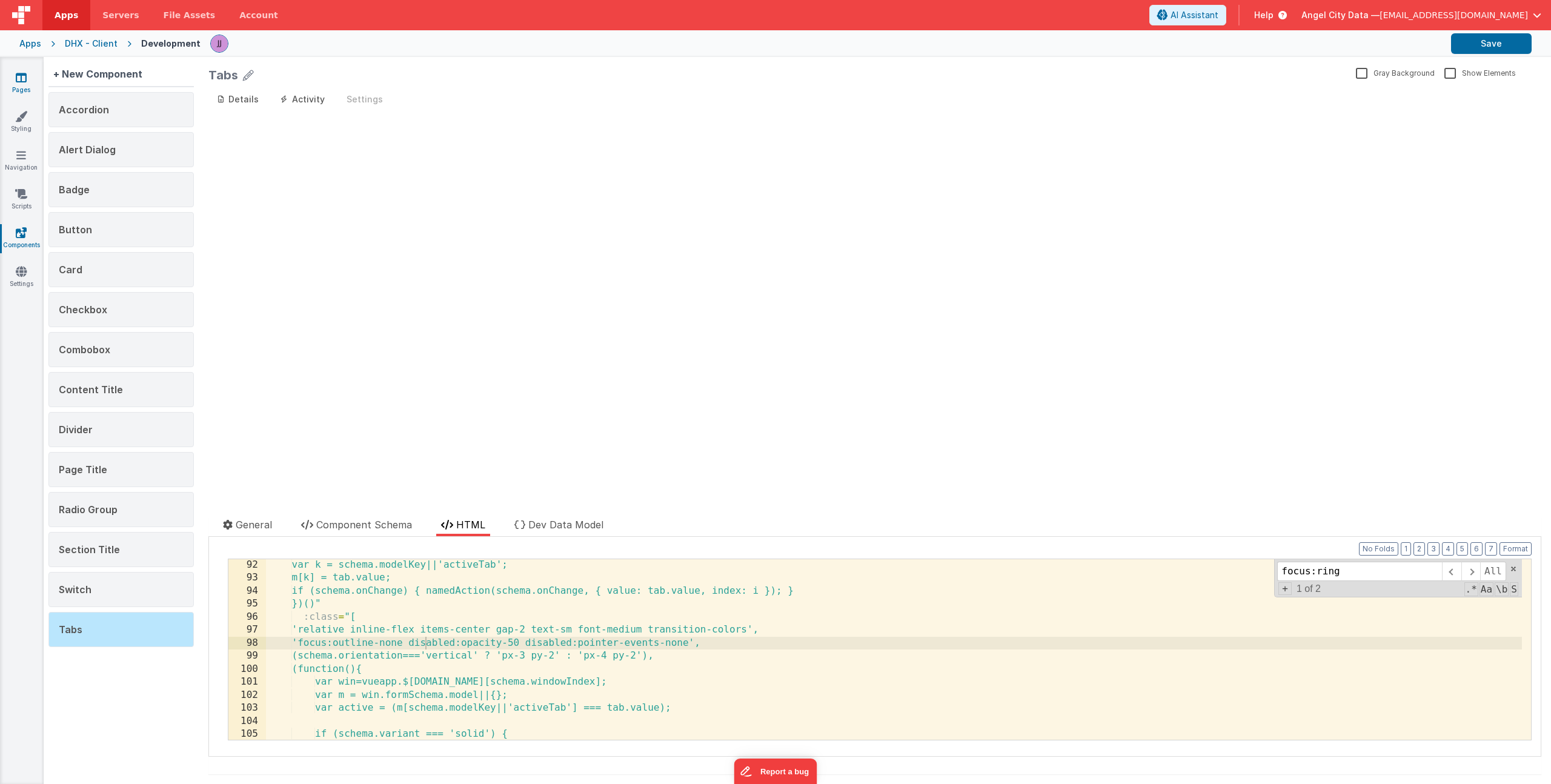
click at [20, 72] on icon at bounding box center [22, 77] width 11 height 12
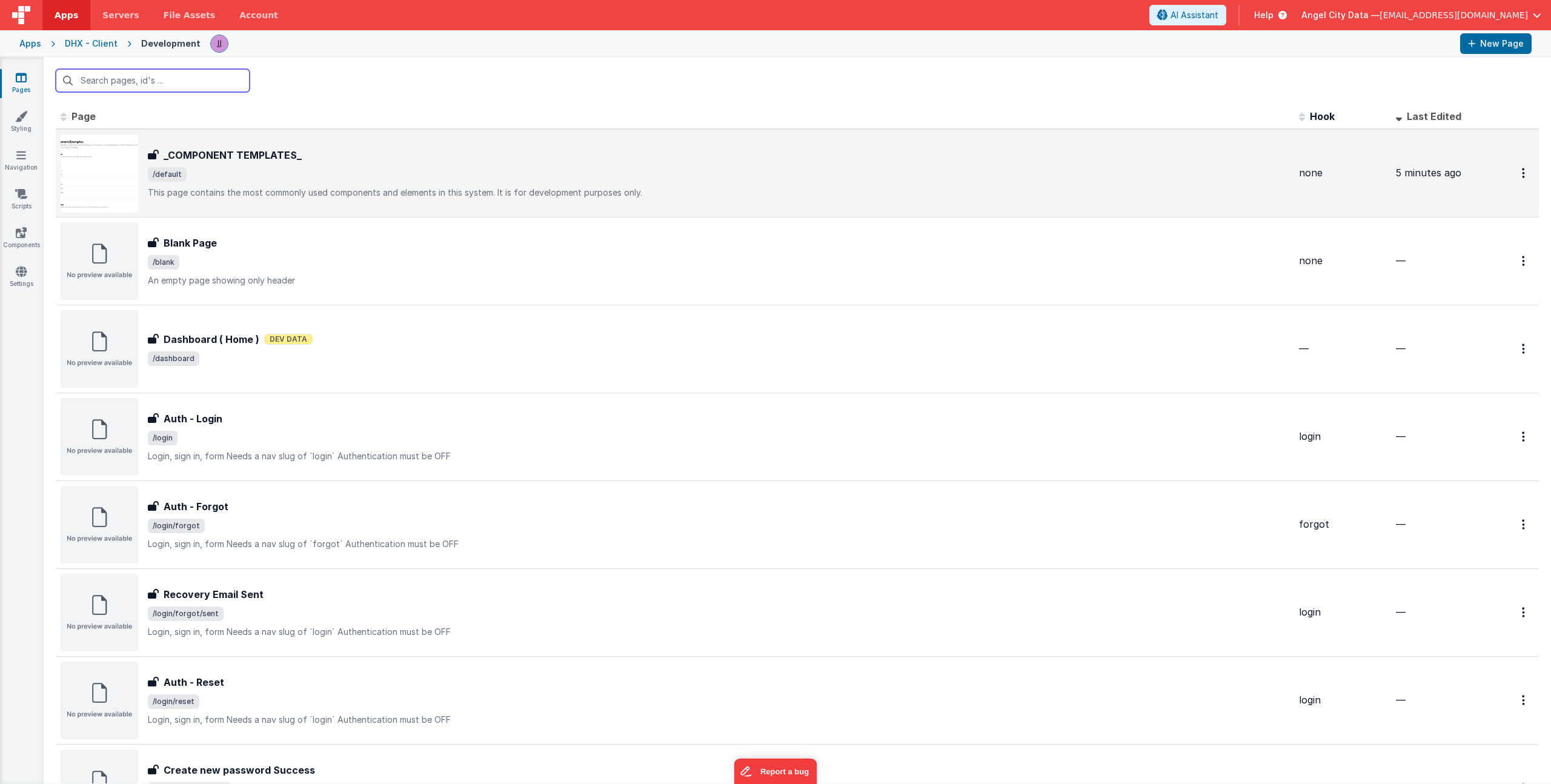
click at [248, 159] on h3 "_COMPONENT TEMPLATES_" at bounding box center [232, 155] width 138 height 15
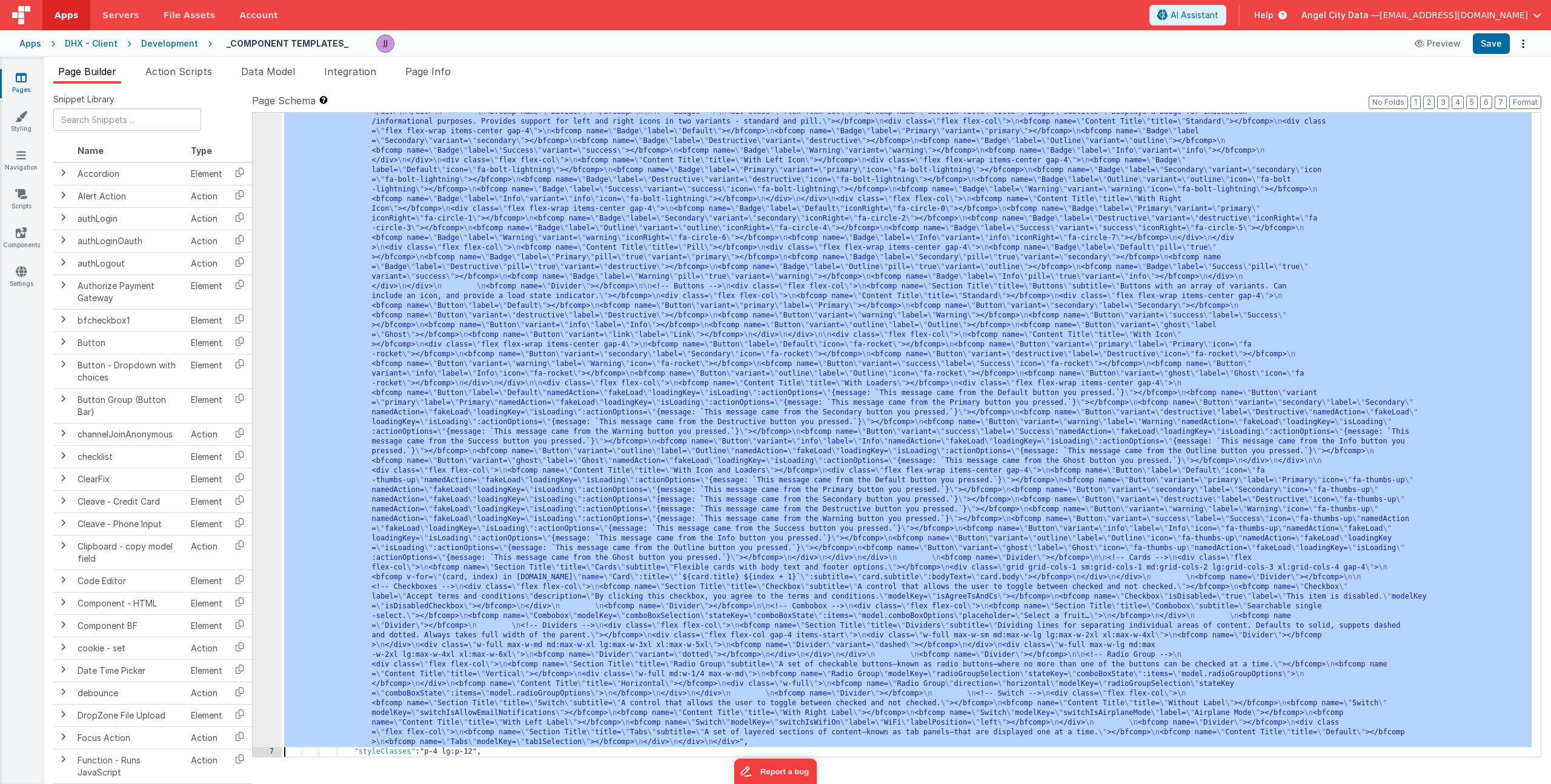
click at [269, 372] on div "6 7 8 9 10 11 12 13 14 15 16 17 18 19 20" at bounding box center [267, 701] width 29 height 1400
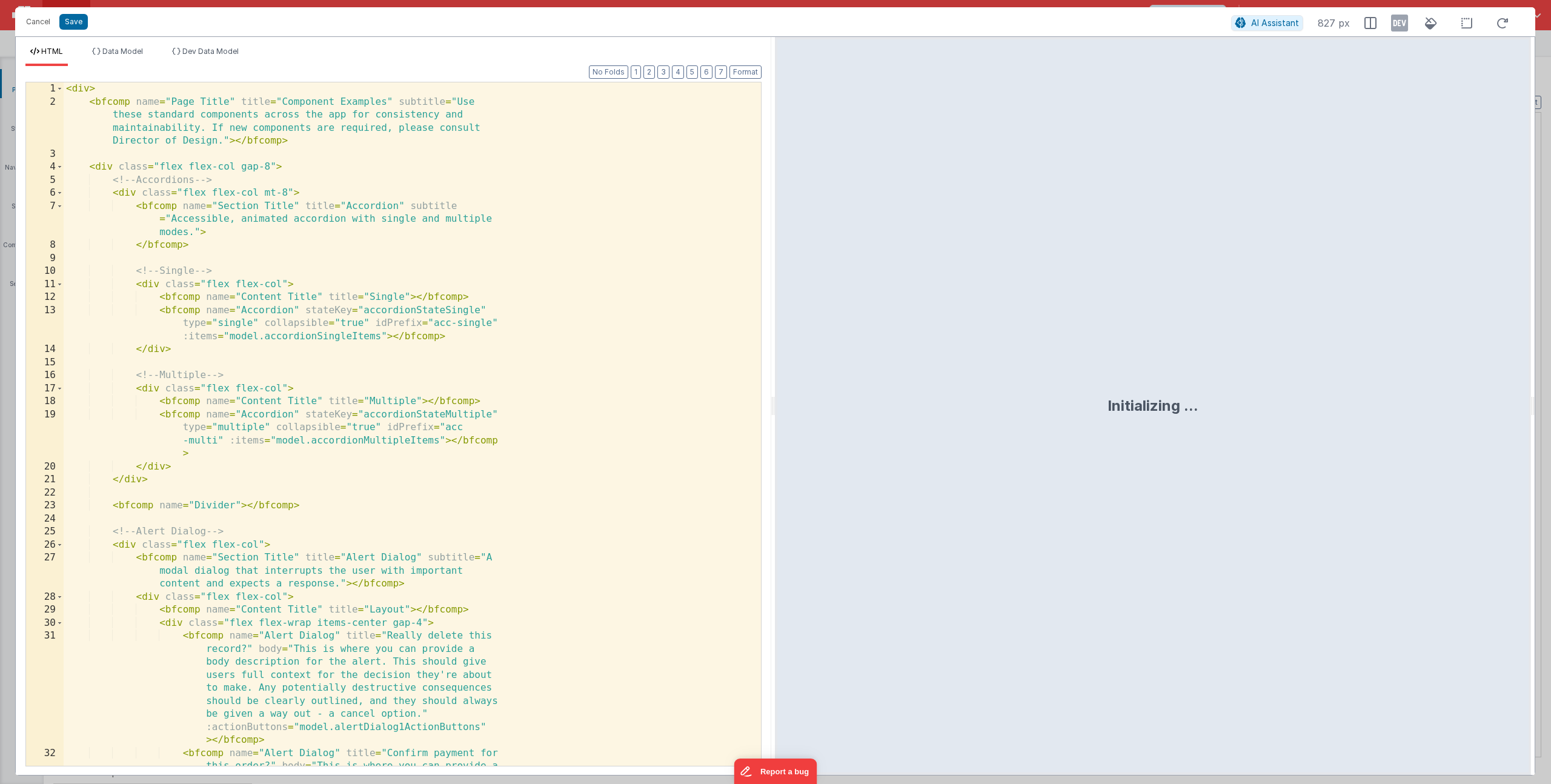
scroll to position [161, 0]
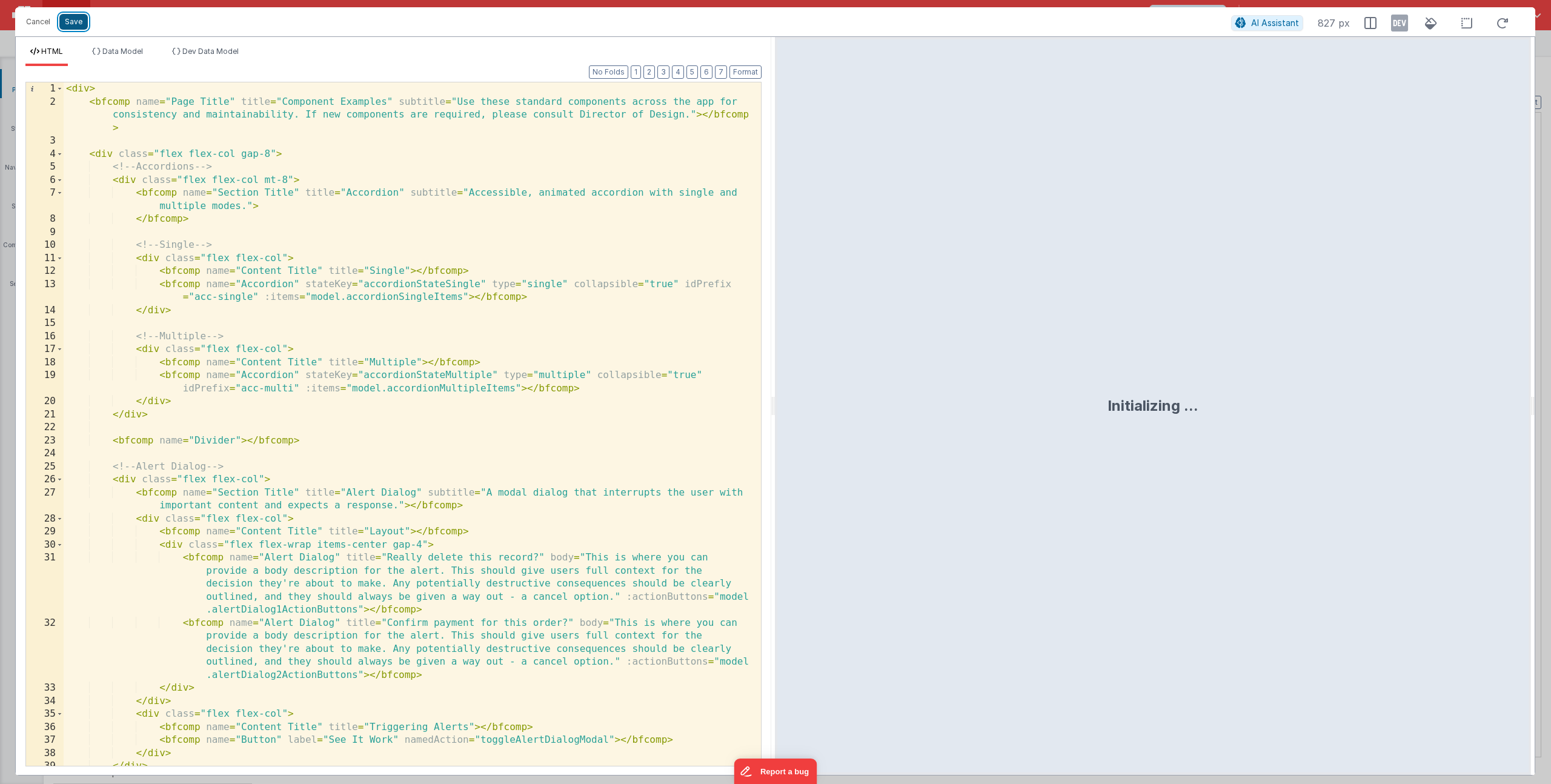
click at [71, 19] on button "Save" at bounding box center [73, 22] width 29 height 16
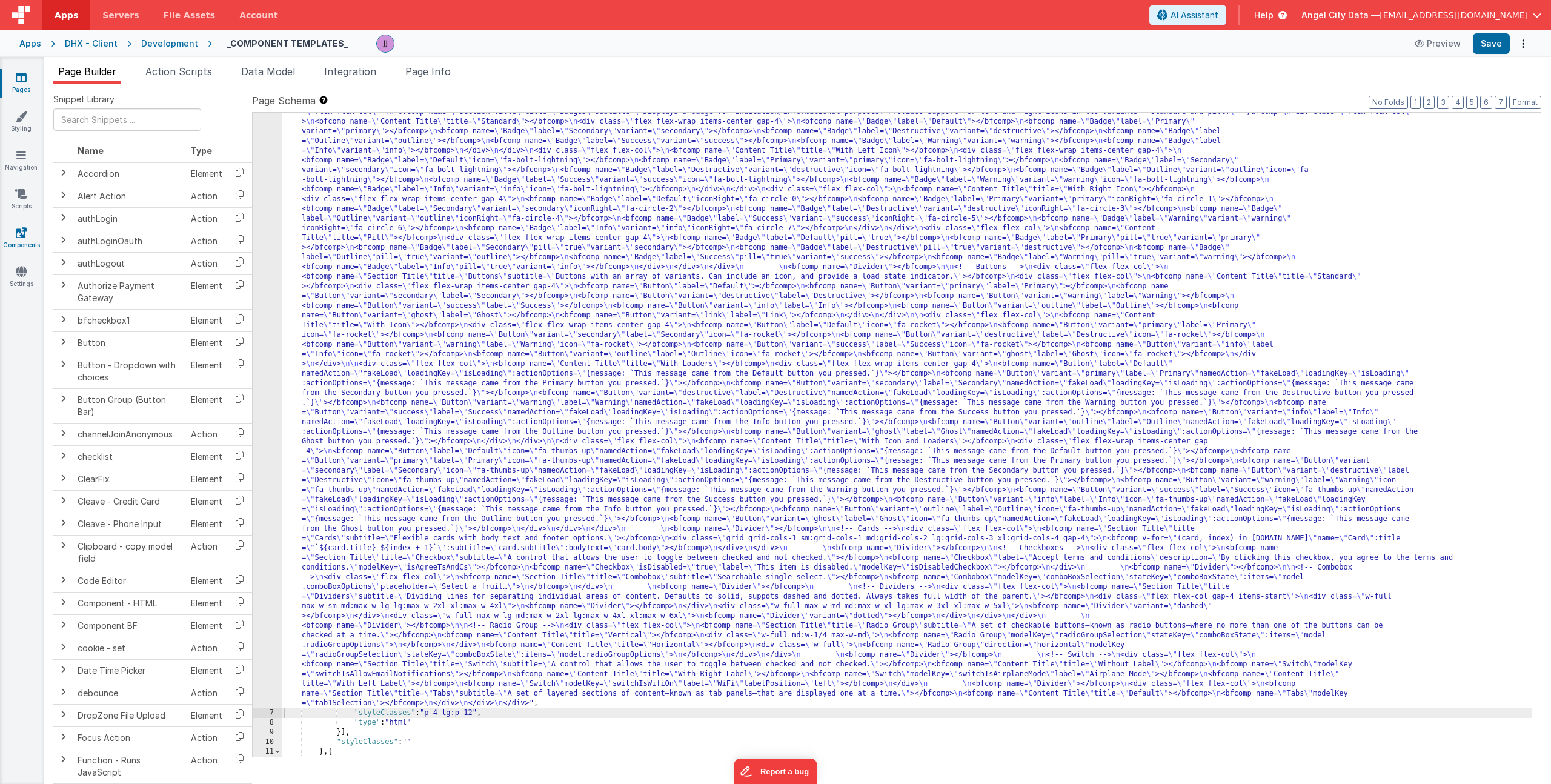
click at [16, 235] on icon at bounding box center [22, 232] width 11 height 12
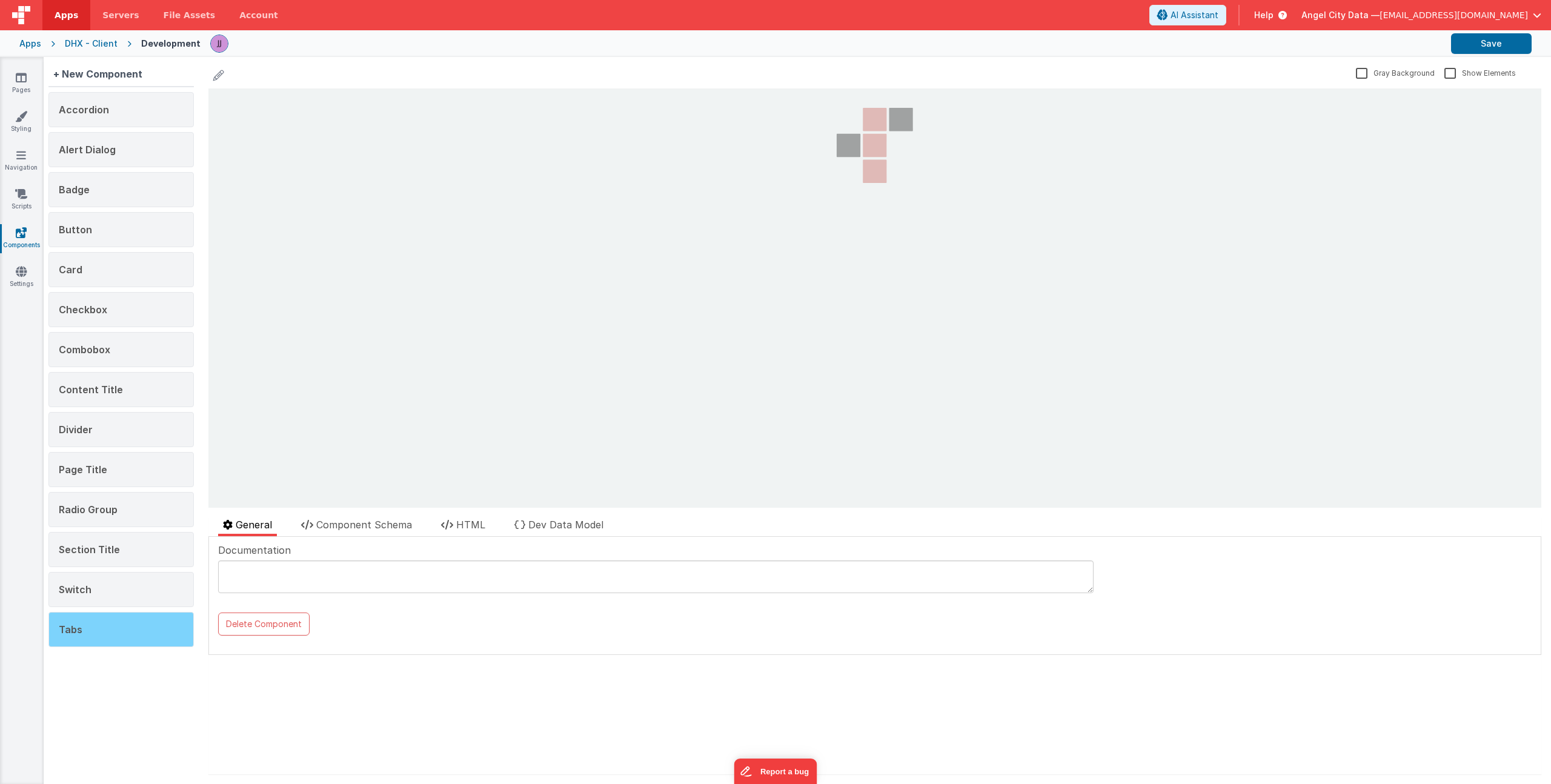
click at [120, 630] on div "Tabs" at bounding box center [121, 629] width 145 height 35
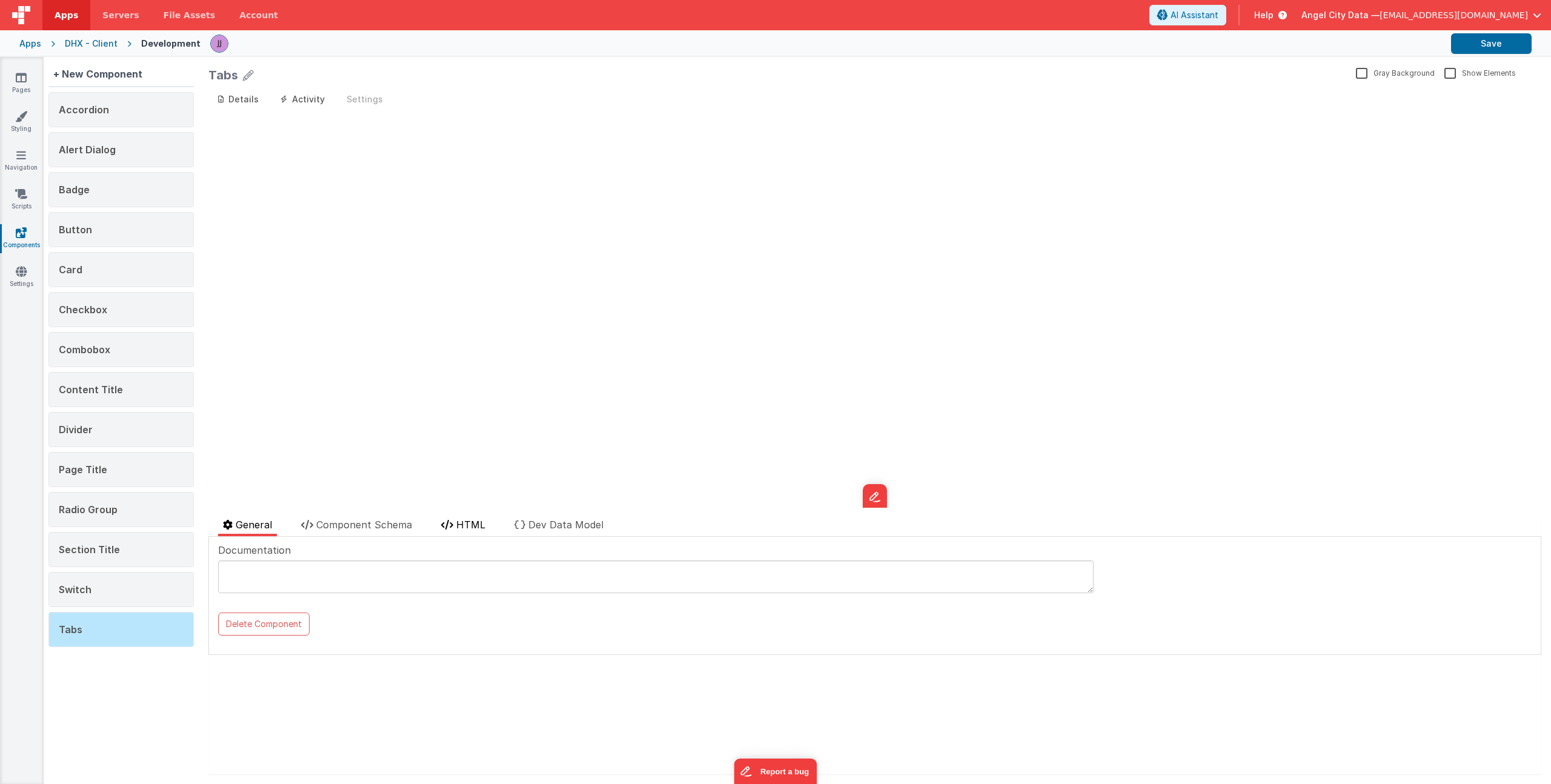
click at [490, 523] on li "HTML" at bounding box center [464, 526] width 54 height 19
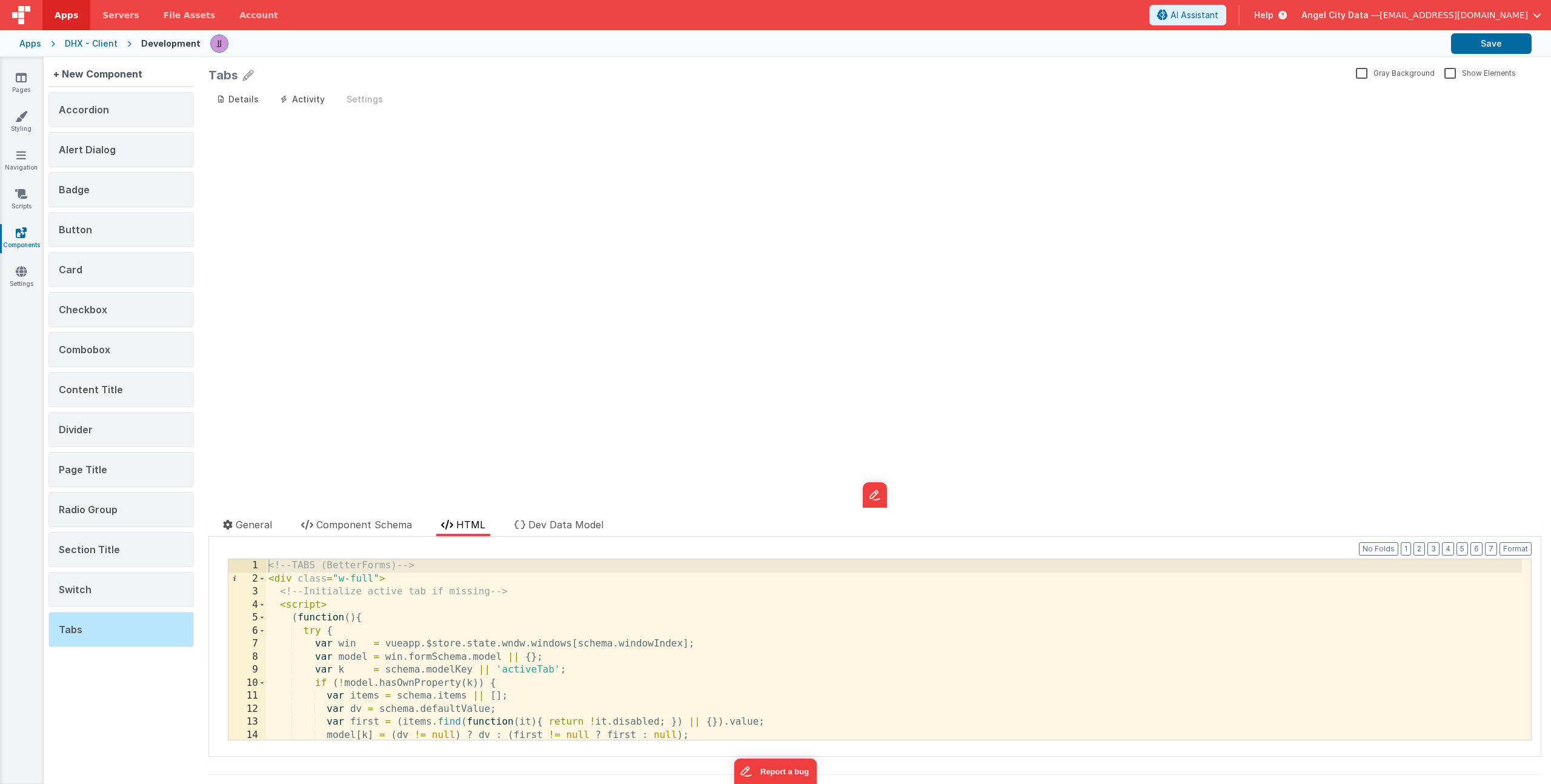
click at [450, 594] on div "<!-- TABS (BetterForms) --> < div class = "w-full" > <!-- Initialize active tab…" at bounding box center [894, 662] width 1256 height 206
click at [365, 578] on div "<!-- TABS (BetterForms) --> < div class = "w-full" > <!-- Initialize active tab…" at bounding box center [894, 662] width 1256 height 206
click at [330, 521] on span "Component Schema" at bounding box center [364, 524] width 96 height 12
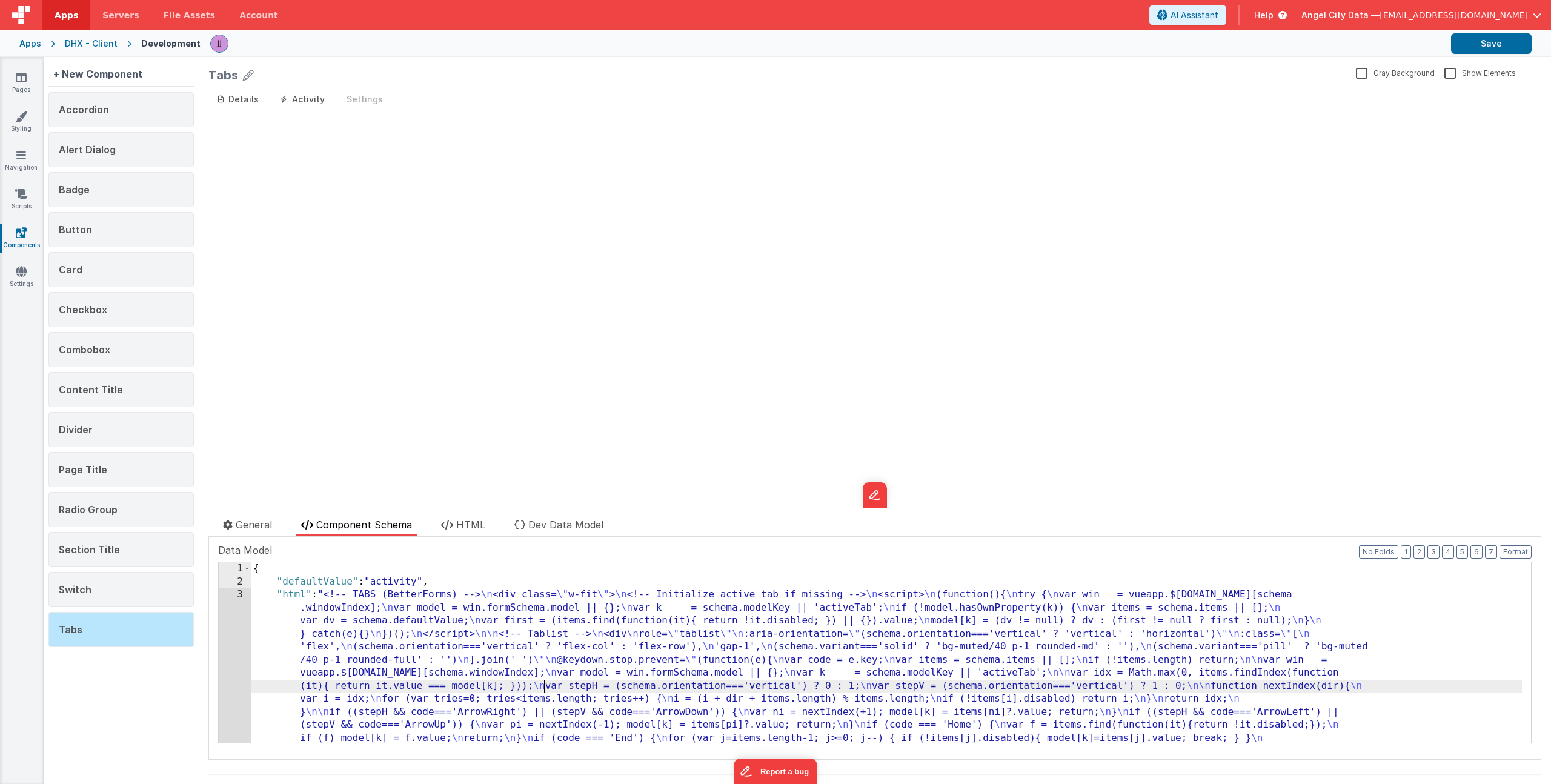
click at [473, 525] on span "HTML" at bounding box center [471, 524] width 29 height 12
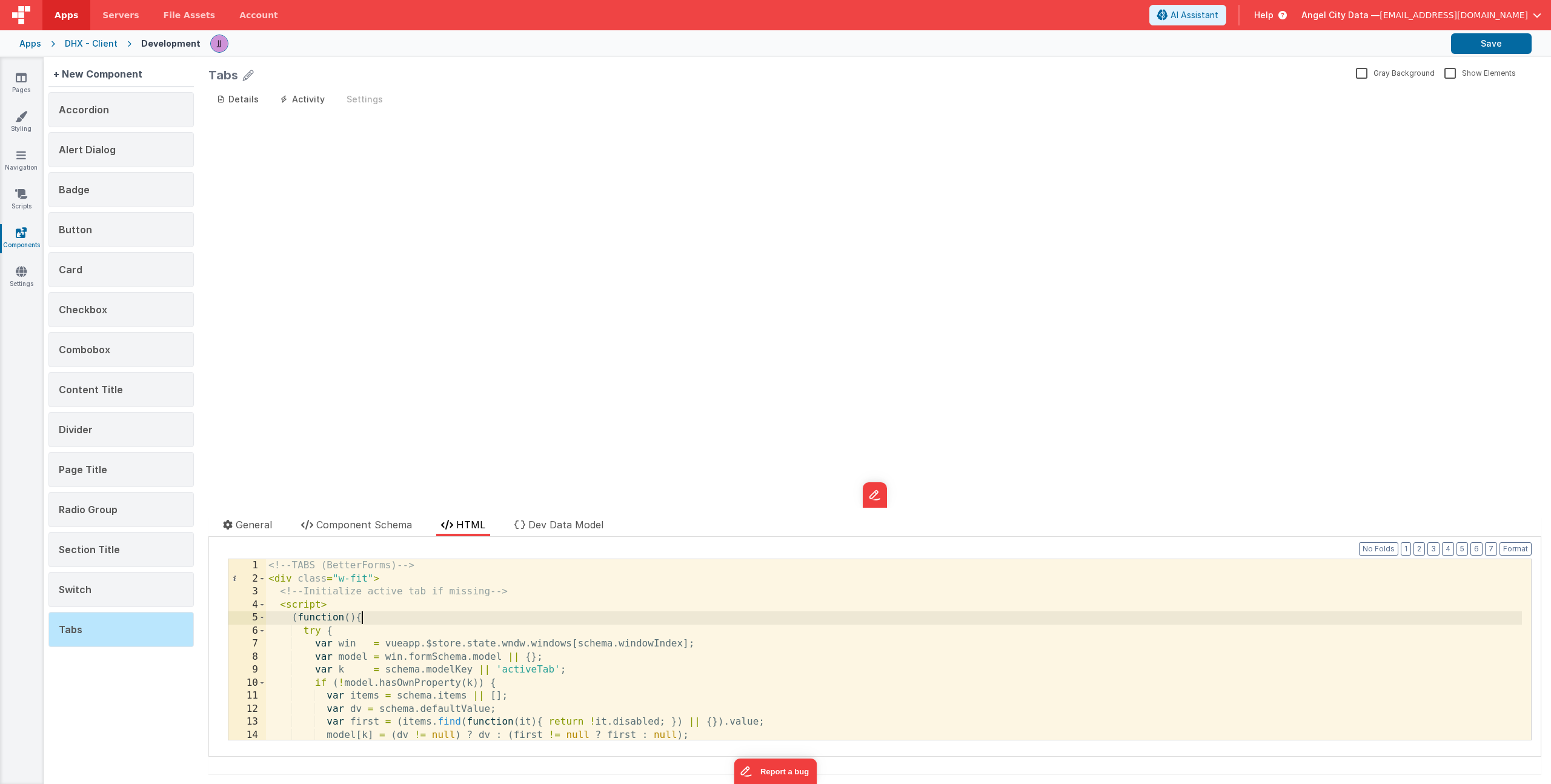
click at [450, 611] on div "<!-- TABS (BetterForms) --> < div class = "w-fit" > <!-- Initialize active tab …" at bounding box center [894, 662] width 1256 height 206
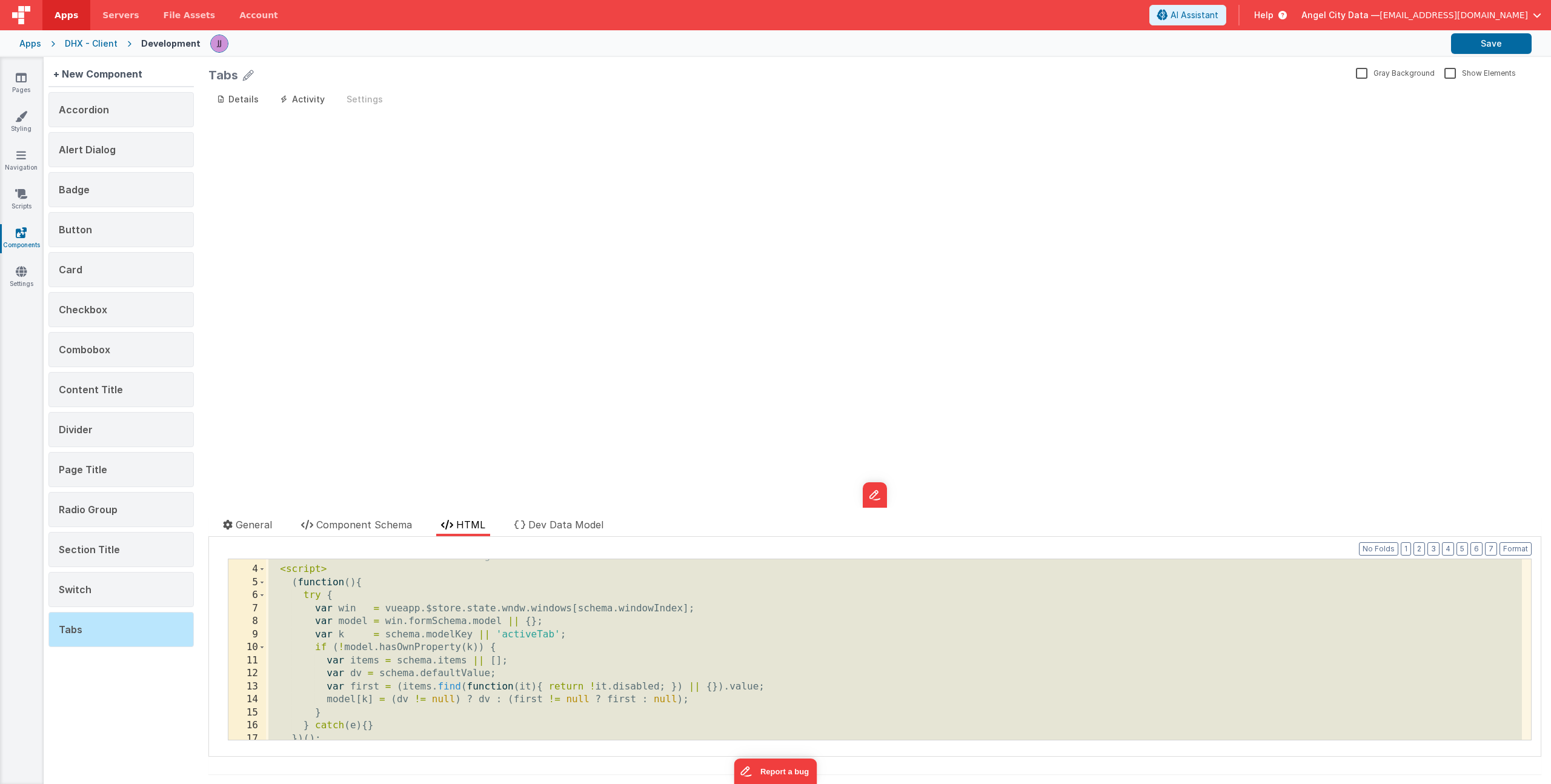
scroll to position [59, 0]
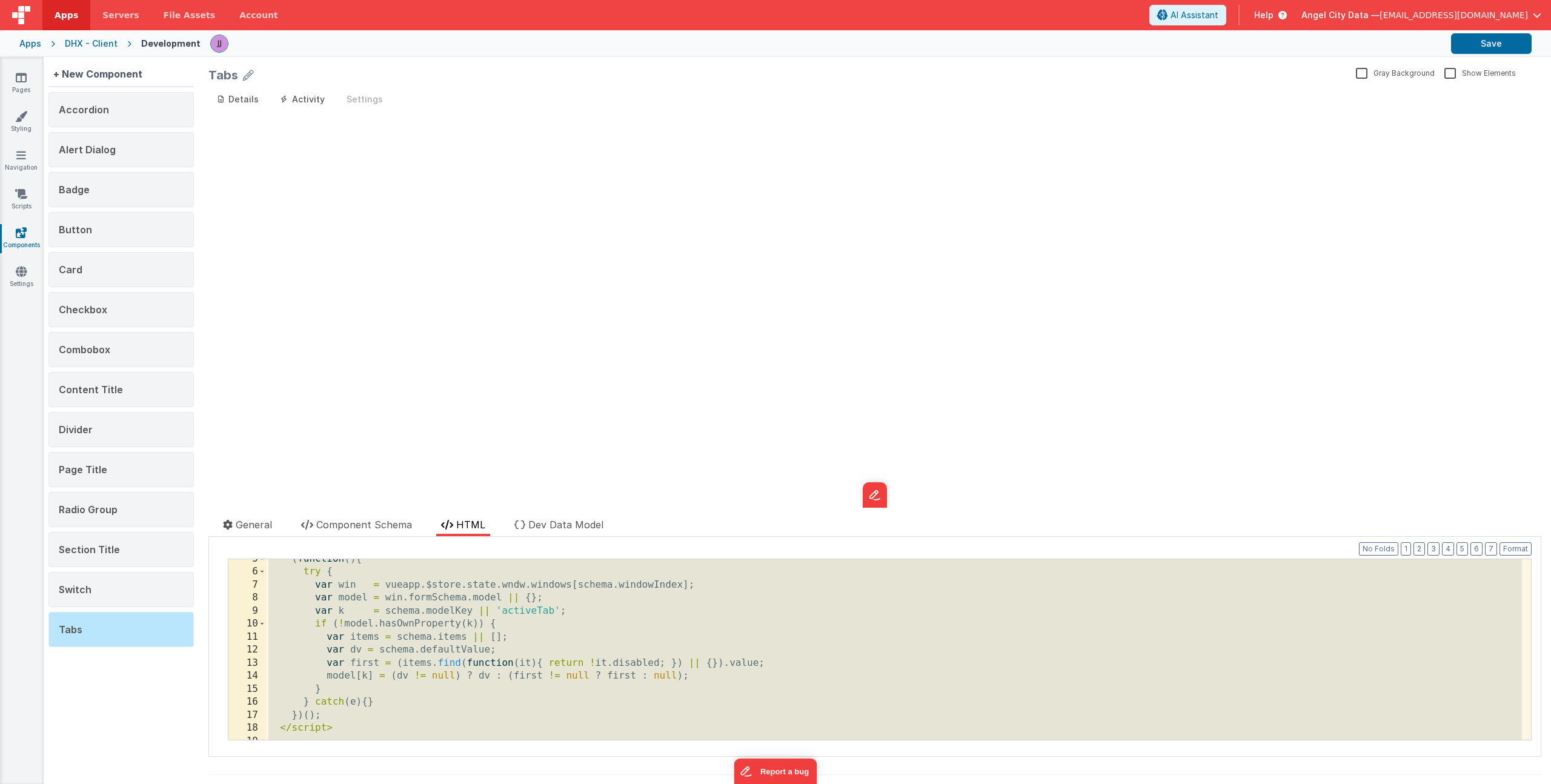
click at [334, 710] on div "( function ( ) { try { var win = vueapp . $store . state . wndw . windows [ sch…" at bounding box center [894, 655] width 1256 height 206
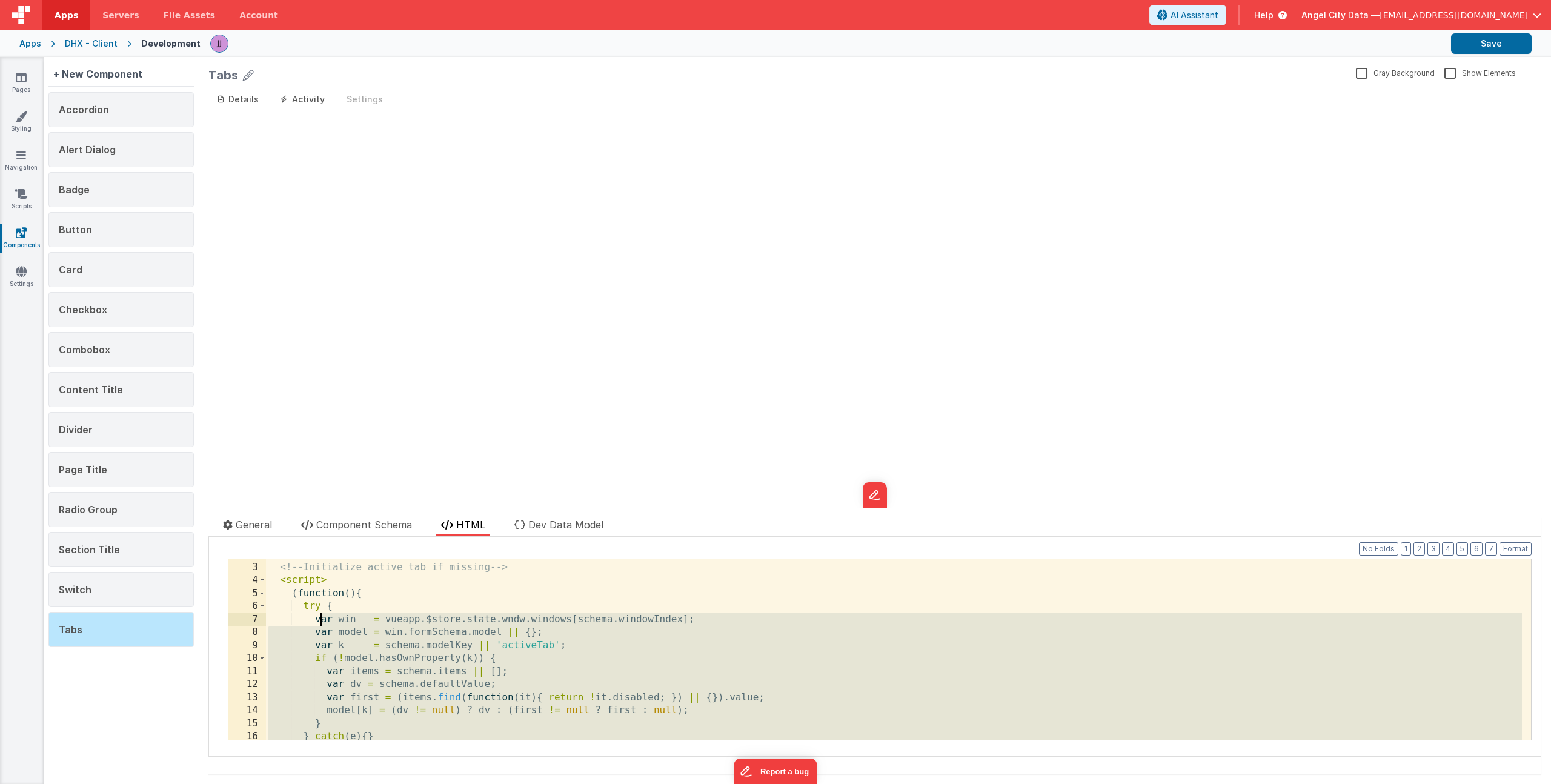
scroll to position [24, 0]
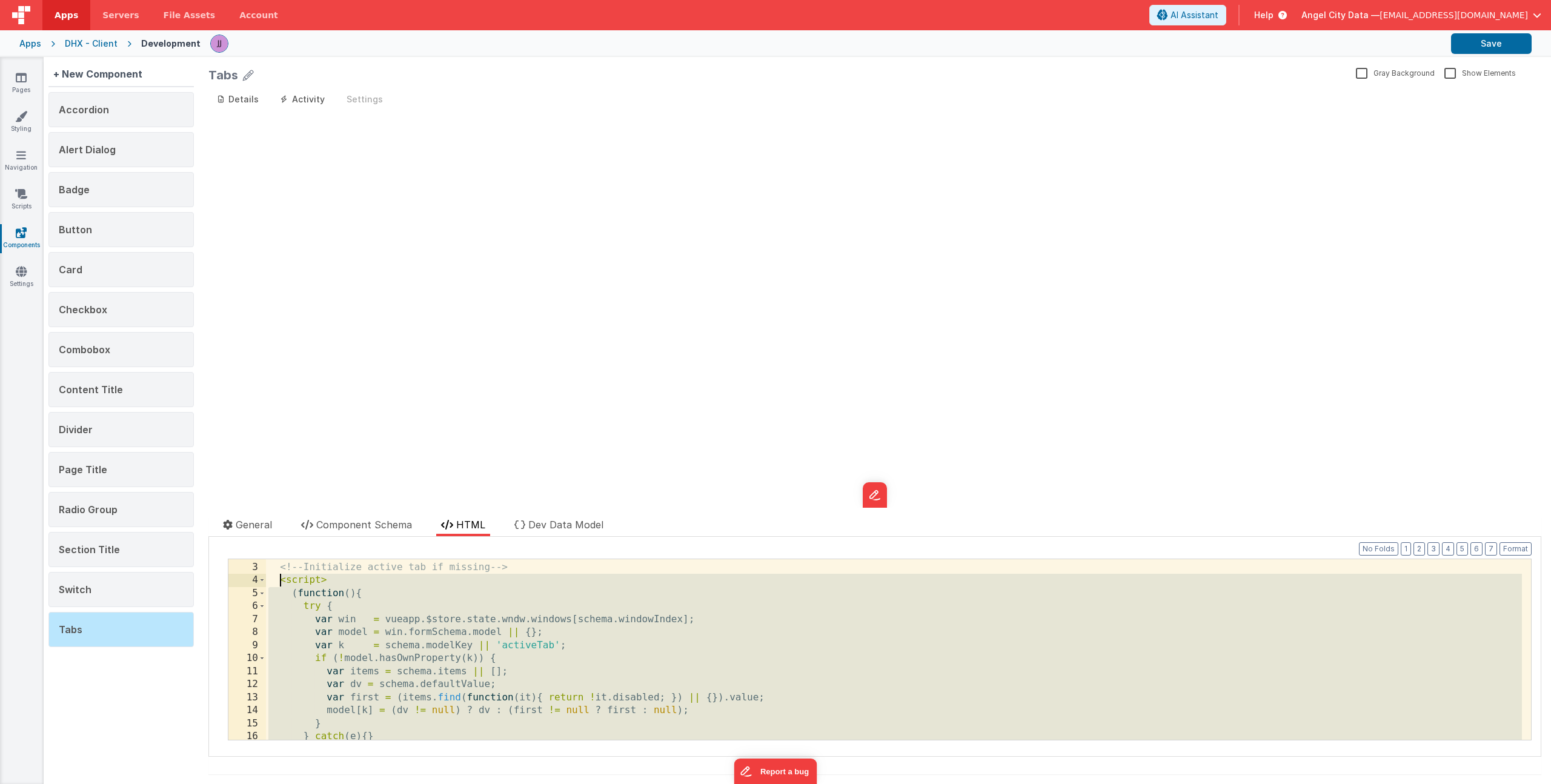
drag, startPoint x: 336, startPoint y: 726, endPoint x: 278, endPoint y: 578, distance: 159.0
click at [278, 578] on div "< div class = "w-fit" > <!-- Initialize active tab if missing --> < script > ( …" at bounding box center [894, 651] width 1256 height 206
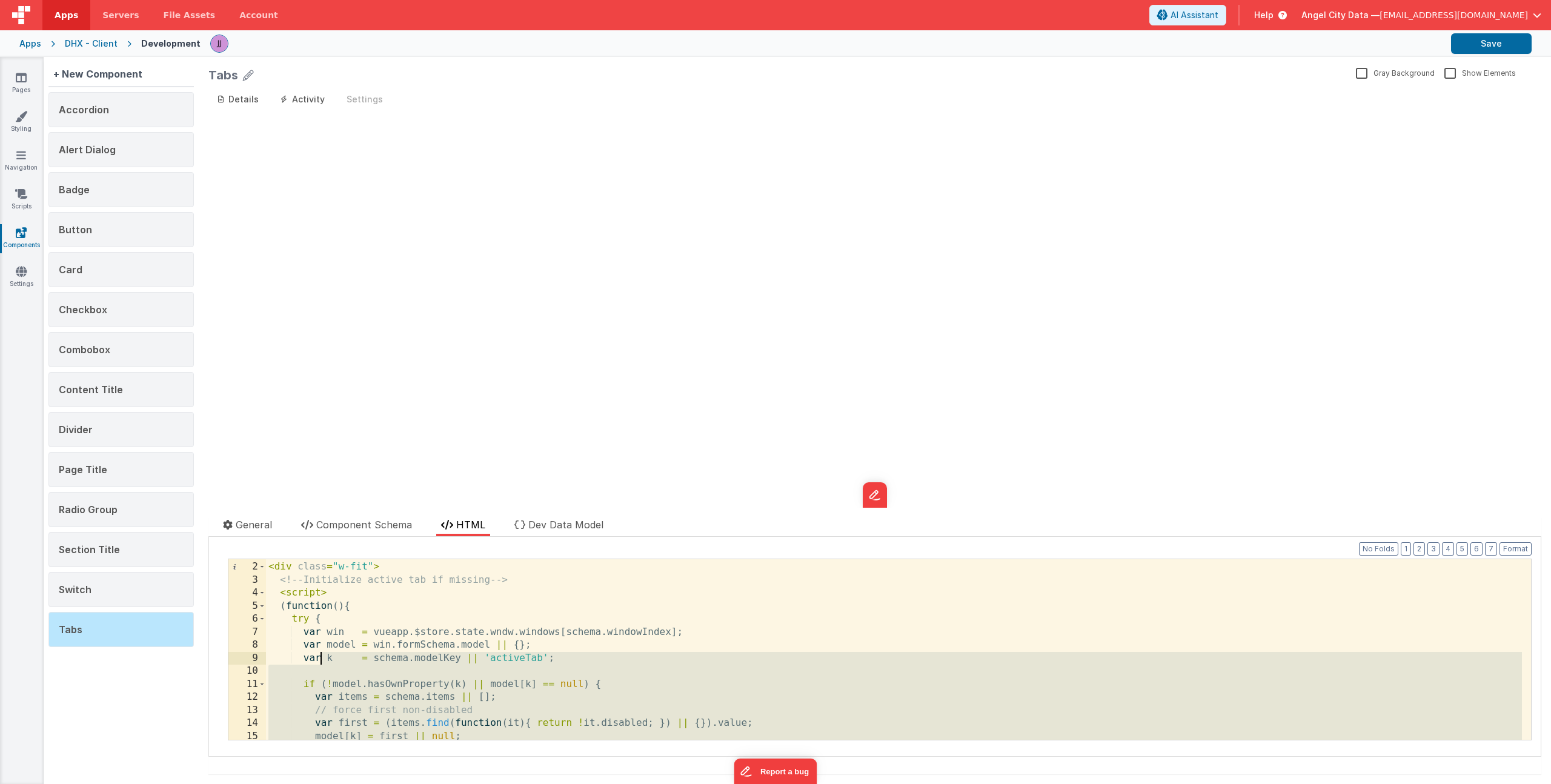
scroll to position [1, 0]
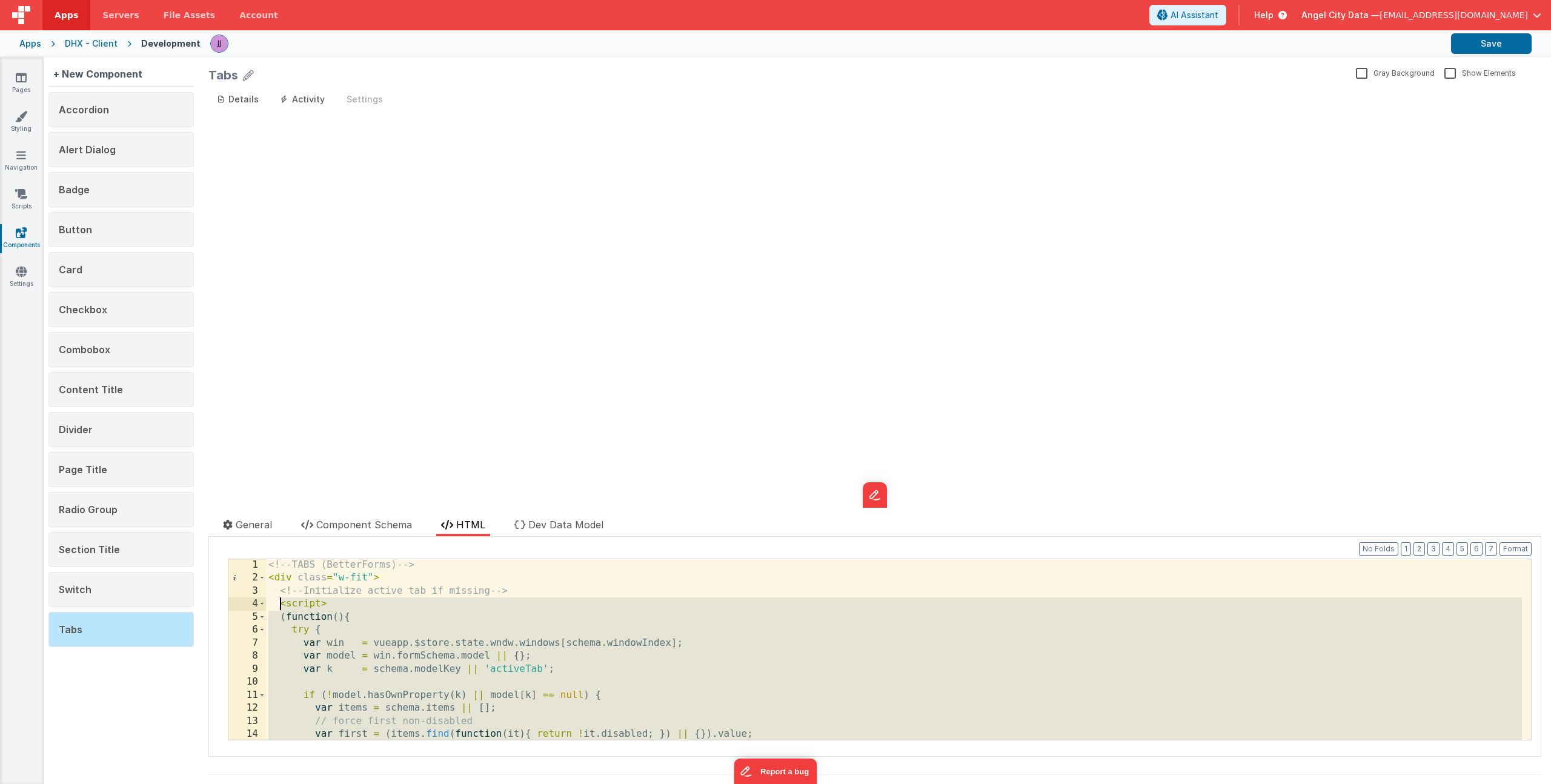
drag, startPoint x: 337, startPoint y: 676, endPoint x: 279, endPoint y: 606, distance: 90.9
click at [279, 606] on div "<!-- TABS (BetterForms) --> < div class = "w-fit" > <!-- Initialize active tab …" at bounding box center [894, 662] width 1256 height 206
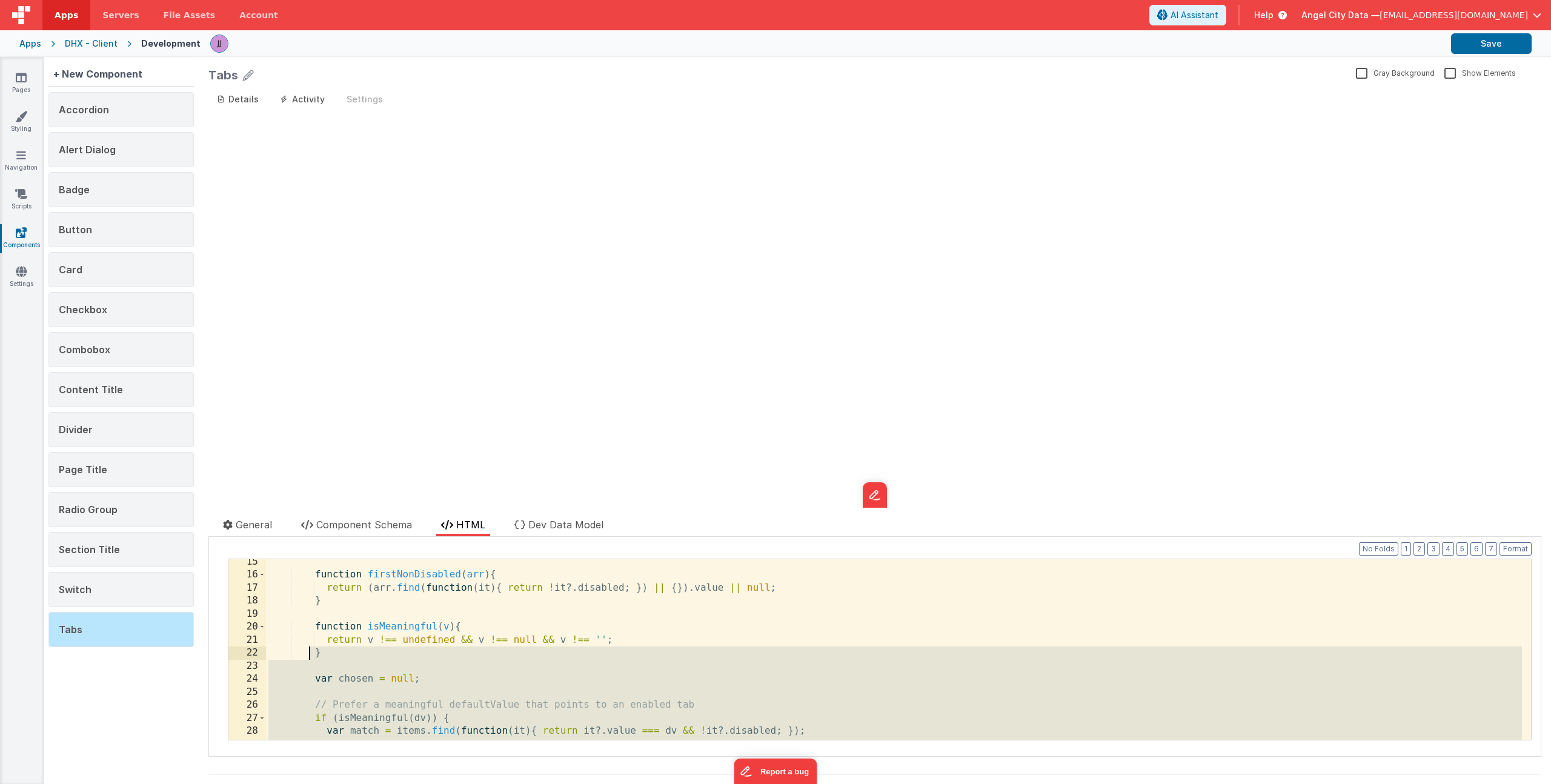
scroll to position [0, 0]
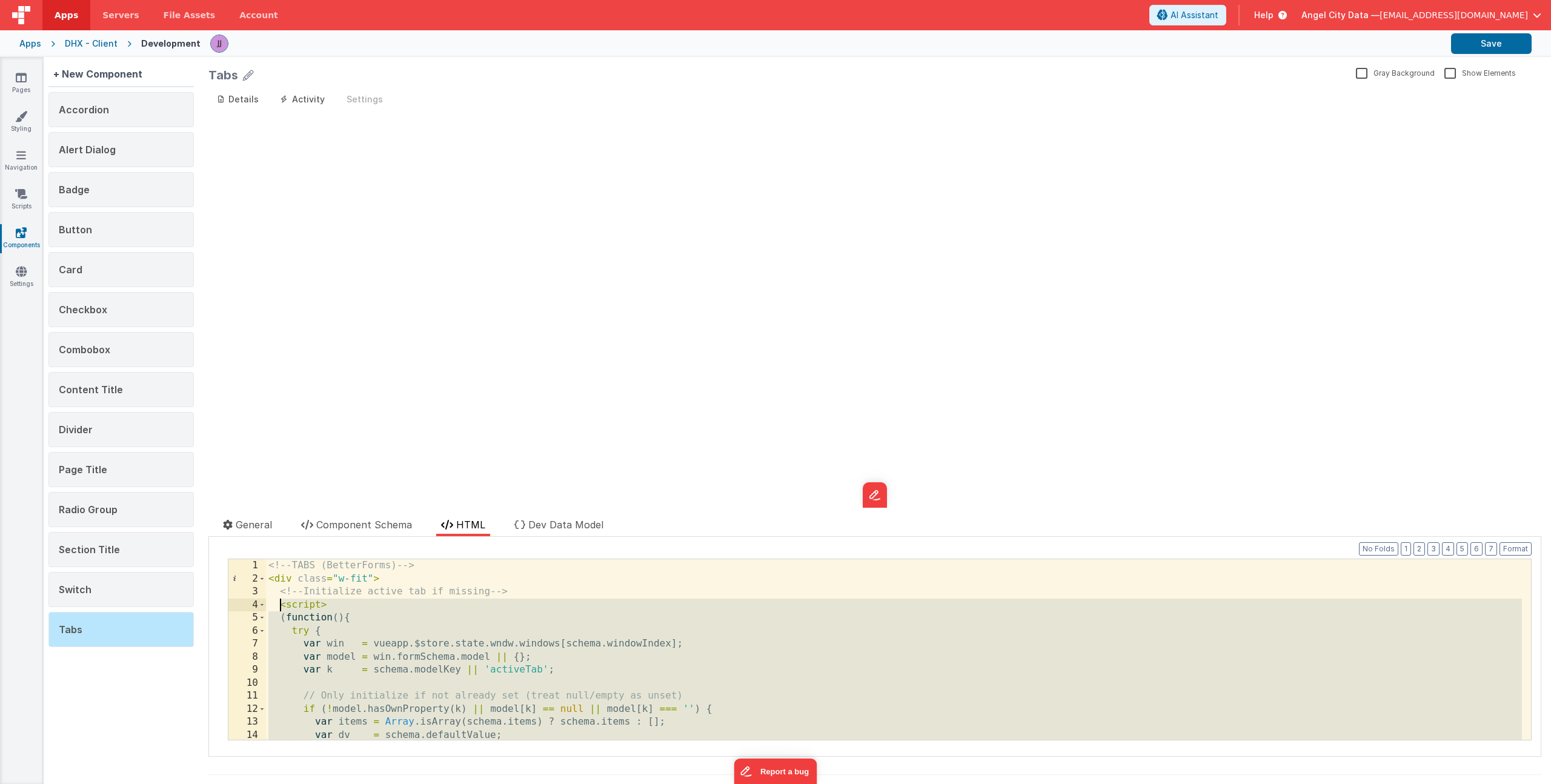
drag, startPoint x: 310, startPoint y: 717, endPoint x: 282, endPoint y: 608, distance: 112.5
click at [282, 608] on div "<!-- TABS (BetterForms) --> < div class = "w-fit" > <!-- Initialize active tab …" at bounding box center [894, 662] width 1256 height 206
drag, startPoint x: 330, startPoint y: 638, endPoint x: 259, endPoint y: 610, distance: 76.3
click at [259, 610] on div "1 2 3 4 5 6 7 8 9 10 11 12 13 14 15 <!-- TABS (BetterForms) --> < div class = "…" at bounding box center [880, 649] width 1304 height 181
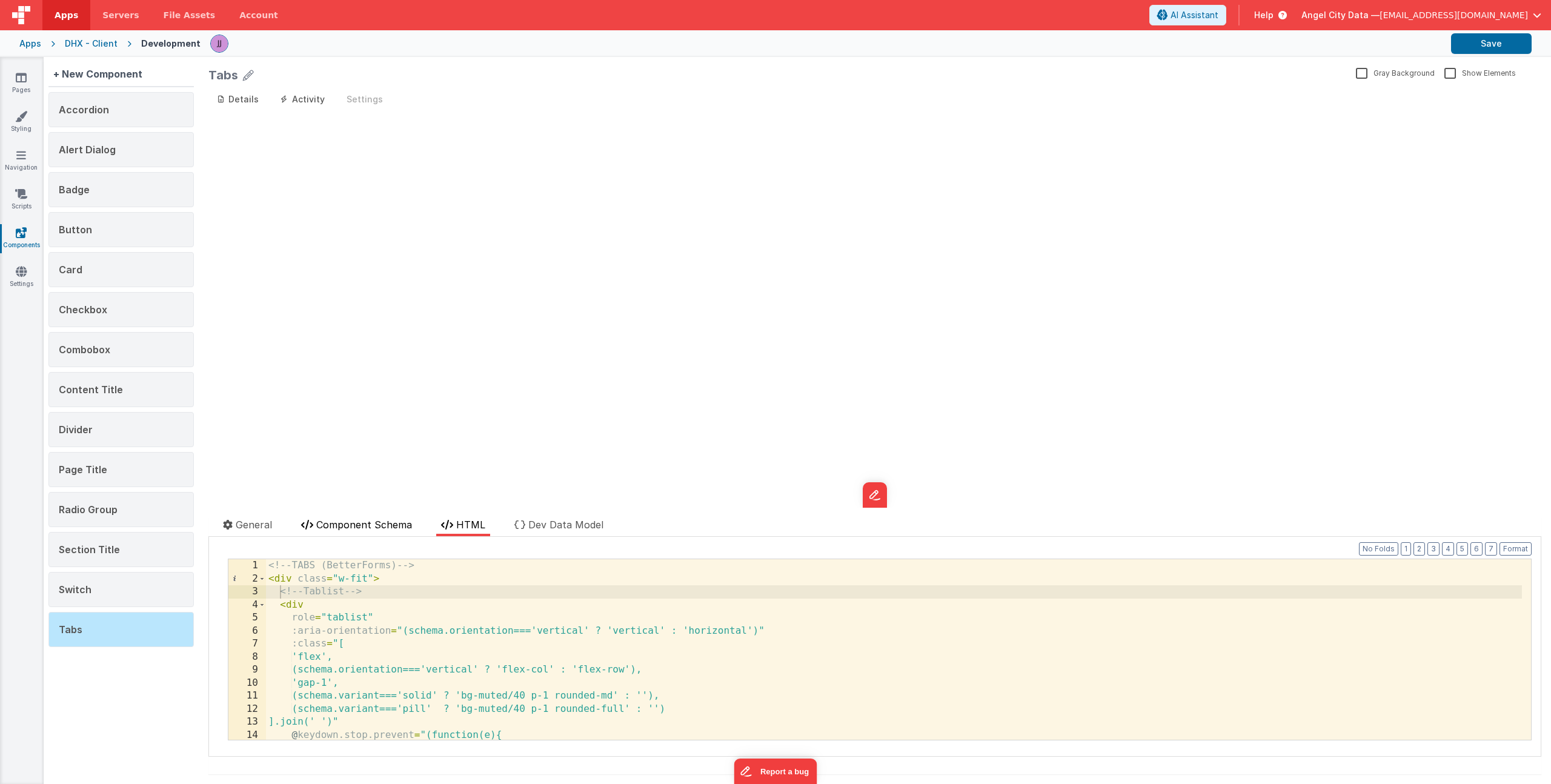
click at [341, 526] on span "Component Schema" at bounding box center [364, 524] width 96 height 12
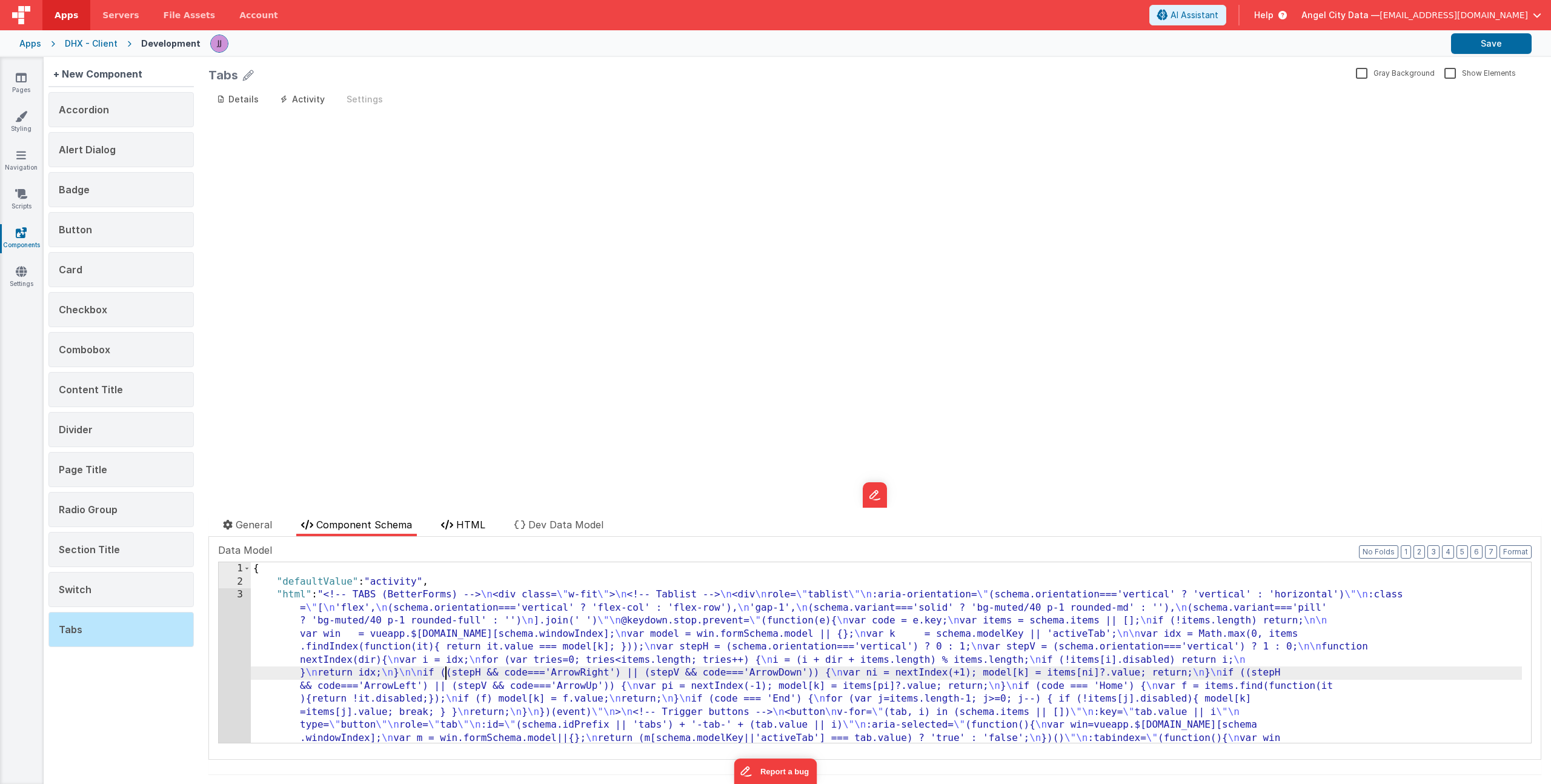
click at [474, 518] on li "HTML" at bounding box center [464, 526] width 54 height 19
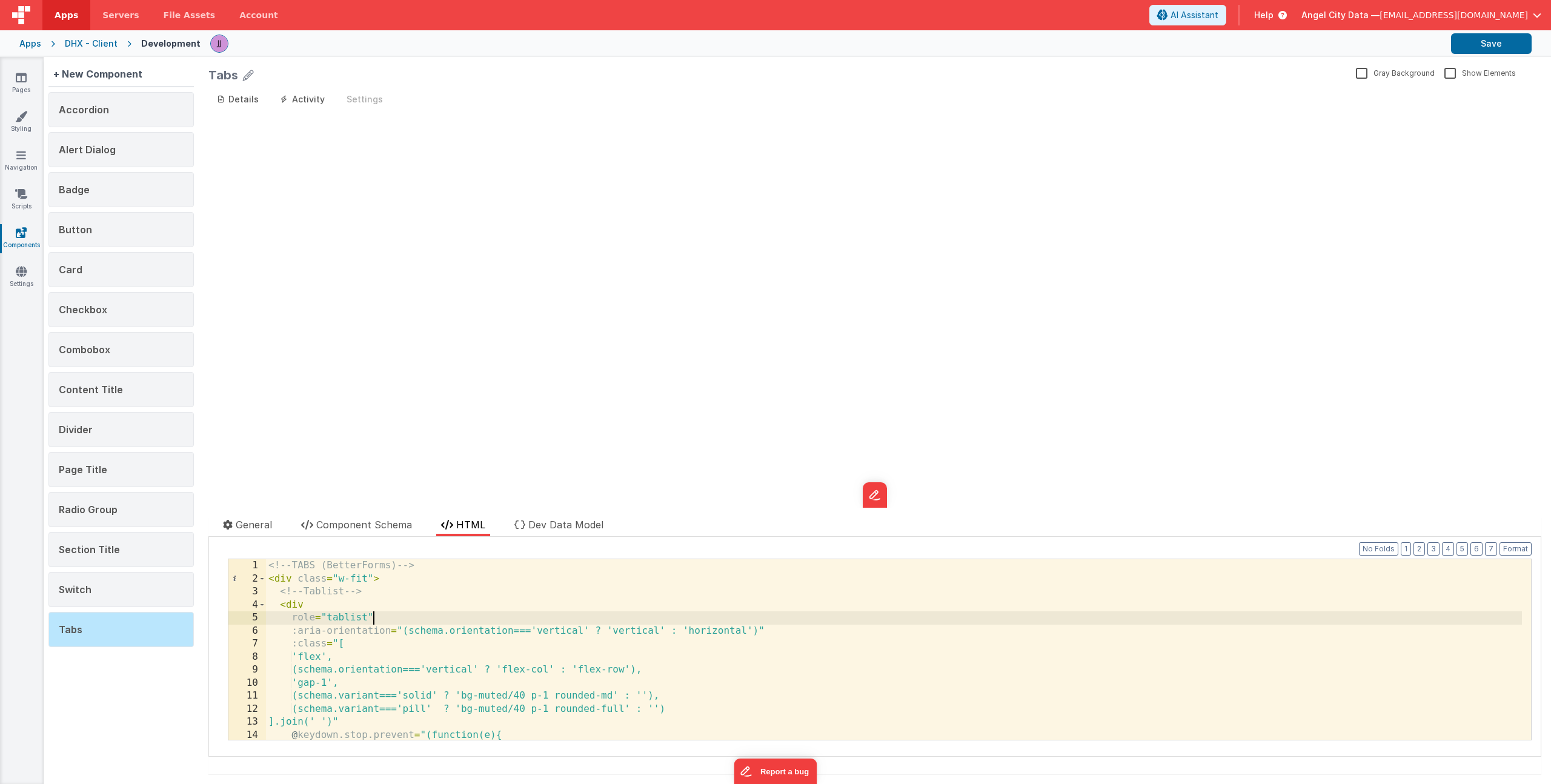
click at [505, 621] on div "<!-- TABS (BetterForms) --> < div class = "w-fit" > <!-- Tablist --> < div role…" at bounding box center [894, 662] width 1256 height 206
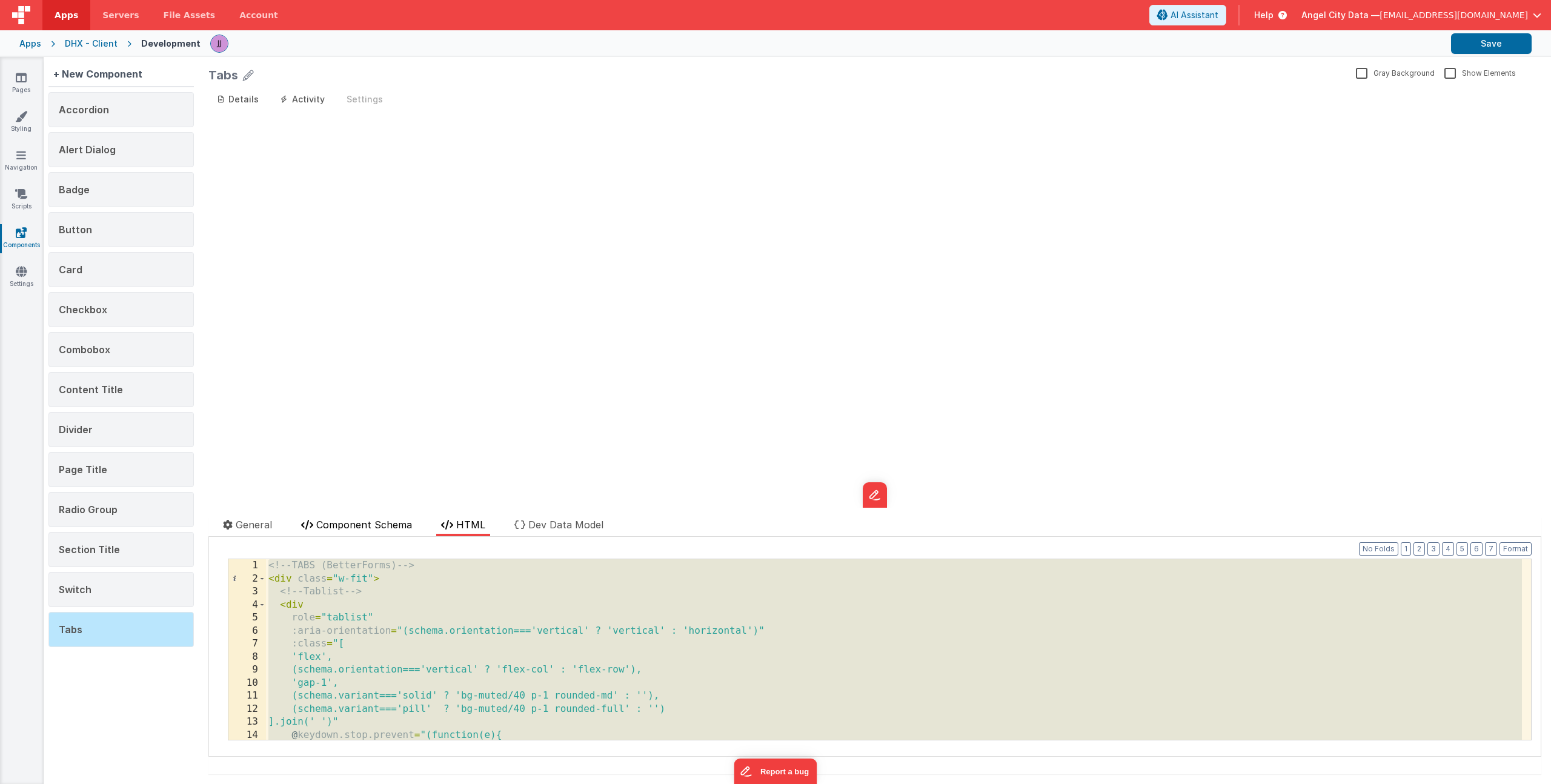
click at [332, 523] on span "Component Schema" at bounding box center [364, 524] width 96 height 12
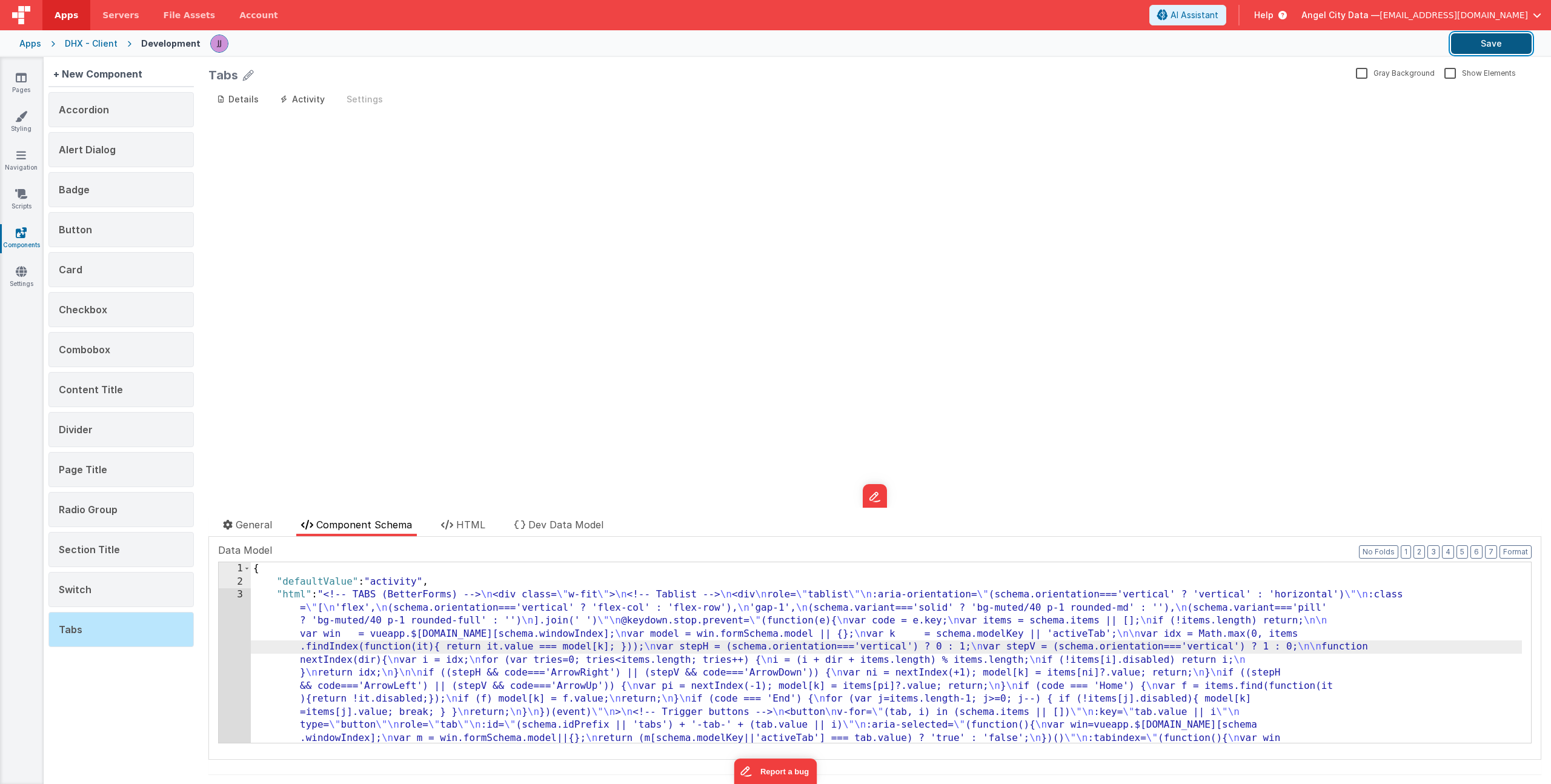
click at [1486, 48] on button "Save" at bounding box center [1492, 44] width 81 height 21
click at [26, 84] on link "Pages" at bounding box center [21, 83] width 44 height 24
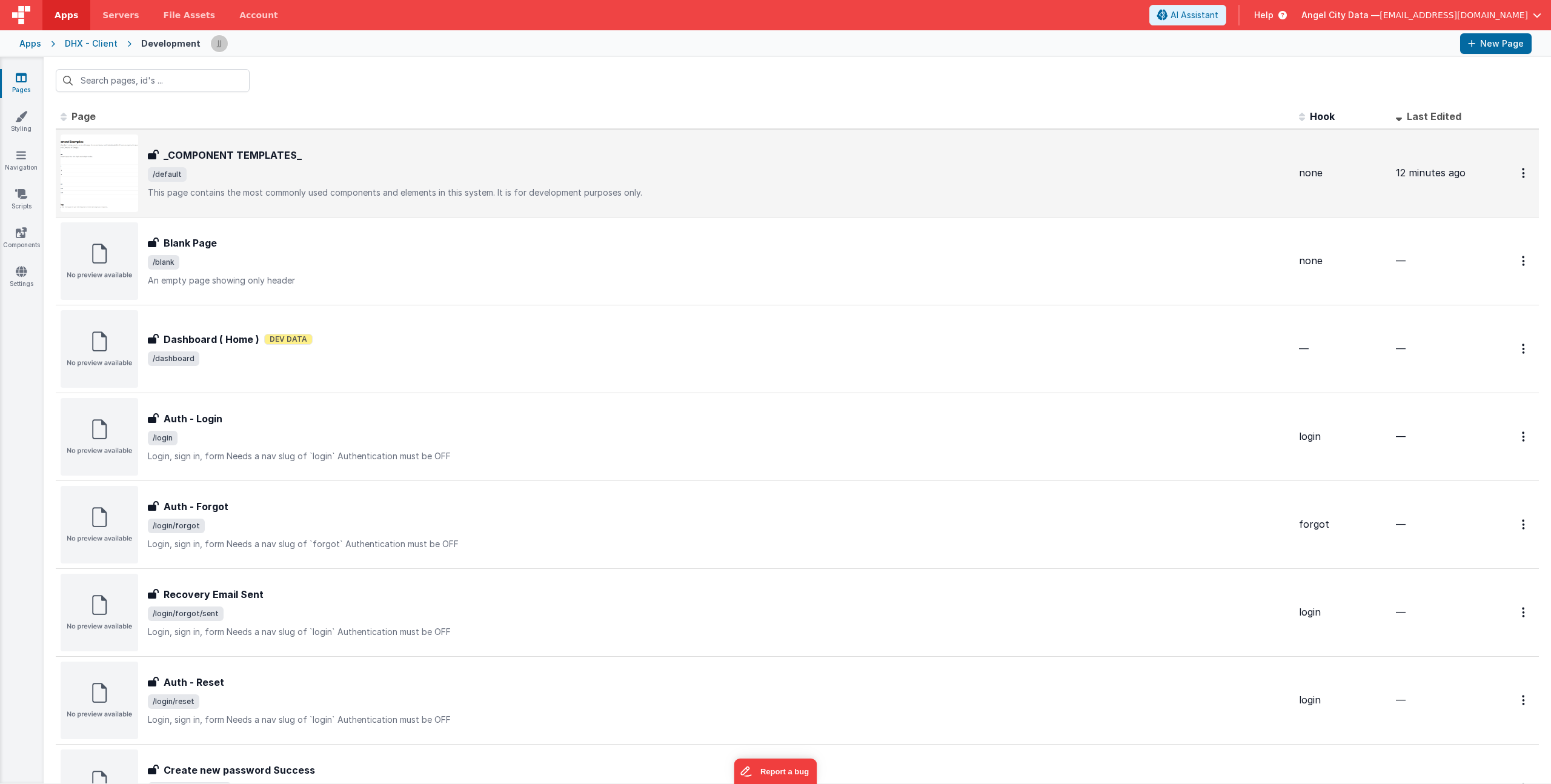
click at [320, 195] on p "This page contains the most commonly used components and elements in this syste…" at bounding box center [719, 192] width 1142 height 12
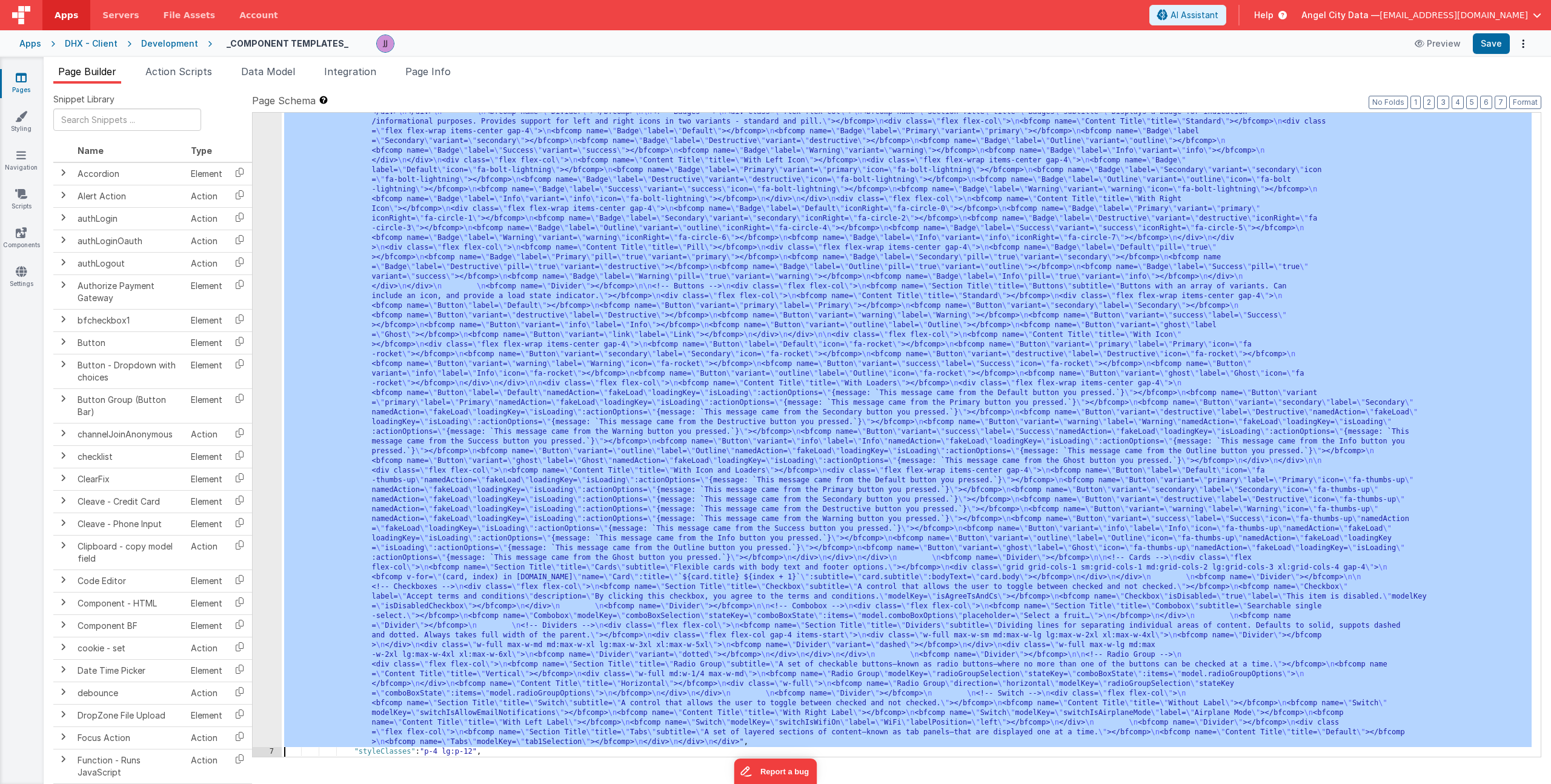
click at [263, 254] on div "6 7 8 9 10 11 12 13 14 15 16 17 18 19 20" at bounding box center [267, 701] width 29 height 1400
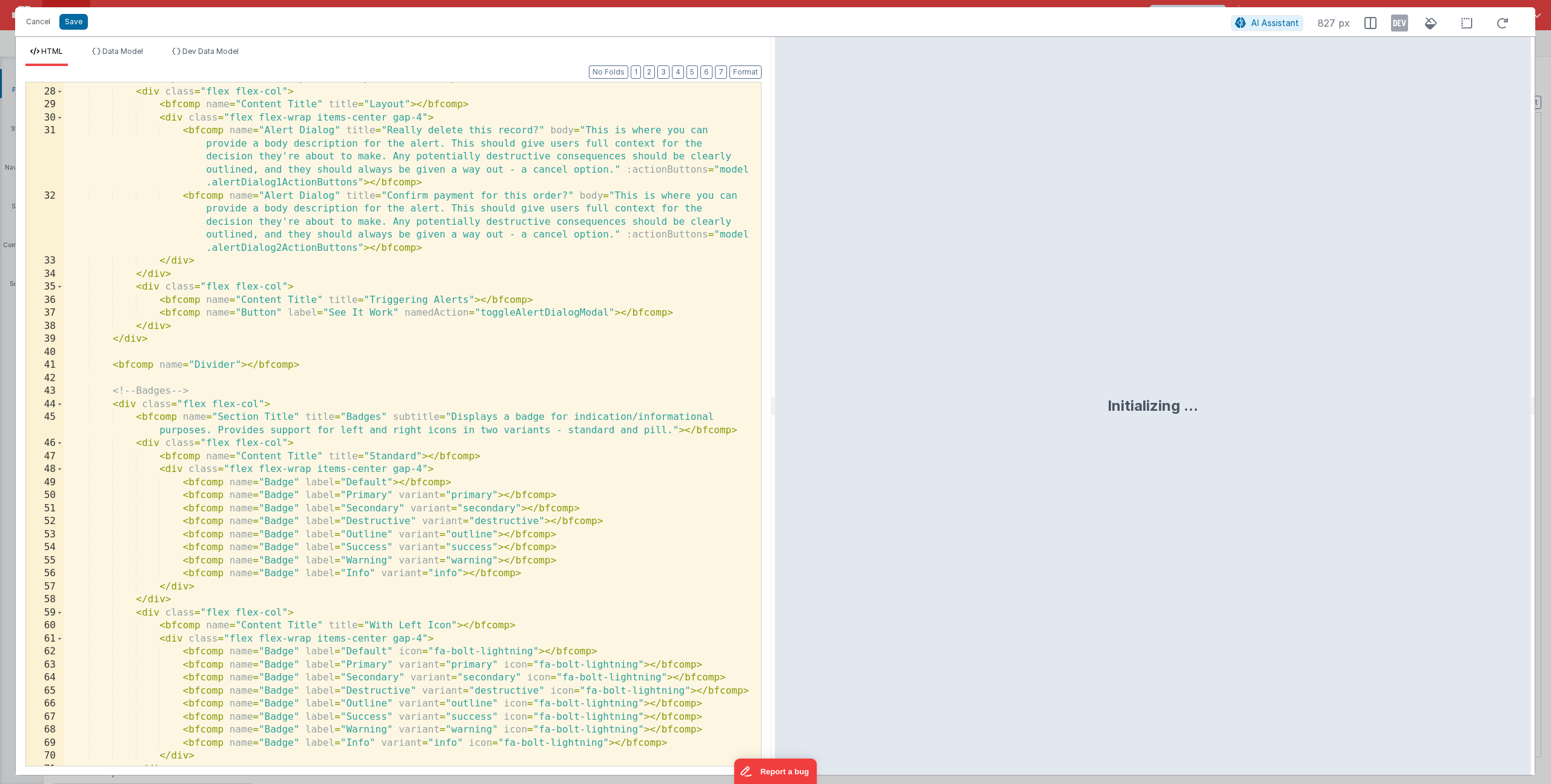
scroll to position [3393, 0]
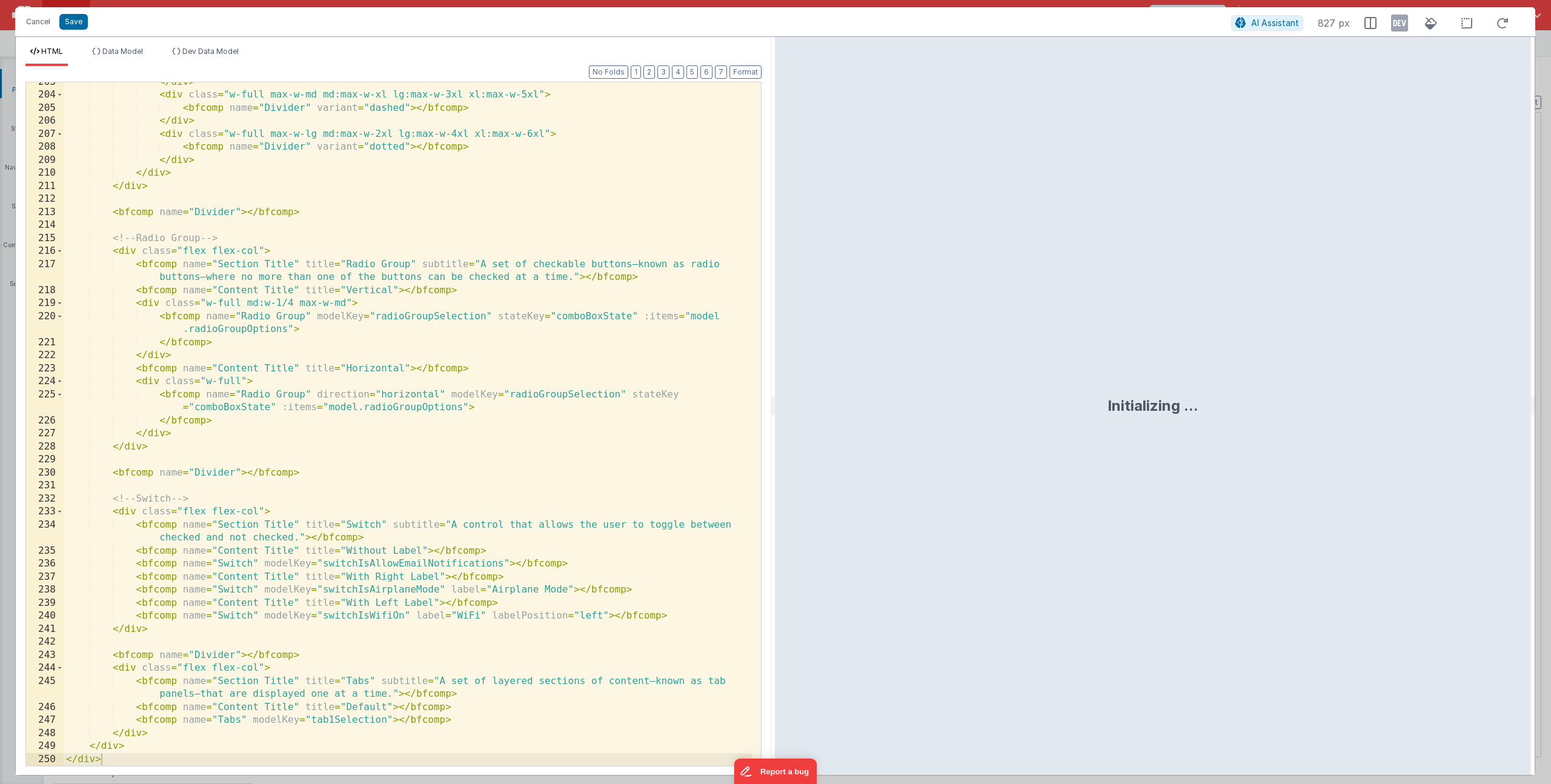
click at [457, 719] on div "</ div > < div class = "w-full max-w-md md:max-w-xl lg:max-w-3xl xl:max-w-5xl" …" at bounding box center [408, 430] width 688 height 710
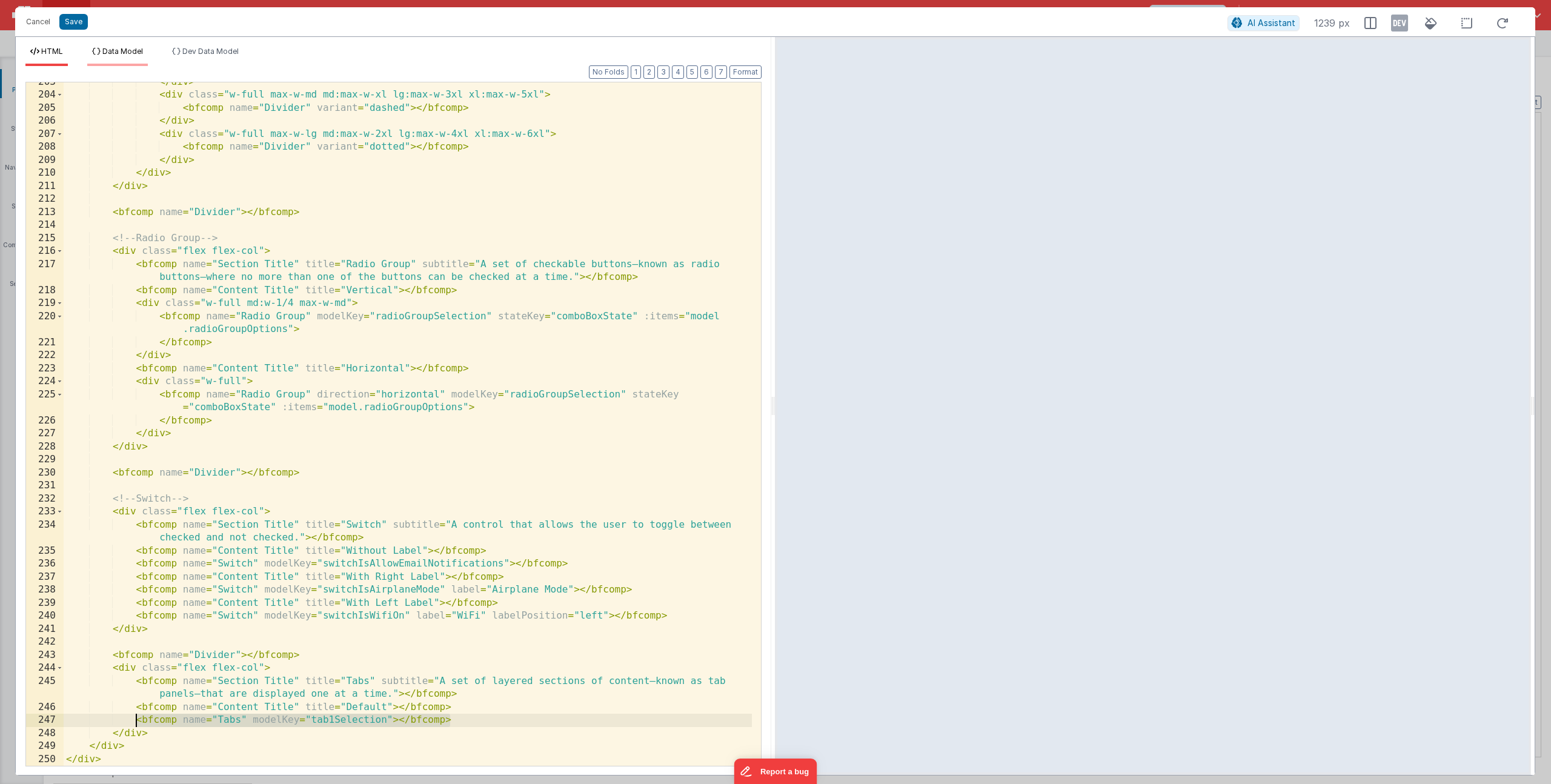
click at [131, 52] on span "Data Model" at bounding box center [122, 51] width 40 height 9
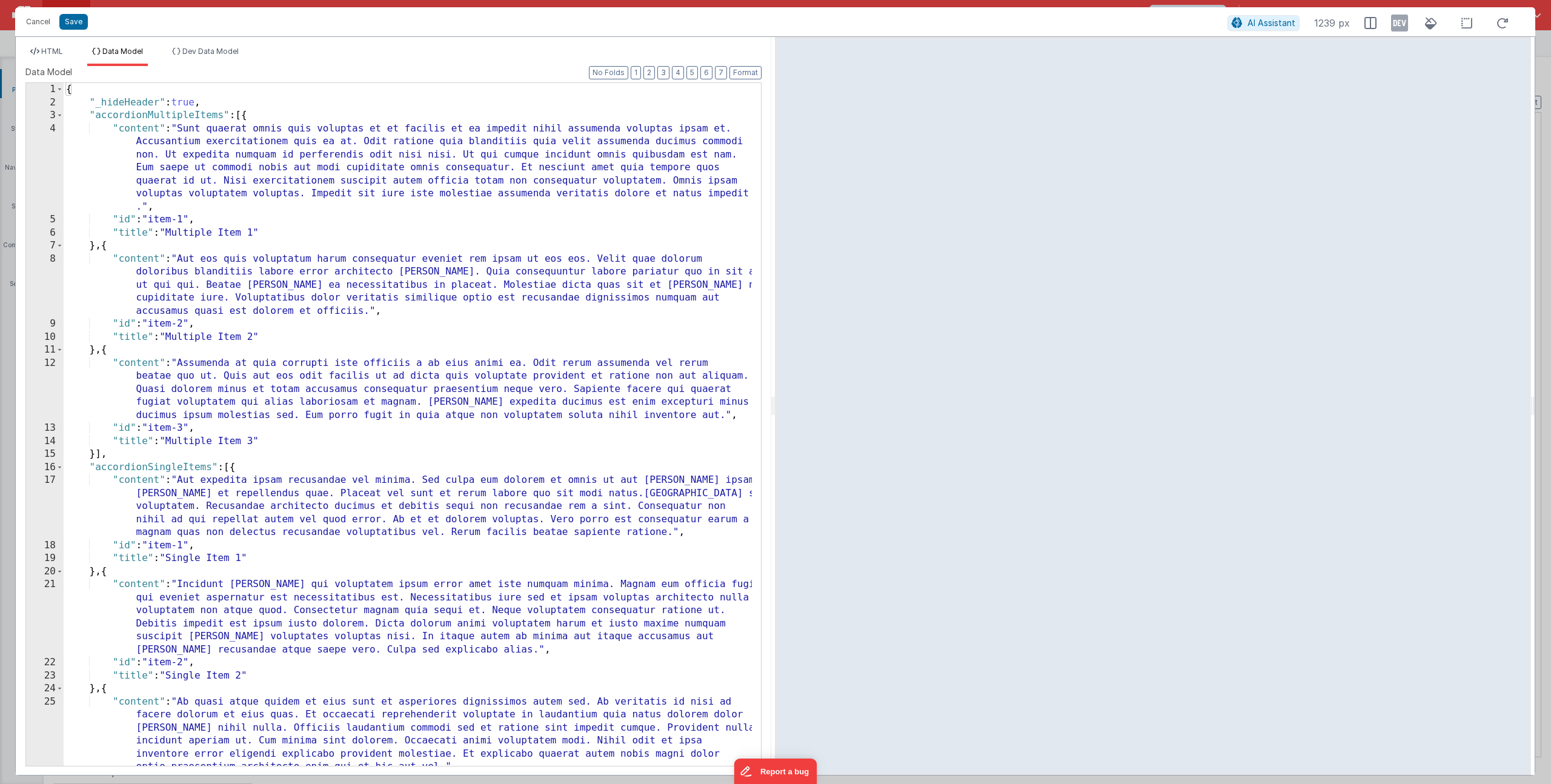
scroll to position [1596, 0]
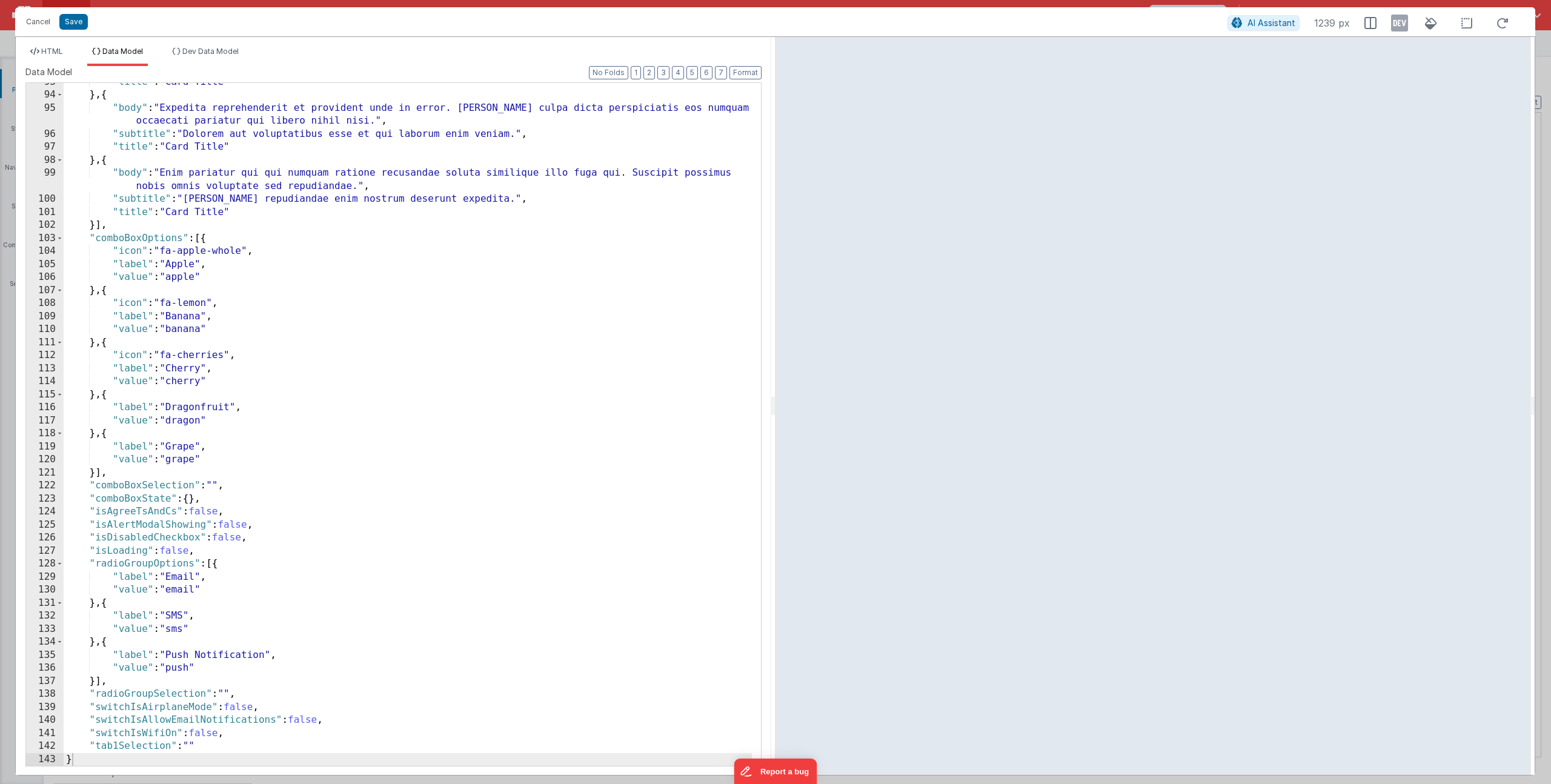
click at [193, 744] on div ""title" : "Card Title" } , { "body" : "Expedita reprehenderit et provident unde…" at bounding box center [408, 430] width 688 height 709
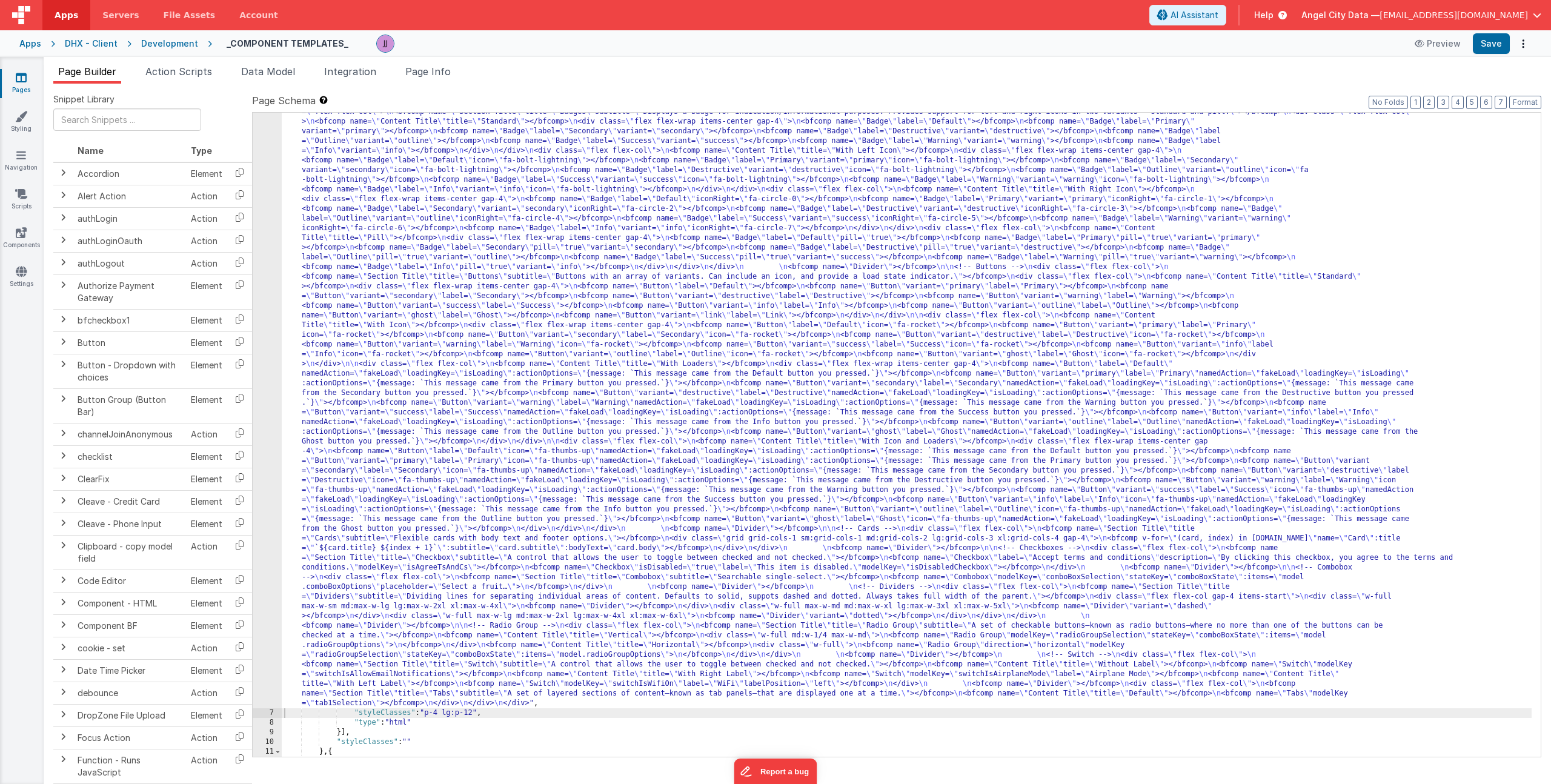
click at [431, 562] on div ""html" : "<div> \n <bfcomp name= \" Page Title \" title= \" Component Examples …" at bounding box center [907, 681] width 1250 height 1362
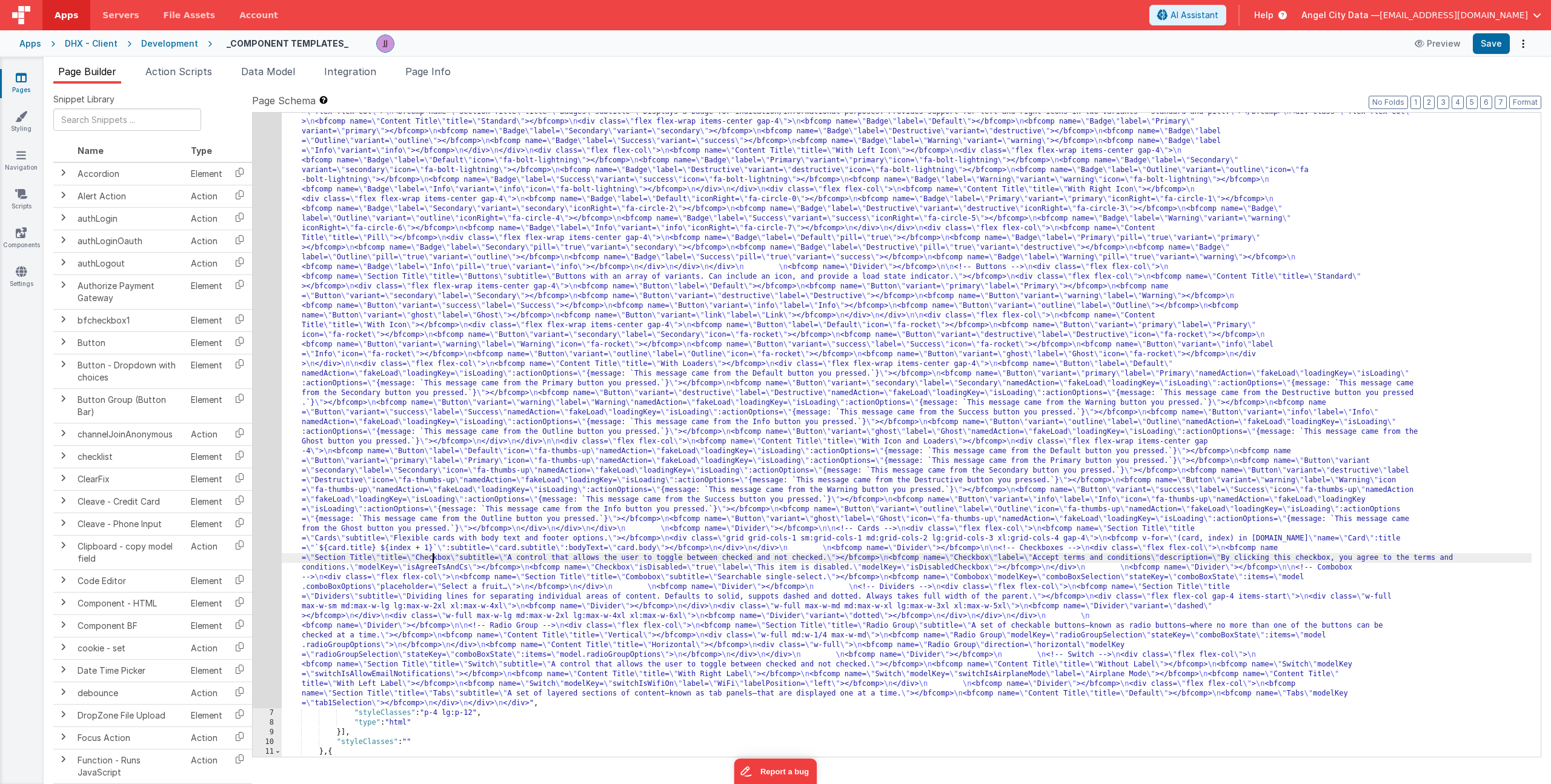
click at [266, 499] on div "6" at bounding box center [267, 354] width 29 height 708
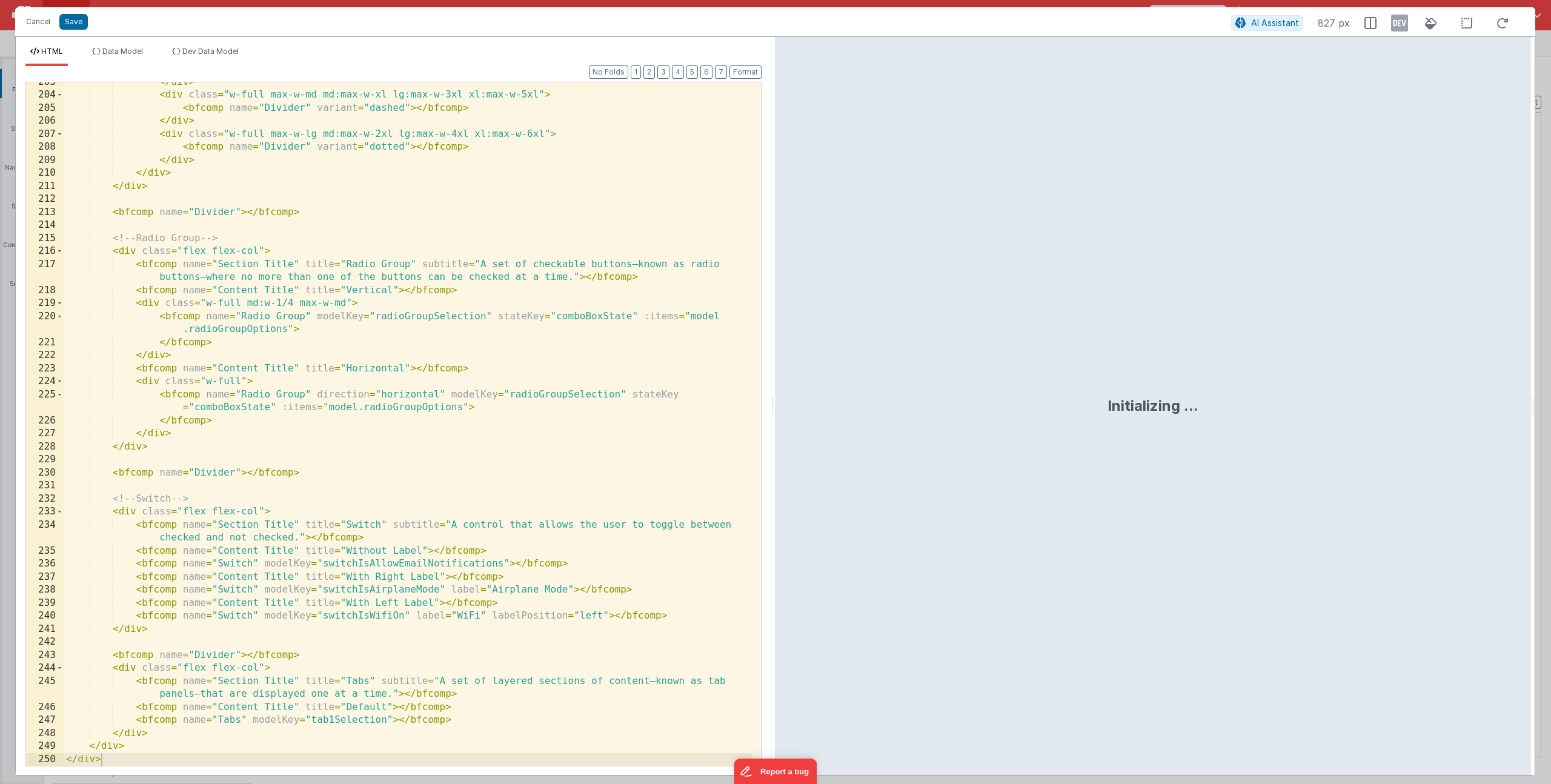
scroll to position [3393, 0]
click at [129, 49] on span "Data Model" at bounding box center [122, 51] width 40 height 9
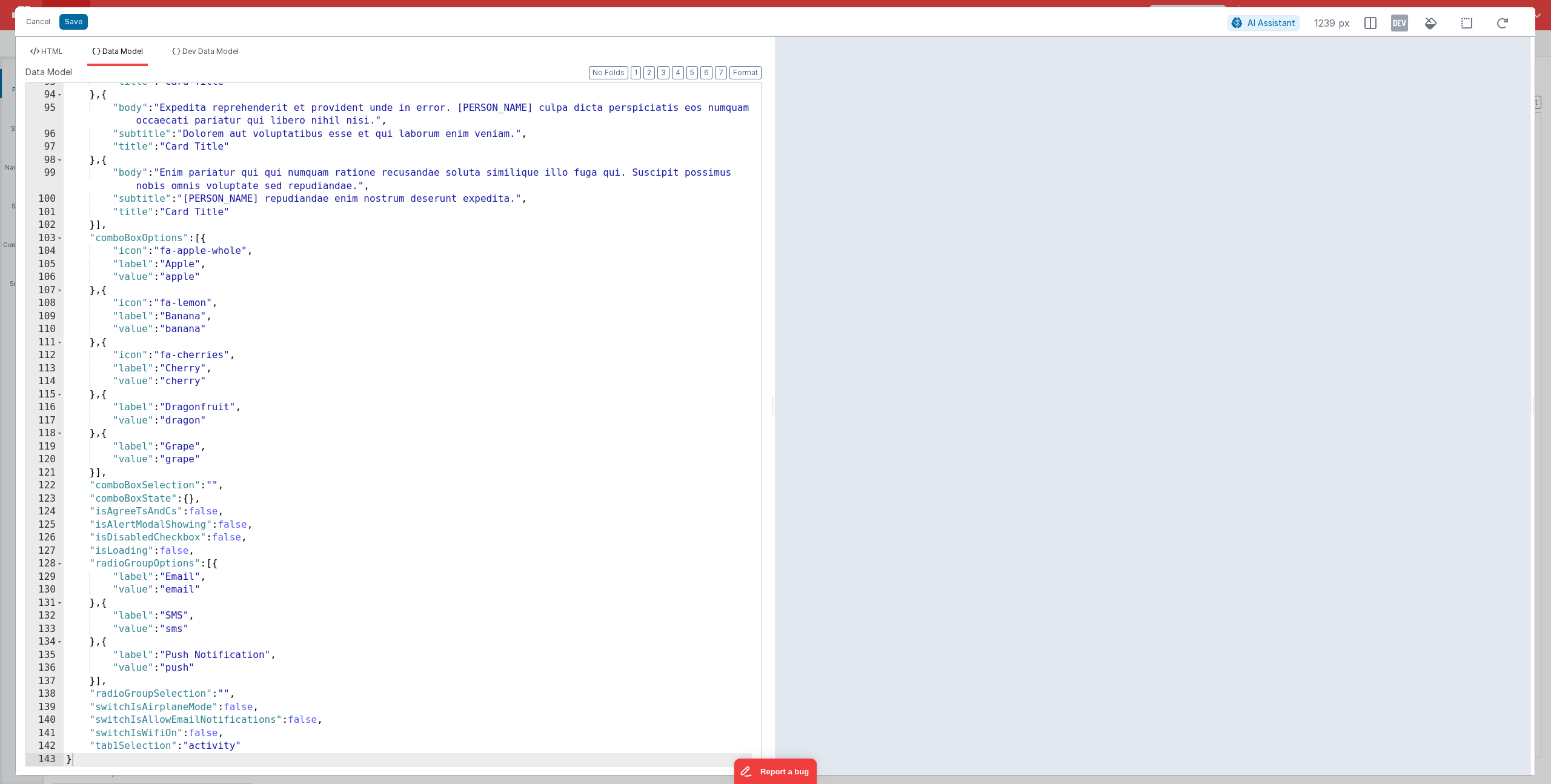
scroll to position [1596, 0]
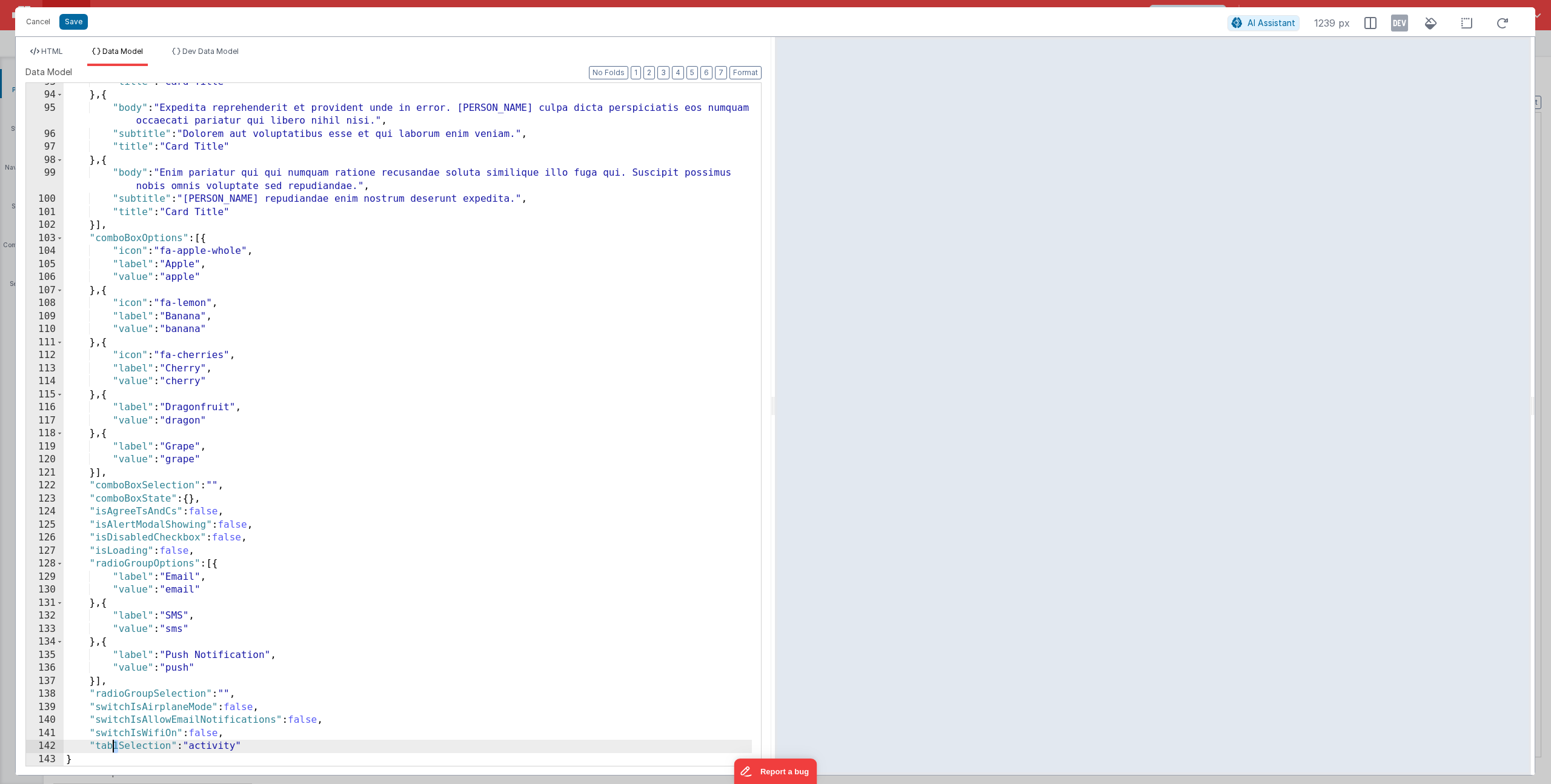
click at [115, 745] on div ""title" : "Card Title" } , { "body" : "Expedita reprehenderit et provident unde…" at bounding box center [408, 430] width 688 height 709
click at [65, 44] on div "HTML Data Model Dev Data Model Format 7 6 5 4 3 2 1 No Folds 203 204 205 206 20…" at bounding box center [393, 406] width 756 height 738
click at [60, 46] on div "HTML Data Model Dev Data Model Format 7 6 5 4 3 2 1 No Folds 203 204 205 206 20…" at bounding box center [393, 406] width 756 height 738
click at [56, 49] on span "HTML" at bounding box center [51, 51] width 22 height 9
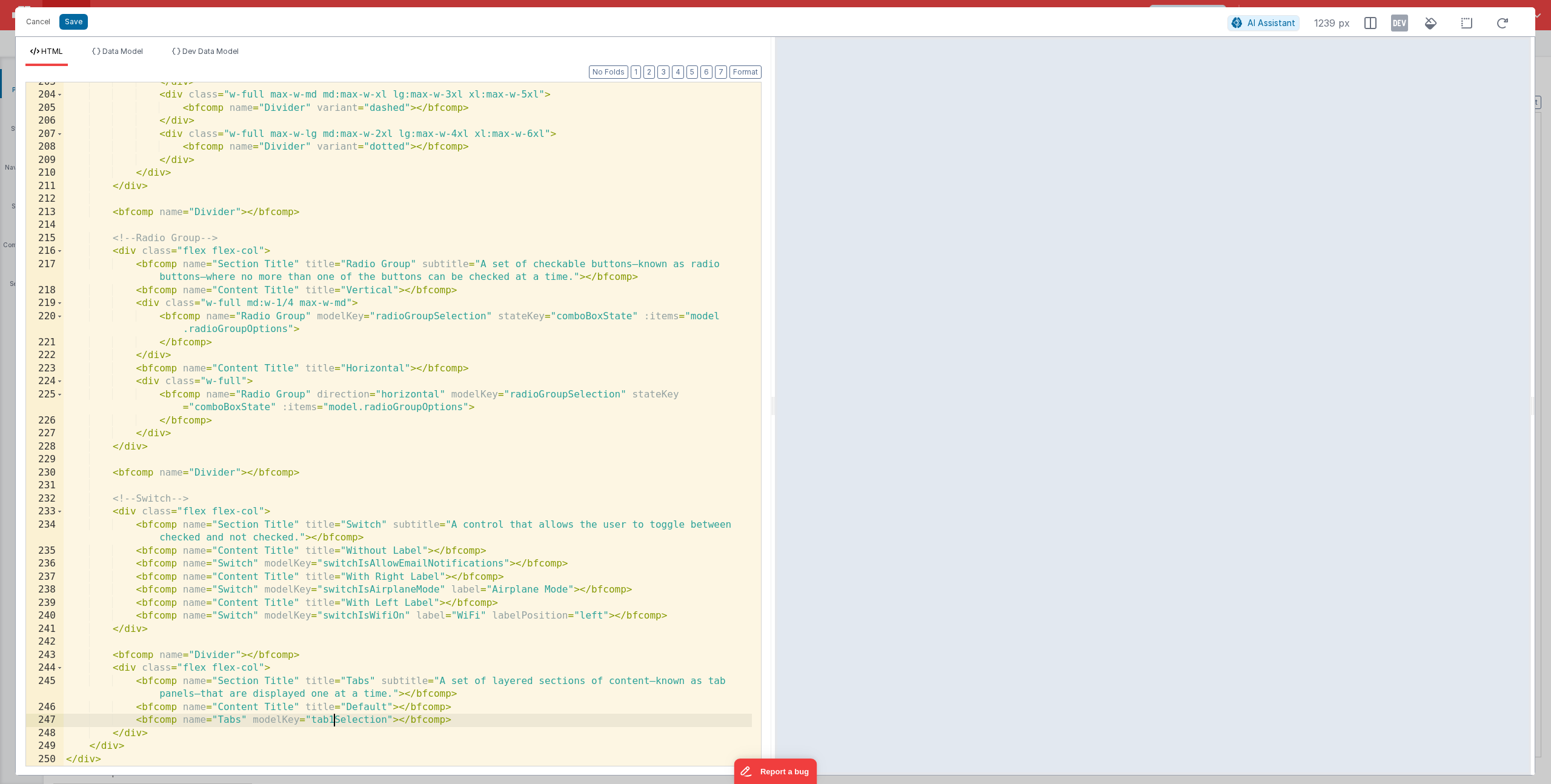
click at [332, 725] on div "</ div > < div class = "w-full max-w-md md:max-w-xl lg:max-w-3xl xl:max-w-5xl" …" at bounding box center [408, 430] width 688 height 710
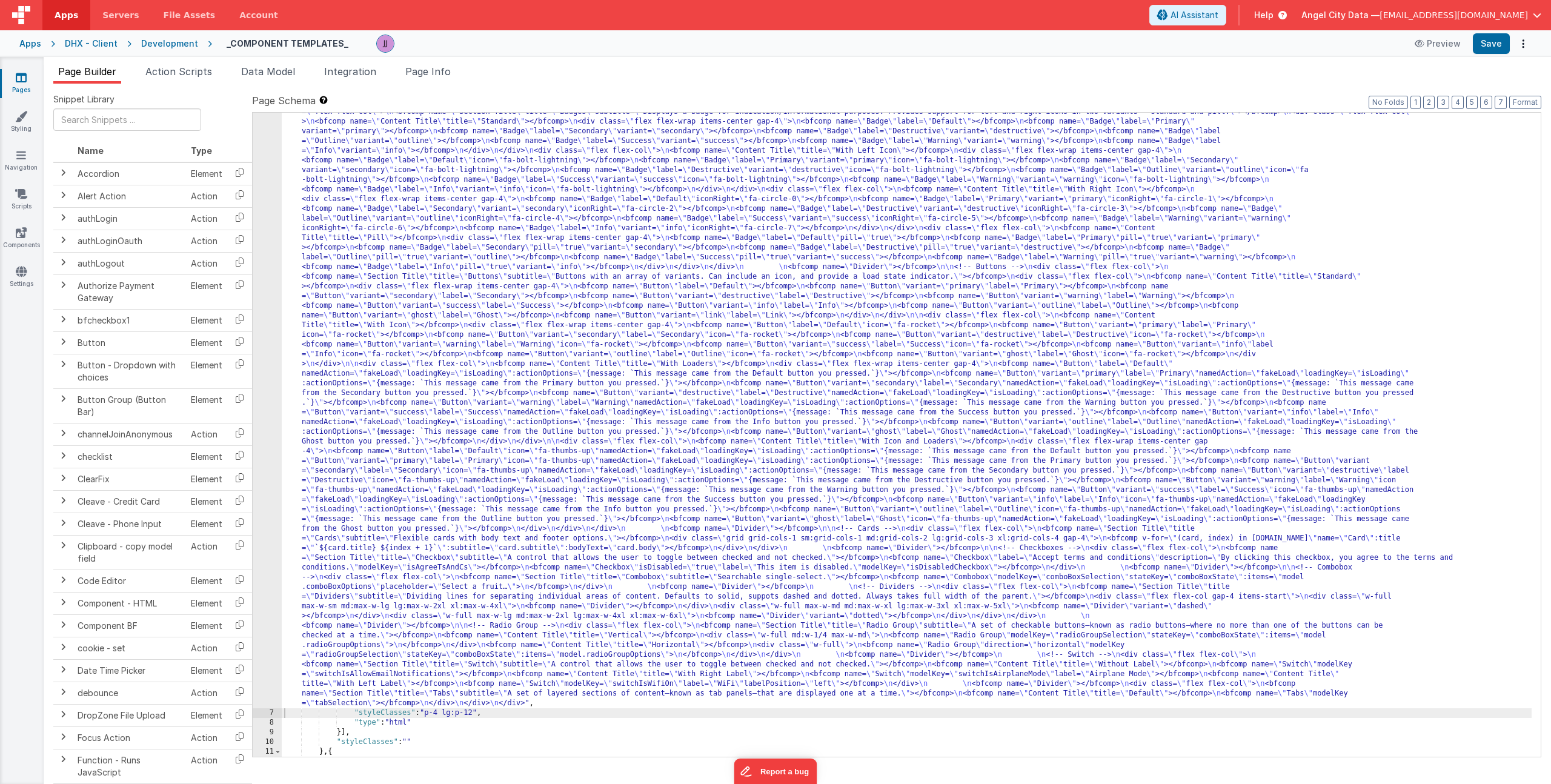
click at [448, 547] on div ""html" : "<div> \n <bfcomp name= \" Page Title \" title= \" Component Examples …" at bounding box center [907, 681] width 1250 height 1362
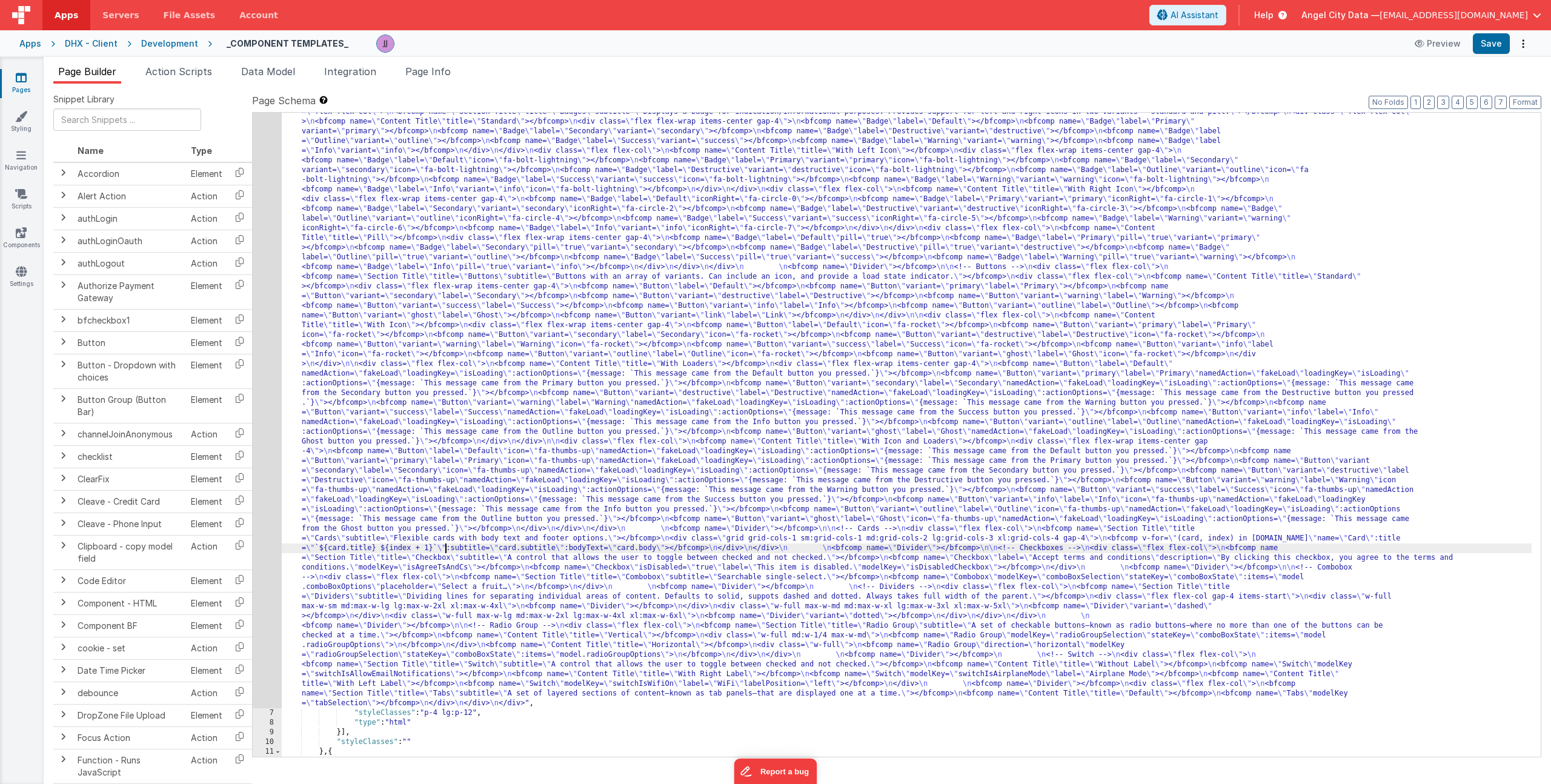
click at [261, 465] on div "6" at bounding box center [267, 354] width 29 height 708
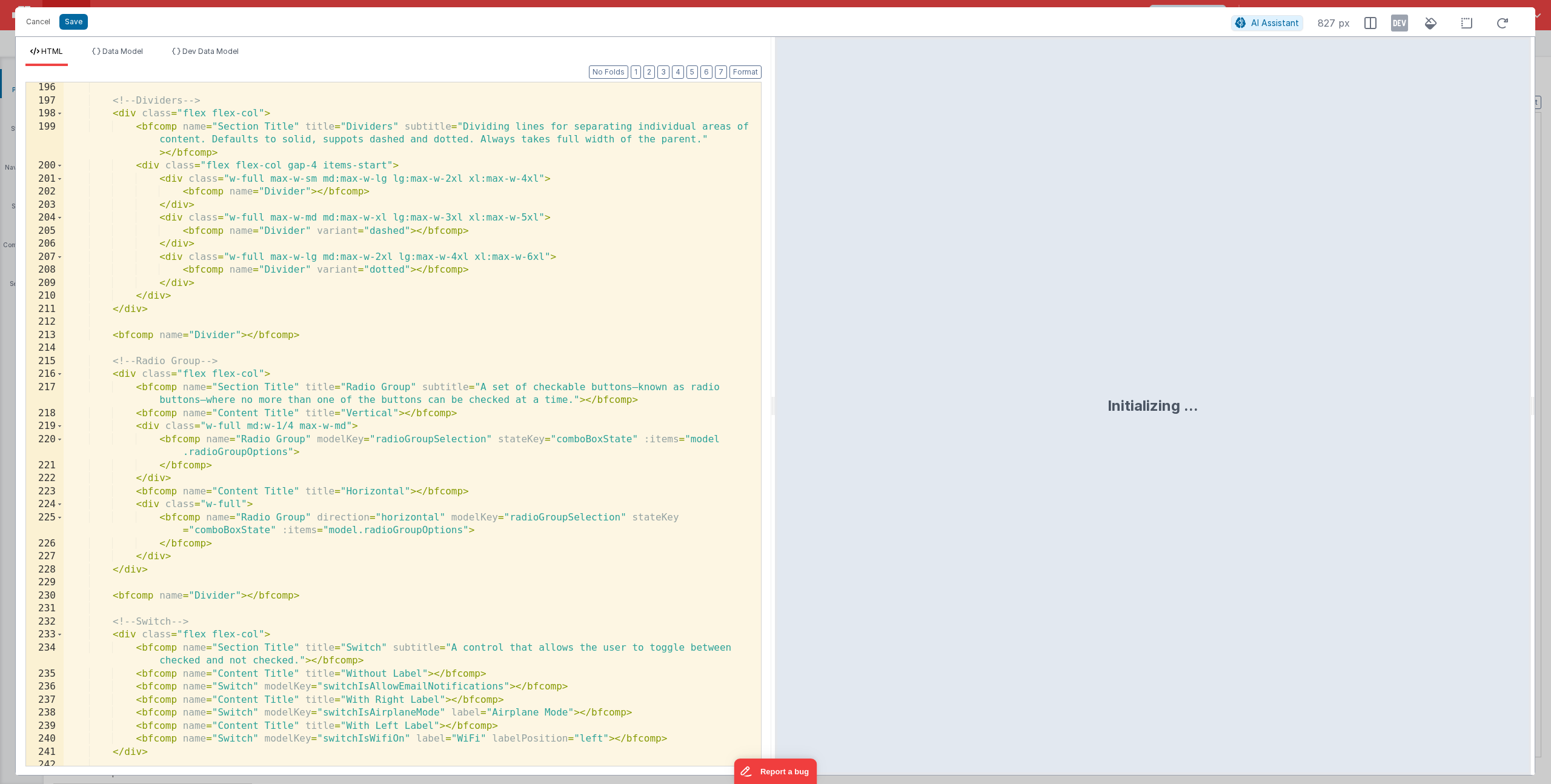
scroll to position [3393, 0]
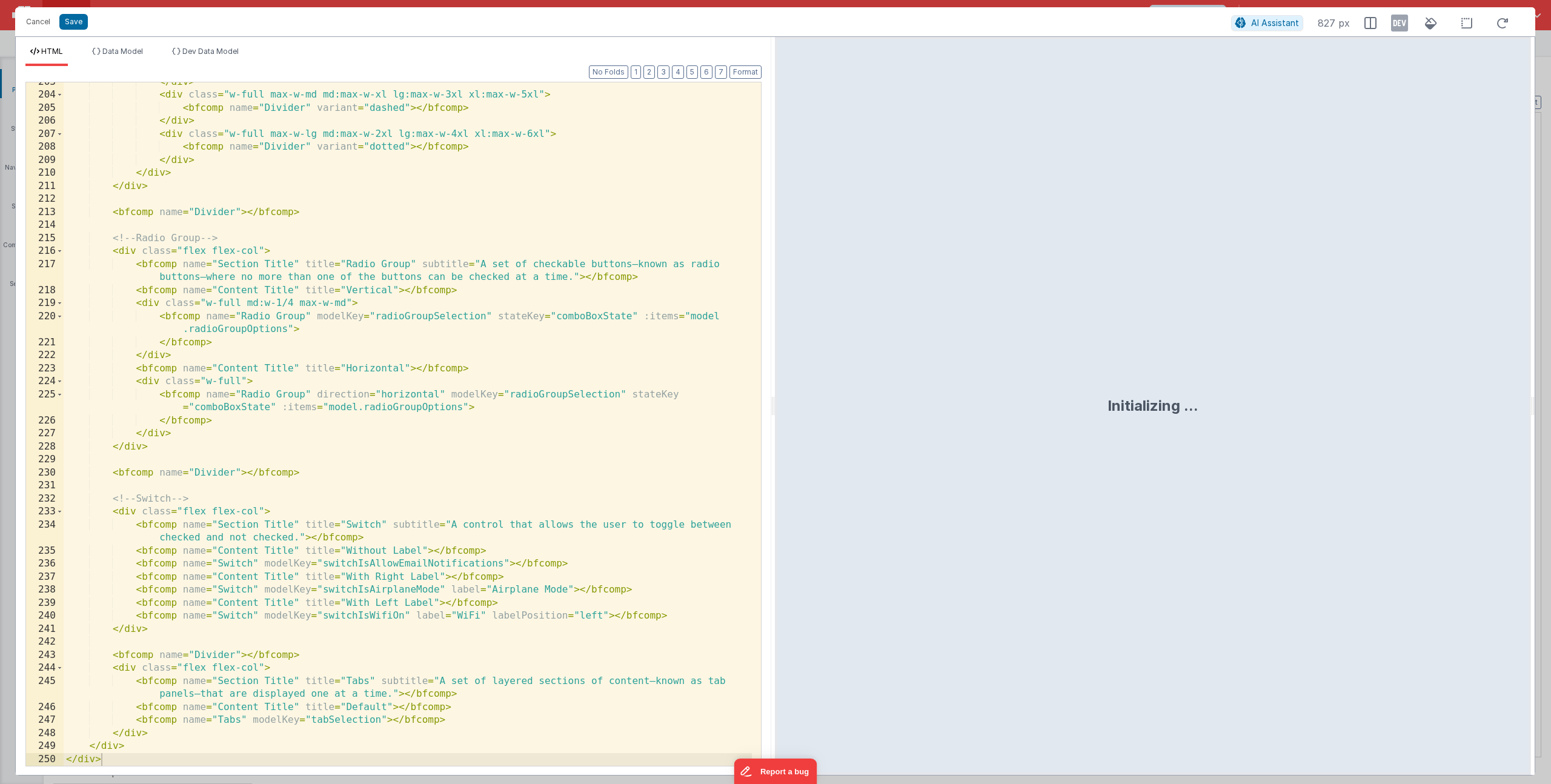
click at [459, 722] on div "</ div > < div class = "w-full max-w-md md:max-w-xl lg:max-w-3xl xl:max-w-5xl" …" at bounding box center [408, 430] width 688 height 710
paste textarea
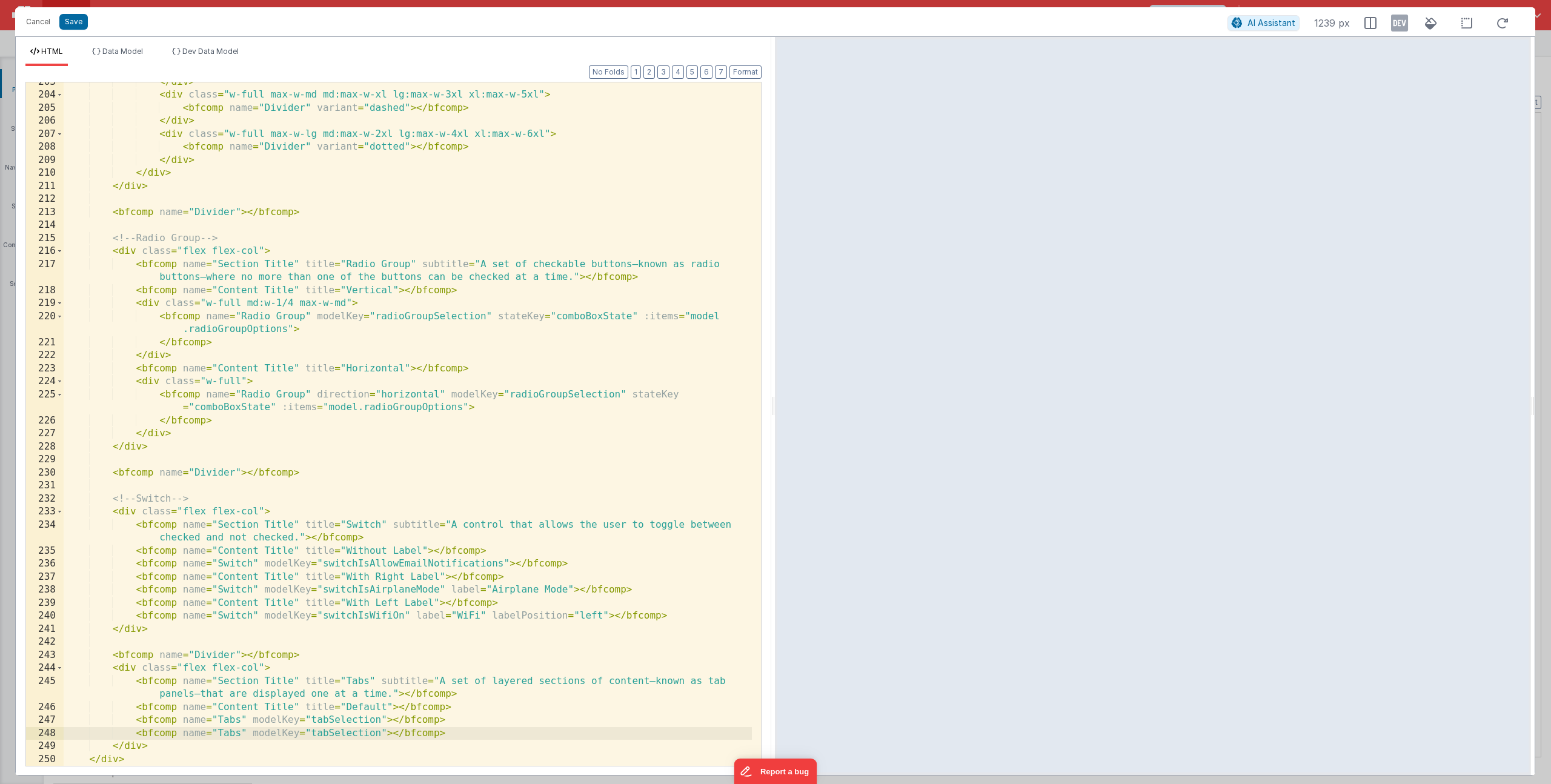
click at [386, 733] on div "</ div > < div class = "w-full max-w-md md:max-w-xl lg:max-w-3xl xl:max-w-5xl" …" at bounding box center [408, 430] width 688 height 710
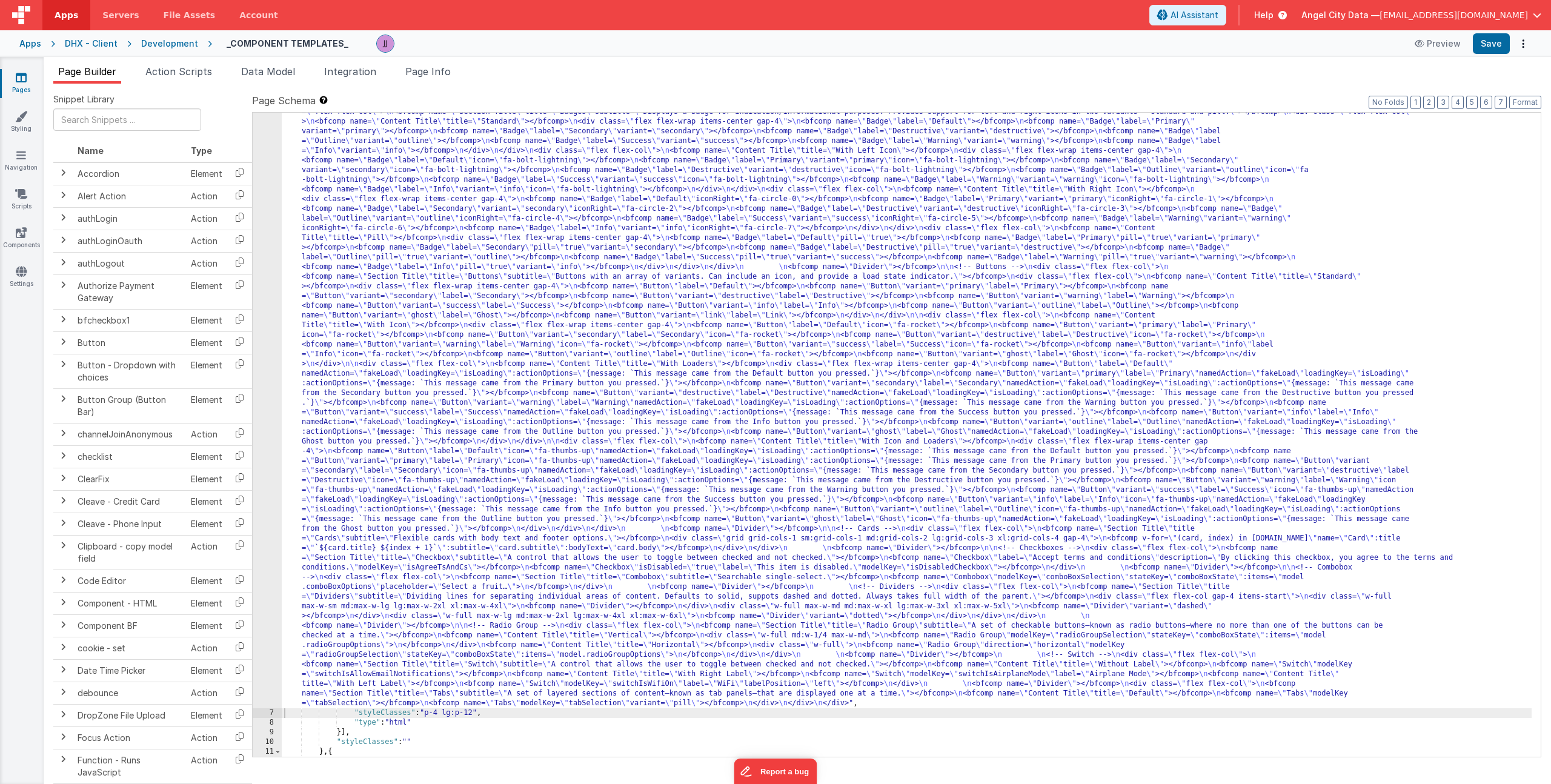
click at [409, 634] on div ""html" : "<div> \n <bfcomp name= \" Page Title \" title= \" Component Examples …" at bounding box center [907, 681] width 1250 height 1362
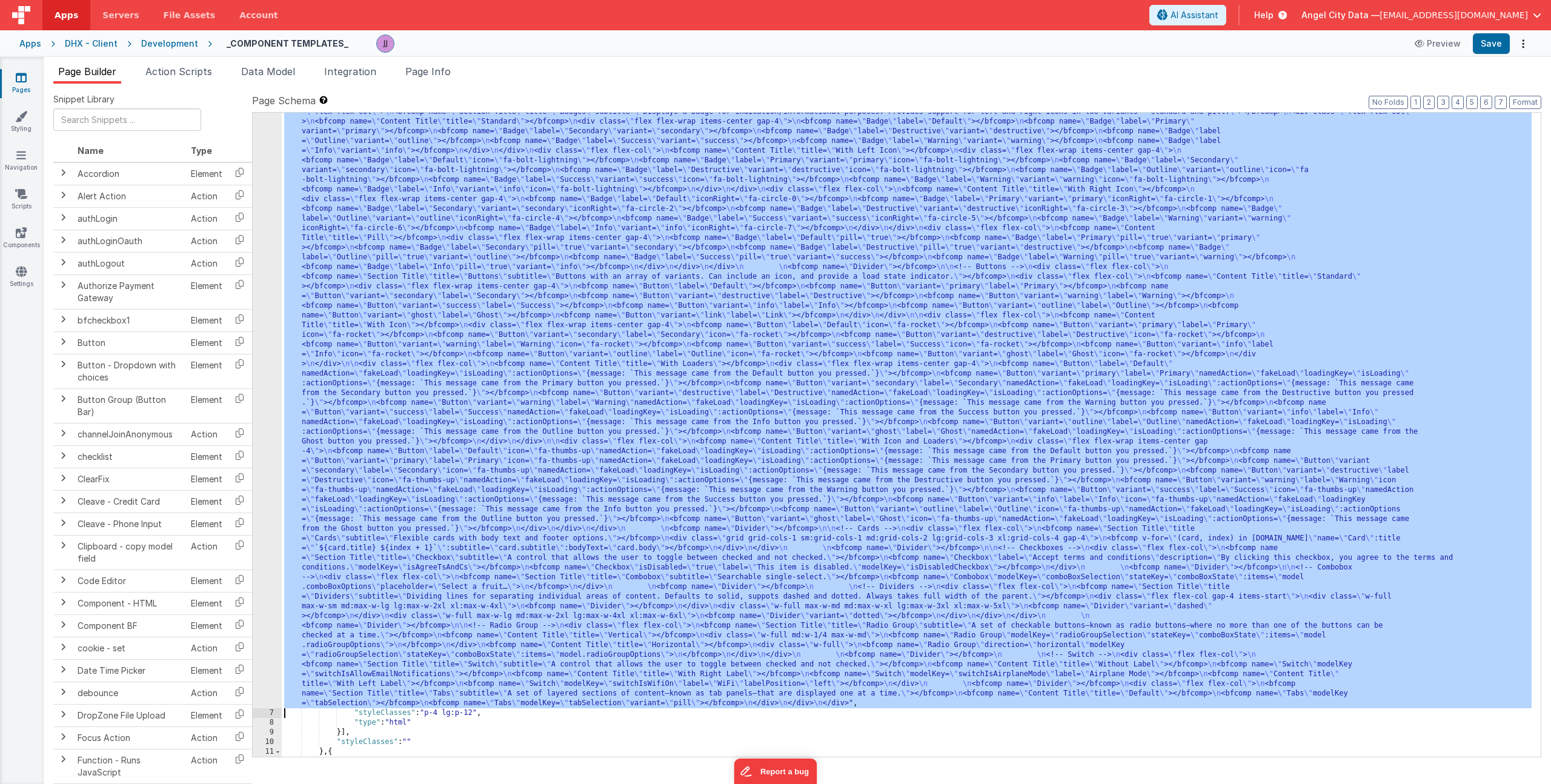
click at [257, 553] on div "6" at bounding box center [267, 354] width 29 height 708
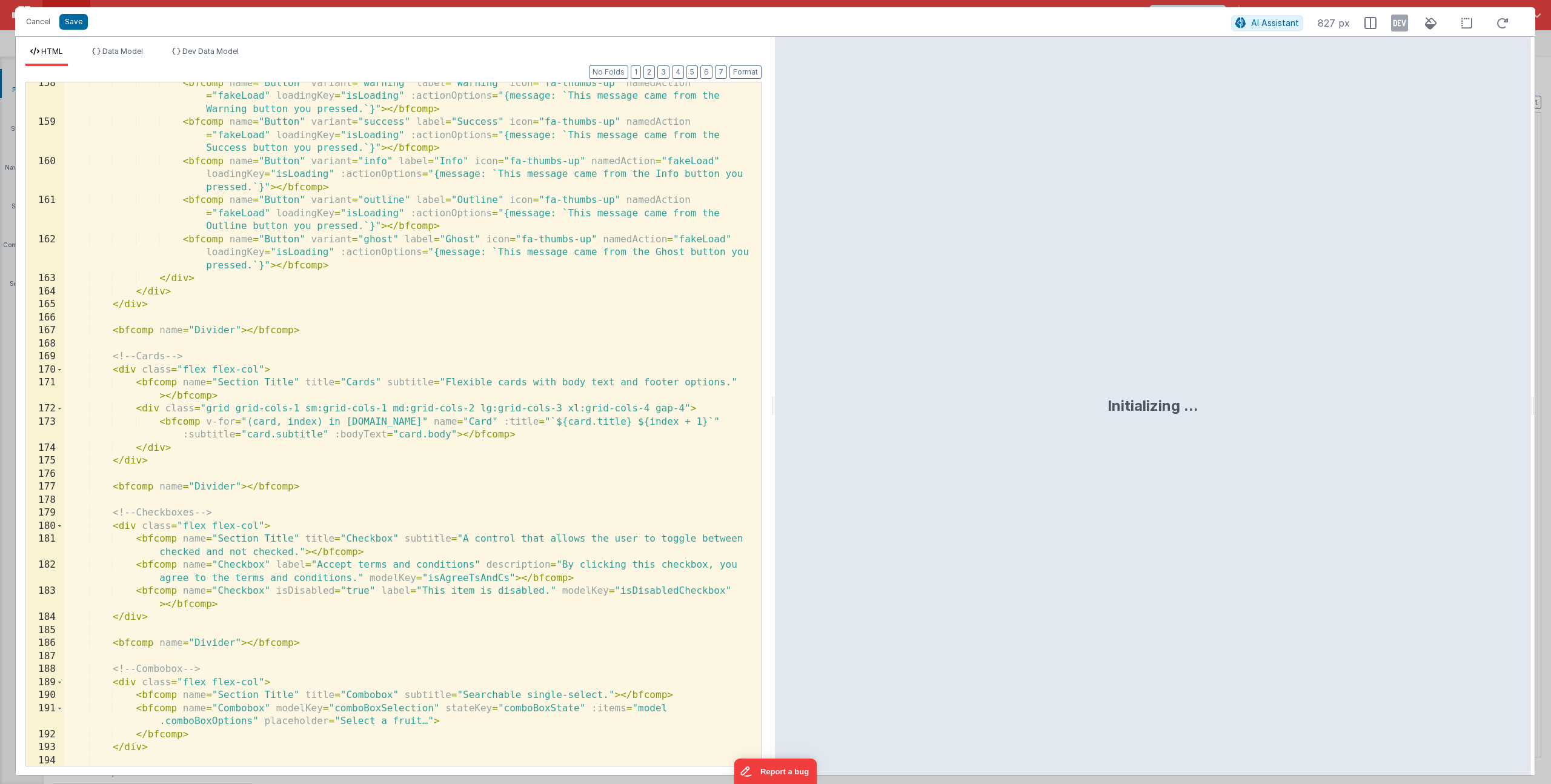
scroll to position [3406, 0]
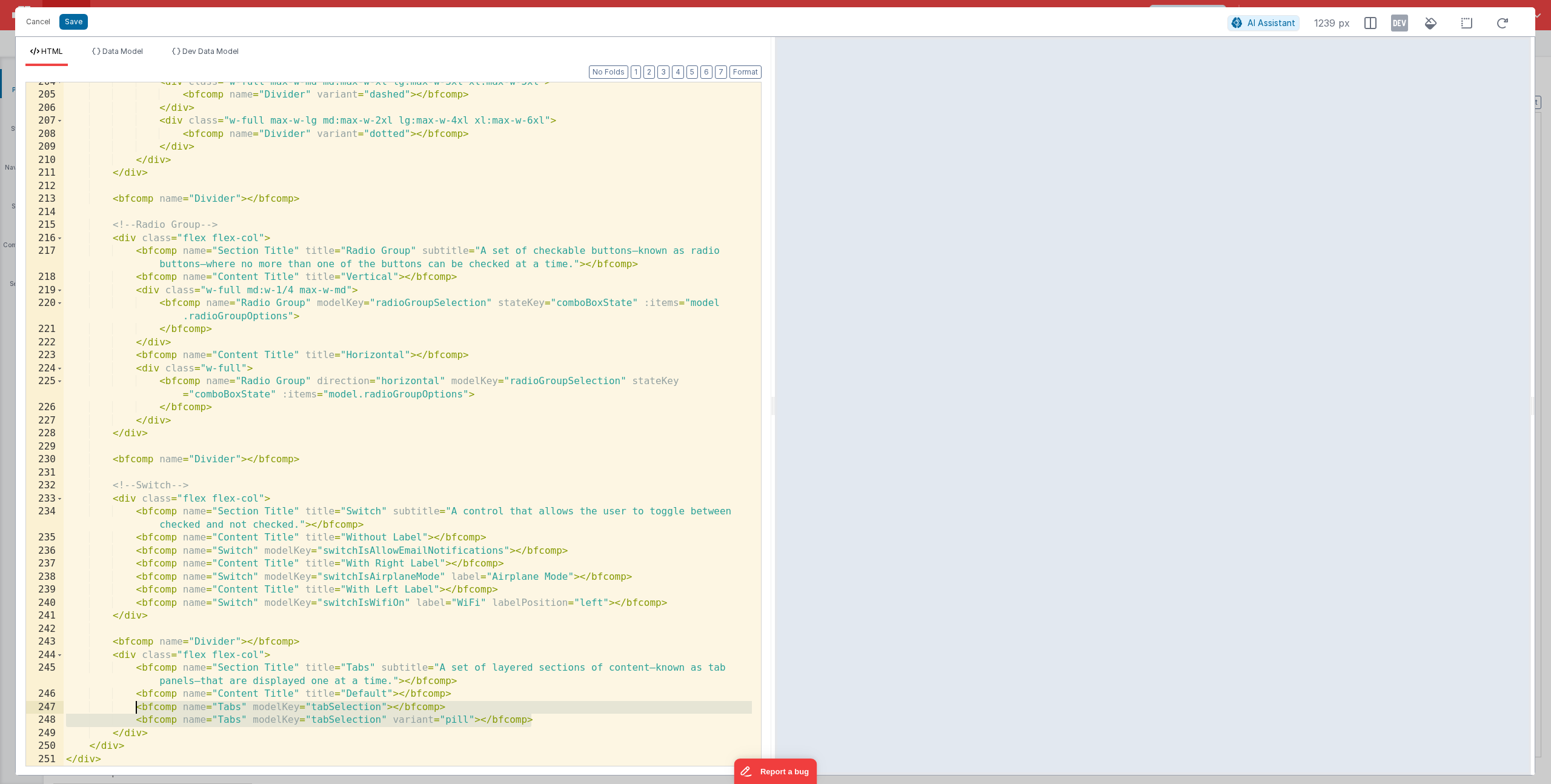
drag, startPoint x: 534, startPoint y: 719, endPoint x: 135, endPoint y: 705, distance: 399.2
click at [135, 705] on div "< div class = "w-full max-w-md md:max-w-xl lg:max-w-3xl xl:max-w-5xl" > < bfcom…" at bounding box center [408, 430] width 688 height 710
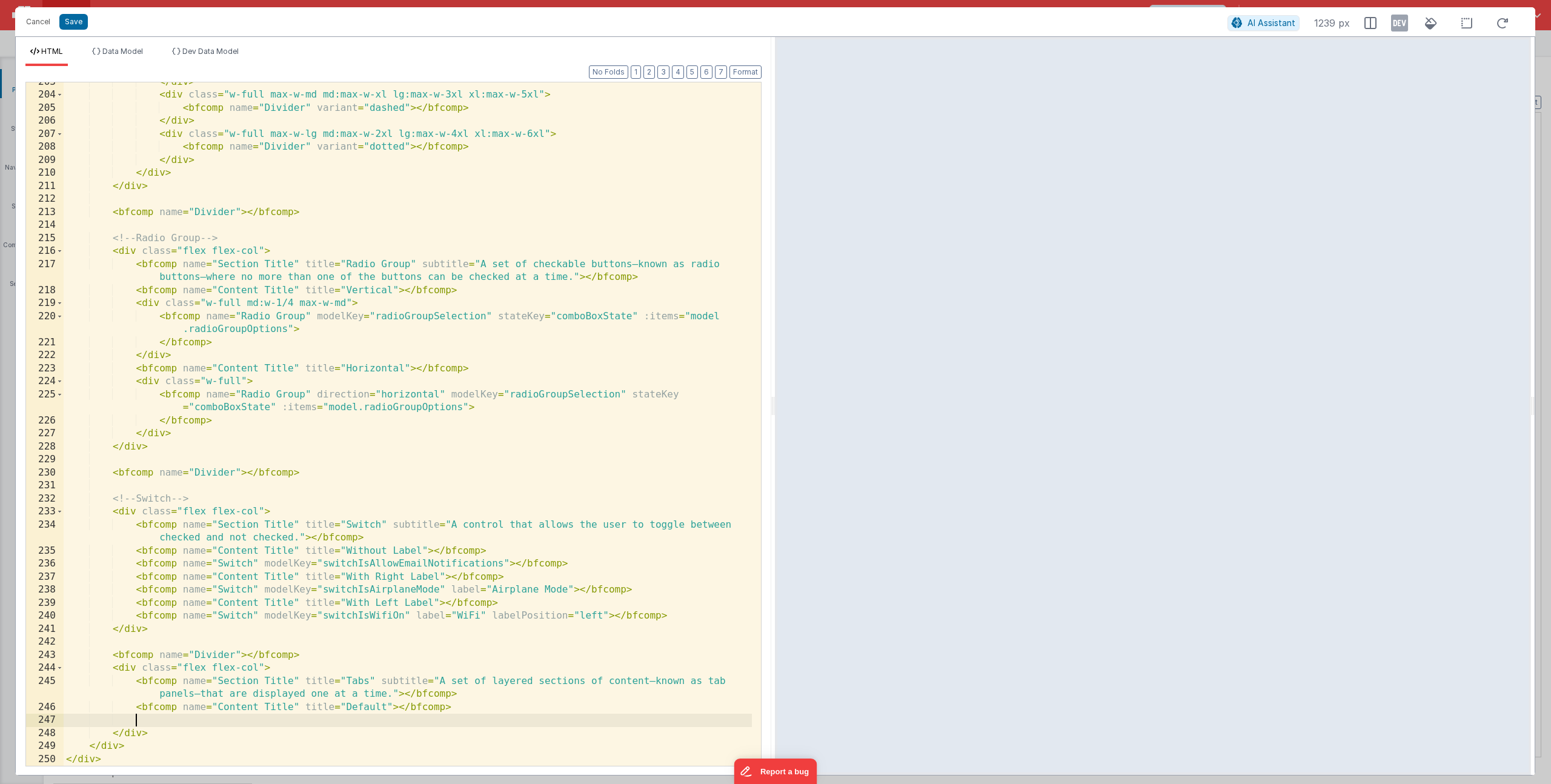
scroll to position [3393, 0]
click at [191, 735] on div "</ div > < div class = "w-full max-w-md md:max-w-xl lg:max-w-3xl xl:max-w-5xl" …" at bounding box center [408, 430] width 688 height 710
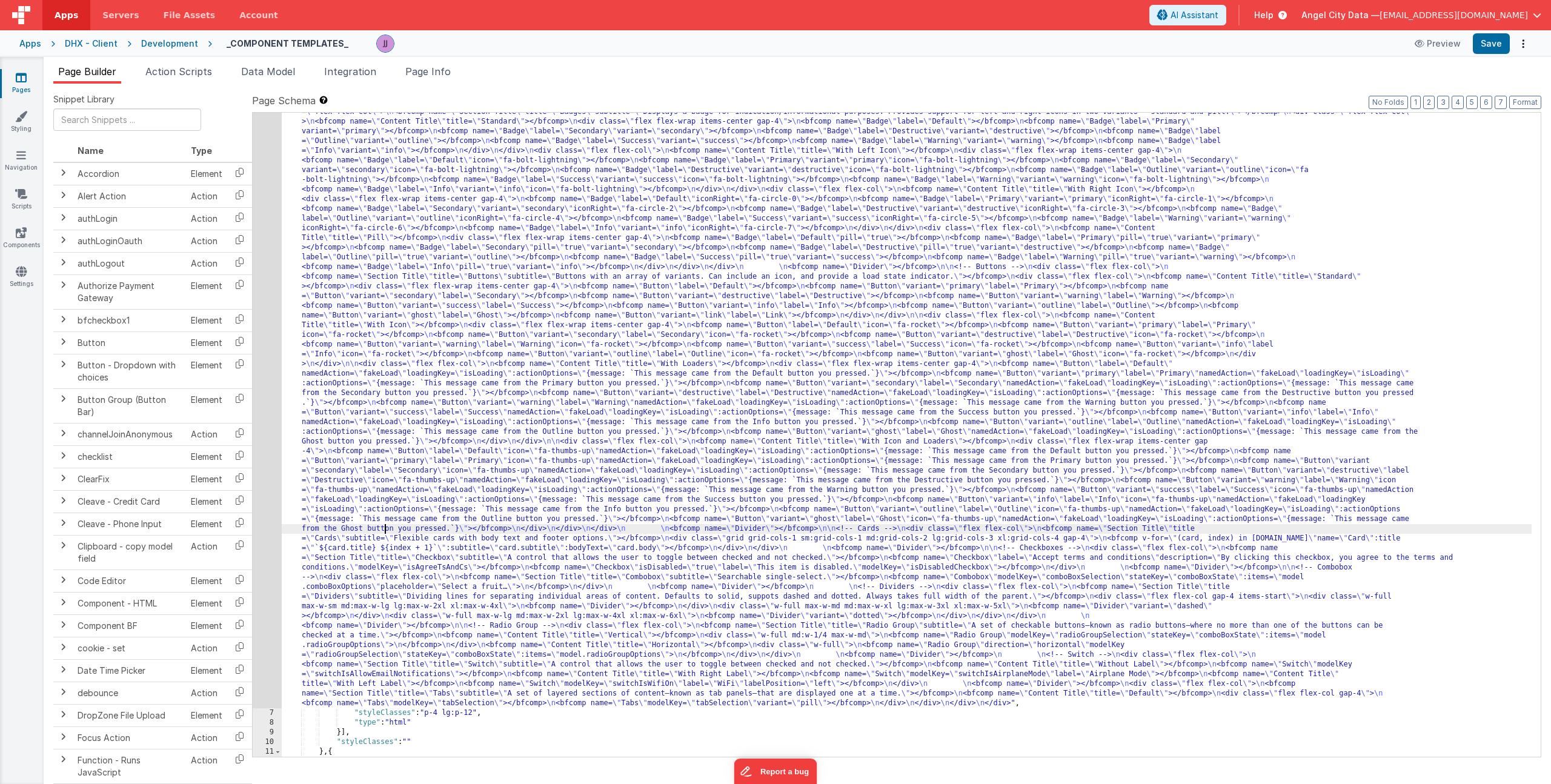
click at [384, 531] on div ""html" : "<div> \n <bfcomp name= \" Page Title \" title= \" Component Examples …" at bounding box center [907, 681] width 1250 height 1362
click at [263, 474] on div "6" at bounding box center [267, 354] width 29 height 708
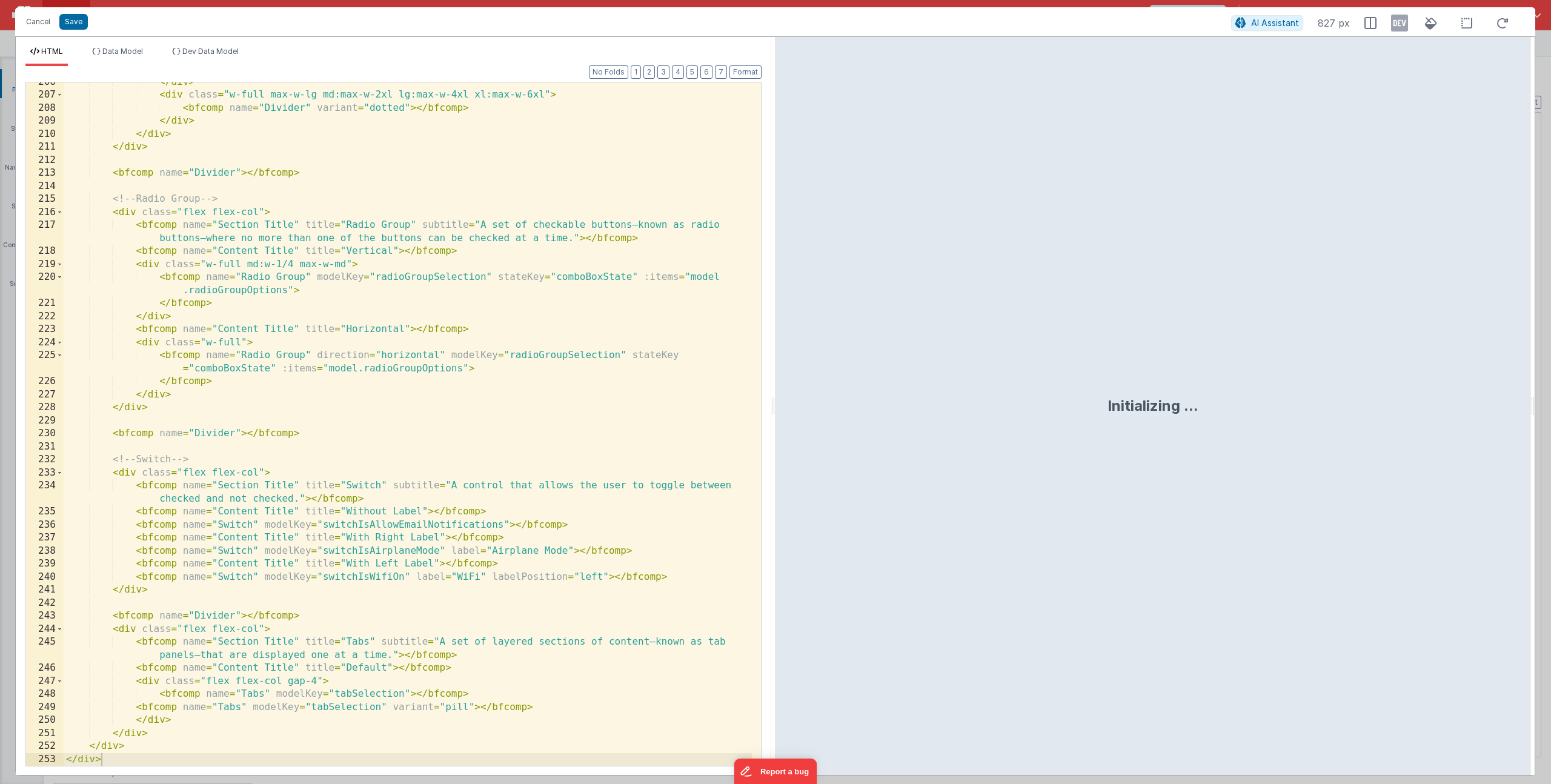
scroll to position [3433, 0]
click at [219, 703] on div "</ div > < div class = "w-full max-w-lg md:max-w-2xl lg:max-w-4xl xl:max-w-6xl"…" at bounding box center [408, 430] width 688 height 710
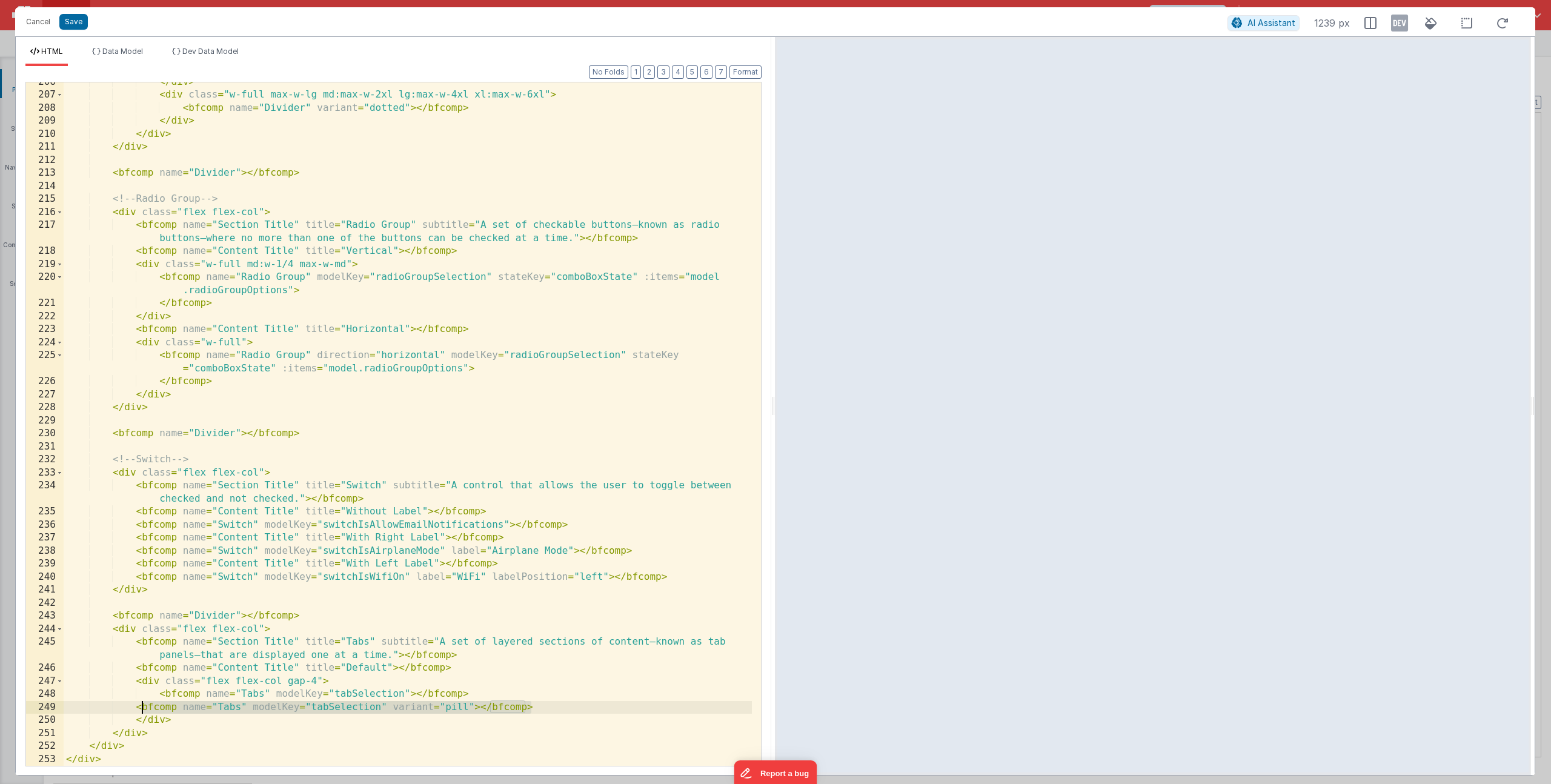
drag, startPoint x: 506, startPoint y: 709, endPoint x: 143, endPoint y: 705, distance: 363.0
click at [143, 705] on div "</ div > < div class = "w-full max-w-lg md:max-w-2xl lg:max-w-4xl xl:max-w-6xl"…" at bounding box center [408, 430] width 688 height 710
click at [201, 694] on div "</ div > < div class = "w-full max-w-lg md:max-w-2xl lg:max-w-4xl xl:max-w-6xl"…" at bounding box center [408, 430] width 688 height 710
click at [327, 680] on div "</ div > < div class = "w-full max-w-lg md:max-w-2xl lg:max-w-4xl xl:max-w-6xl"…" at bounding box center [408, 430] width 688 height 710
click at [479, 659] on div "</ div > < div class = "w-full max-w-lg md:max-w-2xl lg:max-w-4xl xl:max-w-6xl"…" at bounding box center [408, 430] width 688 height 710
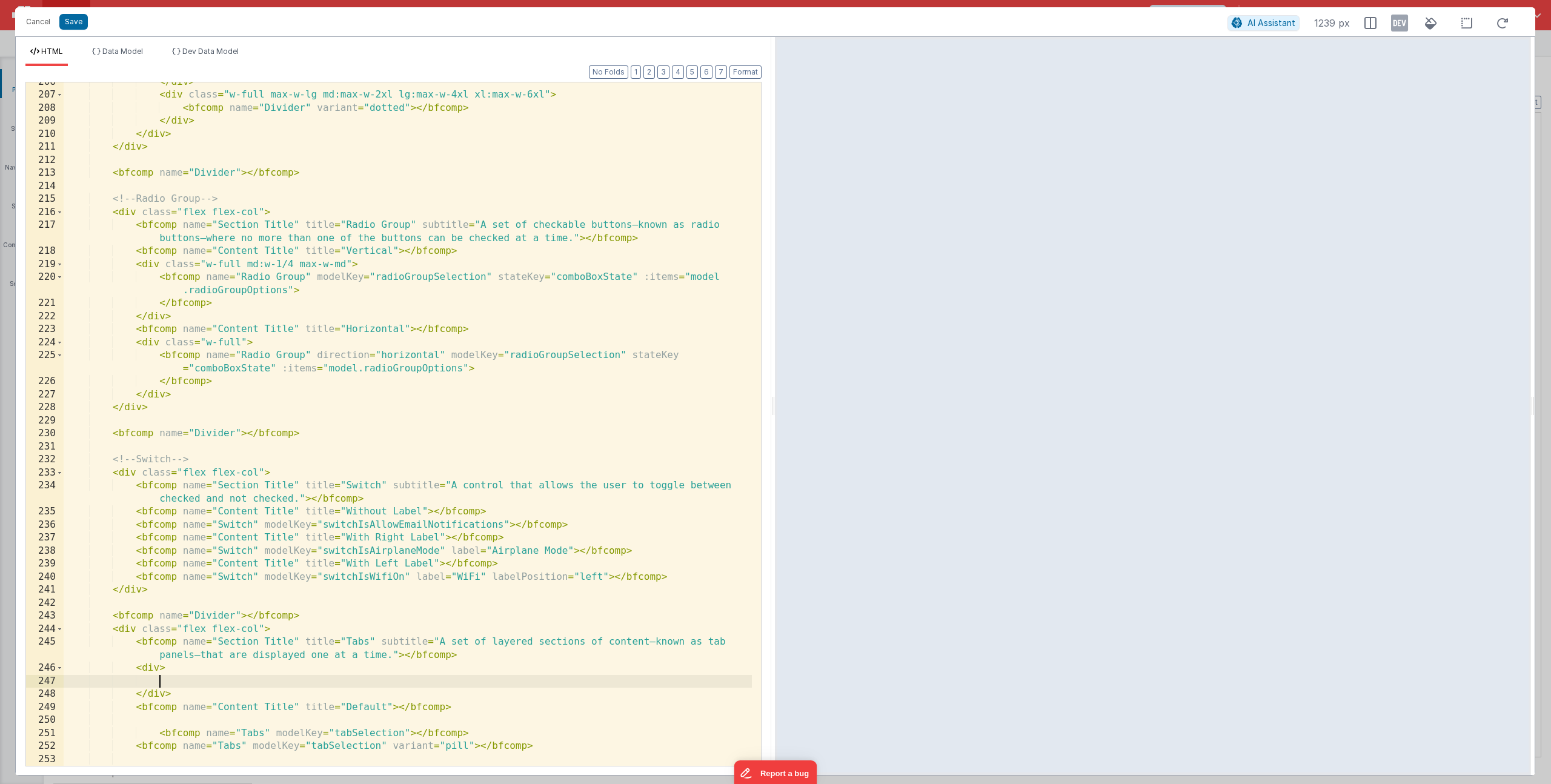
scroll to position [3471, 0]
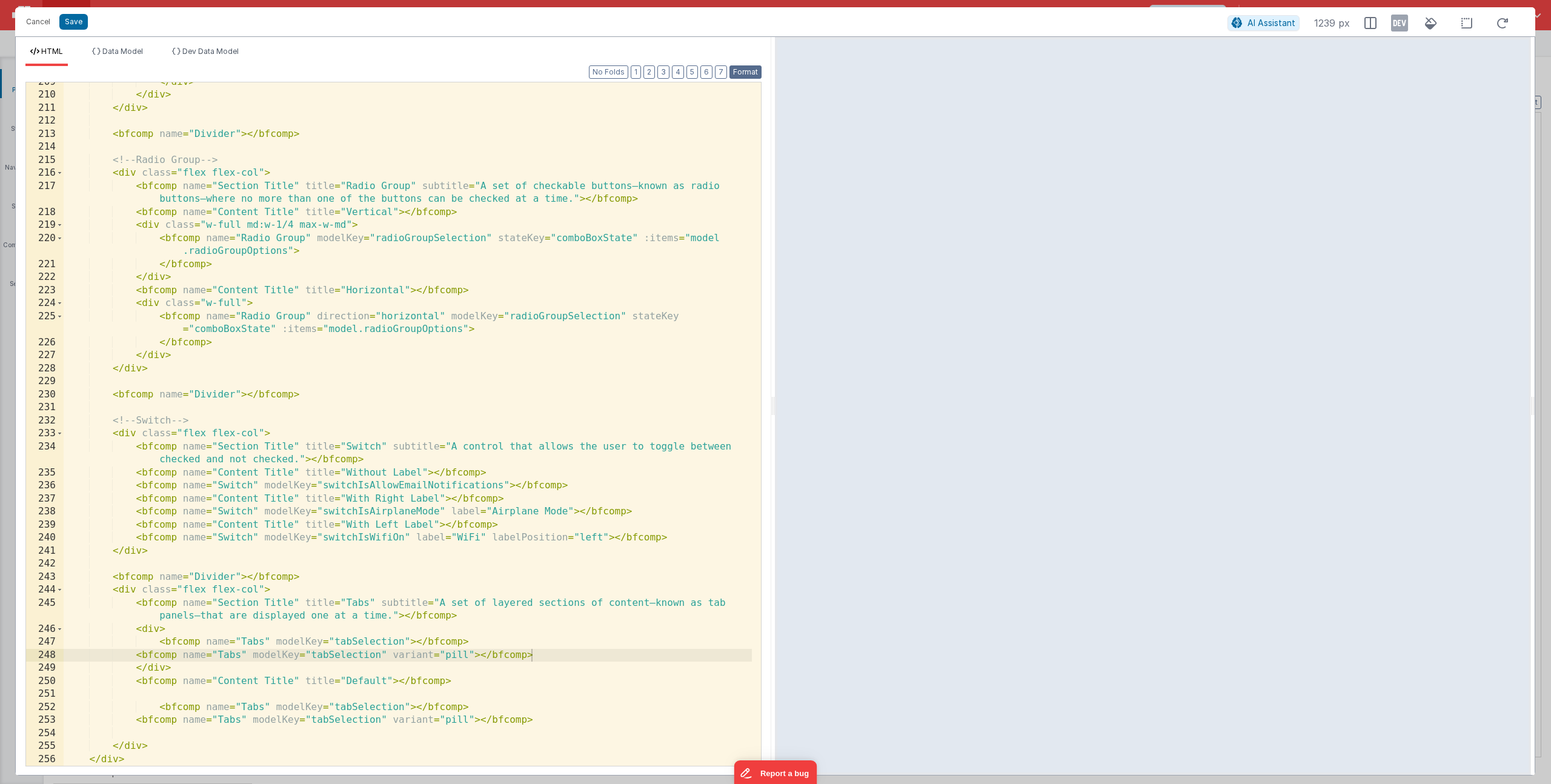
click at [745, 72] on button "Format" at bounding box center [745, 72] width 32 height 13
click at [478, 638] on div "</ div > </ div > </ div > < bfcomp name = "Divider" > </ bfcomp > <!-- Radio G…" at bounding box center [408, 430] width 688 height 710
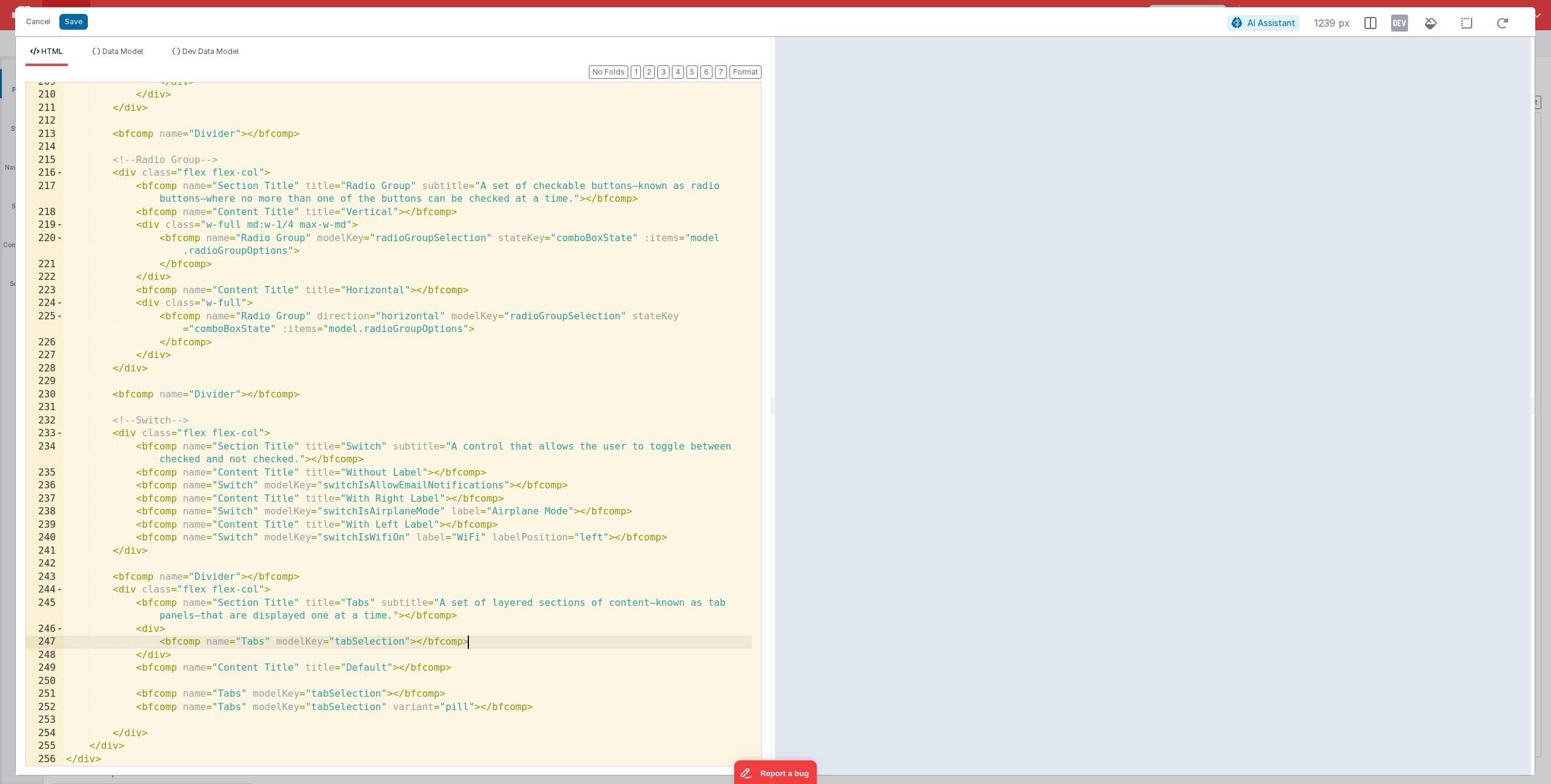
click at [462, 669] on div "</ div > </ div > </ div > < bfcomp name = "Divider" > </ bfcomp > <!-- Radio G…" at bounding box center [408, 430] width 688 height 710
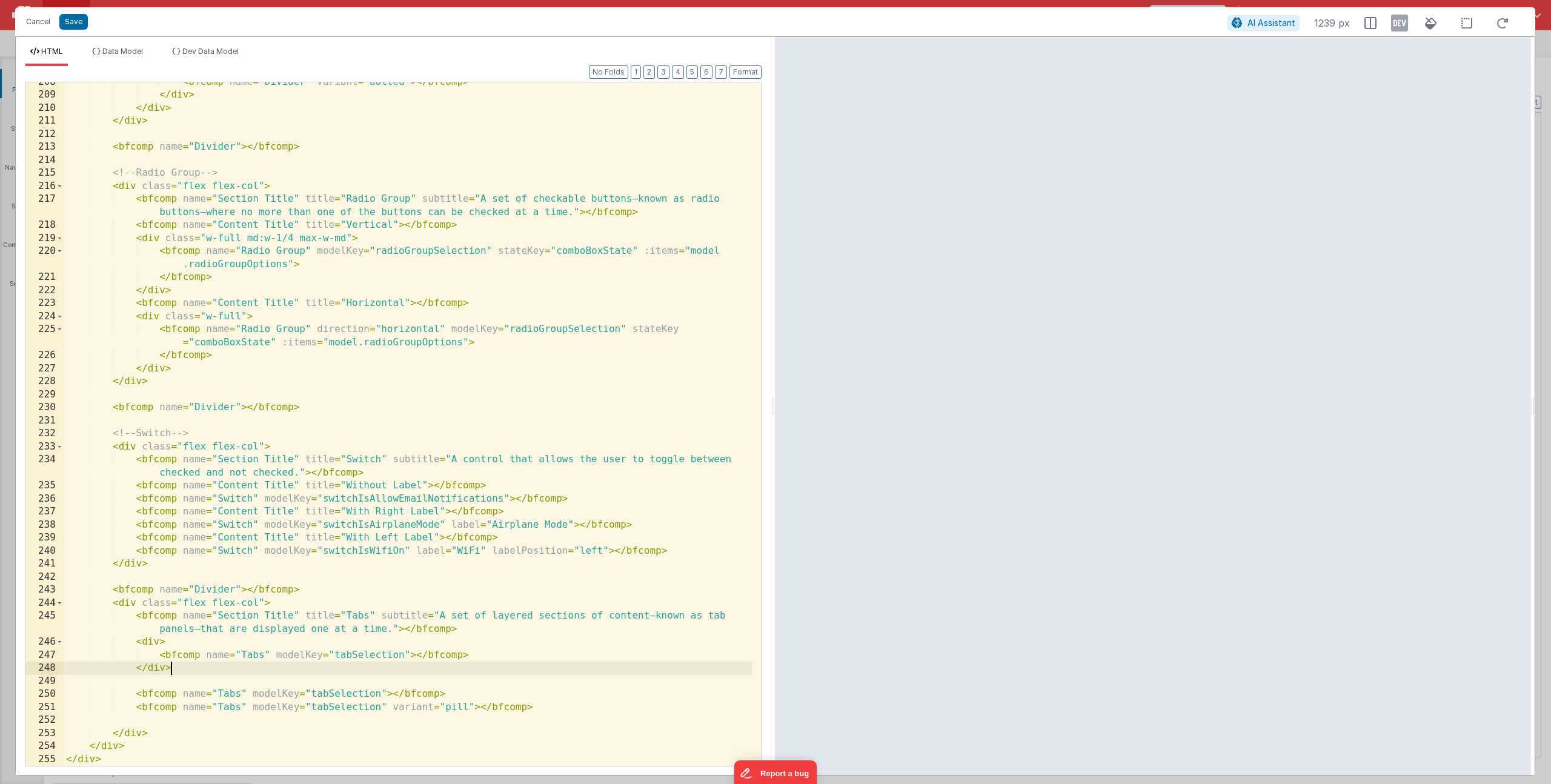
scroll to position [3458, 0]
paste textarea
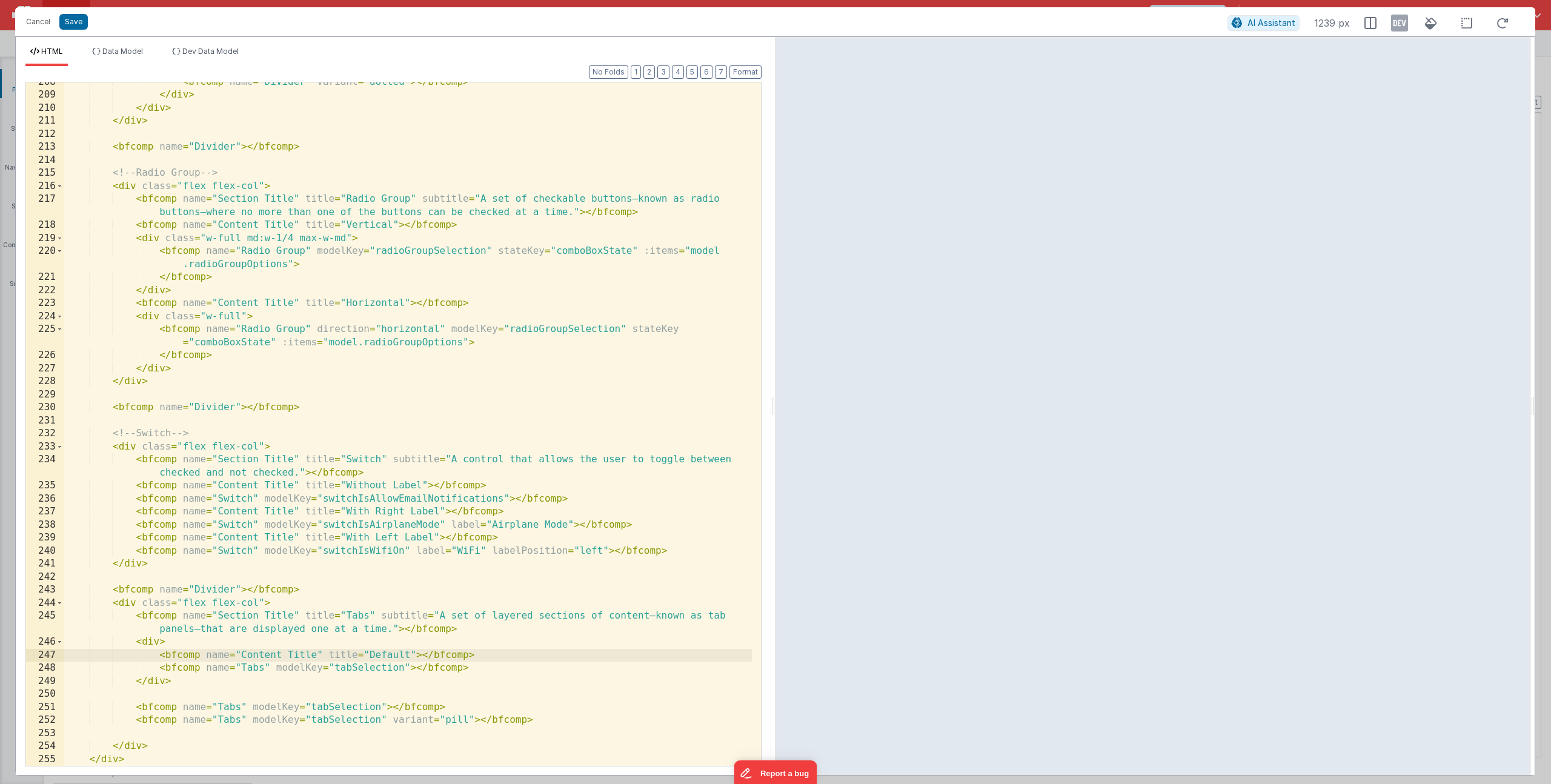
click at [159, 642] on div "< bfcomp name = "Divider" variant = "dotted" > </ bfcomp > </ div > </ div > </…" at bounding box center [408, 430] width 688 height 710
click at [299, 643] on div "< bfcomp name = "Divider" variant = "dotted" > </ bfcomp > </ div > </ div > </…" at bounding box center [408, 430] width 688 height 710
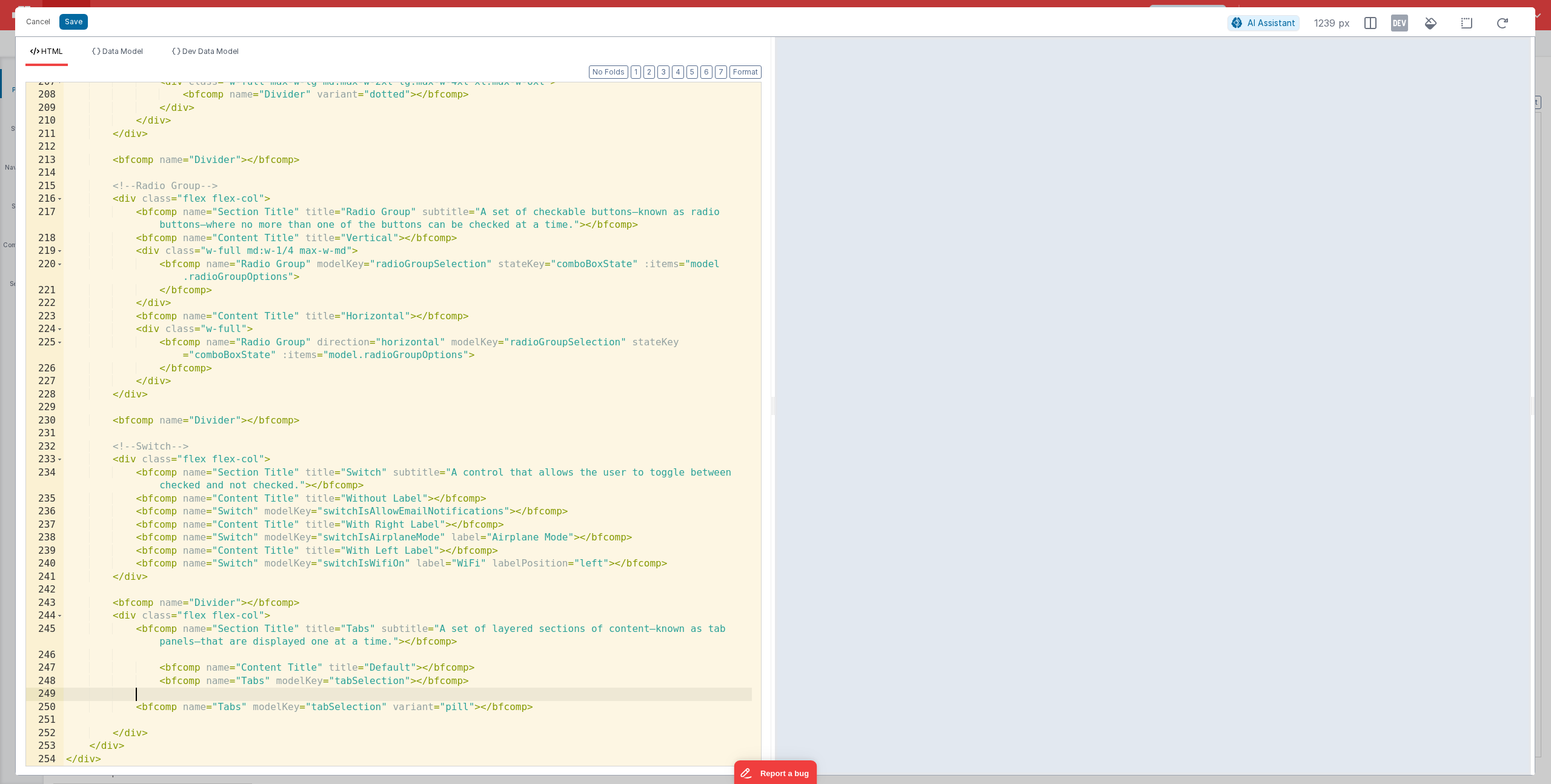
scroll to position [3445, 0]
paste textarea
click at [358, 696] on div "< div class = "w-full max-w-lg md:max-w-2xl lg:max-w-4xl xl:max-w-6xl" > < bfco…" at bounding box center [408, 430] width 688 height 710
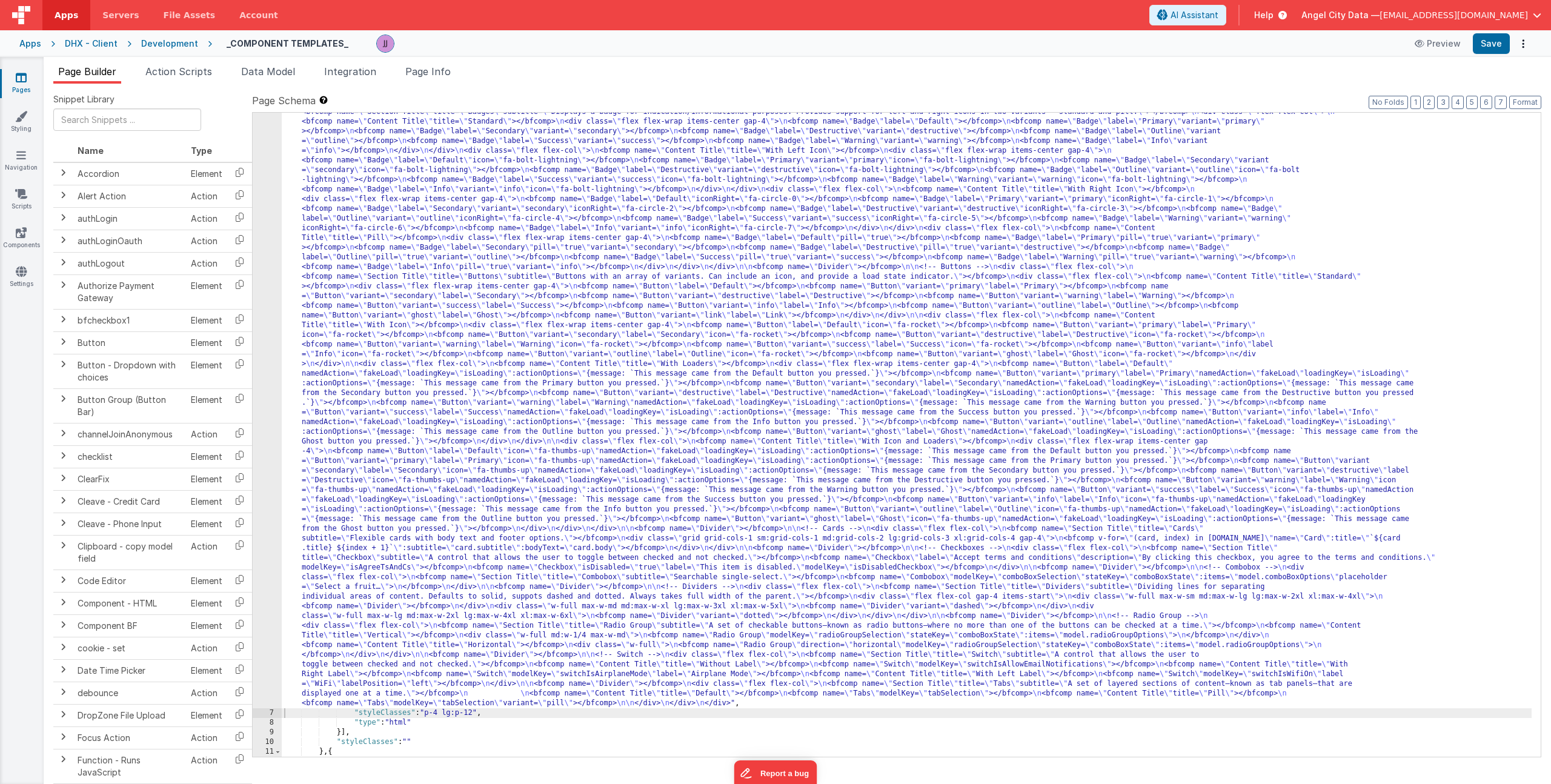
click at [380, 419] on div ""html" : "<div> \n <bfcomp name= \" Page Title \" title= \" Component Examples …" at bounding box center [907, 681] width 1250 height 1362
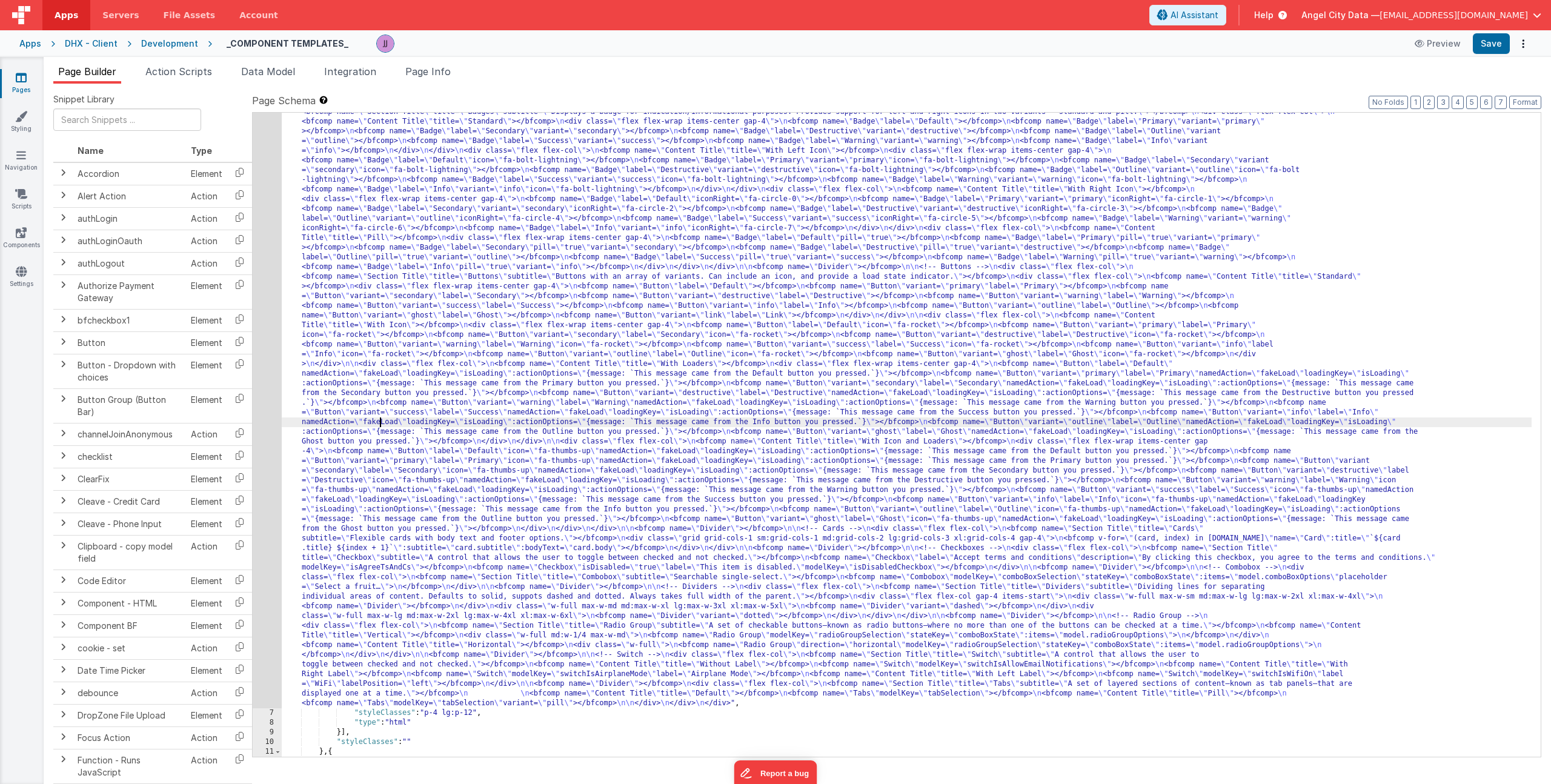
click at [260, 383] on div "6" at bounding box center [267, 354] width 29 height 708
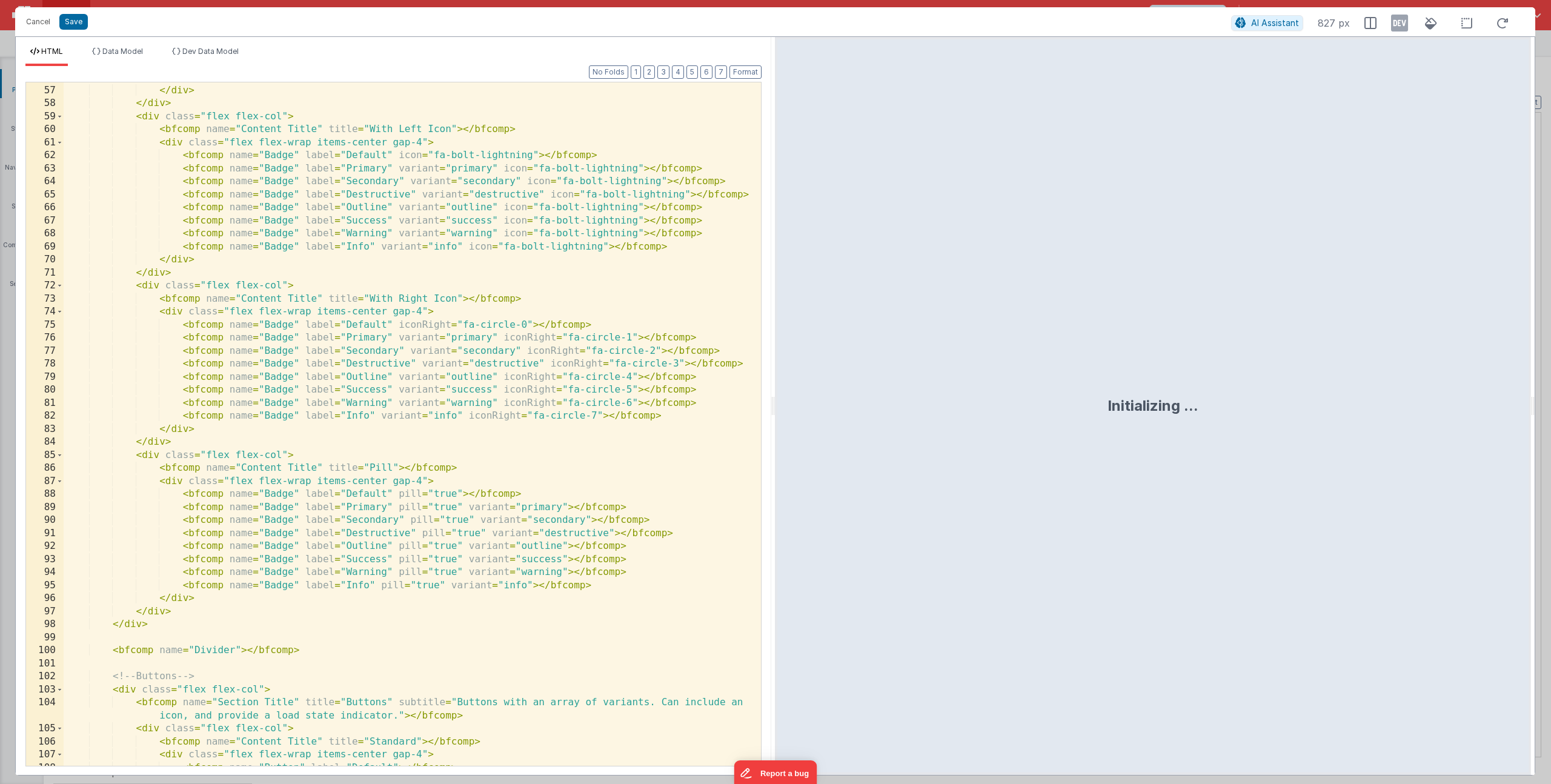
scroll to position [3445, 0]
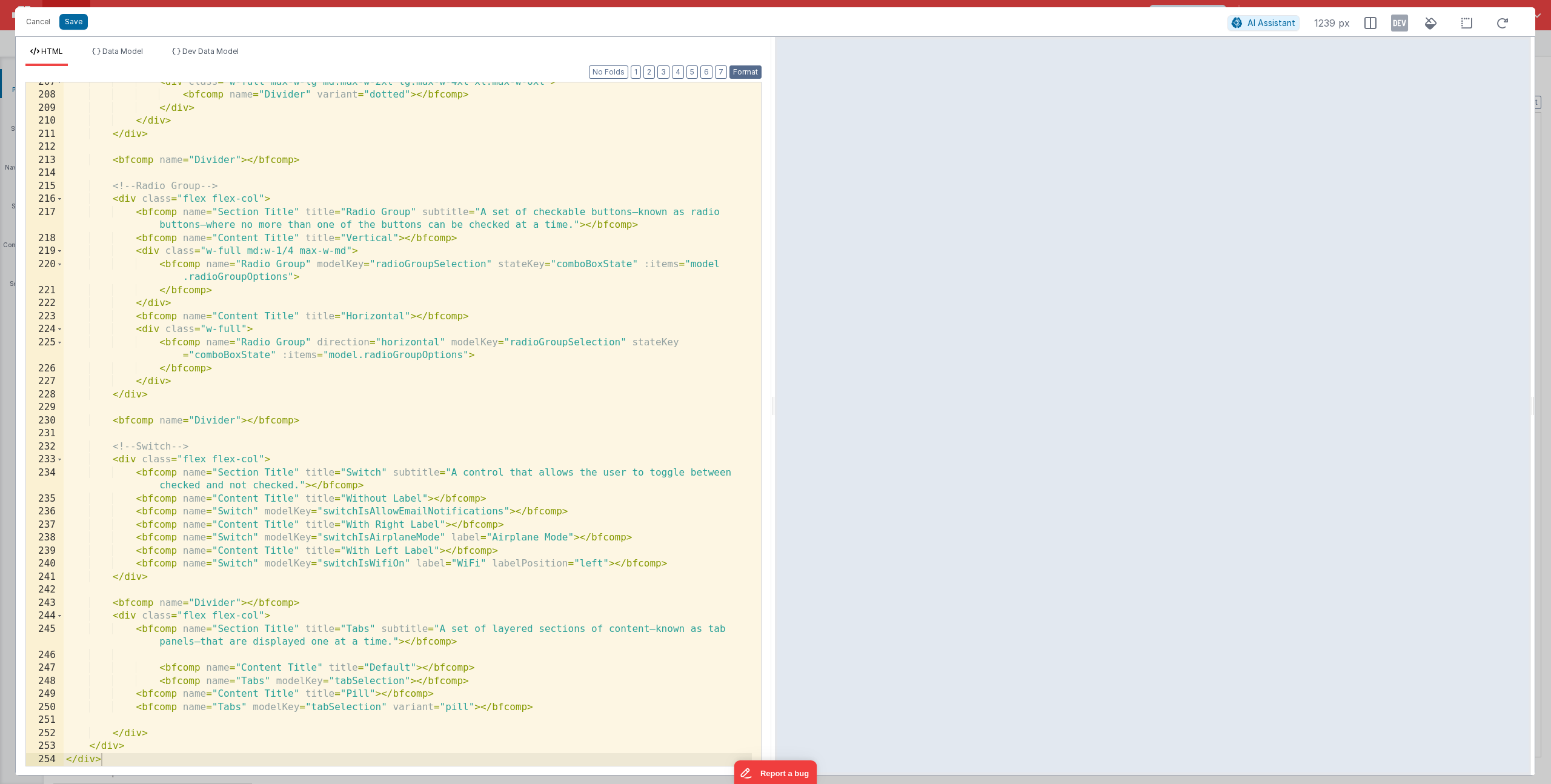
click at [749, 73] on button "Format" at bounding box center [745, 72] width 32 height 13
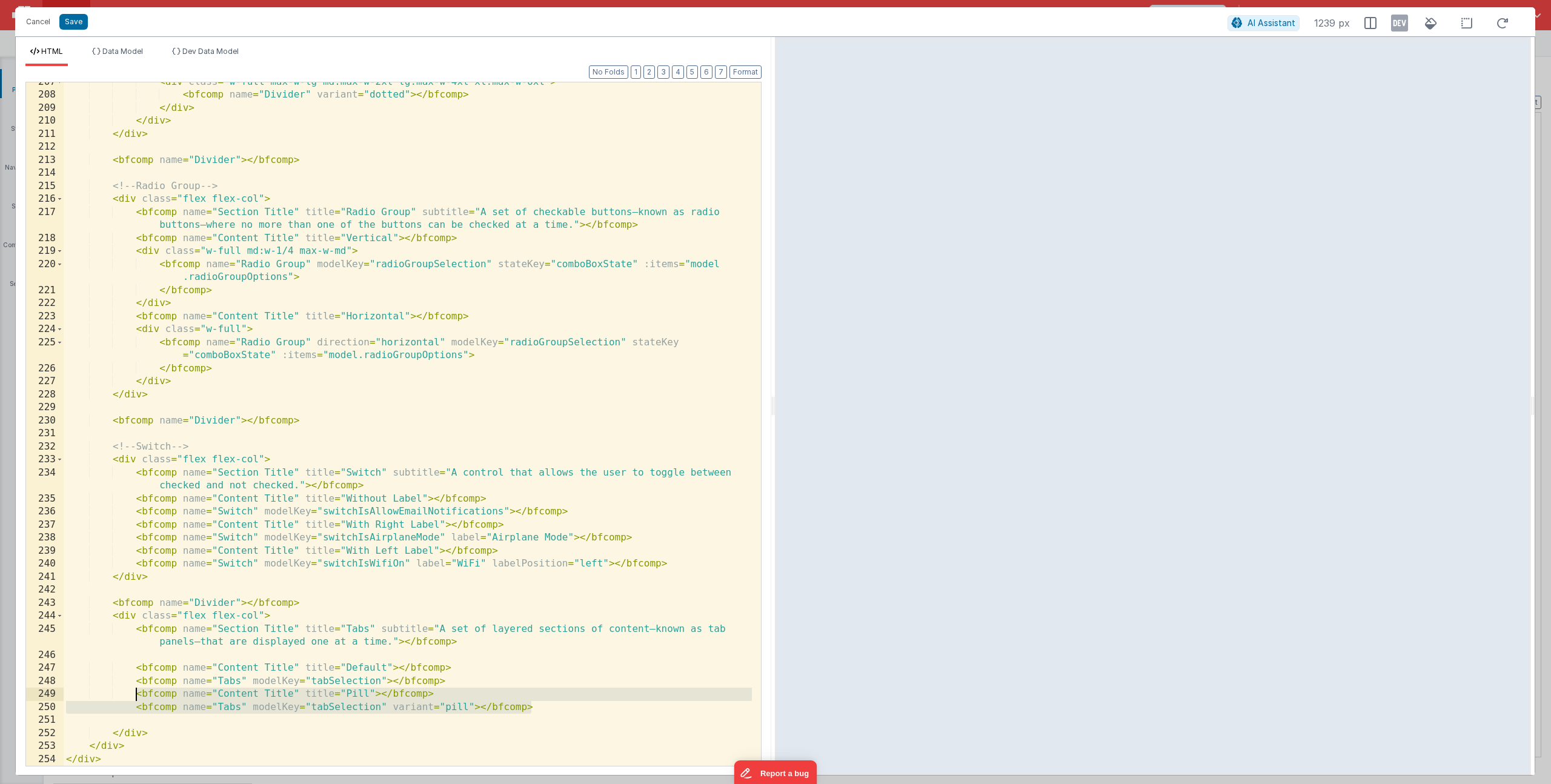
drag, startPoint x: 535, startPoint y: 708, endPoint x: 139, endPoint y: 696, distance: 396.2
click at [139, 696] on div "< div class = "w-full max-w-lg md:max-w-2xl lg:max-w-4xl xl:max-w-6xl" > < bfco…" at bounding box center [408, 430] width 688 height 710
paste textarea
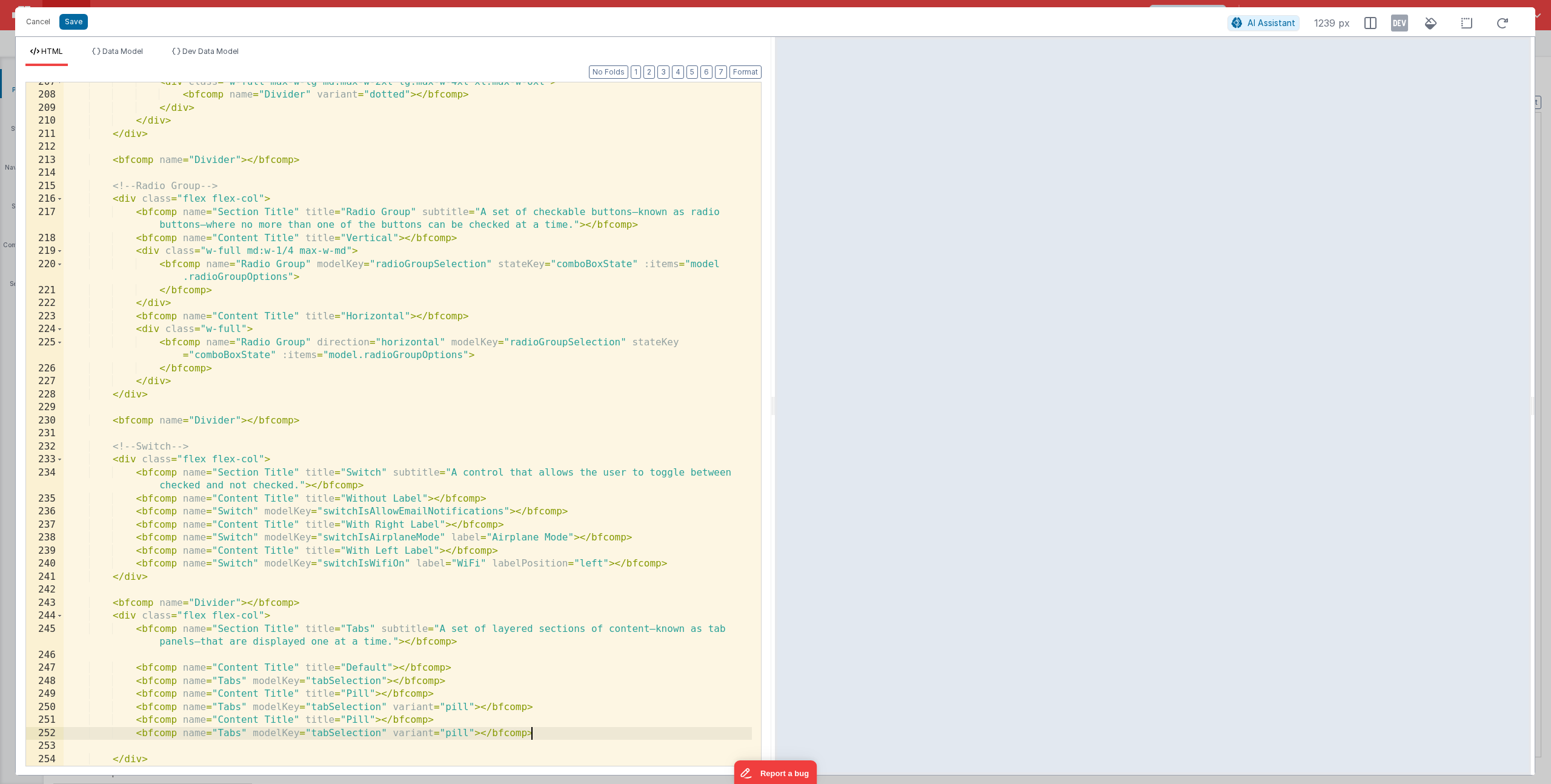
click at [359, 724] on div "< div class = "w-full max-w-lg md:max-w-2xl lg:max-w-4xl xl:max-w-6xl" > < bfco…" at bounding box center [408, 430] width 688 height 710
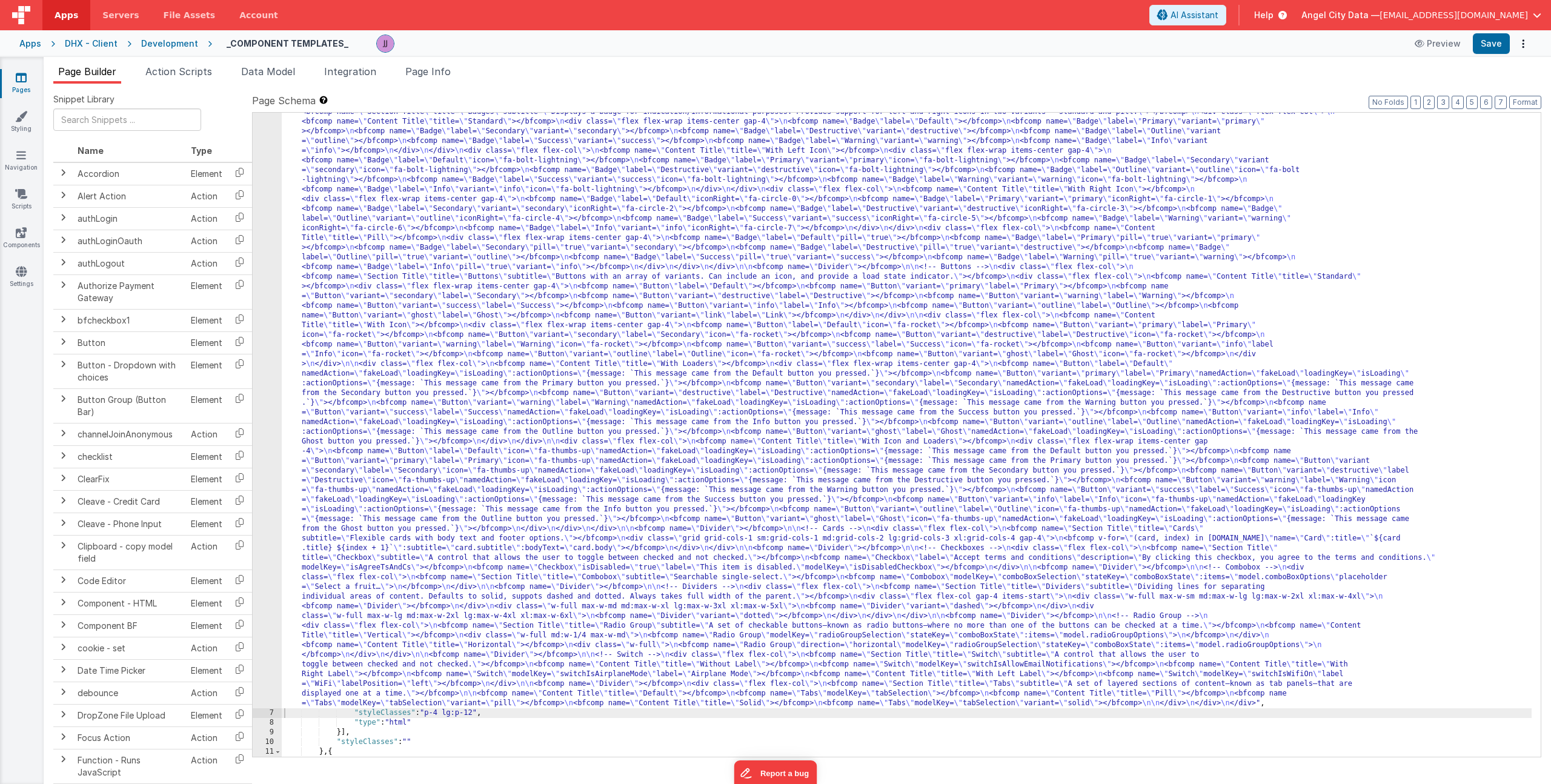
click at [511, 689] on div ""html" : "<div> \n <bfcomp name= \" Page Title \" title= \" Component Examples …" at bounding box center [907, 681] width 1250 height 1362
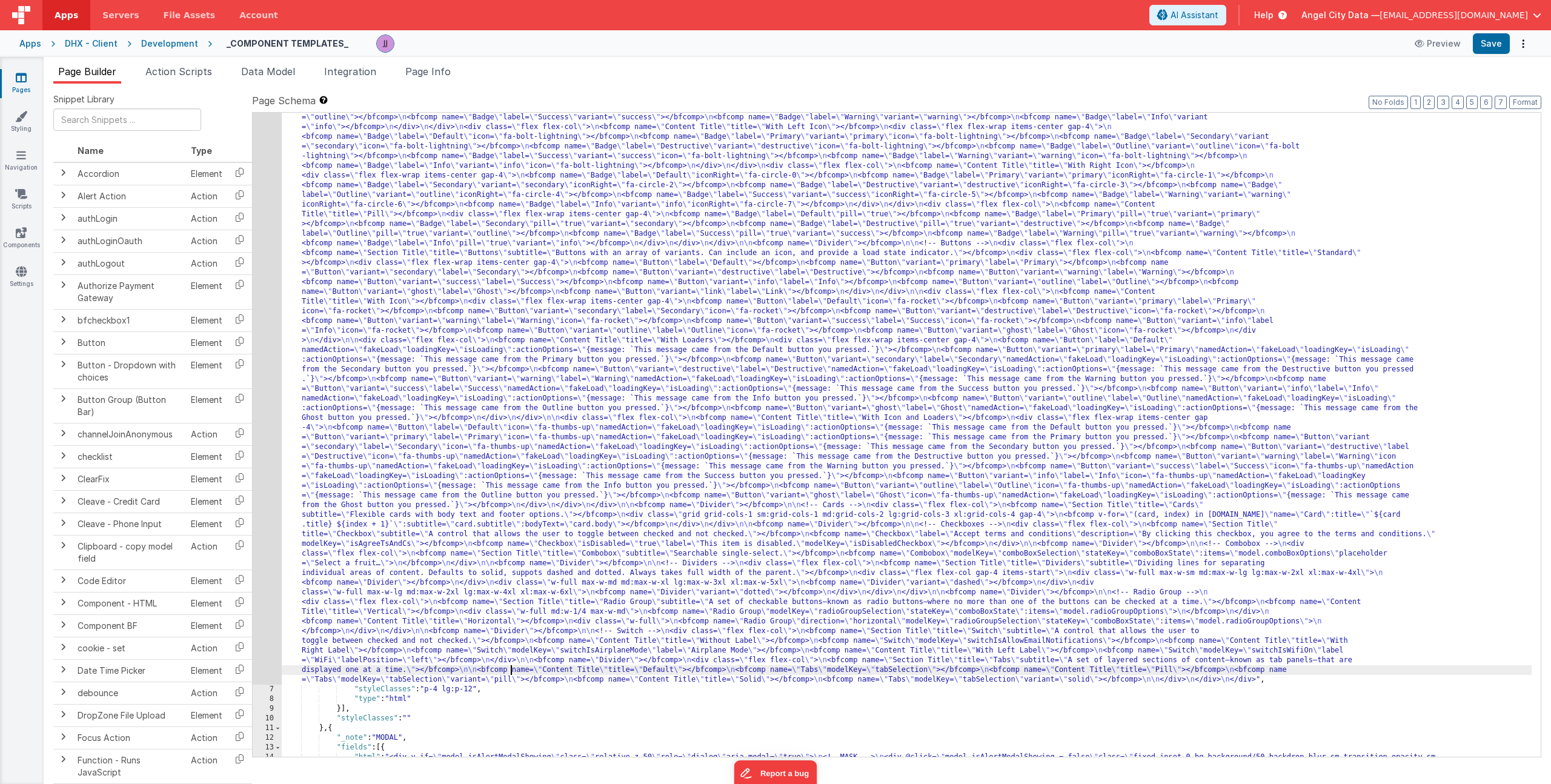
scroll to position [196, 0]
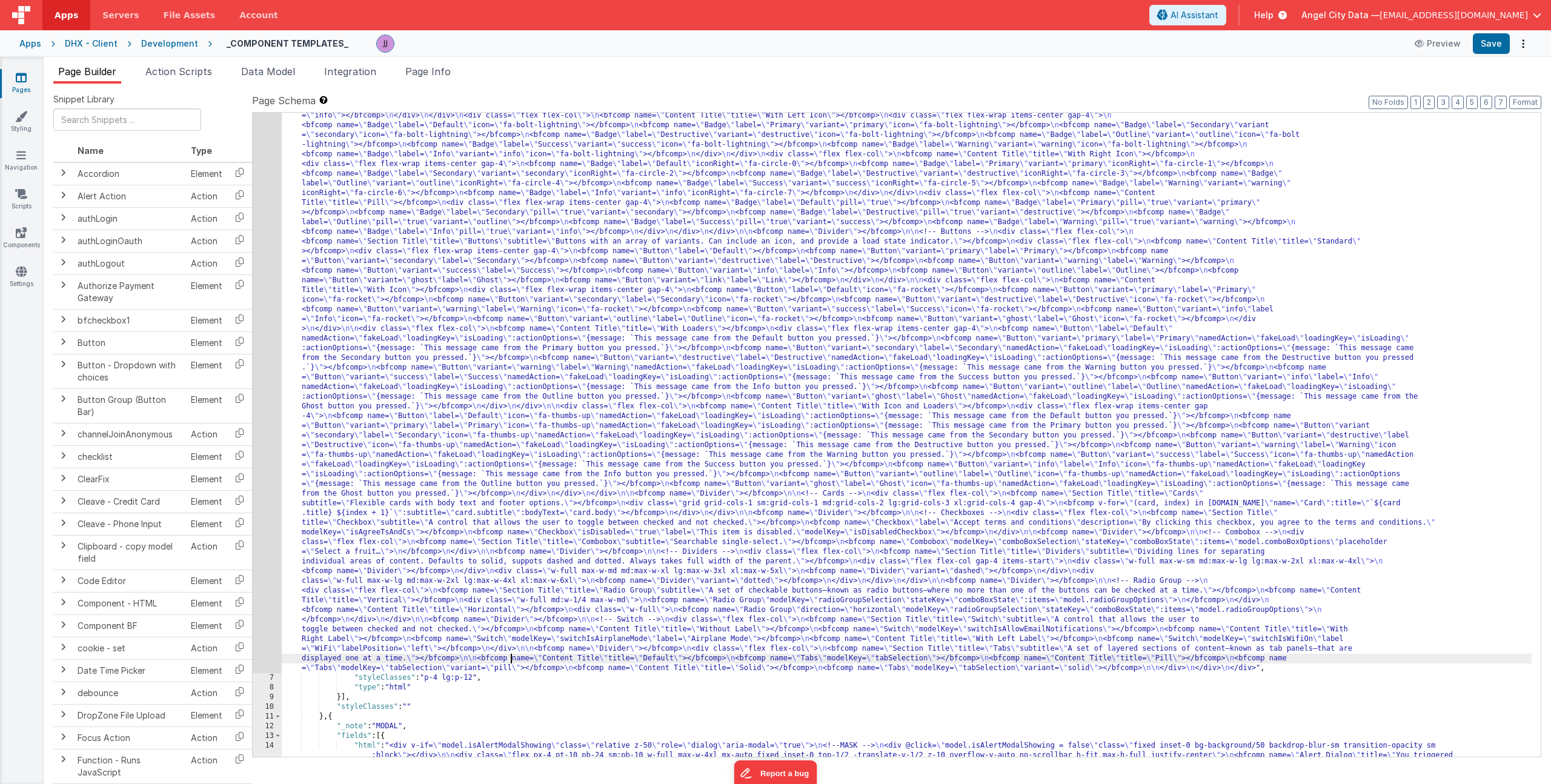
click at [380, 404] on div ""html" : "<div> \n <bfcomp name= \" Page Title \" title= \" Component Examples …" at bounding box center [907, 660] width 1250 height 1390
click at [271, 382] on div "6" at bounding box center [267, 319] width 29 height 708
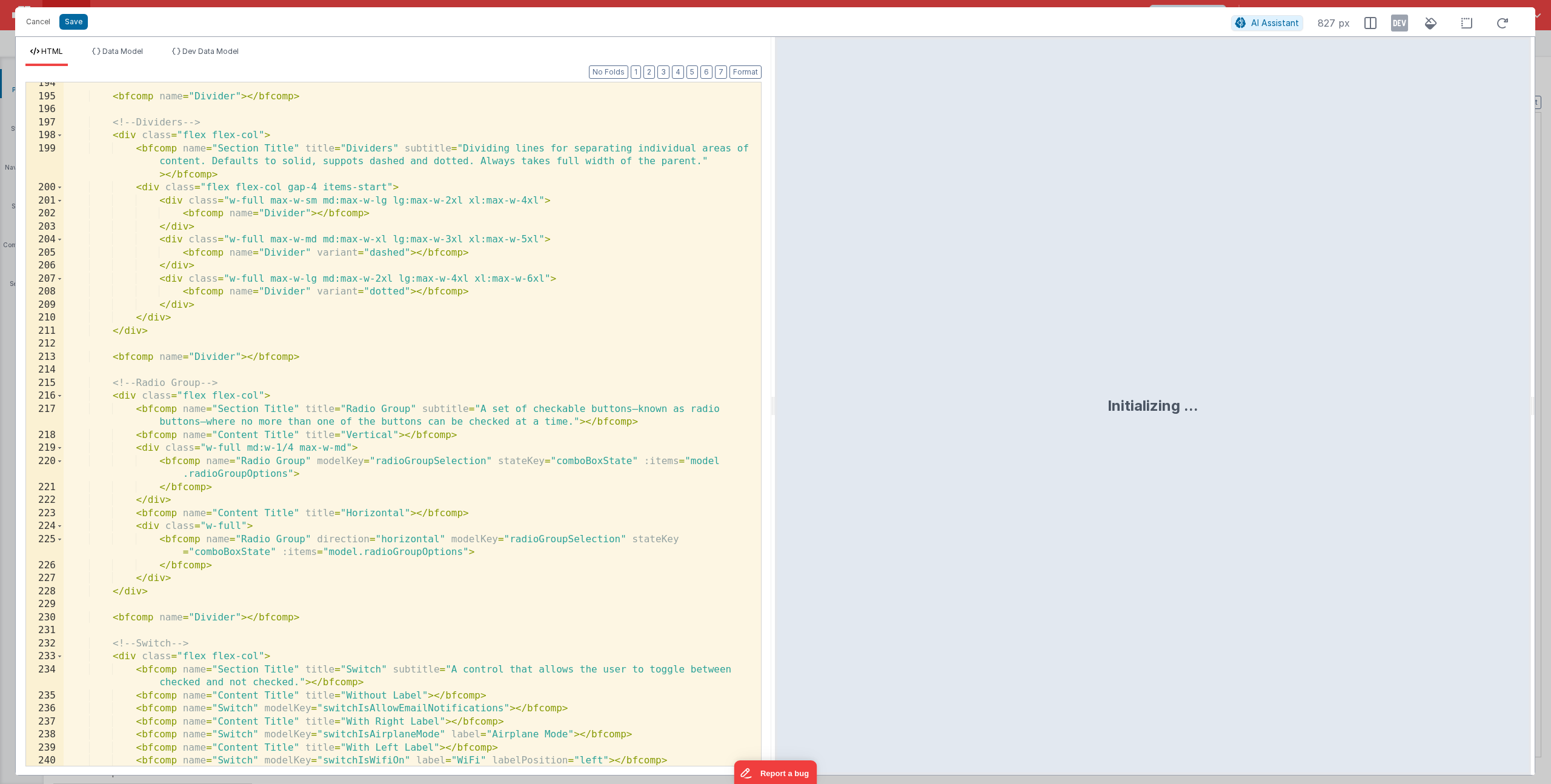
scroll to position [3471, 0]
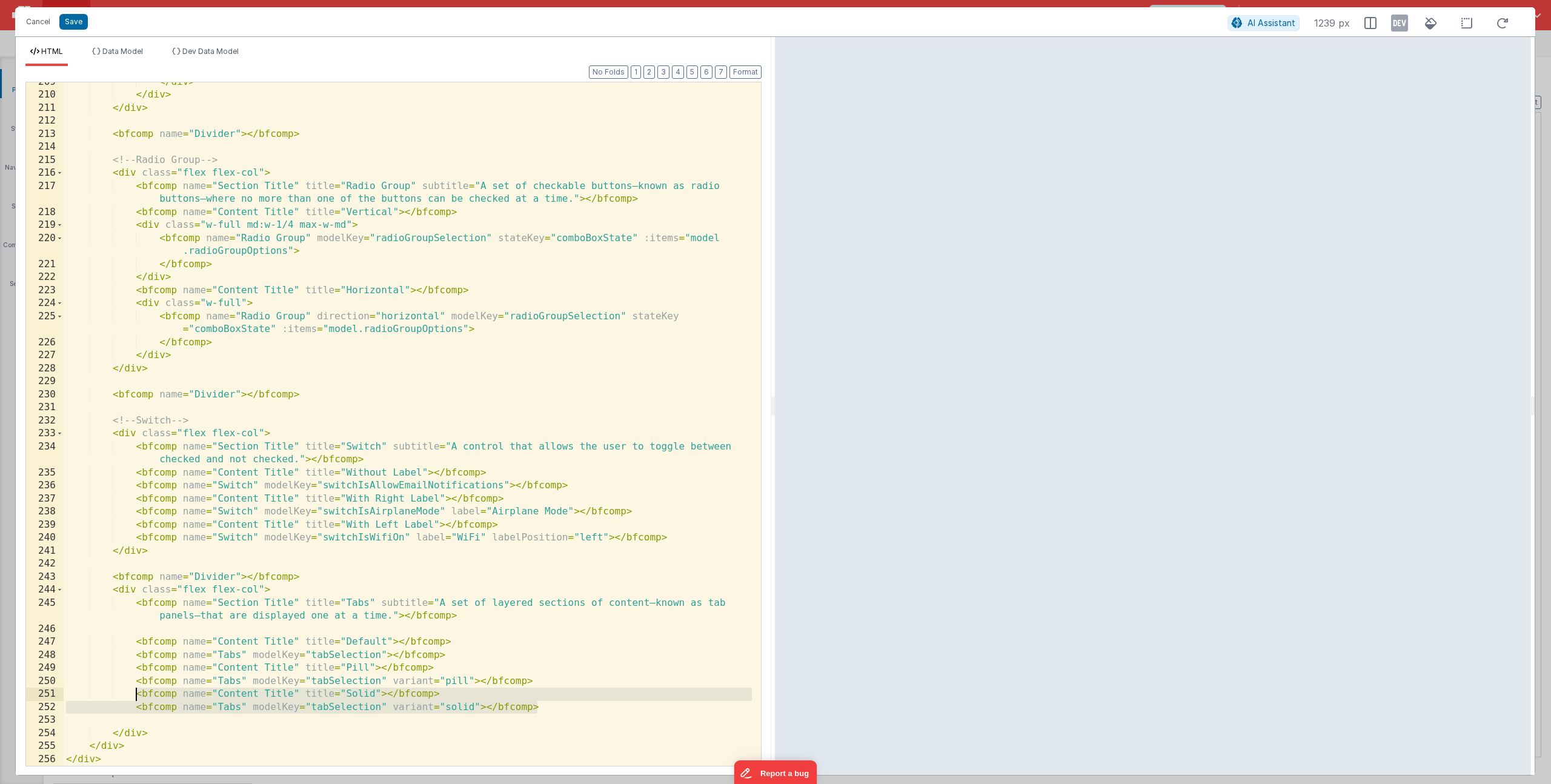
drag, startPoint x: 543, startPoint y: 705, endPoint x: 138, endPoint y: 696, distance: 405.1
click at [138, 696] on div "</ div > </ div > </ div > < bfcomp name = "Divider" > </ bfcomp > <!-- Radio G…" at bounding box center [408, 430] width 688 height 710
paste textarea
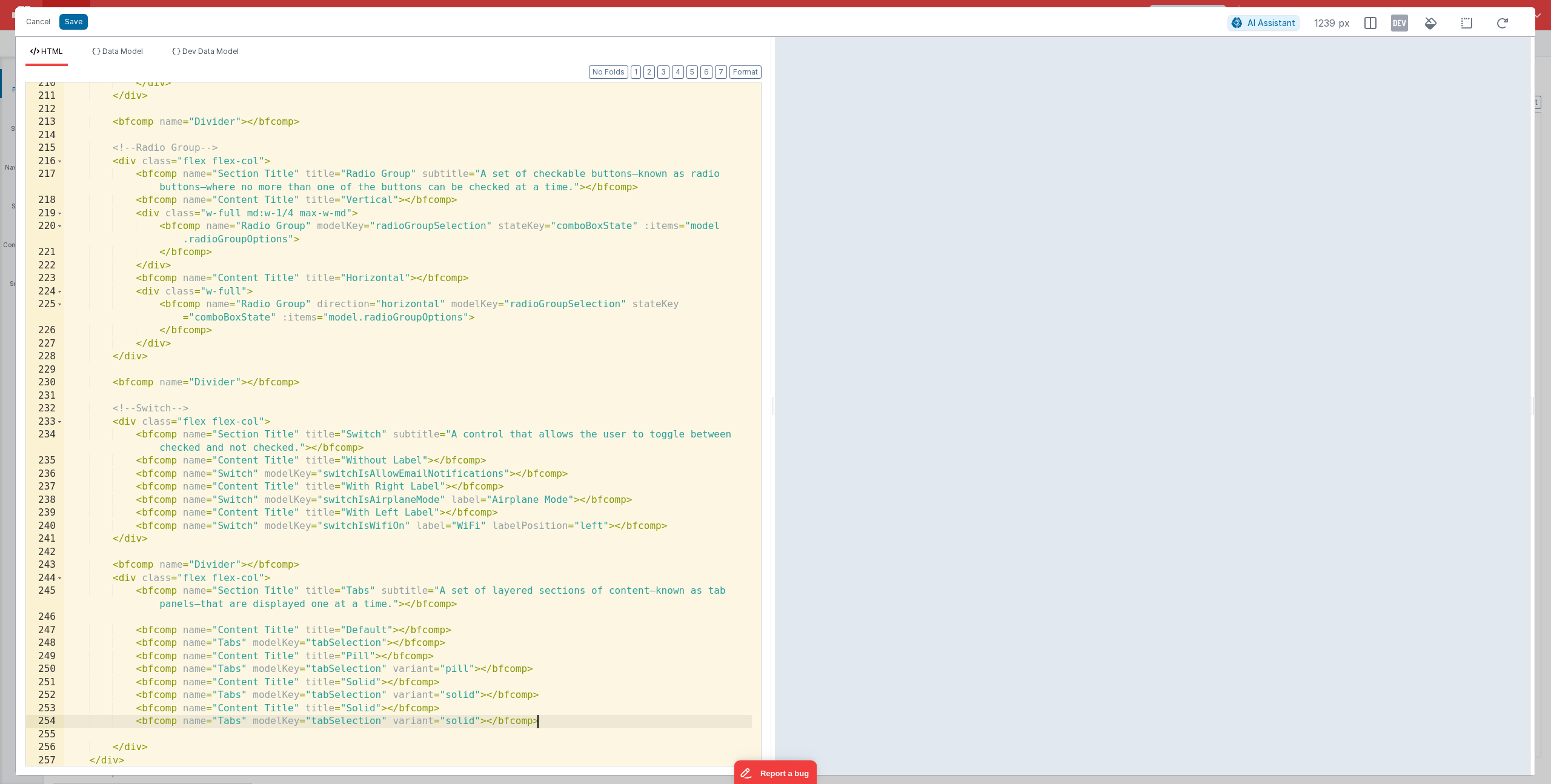
scroll to position [3484, 0]
click at [354, 706] on div "</ div > </ div > < bfcomp name = "Divider" > </ bfcomp > <!-- Radio Group --> …" at bounding box center [408, 432] width 688 height 710
click at [466, 723] on div "</ div > </ div > < bfcomp name = "Divider" > </ bfcomp > <!-- Radio Group --> …" at bounding box center [408, 432] width 688 height 710
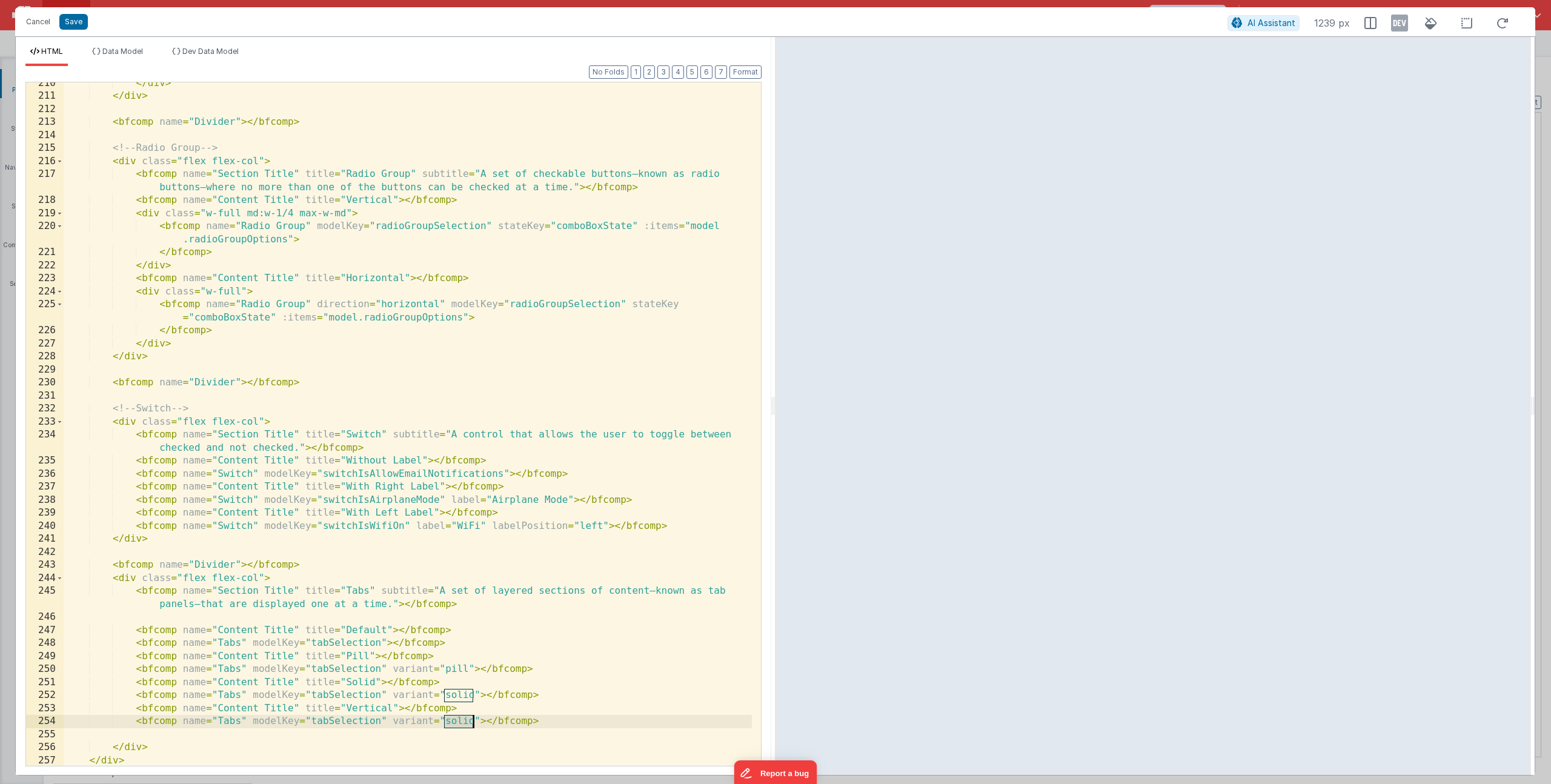
click at [480, 719] on div "</ div > </ div > < bfcomp name = "Divider" > </ bfcomp > <!-- Radio Group --> …" at bounding box center [408, 432] width 688 height 710
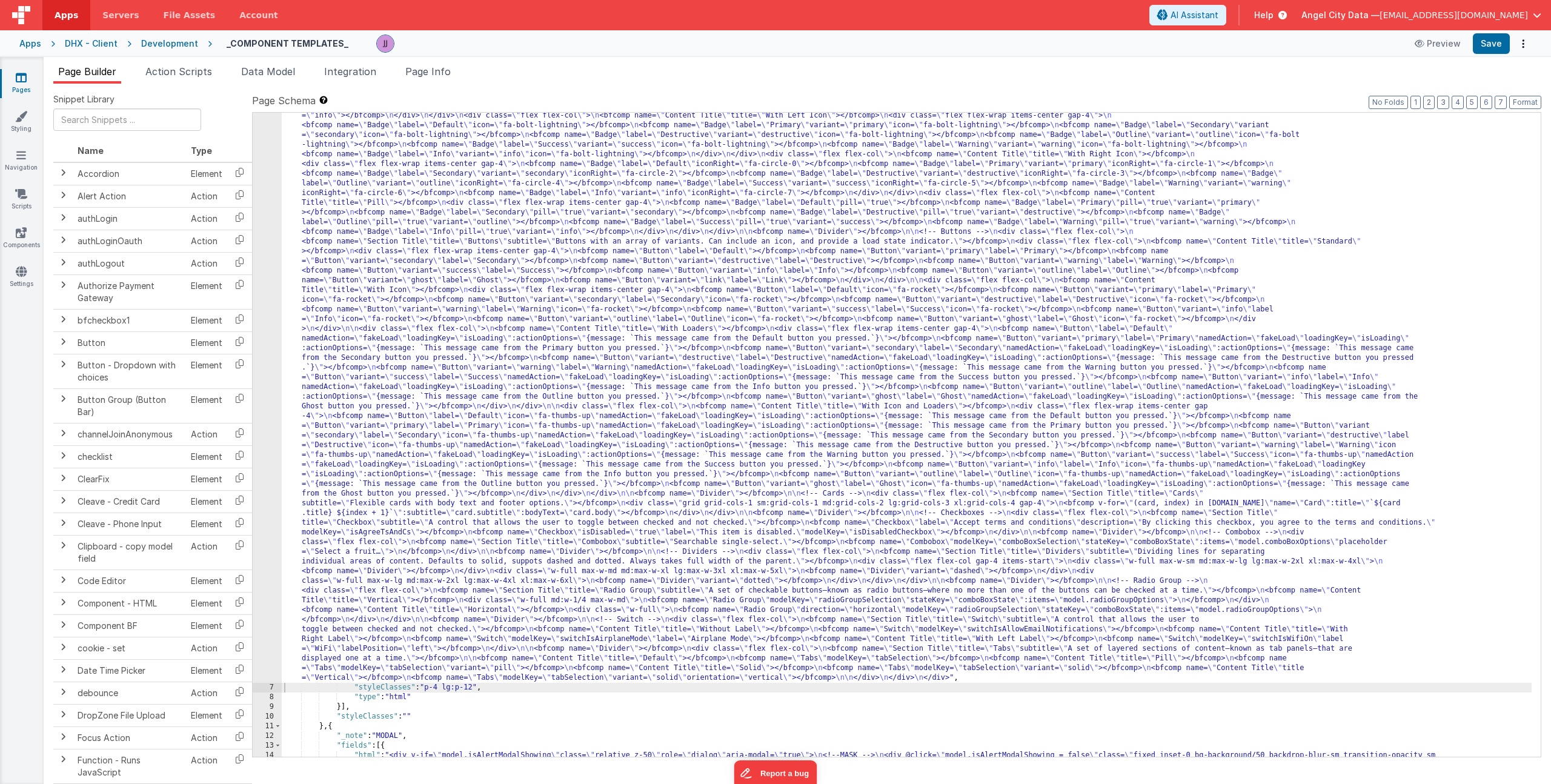
click at [263, 541] on div "6" at bounding box center [267, 324] width 29 height 717
click at [351, 503] on div ""html" : "<div> \n <bfcomp name= \" Page Title \" title= \" Component Examples …" at bounding box center [907, 665] width 1250 height 1400
click at [262, 514] on div "6" at bounding box center [267, 324] width 29 height 717
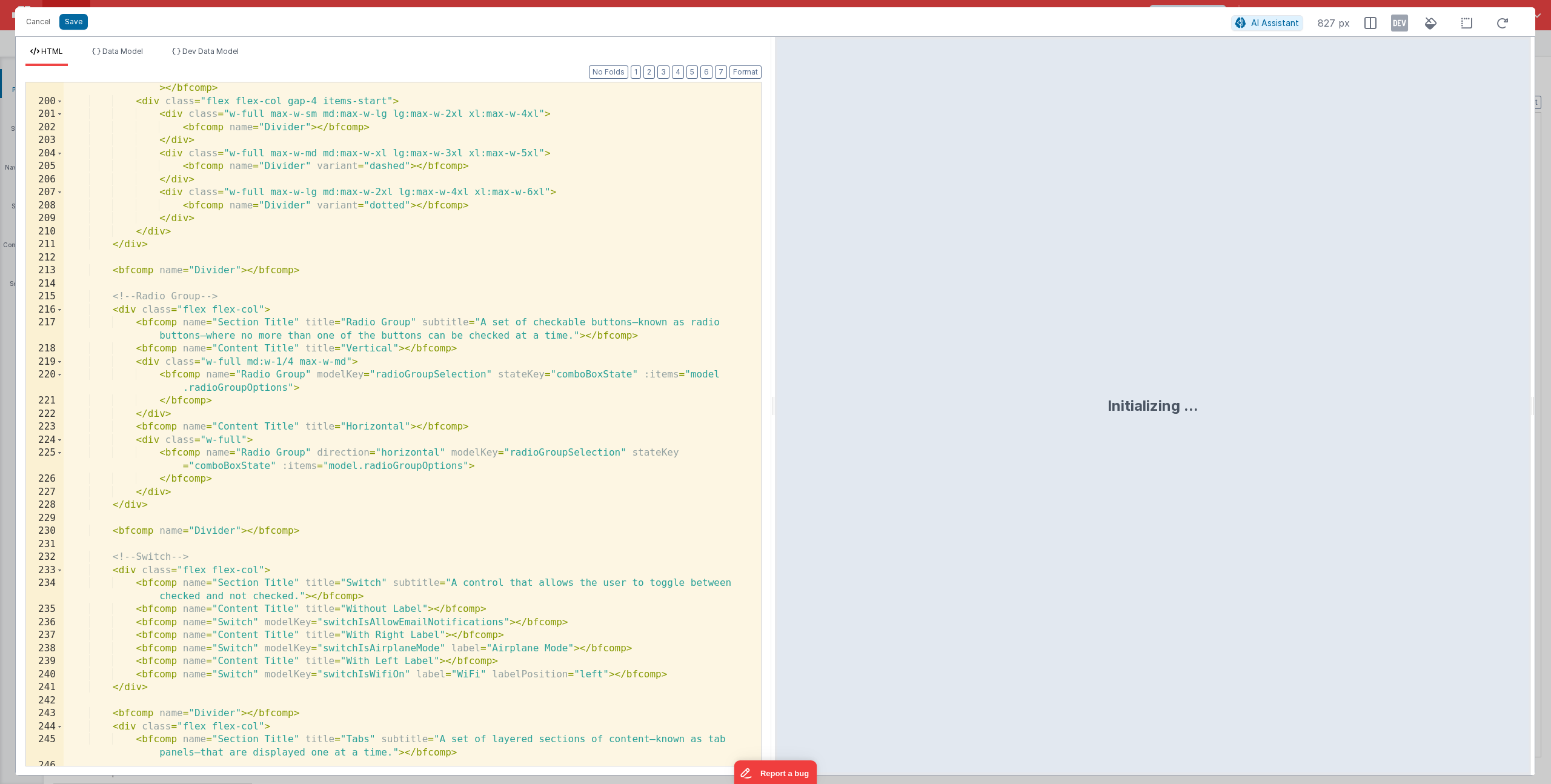
scroll to position [3497, 0]
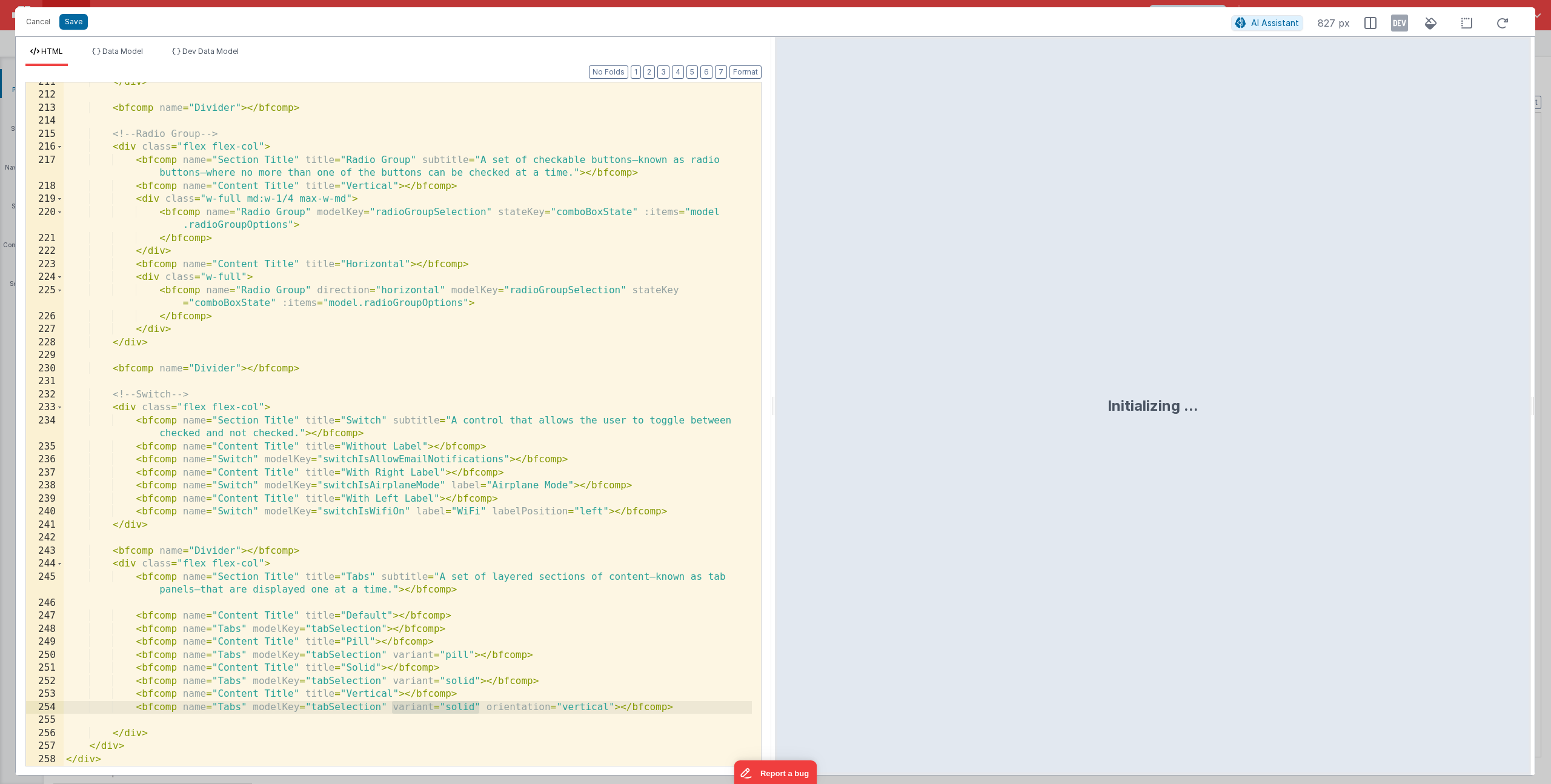
drag, startPoint x: 478, startPoint y: 706, endPoint x: 394, endPoint y: 703, distance: 84.1
click at [394, 703] on div "</ div > < bfcomp name = "Divider" > </ bfcomp > <!-- Radio Group --> < div cla…" at bounding box center [408, 430] width 688 height 710
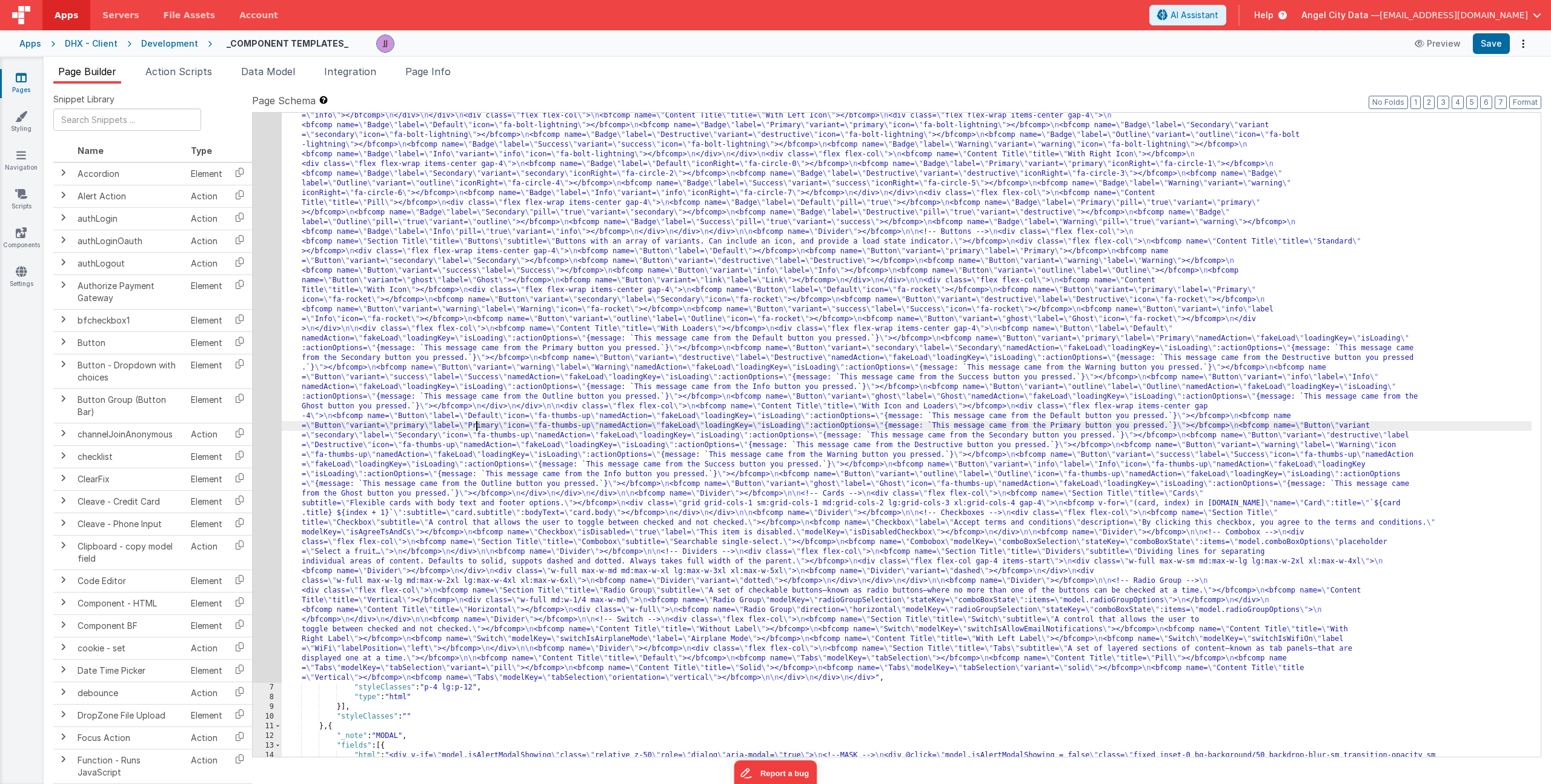
click at [477, 422] on div ""html" : "<div> \n <bfcomp name= \" Page Title \" title= \" Component Examples …" at bounding box center [907, 665] width 1250 height 1400
click at [14, 268] on link "Settings" at bounding box center [21, 277] width 44 height 24
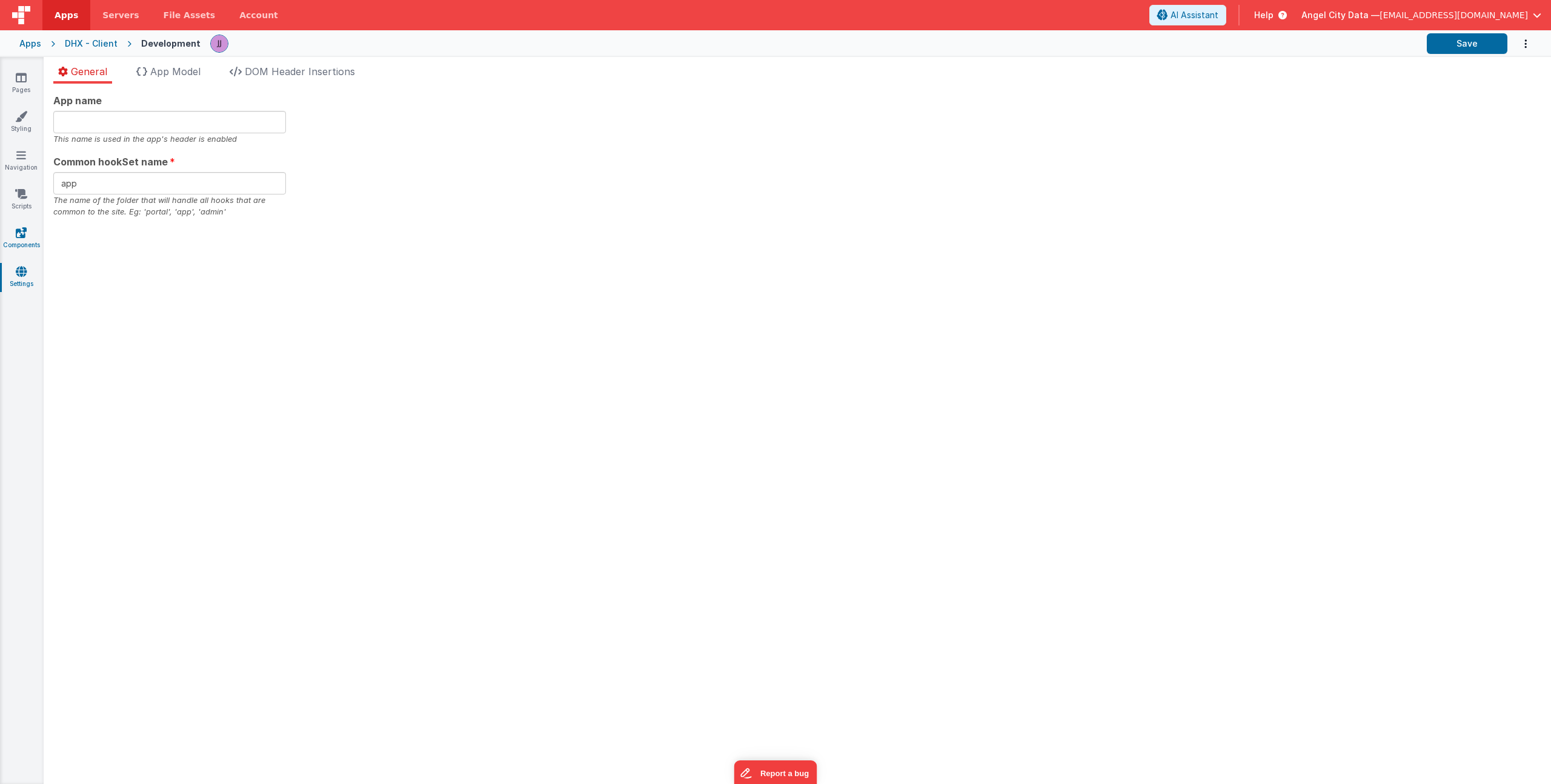
click at [20, 234] on icon at bounding box center [22, 232] width 11 height 12
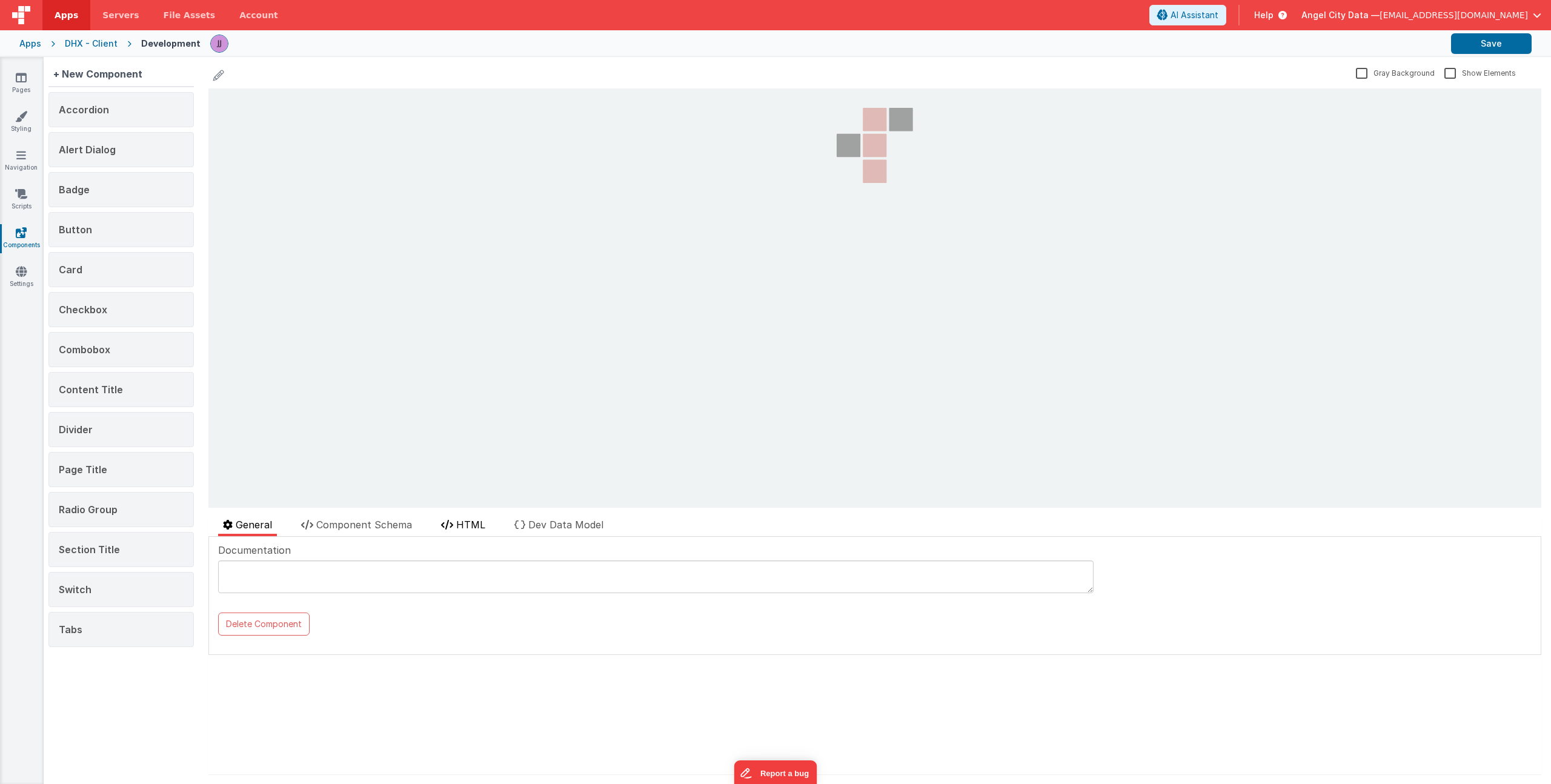
click at [470, 521] on span "HTML" at bounding box center [471, 524] width 29 height 12
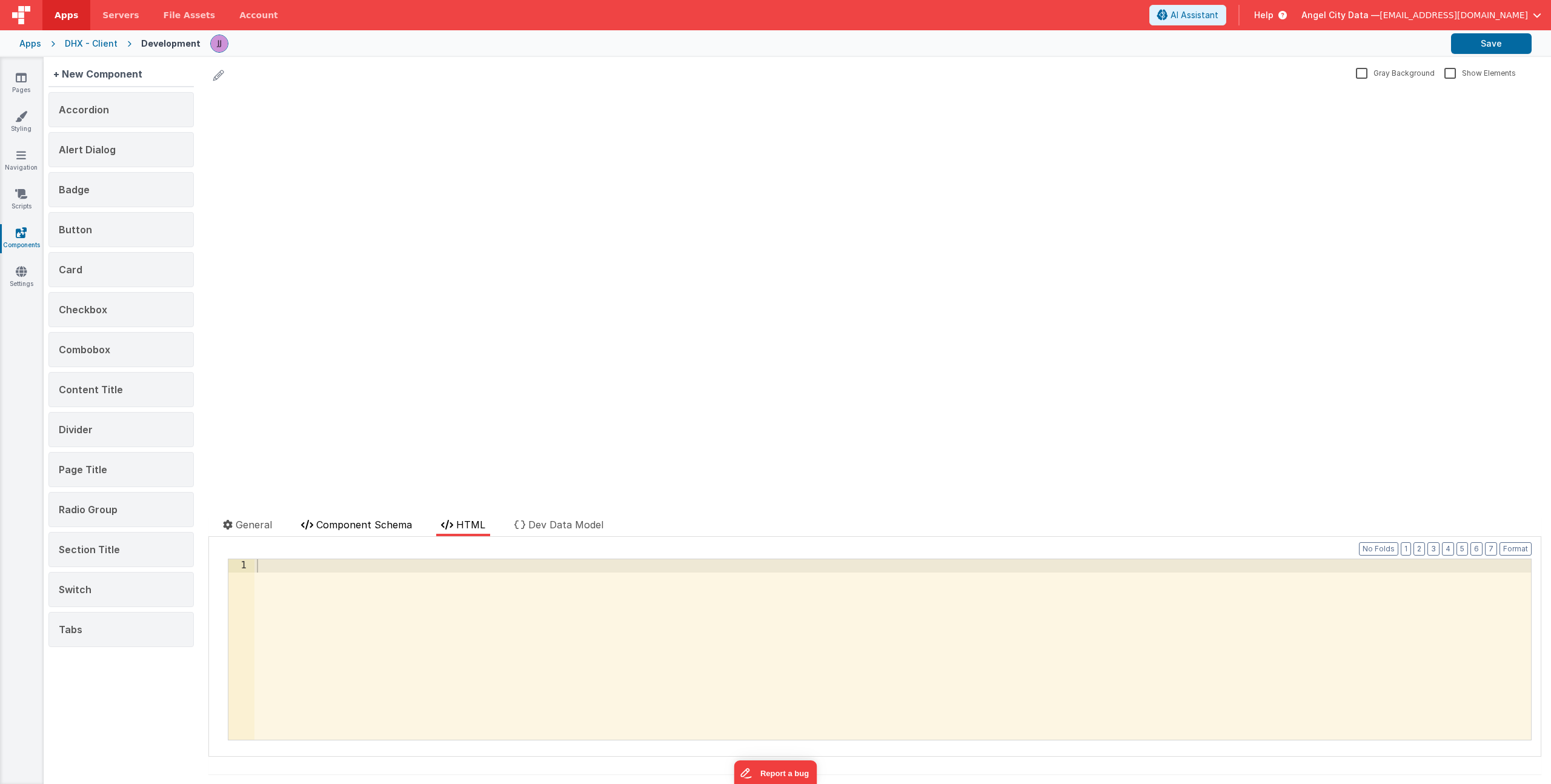
click at [380, 521] on span "Component Schema" at bounding box center [364, 524] width 96 height 12
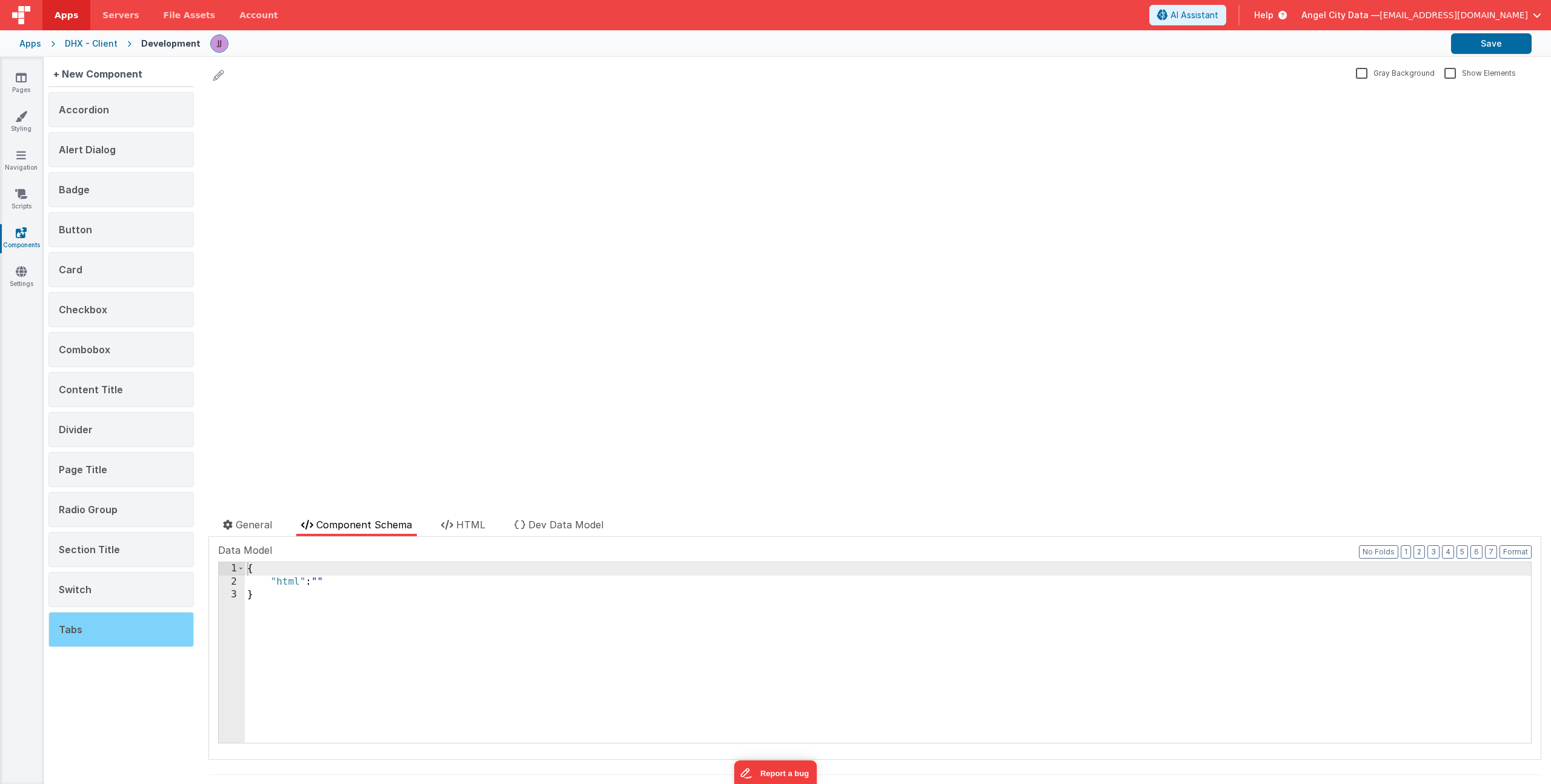
click at [89, 627] on div "Tabs" at bounding box center [121, 629] width 145 height 35
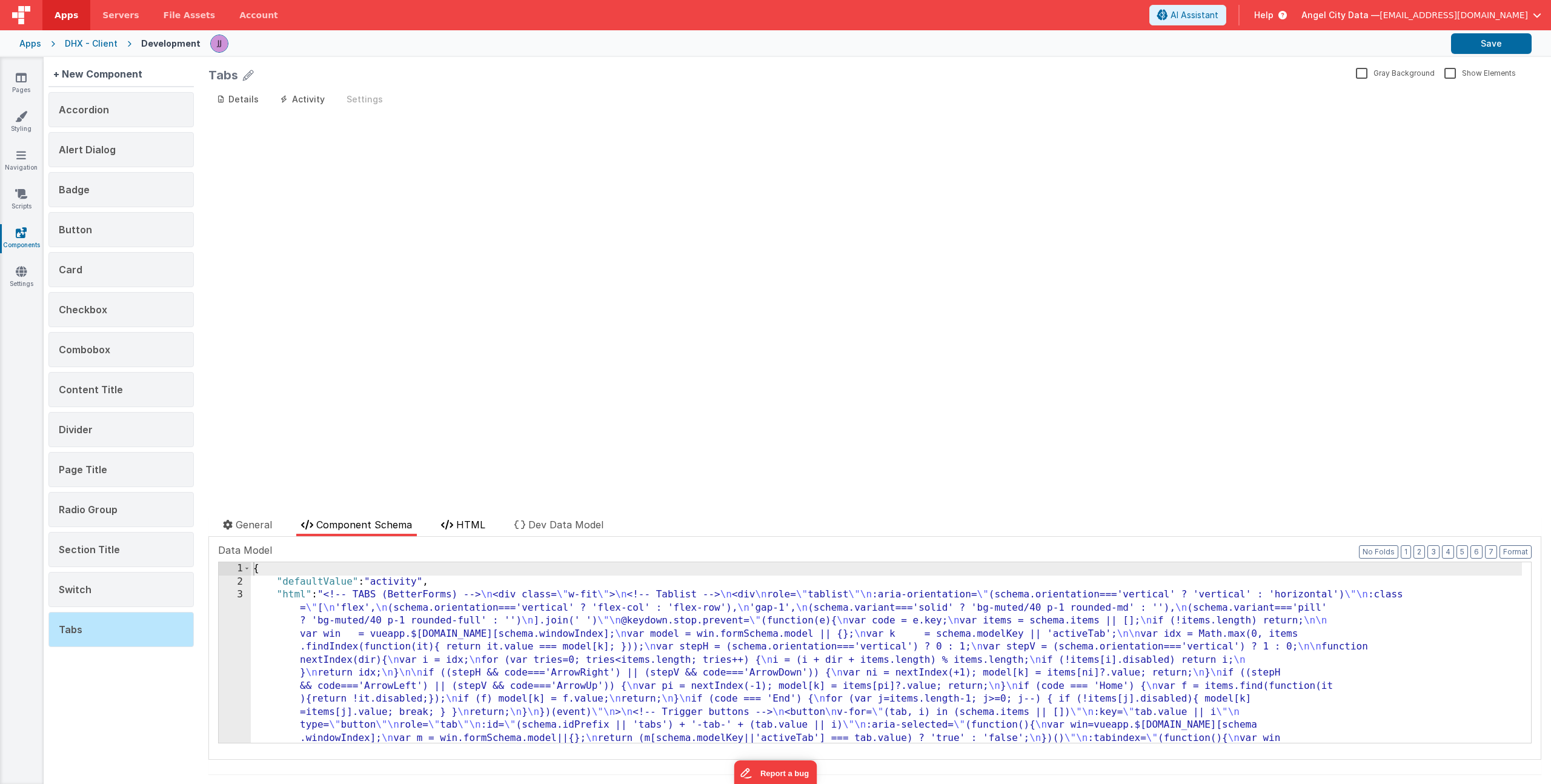
click at [476, 525] on span "HTML" at bounding box center [471, 524] width 29 height 12
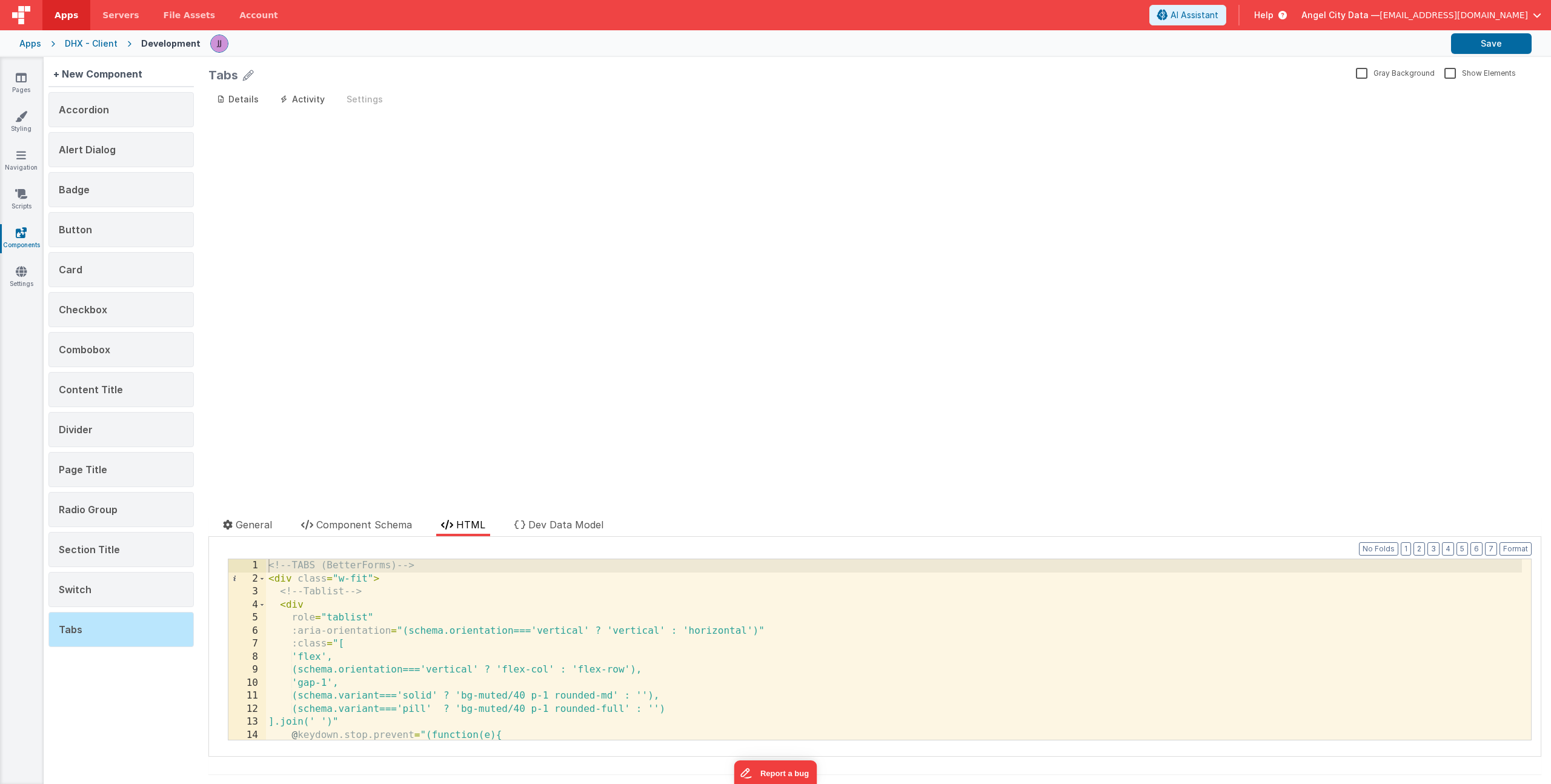
click at [358, 579] on div "<!-- TABS (BetterForms) --> < div class = "w-fit" > <!-- Tablist --> < div role…" at bounding box center [894, 662] width 1256 height 206
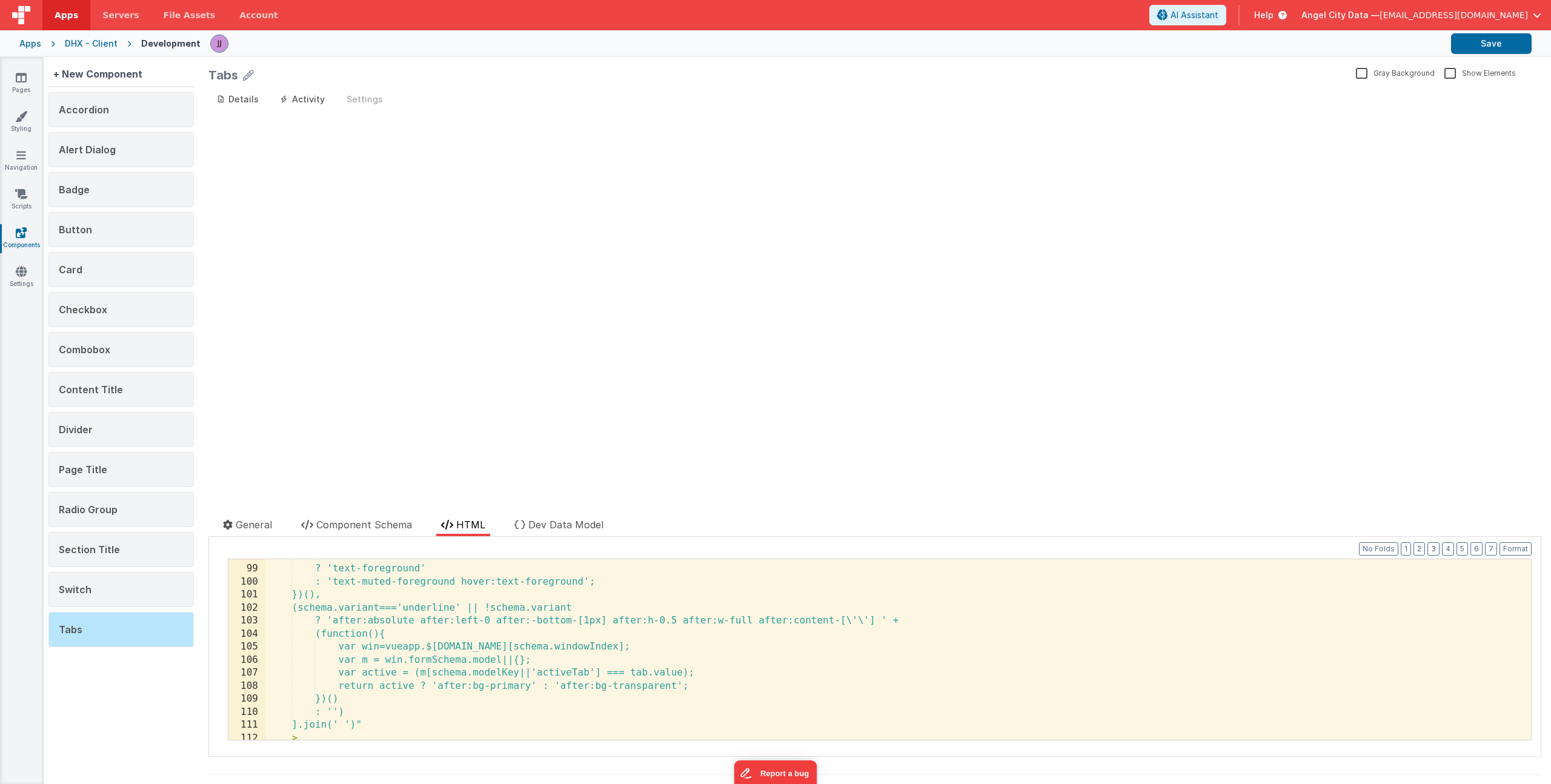
scroll to position [1194, 0]
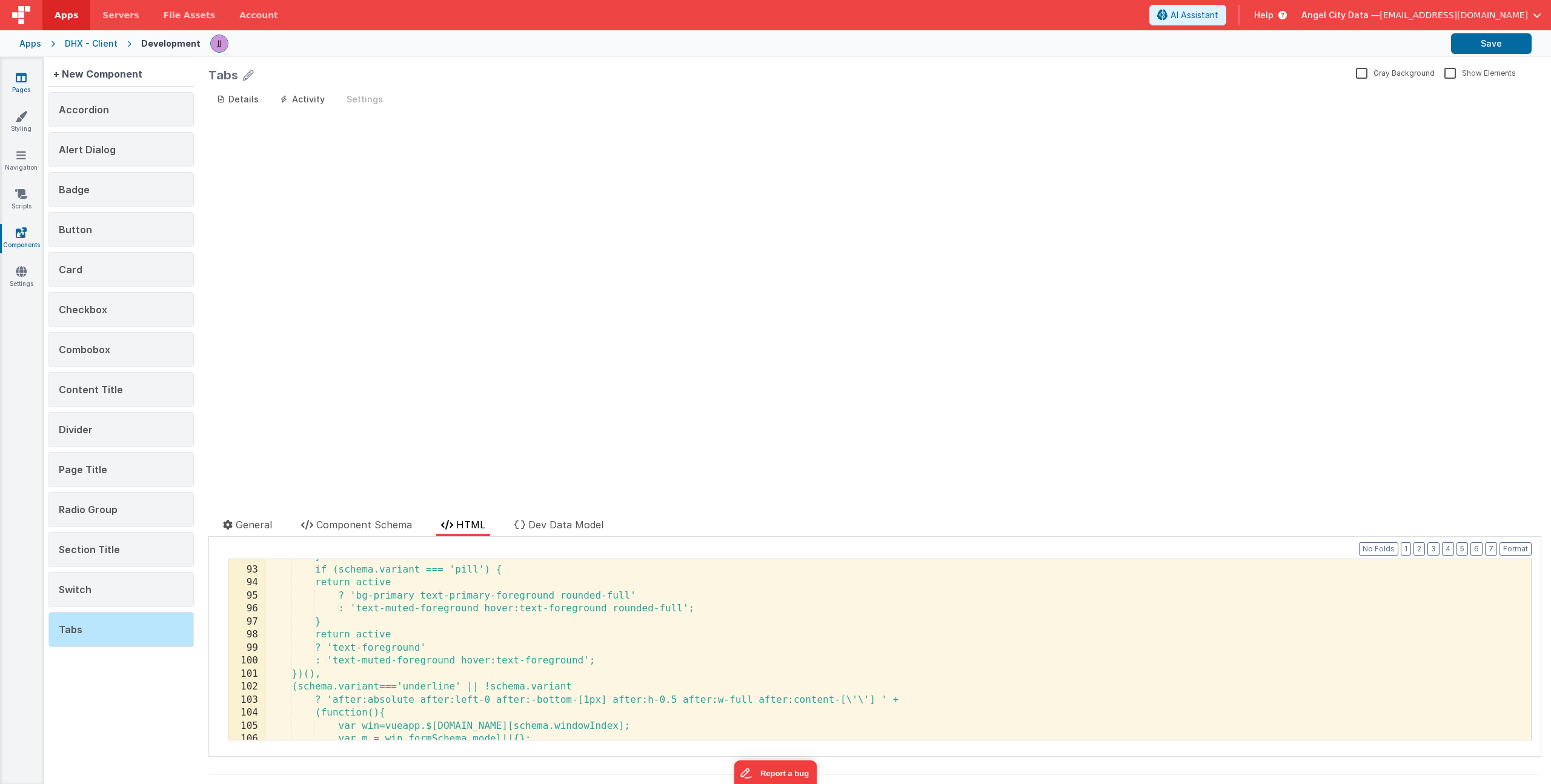
click at [42, 85] on link "Pages" at bounding box center [21, 83] width 44 height 24
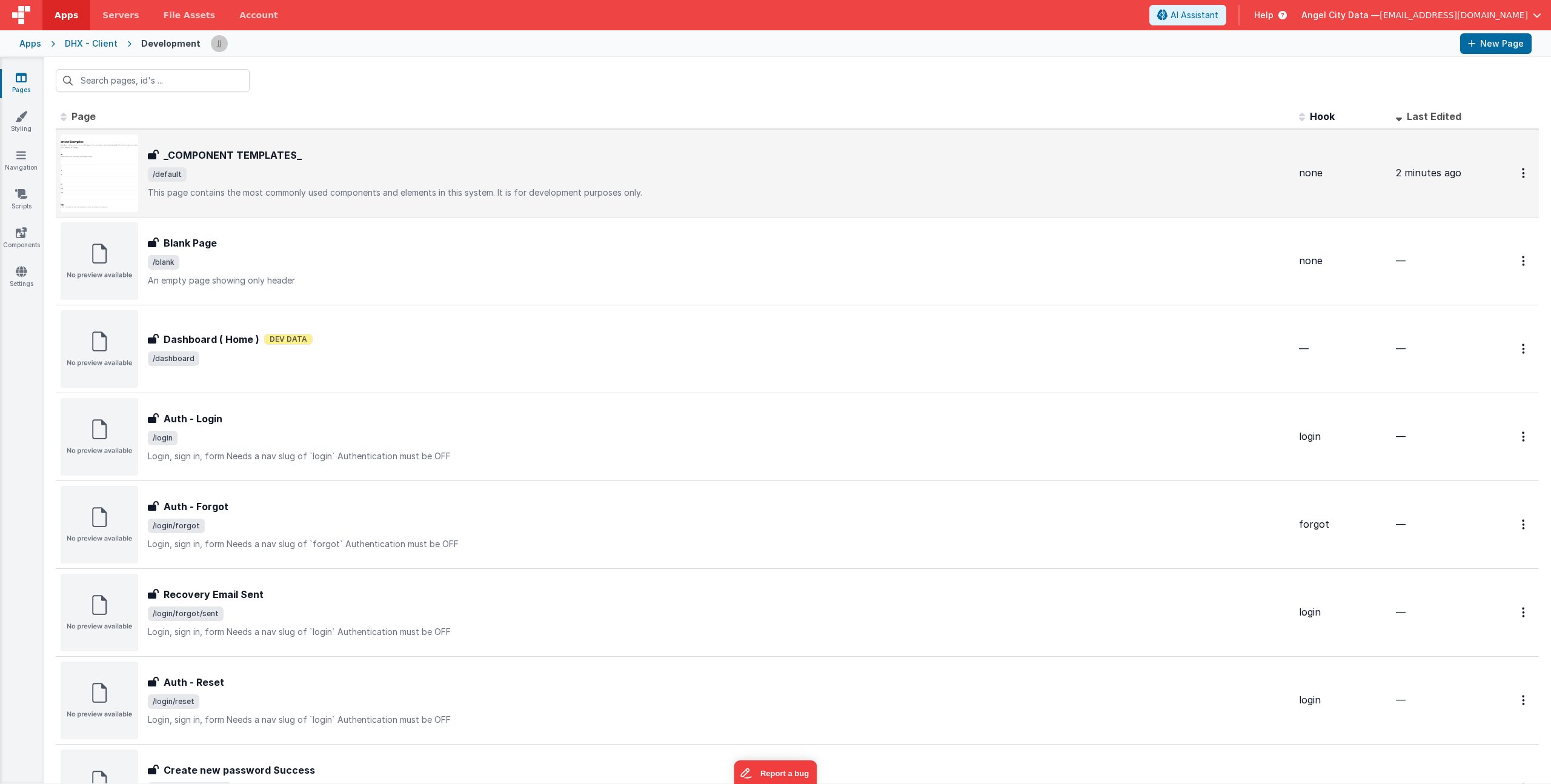
click at [385, 176] on span "/default" at bounding box center [719, 174] width 1142 height 15
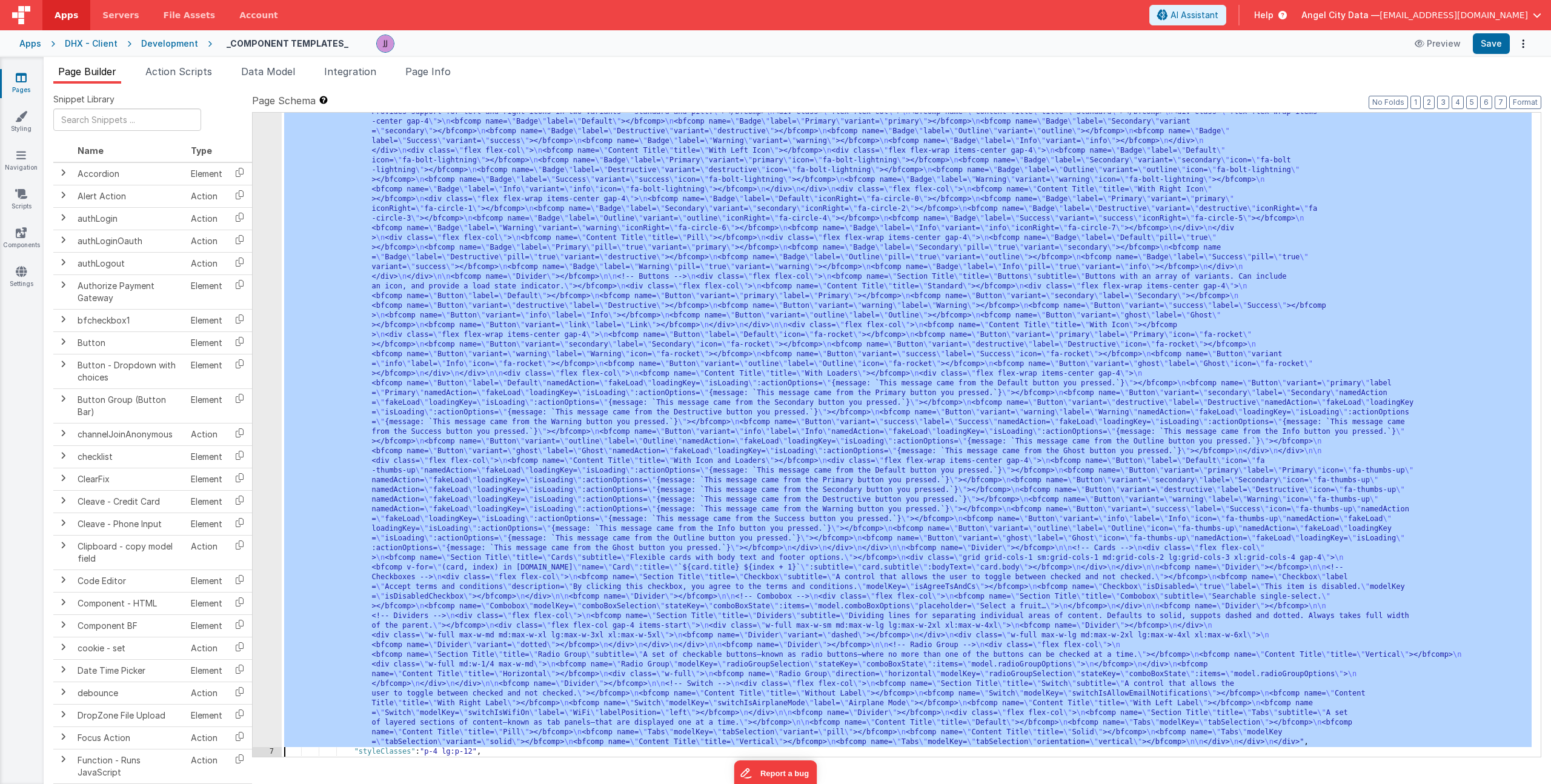
click at [256, 261] on div "6 7 8 9 10 11 12 13 14 15 16 17 18 19 20 21" at bounding box center [267, 696] width 29 height 1410
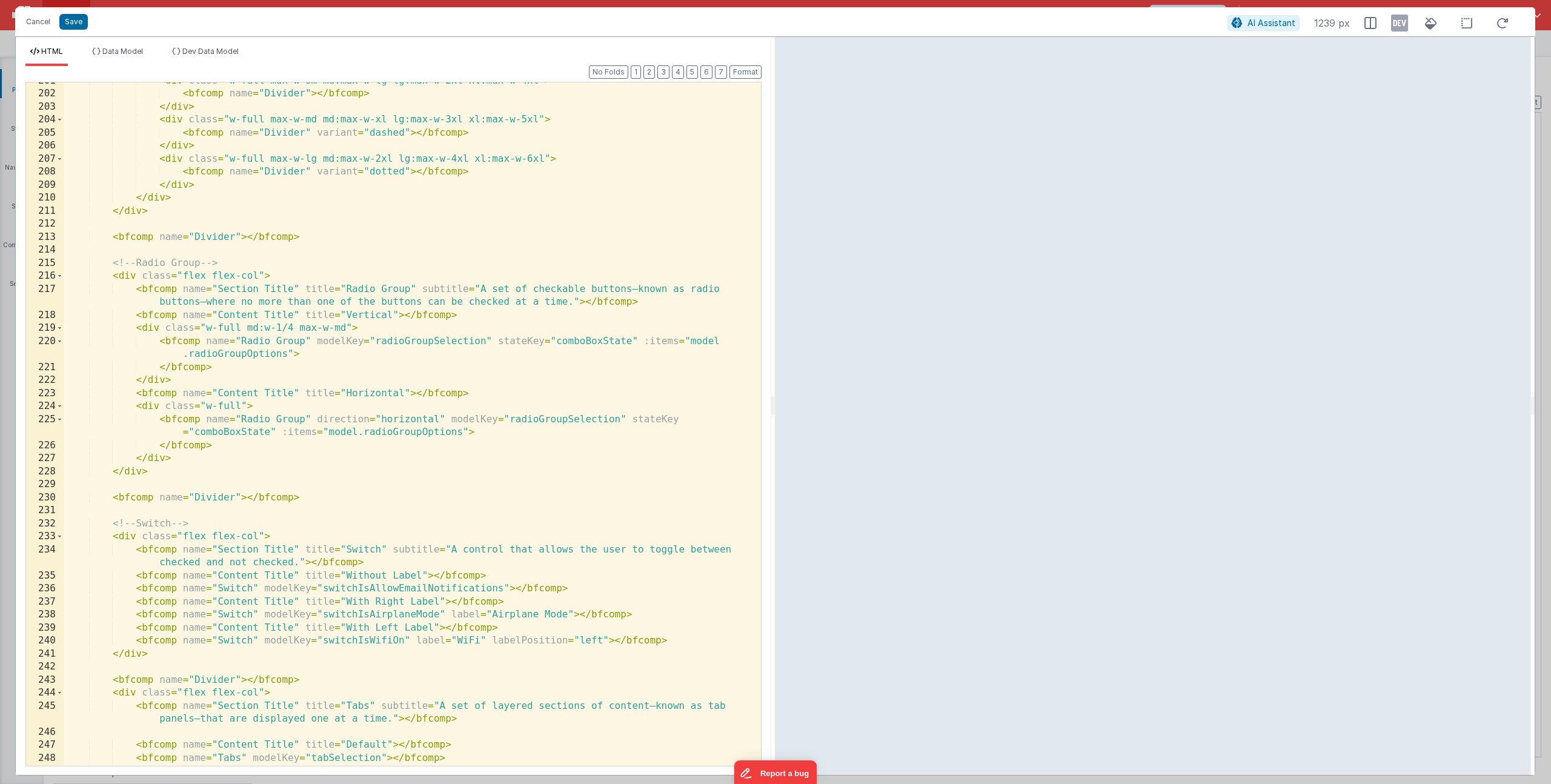
scroll to position [3497, 0]
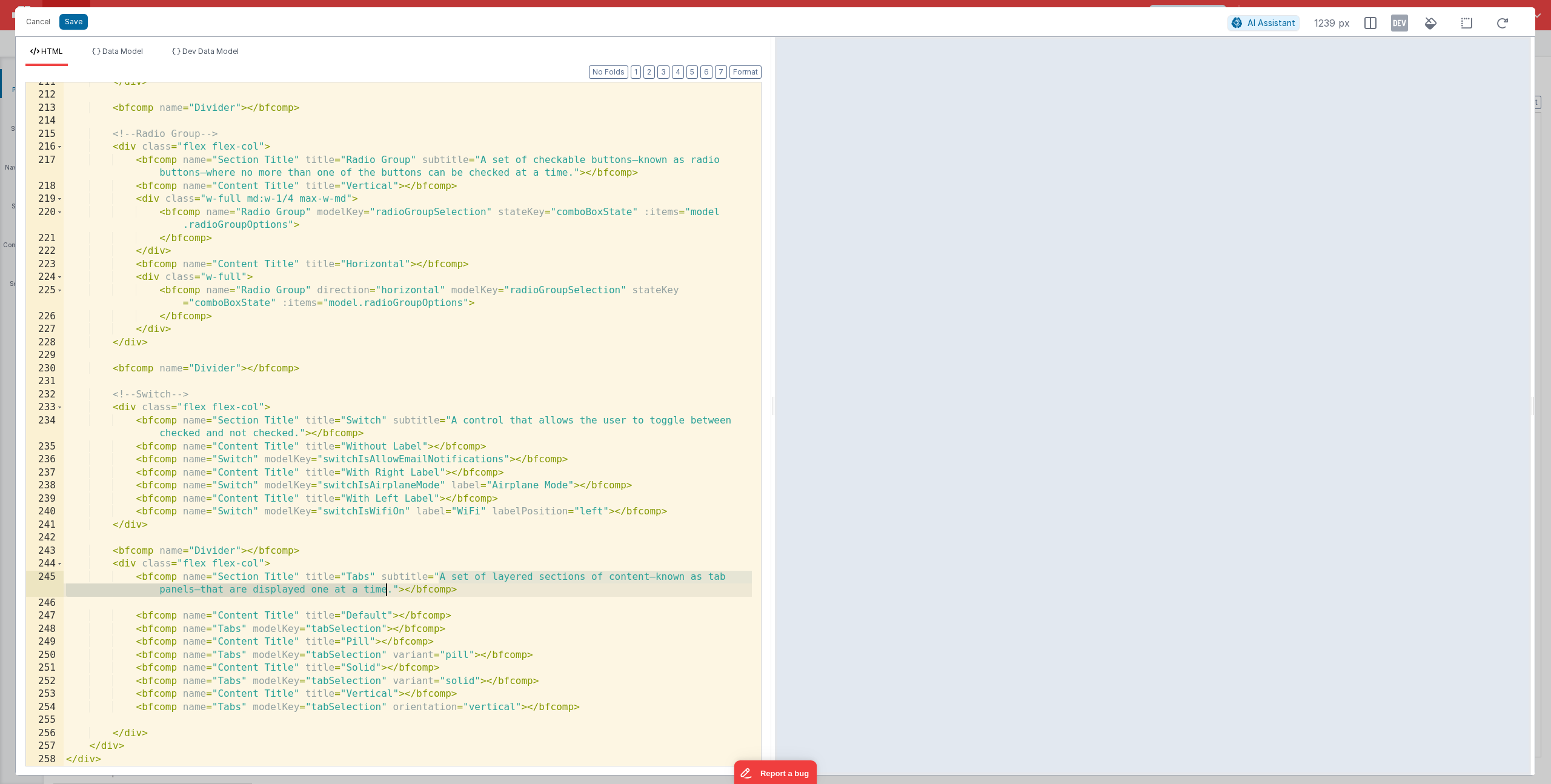
drag, startPoint x: 438, startPoint y: 579, endPoint x: 386, endPoint y: 588, distance: 52.8
click at [386, 588] on div "</ div > < bfcomp name = "Divider" > </ bfcomp > <!-- Radio Group --> < div cla…" at bounding box center [408, 430] width 688 height 710
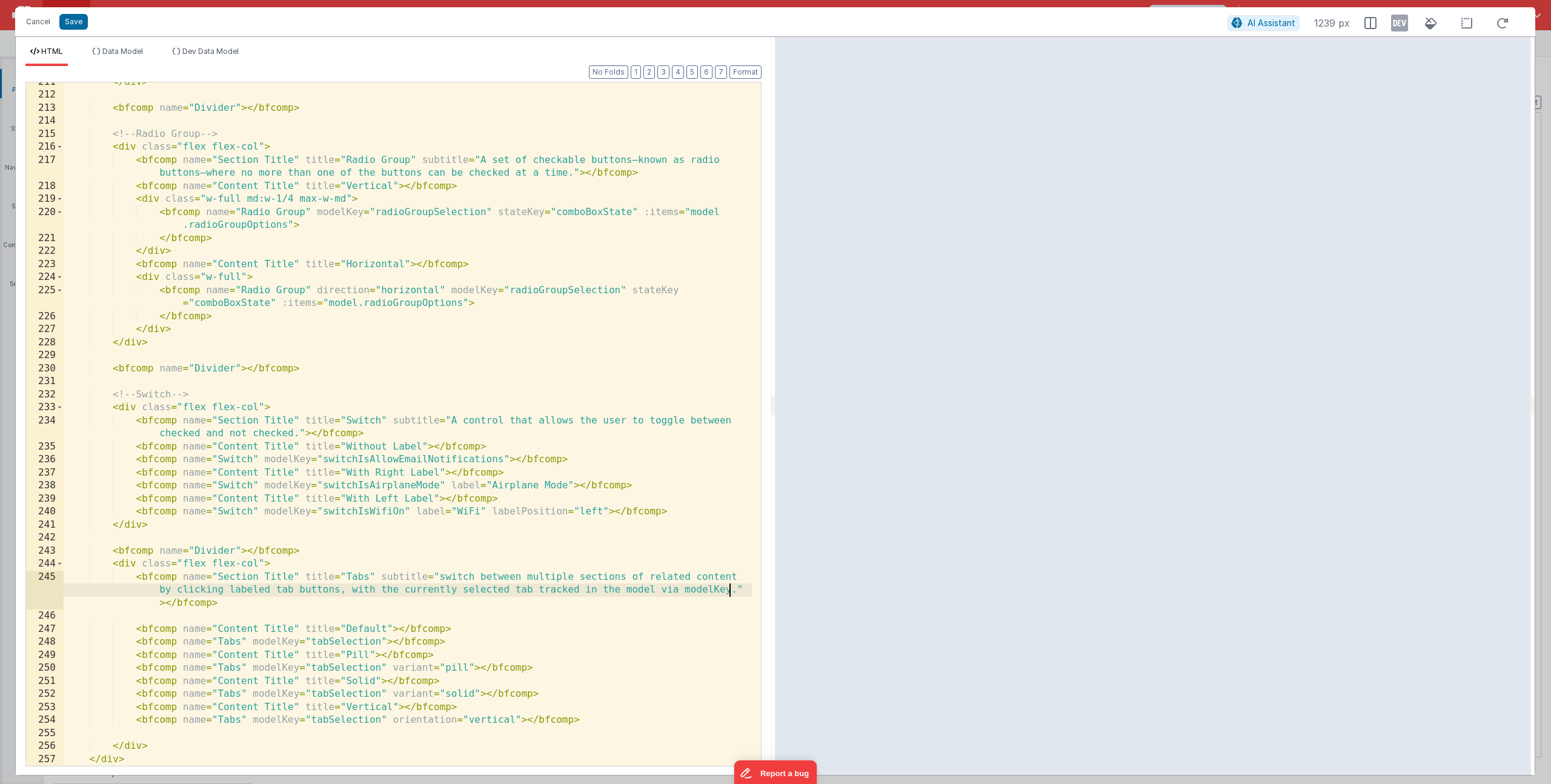
scroll to position [3511, 0]
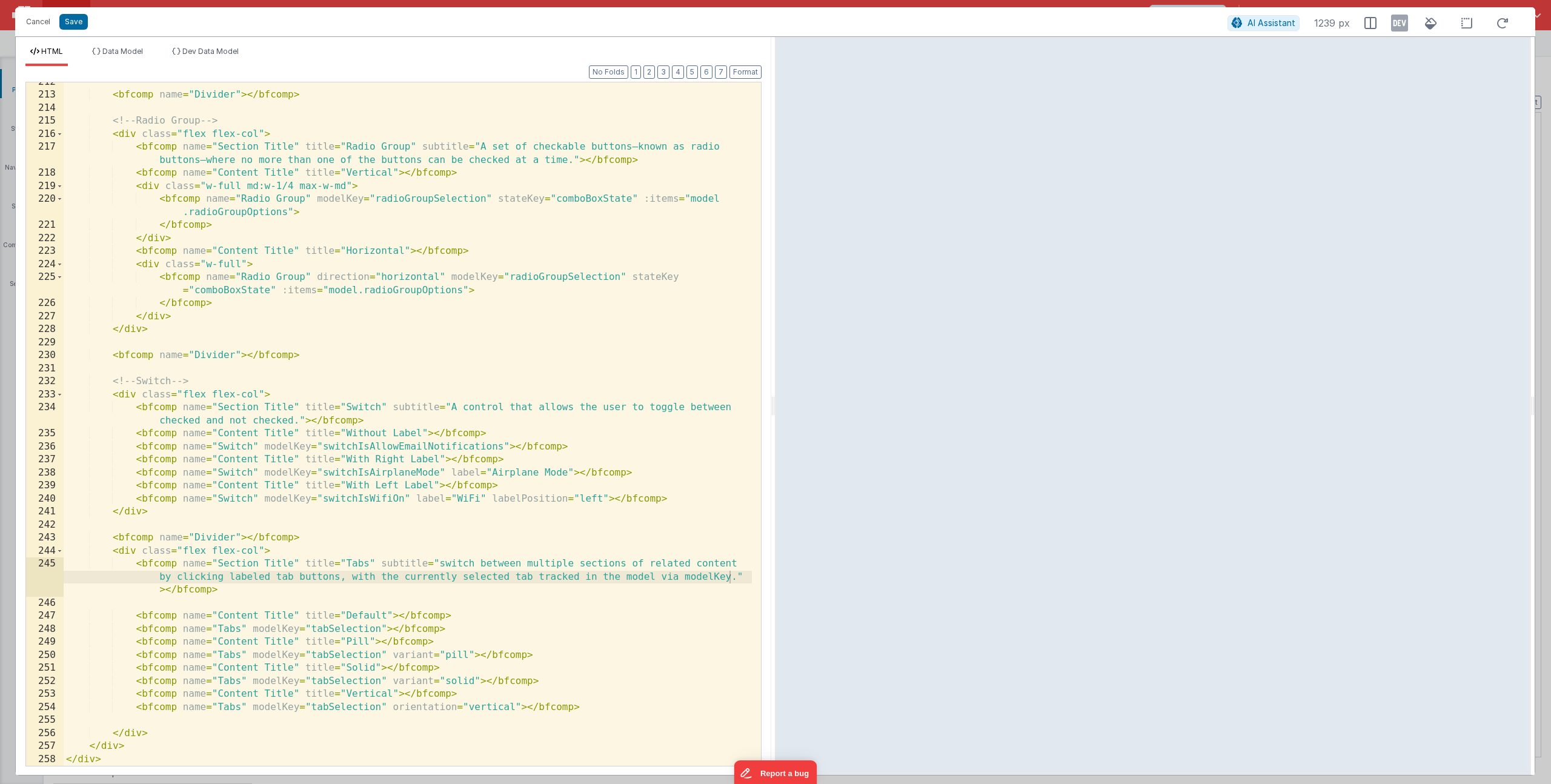
click at [496, 683] on div "< bfcomp name = "Divider" > </ bfcomp > <!-- Radio Group --> < div class = "fle…" at bounding box center [408, 430] width 688 height 710
click at [494, 697] on div "< bfcomp name = "Divider" > </ bfcomp > <!-- Radio Group --> < div class = "fle…" at bounding box center [408, 430] width 688 height 710
click at [600, 710] on div "< bfcomp name = "Divider" > </ bfcomp > <!-- Radio Group --> < div class = "fle…" at bounding box center [408, 430] width 688 height 710
click at [735, 580] on div "< bfcomp name = "Divider" > </ bfcomp > <!-- Radio Group --> < div class = "fle…" at bounding box center [408, 430] width 688 height 710
click at [443, 562] on div "< bfcomp name = "Divider" > </ bfcomp > <!-- Radio Group --> < div class = "fle…" at bounding box center [408, 430] width 688 height 710
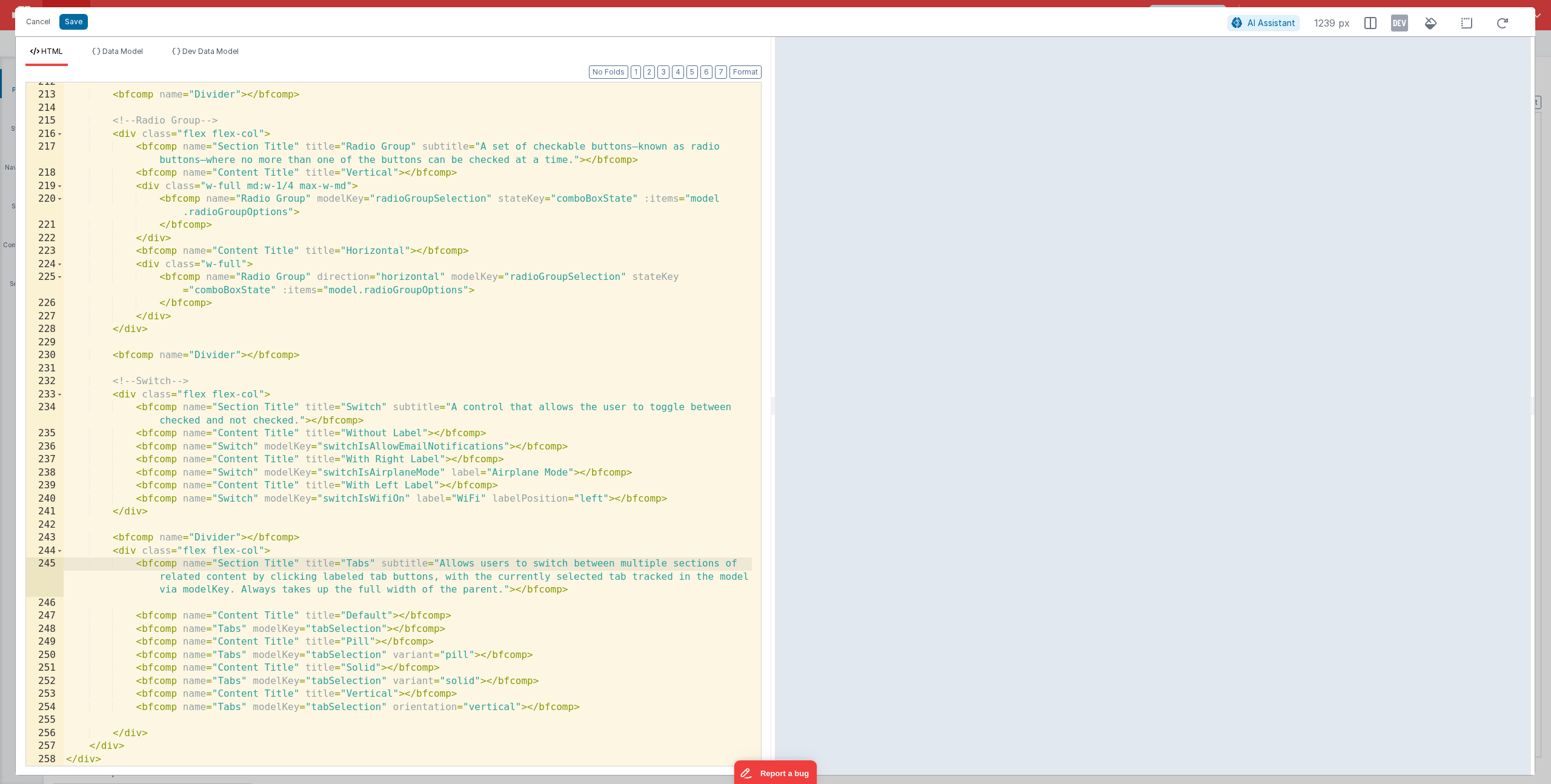
click at [474, 698] on div "< bfcomp name = "Divider" > </ bfcomp > <!-- Radio Group --> < div class = "fle…" at bounding box center [408, 430] width 688 height 710
drag, startPoint x: 159, startPoint y: 707, endPoint x: 220, endPoint y: 729, distance: 64.8
click at [159, 707] on div "< bfcomp name = "Divider" > </ bfcomp > <!-- Radio Group --> < div class = "fle…" at bounding box center [408, 430] width 688 height 710
click at [204, 705] on div "< bfcomp name = "Divider" > </ bfcomp > <!-- Radio Group --> < div class = "fle…" at bounding box center [408, 430] width 688 height 710
click at [231, 710] on div "< bfcomp name = "Divider" > </ bfcomp > <!-- Radio Group --> < div class = "fle…" at bounding box center [408, 430] width 688 height 710
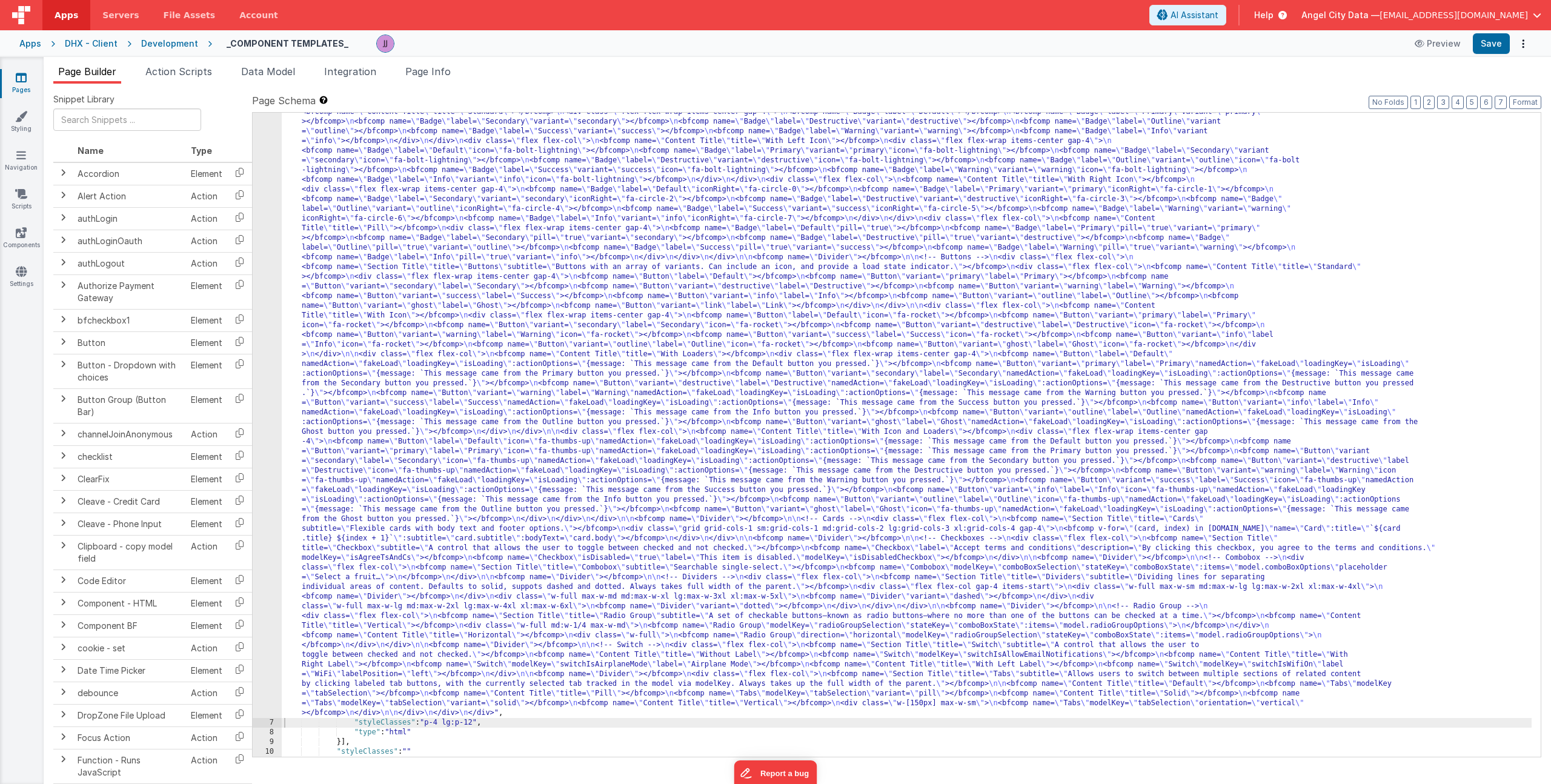
click at [625, 514] on div ""html" : "<div> \n <bfcomp name= \" Page Title \" title= \" Component Examples …" at bounding box center [907, 681] width 1250 height 1380
click at [375, 427] on div ""html" : "<div> \n <bfcomp name= \" Page Title \" title= \" Component Examples …" at bounding box center [907, 681] width 1250 height 1380
click at [486, 357] on div ""html" : "<div> \n <bfcomp name= \" Page Title \" title= \" Component Examples …" at bounding box center [907, 681] width 1250 height 1380
click at [22, 229] on icon at bounding box center [22, 232] width 11 height 12
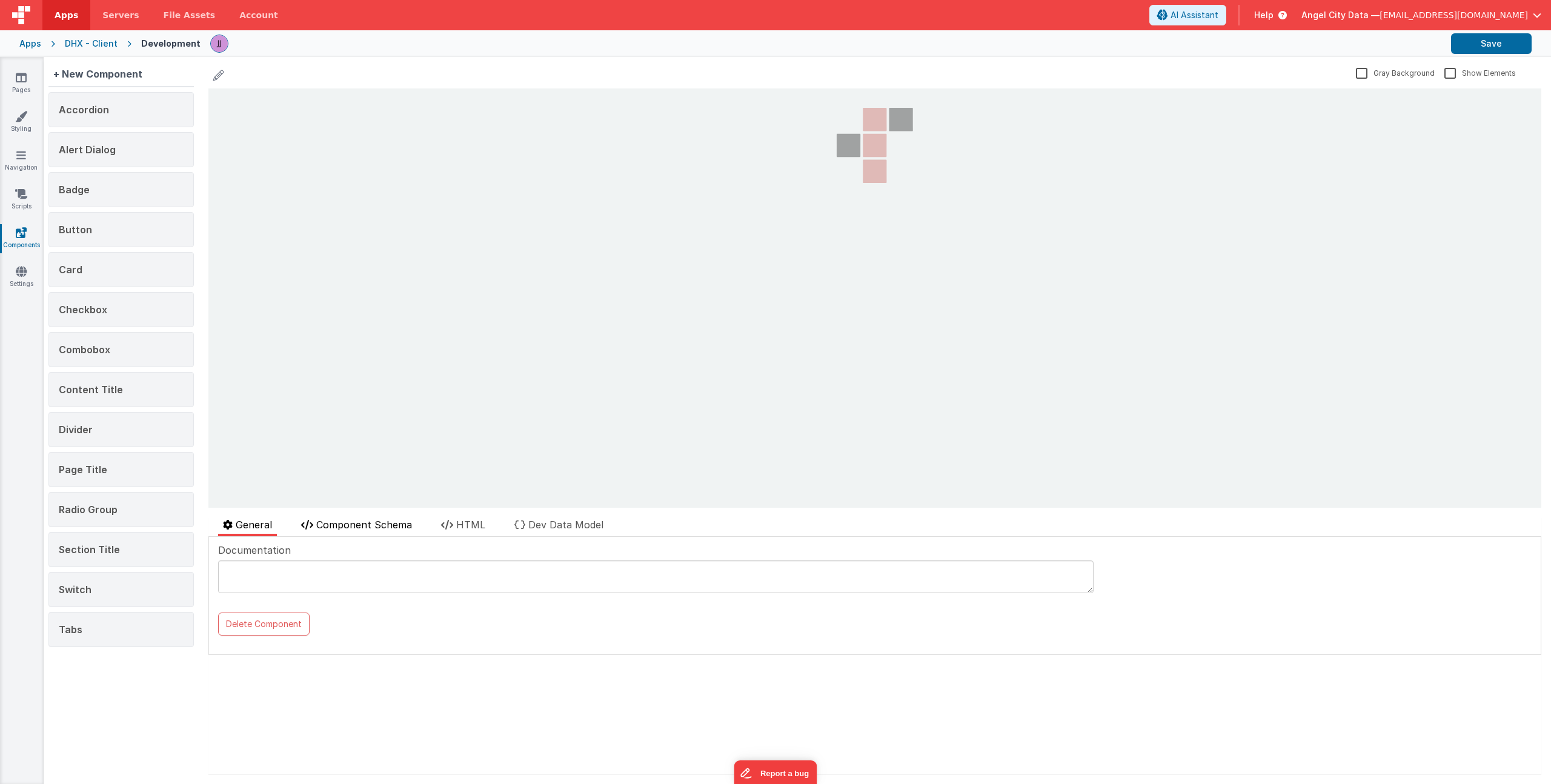
click at [382, 524] on span "Component Schema" at bounding box center [364, 524] width 96 height 12
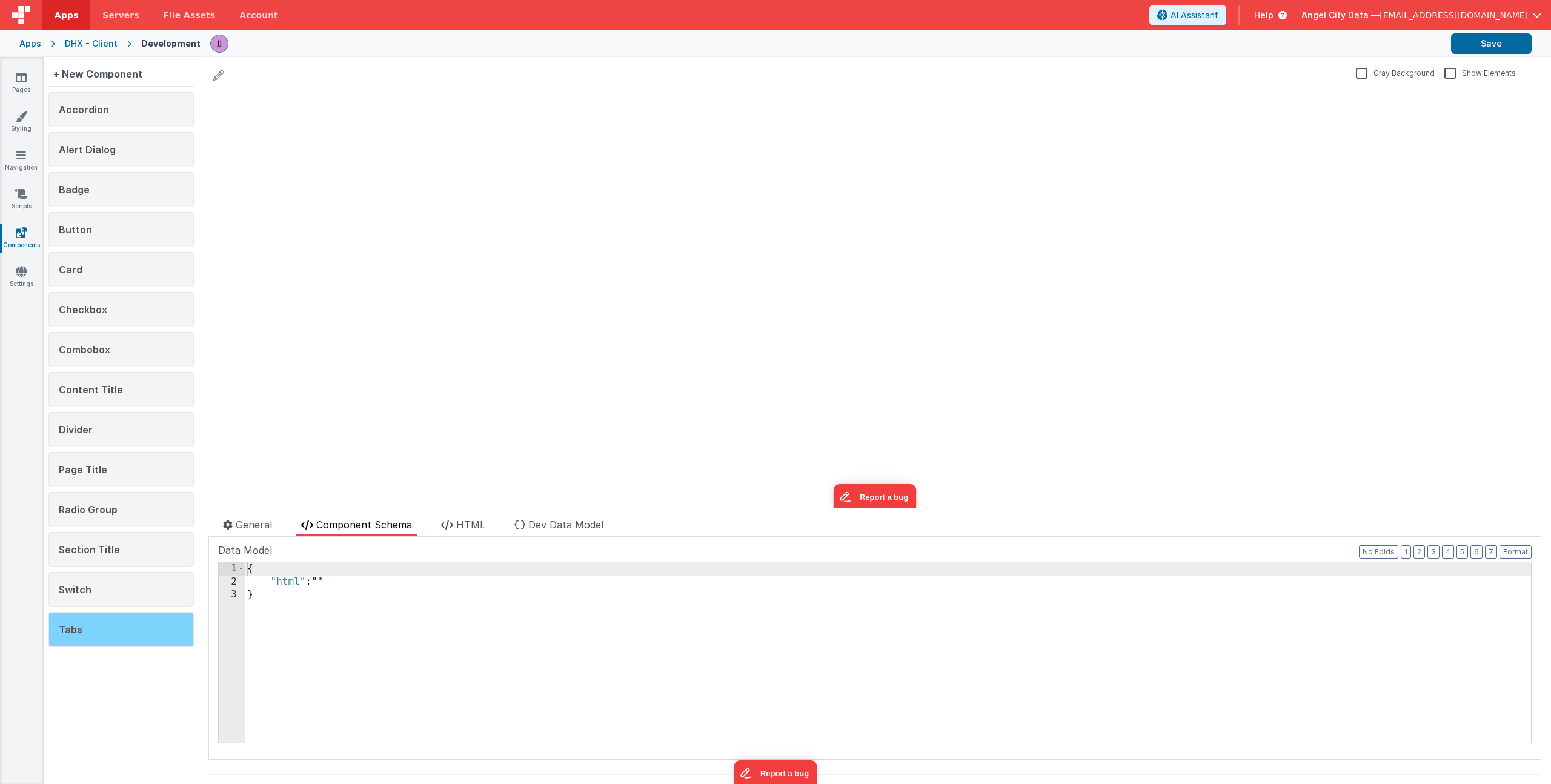
click at [68, 625] on span "Tabs" at bounding box center [71, 629] width 24 height 12
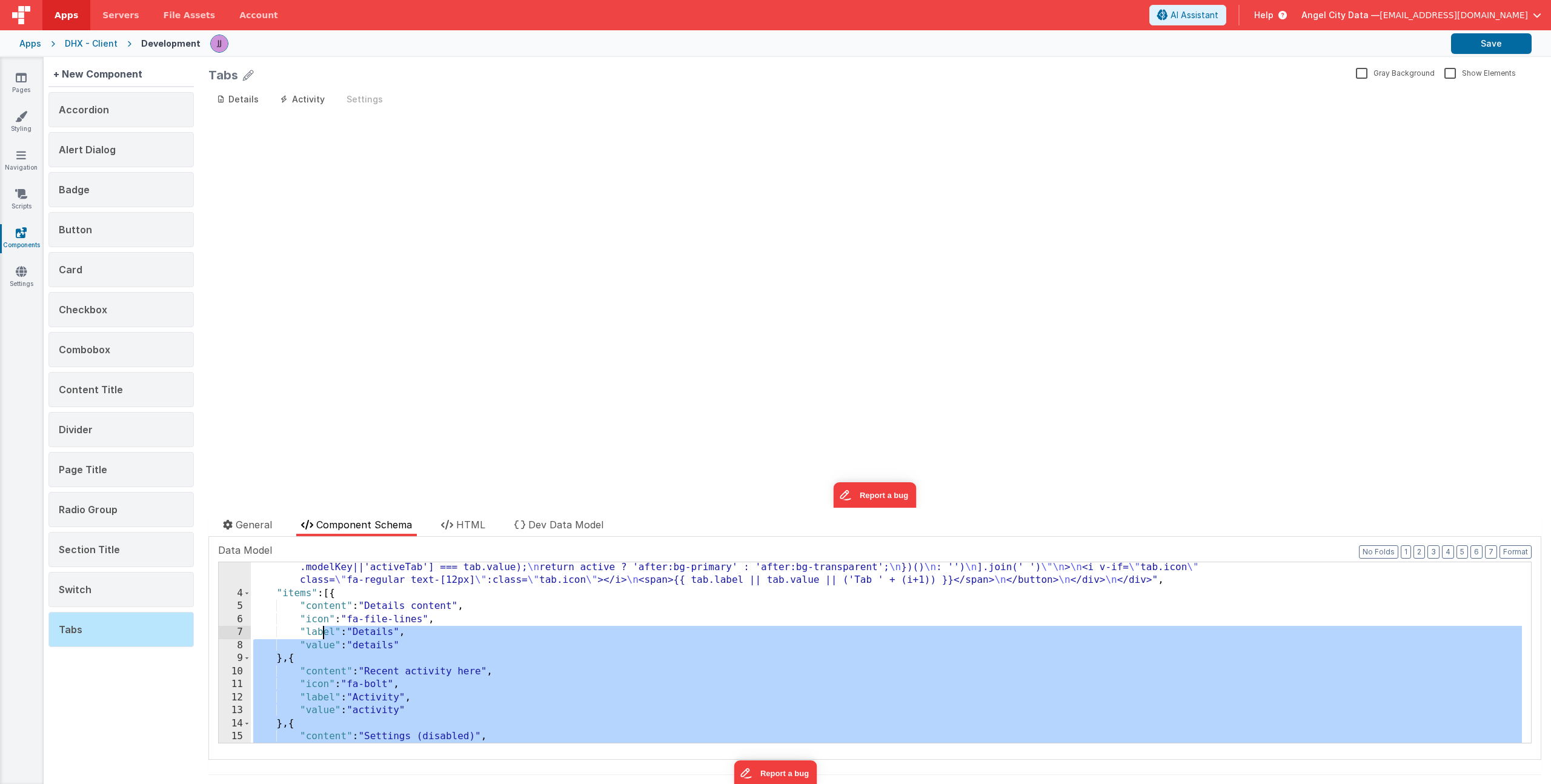
scroll to position [291, 0]
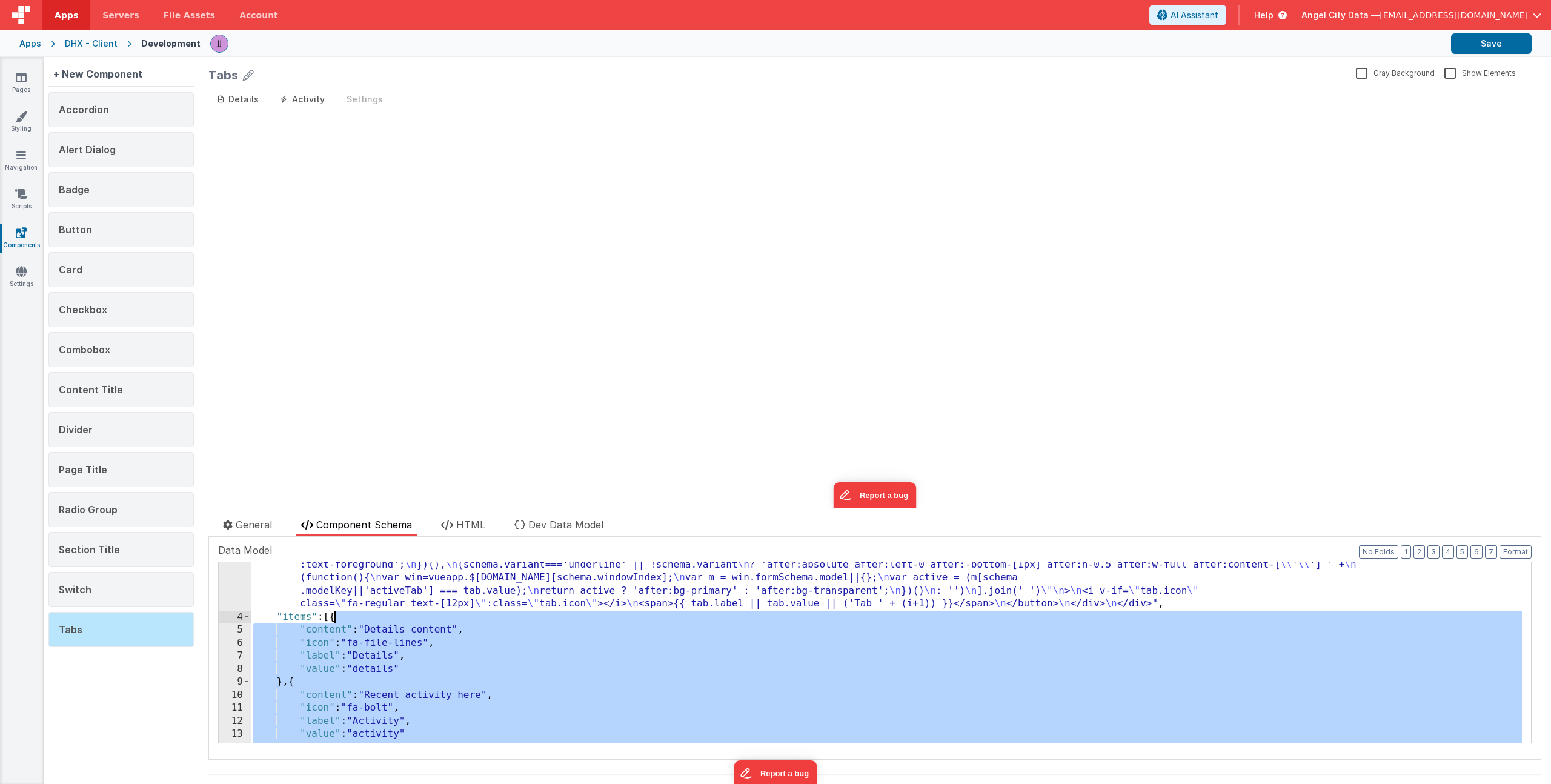
drag, startPoint x: 289, startPoint y: 732, endPoint x: 334, endPoint y: 619, distance: 121.6
click at [334, 619] on div ""html" : "<!-- TABS (BetterForms) --> \n <div class= \" w-full \" > \n <!-- Tab…" at bounding box center [886, 551] width 1272 height 507
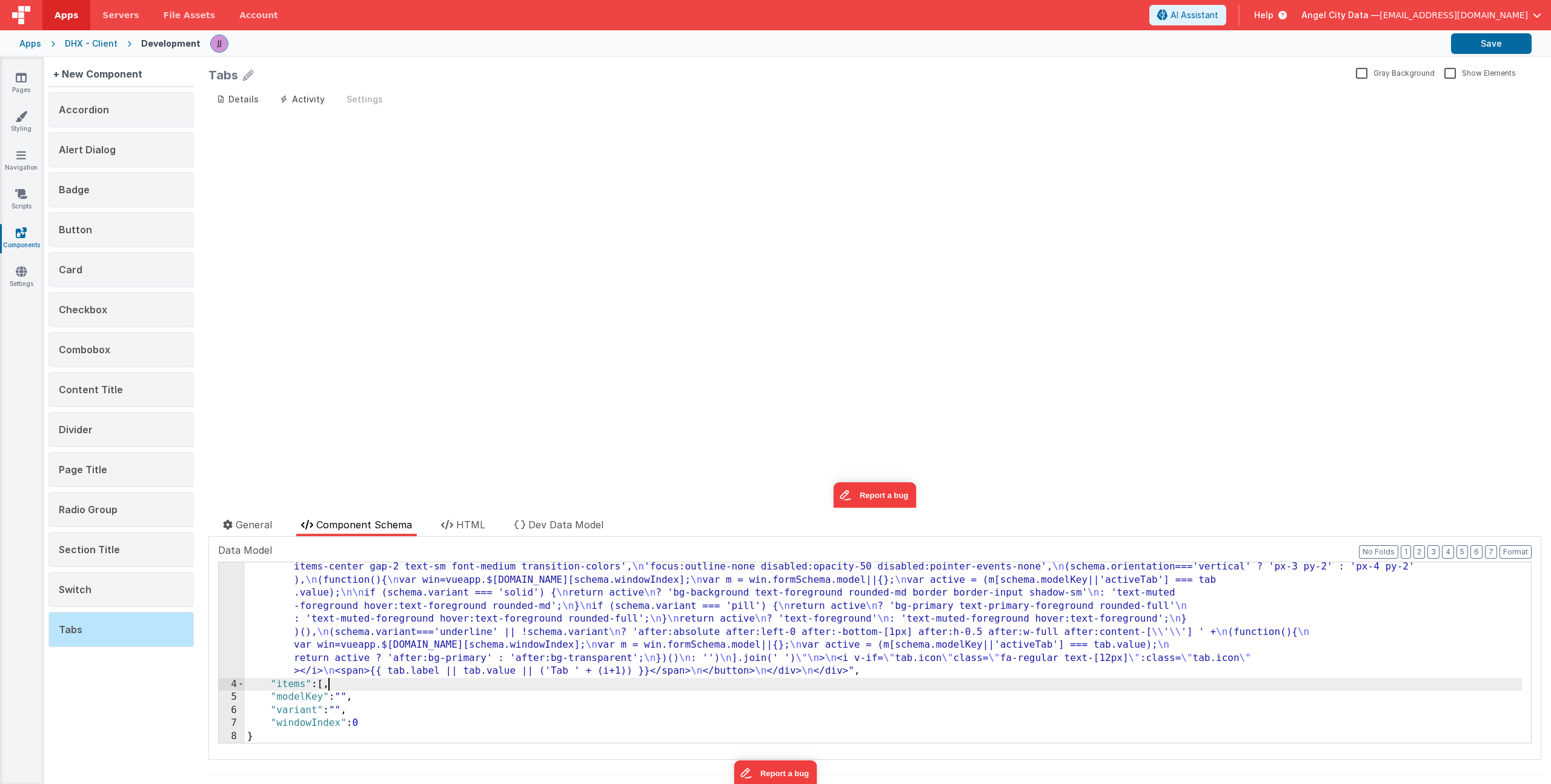
scroll to position [223, 0]
click at [1489, 41] on button "Save" at bounding box center [1492, 44] width 81 height 21
click at [26, 75] on icon at bounding box center [22, 77] width 11 height 12
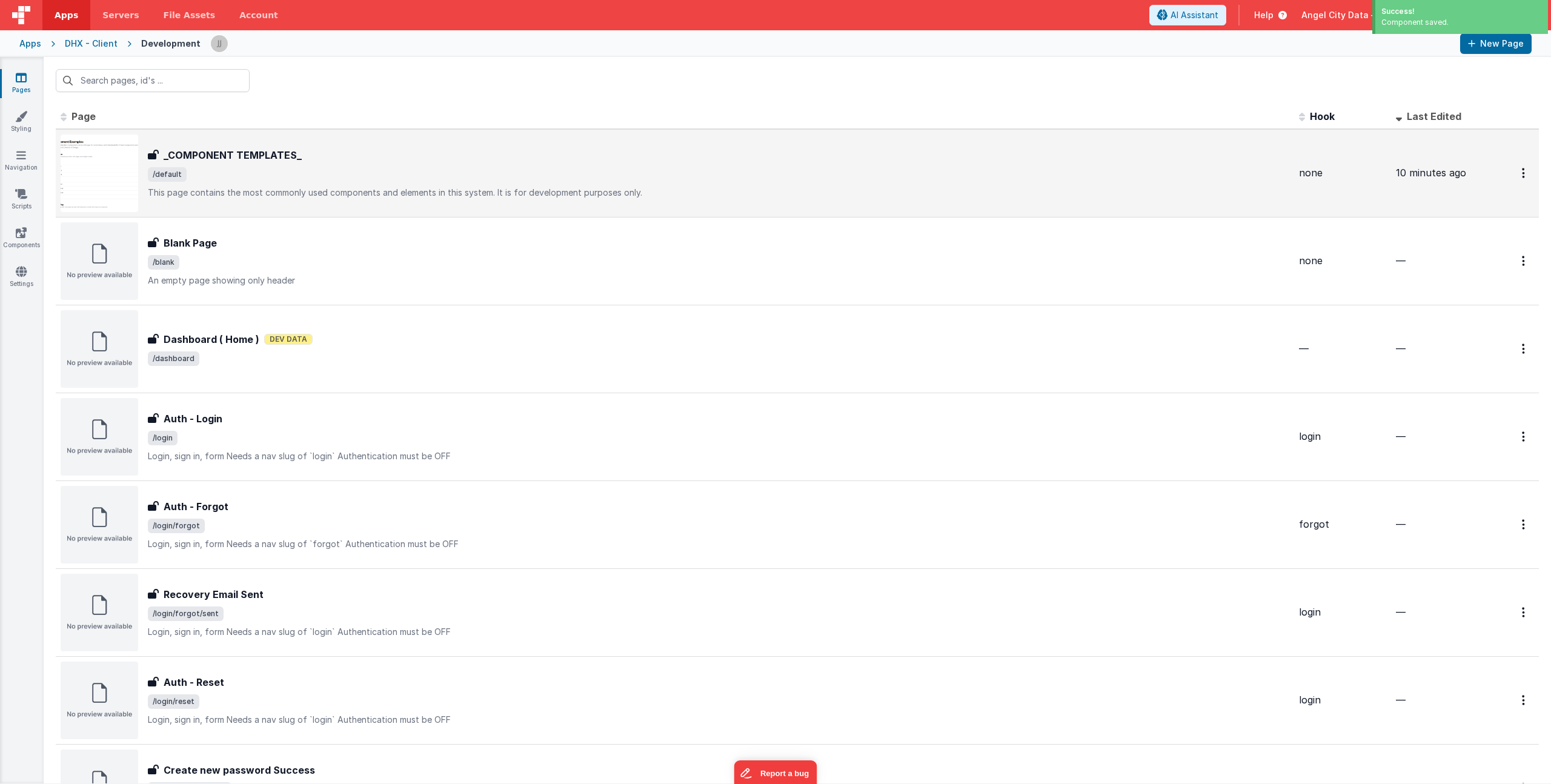
click at [302, 164] on div "_COMPONENT TEMPLATES_ _COMPONENT TEMPLATES_ /default This page contains the mos…" at bounding box center [719, 173] width 1142 height 51
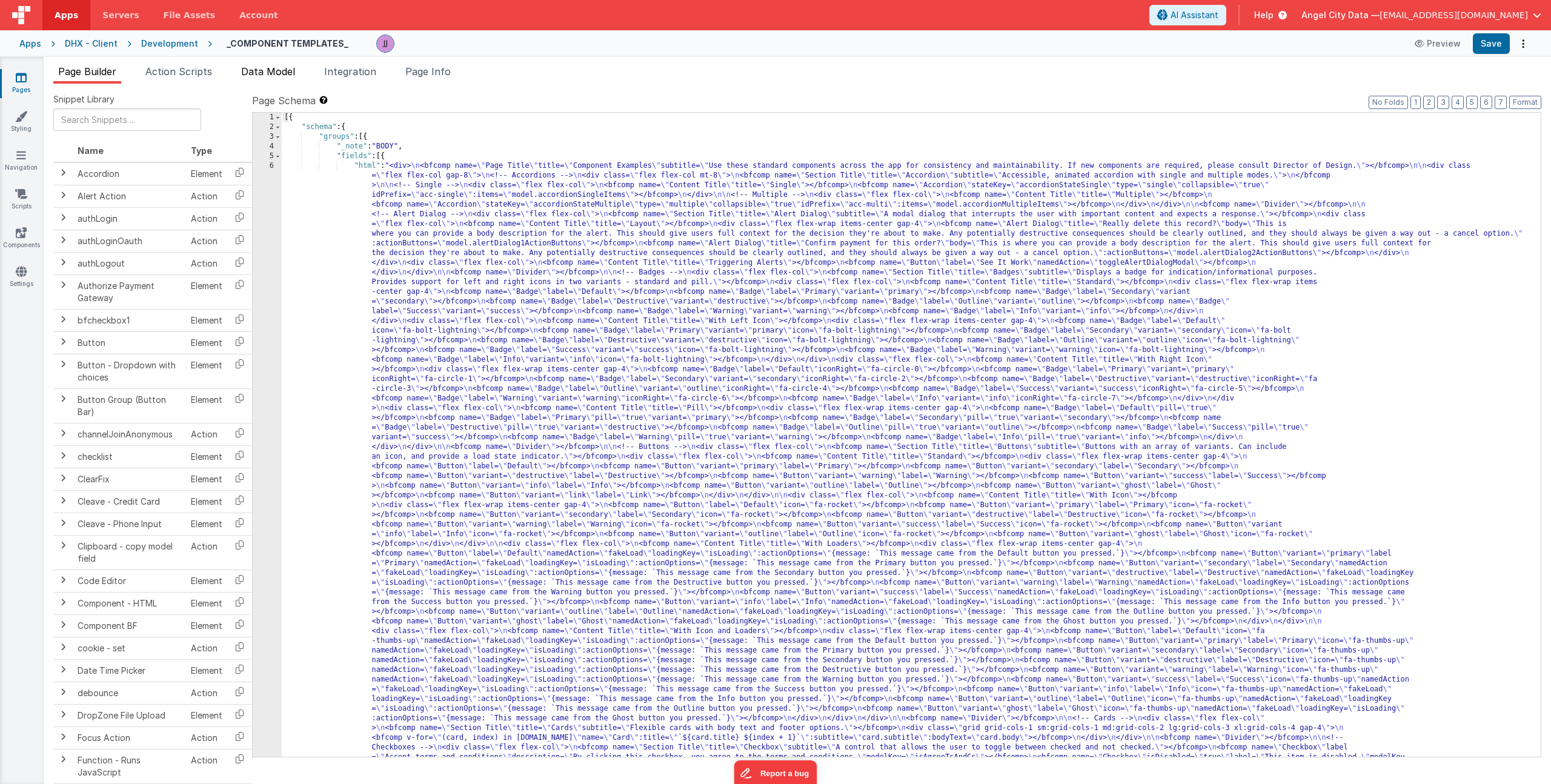
click at [281, 73] on span "Data Model" at bounding box center [268, 71] width 54 height 12
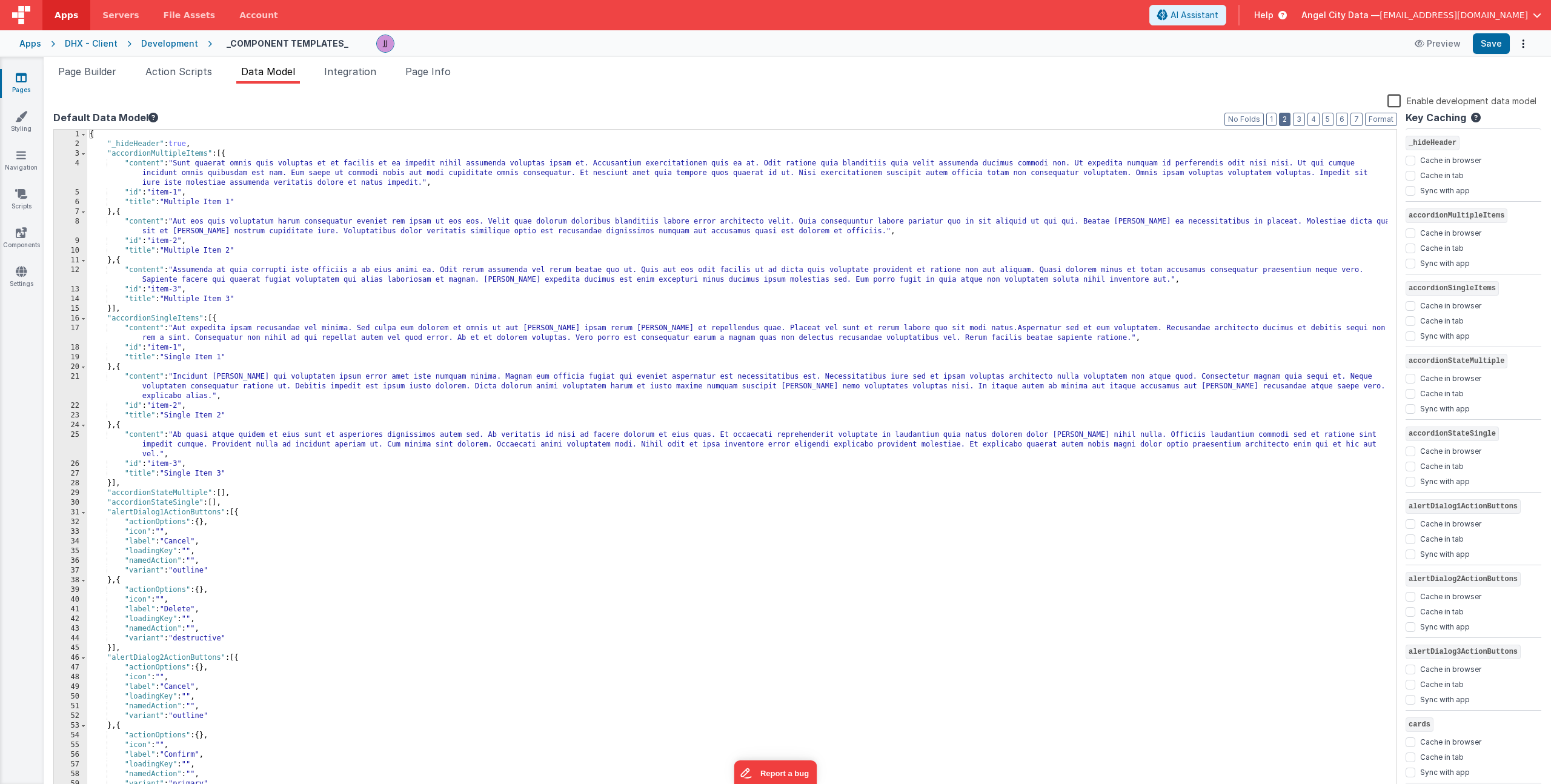
click at [1289, 121] on button "2" at bounding box center [1285, 119] width 12 height 13
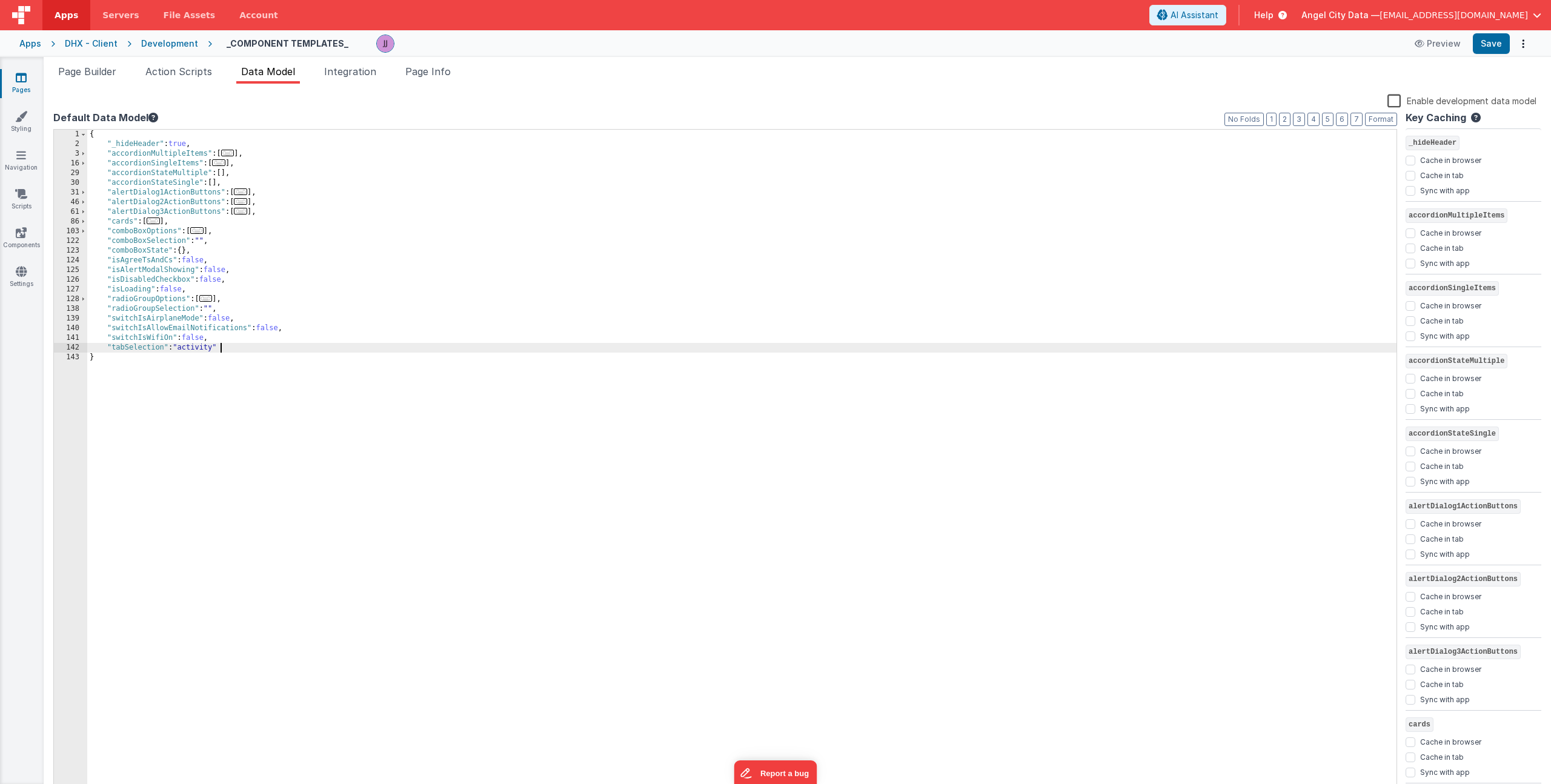
click at [249, 346] on div "{ "_hideHeader" : true , "accordionMultipleItems" : [ ... ] , "accordionSingleI…" at bounding box center [742, 472] width 1310 height 684
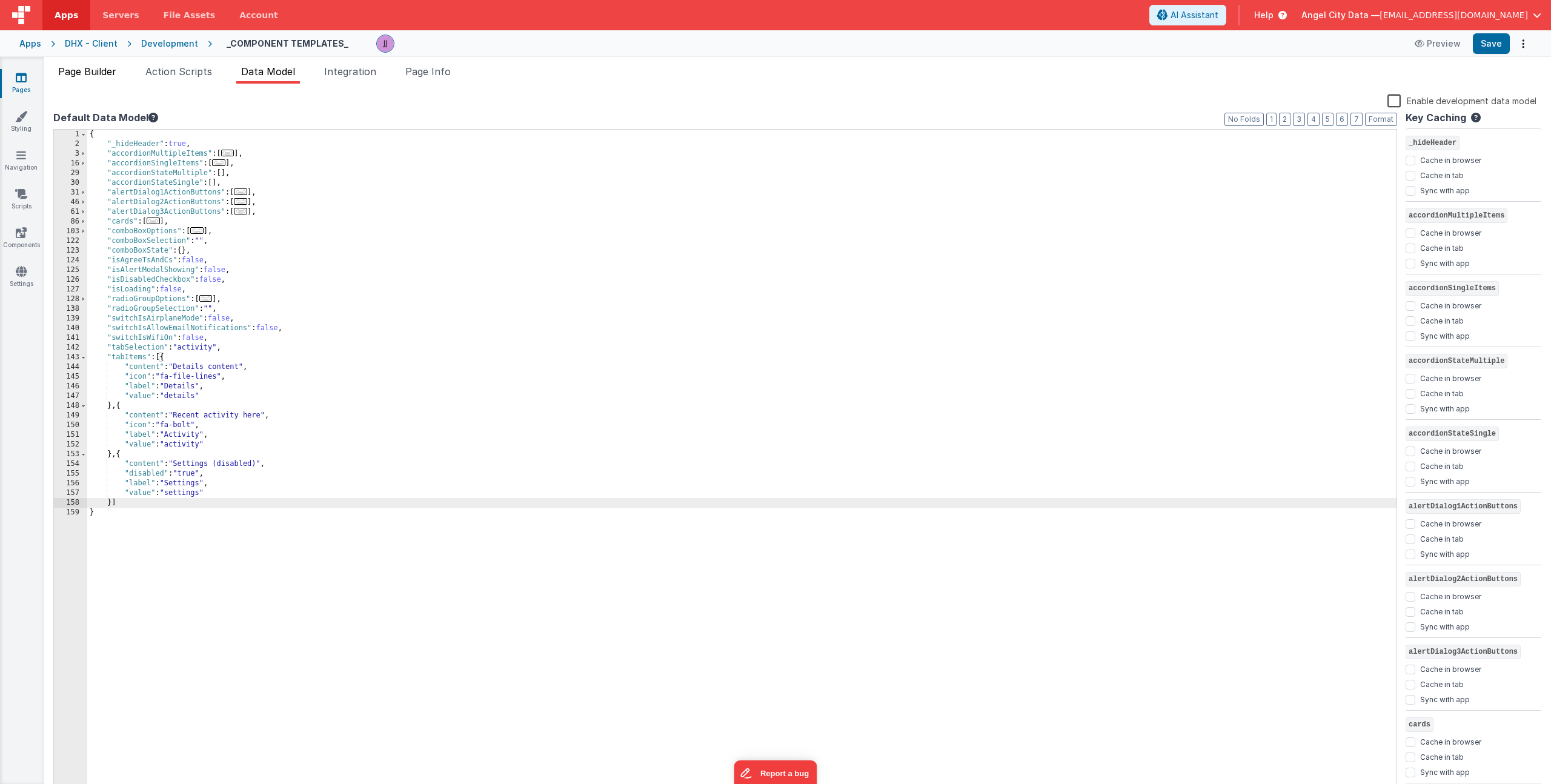
click at [77, 76] on span "Page Builder" at bounding box center [88, 71] width 58 height 12
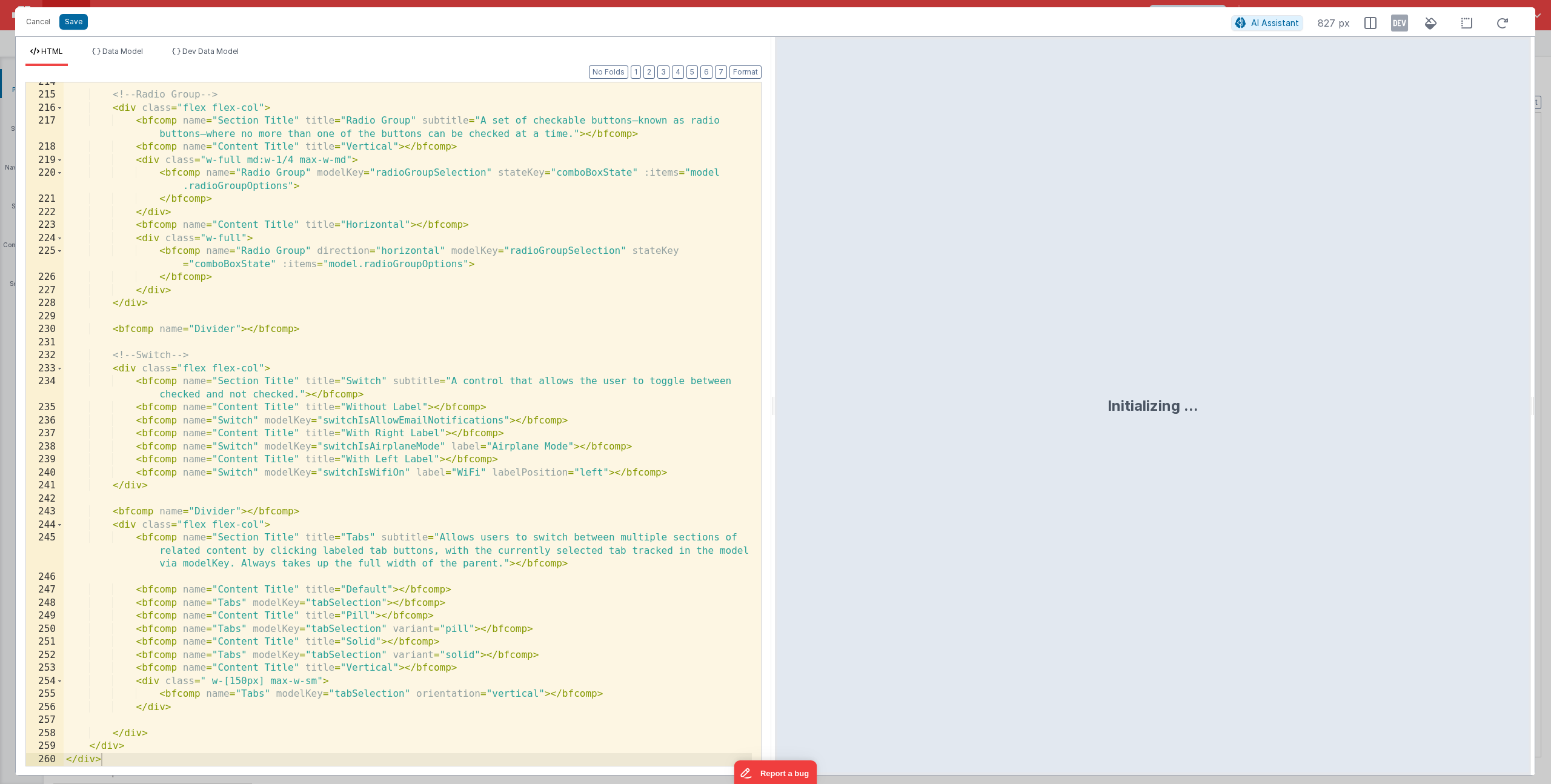
scroll to position [3536, 0]
click at [383, 604] on div "<!-- Radio Group --> < div class = "flex flex-col" > < bfcomp name = "Section T…" at bounding box center [408, 430] width 688 height 710
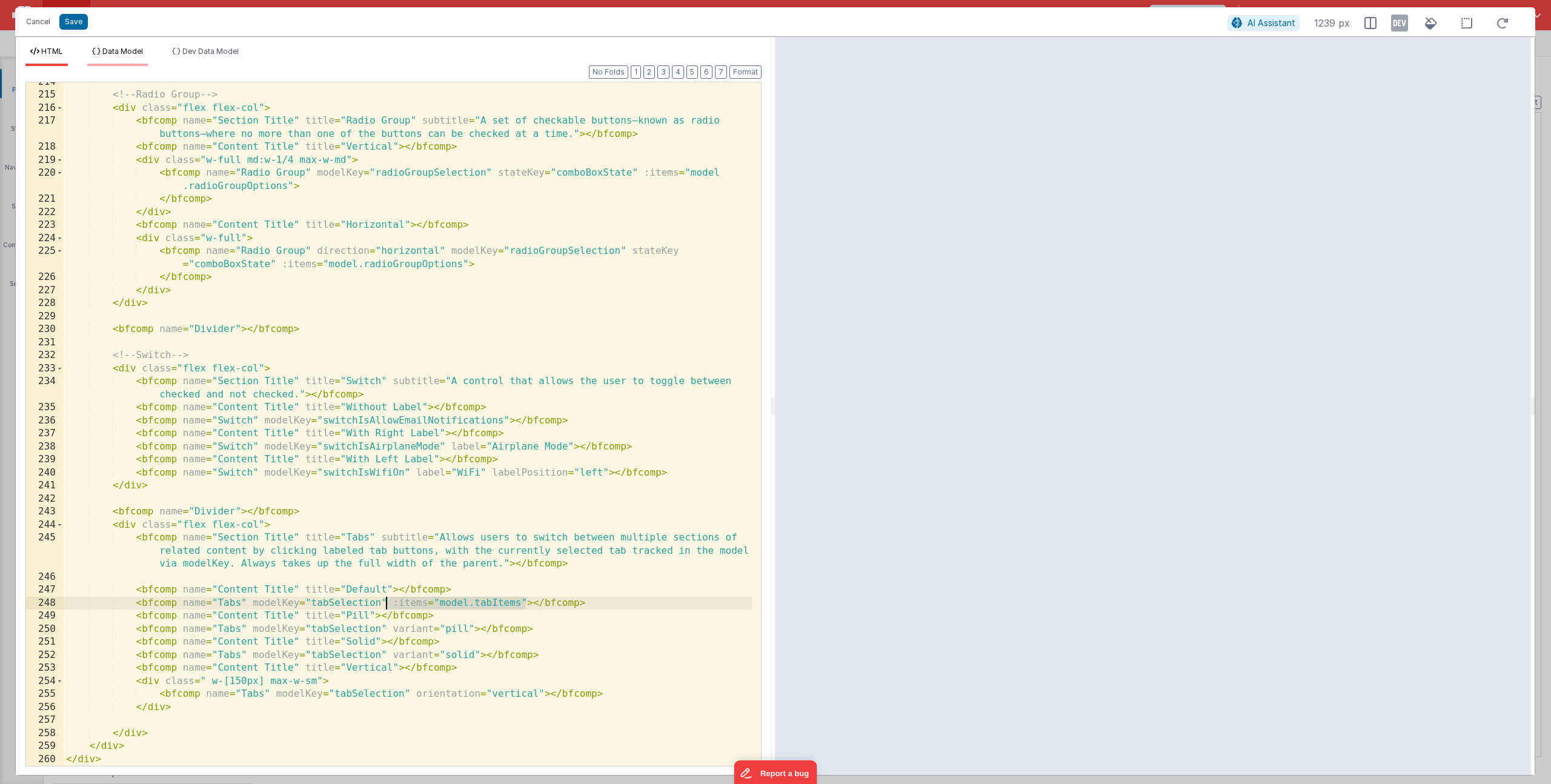
click at [126, 49] on span "Data Model" at bounding box center [122, 51] width 40 height 9
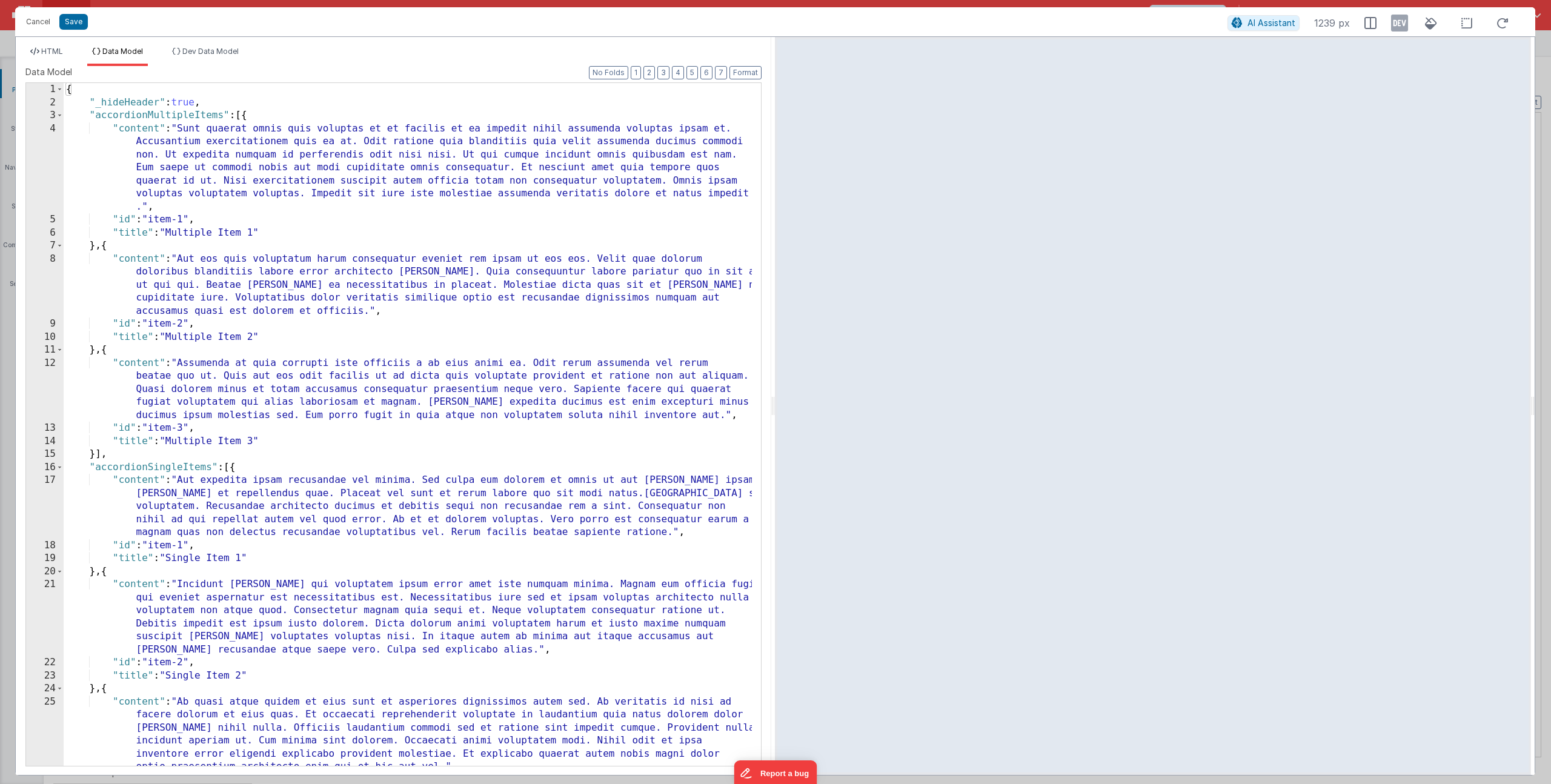
scroll to position [1805, 0]
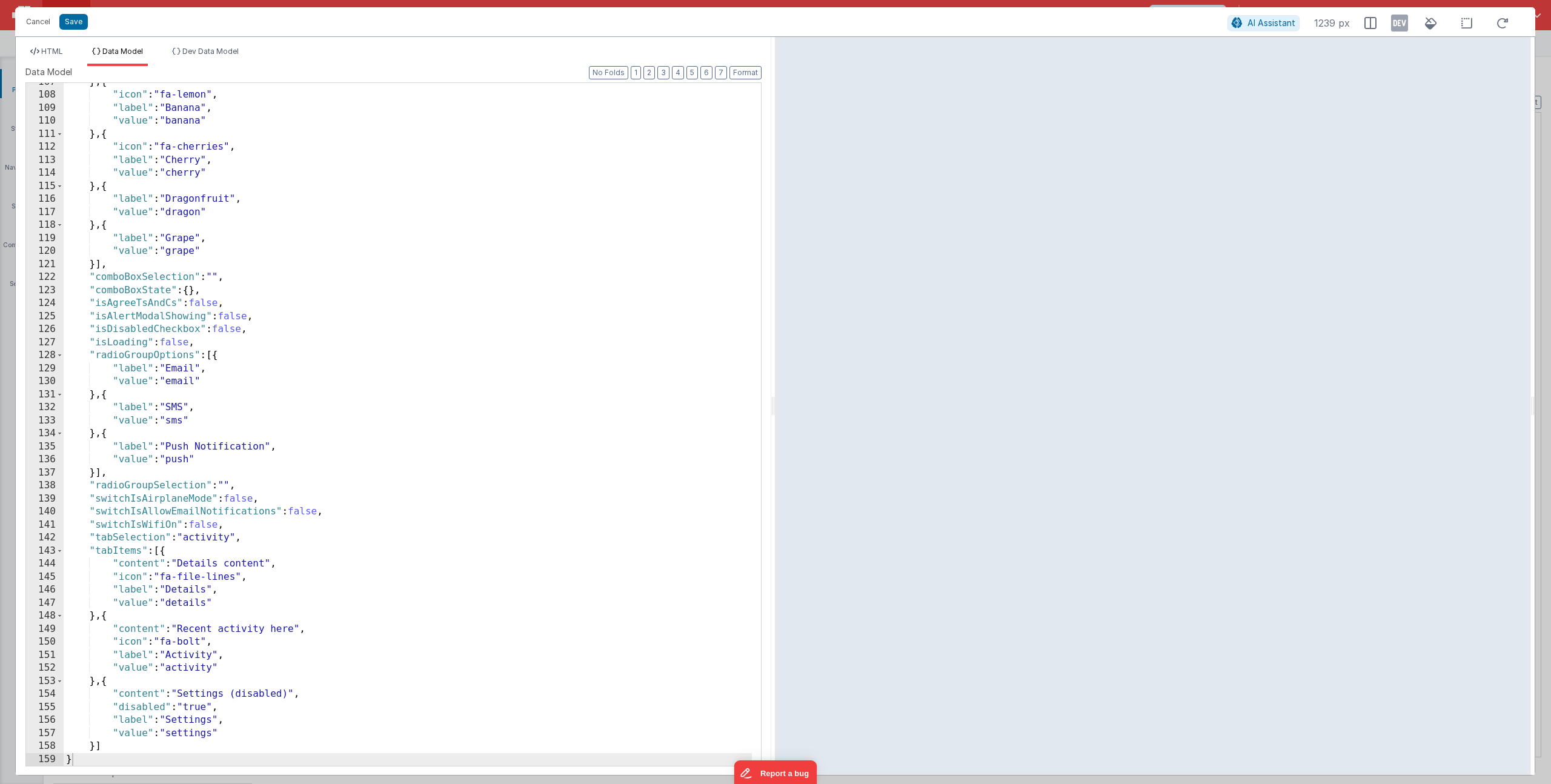
click at [139, 551] on div "} , { "icon" : "fa-lemon" , "label" : "Banana" , "value" : "banana" } , { "icon…" at bounding box center [408, 430] width 688 height 709
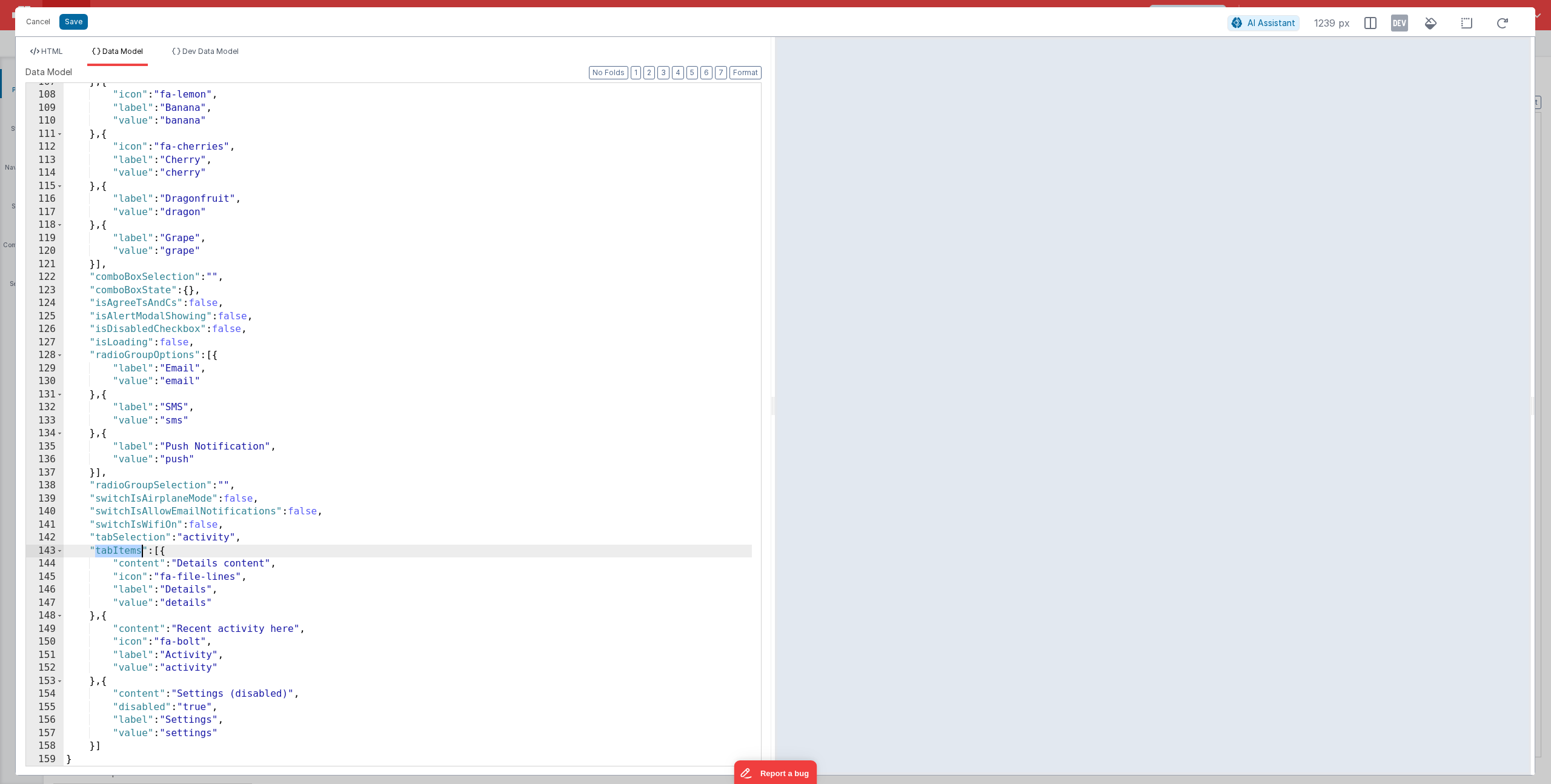
drag, startPoint x: 47, startPoint y: 54, endPoint x: 84, endPoint y: 74, distance: 42.1
click at [47, 54] on span "HTML" at bounding box center [51, 51] width 22 height 9
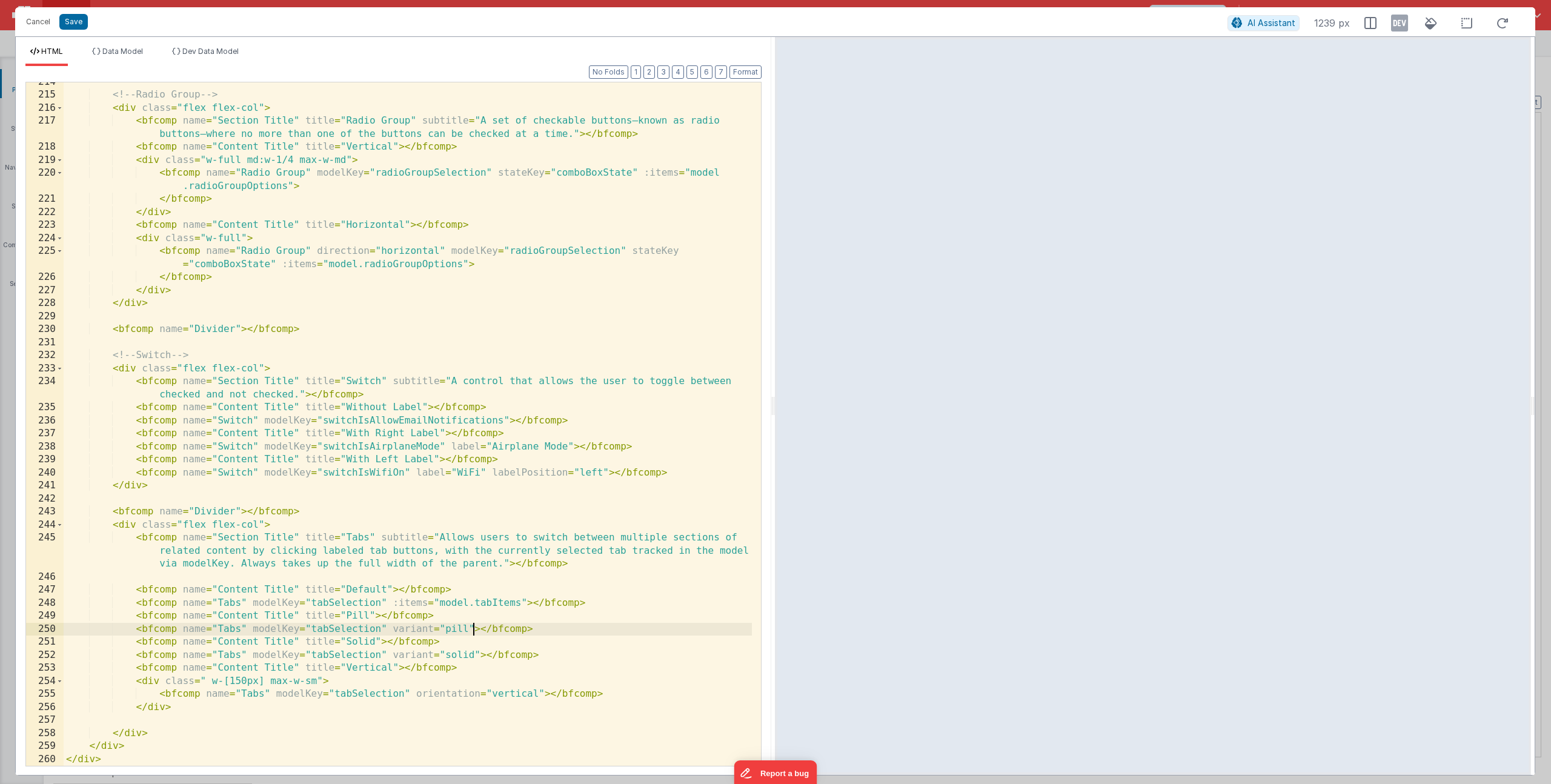
click at [471, 628] on div "<!-- Radio Group --> < div class = "flex flex-col" > < bfcomp name = "Section T…" at bounding box center [408, 430] width 688 height 710
drag, startPoint x: 384, startPoint y: 602, endPoint x: 524, endPoint y: 599, distance: 140.0
click at [524, 599] on div "<!-- Radio Group --> < div class = "flex flex-col" > < bfcomp name = "Section T…" at bounding box center [408, 430] width 688 height 710
drag, startPoint x: 473, startPoint y: 628, endPoint x: 482, endPoint y: 631, distance: 9.5
click at [472, 628] on div "<!-- Radio Group --> < div class = "flex flex-col" > < bfcomp name = "Section T…" at bounding box center [408, 430] width 688 height 710
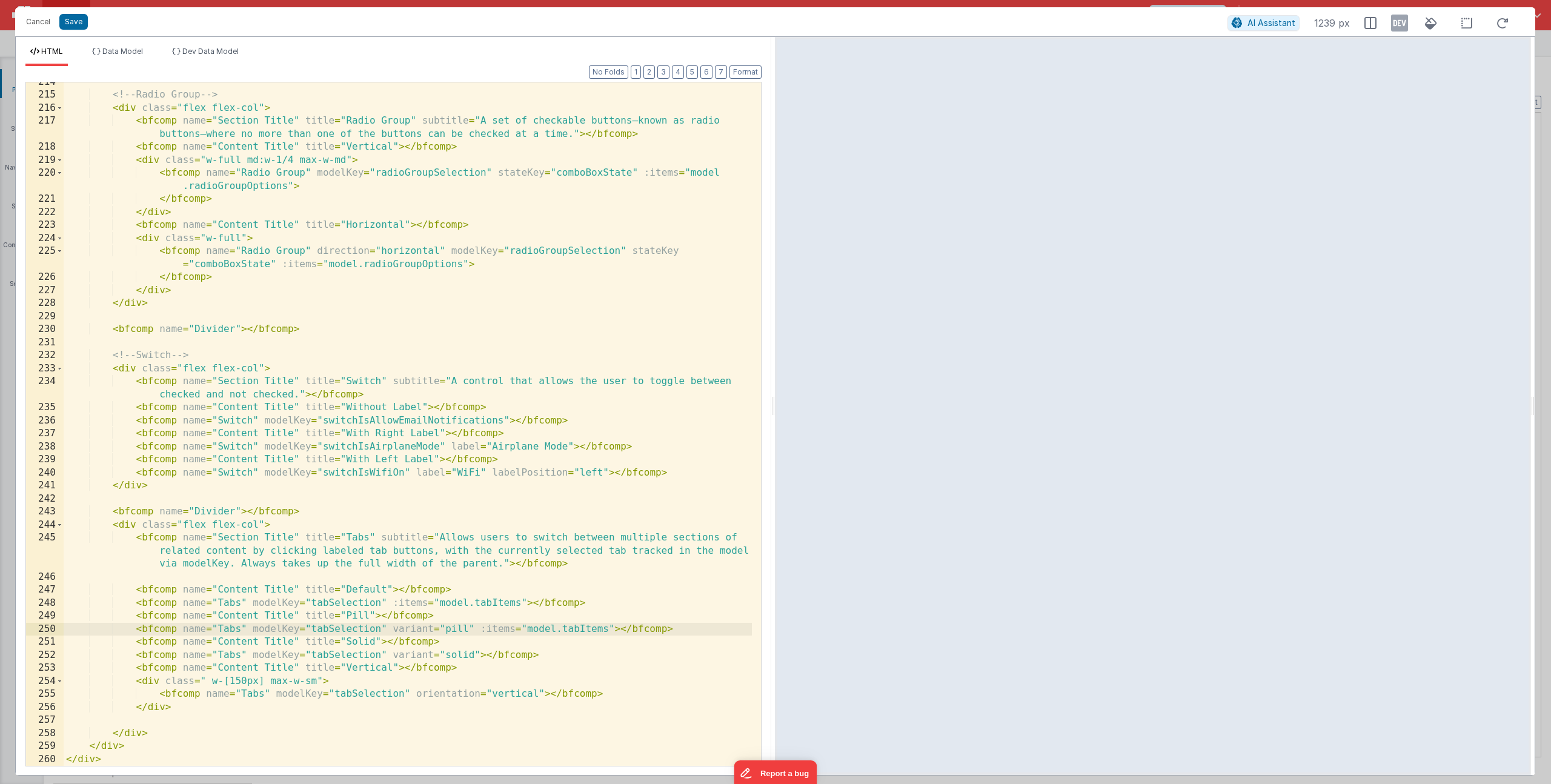
click at [478, 655] on div "<!-- Radio Group --> < div class = "flex flex-col" > < bfcomp name = "Section T…" at bounding box center [408, 430] width 688 height 710
click at [542, 692] on div "<!-- Radio Group --> < div class = "flex flex-col" > < bfcomp name = "Section T…" at bounding box center [408, 430] width 688 height 710
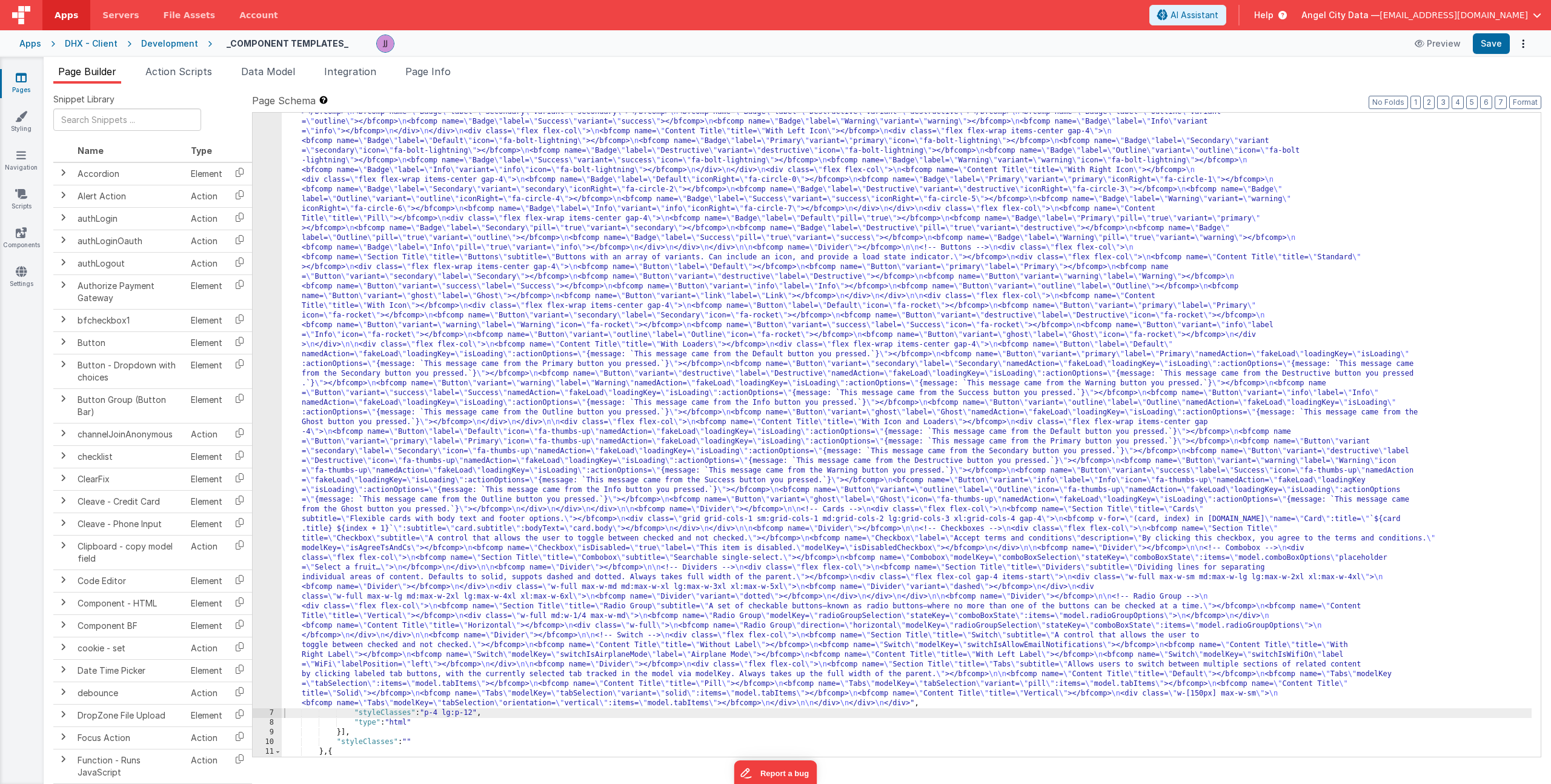
click at [498, 447] on div ""html" : "<div> \n <bfcomp name= \" Page Title \" title= \" Component Examples …" at bounding box center [907, 671] width 1250 height 1380
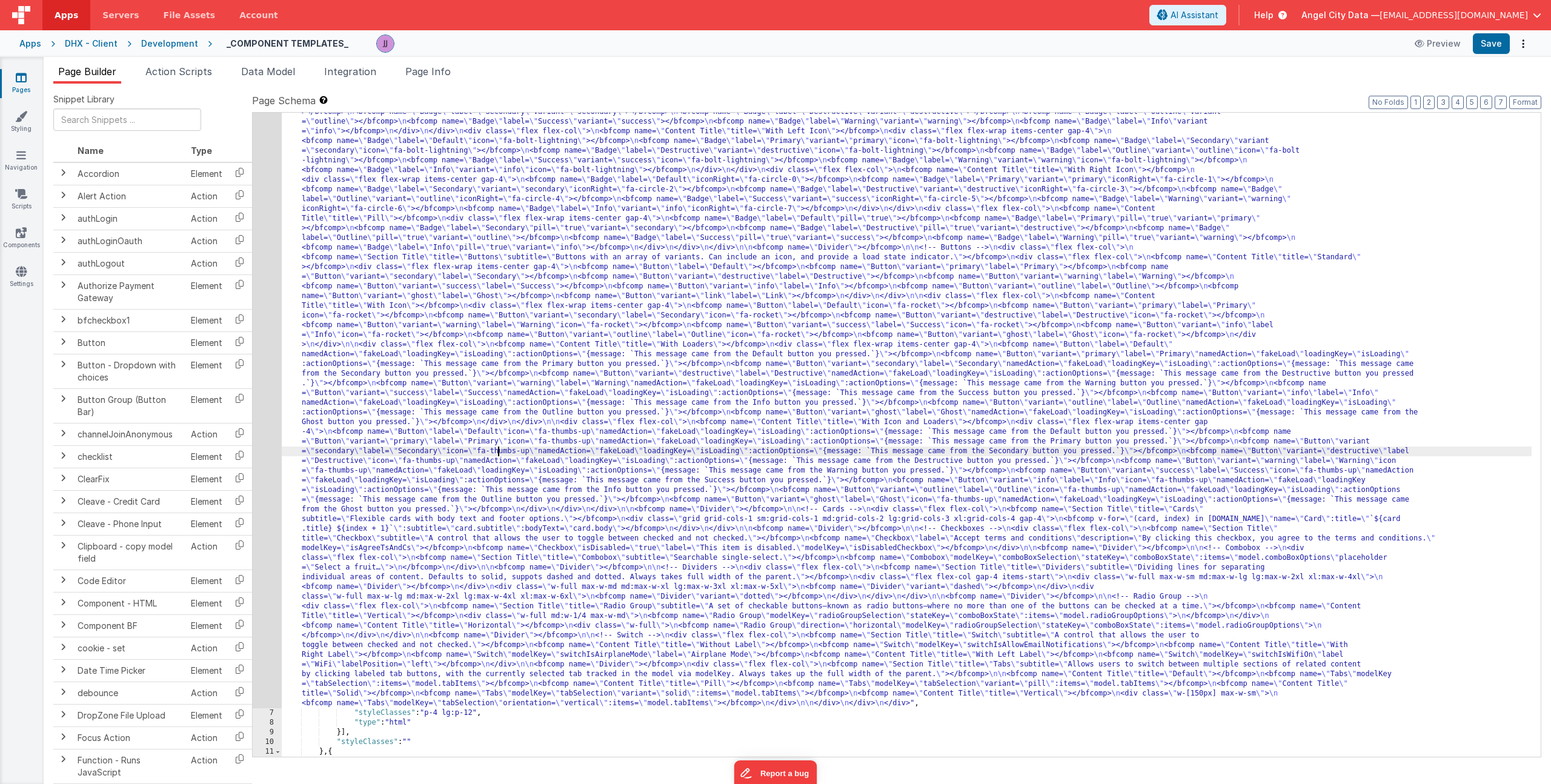
click at [274, 493] on div "6" at bounding box center [267, 345] width 29 height 727
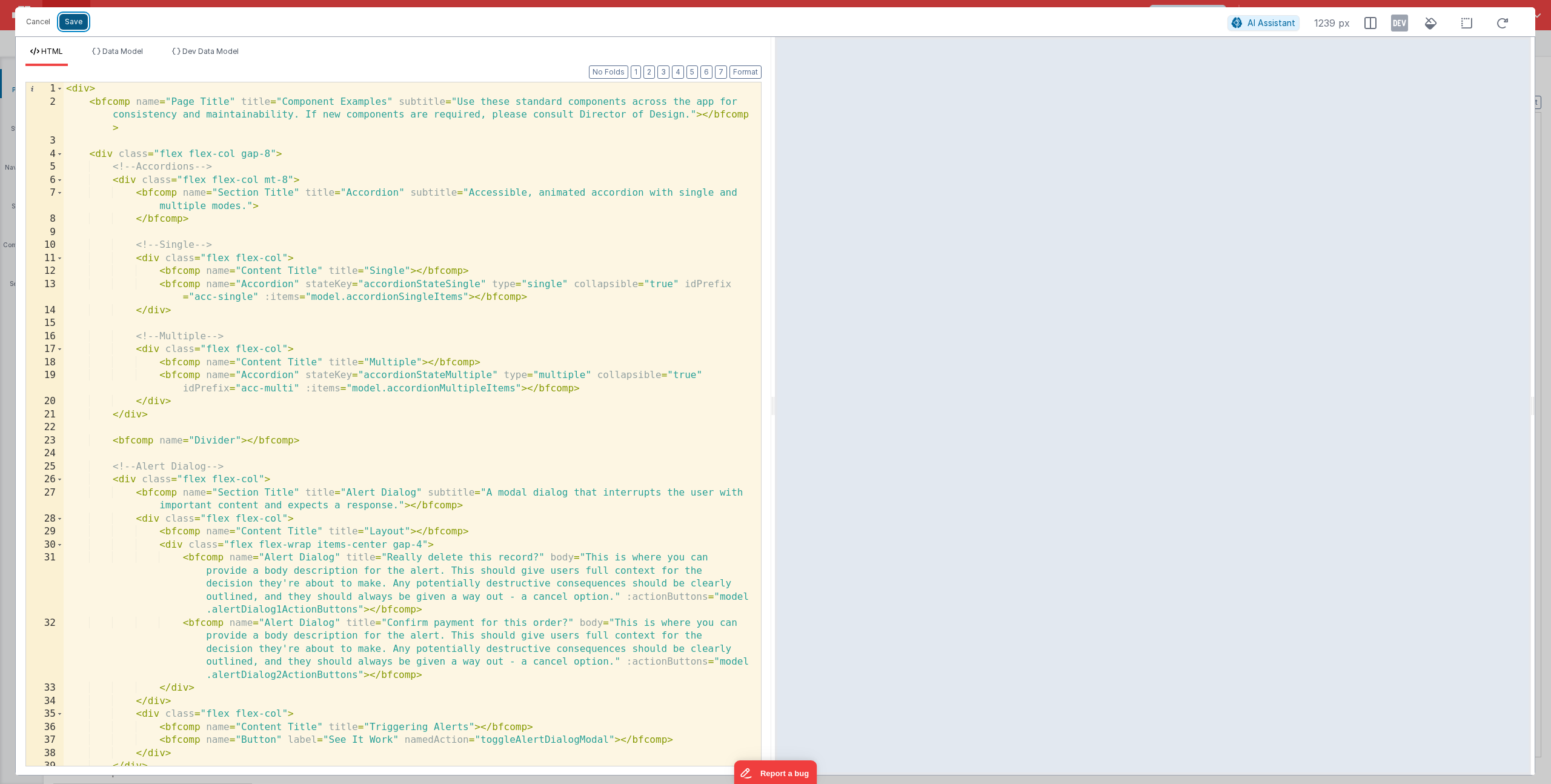
click at [78, 22] on button "Save" at bounding box center [73, 22] width 29 height 16
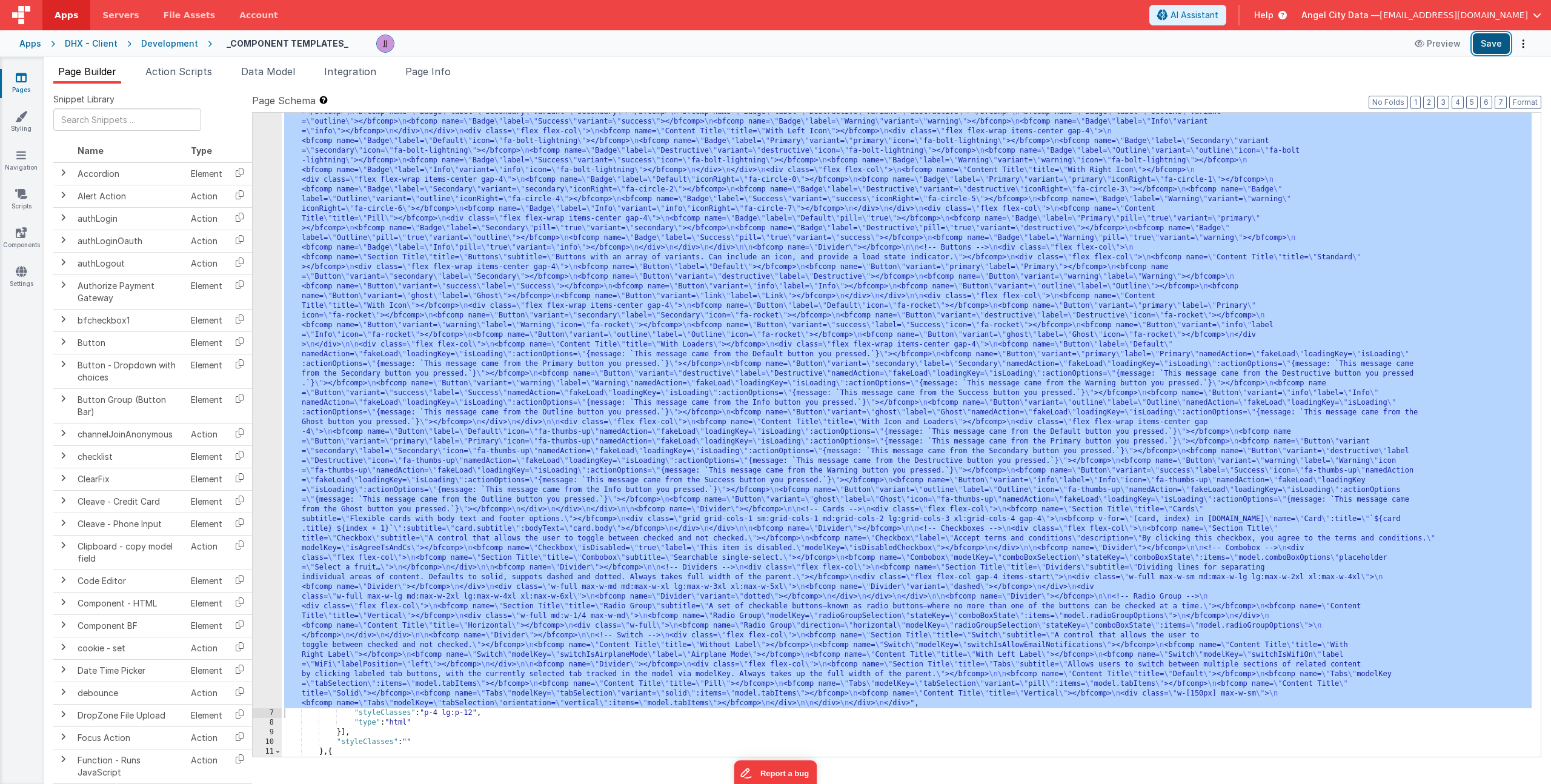
click at [1500, 38] on button "Save" at bounding box center [1491, 44] width 37 height 21
click at [672, 475] on div ""html" : "<div> \n <bfcomp name= \" Page Title \" title= \" Component Examples …" at bounding box center [907, 671] width 1250 height 1380
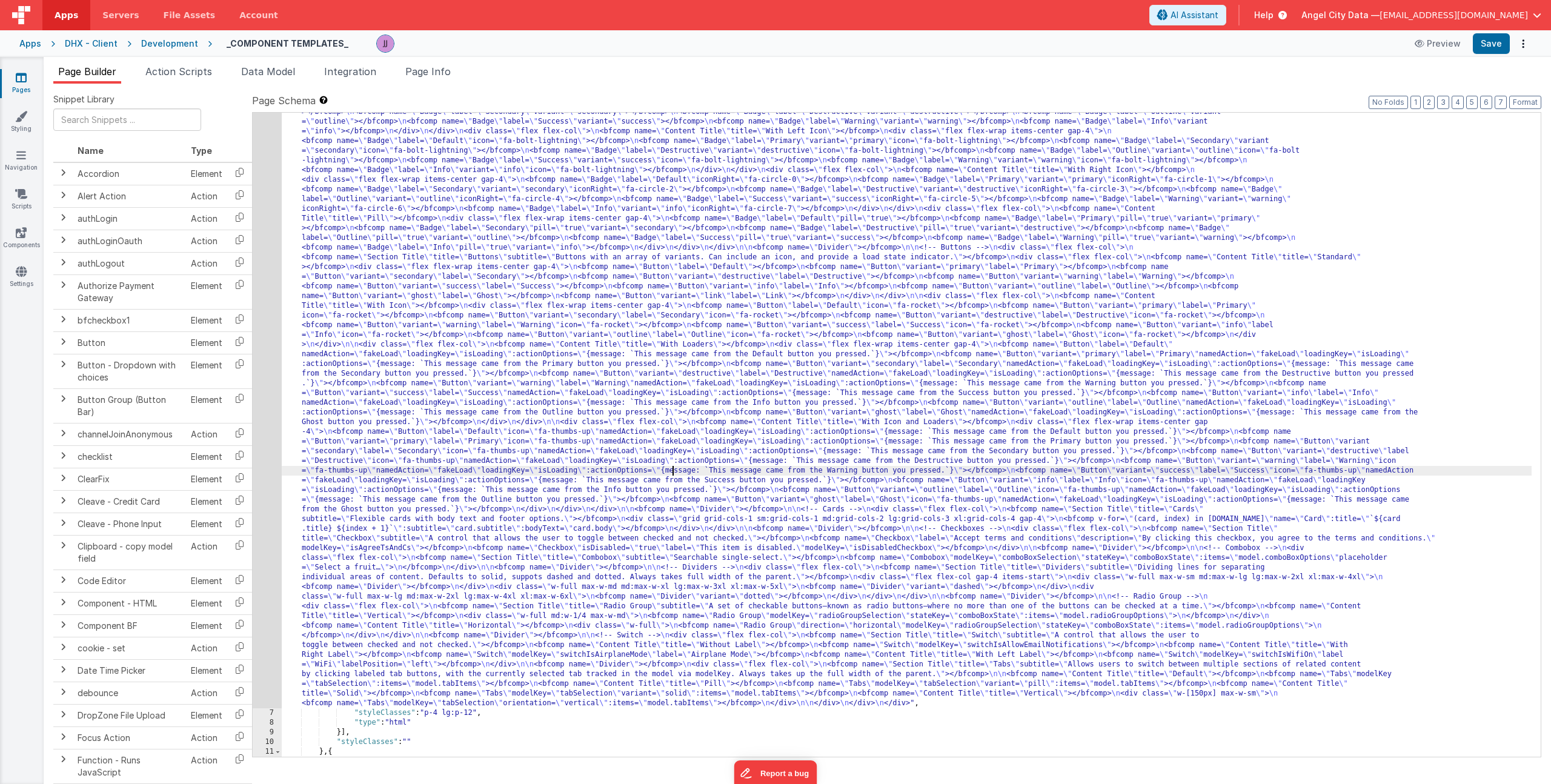
click at [468, 334] on div ""html" : "<div> \n <bfcomp name= \" Page Title \" title= \" Component Examples …" at bounding box center [907, 671] width 1250 height 1380
